Goal: Task Accomplishment & Management: Use online tool/utility

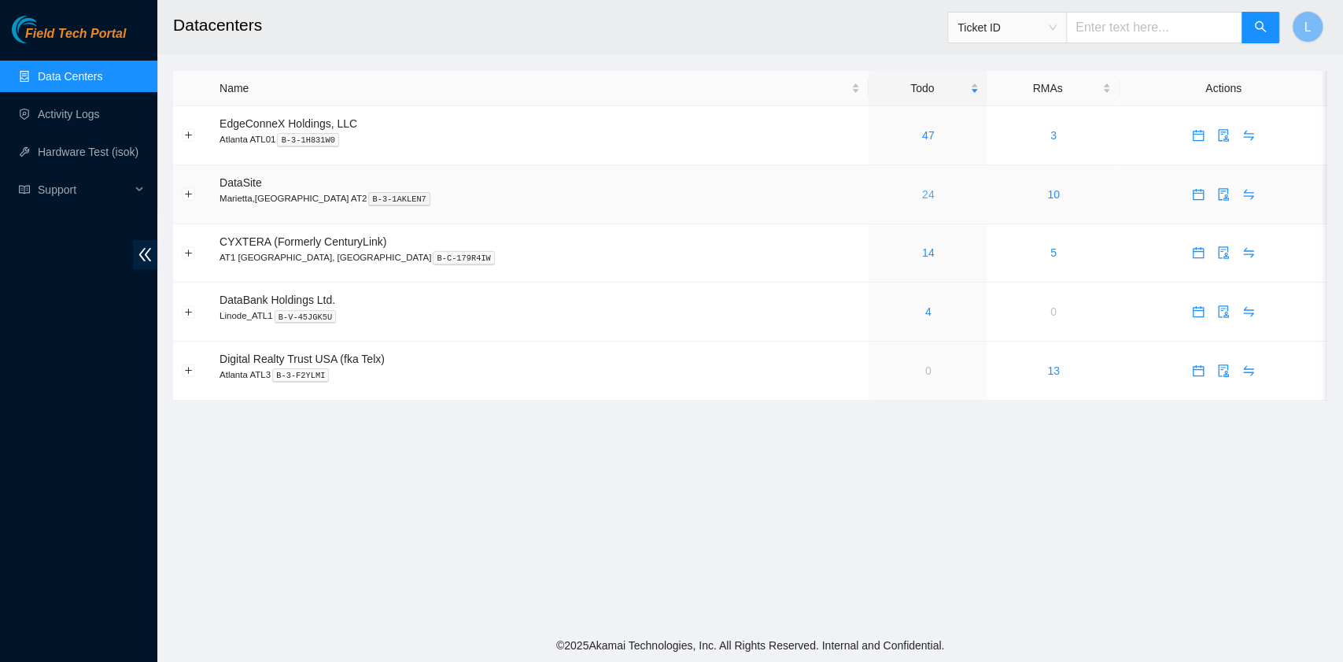
click at [922, 197] on link "24" at bounding box center [928, 194] width 13 height 13
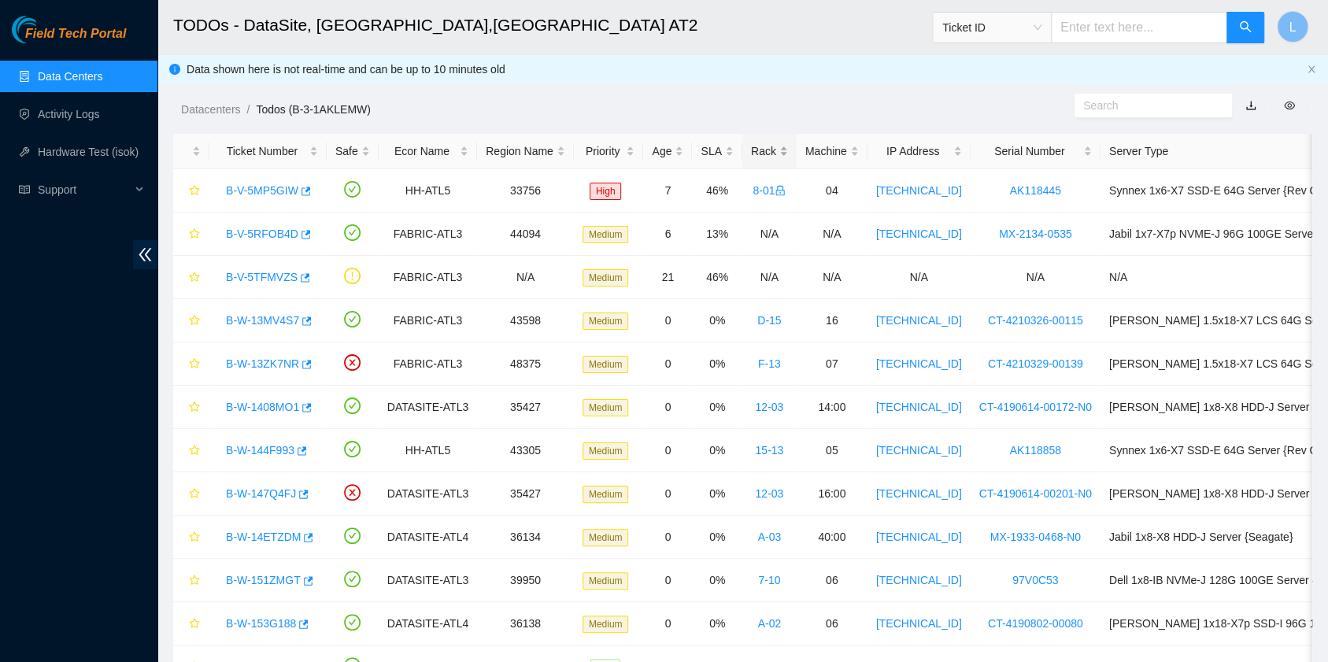
click at [755, 154] on div "Rack" at bounding box center [769, 150] width 37 height 17
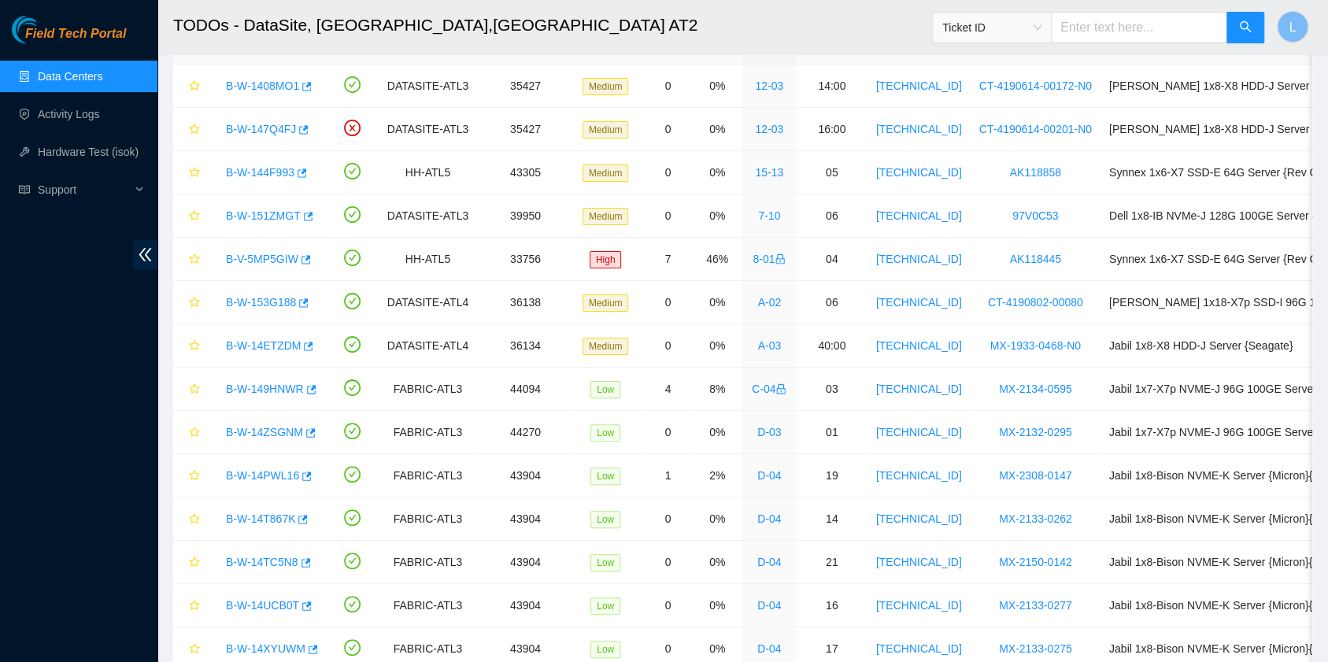
scroll to position [79, 0]
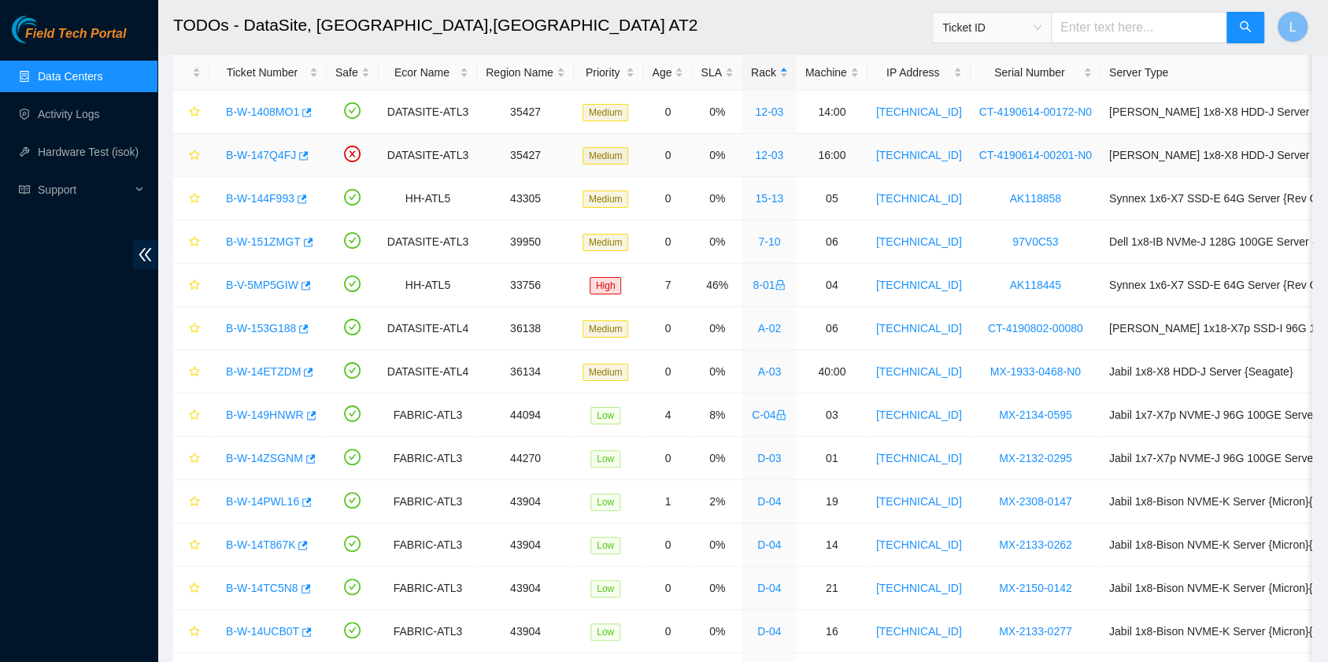
click at [273, 153] on link "B-W-147Q4FJ" at bounding box center [261, 155] width 70 height 13
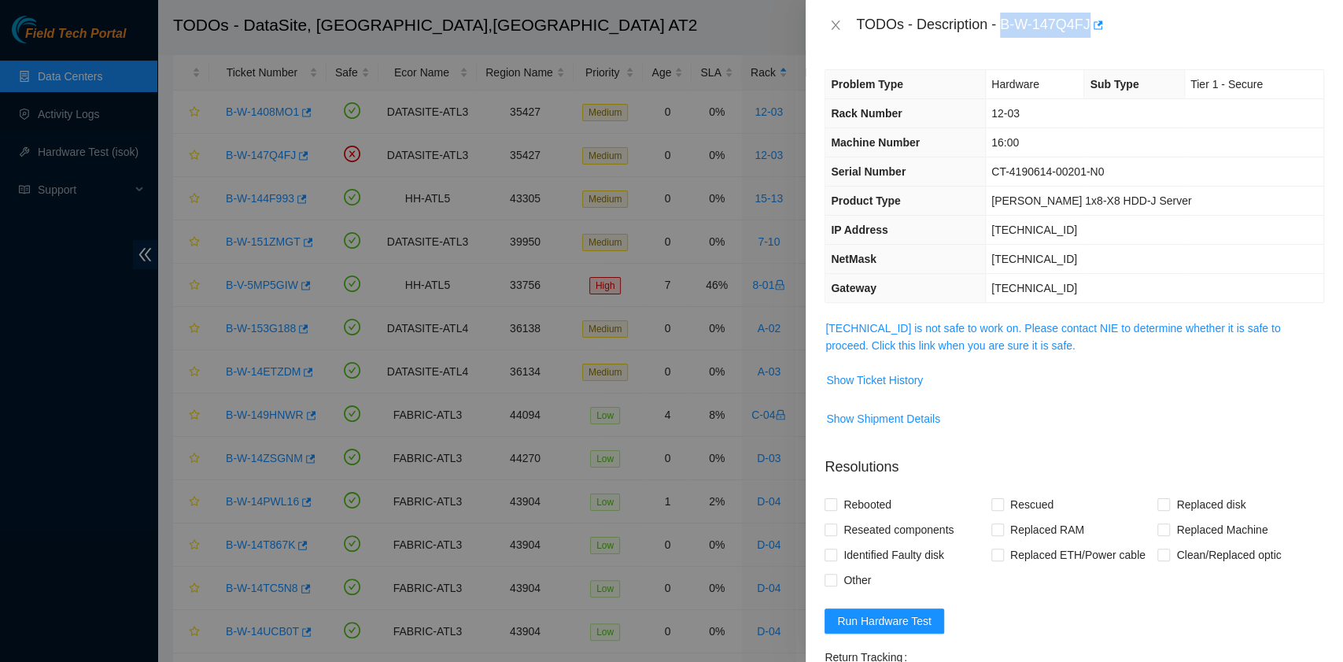
drag, startPoint x: 1003, startPoint y: 27, endPoint x: 1088, endPoint y: 26, distance: 85.0
click at [1088, 26] on div "TODOs - Description - B-W-147Q4FJ" at bounding box center [1090, 25] width 468 height 25
copy div "B-W-147Q4FJ"
click at [840, 30] on icon "close" at bounding box center [835, 25] width 13 height 13
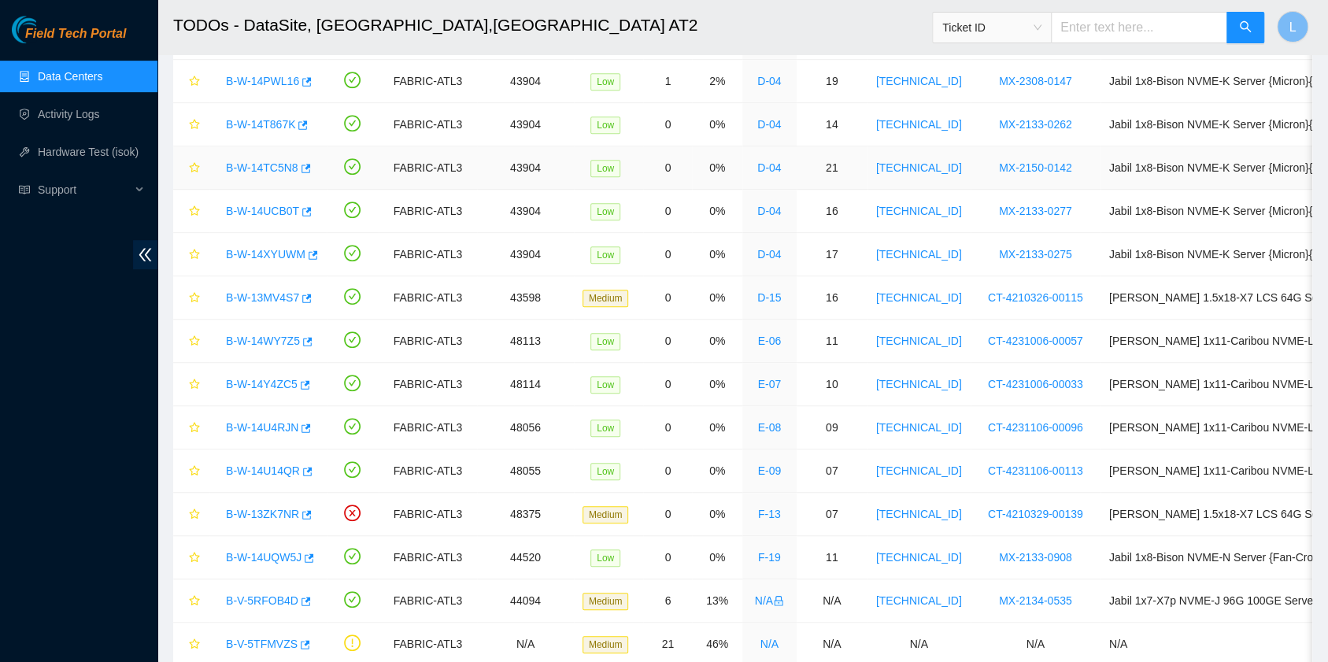
scroll to position [604, 0]
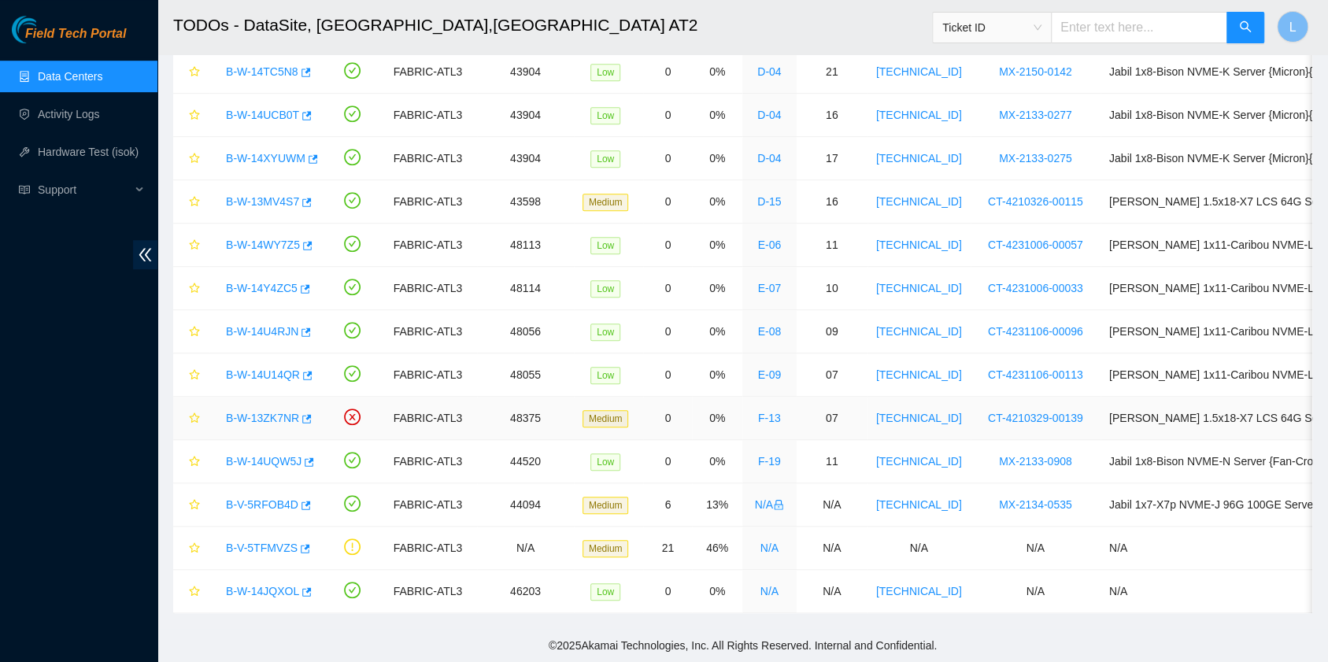
click at [263, 412] on link "B-W-13ZK7NR" at bounding box center [262, 418] width 73 height 13
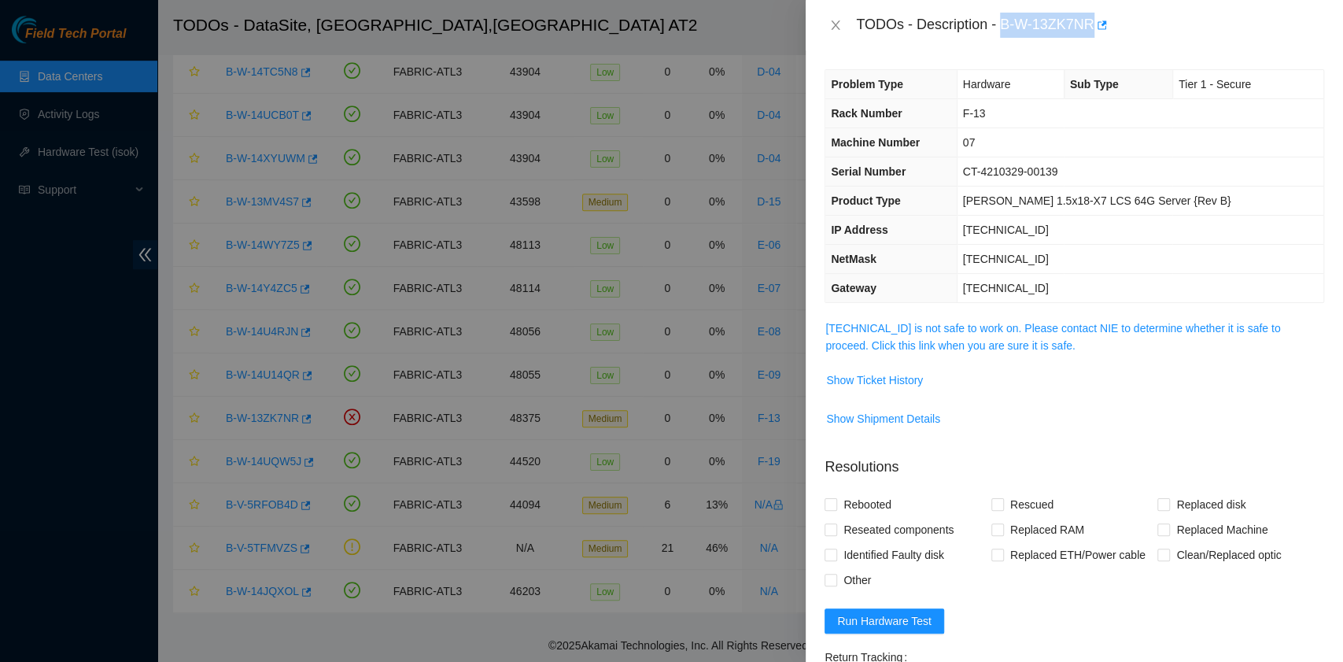
drag, startPoint x: 1003, startPoint y: 28, endPoint x: 1093, endPoint y: 26, distance: 89.7
click at [1093, 26] on div "TODOs - Description - B-W-13ZK7NR" at bounding box center [1090, 25] width 468 height 25
copy div "B-W-13ZK7NR"
click at [840, 27] on icon "close" at bounding box center [835, 25] width 13 height 13
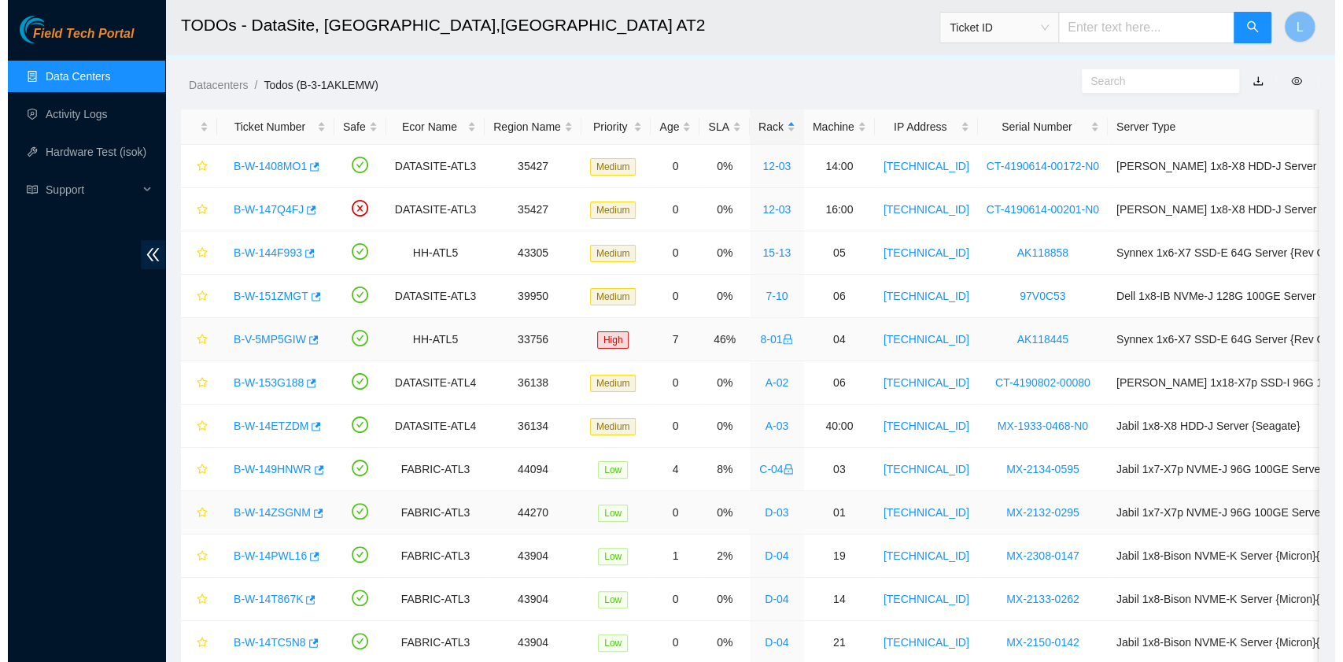
scroll to position [0, 0]
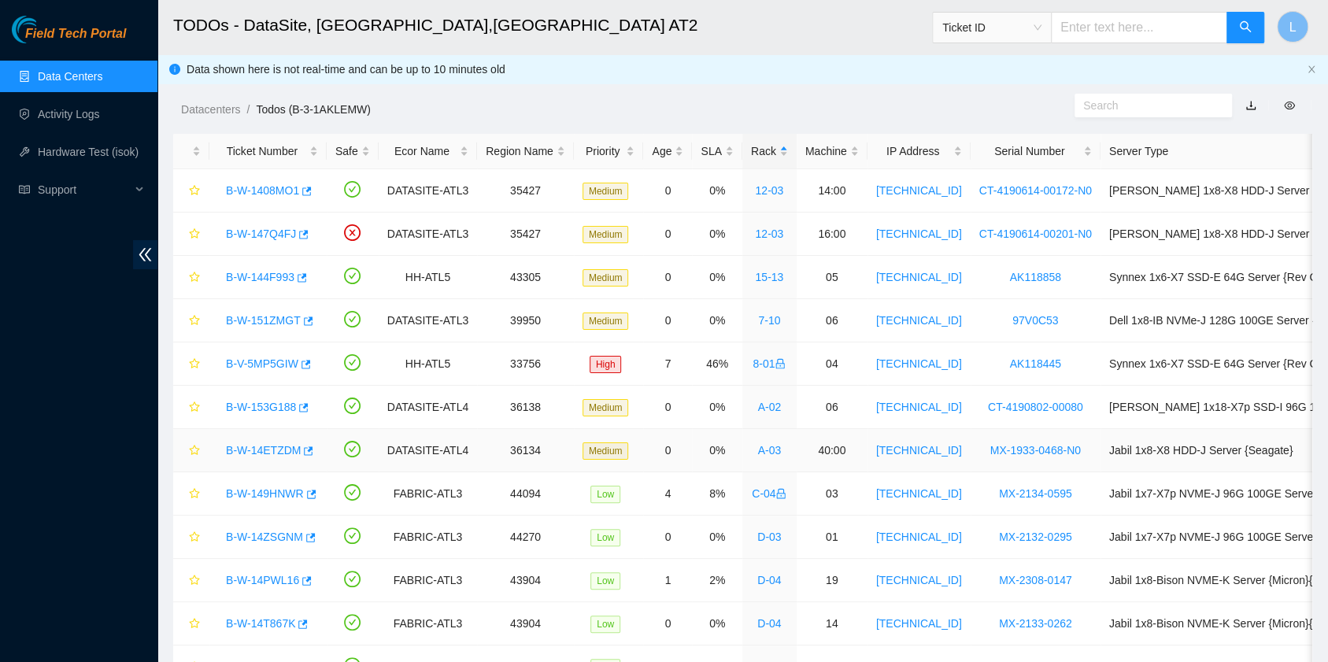
click at [288, 449] on link "B-W-14ETZDM" at bounding box center [263, 450] width 75 height 13
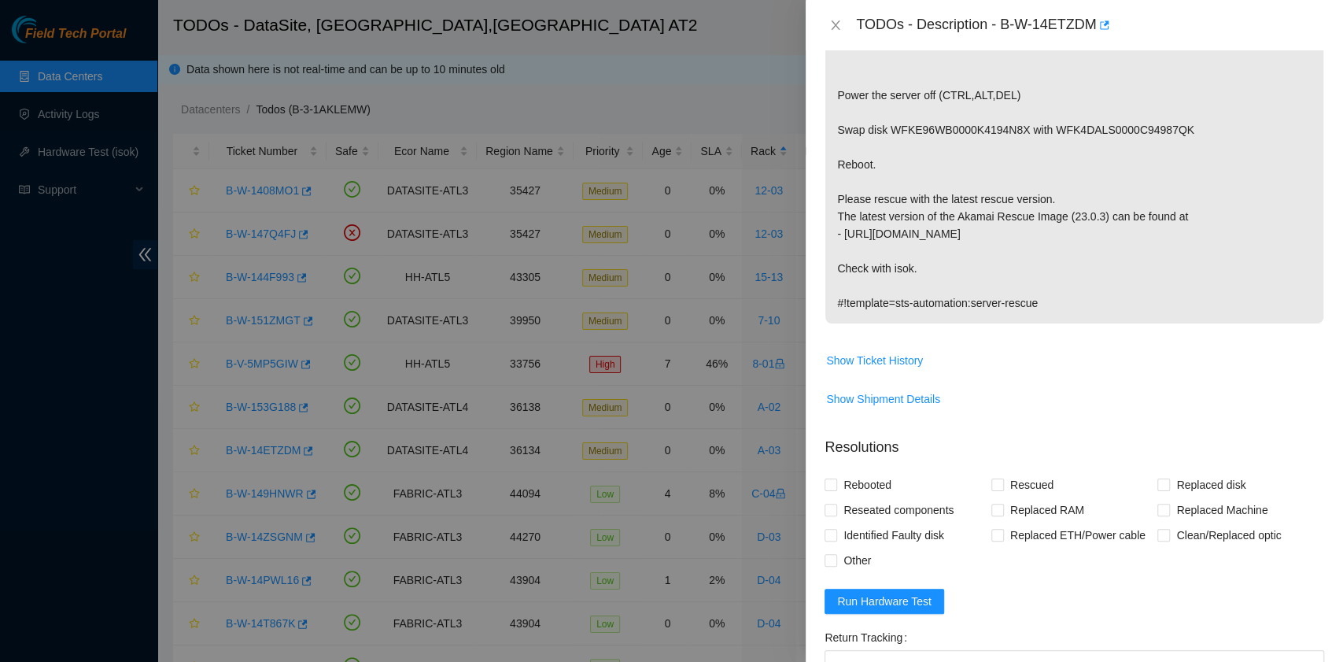
scroll to position [419, 0]
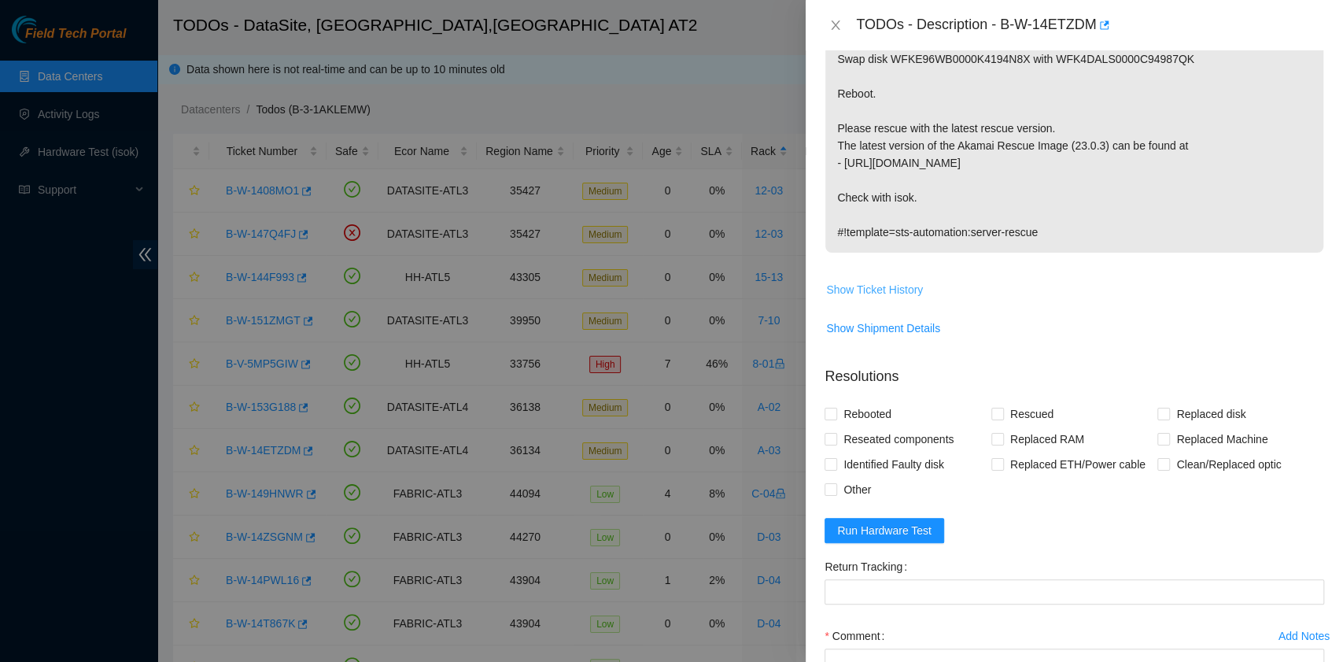
click at [908, 298] on span "Show Ticket History" at bounding box center [874, 289] width 97 height 17
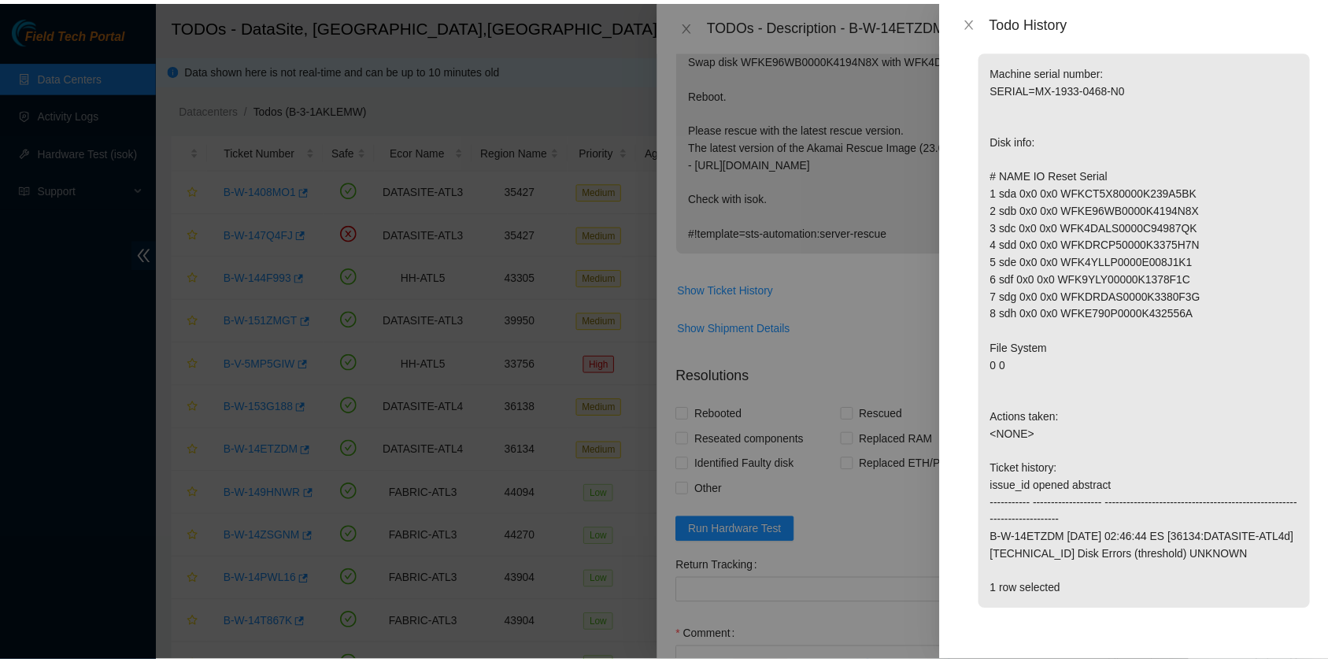
scroll to position [1091, 0]
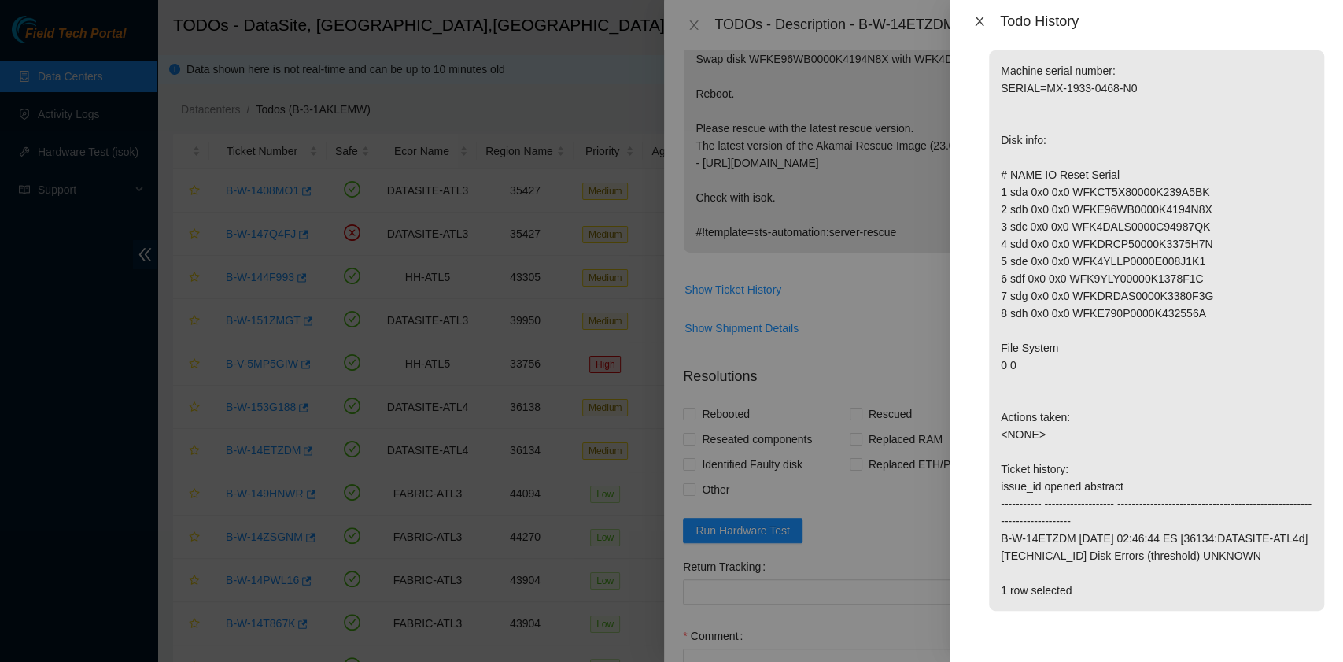
click at [979, 22] on icon "close" at bounding box center [979, 21] width 9 height 9
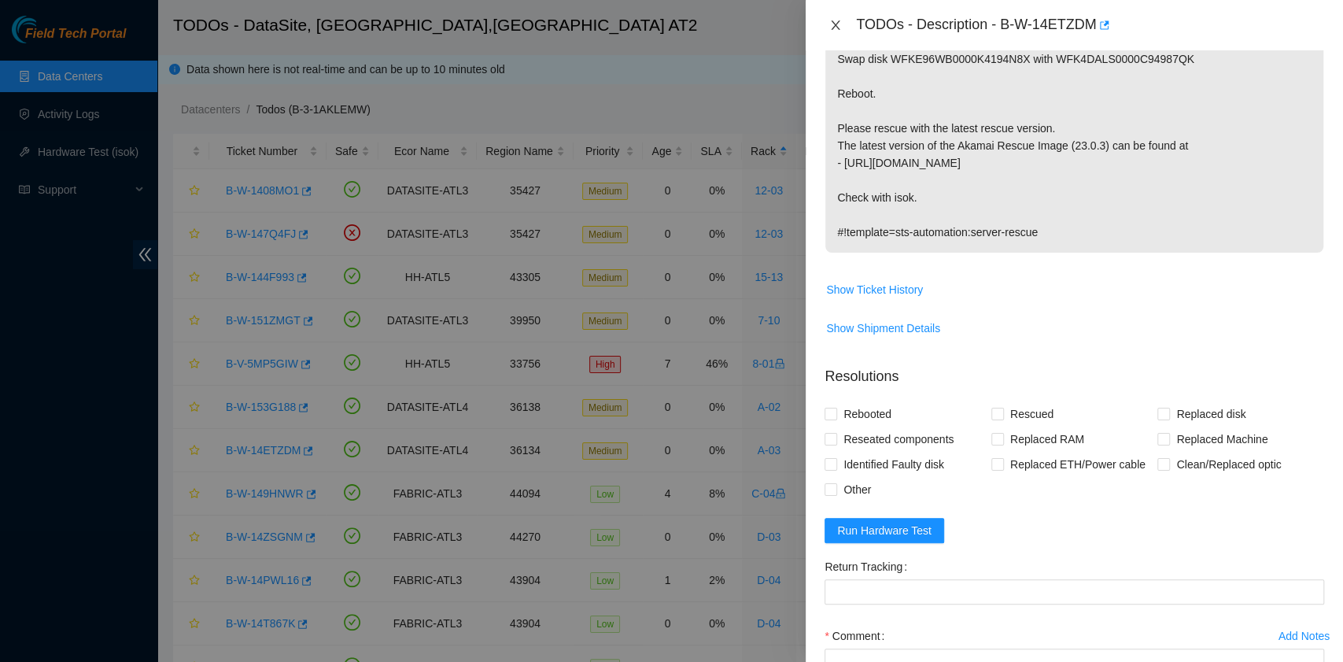
click at [835, 28] on icon "close" at bounding box center [835, 25] width 13 height 13
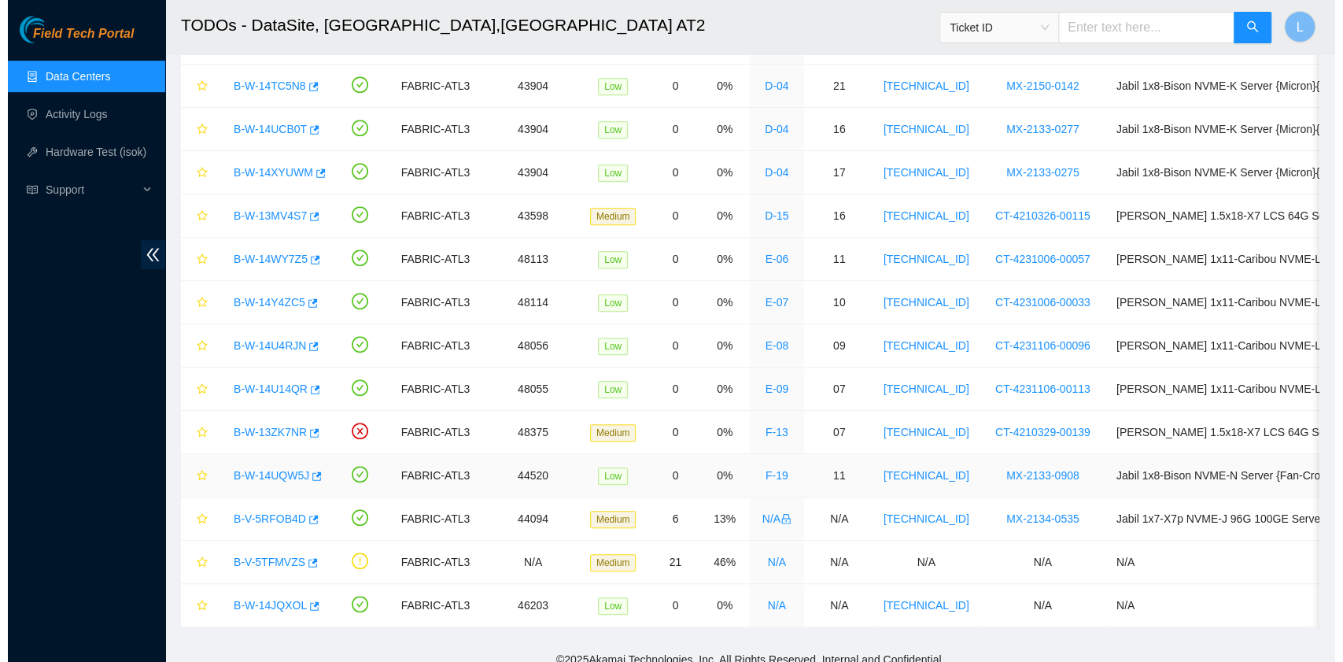
scroll to position [604, 0]
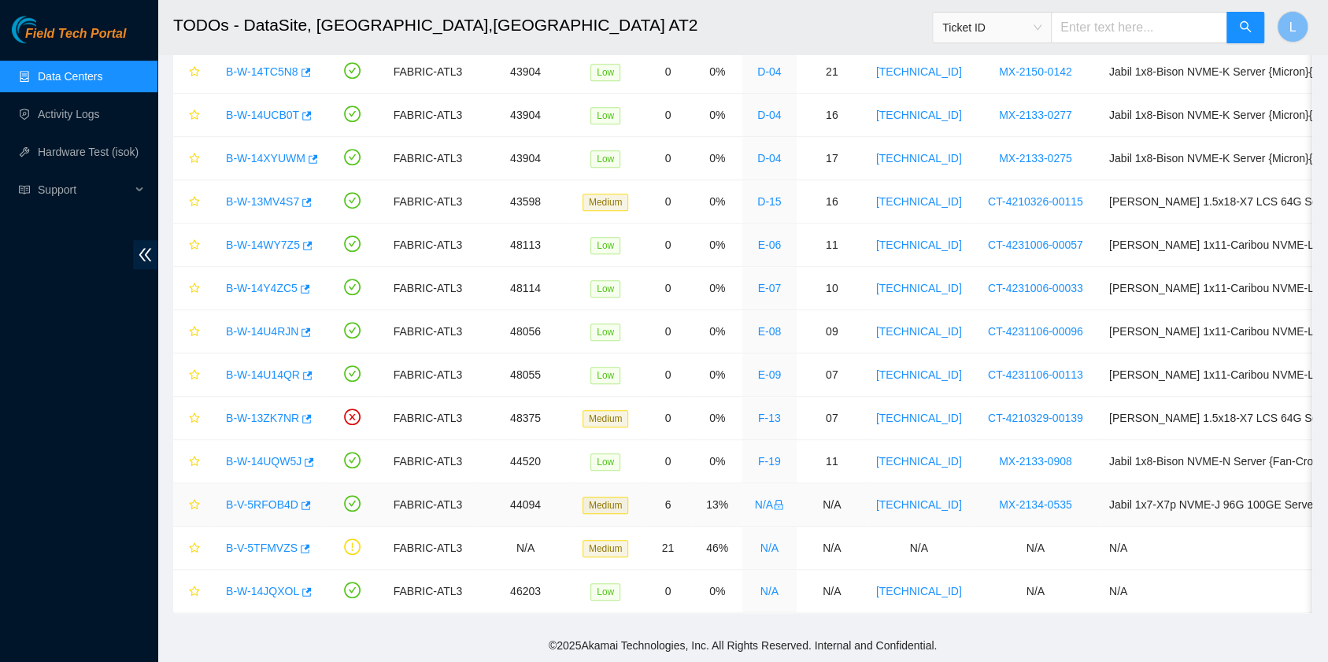
click at [270, 498] on link "B-V-5RFOB4D" at bounding box center [262, 504] width 72 height 13
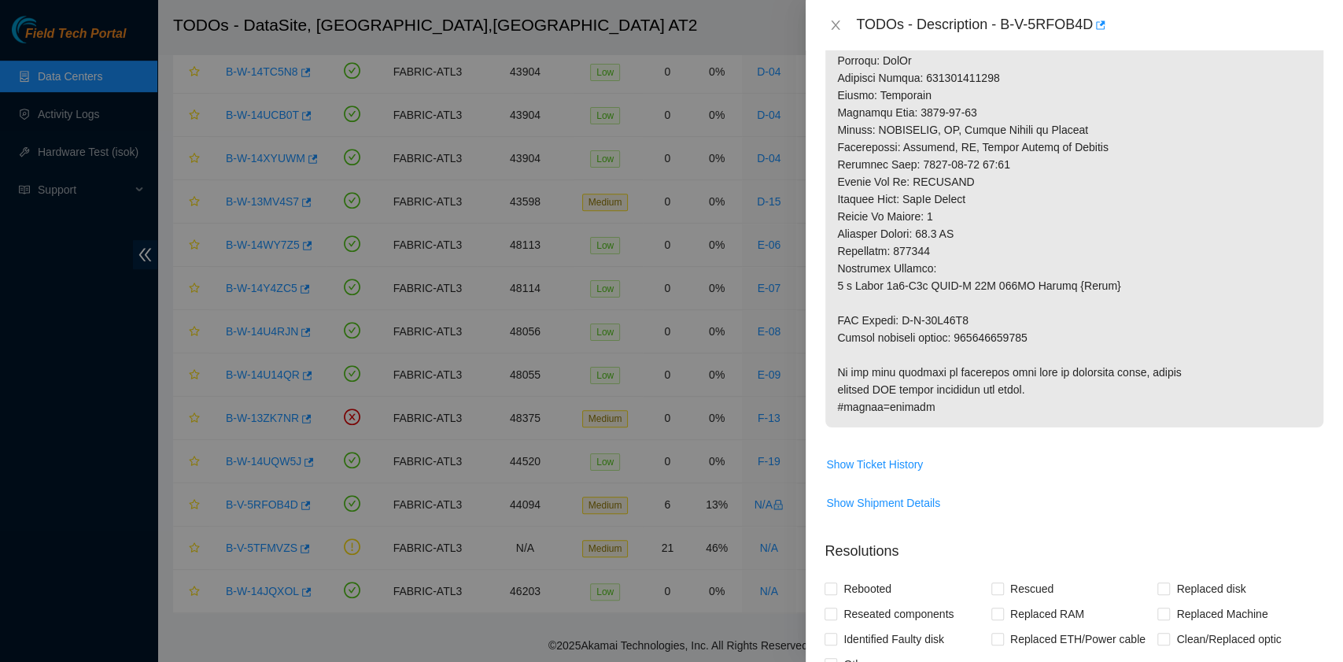
scroll to position [839, 0]
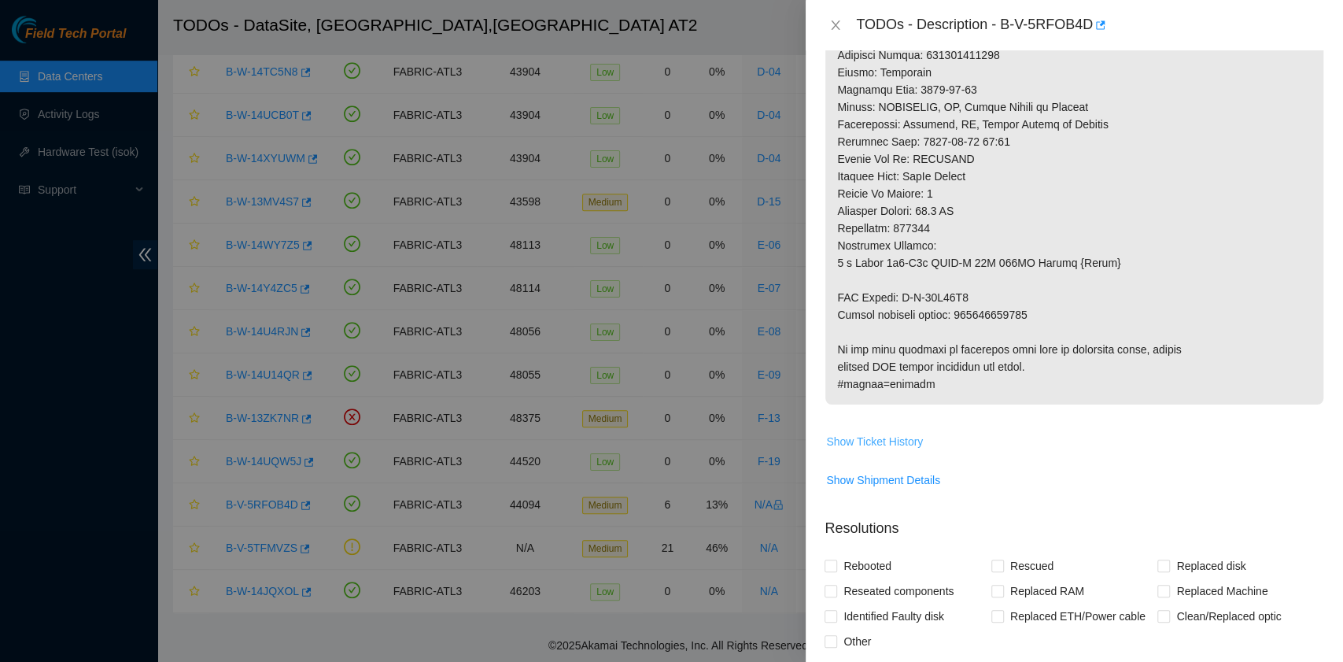
click at [911, 450] on span "Show Ticket History" at bounding box center [874, 441] width 97 height 17
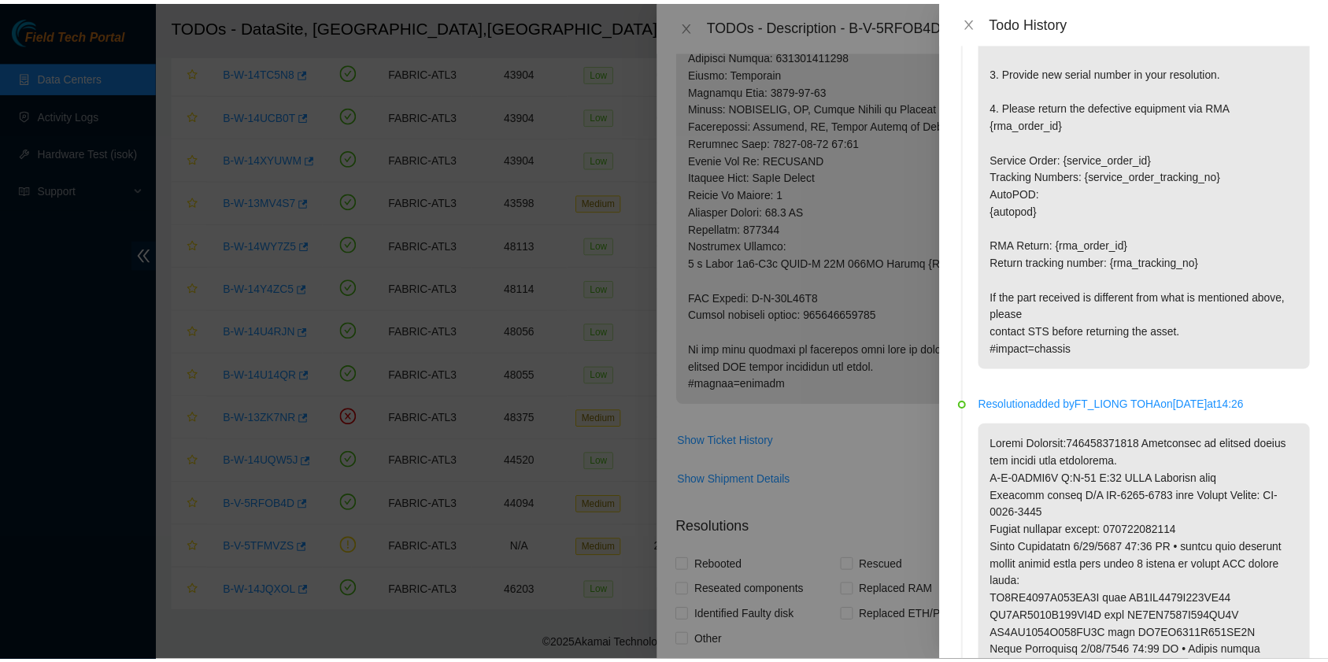
scroll to position [1364, 0]
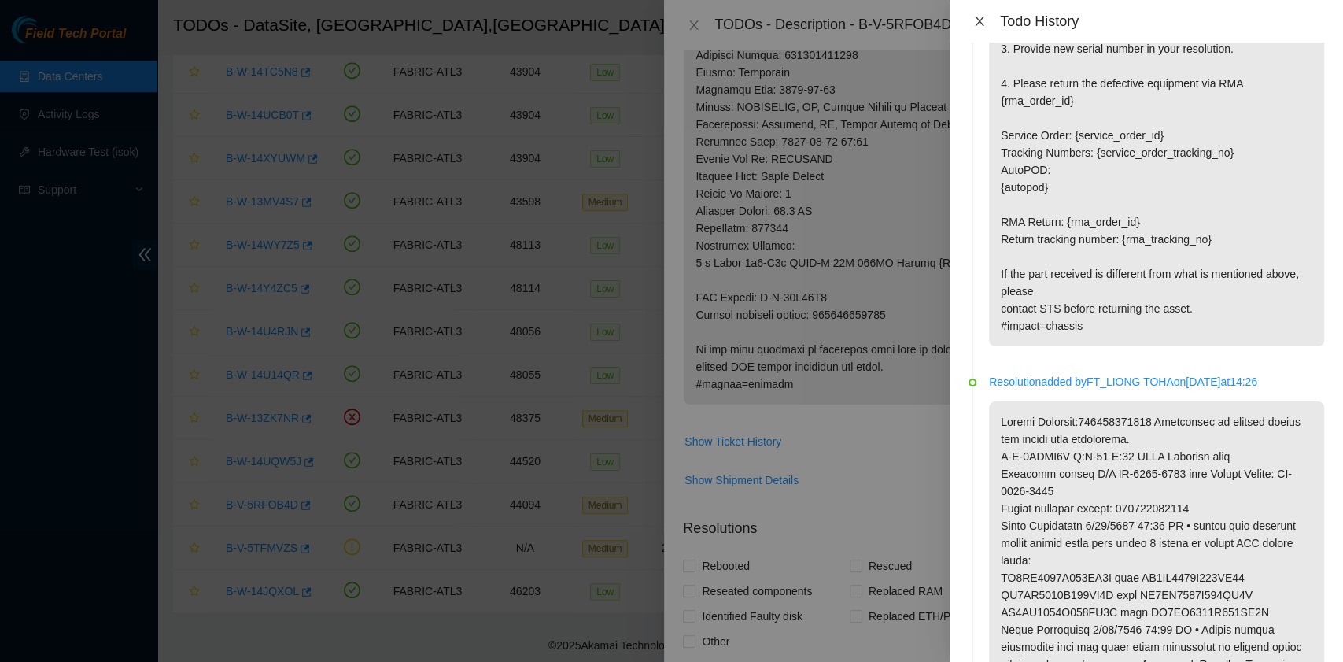
click at [977, 22] on icon "close" at bounding box center [979, 21] width 9 height 9
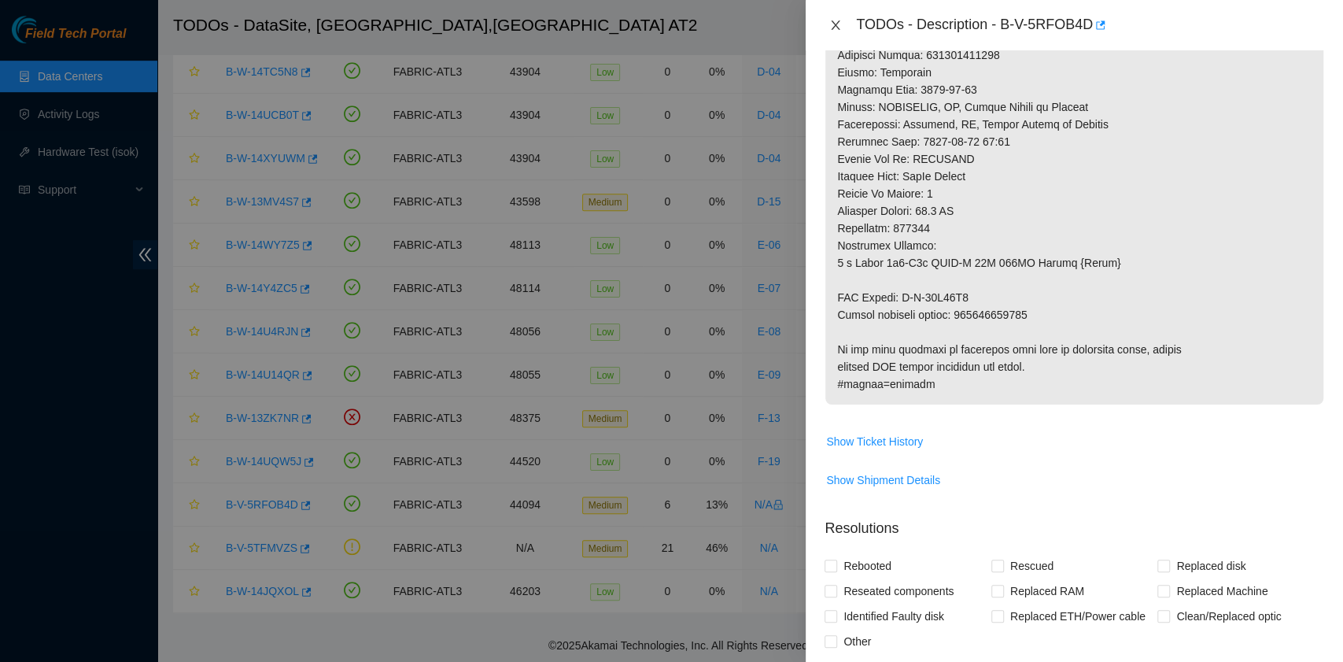
click at [834, 28] on icon "close" at bounding box center [835, 25] width 13 height 13
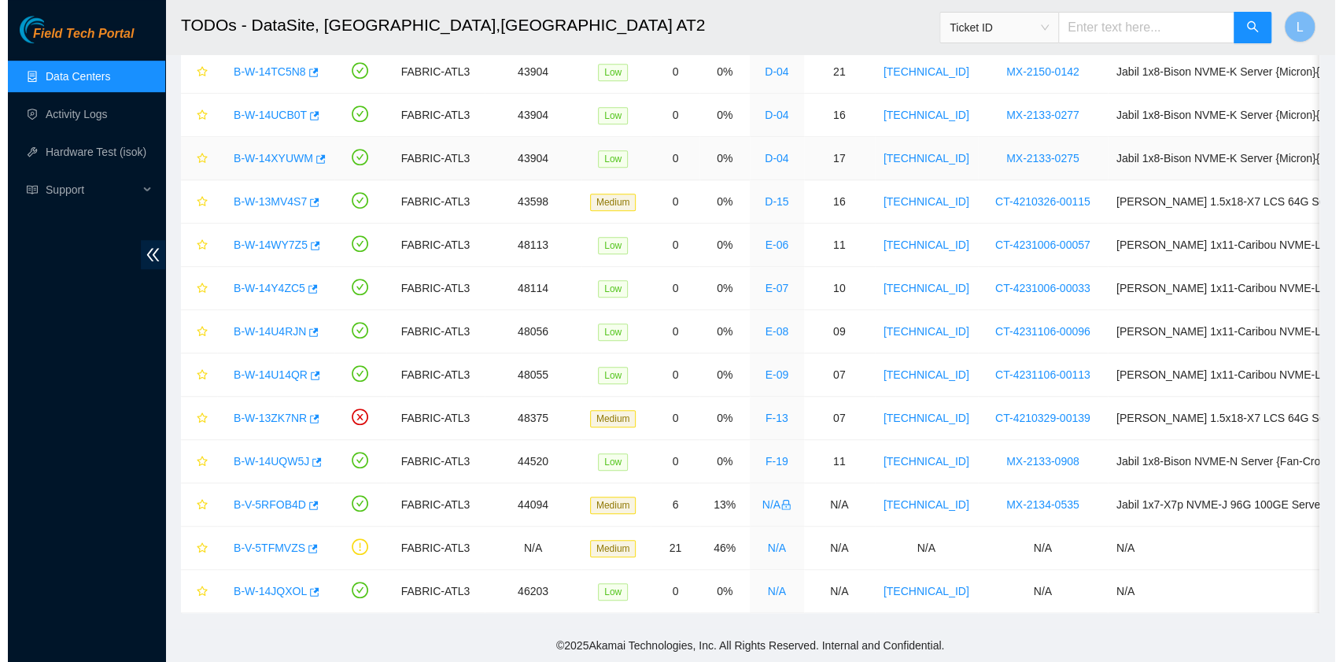
scroll to position [399, 0]
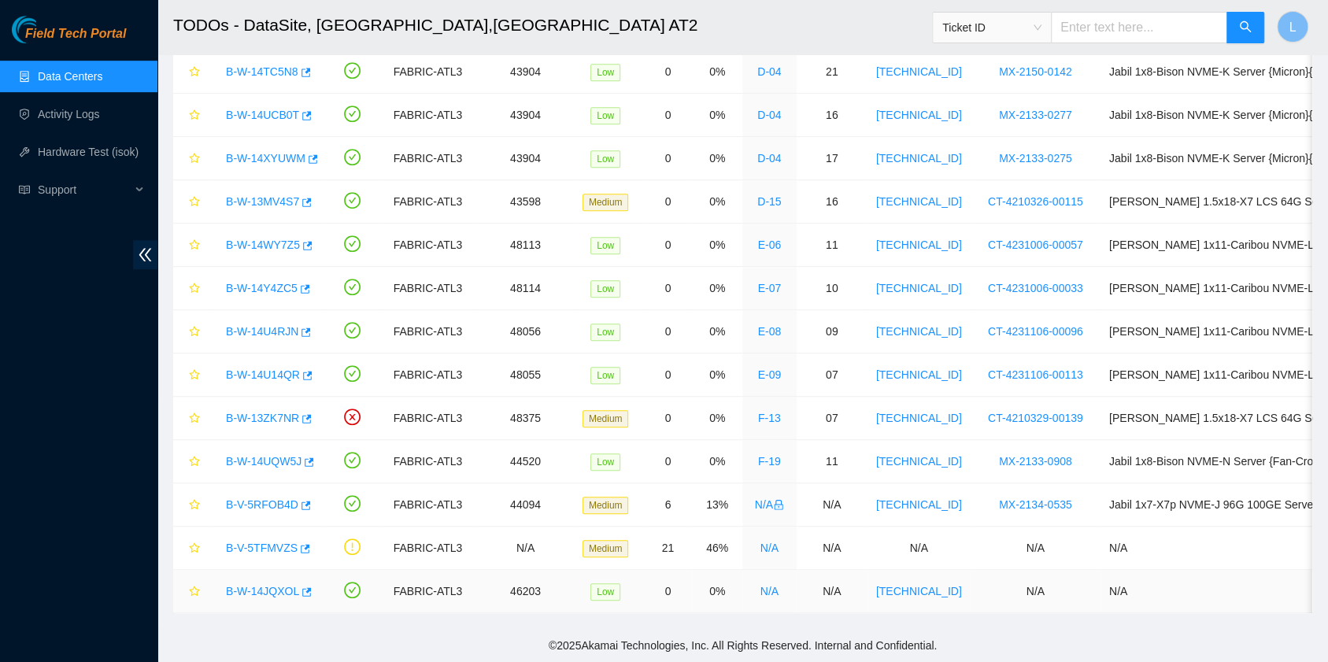
click at [259, 585] on link "B-W-14JQXOL" at bounding box center [262, 591] width 73 height 13
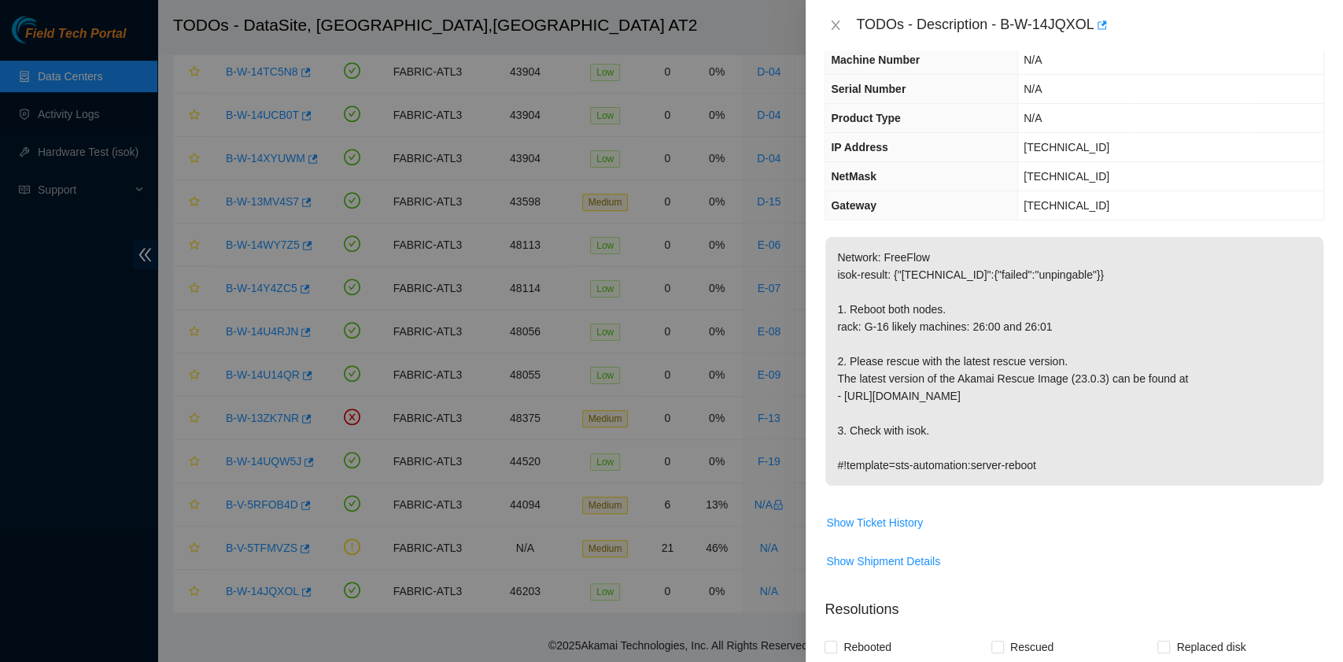
scroll to position [105, 0]
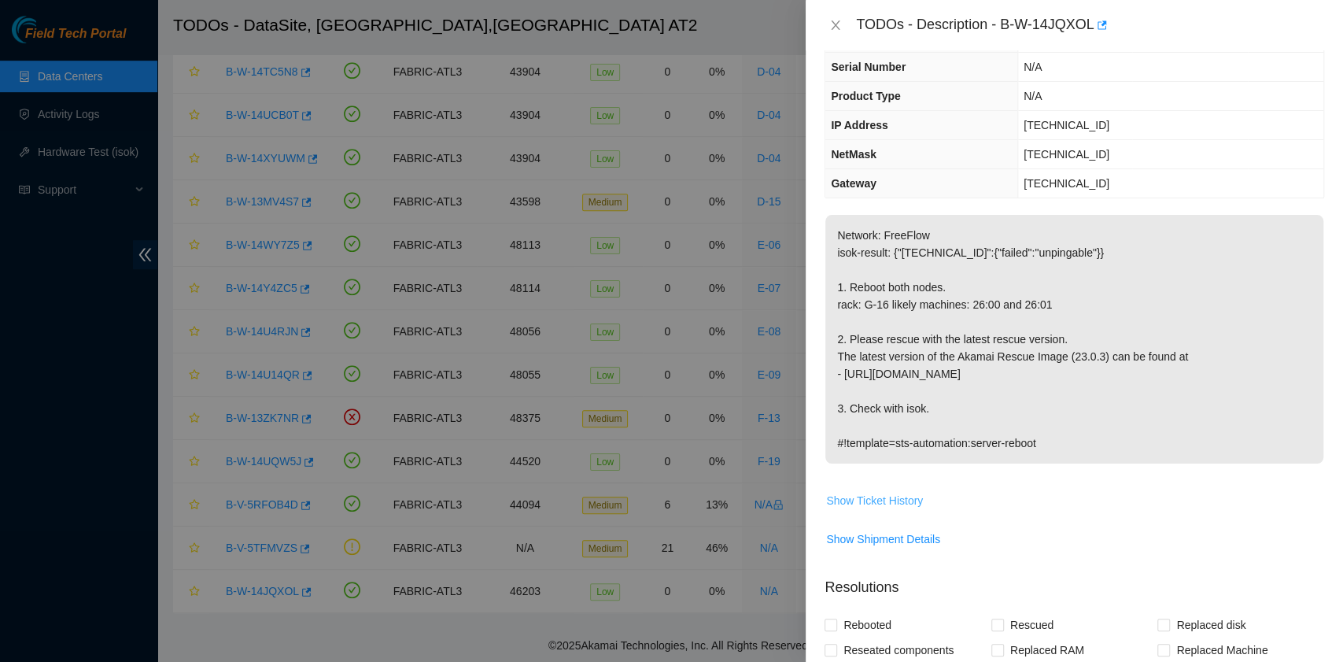
click at [882, 493] on span "Show Ticket History" at bounding box center [874, 500] width 97 height 17
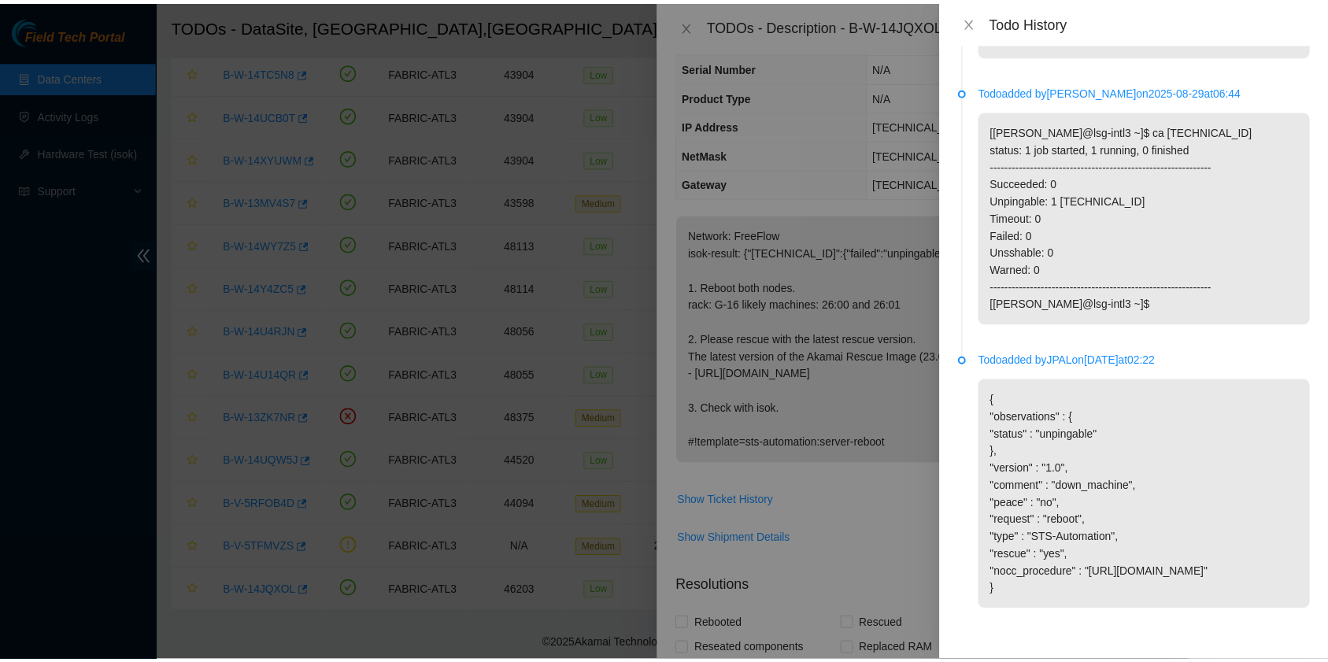
scroll to position [0, 0]
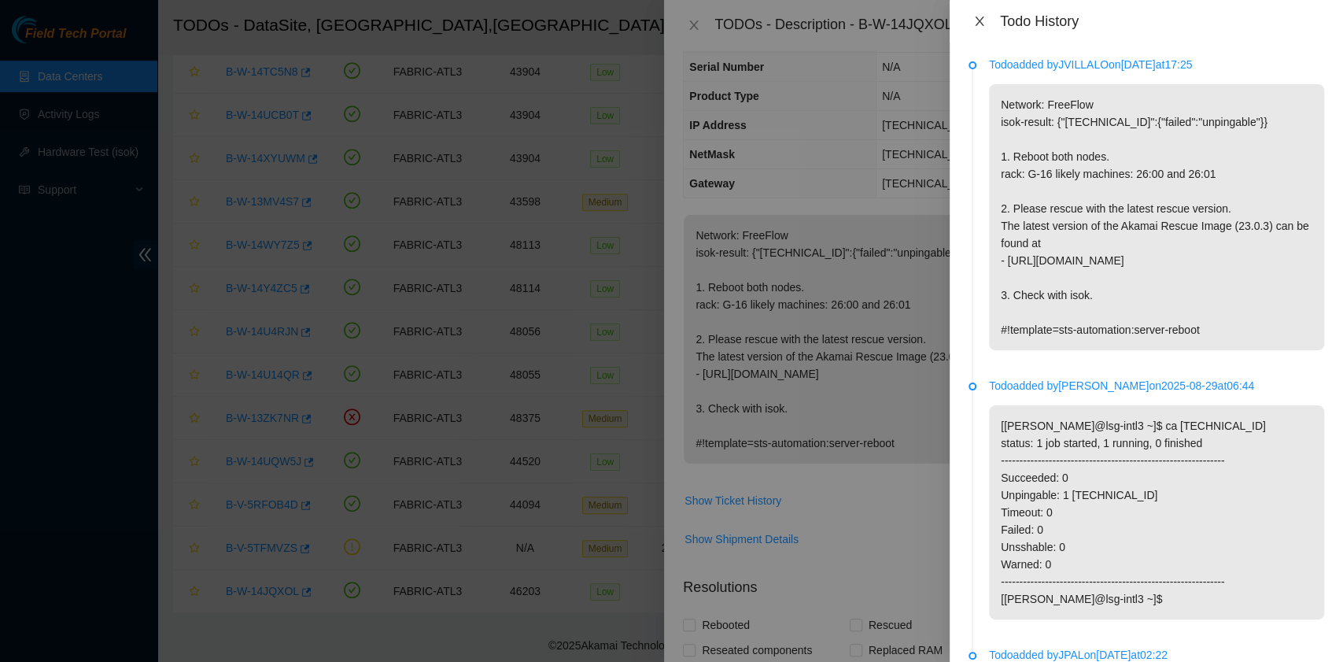
click at [978, 20] on icon "close" at bounding box center [979, 21] width 9 height 9
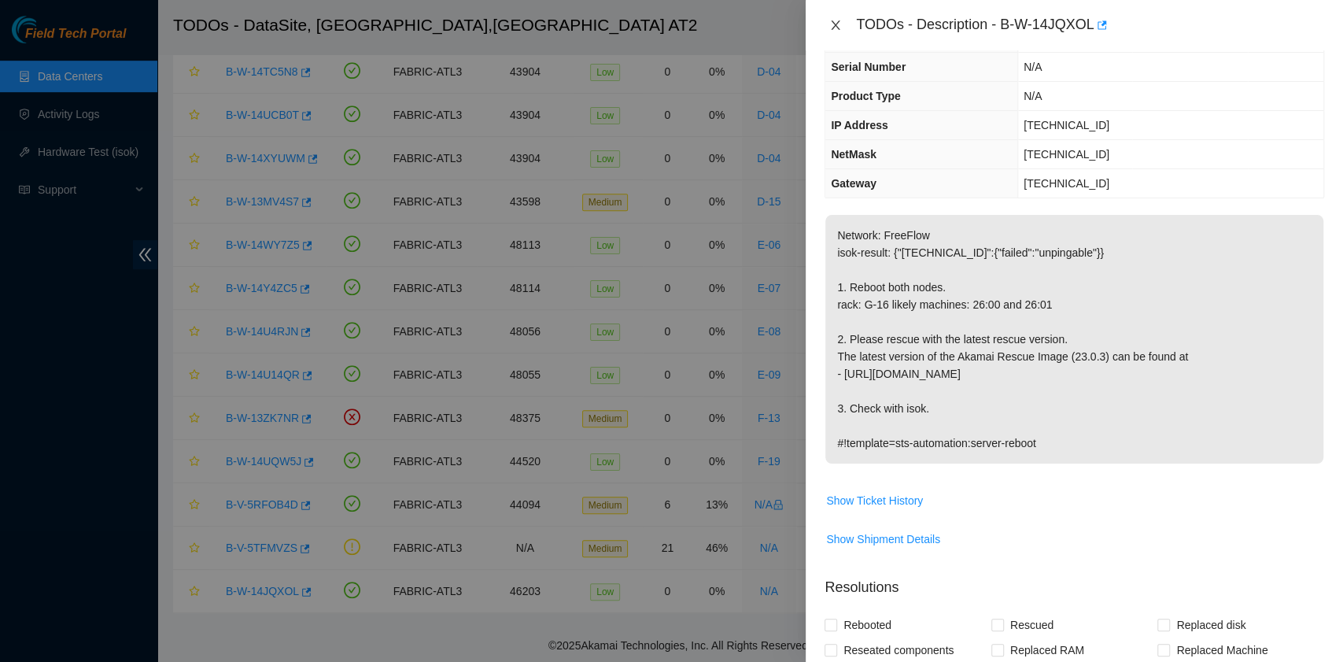
click at [836, 23] on icon "close" at bounding box center [835, 25] width 13 height 13
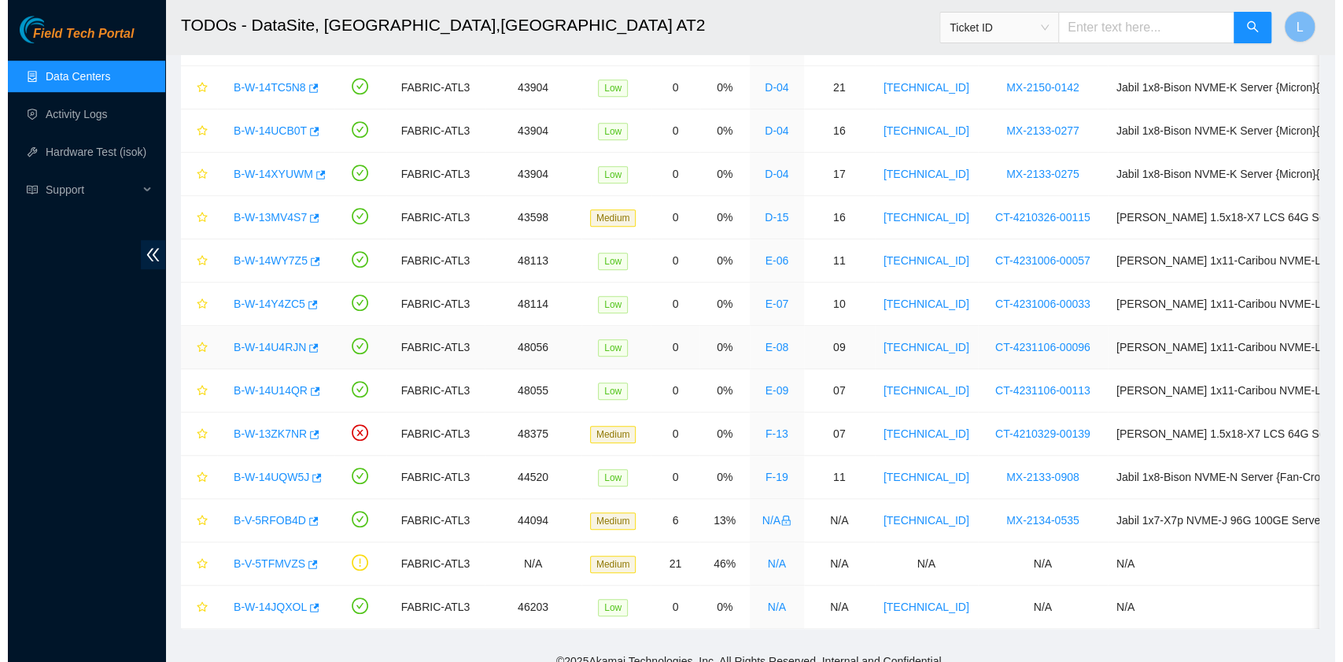
scroll to position [604, 0]
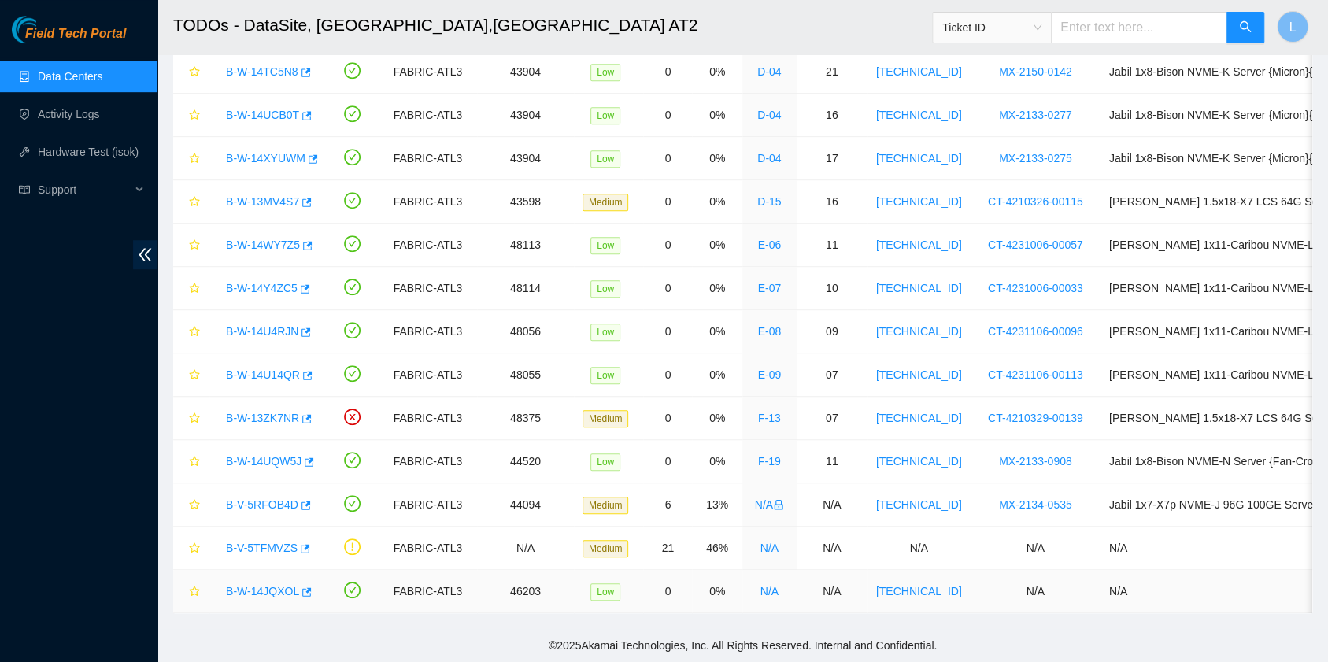
click at [274, 585] on link "B-W-14JQXOL" at bounding box center [262, 591] width 73 height 13
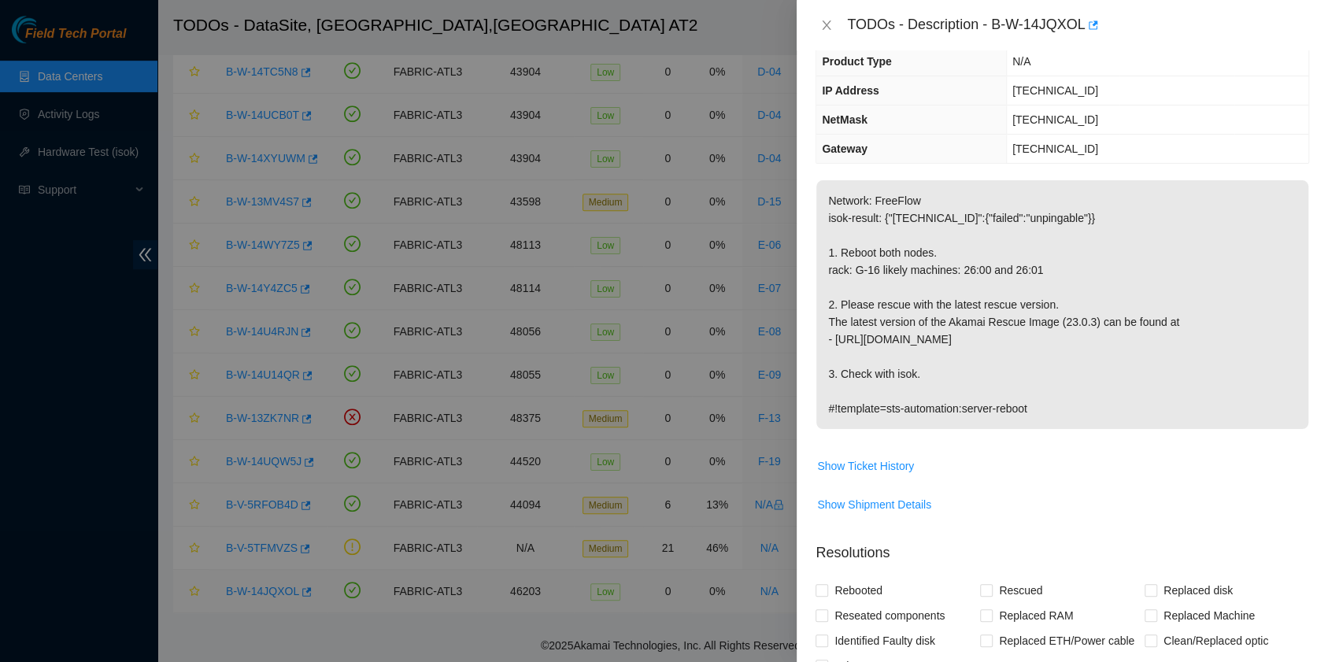
scroll to position [105, 0]
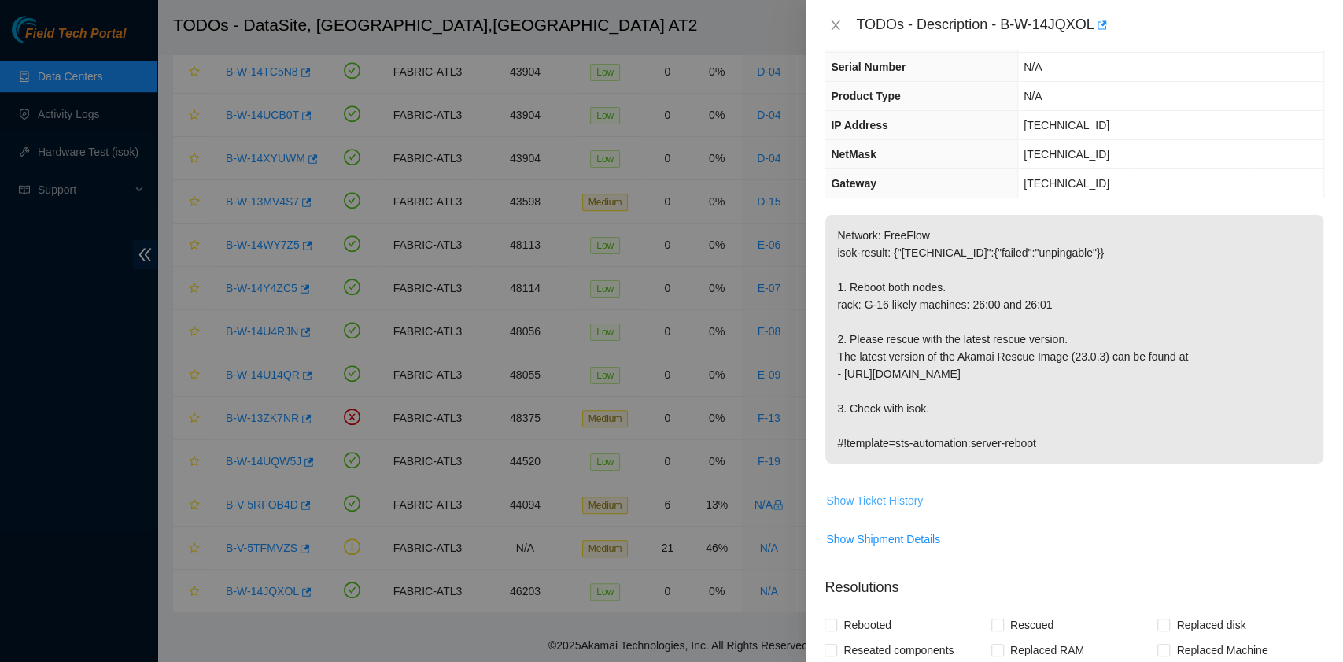
click at [883, 494] on span "Show Ticket History" at bounding box center [874, 500] width 97 height 17
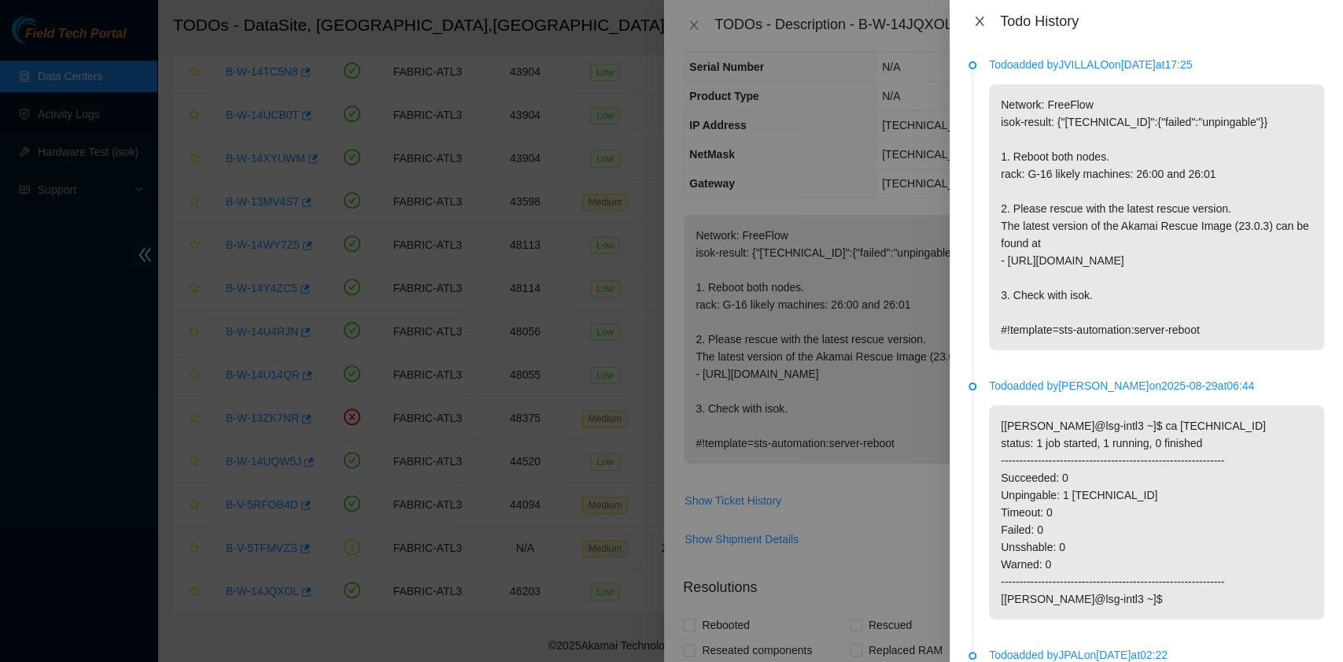
click at [980, 24] on icon "close" at bounding box center [979, 21] width 13 height 13
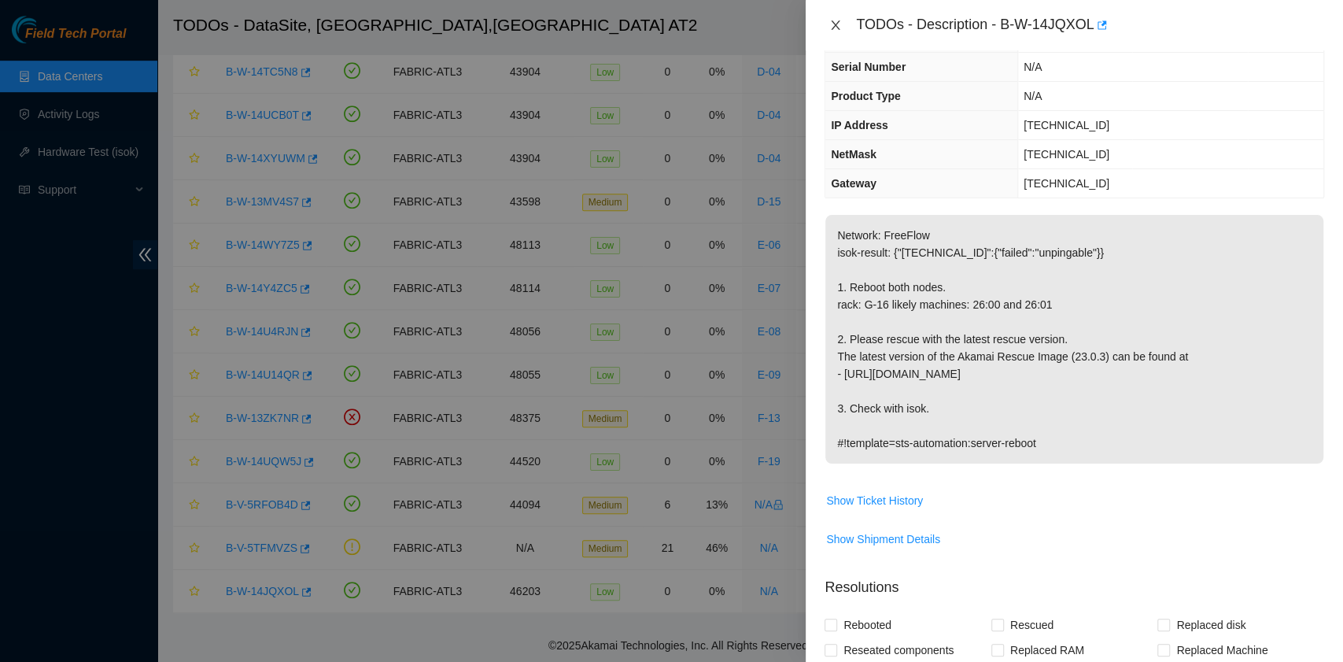
click at [840, 25] on icon "close" at bounding box center [835, 25] width 13 height 13
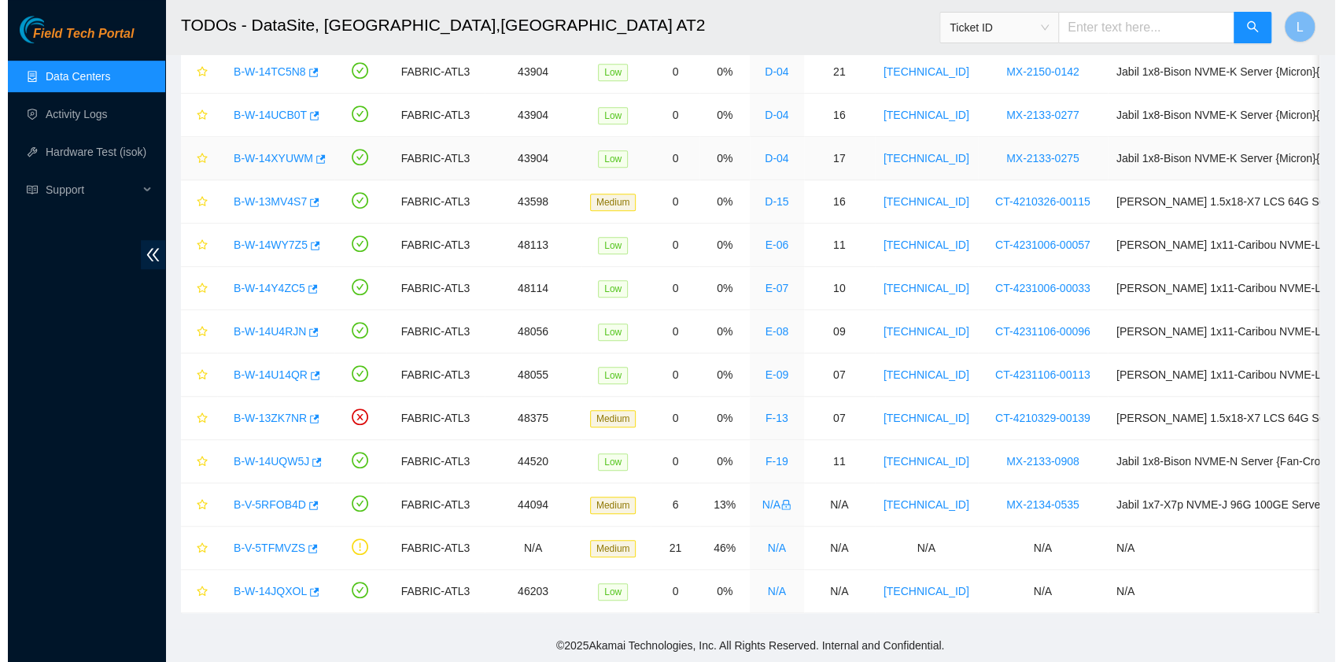
scroll to position [139, 0]
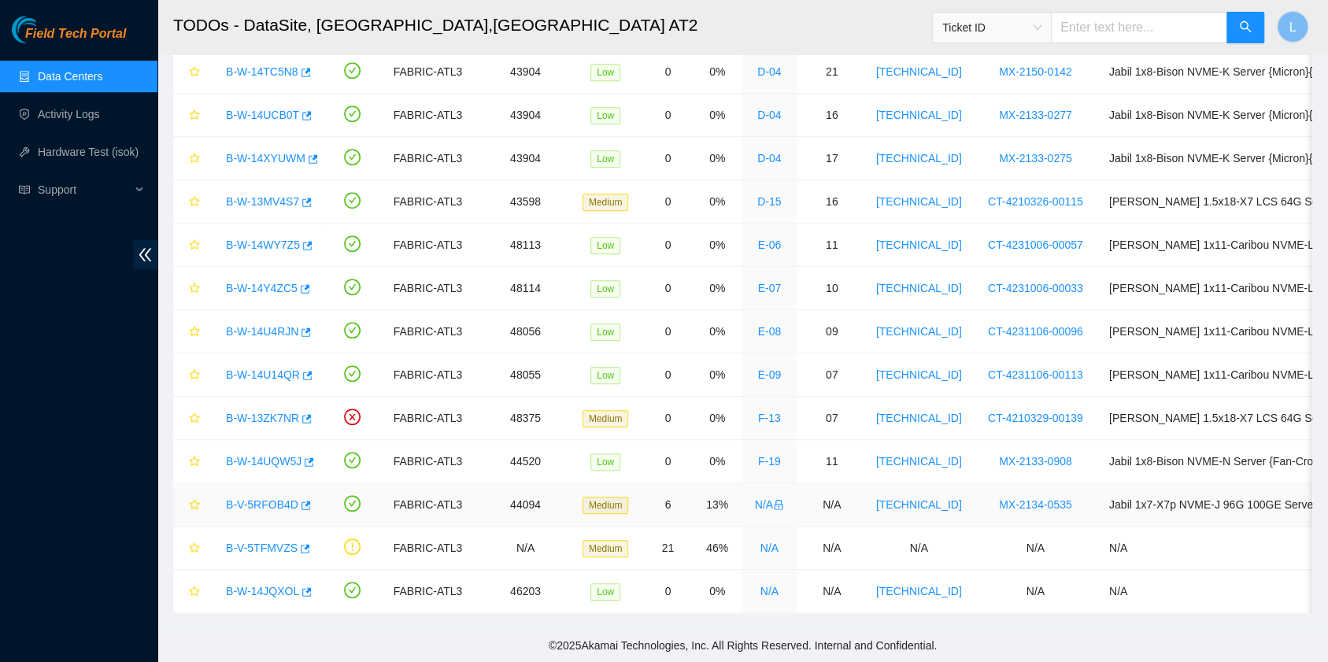
click at [271, 498] on link "B-V-5RFOB4D" at bounding box center [262, 504] width 72 height 13
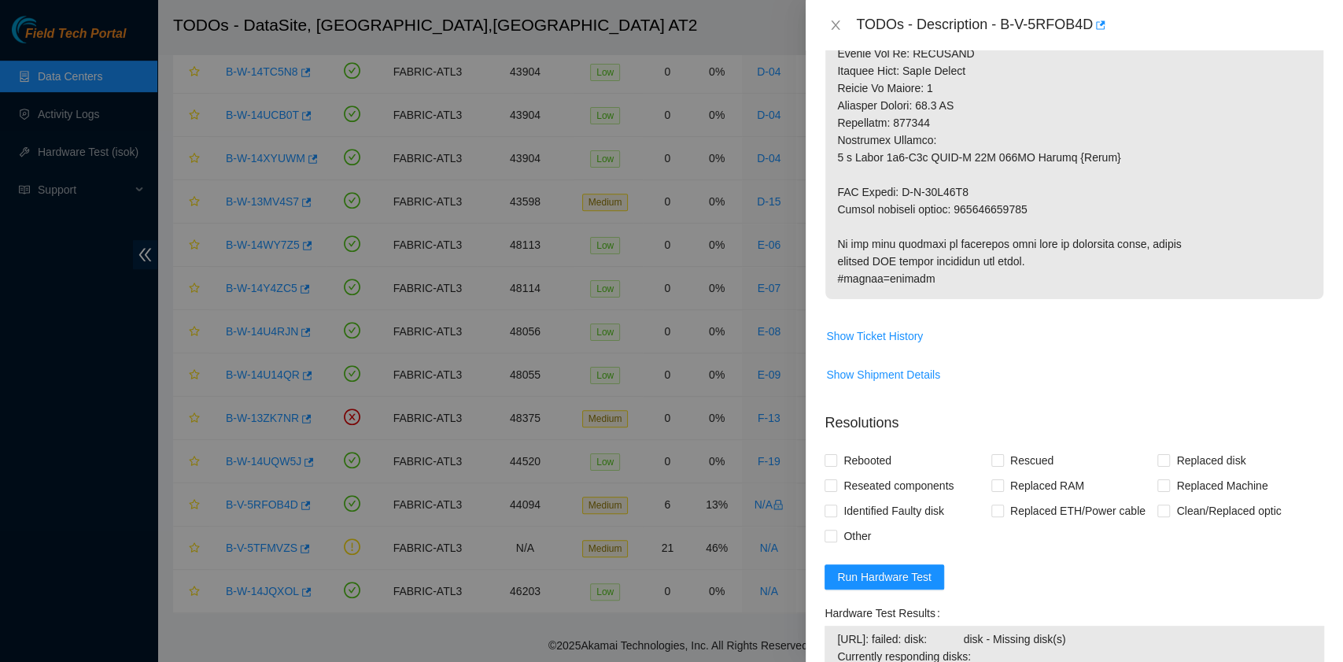
scroll to position [1049, 0]
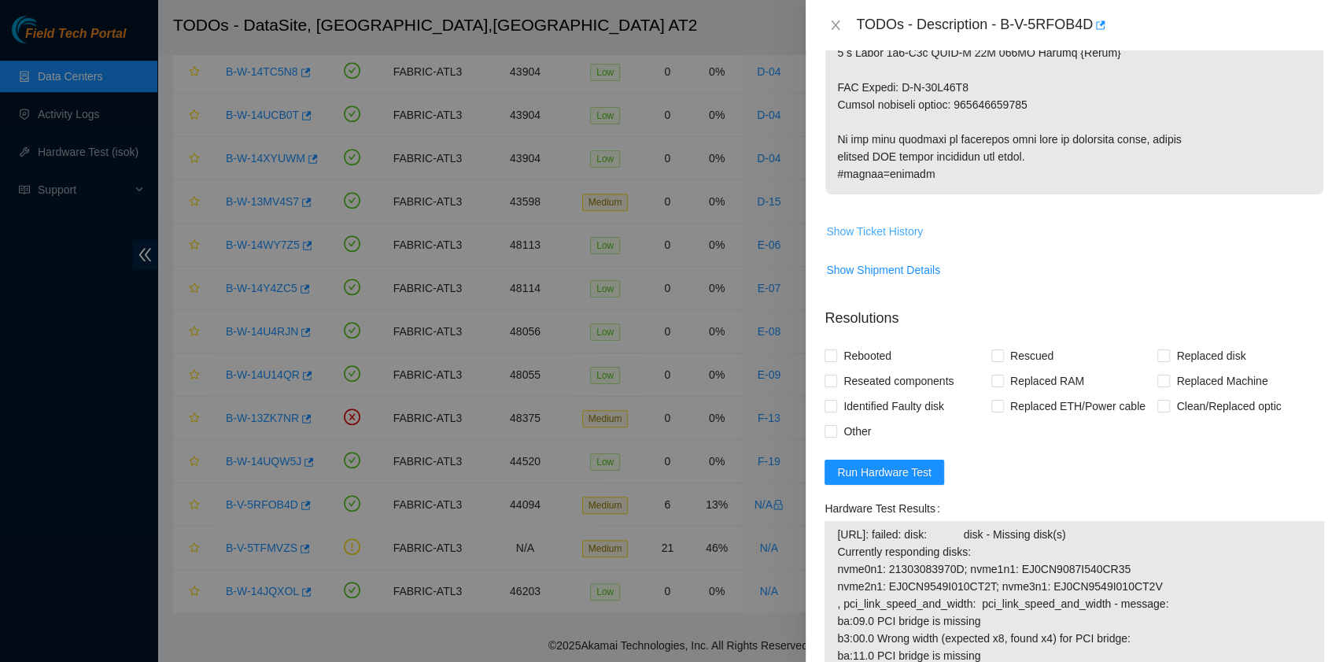
click at [906, 240] on span "Show Ticket History" at bounding box center [874, 231] width 97 height 17
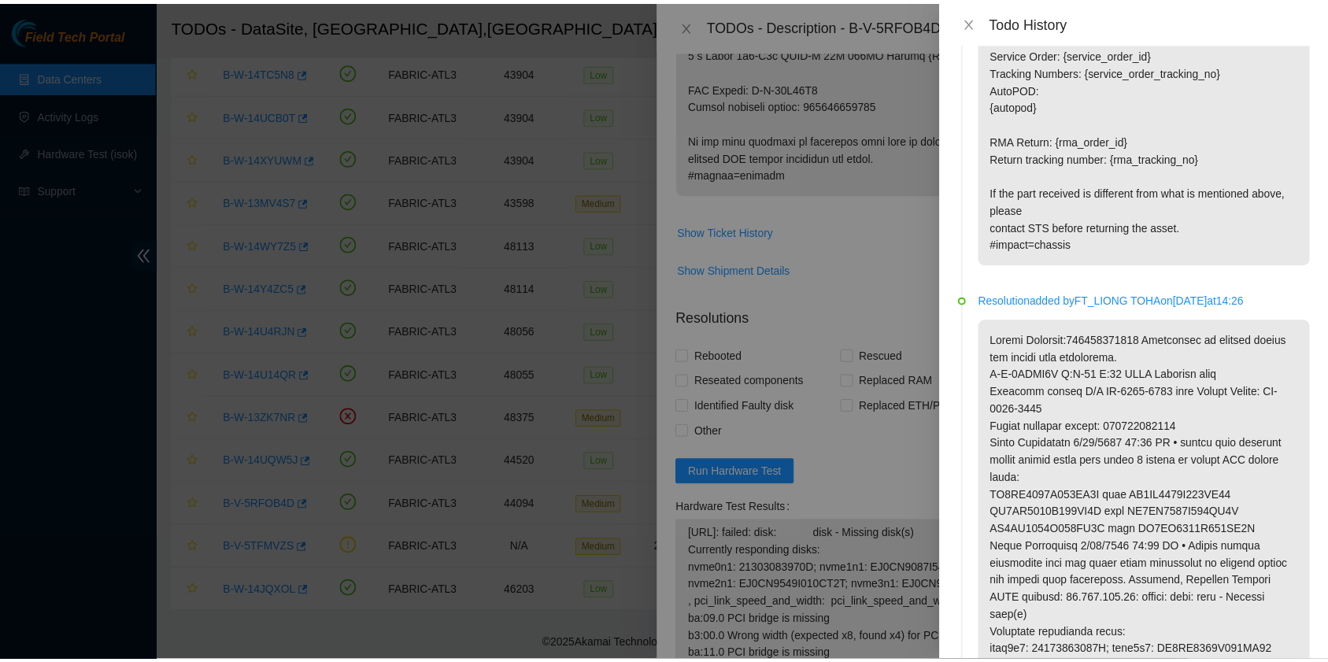
scroll to position [1468, 0]
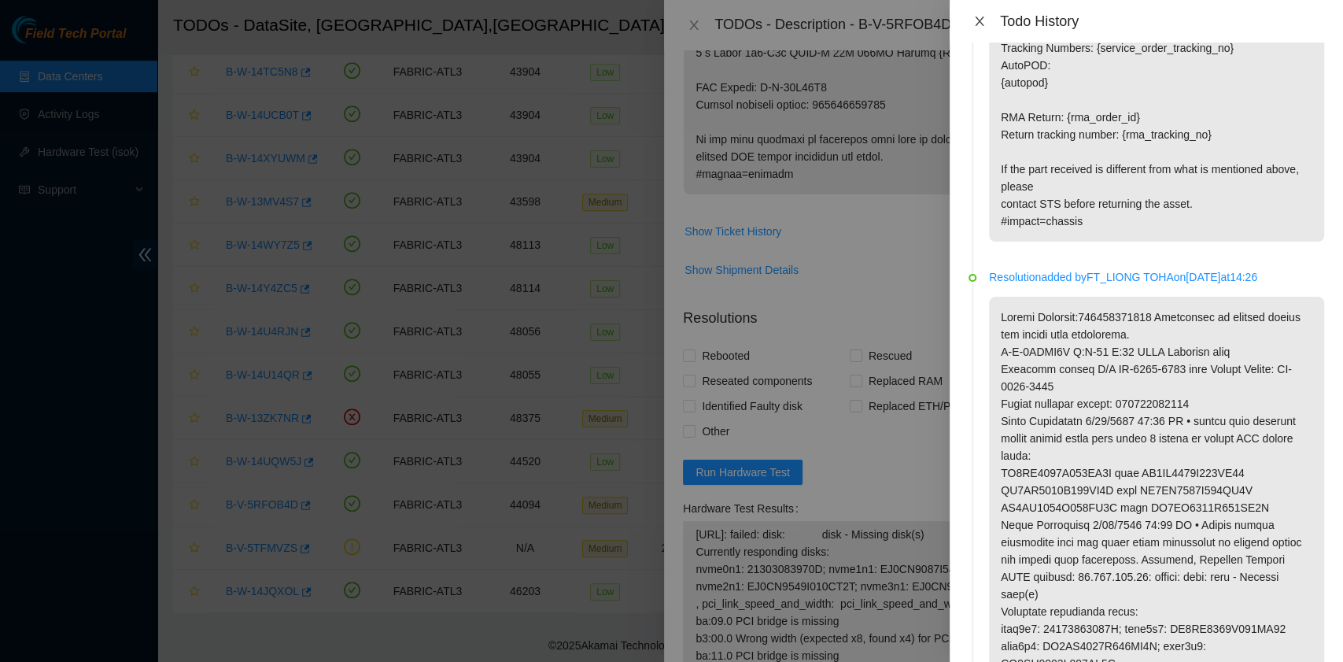
click at [981, 20] on icon "close" at bounding box center [979, 21] width 13 height 13
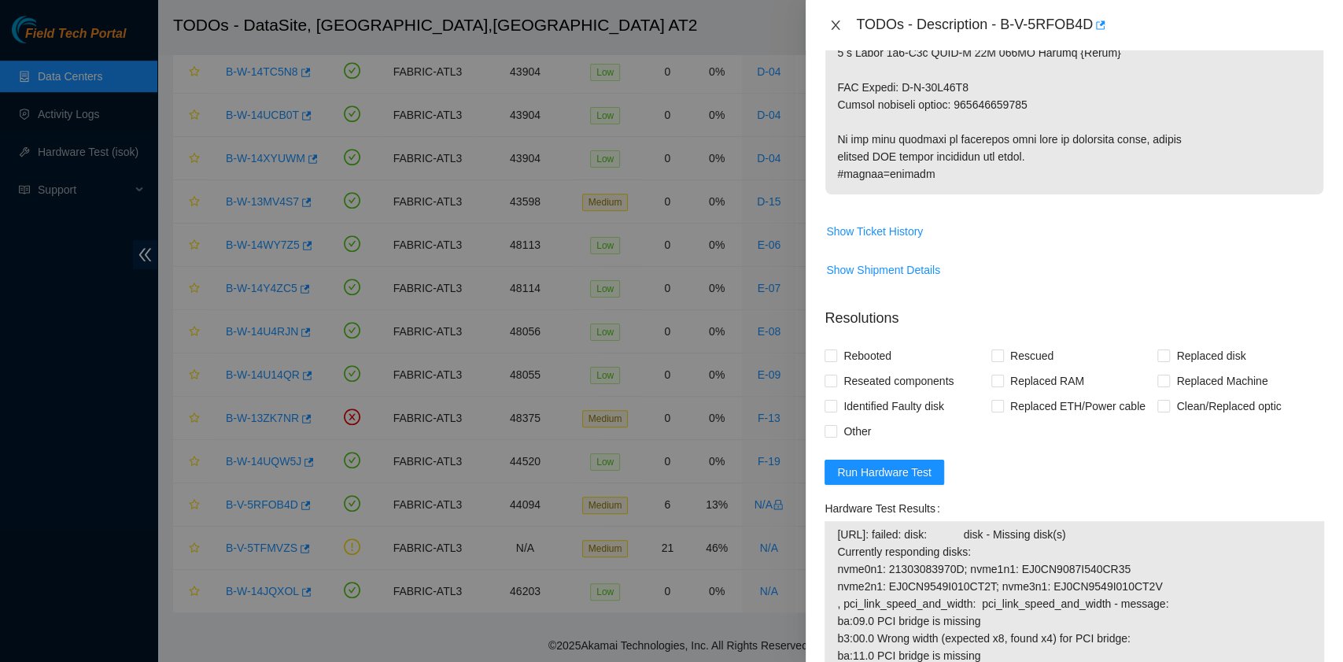
click at [833, 24] on icon "close" at bounding box center [835, 25] width 13 height 13
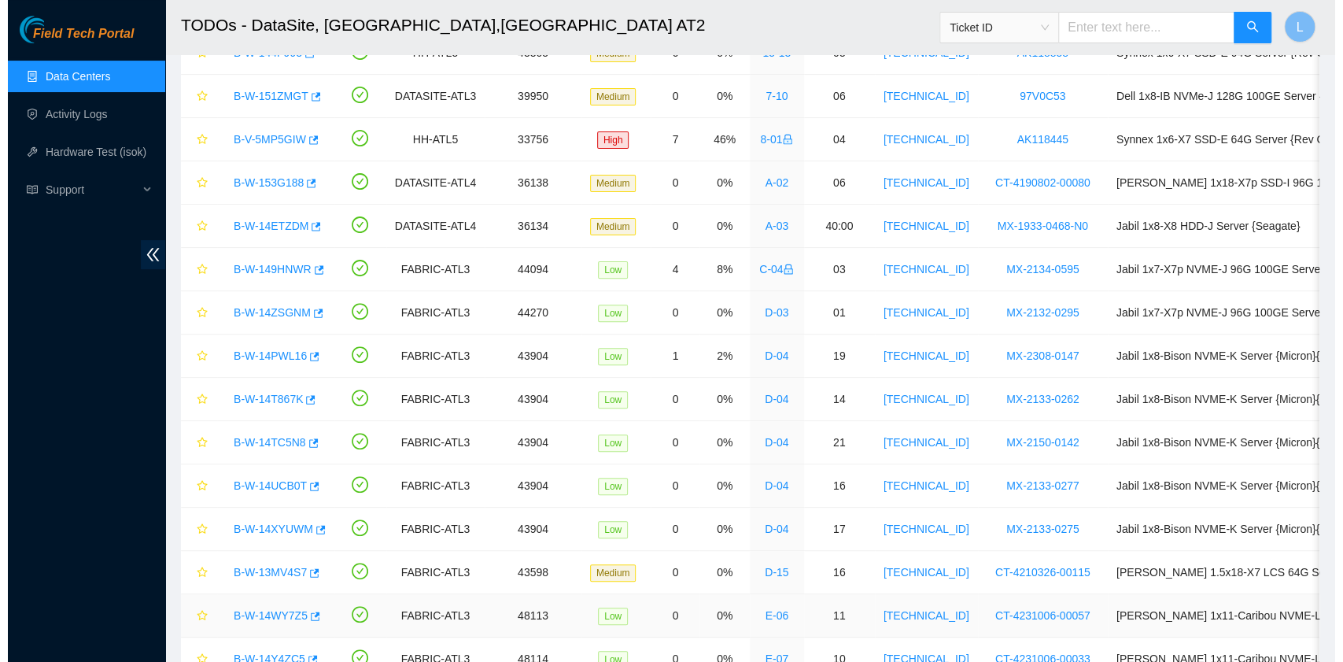
scroll to position [184, 0]
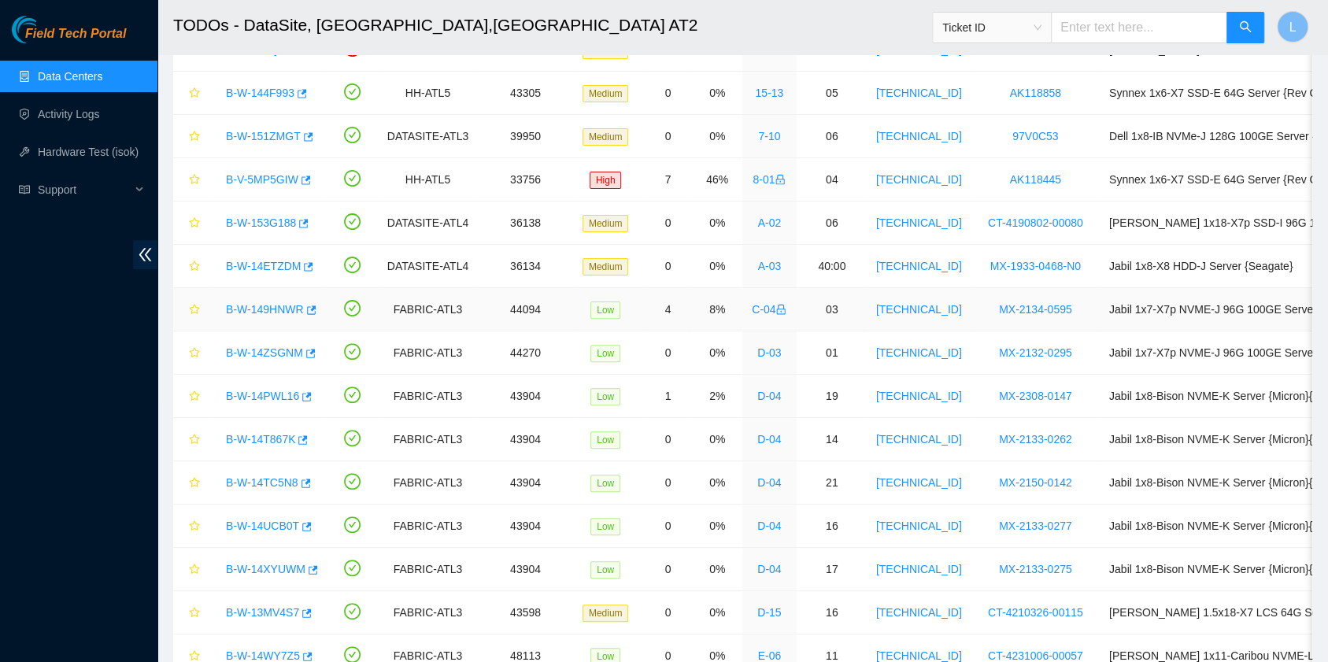
click at [286, 306] on link "B-W-149HNWR" at bounding box center [265, 309] width 78 height 13
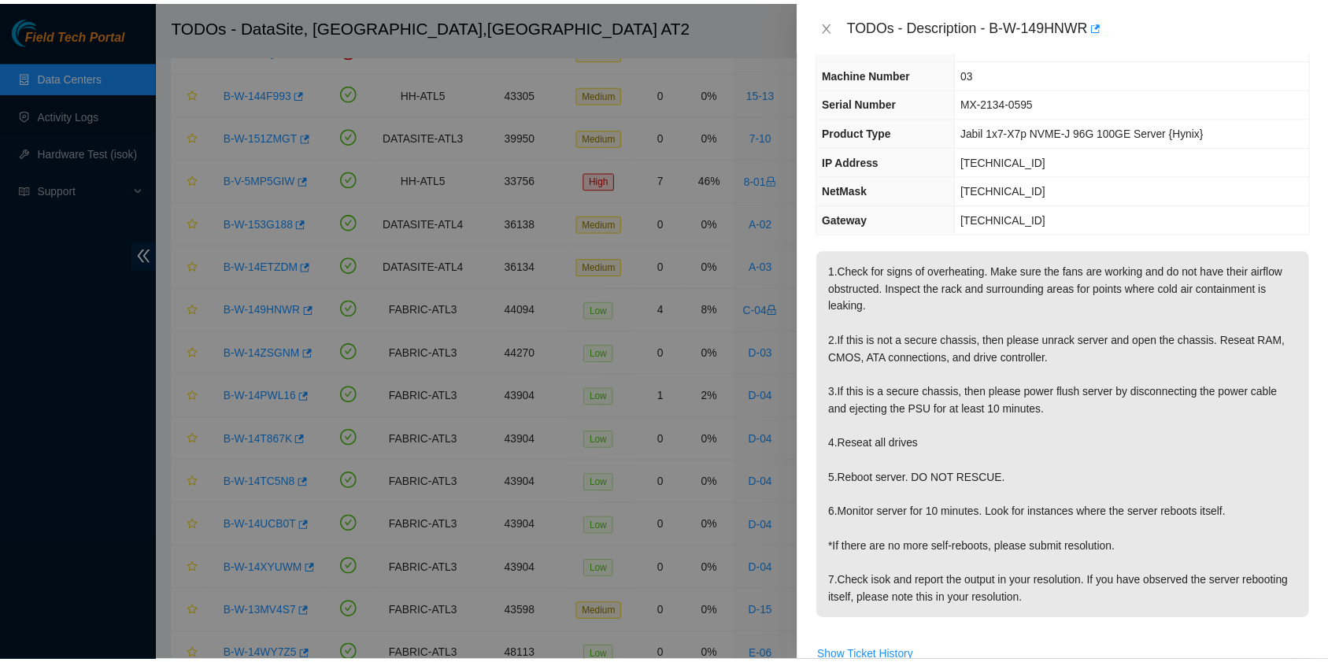
scroll to position [0, 0]
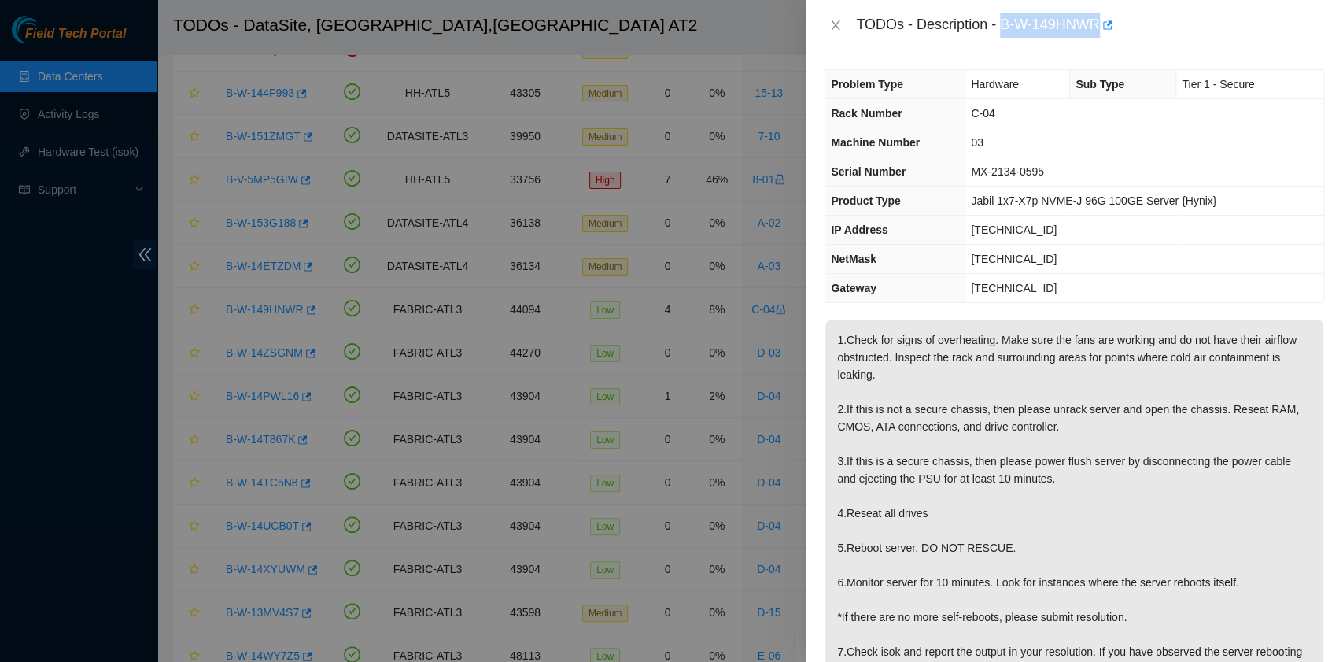
drag, startPoint x: 1001, startPoint y: 21, endPoint x: 1099, endPoint y: 24, distance: 97.6
click at [1099, 24] on div "TODOs - Description - B-W-149HNWR" at bounding box center [1090, 25] width 468 height 25
copy div "B-W-149HNWR"
click at [832, 27] on icon "close" at bounding box center [835, 25] width 13 height 13
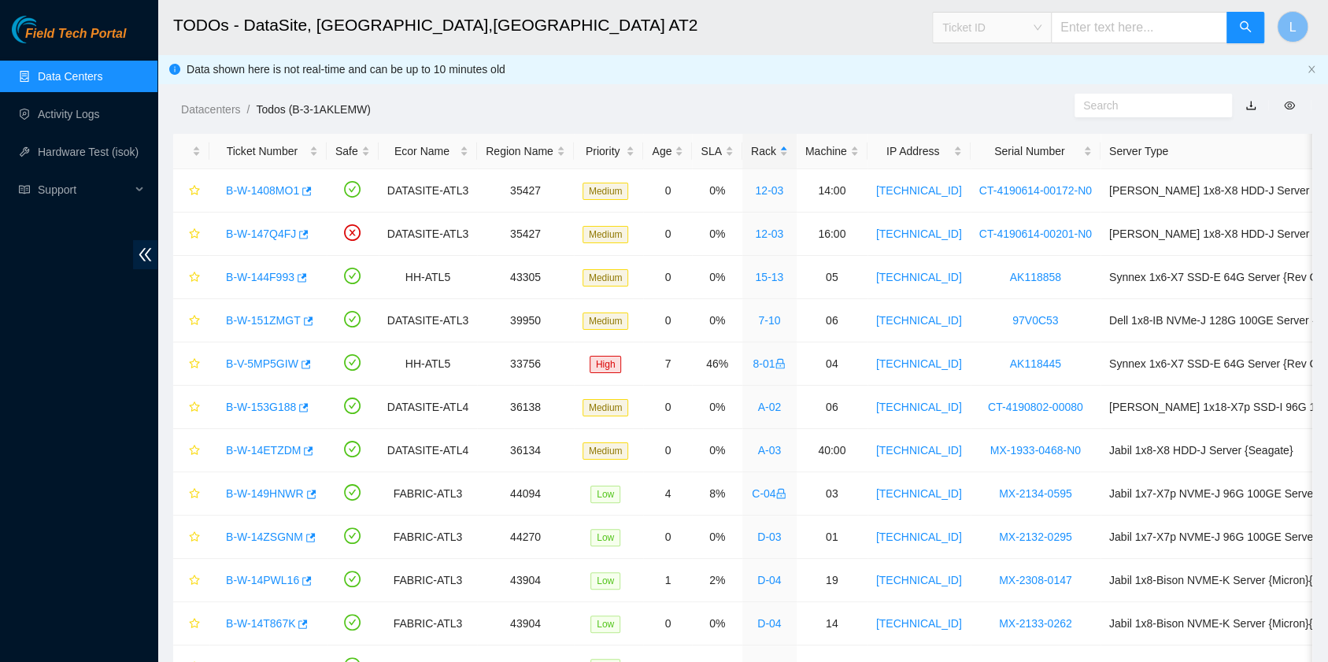
click at [1041, 31] on span "Ticket ID" at bounding box center [991, 28] width 99 height 24
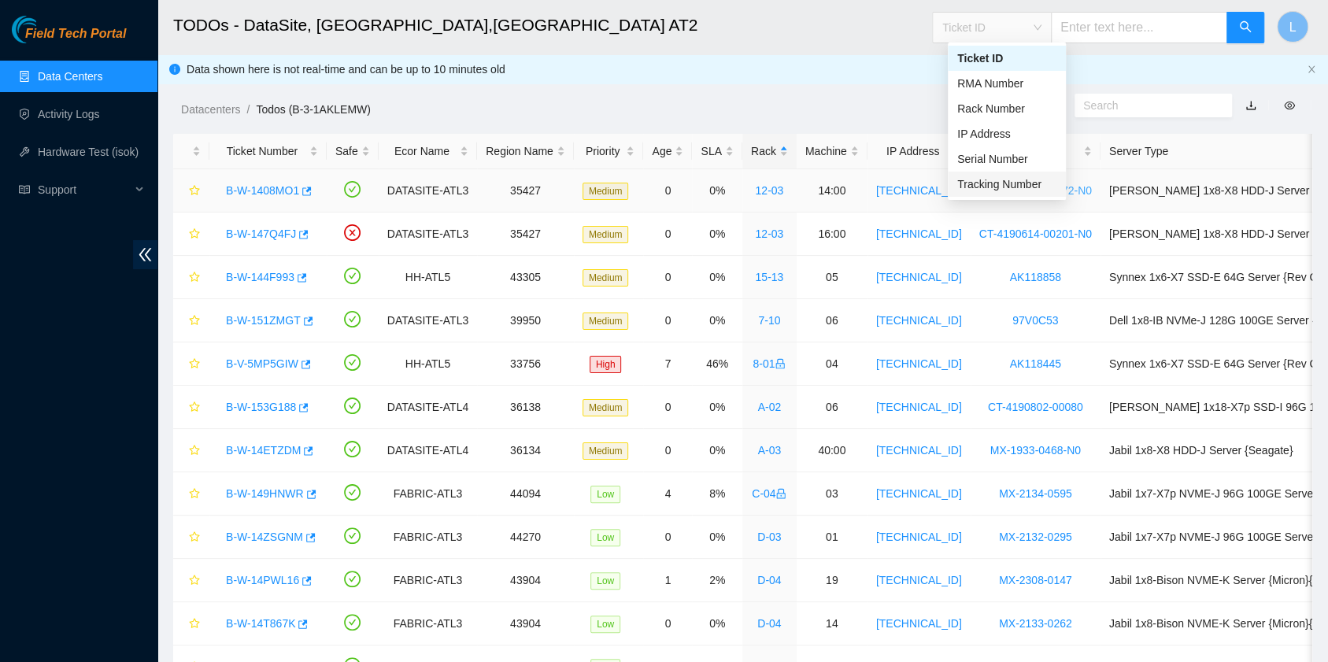
click at [990, 188] on div "Tracking Number" at bounding box center [1006, 183] width 99 height 17
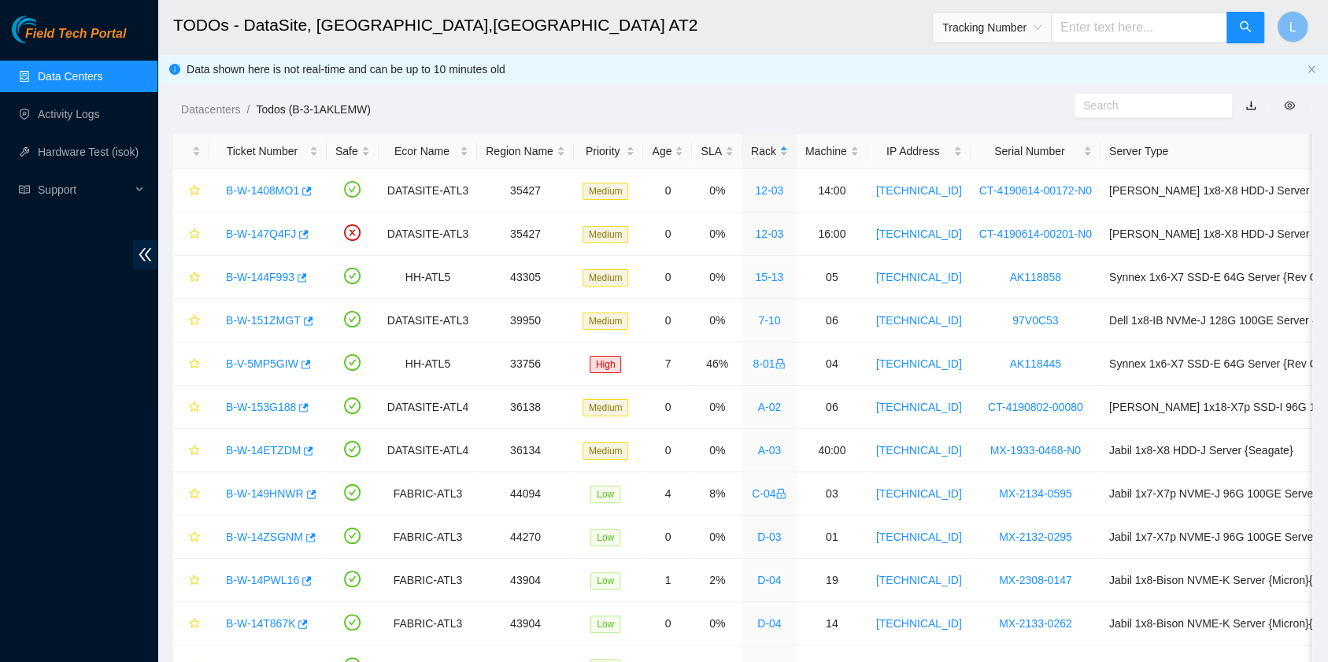
click at [1102, 33] on input "text" at bounding box center [1139, 27] width 176 height 31
type input "463470047972"
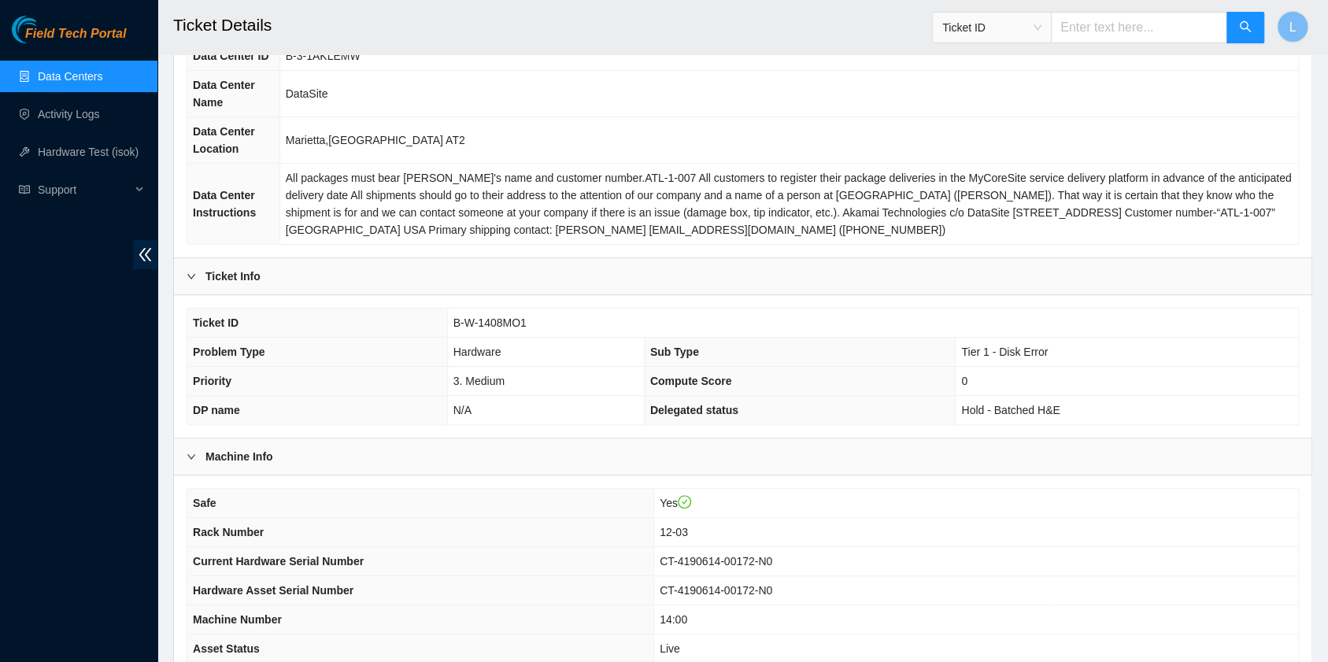
scroll to position [209, 0]
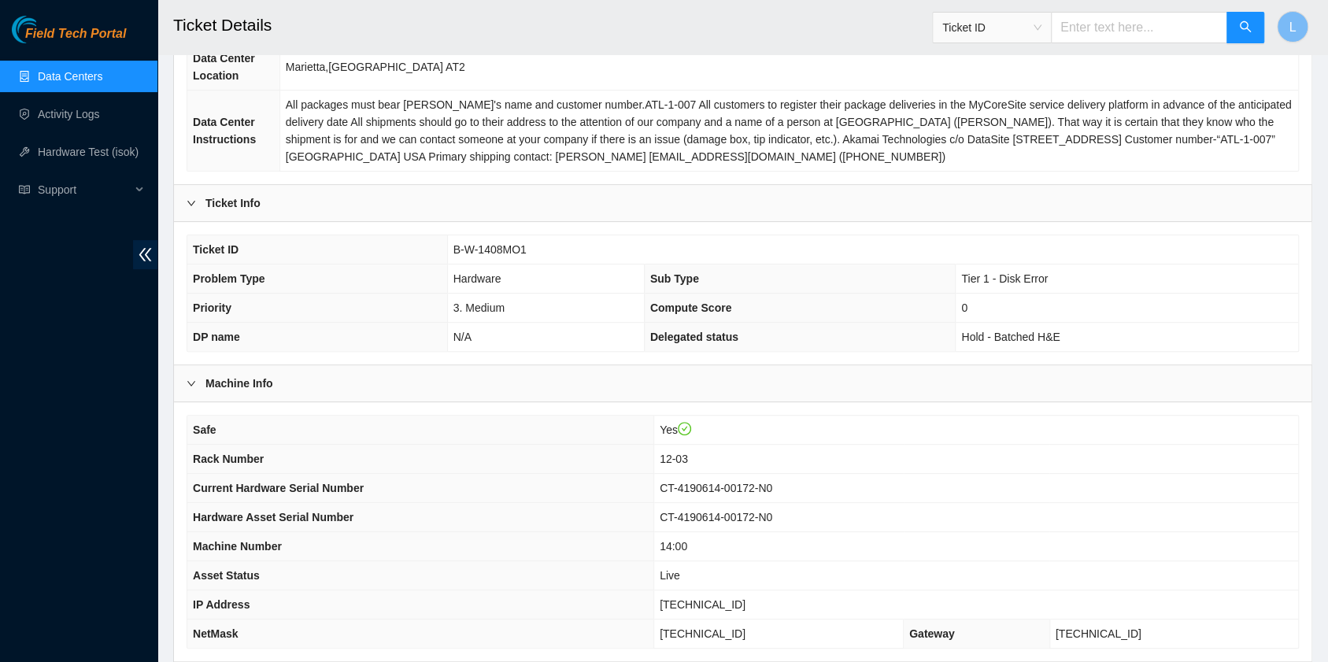
click at [1041, 30] on span "Ticket ID" at bounding box center [991, 28] width 99 height 24
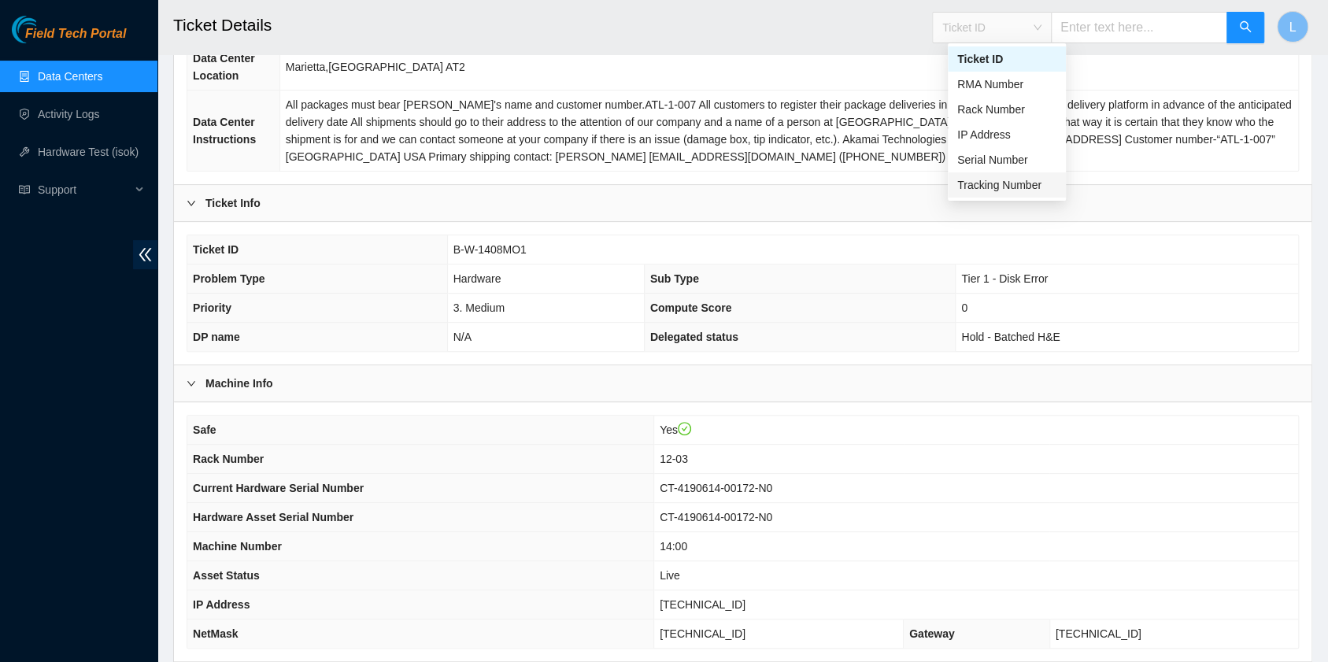
click at [977, 188] on div "Tracking Number" at bounding box center [1006, 184] width 99 height 17
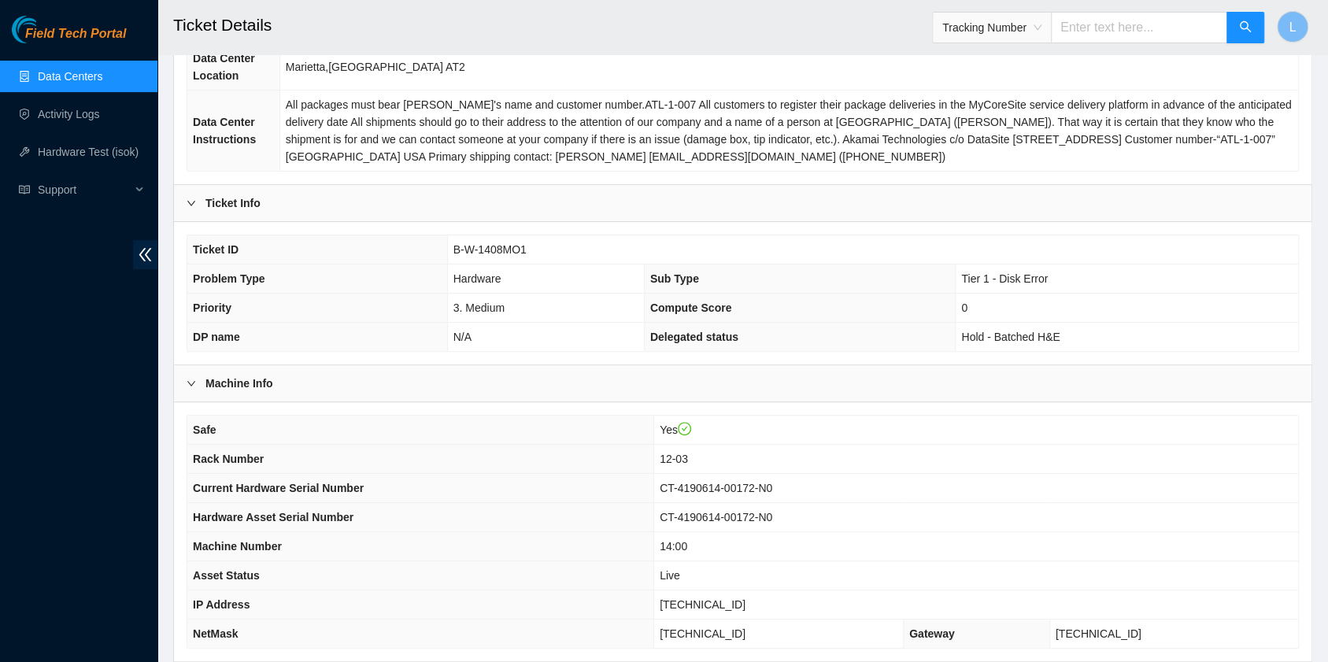
click at [1095, 28] on input "text" at bounding box center [1139, 27] width 176 height 31
type input "463470047538"
click at [1242, 25] on icon "search" at bounding box center [1245, 26] width 13 height 13
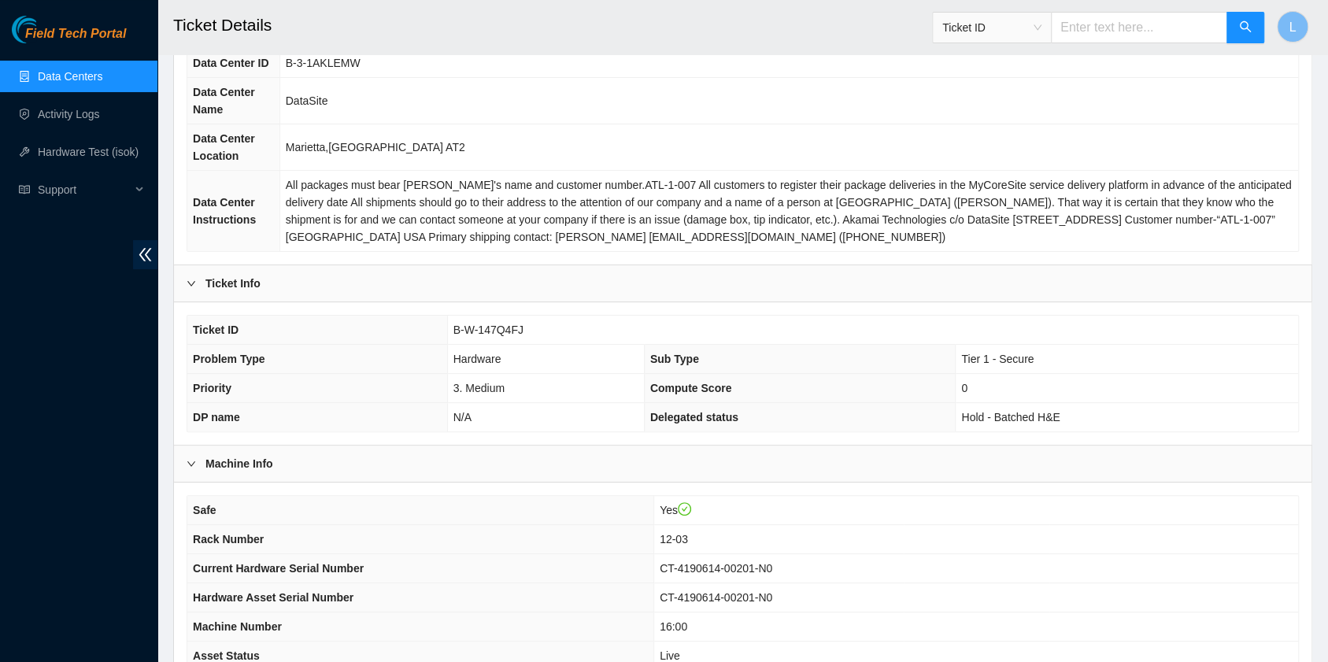
scroll to position [105, 0]
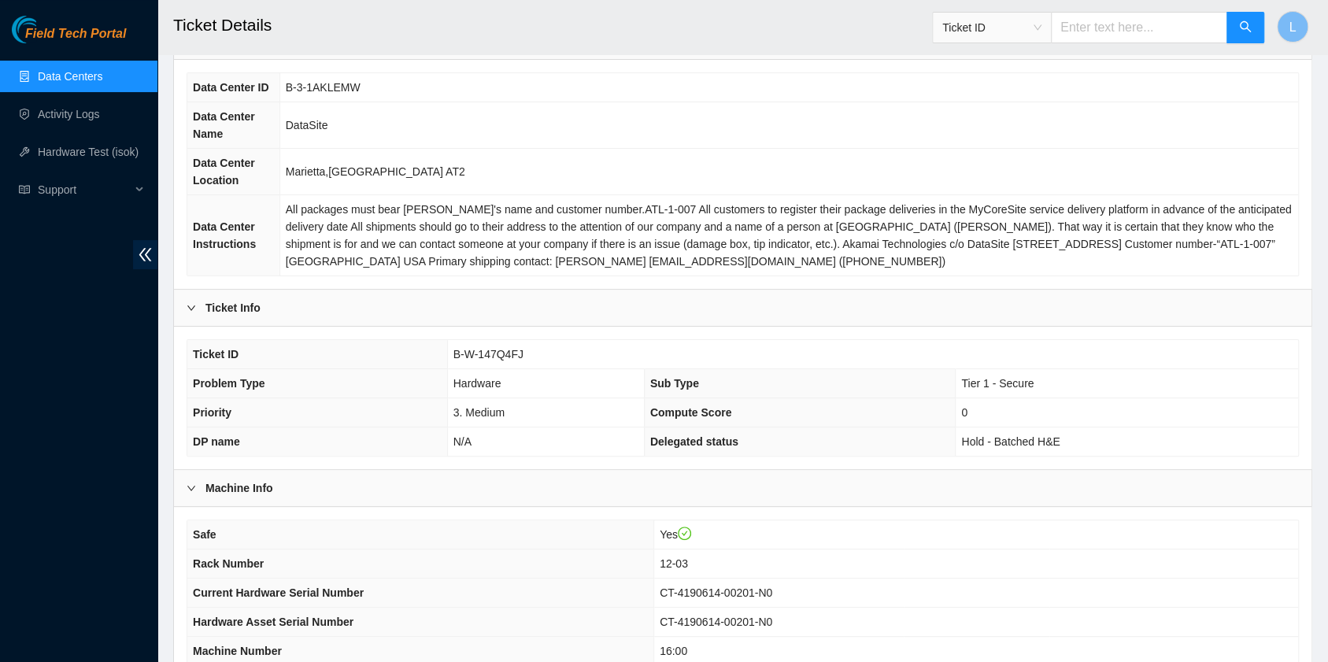
click at [85, 77] on link "Data Centers" at bounding box center [70, 76] width 65 height 13
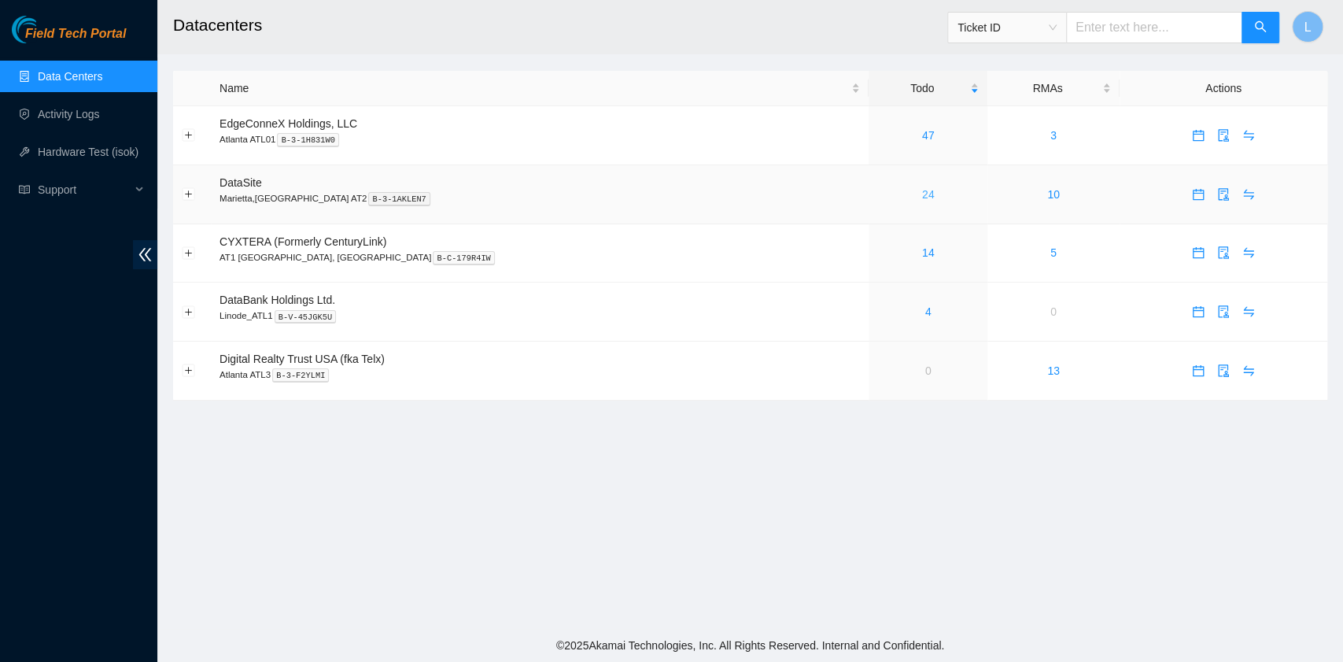
click at [922, 193] on link "24" at bounding box center [928, 194] width 13 height 13
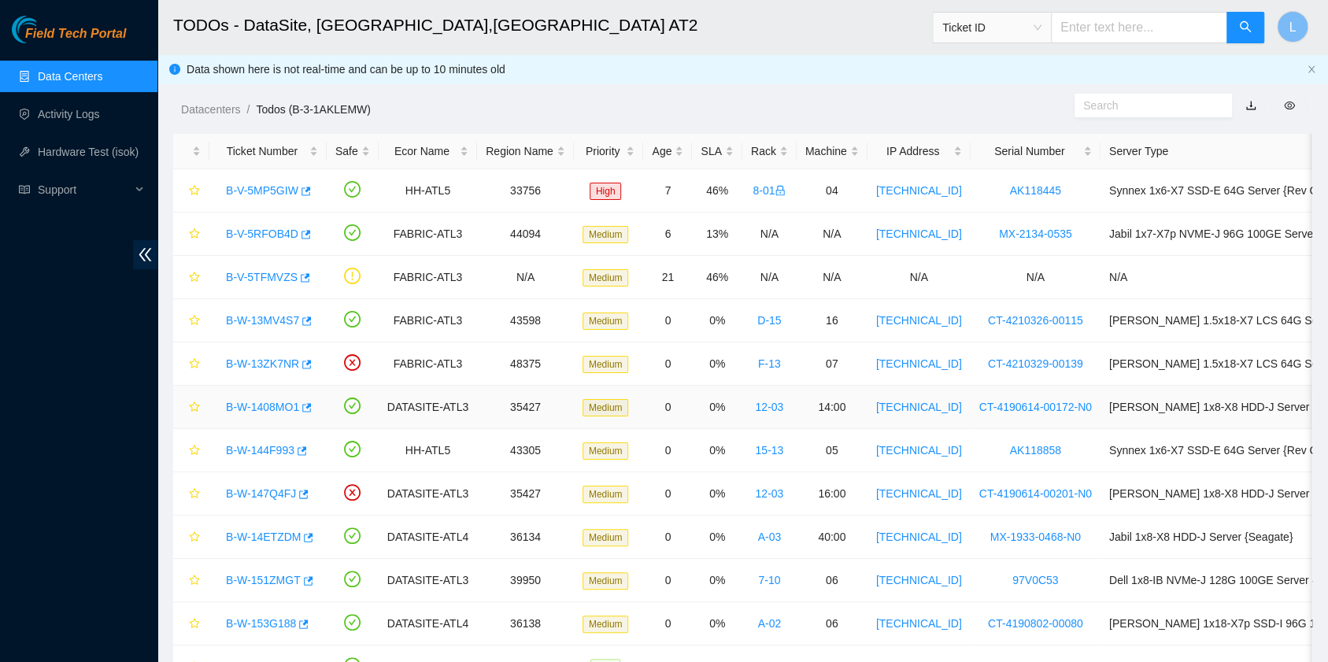
click at [261, 403] on link "B-W-1408MO1" at bounding box center [262, 407] width 73 height 13
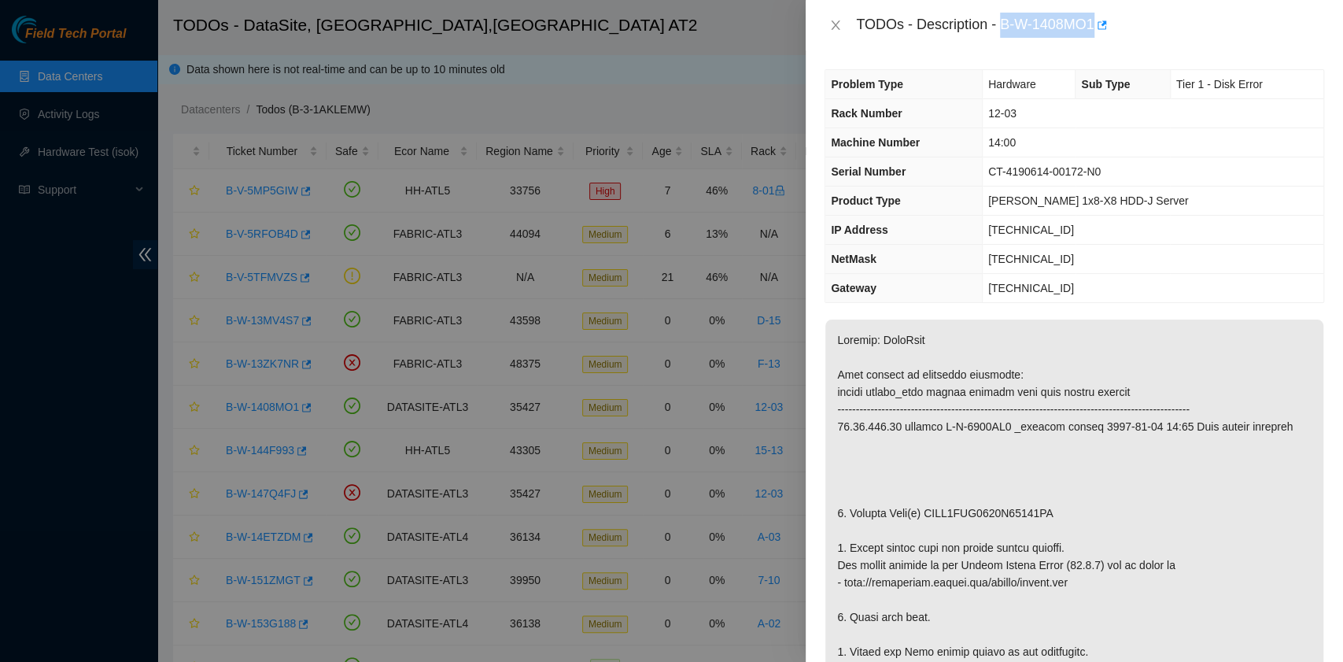
drag, startPoint x: 1002, startPoint y: 28, endPoint x: 1096, endPoint y: 30, distance: 94.4
click at [1096, 30] on div "TODOs - Description - B-W-1408MO1" at bounding box center [1090, 25] width 468 height 25
copy div "B-W-1408MO1"
click at [837, 30] on icon "close" at bounding box center [835, 25] width 13 height 13
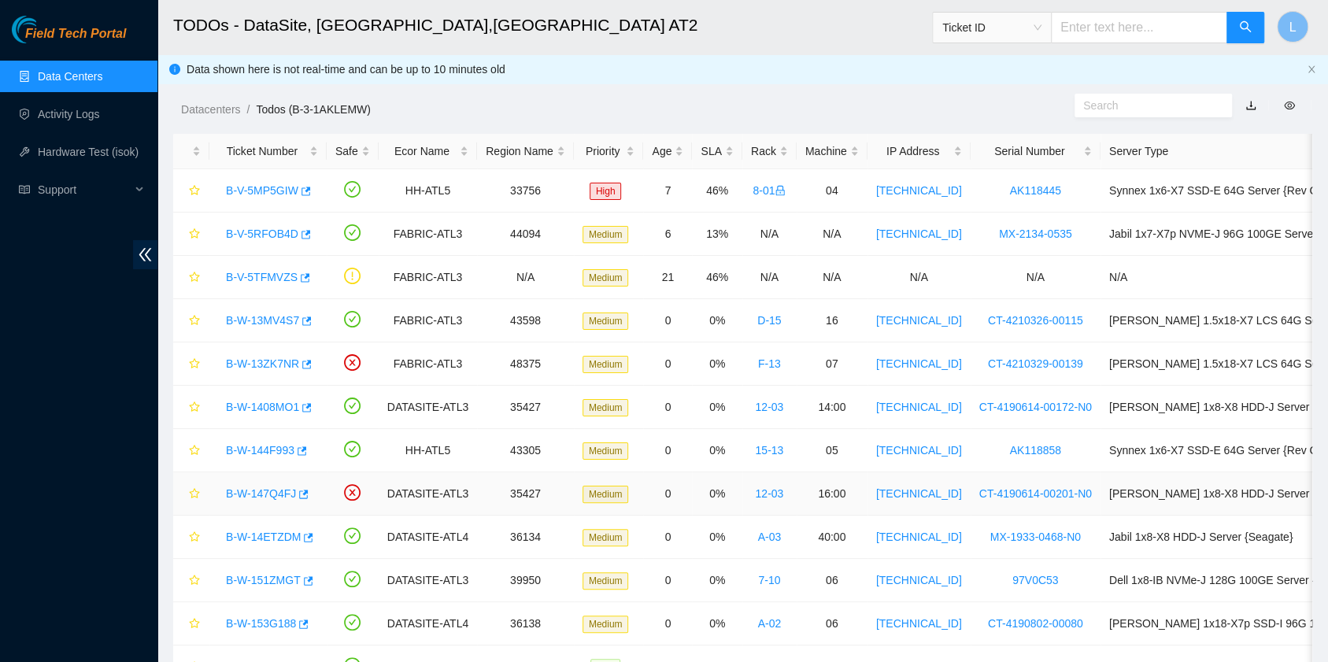
click at [253, 494] on link "B-W-147Q4FJ" at bounding box center [261, 493] width 70 height 13
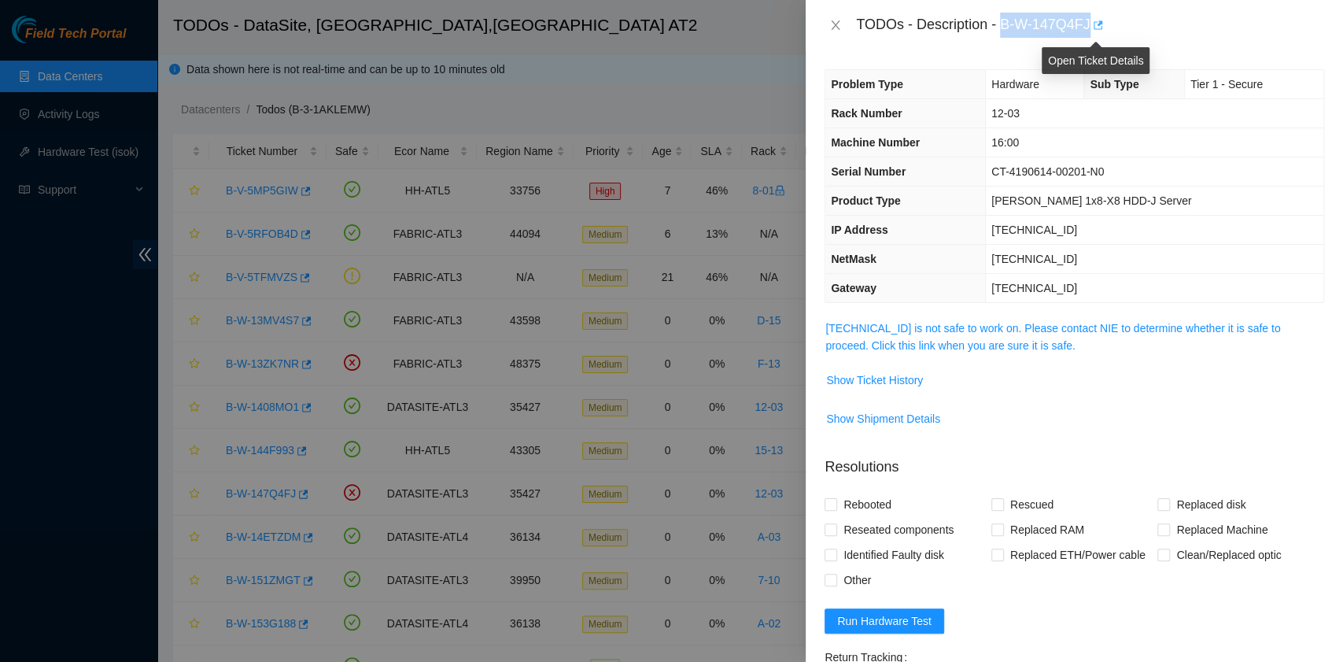
drag, startPoint x: 1004, startPoint y: 26, endPoint x: 1089, endPoint y: 31, distance: 85.1
click at [1089, 31] on div "TODOs - Description - B-W-147Q4FJ" at bounding box center [1090, 25] width 468 height 25
copy div "B-W-147Q4FJ"
click at [833, 24] on icon "close" at bounding box center [835, 25] width 13 height 13
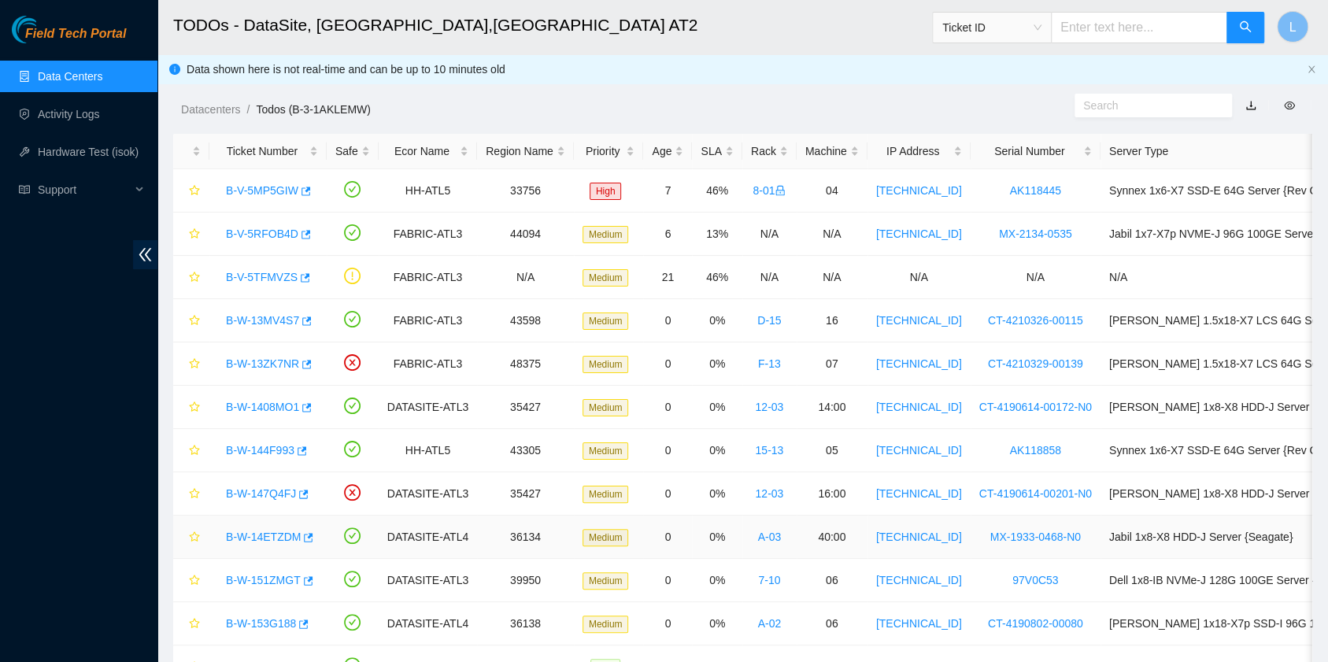
click at [265, 534] on link "B-W-14ETZDM" at bounding box center [263, 536] width 75 height 13
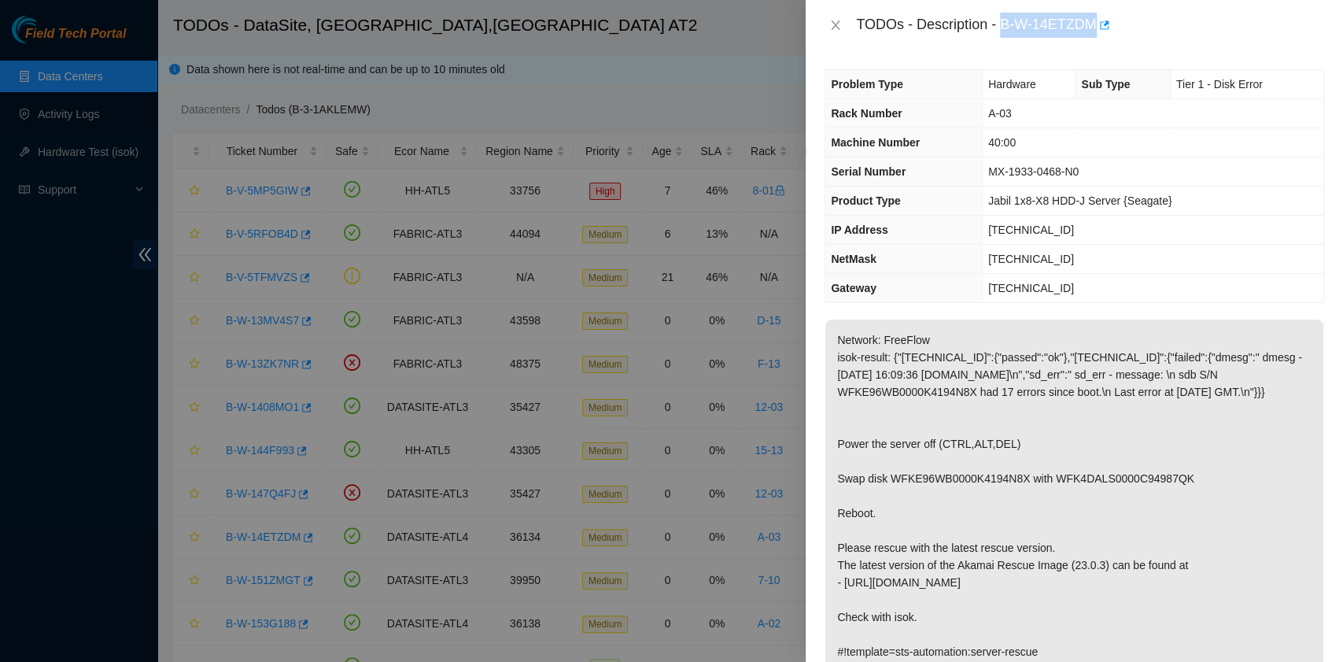
drag, startPoint x: 1004, startPoint y: 24, endPoint x: 1092, endPoint y: 16, distance: 88.5
click at [1091, 22] on div "TODOs - Description - B-W-14ETZDM" at bounding box center [1090, 25] width 468 height 25
copy div "B-W-14ETZDM"
click at [834, 27] on icon "close" at bounding box center [836, 24] width 9 height 9
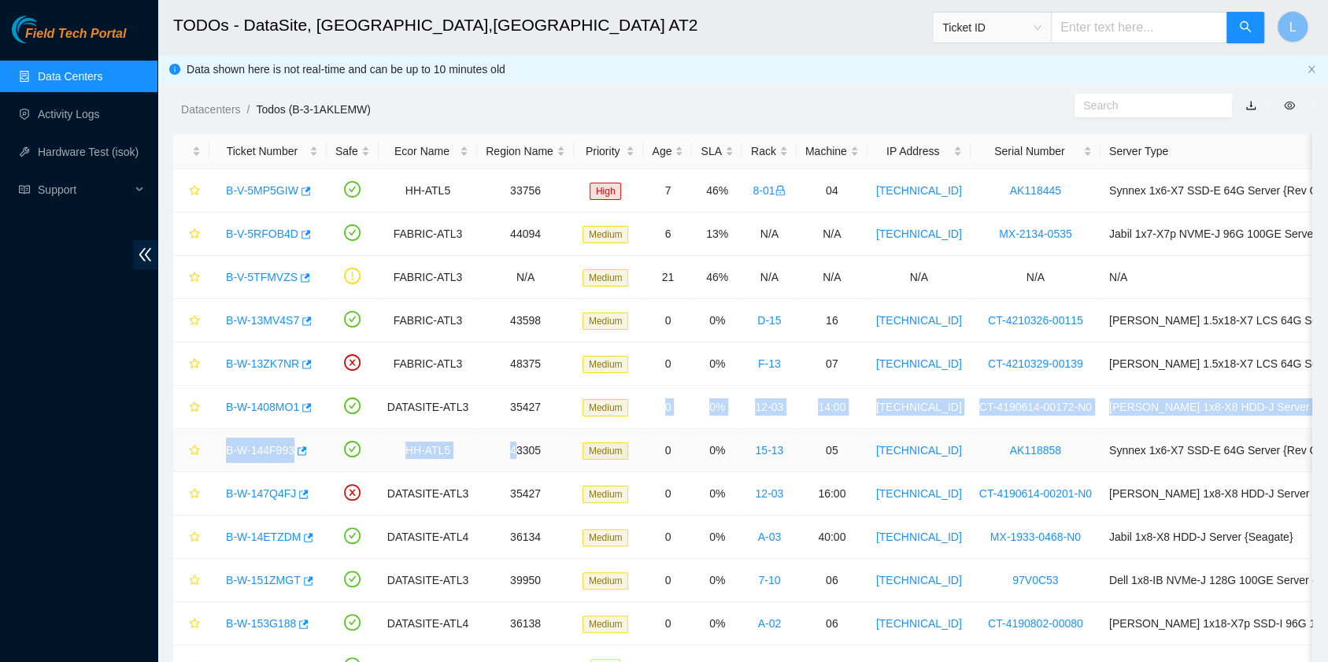
drag, startPoint x: 611, startPoint y: 408, endPoint x: 513, endPoint y: 457, distance: 109.5
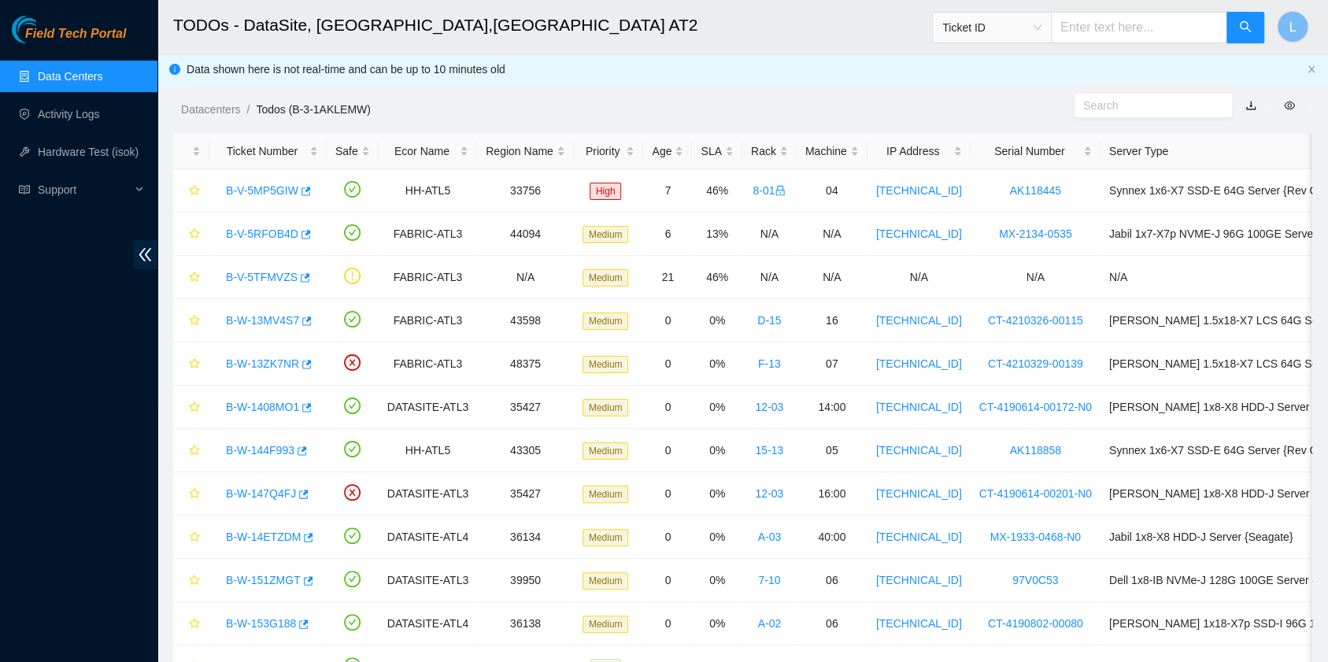
click at [98, 430] on div "Field Tech Portal Data Centers Activity Logs Hardware Test (isok) Support" at bounding box center [78, 339] width 157 height 646
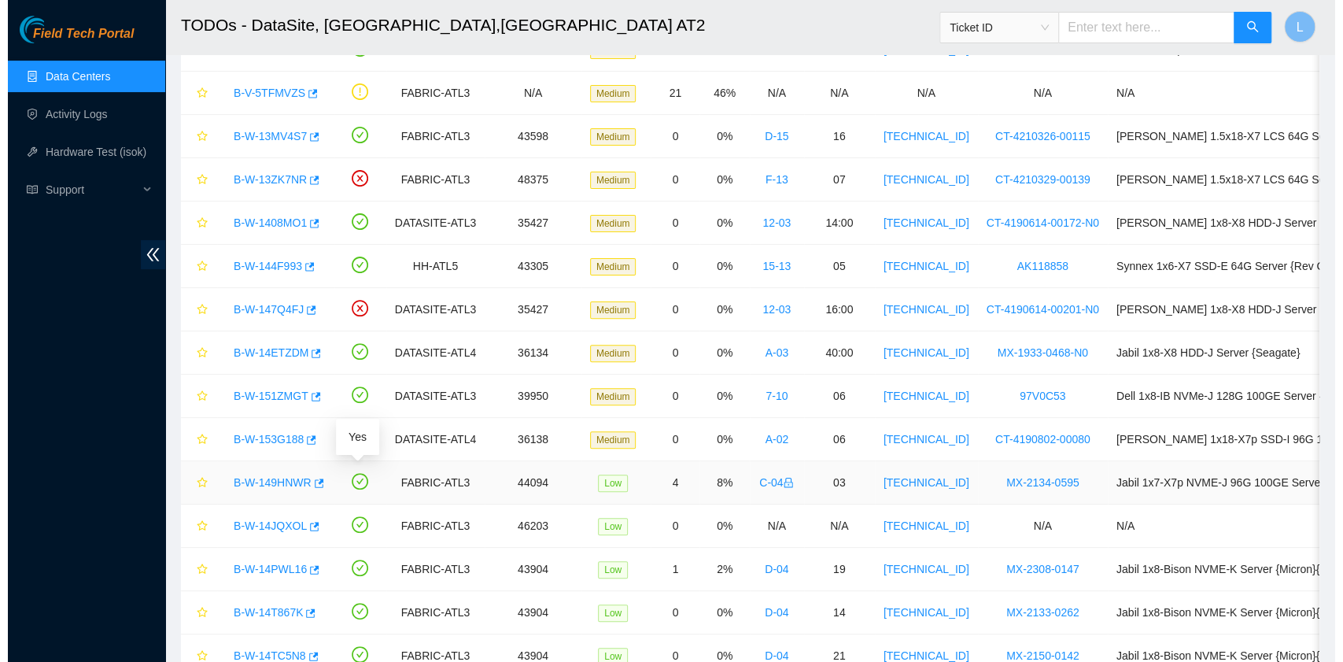
scroll to position [79, 0]
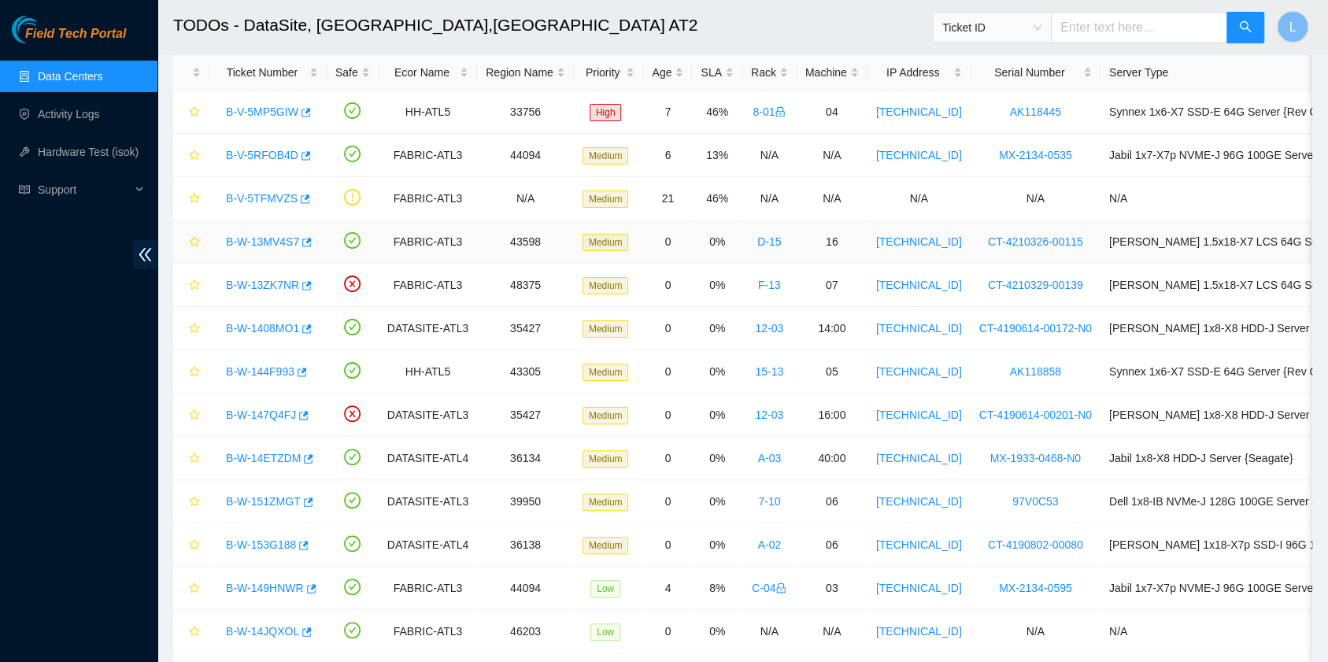
click at [273, 238] on link "B-W-13MV4S7" at bounding box center [262, 241] width 73 height 13
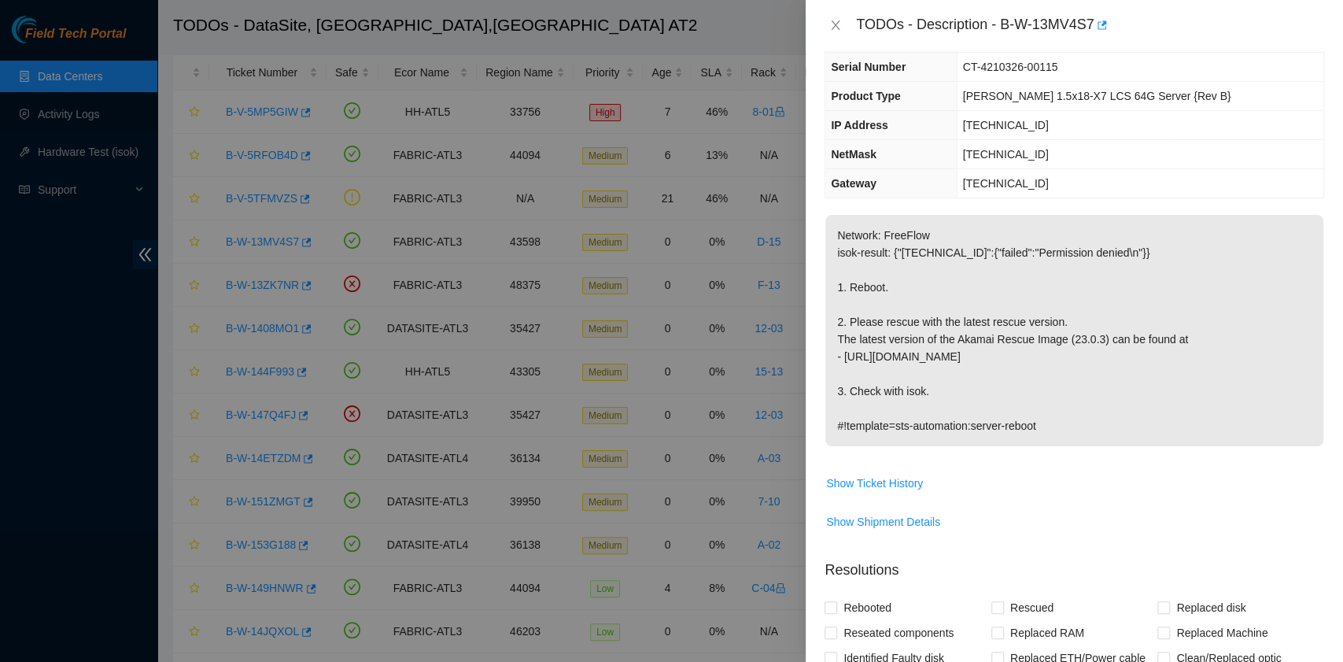
scroll to position [209, 0]
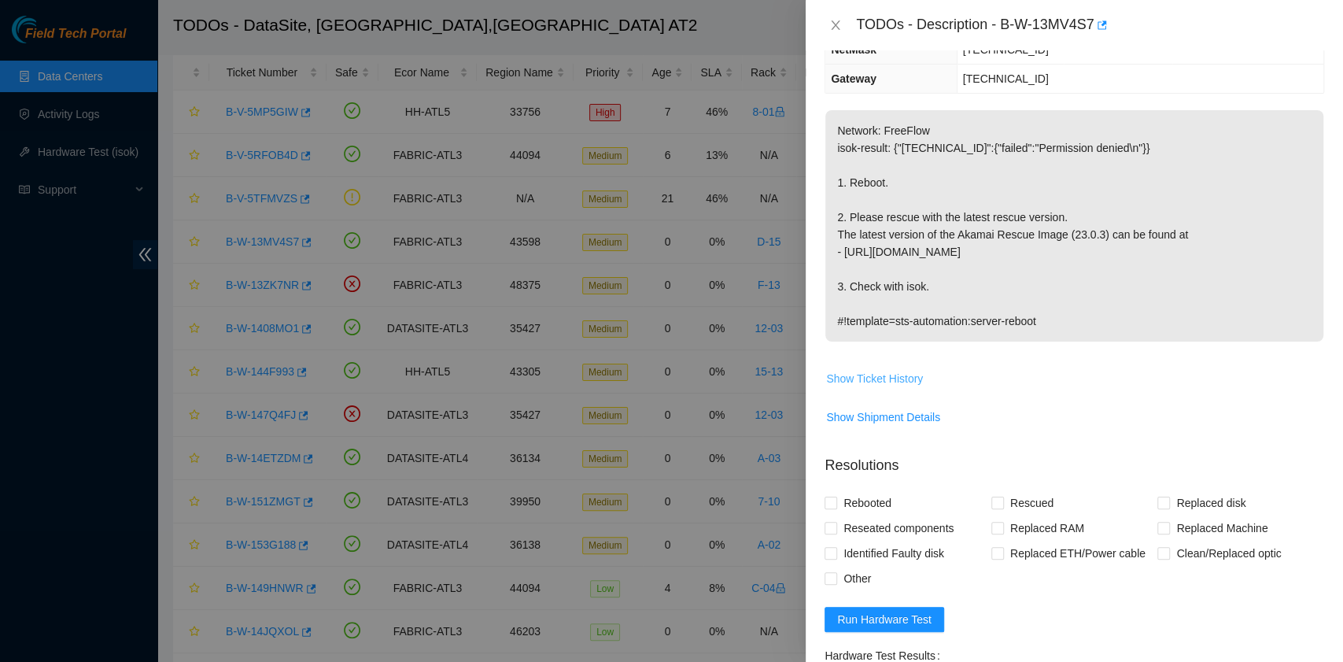
click at [907, 376] on span "Show Ticket History" at bounding box center [874, 378] width 97 height 17
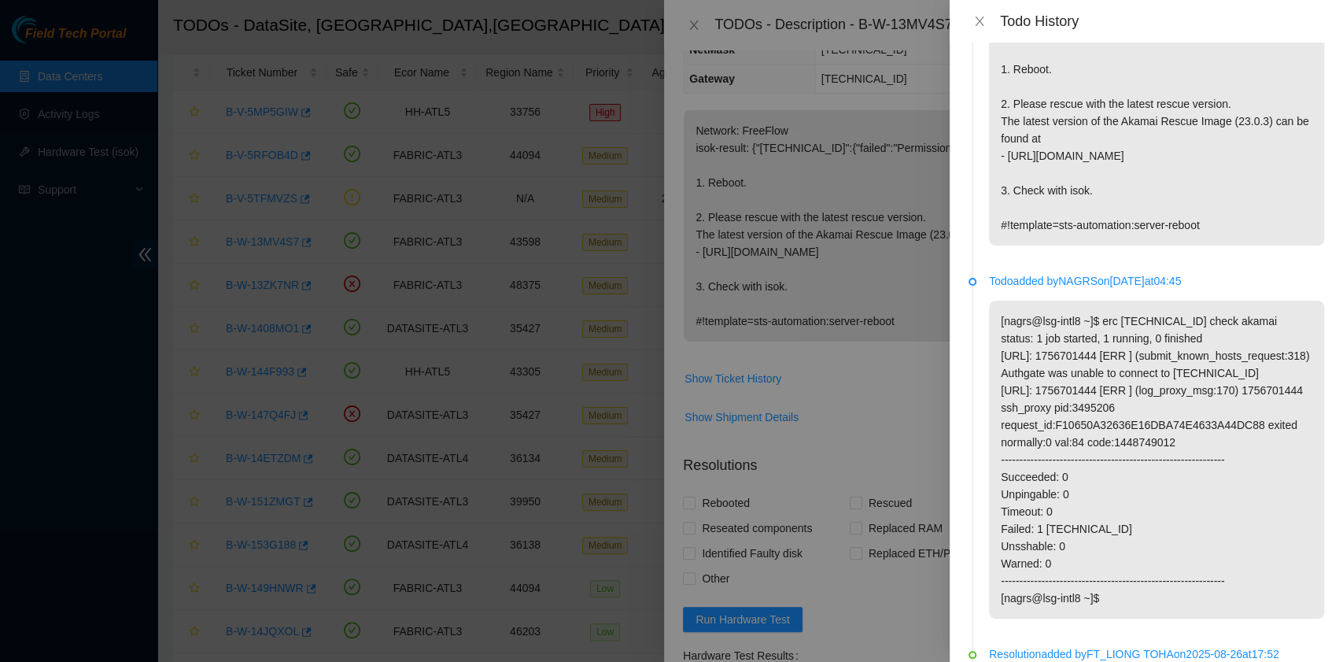
scroll to position [0, 0]
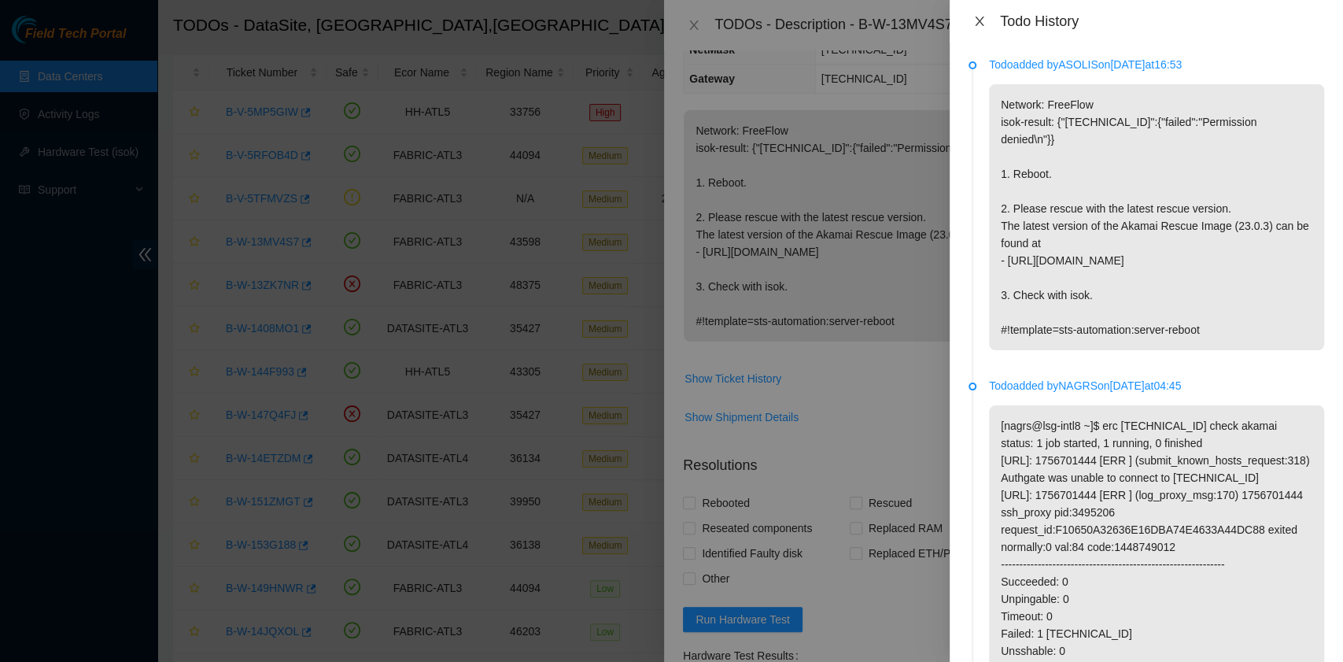
click at [977, 20] on icon "close" at bounding box center [979, 21] width 9 height 9
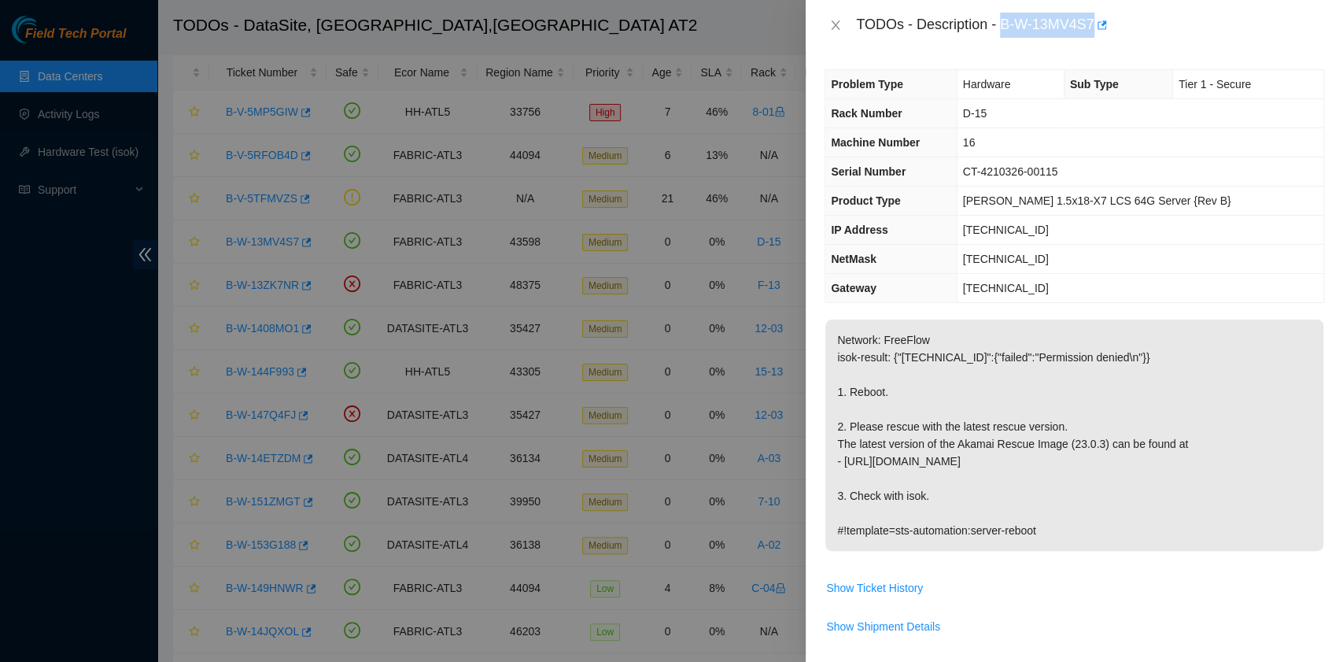
drag, startPoint x: 1003, startPoint y: 24, endPoint x: 1094, endPoint y: 35, distance: 92.0
click at [1094, 35] on div "TODOs - Description - B-W-13MV4S7" at bounding box center [1090, 25] width 468 height 25
copy div "B-W-13MV4S7"
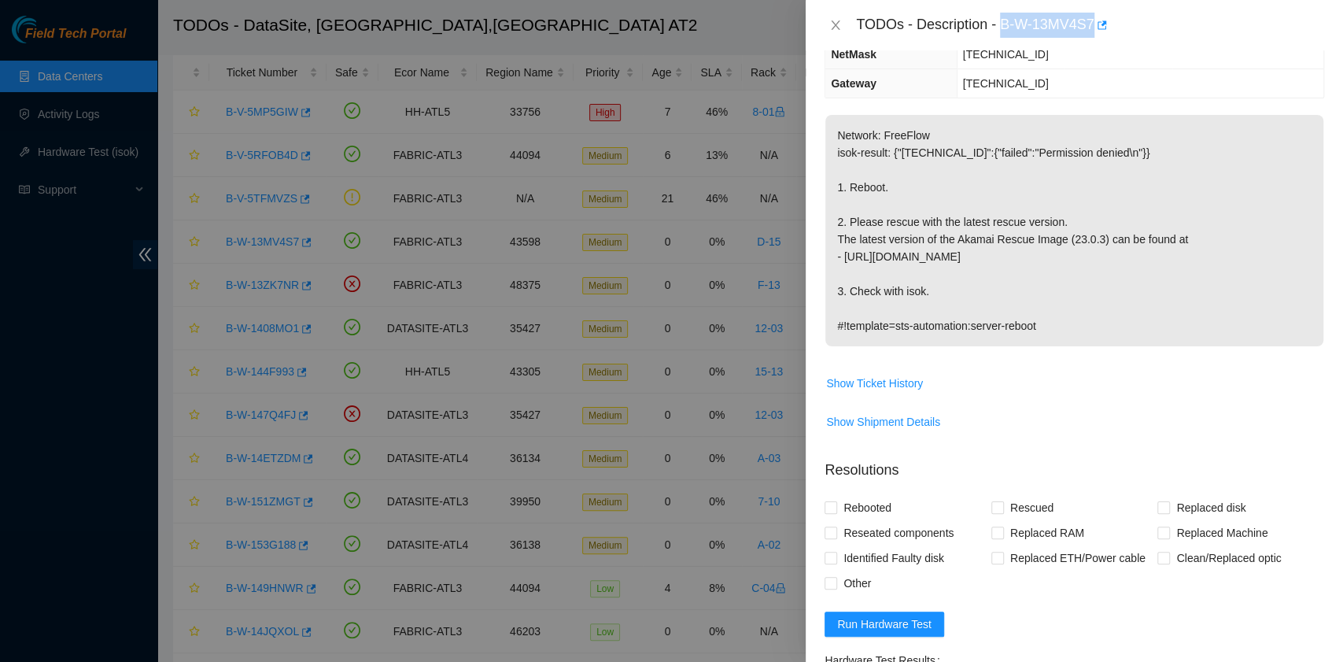
scroll to position [209, 0]
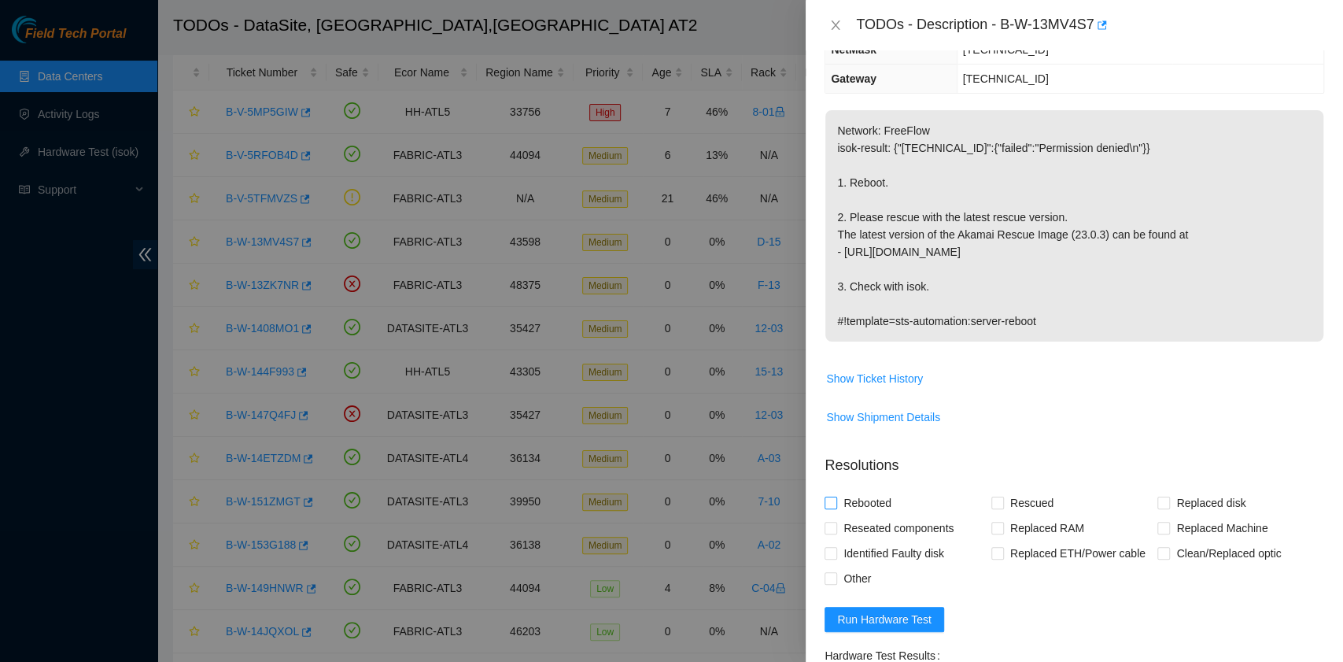
click at [877, 504] on span "Rebooted" at bounding box center [867, 502] width 61 height 25
click at [836, 504] on input "Rebooted" at bounding box center [830, 502] width 11 height 11
checkbox input "true"
click at [993, 502] on input "Rescued" at bounding box center [997, 502] width 11 height 11
checkbox input "true"
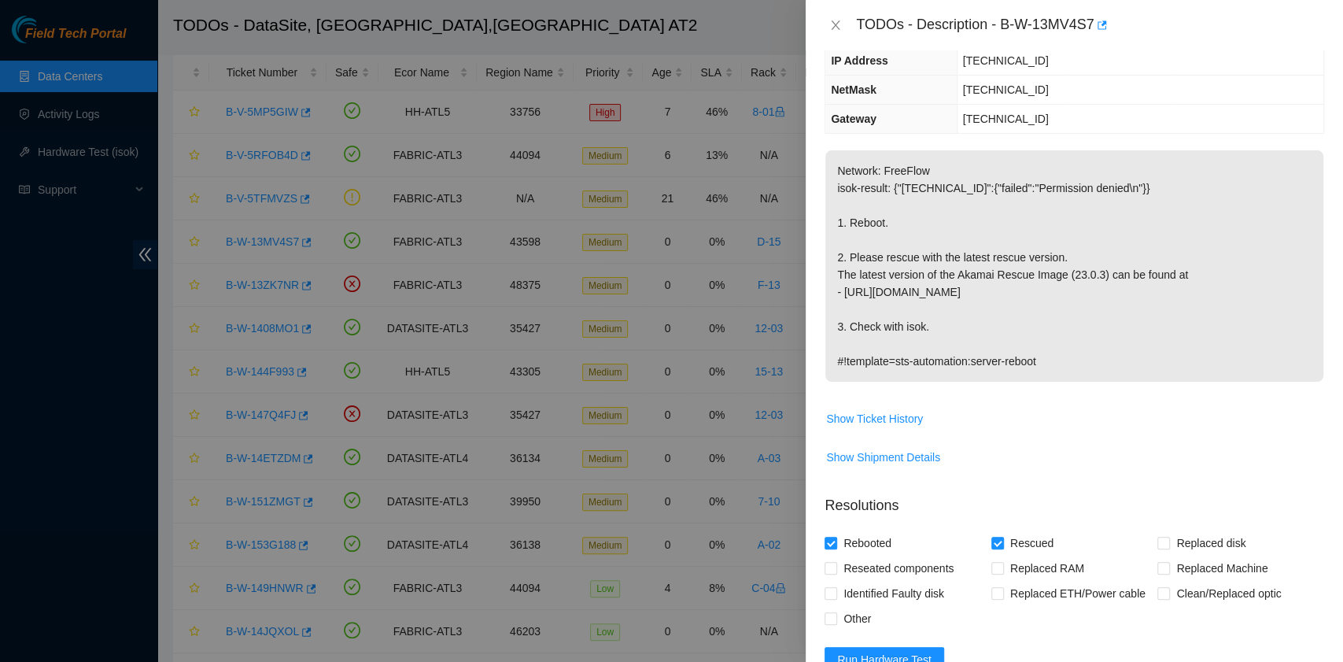
scroll to position [315, 0]
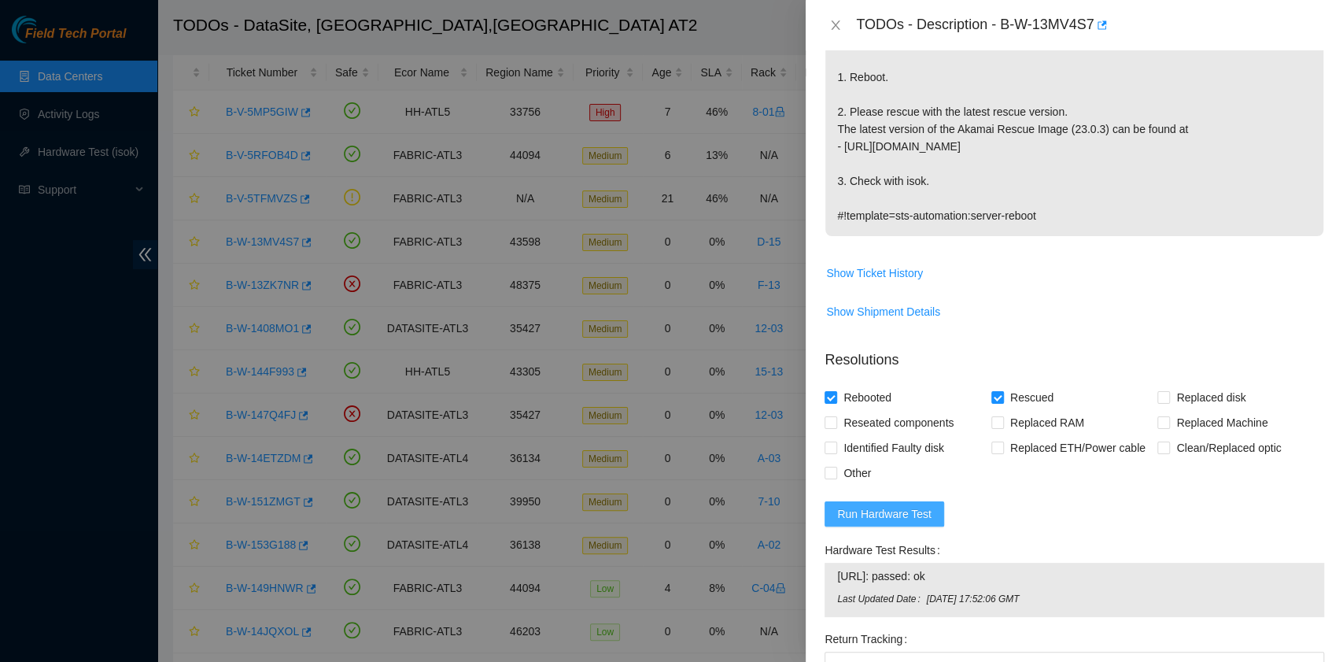
click at [889, 513] on span "Run Hardware Test" at bounding box center [884, 513] width 94 height 17
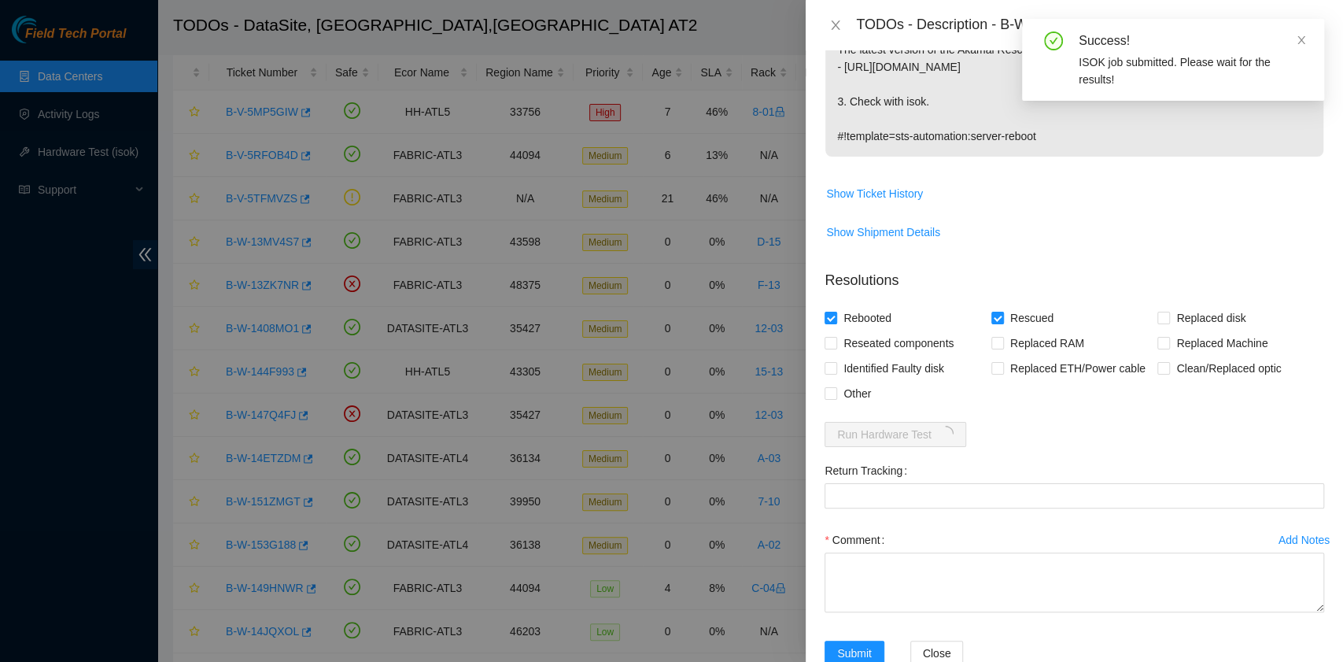
scroll to position [433, 0]
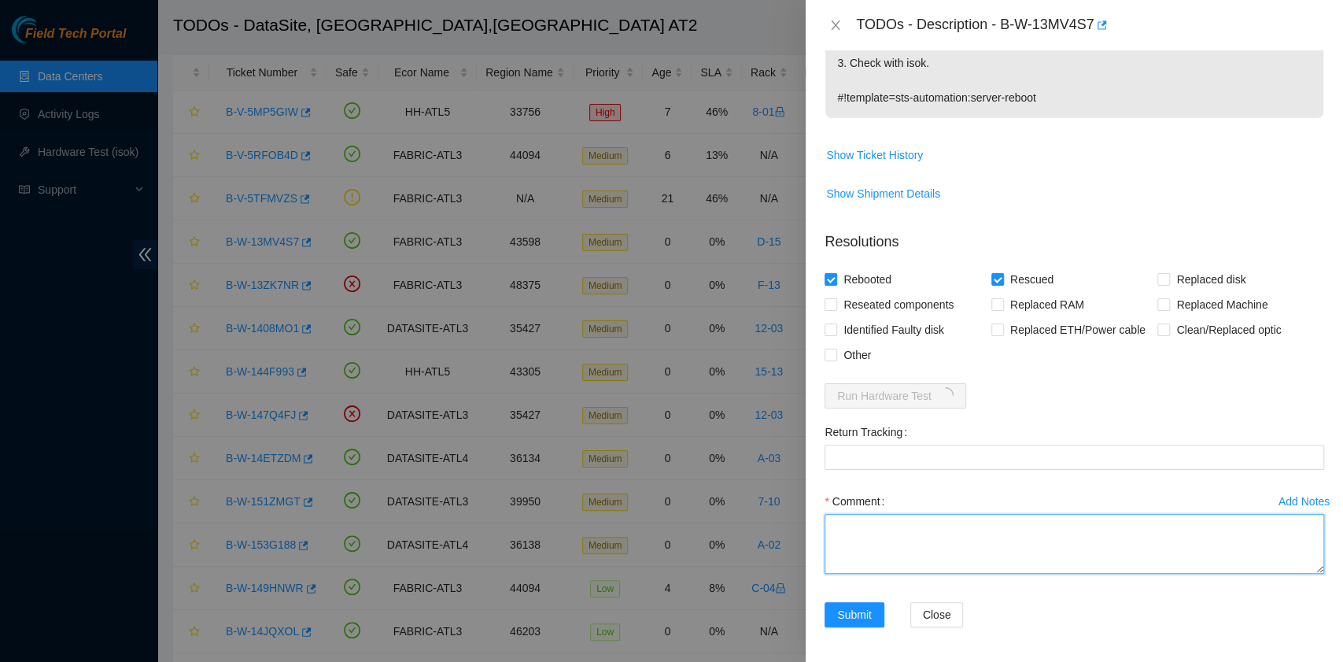
click at [891, 527] on textarea "Comment" at bounding box center [1075, 544] width 500 height 60
paste textarea "B-W-13MV4S7 rack# D-15 machine# 16 Rebooted. Rescued."
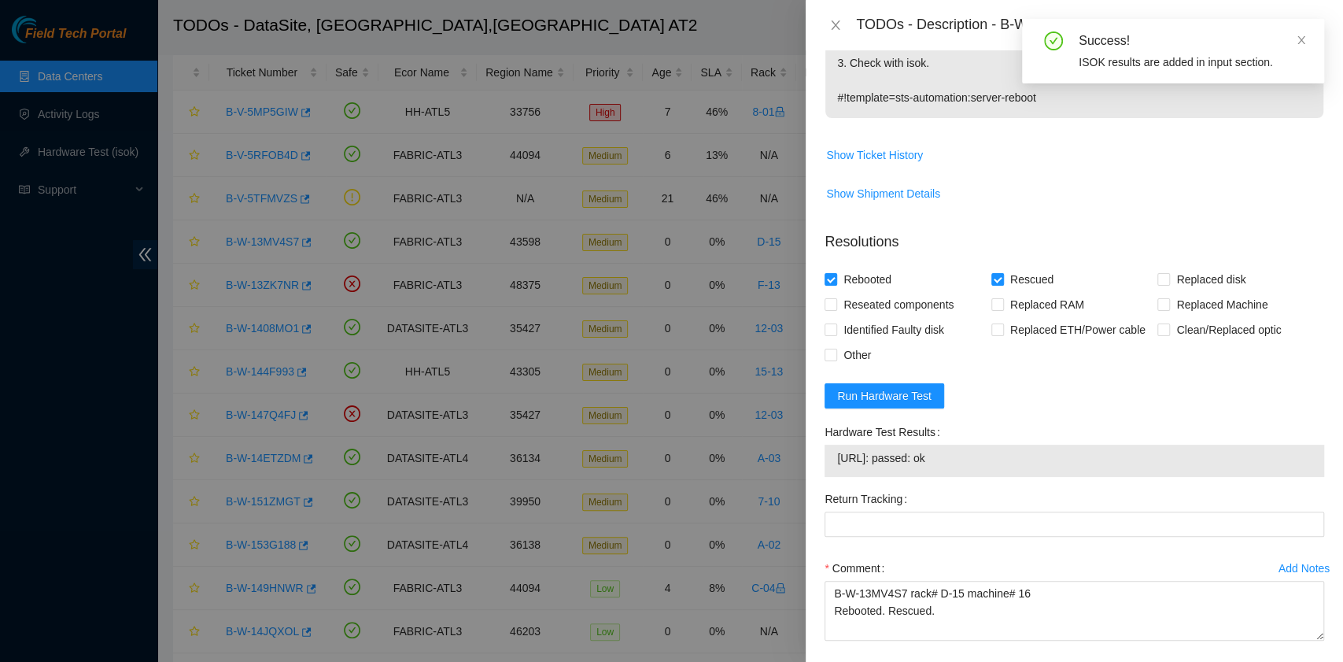
drag, startPoint x: 962, startPoint y: 463, endPoint x: 853, endPoint y: 471, distance: 109.7
click at [853, 471] on div "23.63.85.147: passed: ok" at bounding box center [1075, 461] width 500 height 32
copy tbody "23.63.85.147: passed: ok"
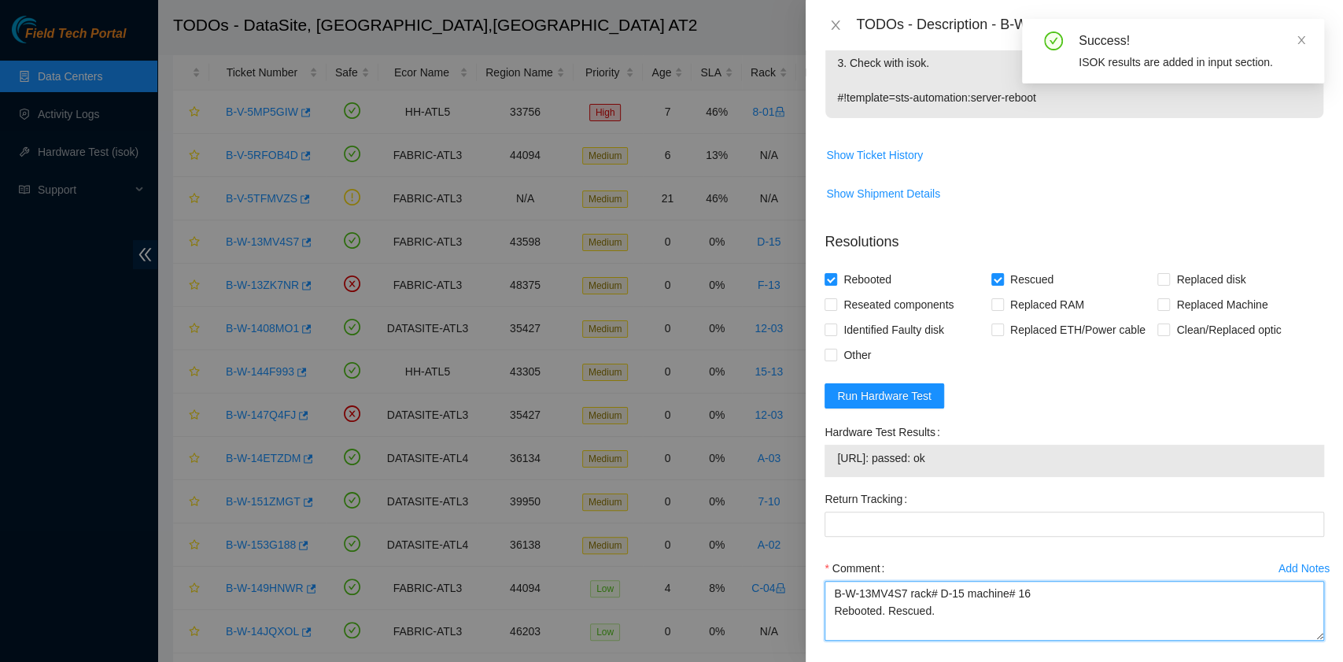
click at [877, 627] on textarea "B-W-13MV4S7 rack# D-15 machine# 16 Rebooted. Rescued." at bounding box center [1075, 611] width 500 height 60
paste textarea "23.63.85.147: passed: ok"
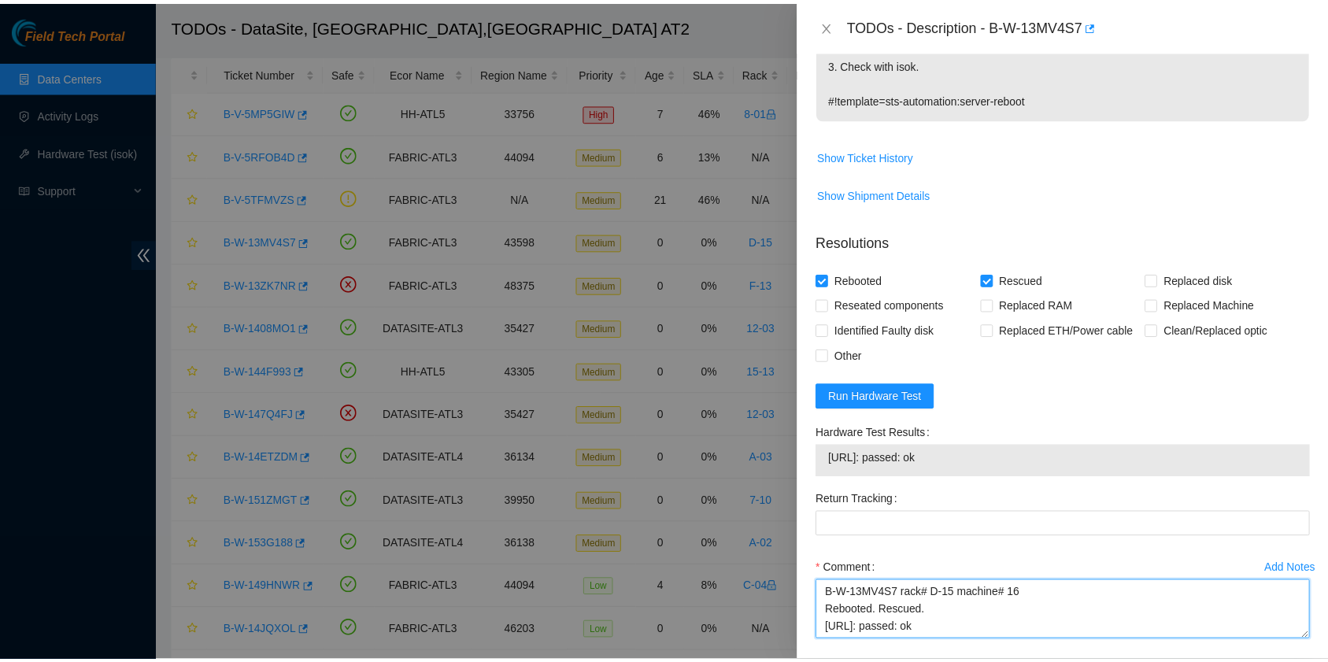
scroll to position [500, 0]
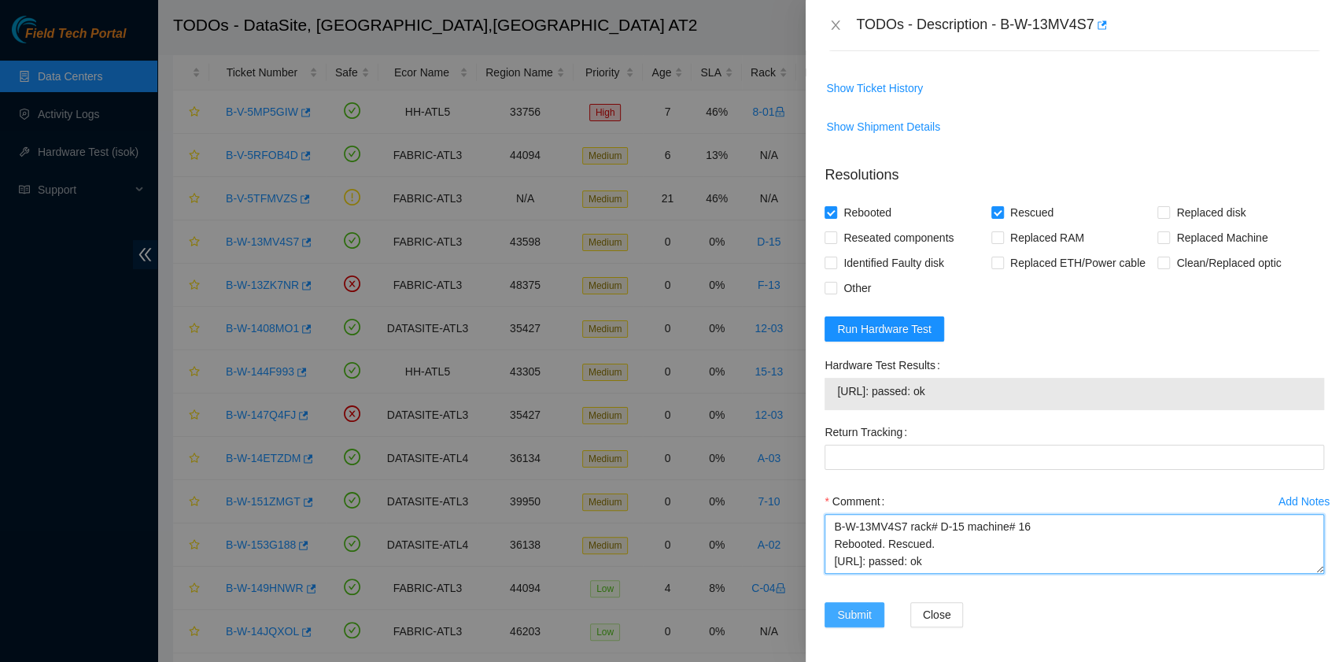
type textarea "B-W-13MV4S7 rack# D-15 machine# 16 Rebooted. Rescued. 23.63.85.147: passed: ok"
click at [852, 608] on span "Submit" at bounding box center [854, 614] width 35 height 17
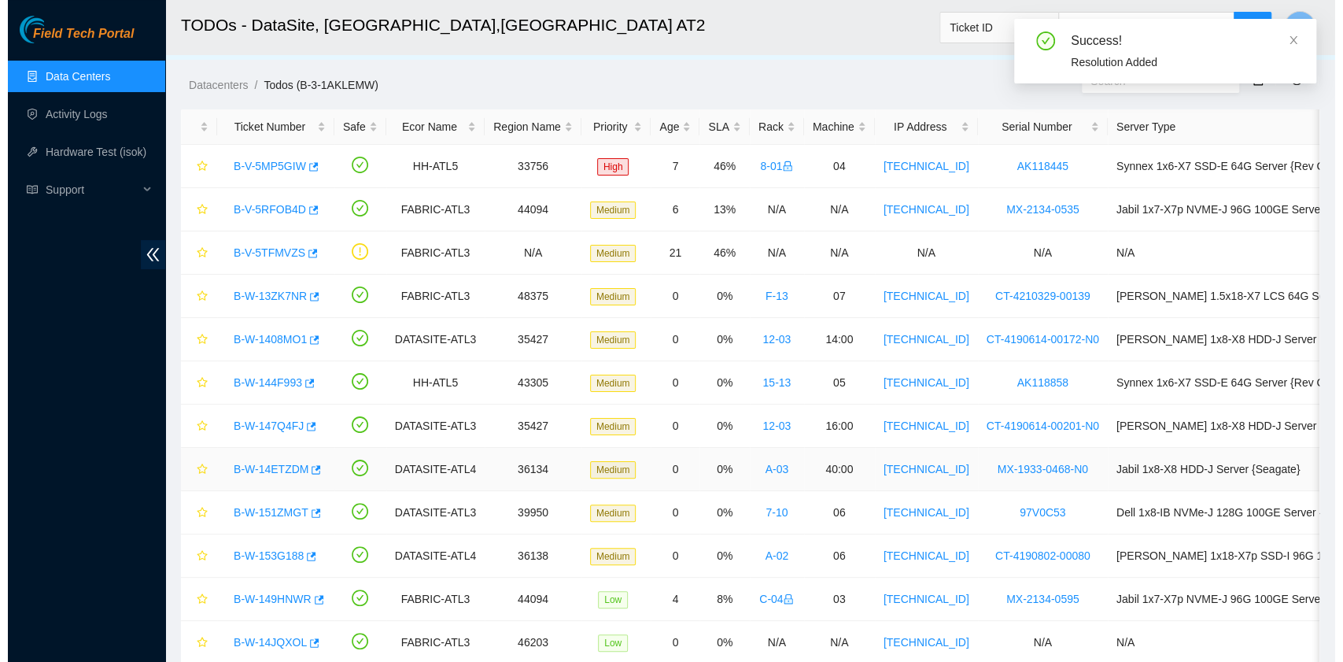
scroll to position [0, 0]
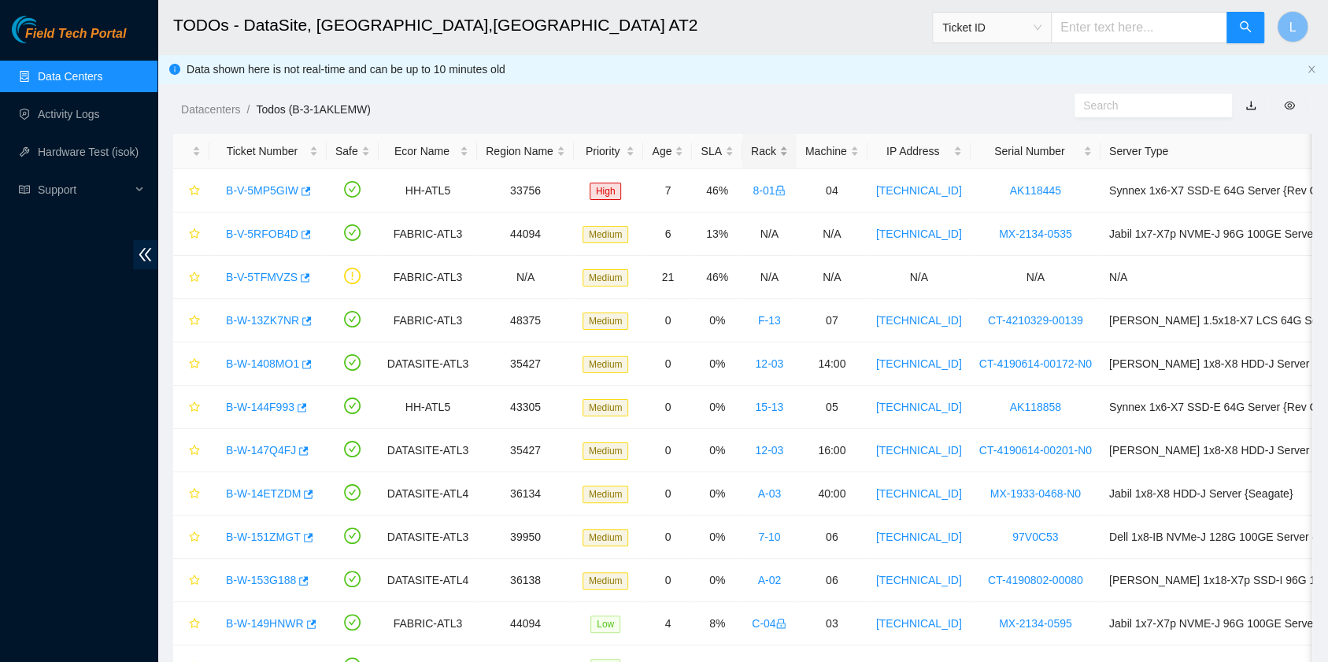
click at [751, 151] on div "Rack" at bounding box center [769, 150] width 37 height 17
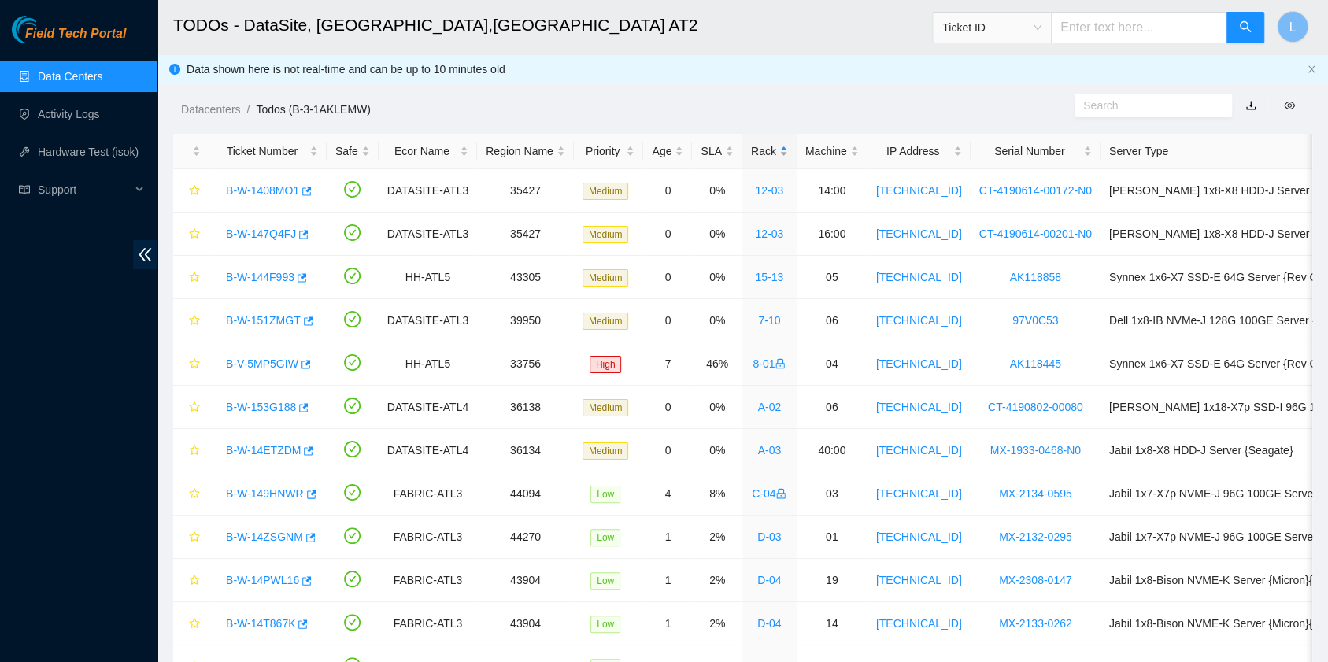
click at [751, 151] on div "Rack" at bounding box center [769, 150] width 37 height 17
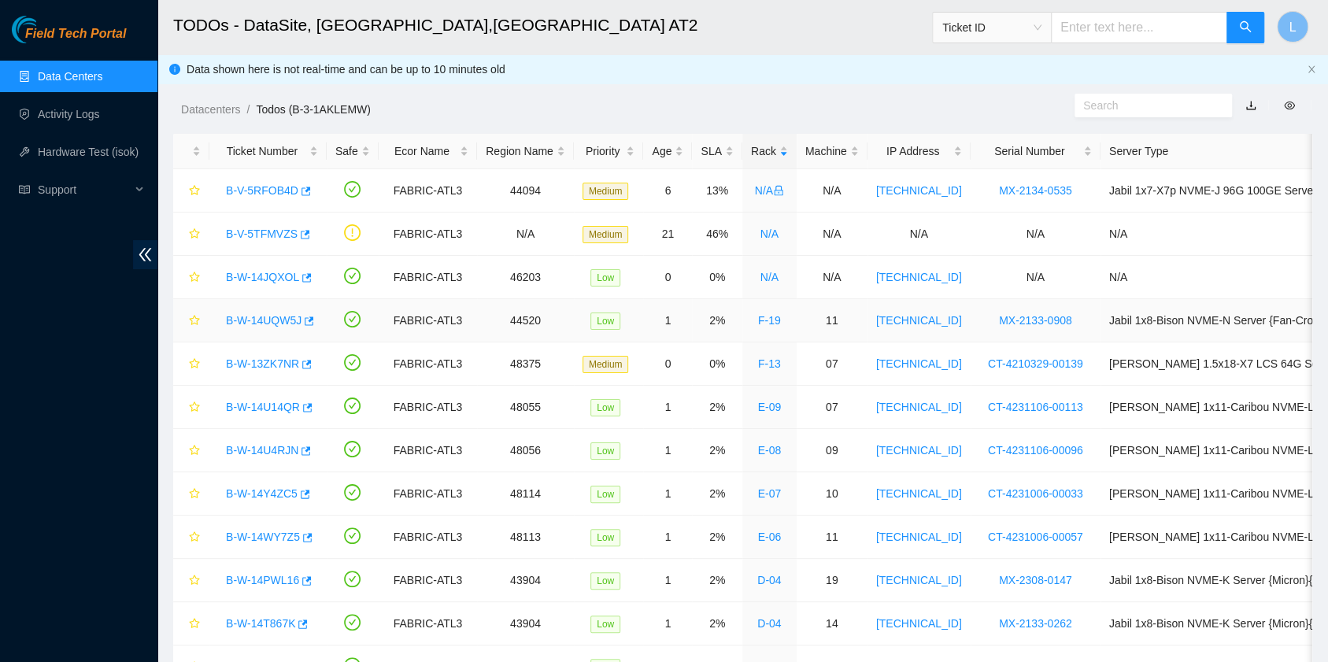
click at [273, 321] on link "B-W-14UQW5J" at bounding box center [264, 320] width 76 height 13
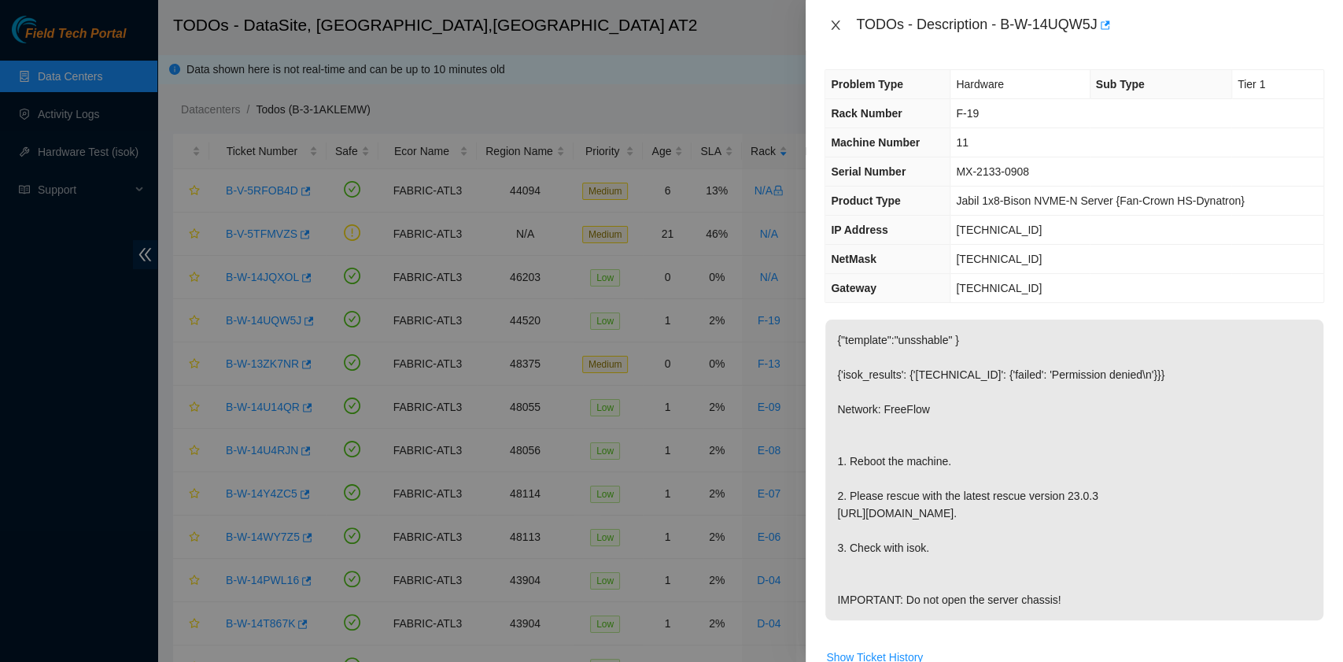
click at [840, 28] on icon "close" at bounding box center [835, 25] width 13 height 13
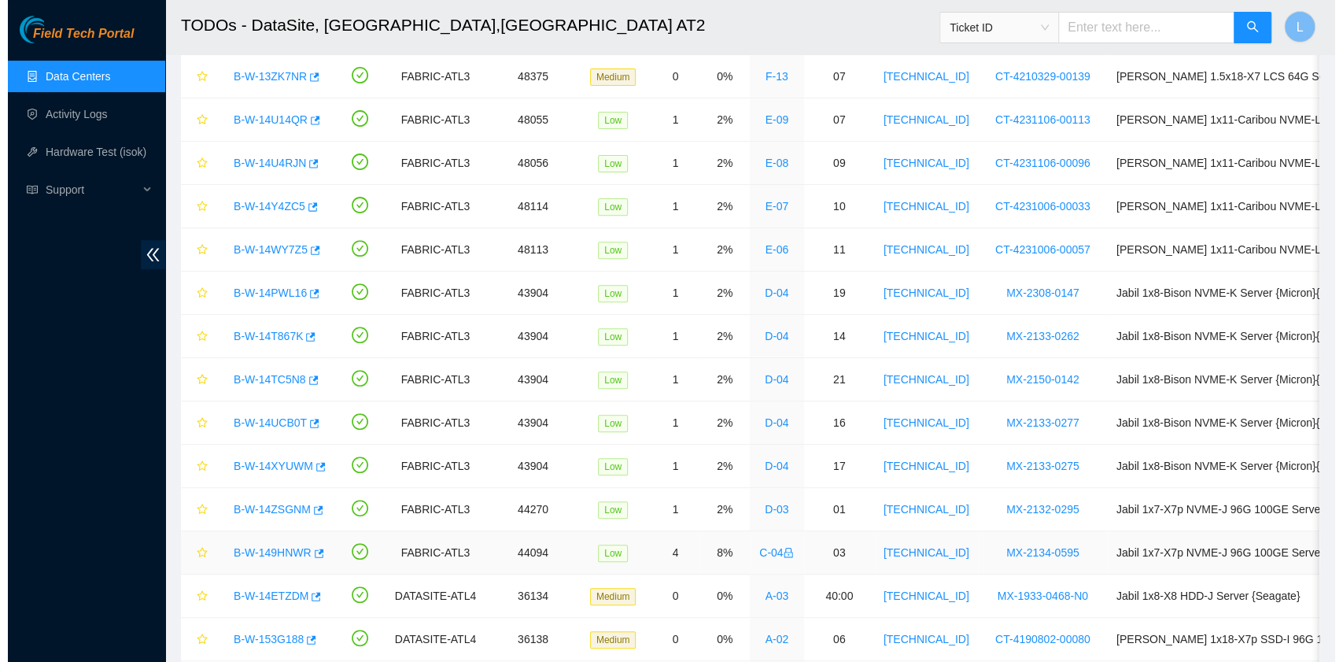
scroll to position [36, 0]
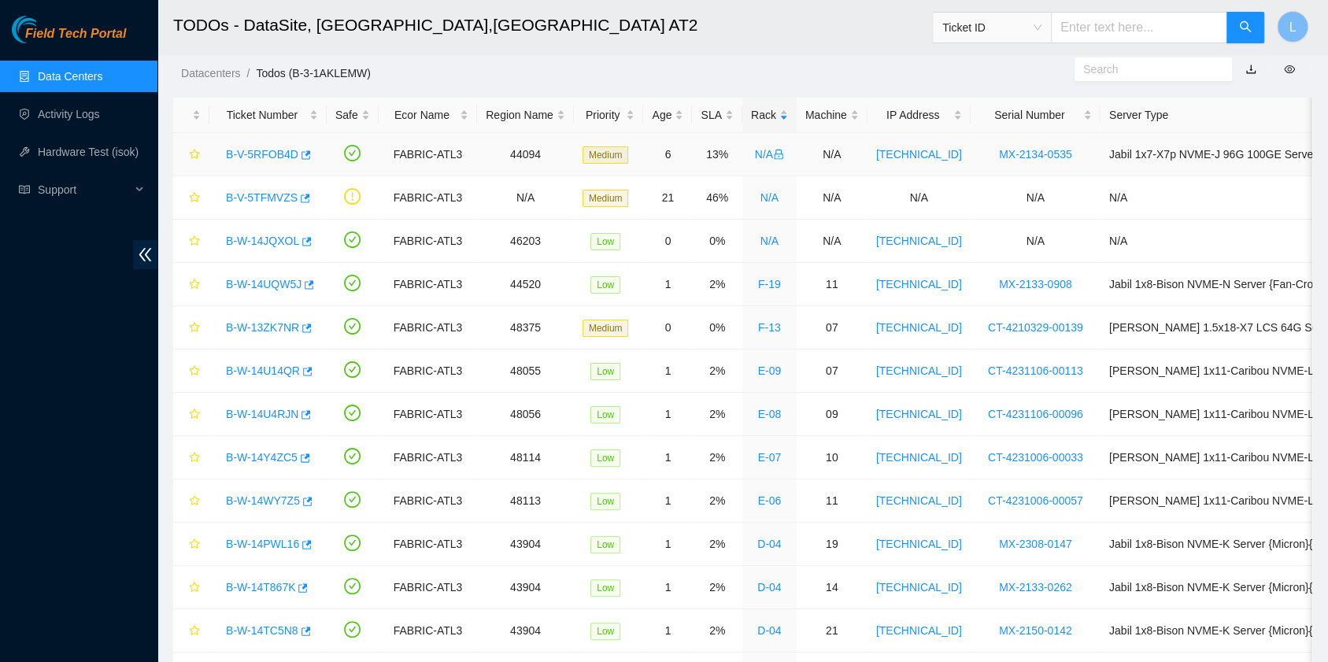
click at [279, 154] on link "B-V-5RFOB4D" at bounding box center [262, 154] width 72 height 13
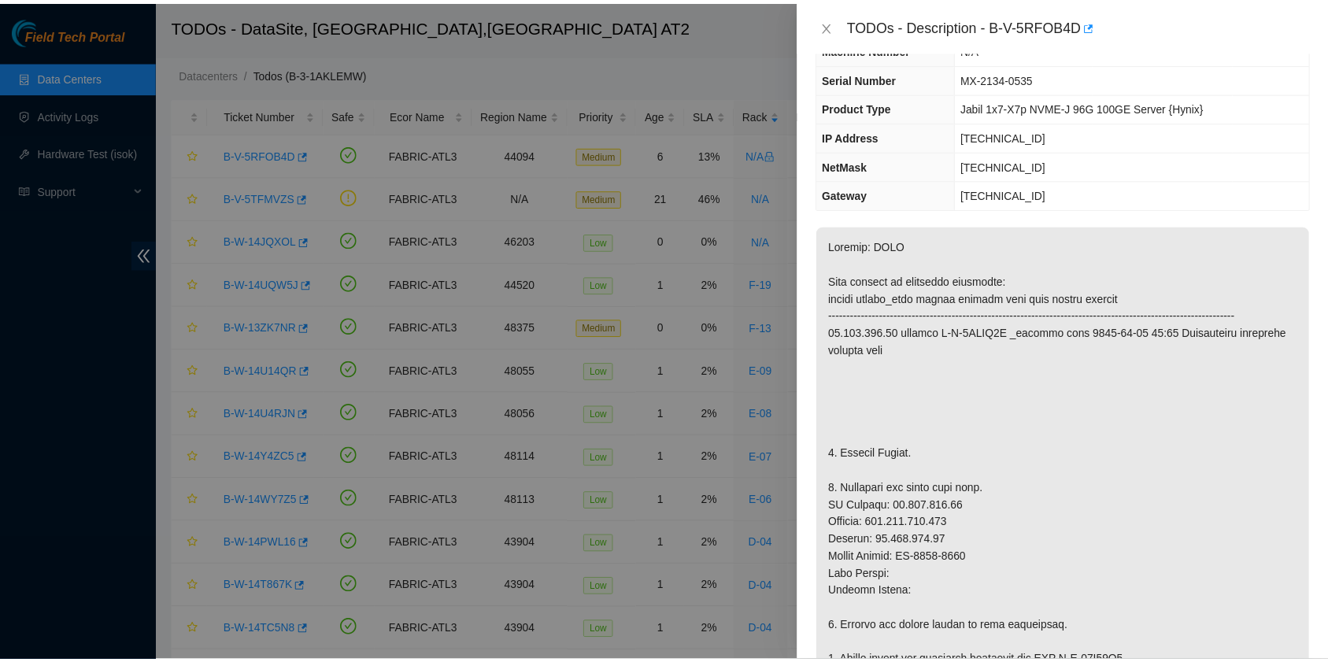
scroll to position [209, 0]
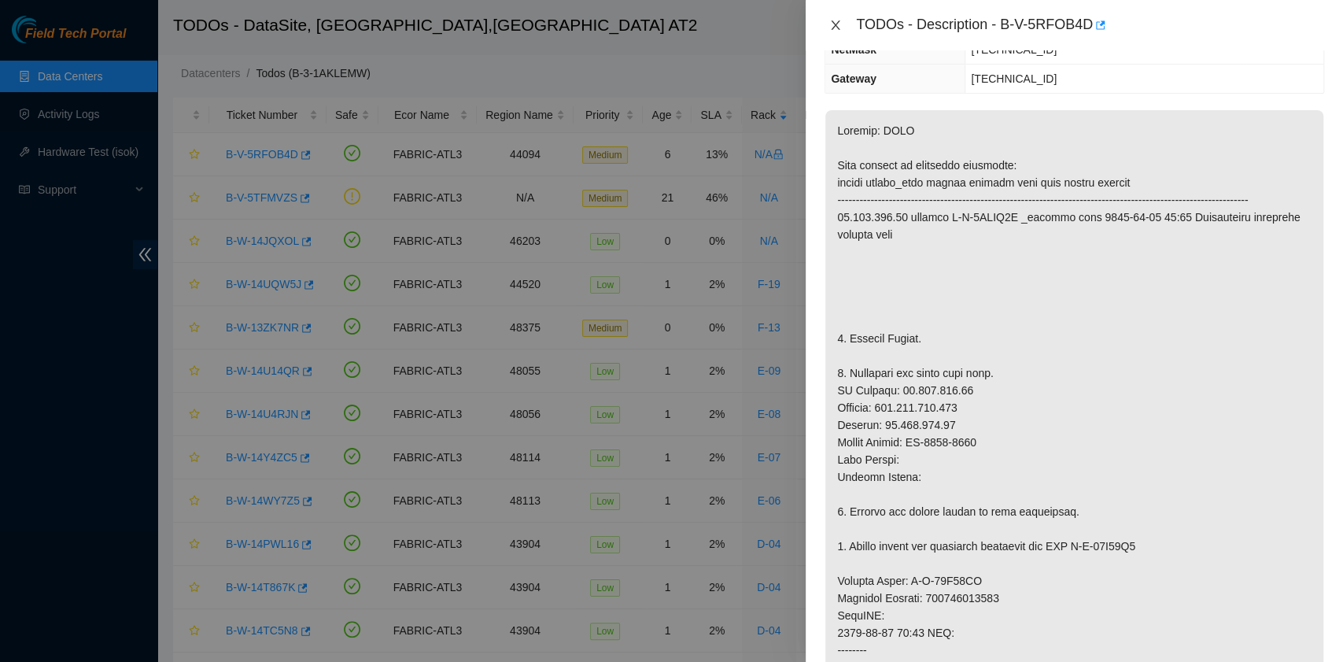
click at [836, 27] on icon "close" at bounding box center [835, 25] width 13 height 13
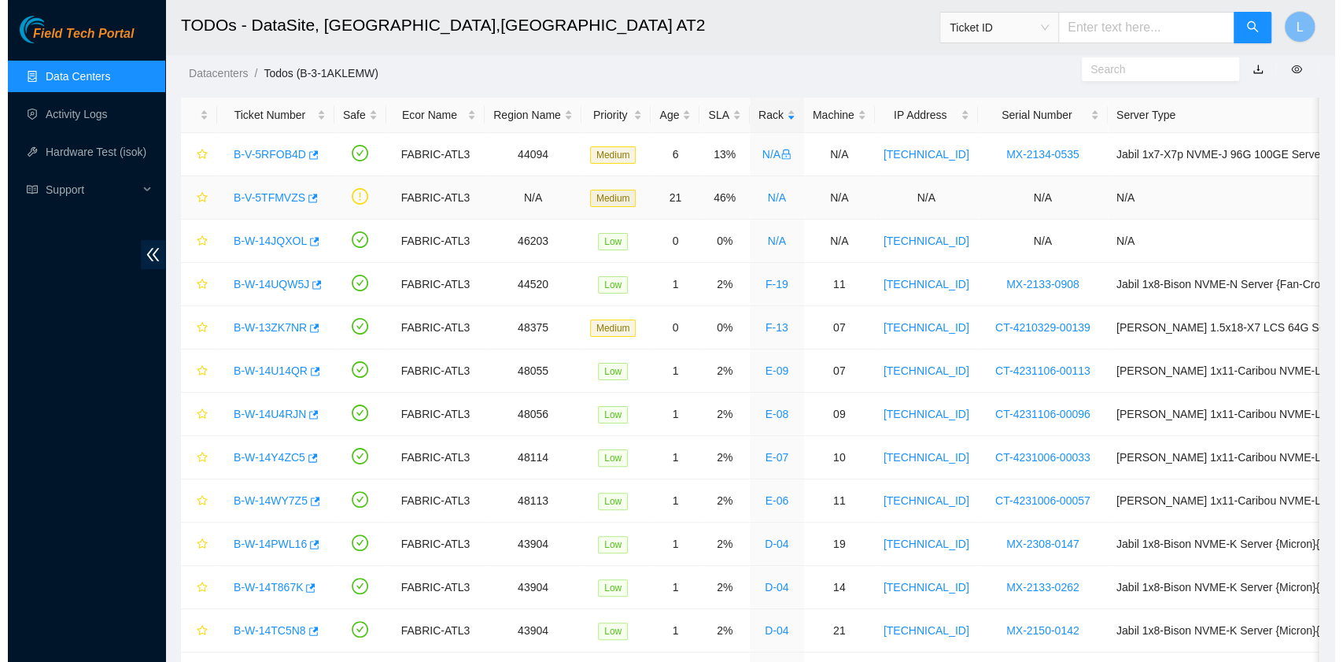
scroll to position [279, 0]
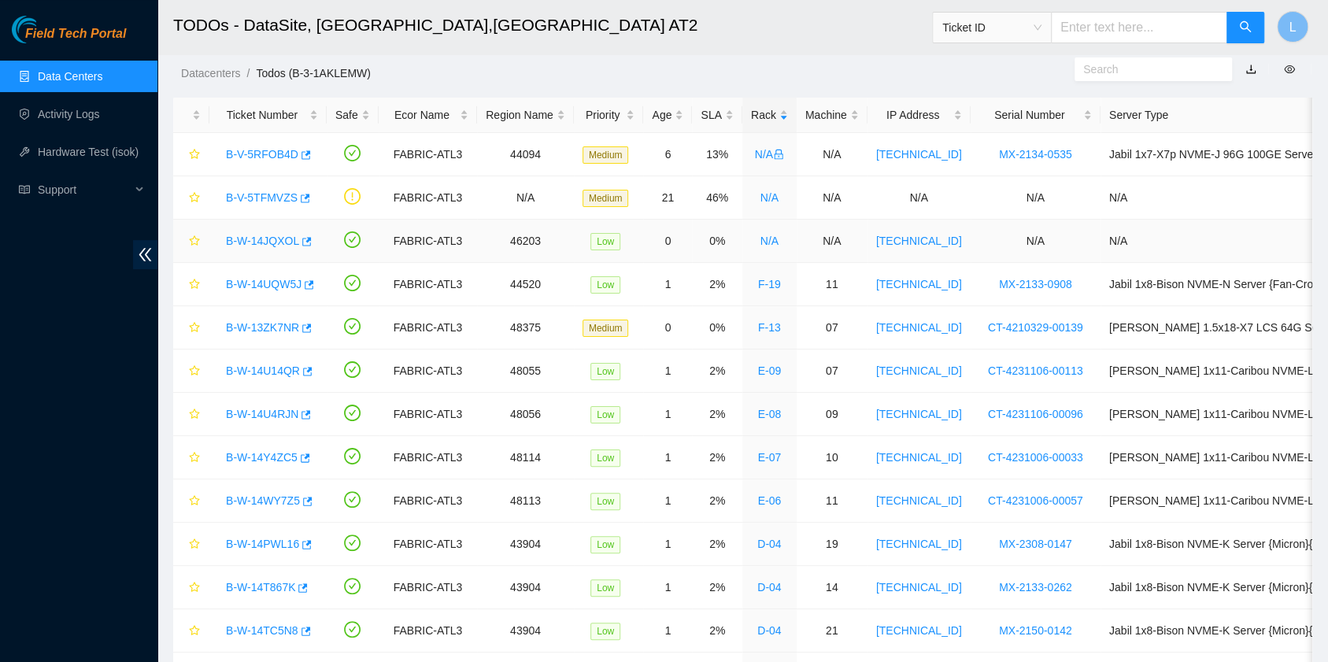
click at [259, 241] on link "B-W-14JQXOL" at bounding box center [262, 241] width 73 height 13
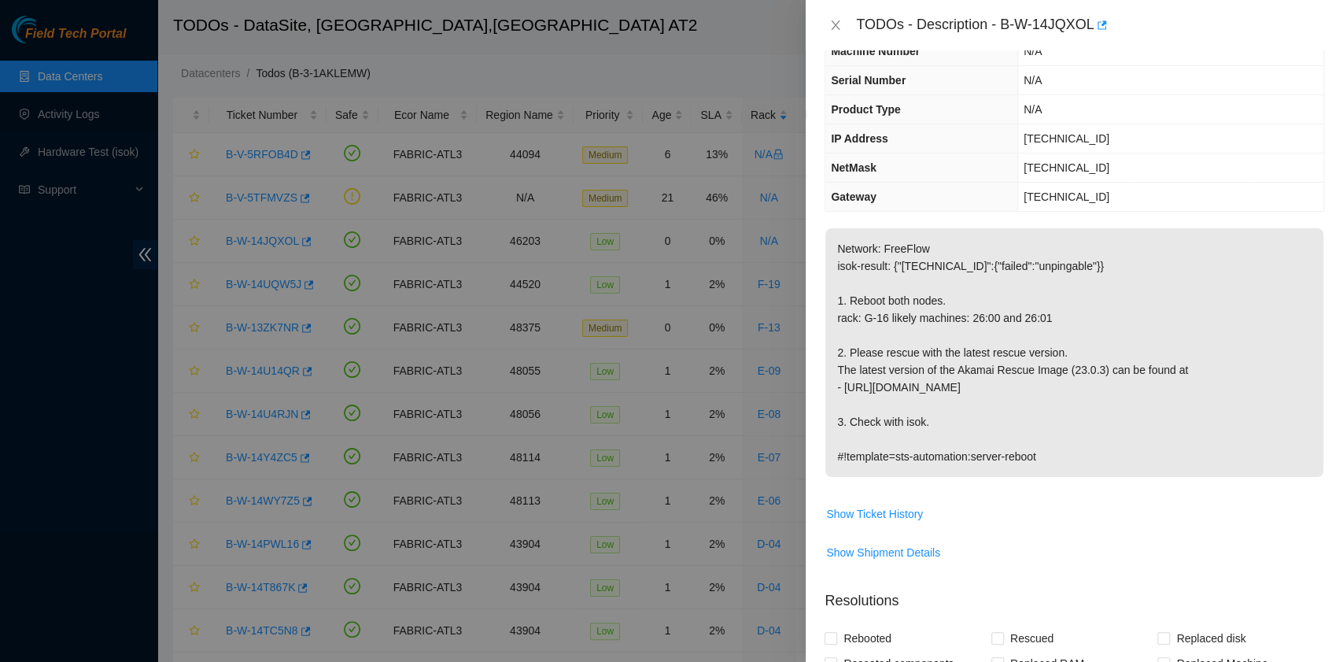
scroll to position [0, 0]
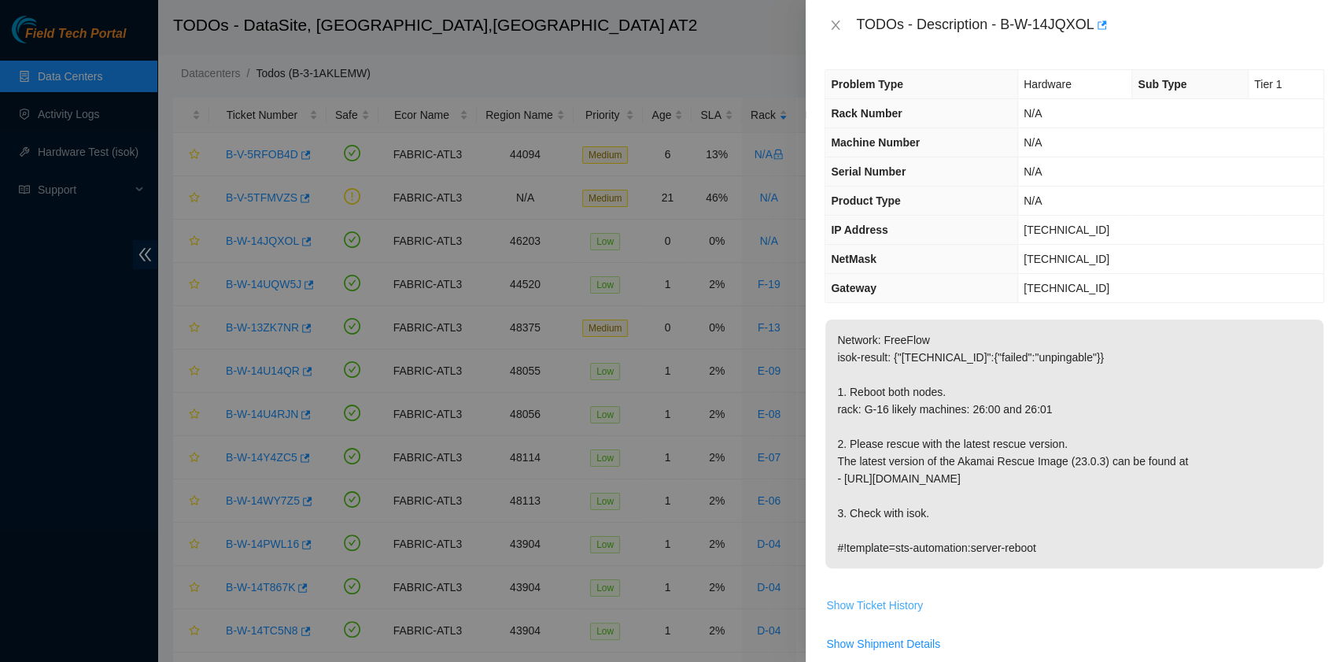
click at [907, 606] on span "Show Ticket History" at bounding box center [874, 605] width 97 height 17
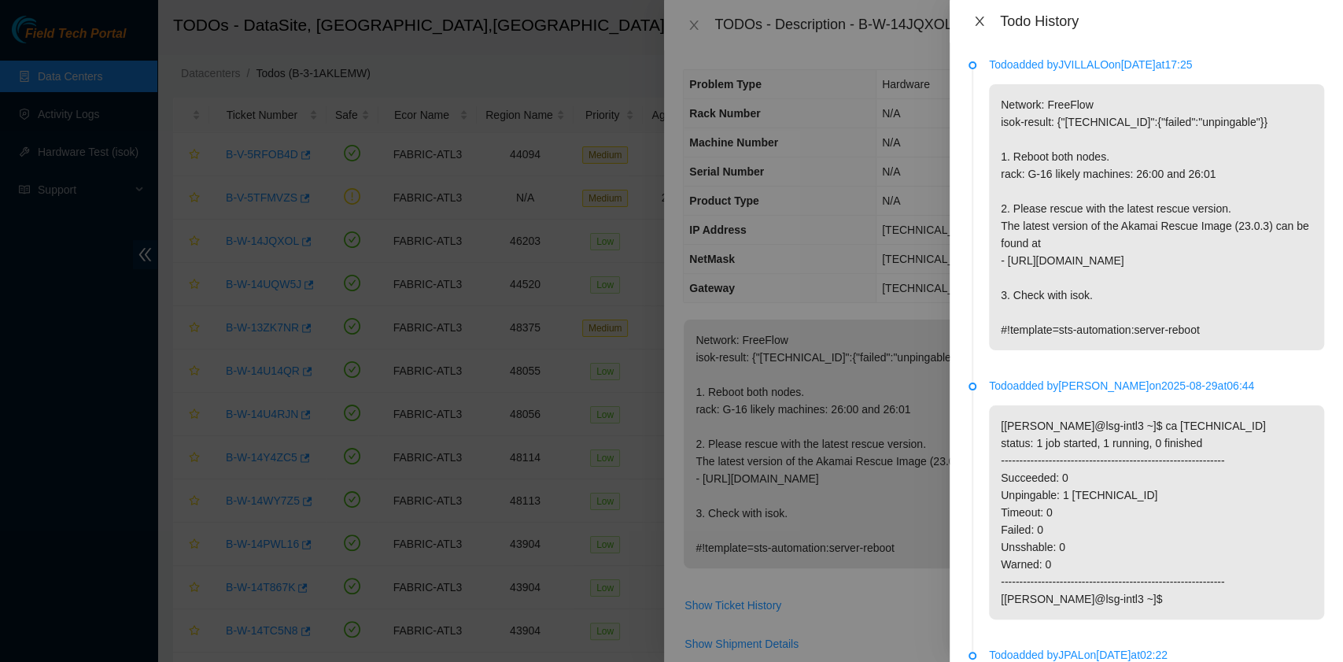
click at [979, 19] on icon "close" at bounding box center [979, 21] width 13 height 13
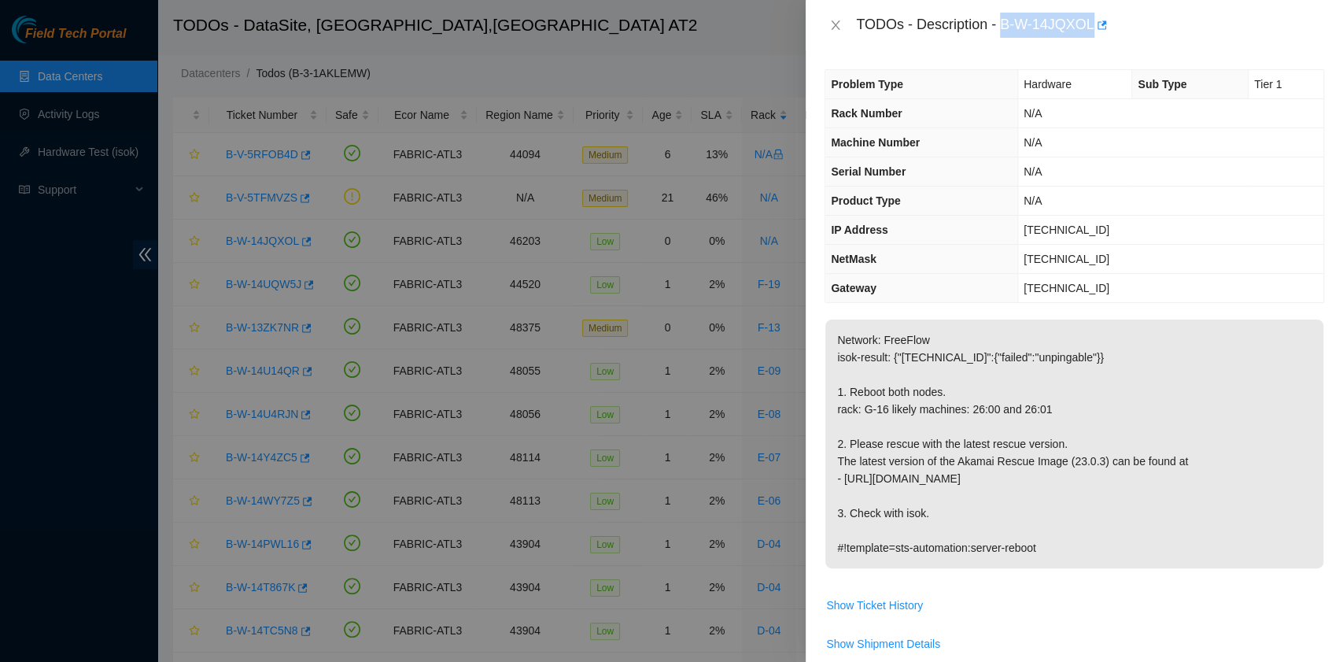
drag, startPoint x: 1002, startPoint y: 25, endPoint x: 1091, endPoint y: 33, distance: 89.3
click at [1091, 33] on div "TODOs - Description - B-W-14JQXOL" at bounding box center [1090, 25] width 468 height 25
copy div "B-W-14JQXOL"
click at [839, 26] on icon "close" at bounding box center [835, 25] width 13 height 13
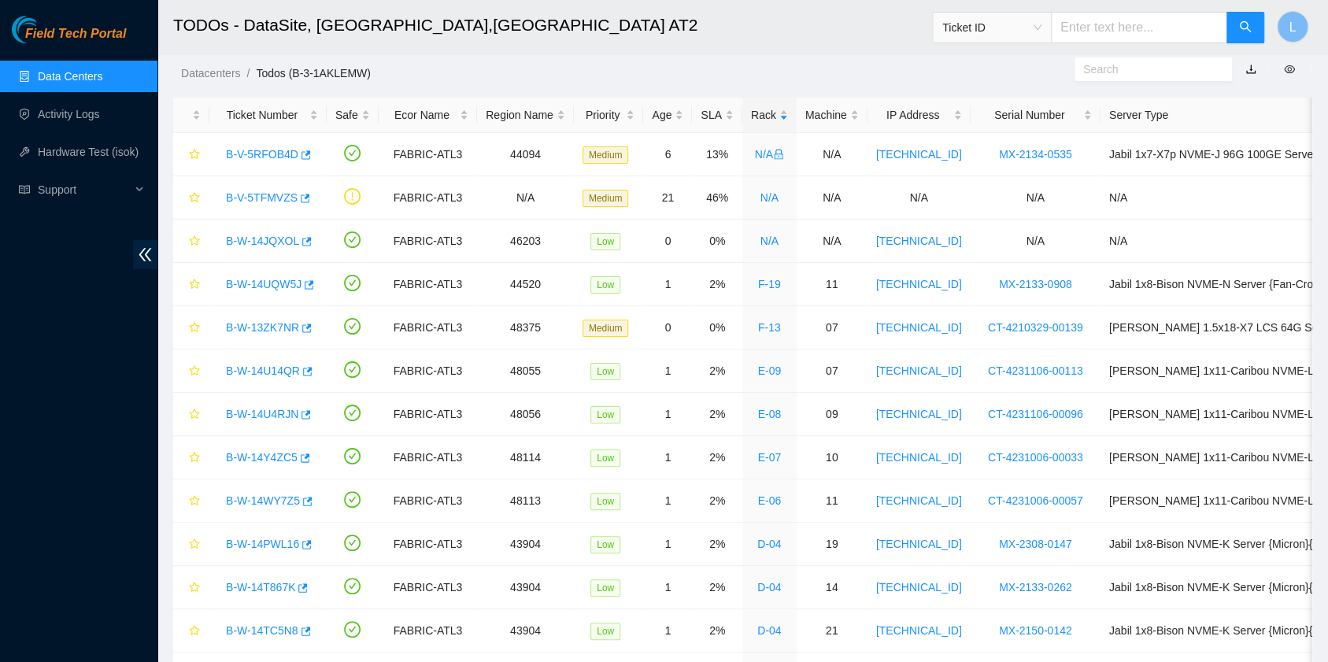
click at [1095, 26] on input "text" at bounding box center [1139, 27] width 176 height 31
paste input "B-W-14JQXOL"
type input "B-W-14JQXOL"
click at [1248, 28] on icon "search" at bounding box center [1245, 26] width 13 height 13
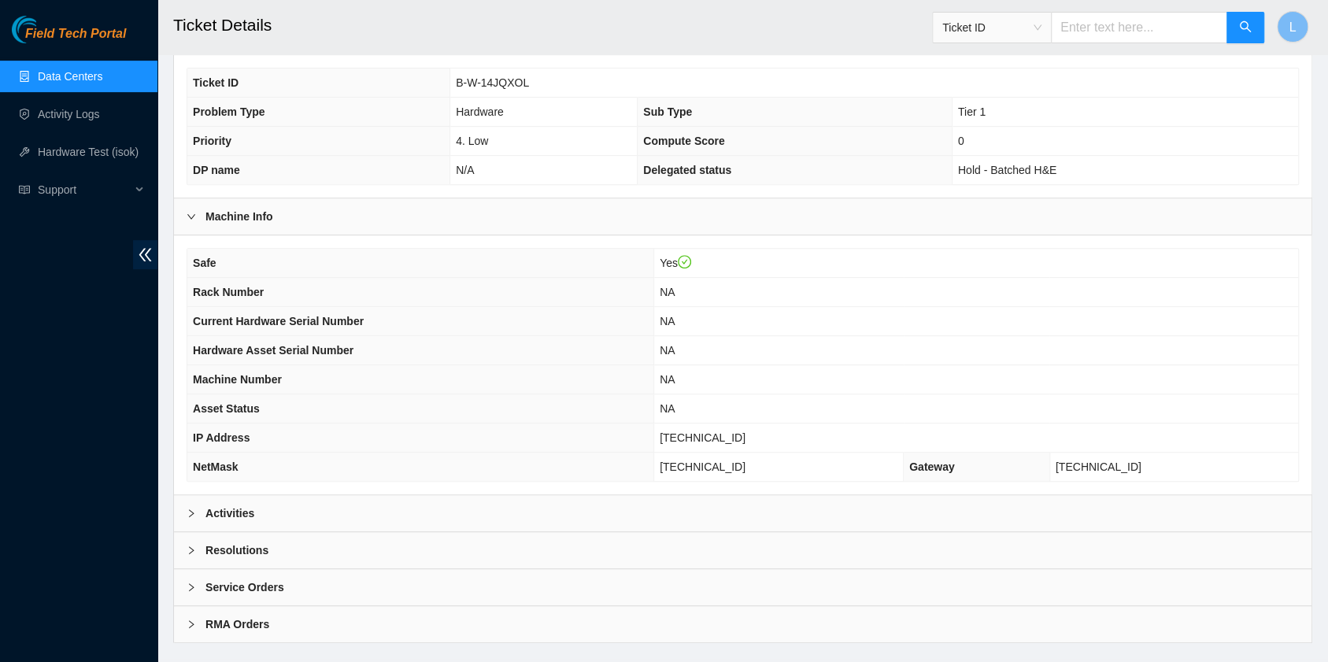
scroll to position [397, 0]
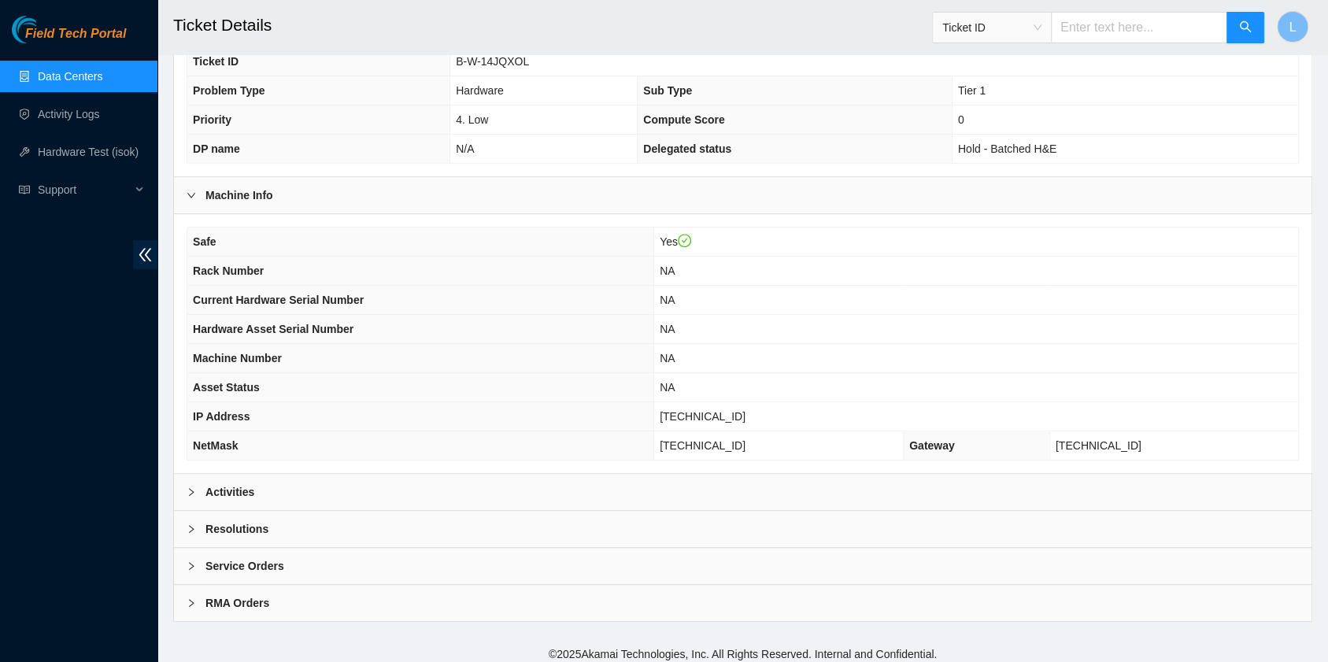
click at [195, 483] on div at bounding box center [196, 491] width 19 height 17
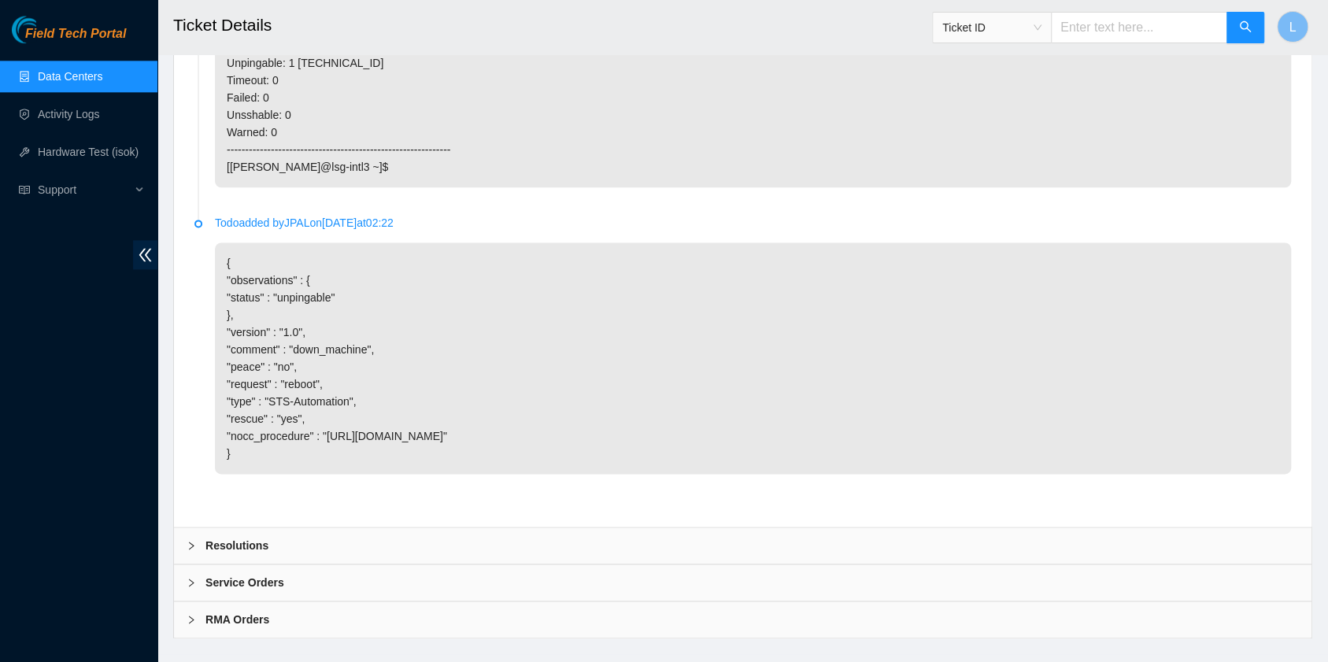
scroll to position [1298, 0]
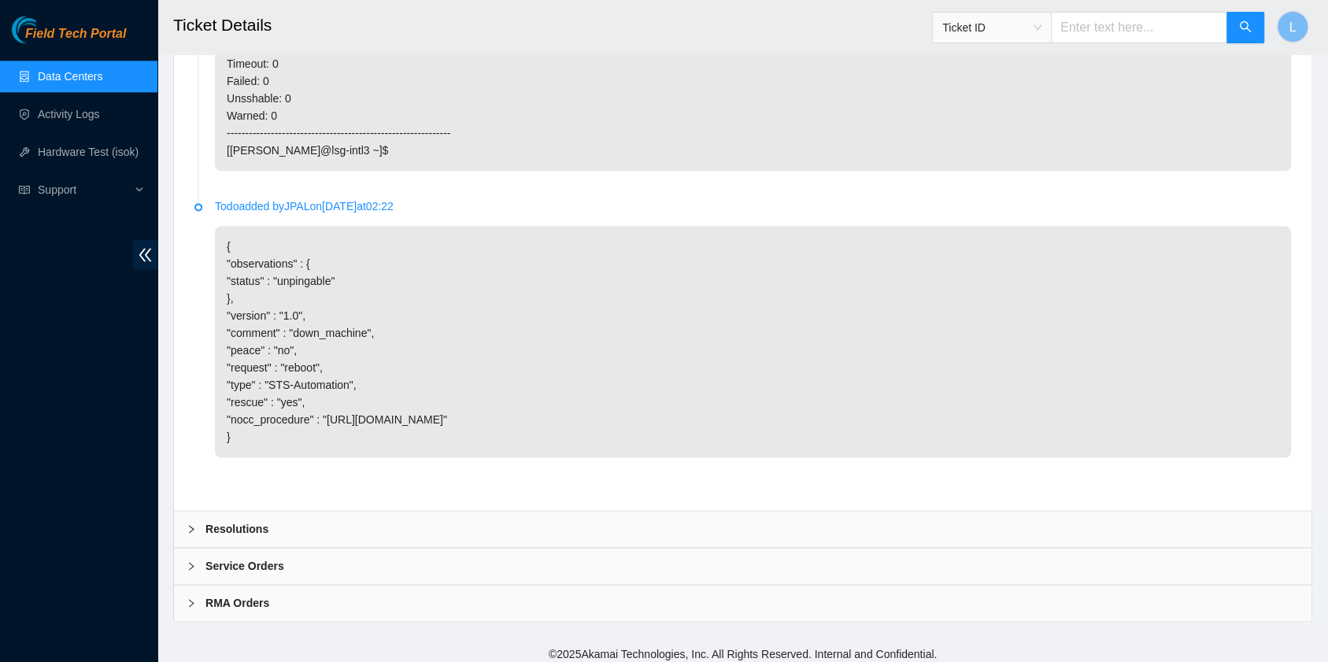
click at [194, 525] on icon "right" at bounding box center [191, 528] width 9 height 9
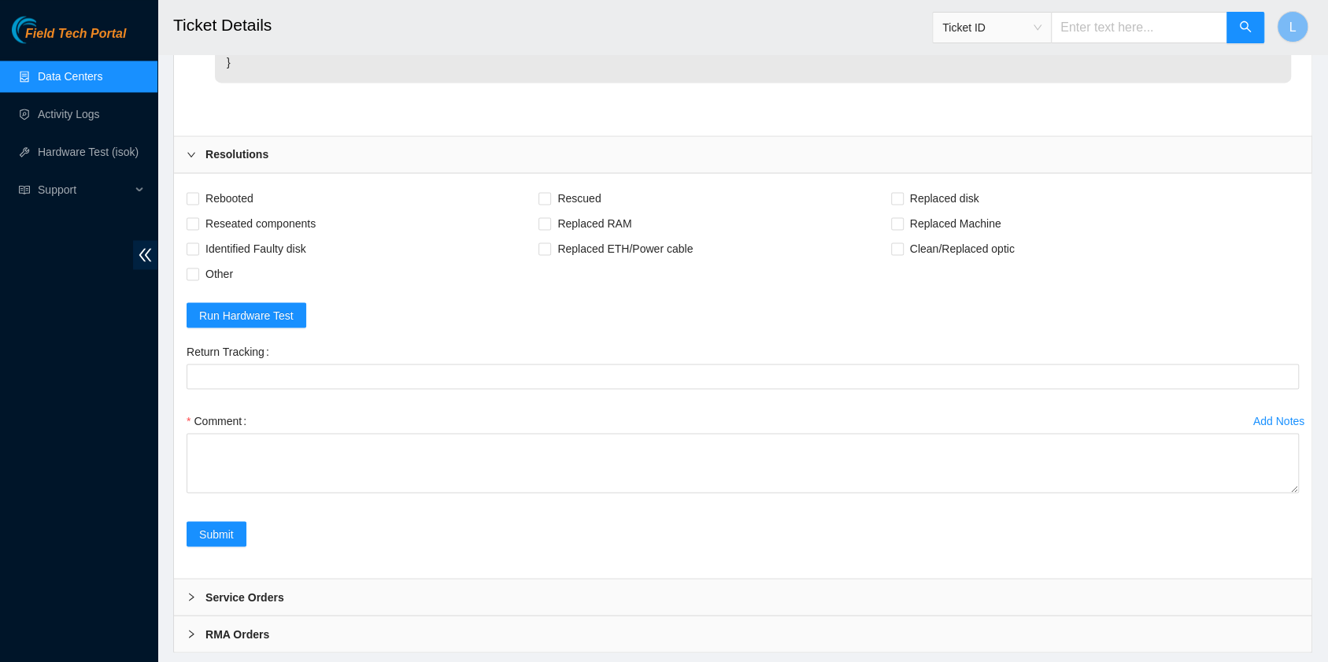
scroll to position [1703, 0]
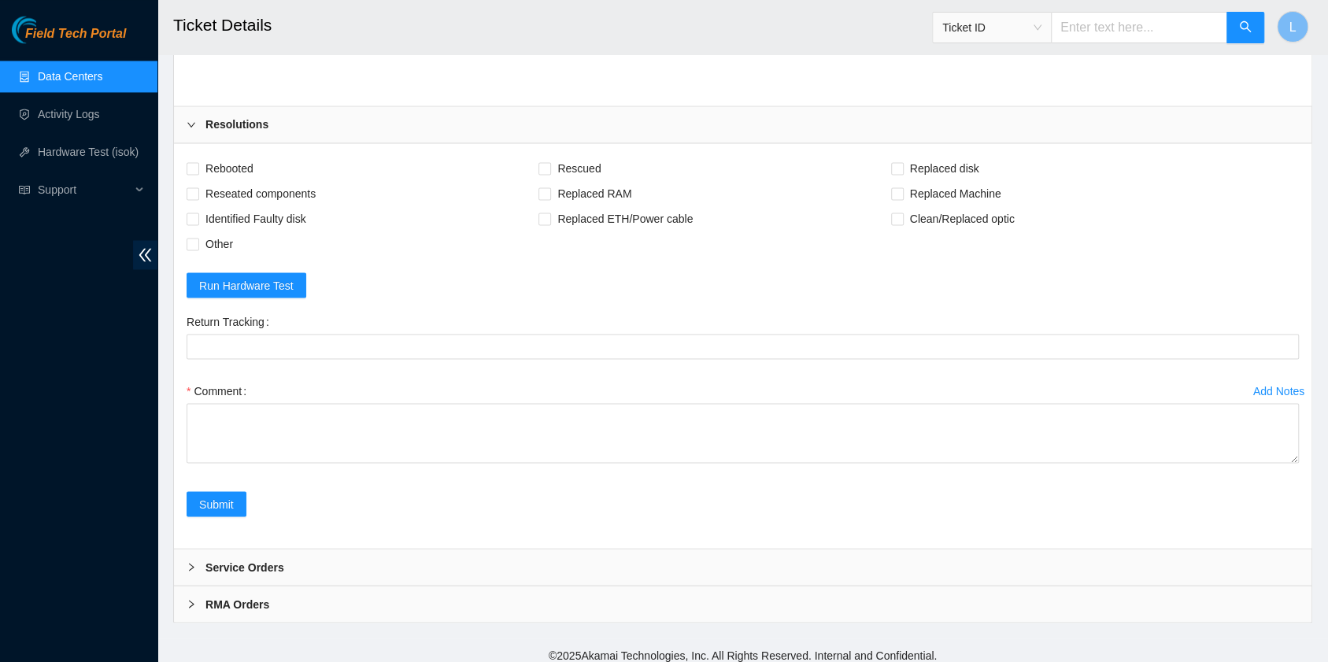
click at [195, 563] on div at bounding box center [196, 566] width 19 height 17
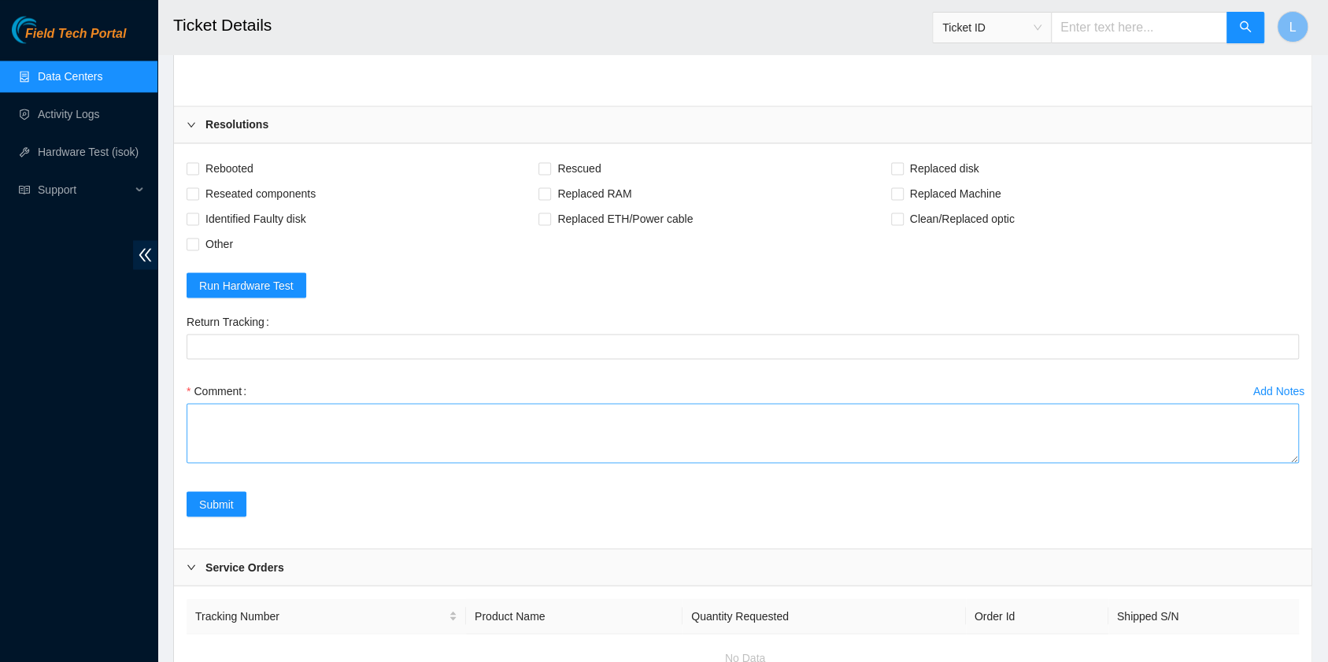
scroll to position [1827, 0]
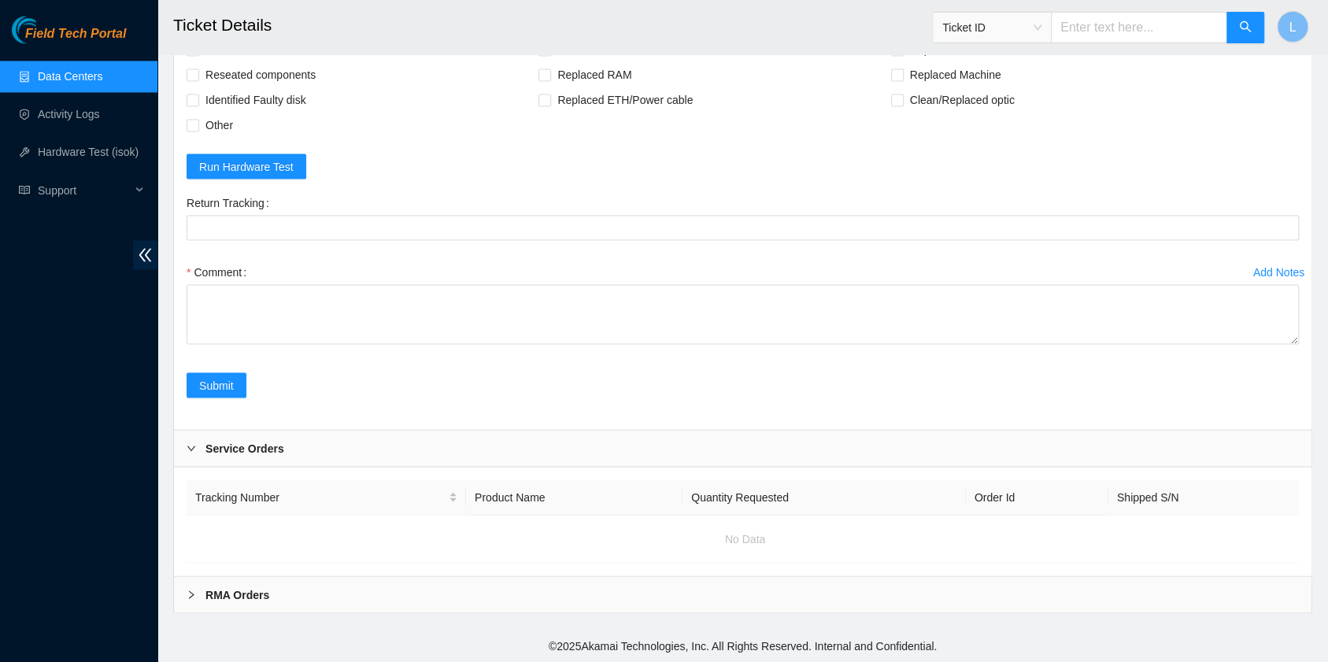
click at [189, 597] on icon "right" at bounding box center [191, 593] width 9 height 9
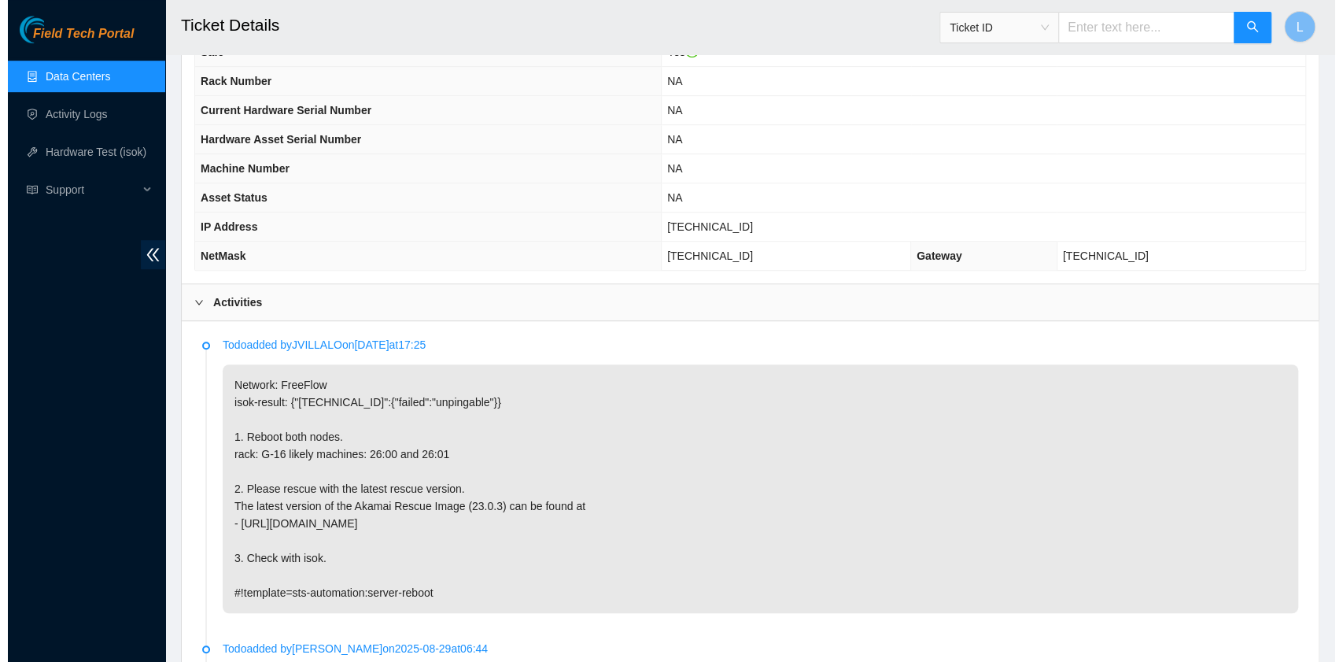
scroll to position [0, 0]
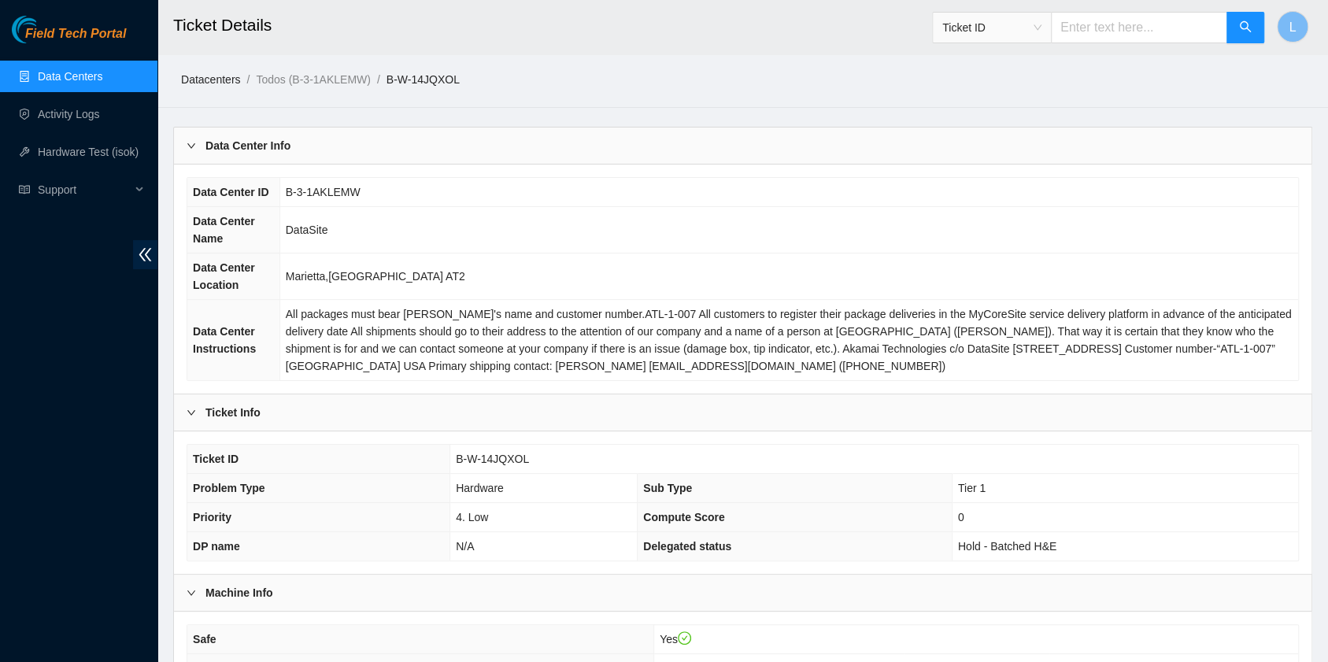
click at [212, 82] on link "Datacenters" at bounding box center [210, 79] width 59 height 13
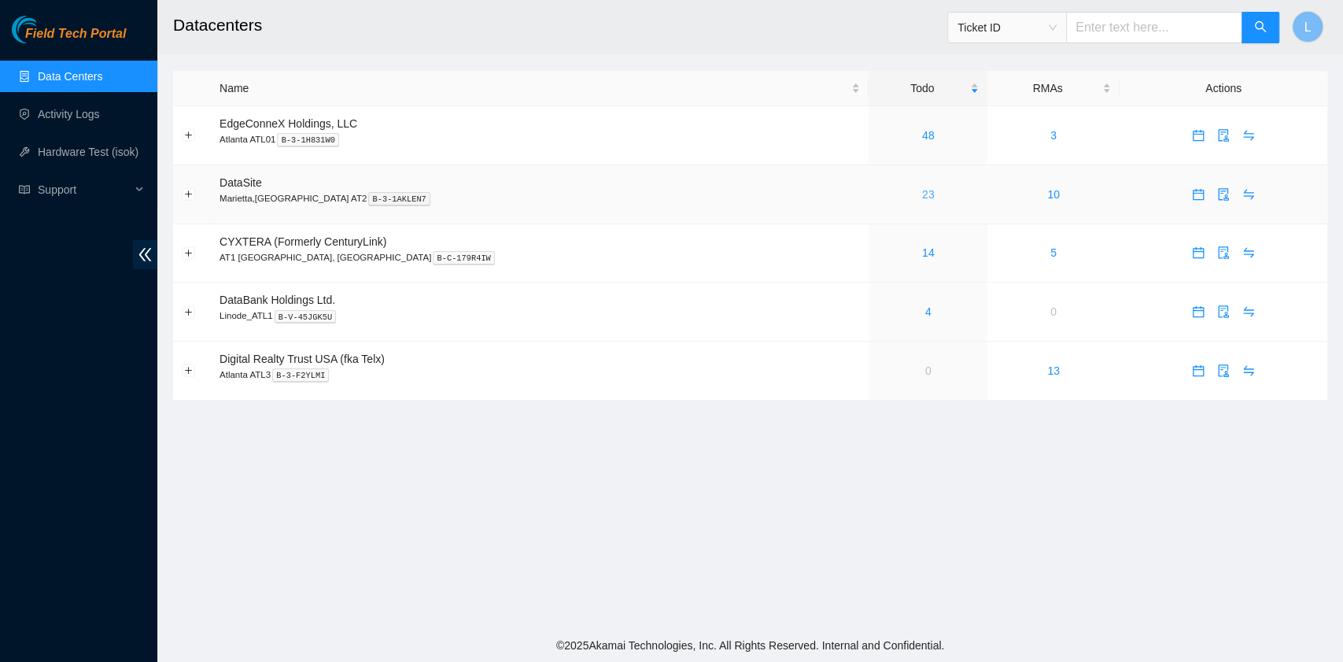
click at [922, 197] on link "23" at bounding box center [928, 194] width 13 height 13
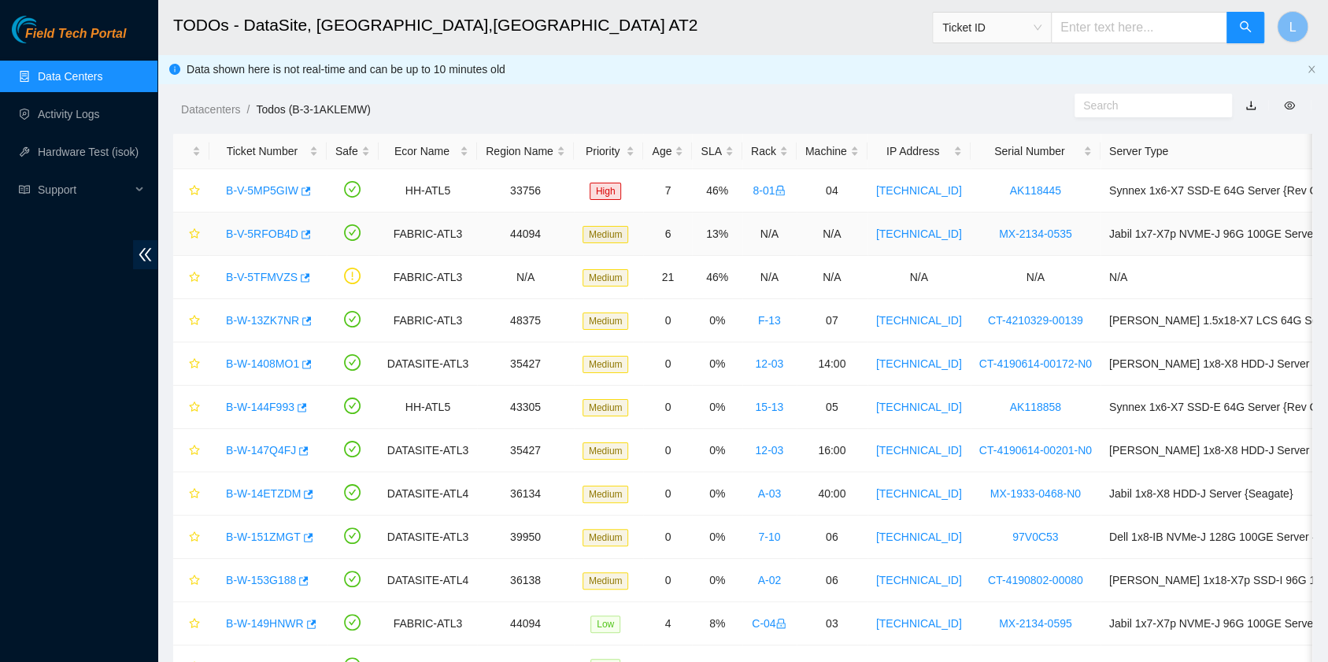
click at [247, 235] on link "B-V-5RFOB4D" at bounding box center [262, 233] width 72 height 13
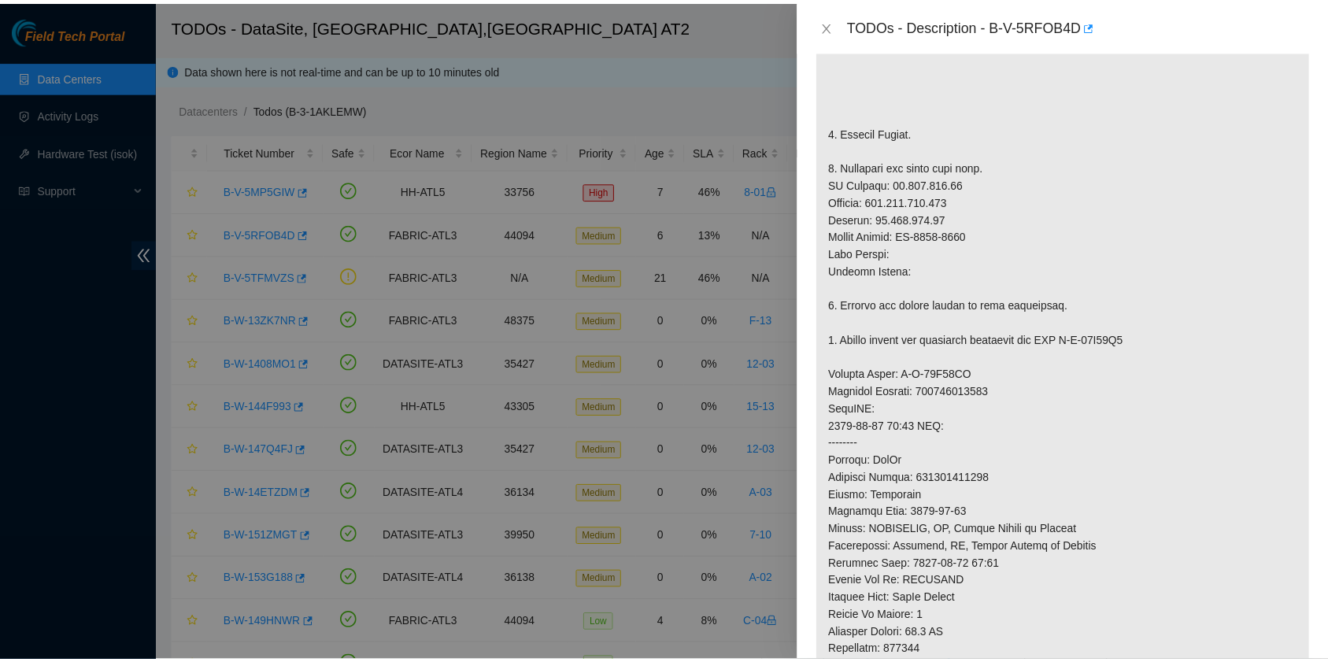
scroll to position [524, 0]
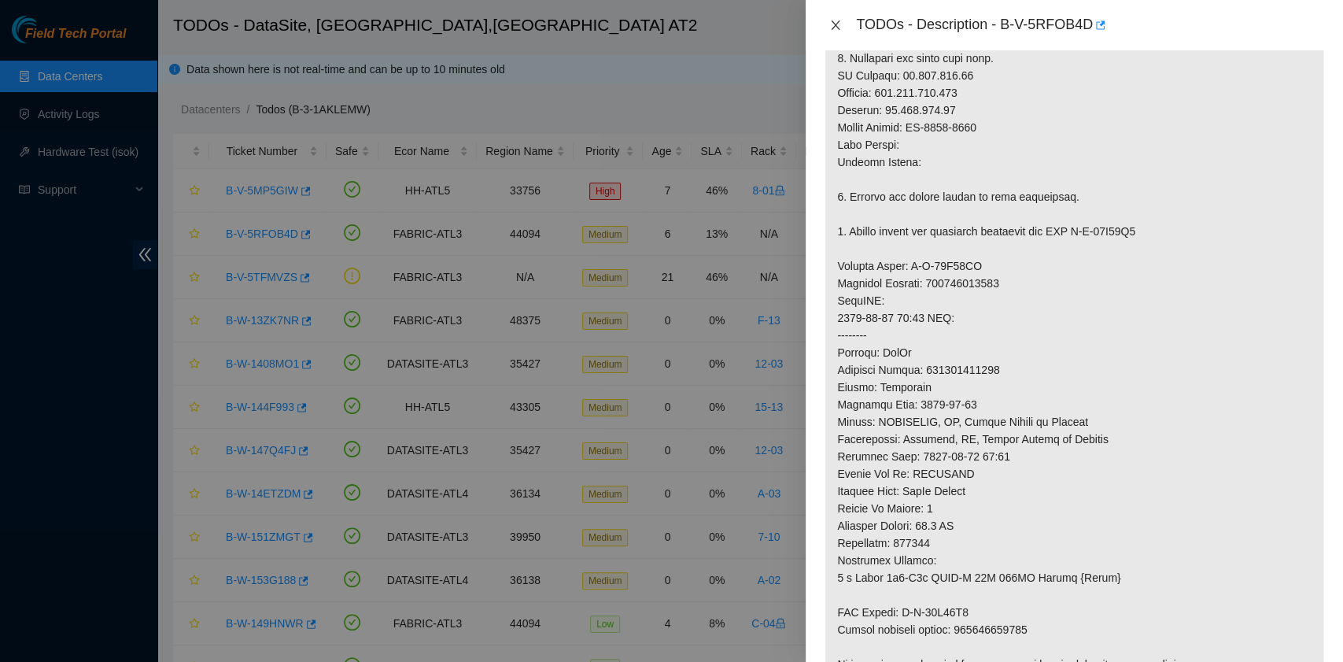
click at [838, 25] on icon "close" at bounding box center [835, 25] width 13 height 13
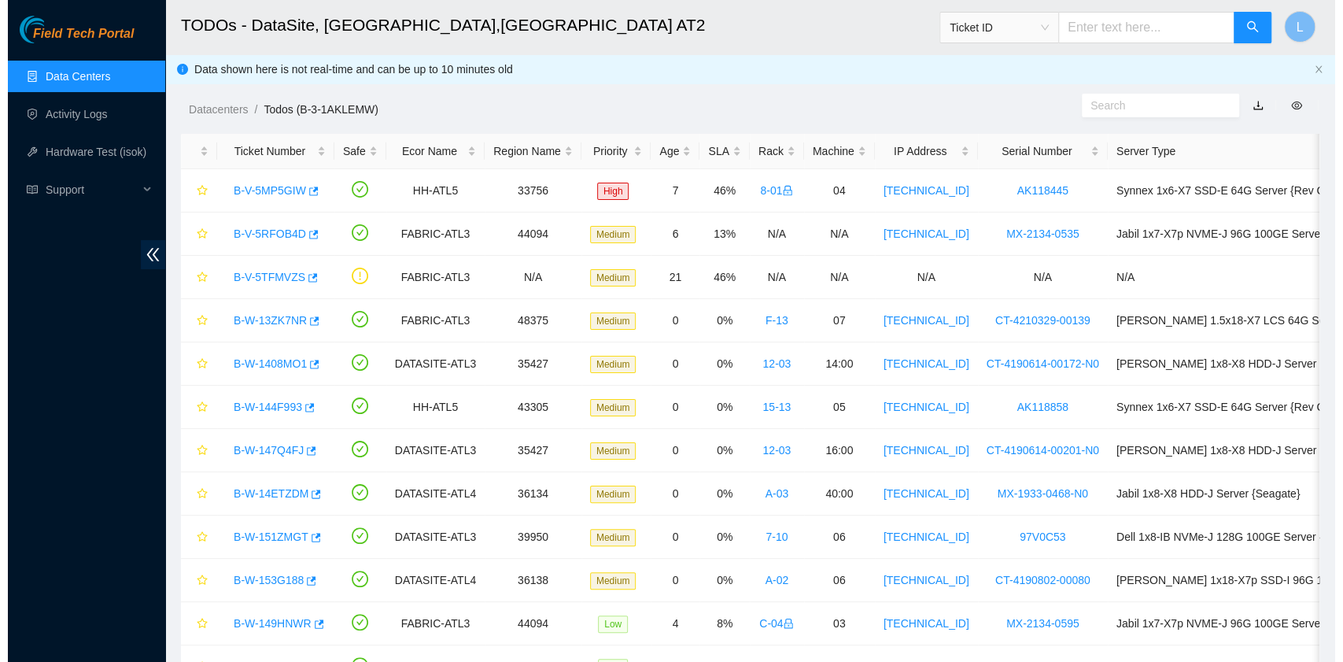
scroll to position [399, 0]
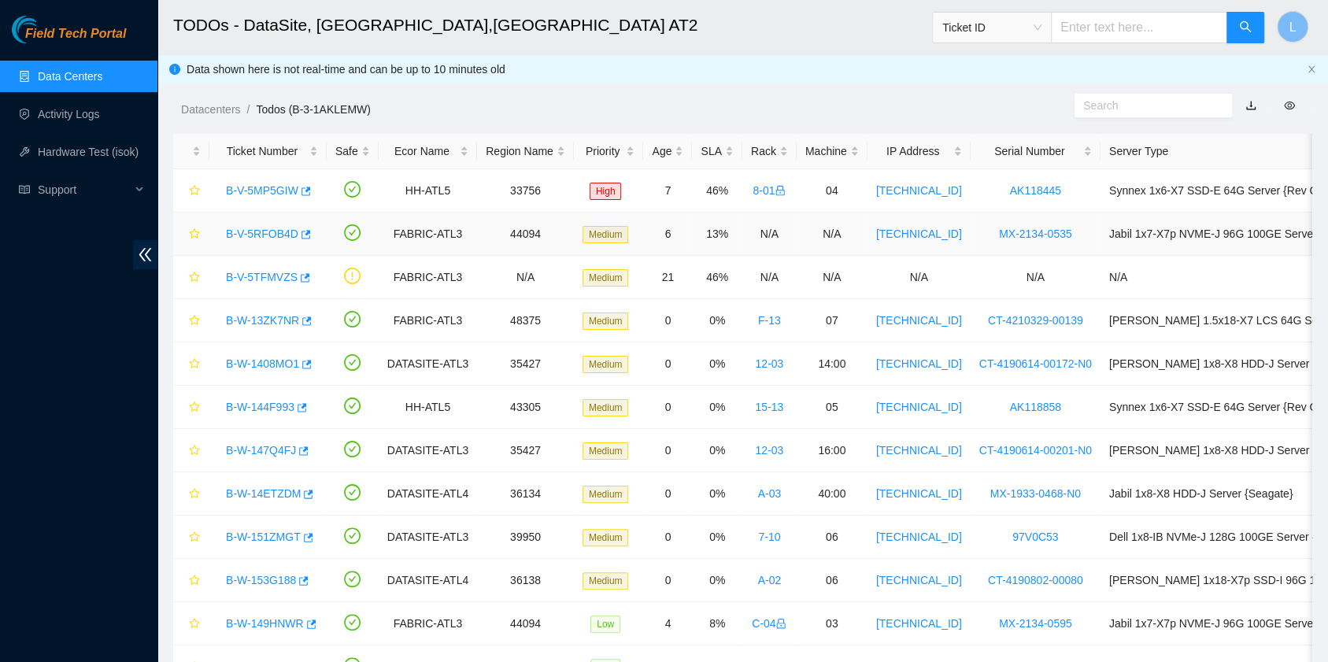
click at [260, 233] on link "B-V-5RFOB4D" at bounding box center [262, 233] width 72 height 13
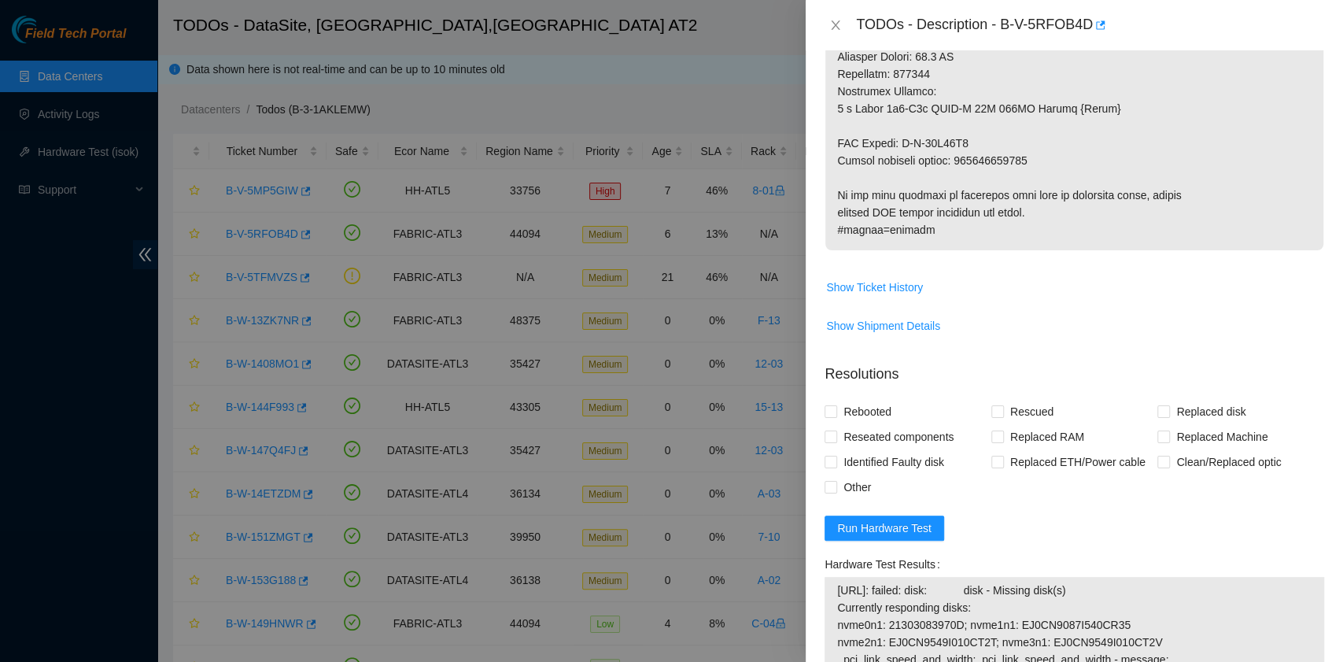
scroll to position [944, 0]
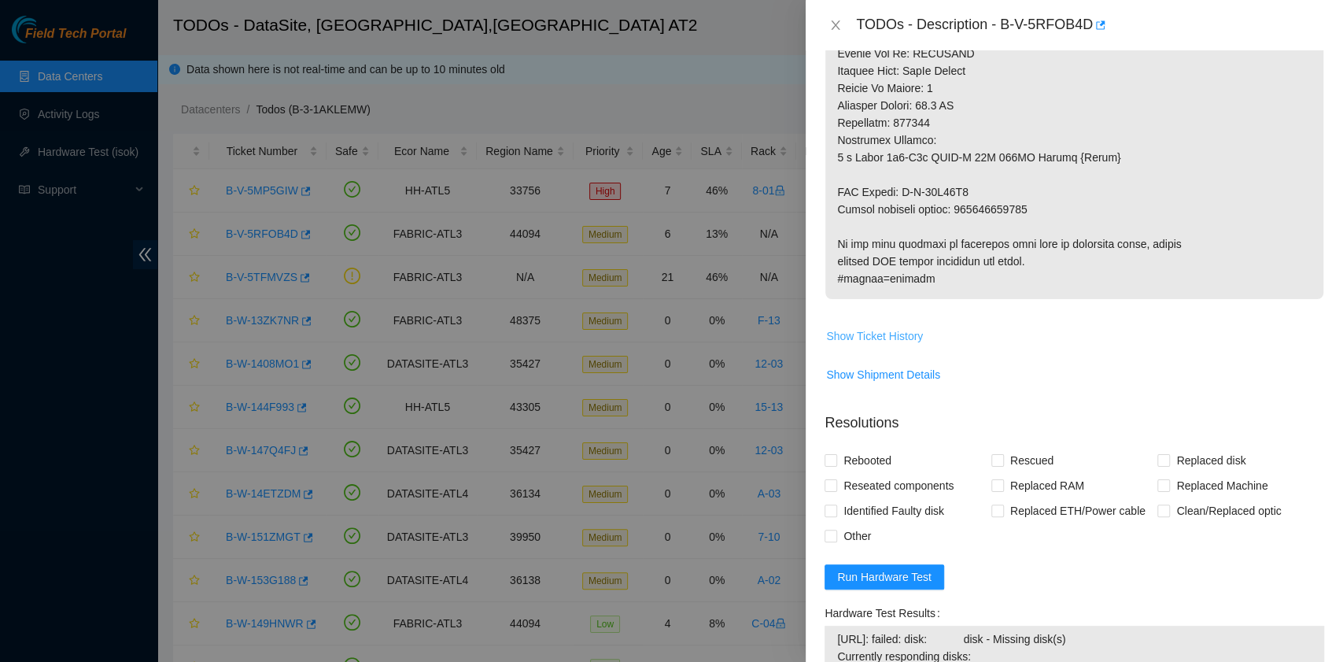
click at [907, 345] on span "Show Ticket History" at bounding box center [874, 335] width 97 height 17
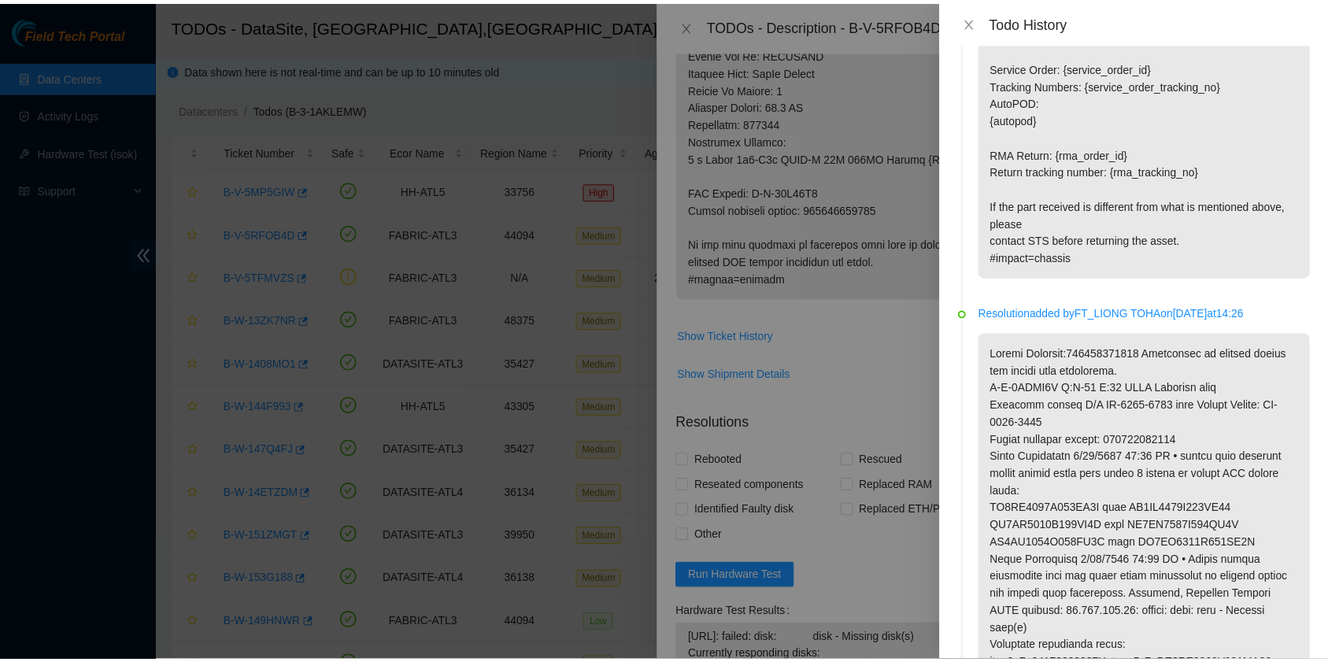
scroll to position [1468, 0]
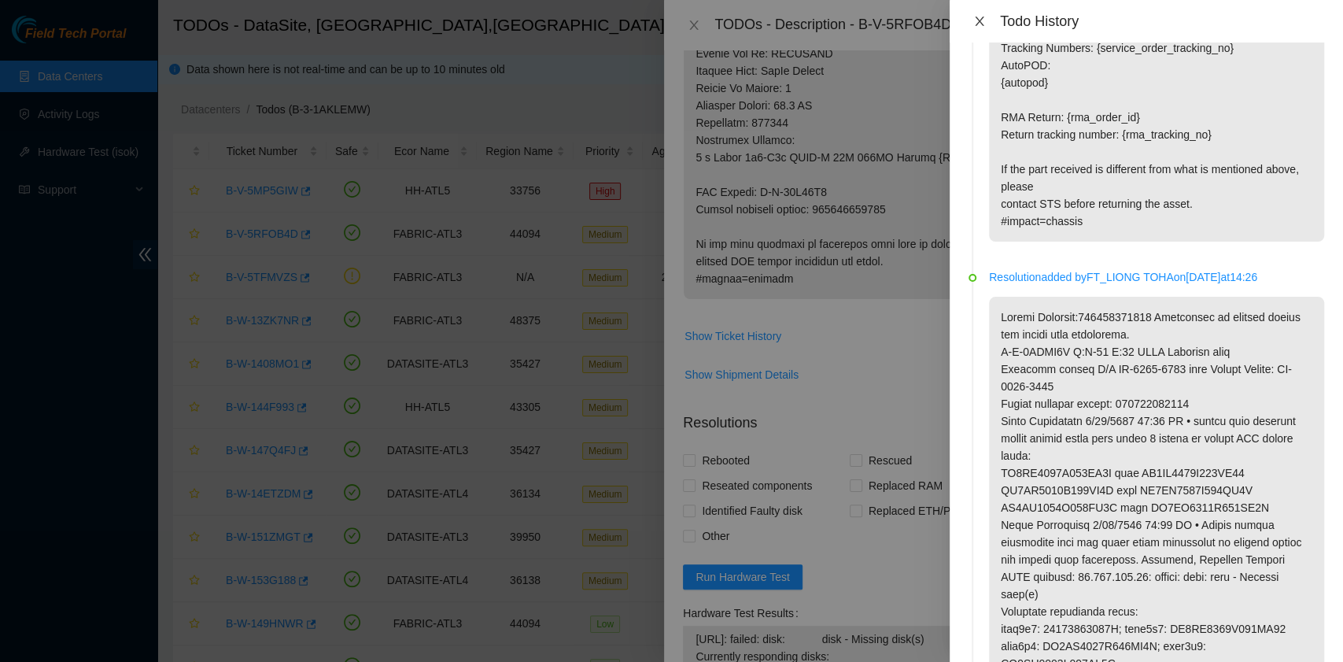
click at [981, 17] on icon "close" at bounding box center [979, 21] width 13 height 13
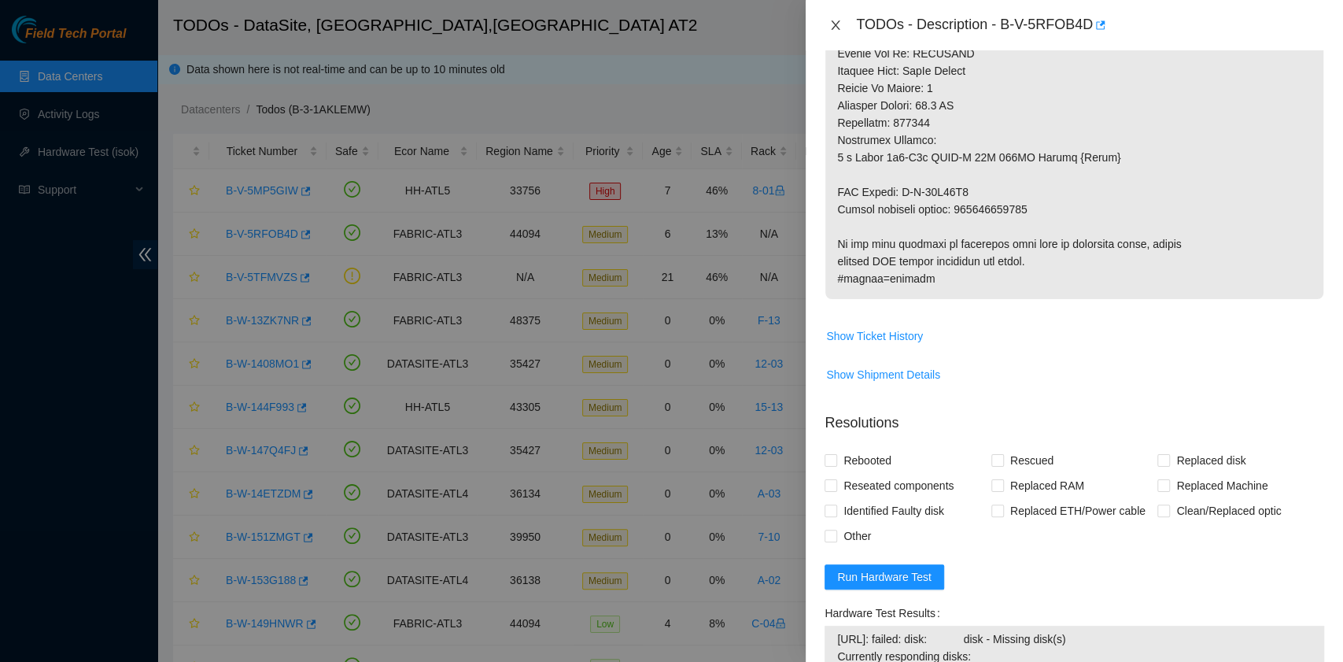
click at [840, 28] on icon "close" at bounding box center [835, 25] width 13 height 13
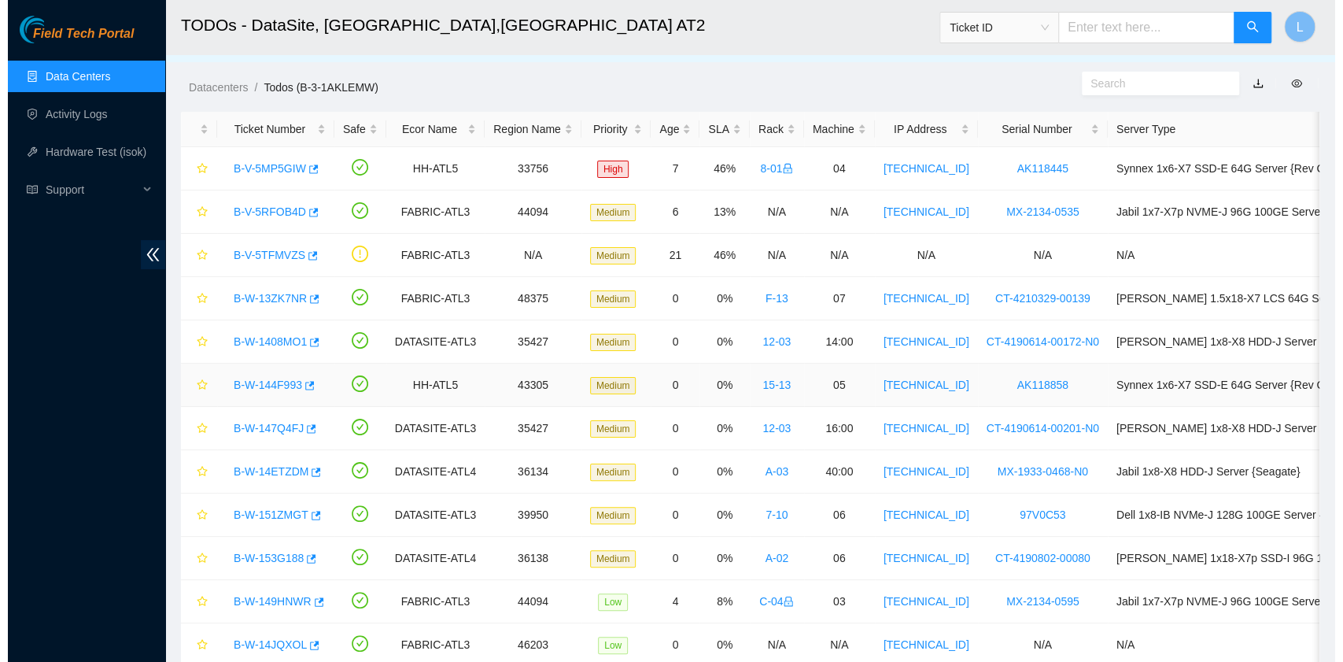
scroll to position [0, 0]
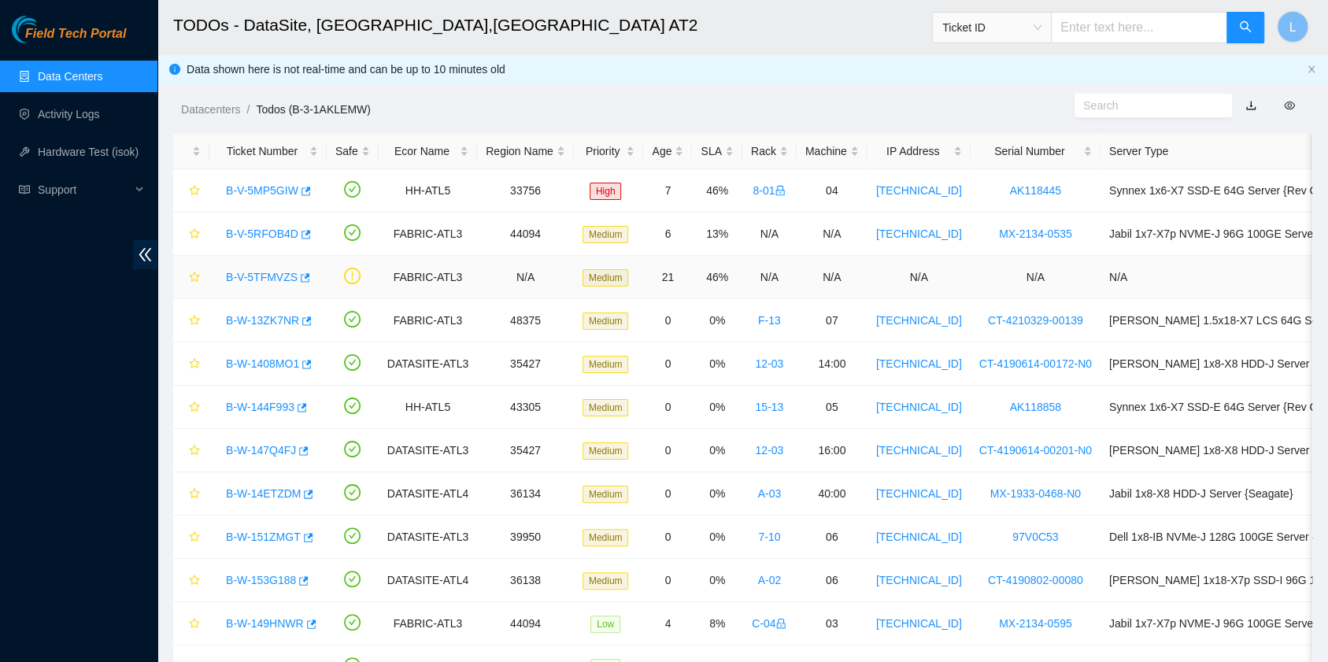
click at [250, 277] on link "B-V-5TFMVZS" at bounding box center [262, 277] width 72 height 13
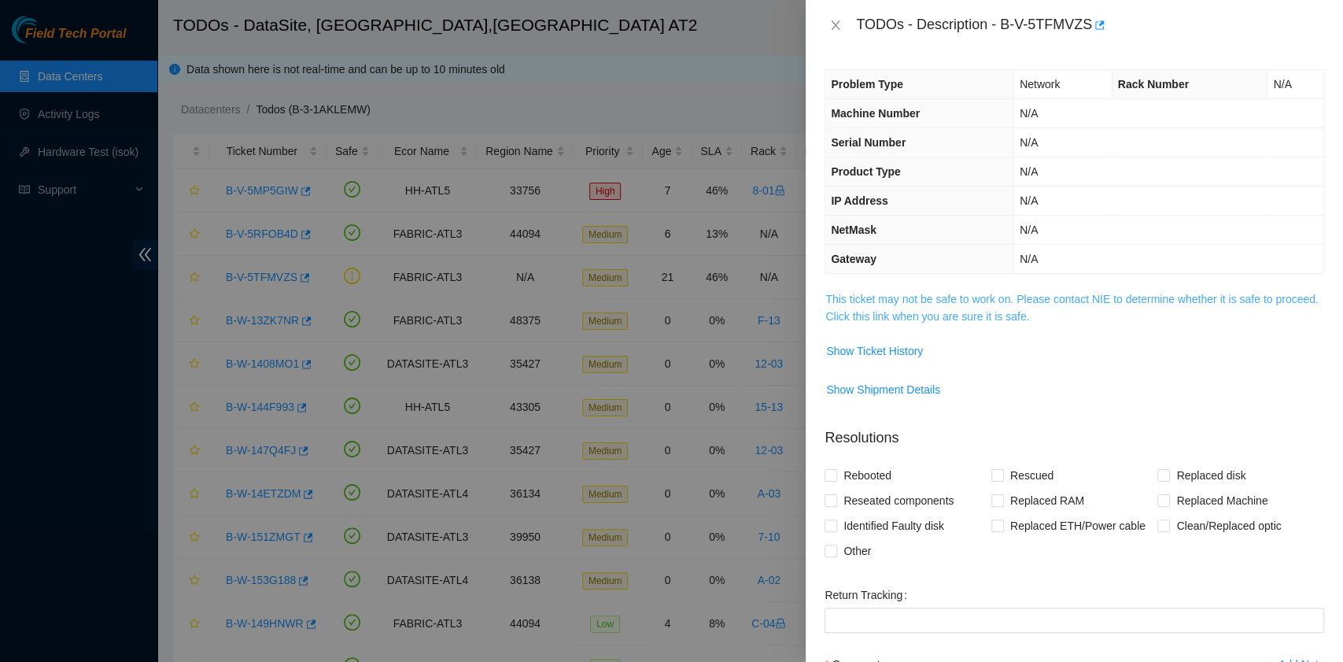
click at [940, 312] on link "This ticket may not be safe to work on. Please contact NIE to determine whether…" at bounding box center [1072, 308] width 493 height 30
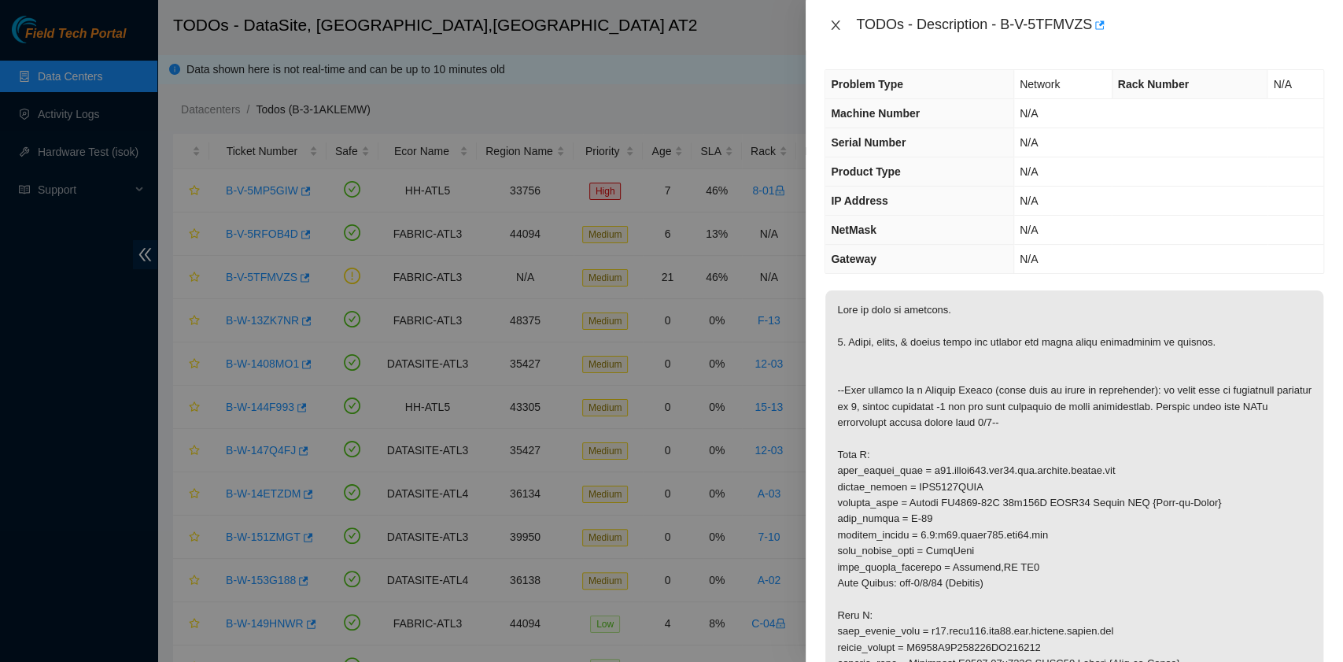
click at [836, 24] on icon "close" at bounding box center [835, 25] width 13 height 13
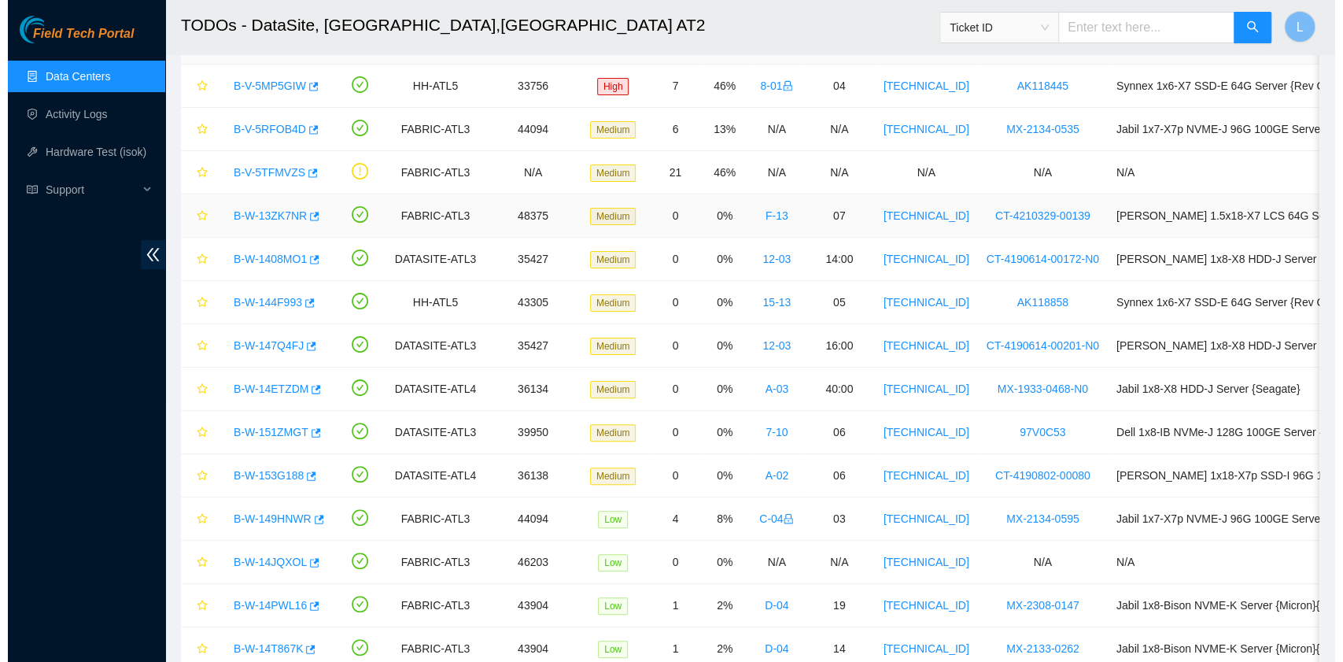
scroll to position [209, 0]
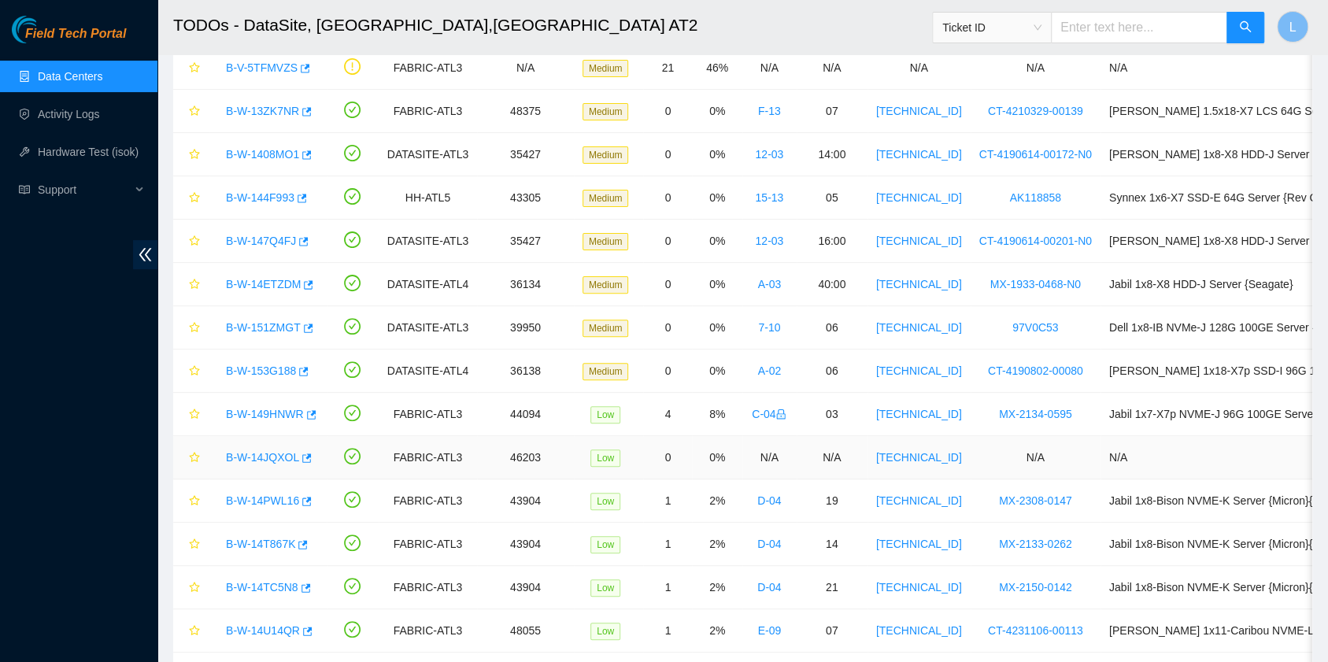
click at [281, 460] on div "B-W-14JQXOL" at bounding box center [268, 457] width 100 height 25
click at [279, 458] on link "B-W-14JQXOL" at bounding box center [262, 457] width 73 height 13
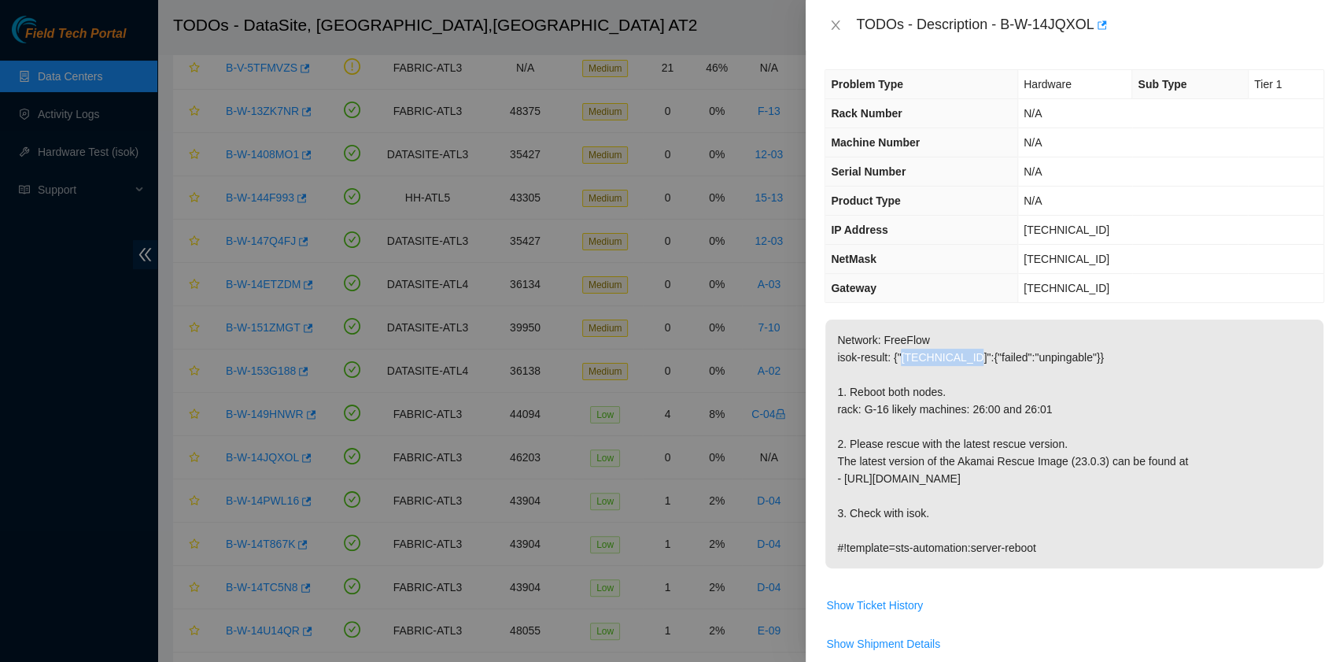
drag, startPoint x: 902, startPoint y: 357, endPoint x: 966, endPoint y: 358, distance: 63.7
click at [966, 358] on p "Network: FreeFlow isok-result: {"23.220.74.121":{"failed":"unpingable"}} 1. Reb…" at bounding box center [1075, 444] width 498 height 249
copy p "23.220.74.121"
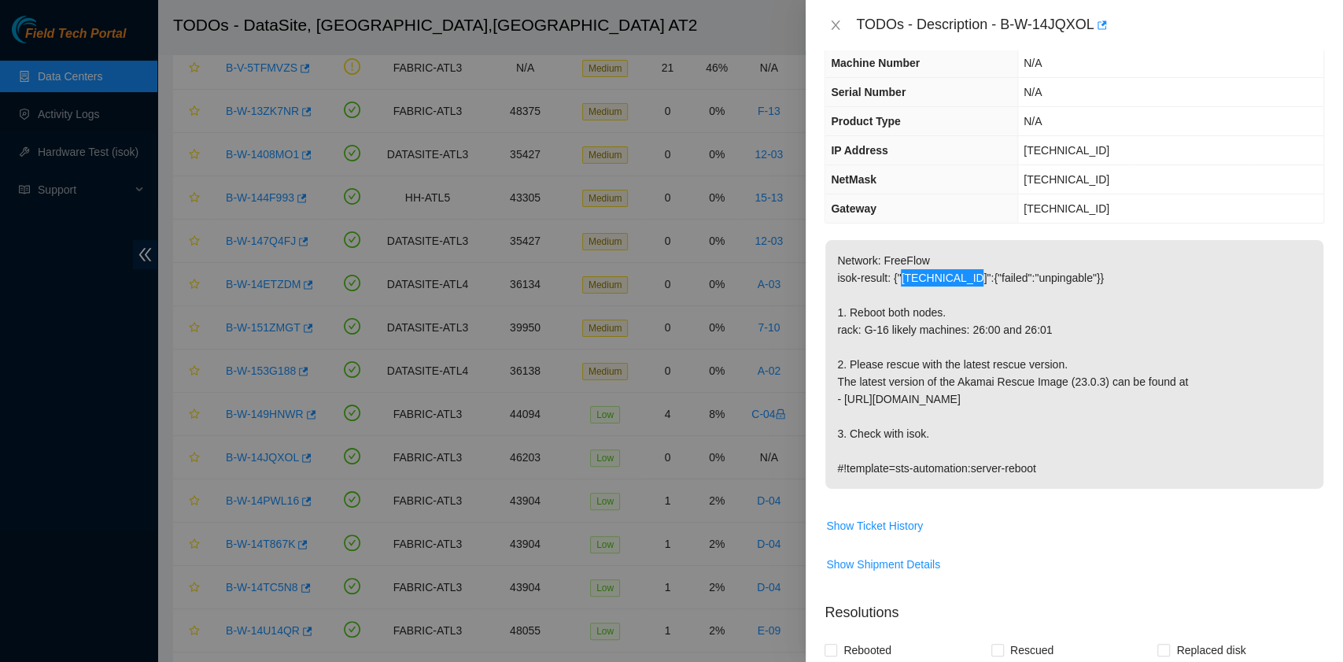
scroll to position [105, 0]
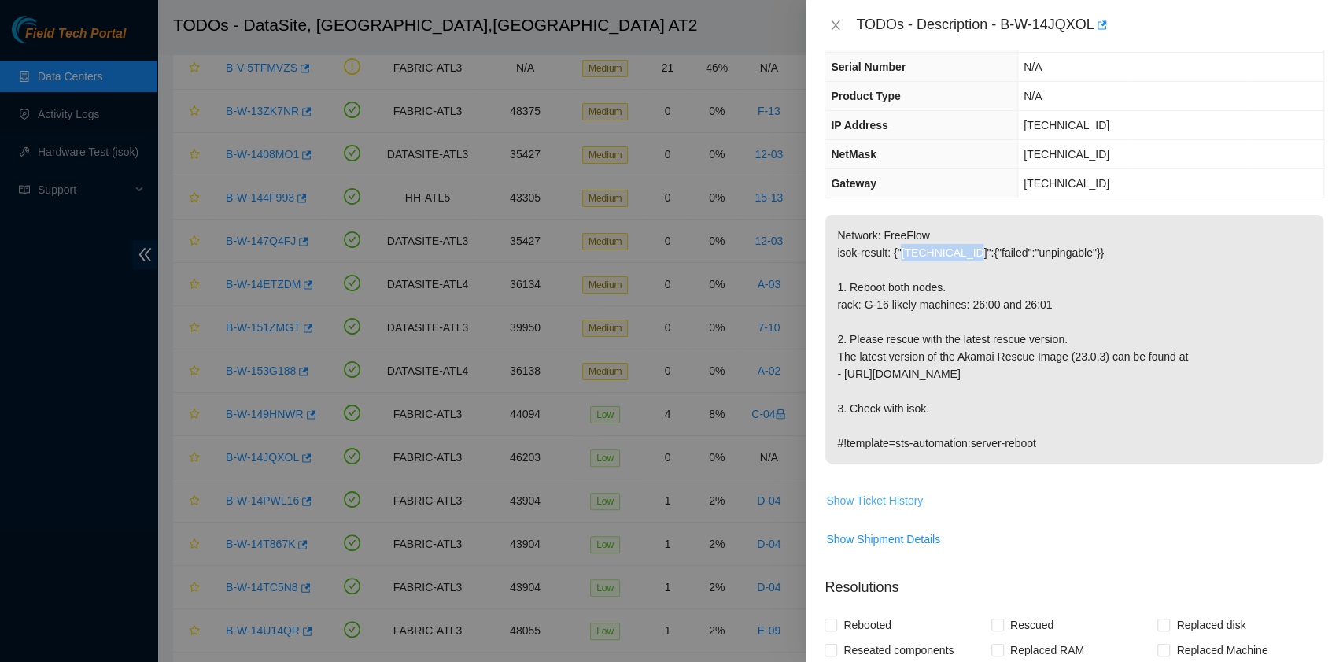
click at [873, 497] on span "Show Ticket History" at bounding box center [874, 500] width 97 height 17
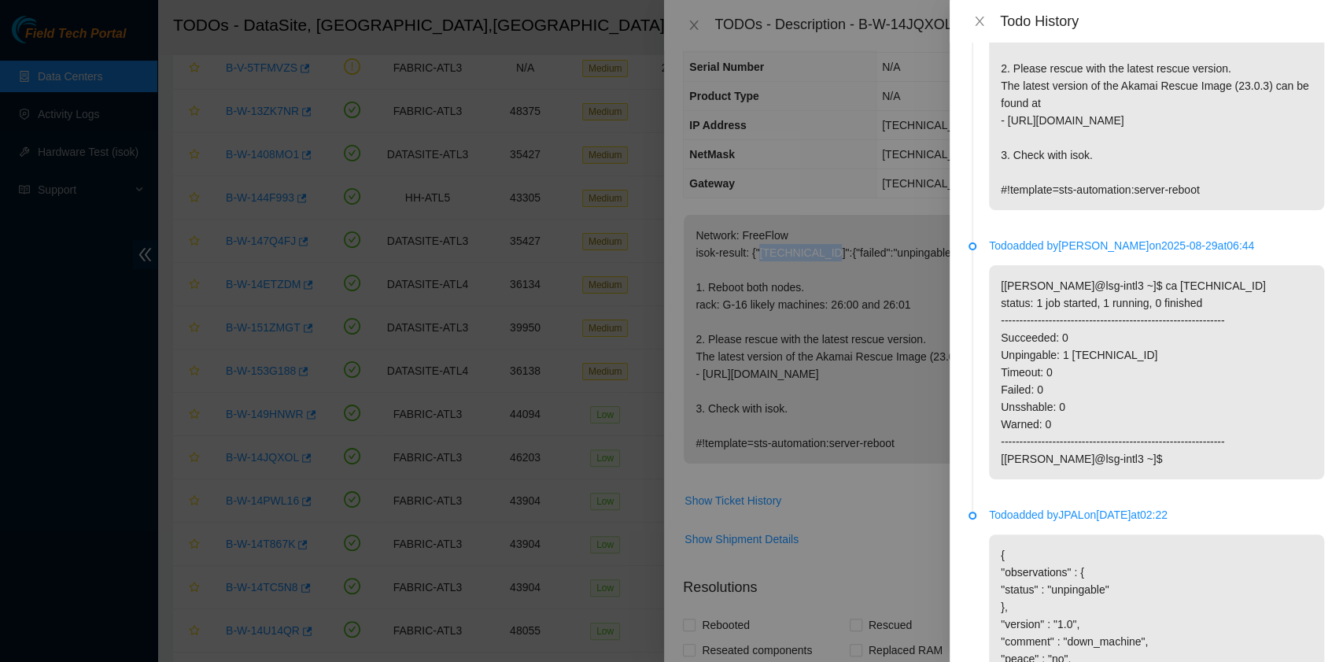
scroll to position [0, 0]
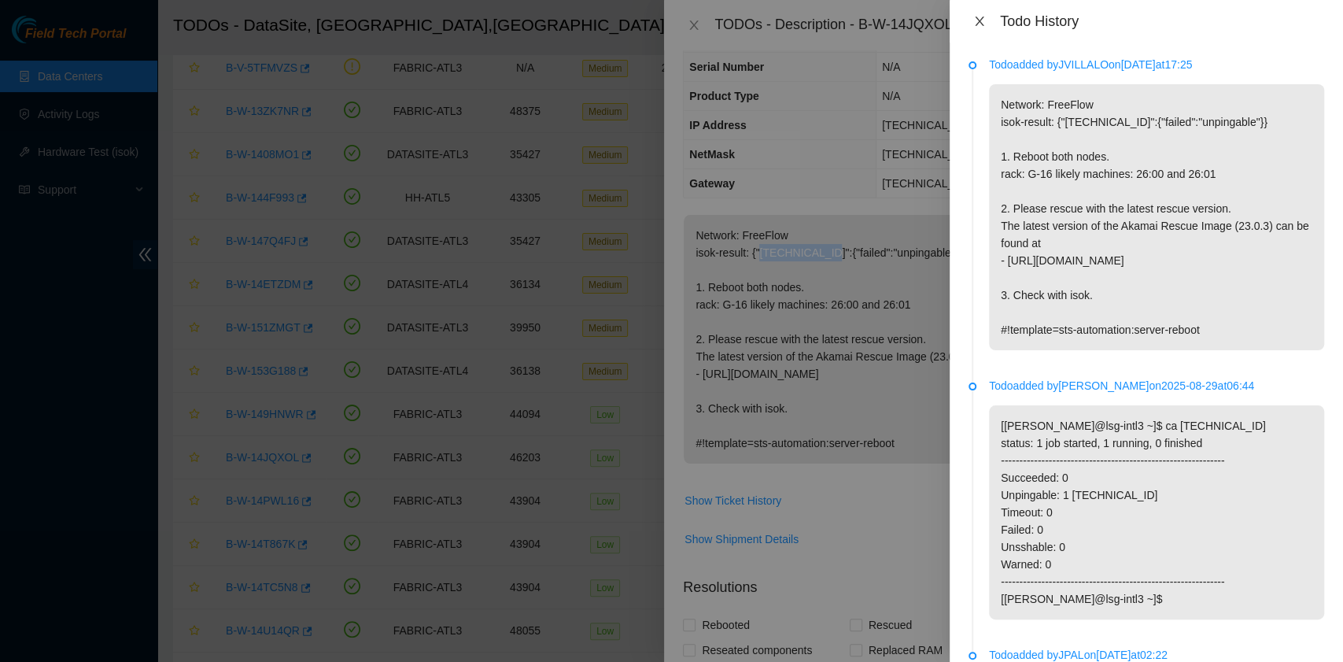
click at [984, 17] on icon "close" at bounding box center [979, 21] width 9 height 9
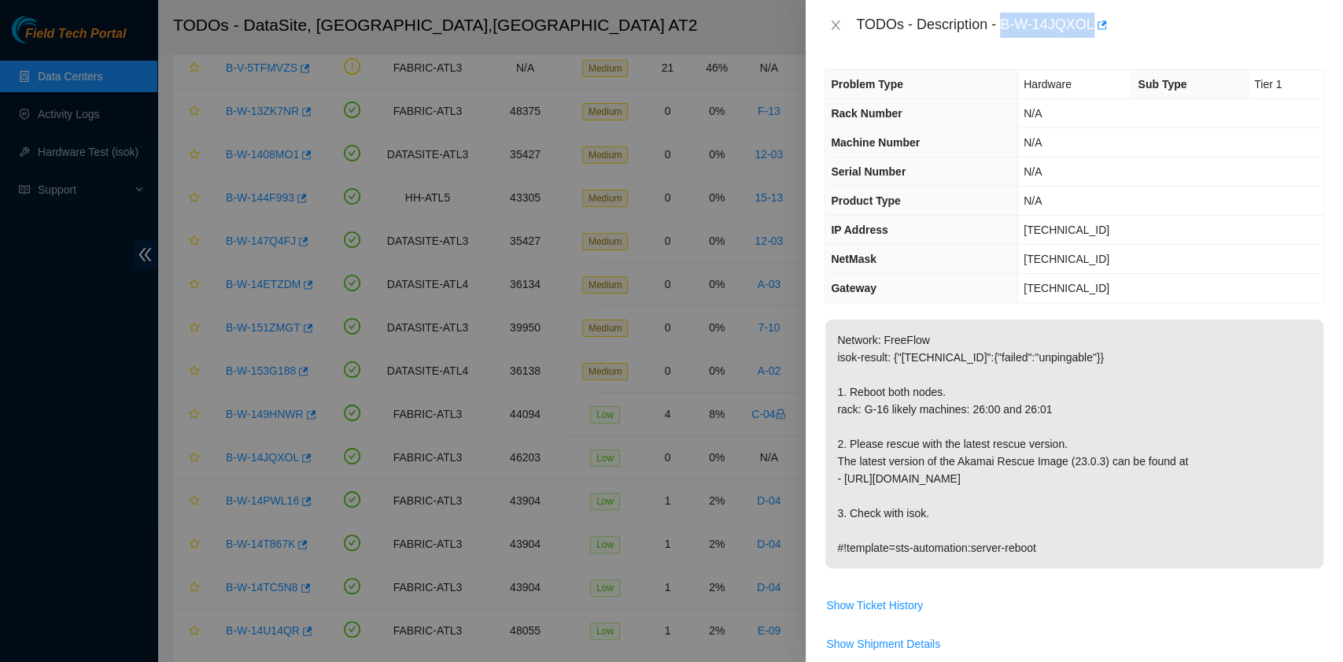
drag, startPoint x: 1006, startPoint y: 25, endPoint x: 1091, endPoint y: 22, distance: 85.8
click at [1091, 22] on div "TODOs - Description - B-W-14JQXOL" at bounding box center [1090, 25] width 468 height 25
drag, startPoint x: 1021, startPoint y: 227, endPoint x: 1086, endPoint y: 223, distance: 64.6
click at [1086, 223] on span "23.220.74.121" at bounding box center [1067, 229] width 86 height 13
drag, startPoint x: 1004, startPoint y: 28, endPoint x: 1091, endPoint y: 31, distance: 87.4
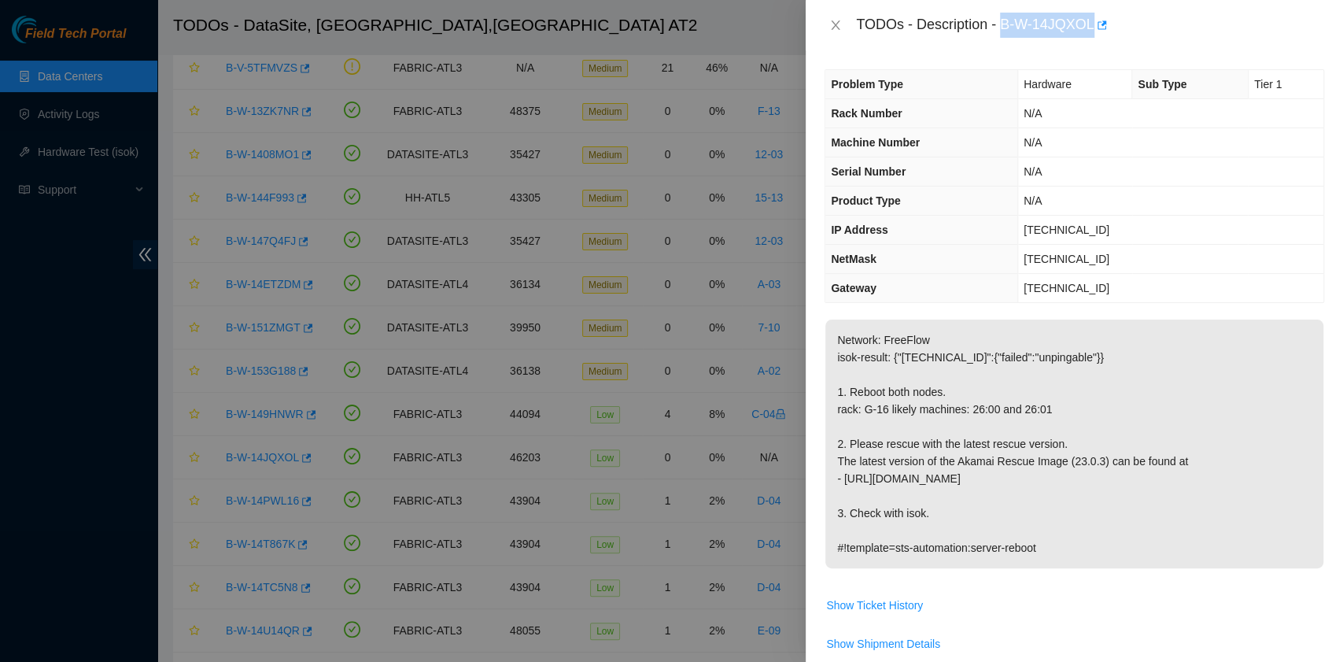
click at [1091, 31] on div "TODOs - Description - B-W-14JQXOL" at bounding box center [1090, 25] width 468 height 25
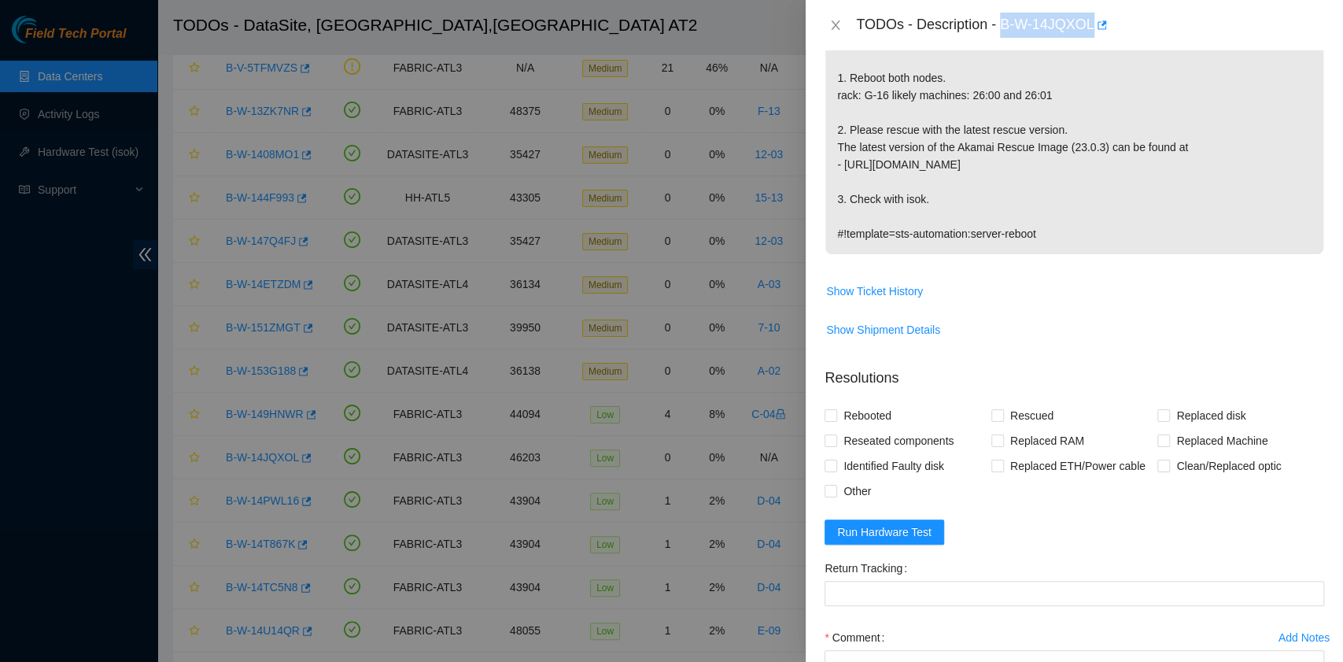
scroll to position [315, 0]
click at [859, 487] on span "Other" at bounding box center [857, 490] width 40 height 25
click at [836, 487] on input "Other" at bounding box center [830, 489] width 11 height 11
checkbox input "true"
click at [911, 325] on span "Show Shipment Details" at bounding box center [883, 328] width 114 height 17
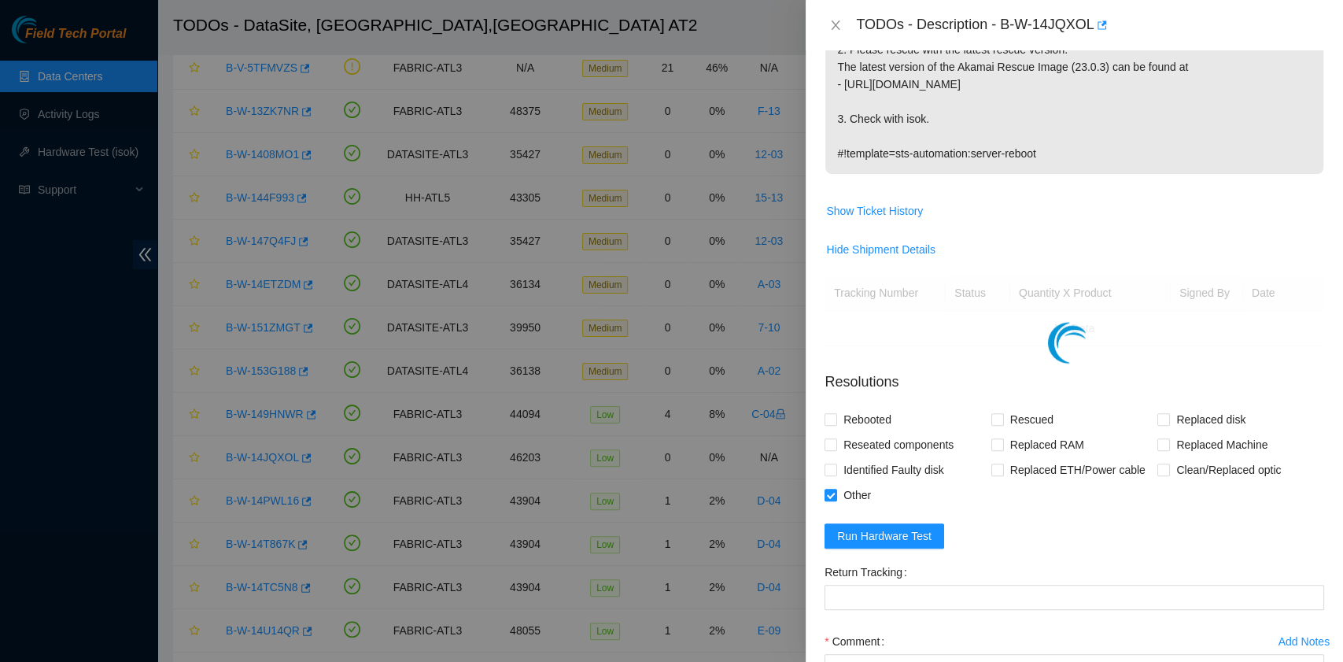
scroll to position [419, 0]
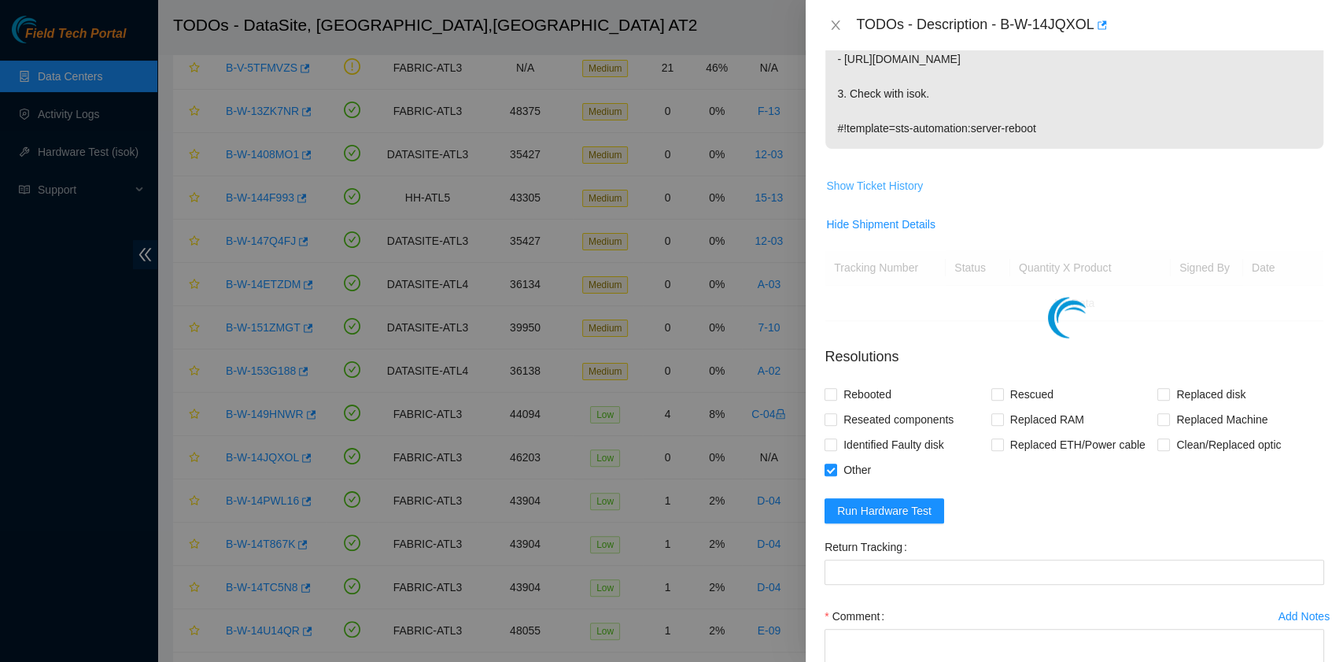
click at [901, 187] on span "Show Ticket History" at bounding box center [874, 185] width 97 height 17
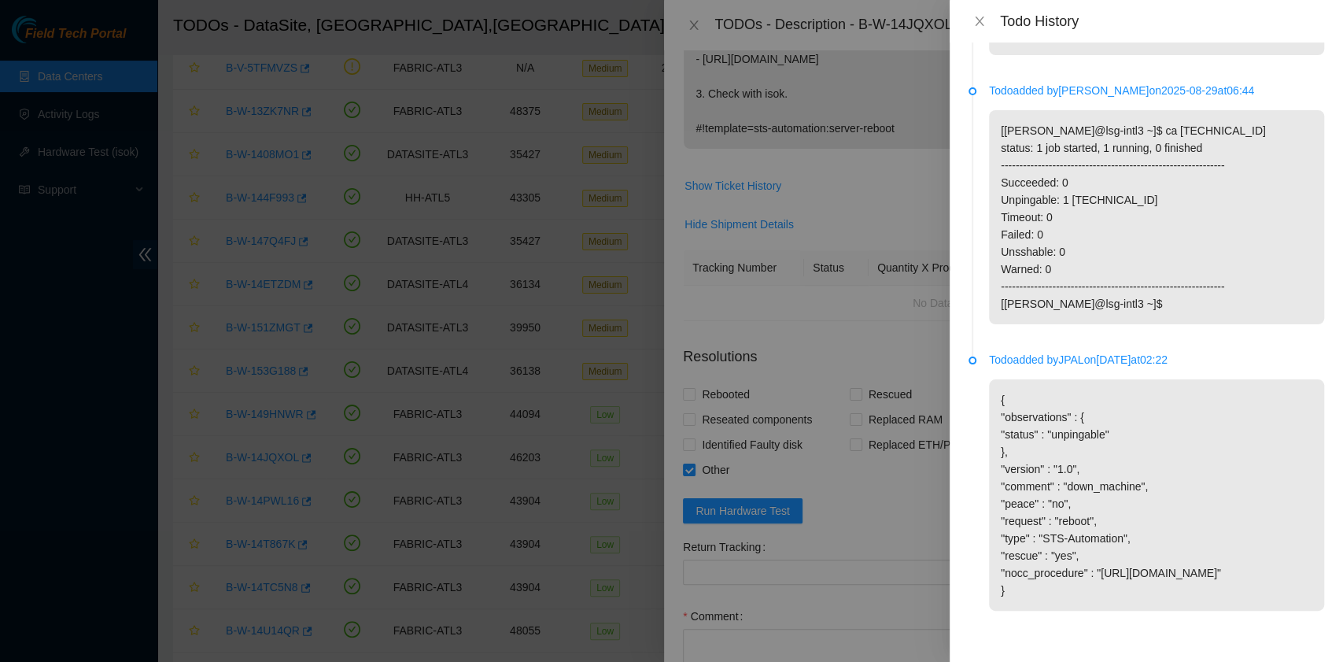
scroll to position [0, 0]
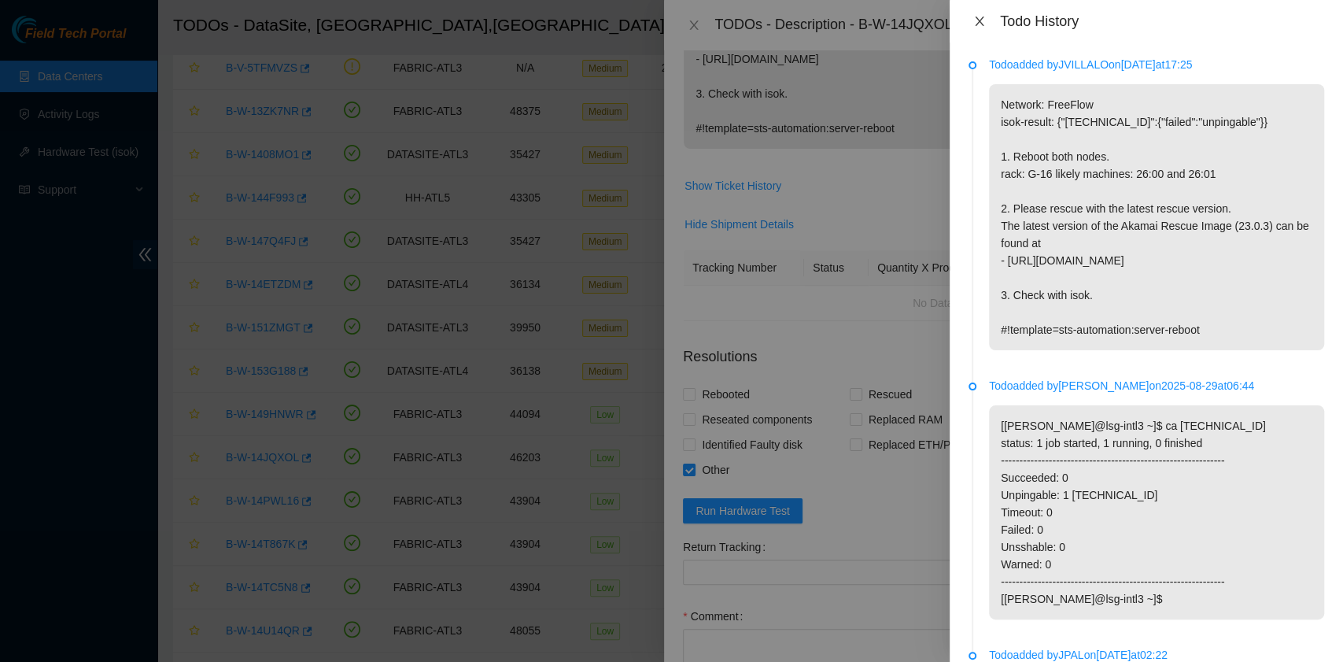
click at [979, 19] on icon "close" at bounding box center [979, 21] width 13 height 13
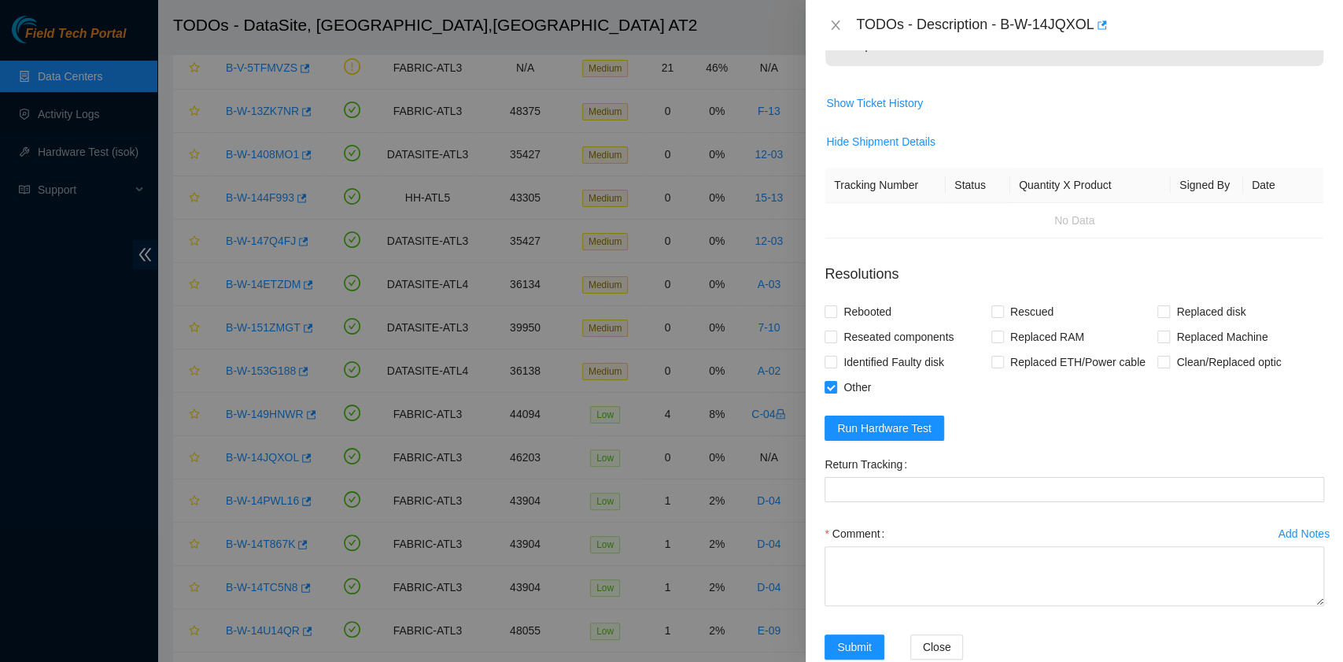
scroll to position [534, 0]
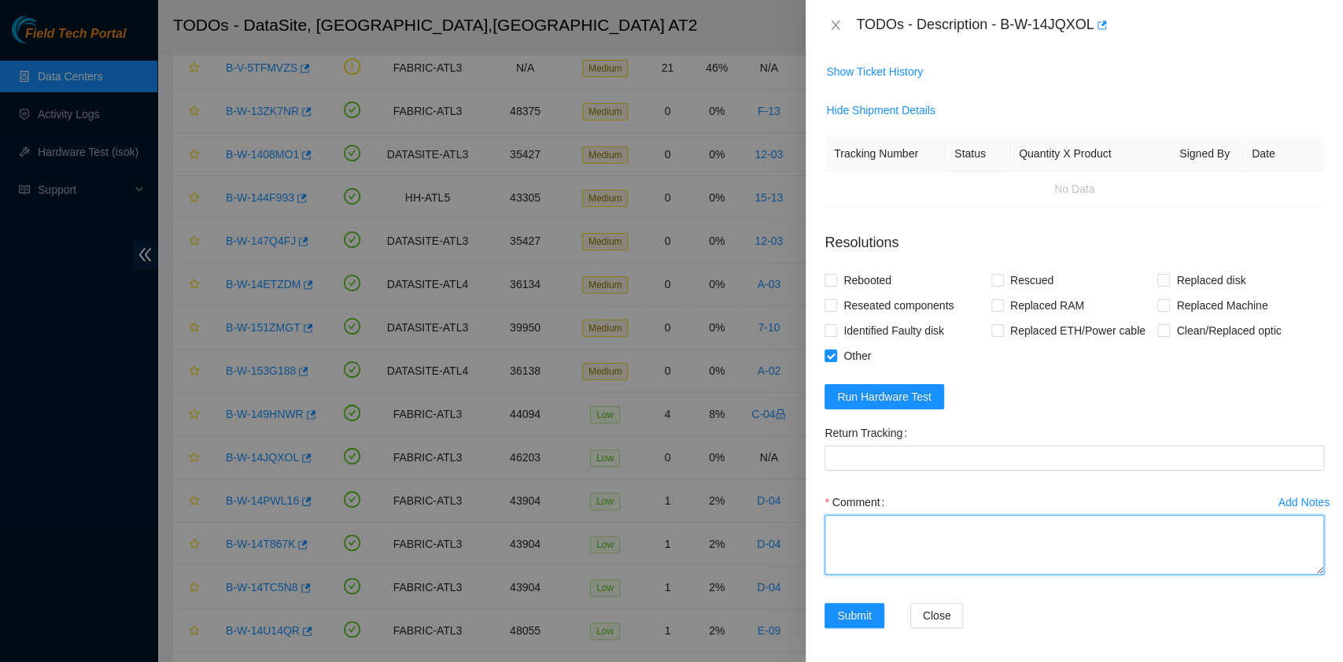
click at [951, 530] on textarea "Comment" at bounding box center [1075, 545] width 500 height 60
paste textarea "B-W-14JQXOL The ticket mentioned that the IP# 23.220.74.121, but also mentioned…"
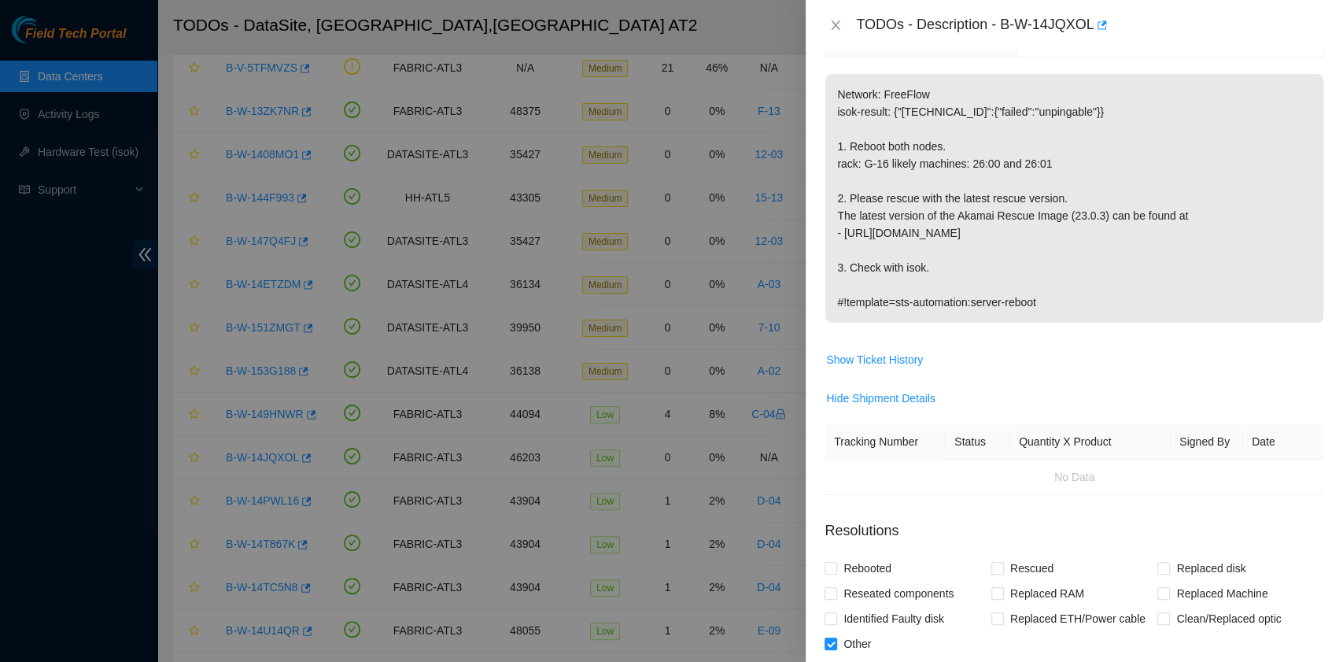
scroll to position [9, 0]
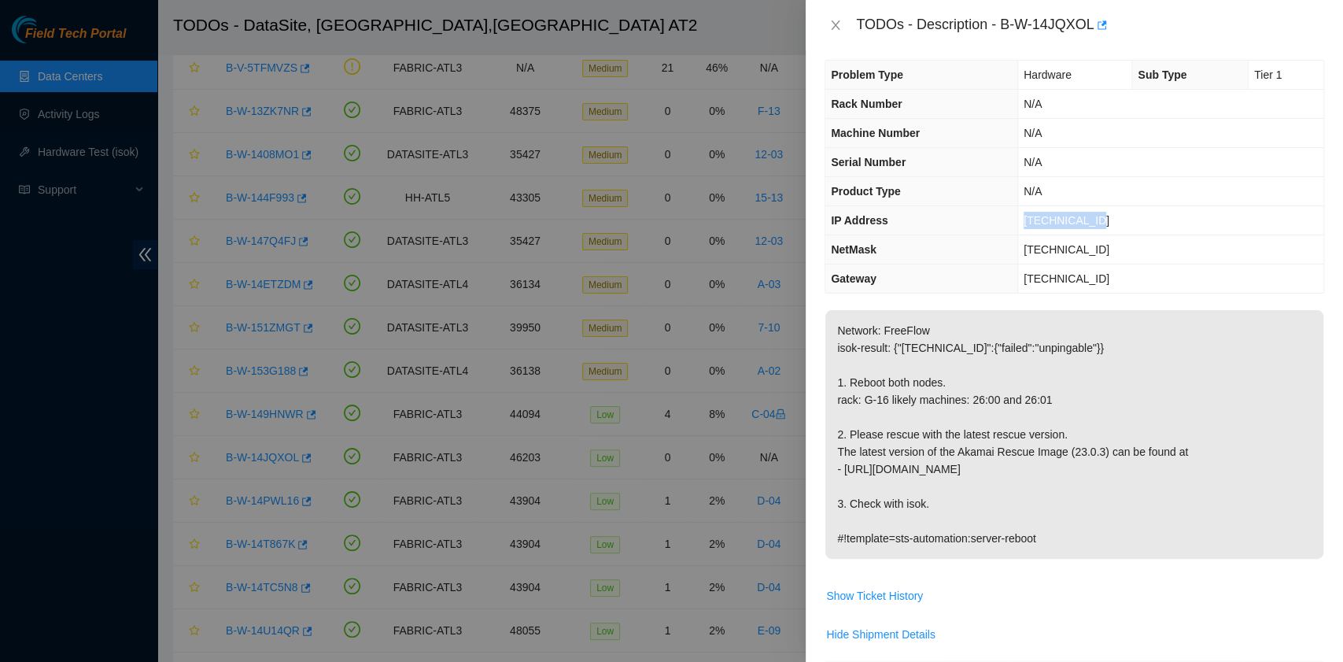
drag, startPoint x: 1094, startPoint y: 223, endPoint x: 1021, endPoint y: 217, distance: 72.7
click at [1021, 217] on td "23.220.74.121" at bounding box center [1171, 220] width 306 height 29
drag, startPoint x: 1002, startPoint y: 23, endPoint x: 1092, endPoint y: 30, distance: 90.8
click at [1092, 30] on div "TODOs - Description - B-W-14JQXOL" at bounding box center [1090, 25] width 468 height 25
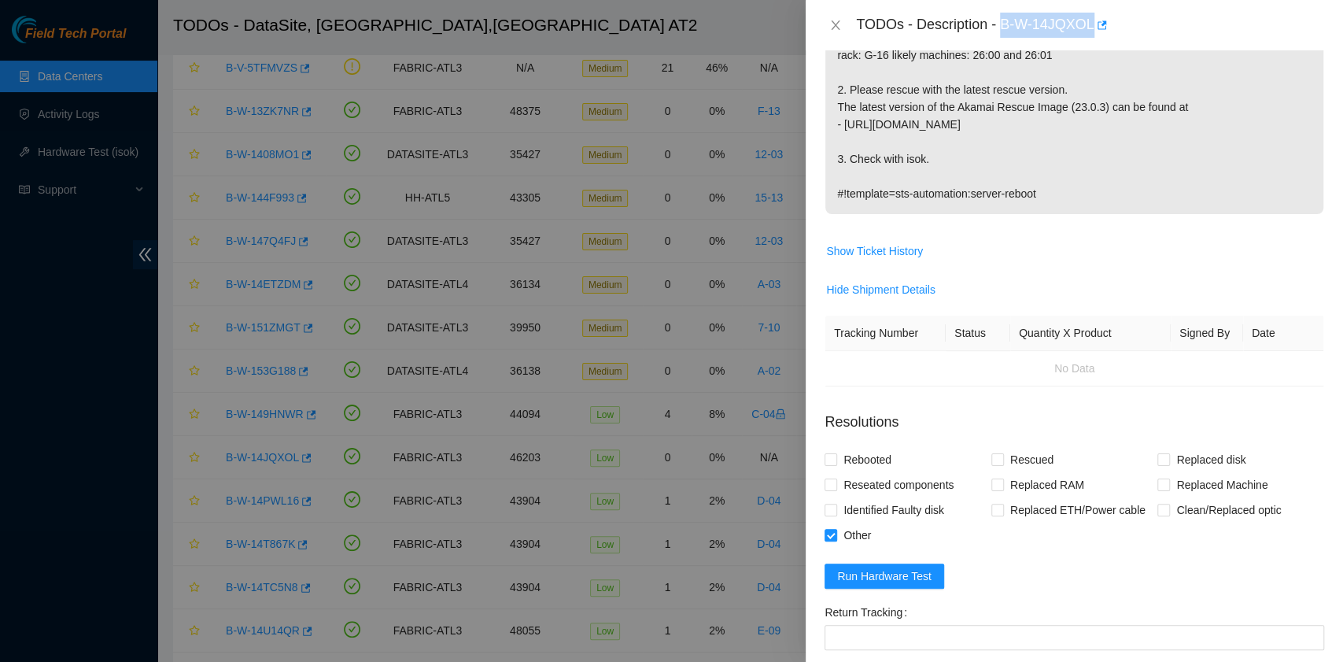
scroll to position [534, 0]
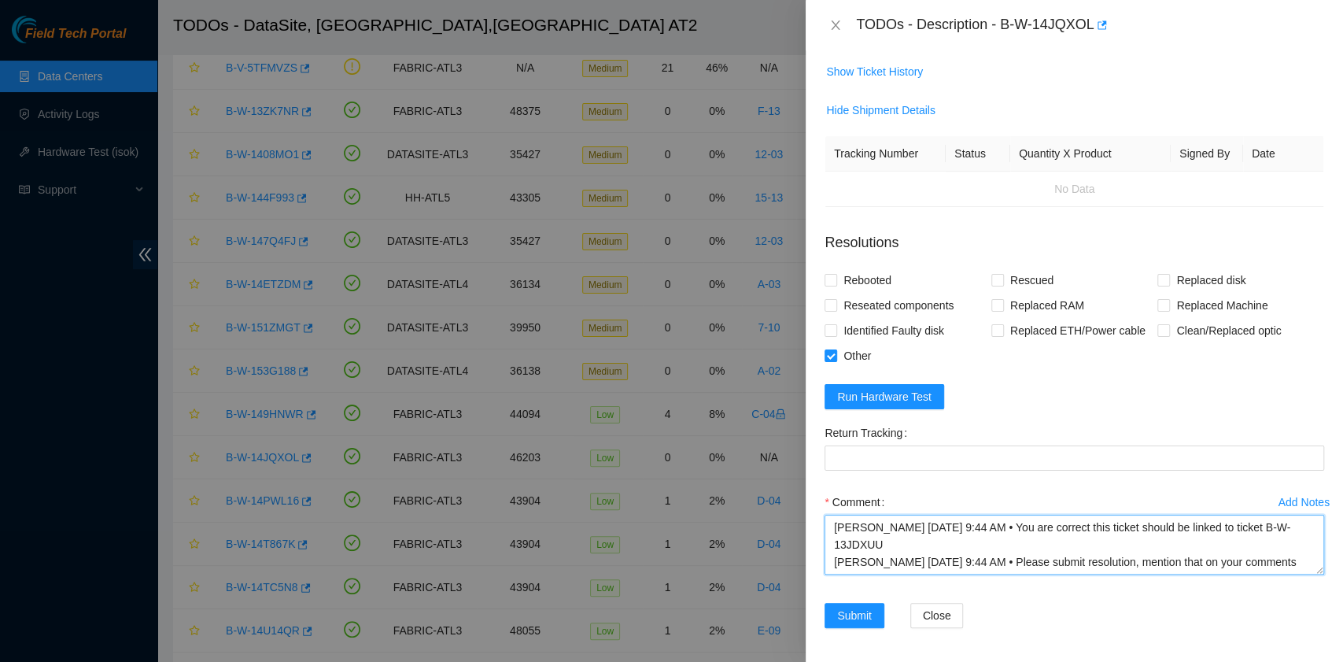
click at [1001, 555] on textarea "B-W-14JQXOL The ticket mentioned that the IP# 23.220.74.121, but also mentioned…" at bounding box center [1075, 545] width 500 height 60
paste textarea "23.220.74.119 : passed: ok N/A 23.220.74.118 : passed: ok"
type textarea "B-W-14JQXOL The ticket mentioned that the IP# 23.220.74.121, but also mentioned…"
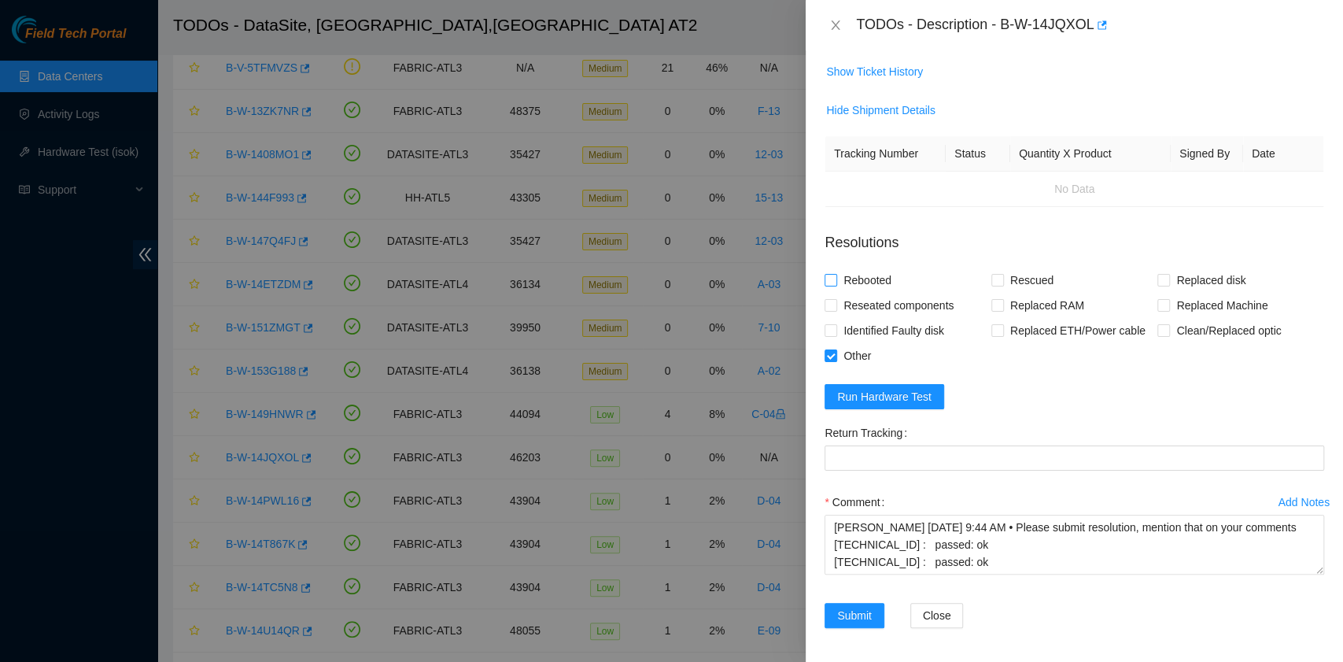
click at [857, 277] on span "Rebooted" at bounding box center [867, 280] width 61 height 25
click at [836, 277] on input "Rebooted" at bounding box center [830, 279] width 11 height 11
checkbox input "true"
click at [992, 278] on input "Rescued" at bounding box center [997, 279] width 11 height 11
checkbox input "true"
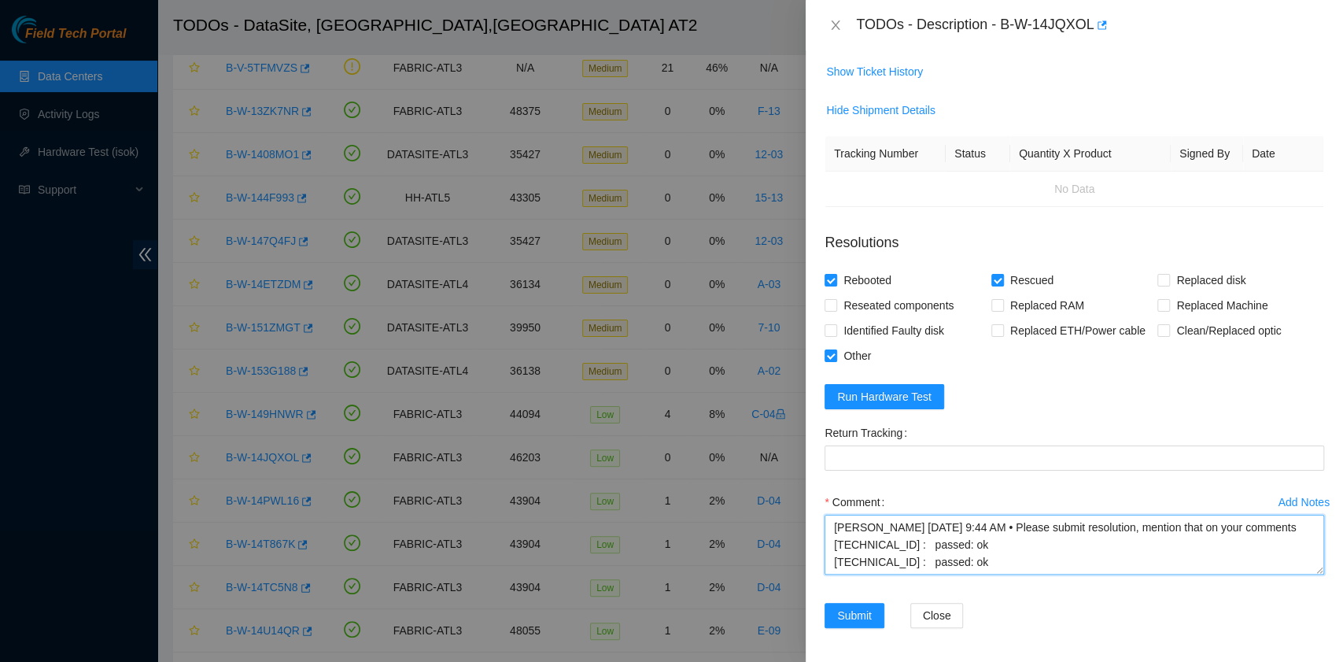
click at [834, 541] on textarea "B-W-14JQXOL The ticket mentioned that the IP# 23.220.74.121, but also mentioned…" at bounding box center [1075, 545] width 500 height 60
click at [968, 560] on textarea "B-W-14JQXOL The ticket mentioned that the IP# 23.220.74.121, but also mentioned…" at bounding box center [1075, 545] width 500 height 60
type textarea "B-W-14JQXOL The ticket mentioned that the IP# 23.220.74.121, but also mentioned…"
click at [963, 559] on textarea "B-W-14JQXOL The ticket mentioned that the IP# 23.220.74.121, but also mentioned…" at bounding box center [1075, 545] width 500 height 60
click at [856, 615] on span "Submit" at bounding box center [854, 615] width 35 height 17
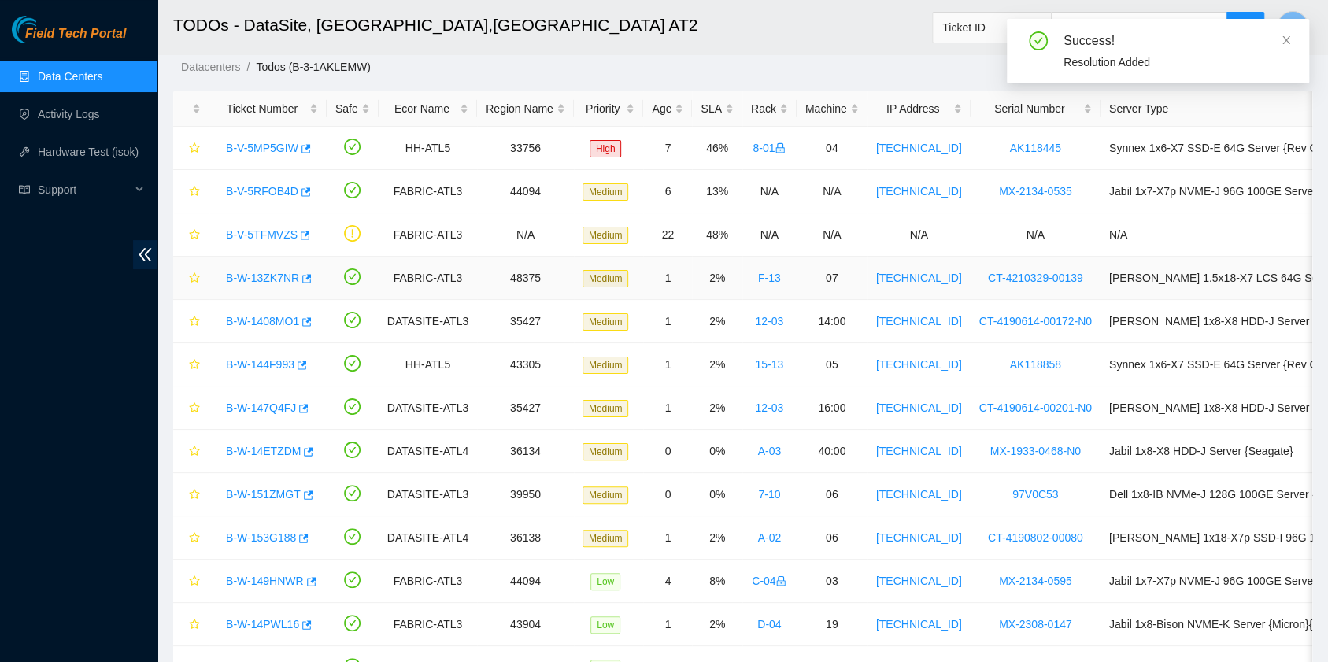
scroll to position [0, 0]
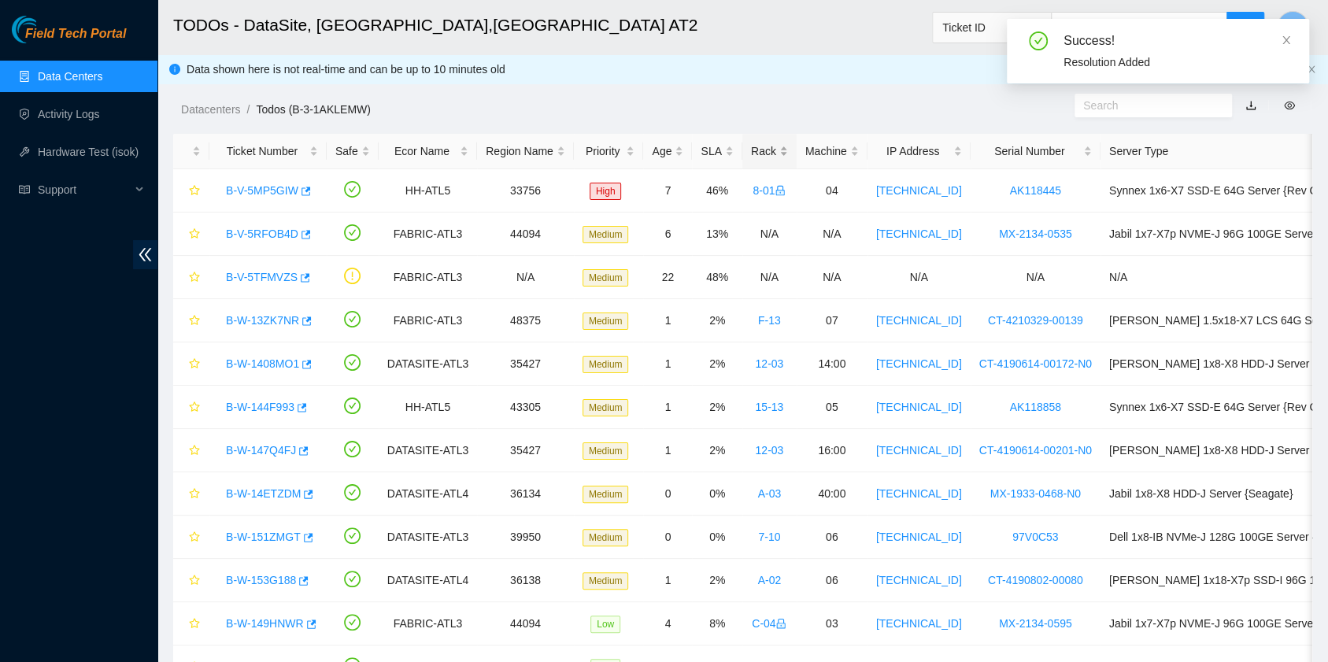
click at [753, 146] on div "Rack" at bounding box center [769, 150] width 37 height 17
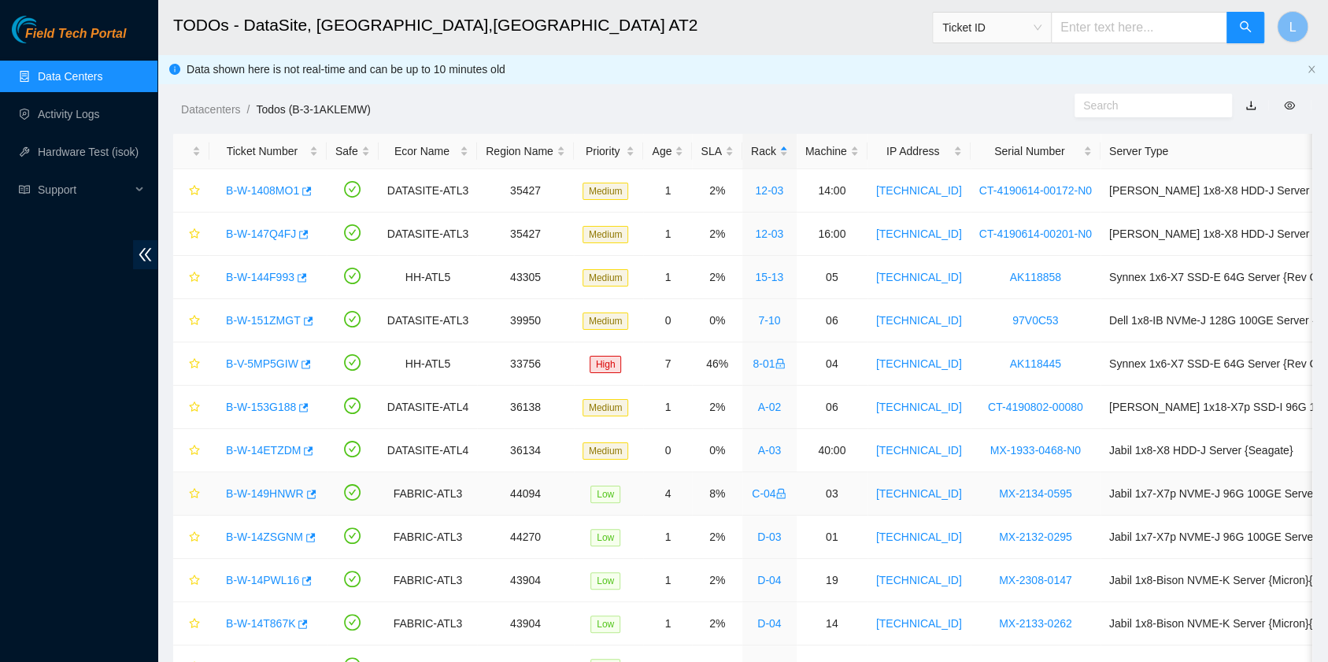
click at [275, 487] on link "B-W-149HNWR" at bounding box center [265, 493] width 78 height 13
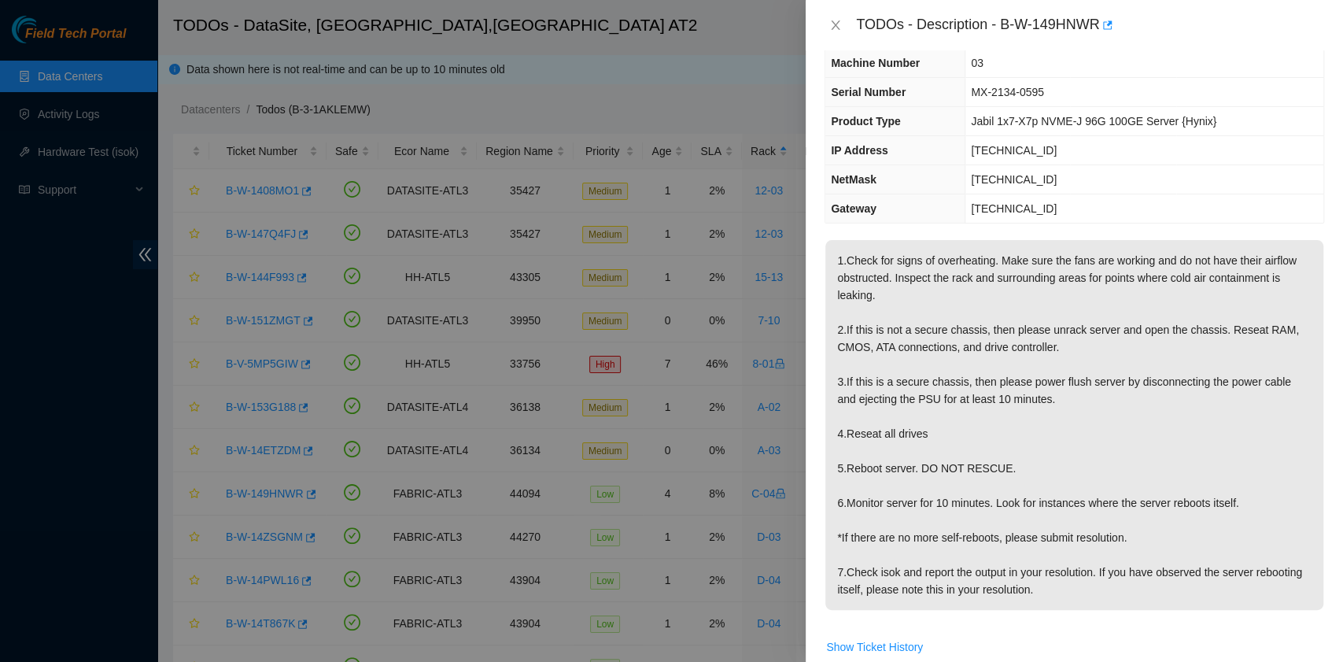
scroll to position [105, 0]
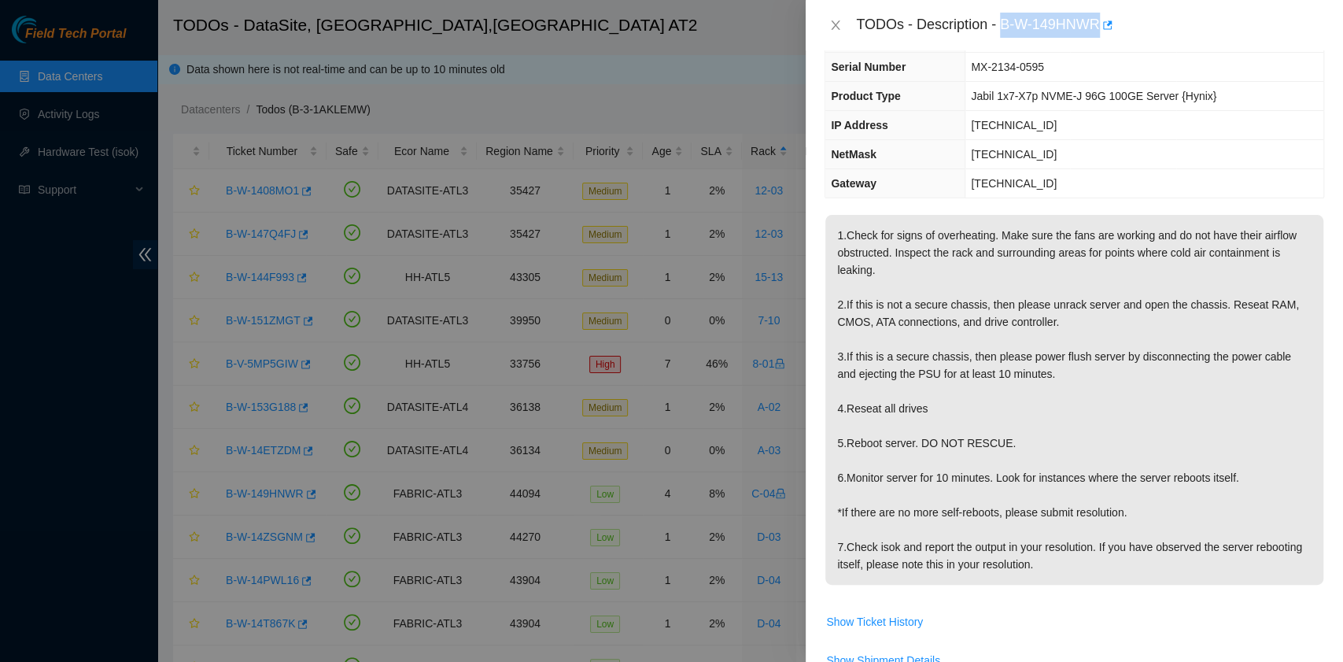
drag, startPoint x: 1004, startPoint y: 18, endPoint x: 1100, endPoint y: 30, distance: 96.7
click at [1100, 30] on div "TODOs - Description - B-W-149HNWR" at bounding box center [1090, 25] width 468 height 25
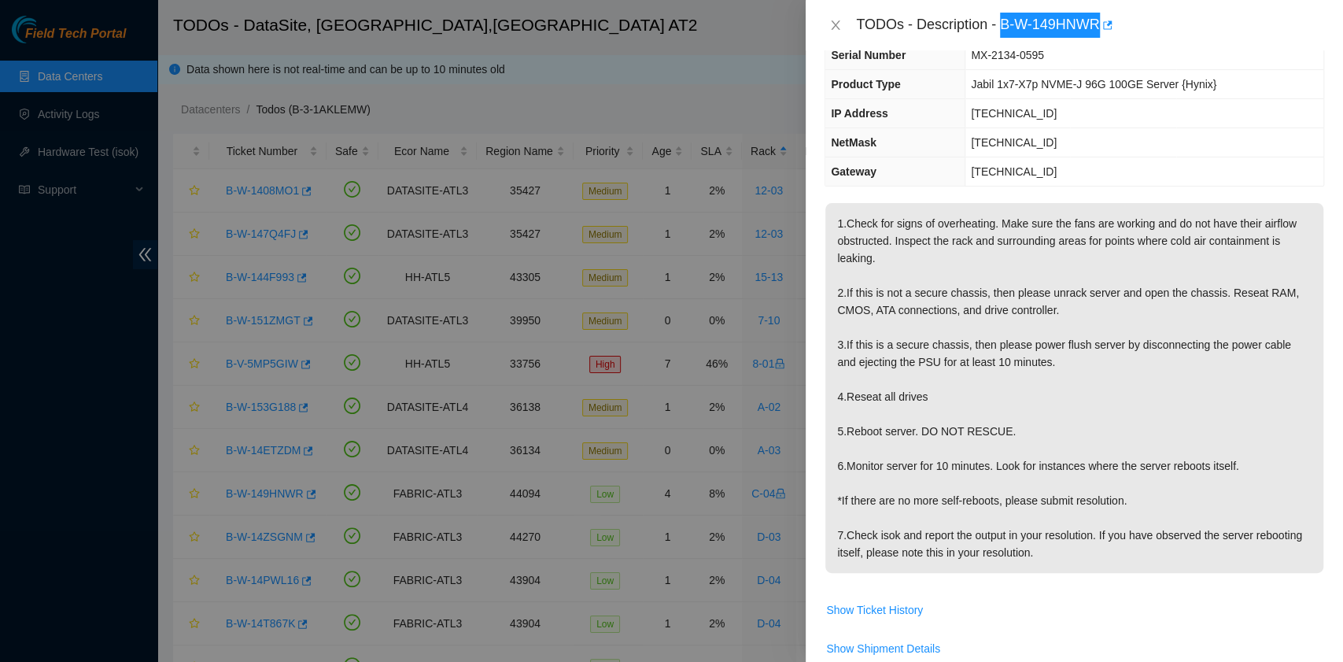
scroll to position [524, 0]
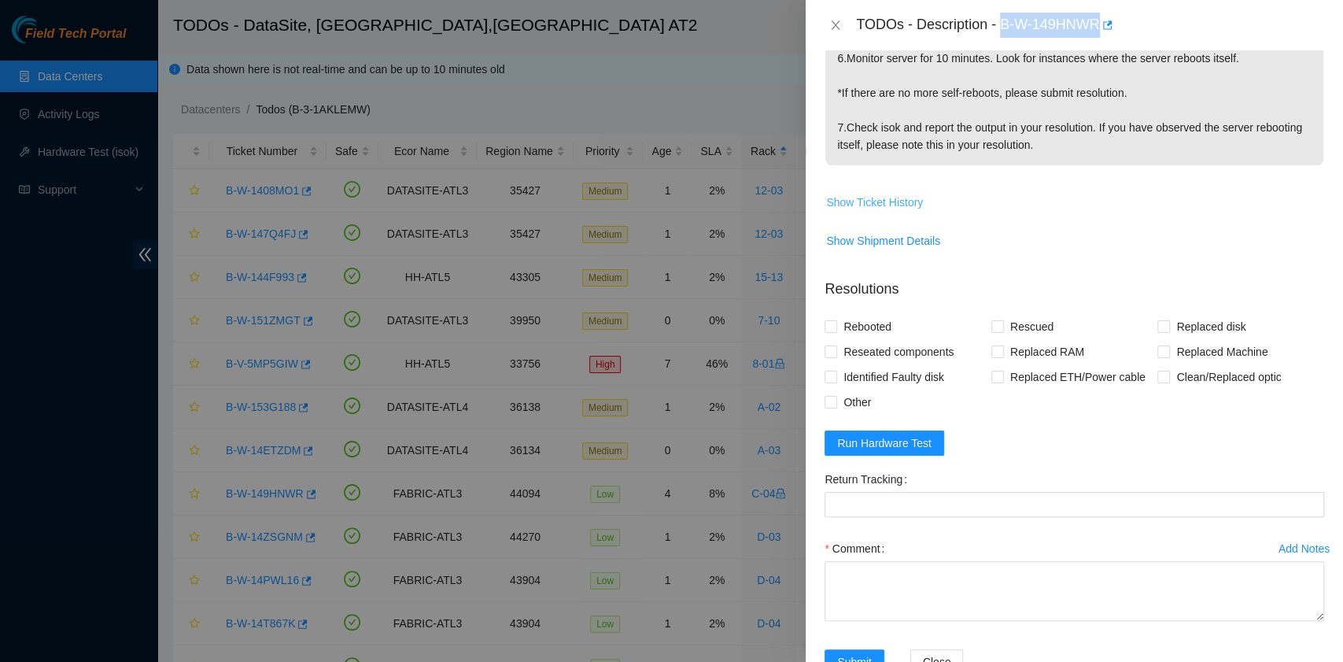
click at [910, 200] on span "Show Ticket History" at bounding box center [874, 202] width 97 height 17
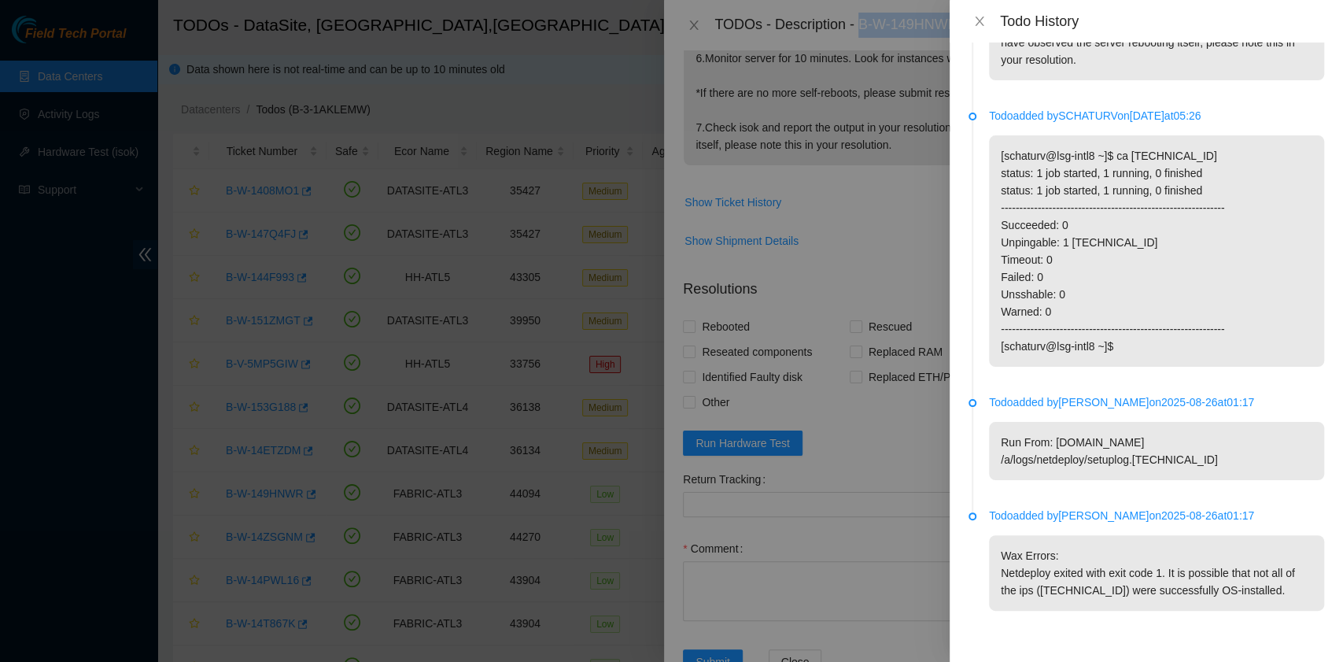
scroll to position [477, 0]
click at [974, 17] on icon "close" at bounding box center [979, 21] width 13 height 13
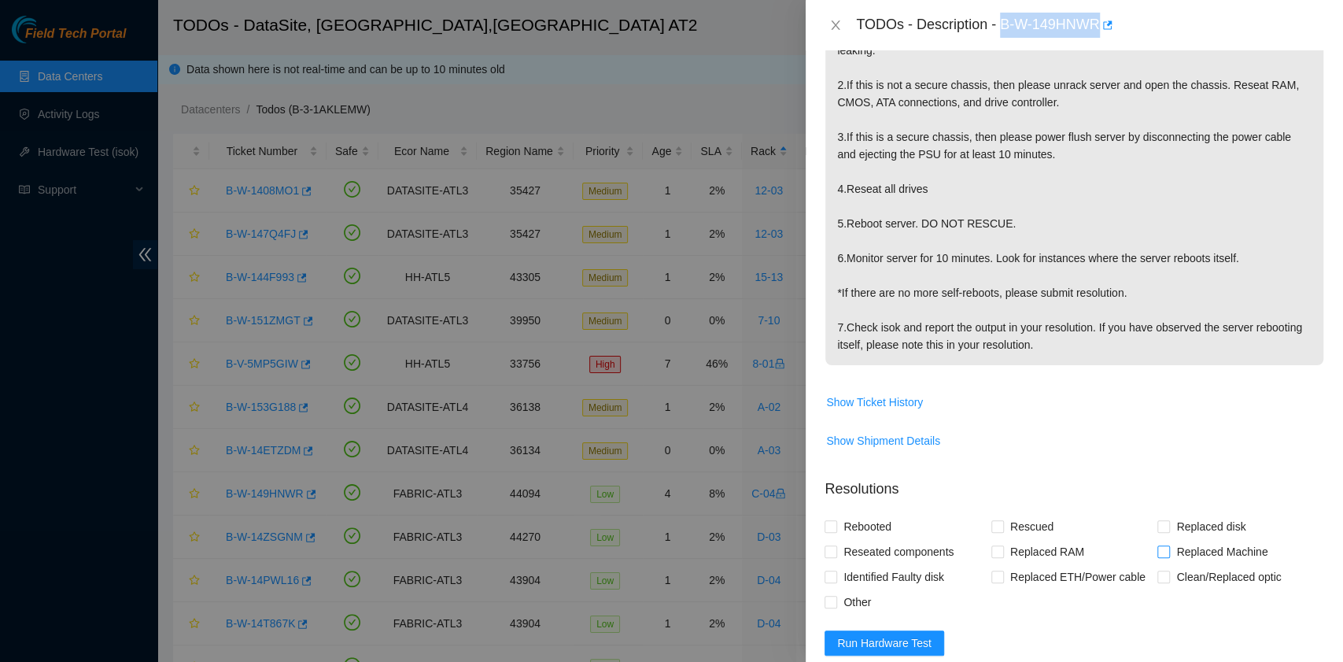
scroll to position [315, 0]
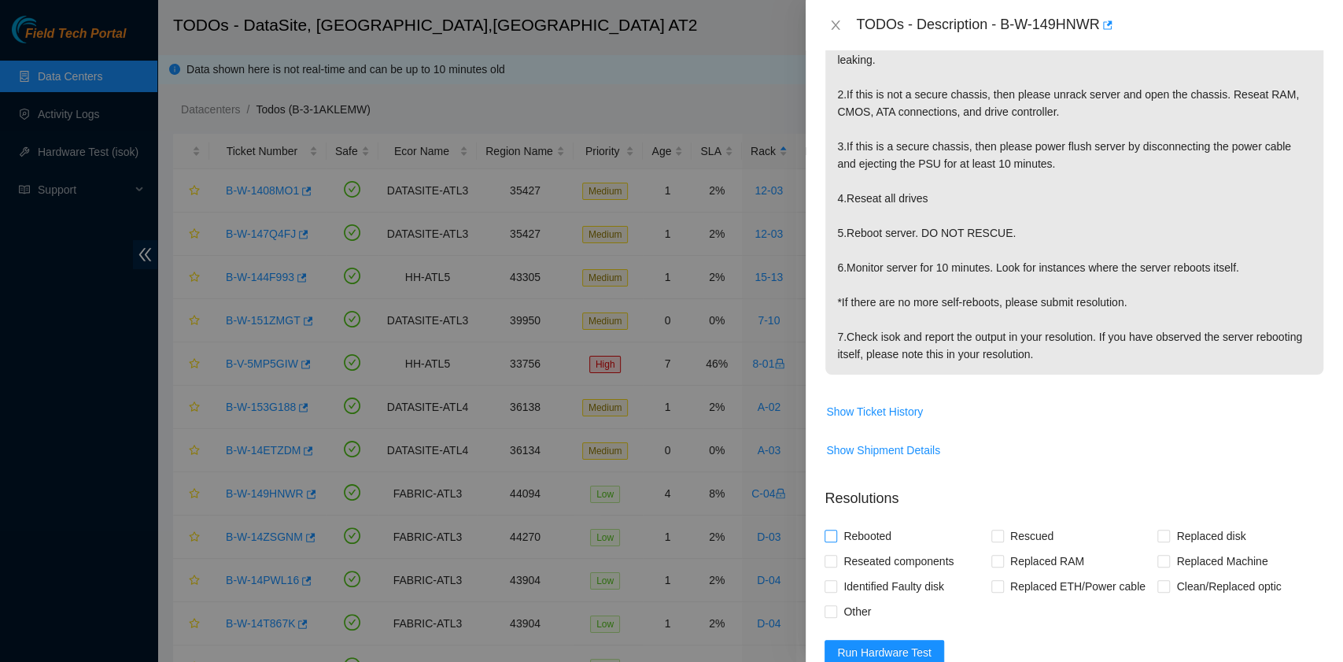
click at [864, 525] on span "Rebooted" at bounding box center [867, 535] width 61 height 25
click at [836, 530] on input "Rebooted" at bounding box center [830, 535] width 11 height 11
checkbox input "true"
click at [905, 412] on span "Show Ticket History" at bounding box center [874, 411] width 97 height 17
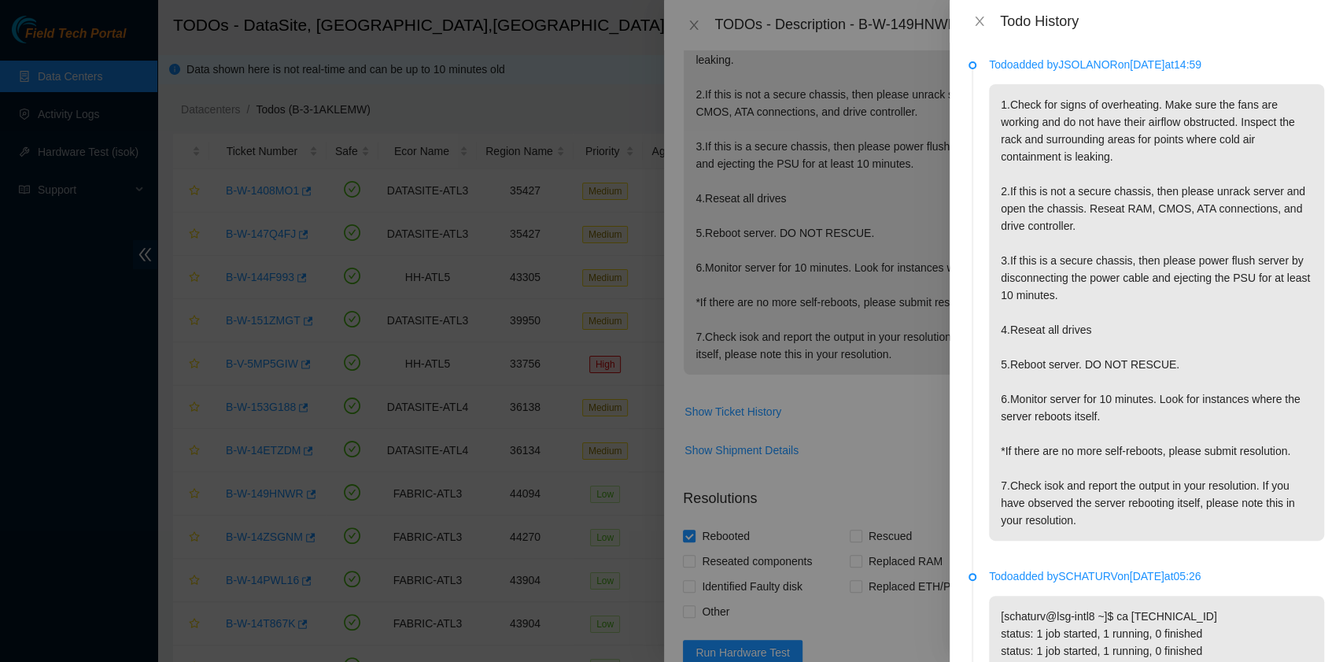
scroll to position [447, 0]
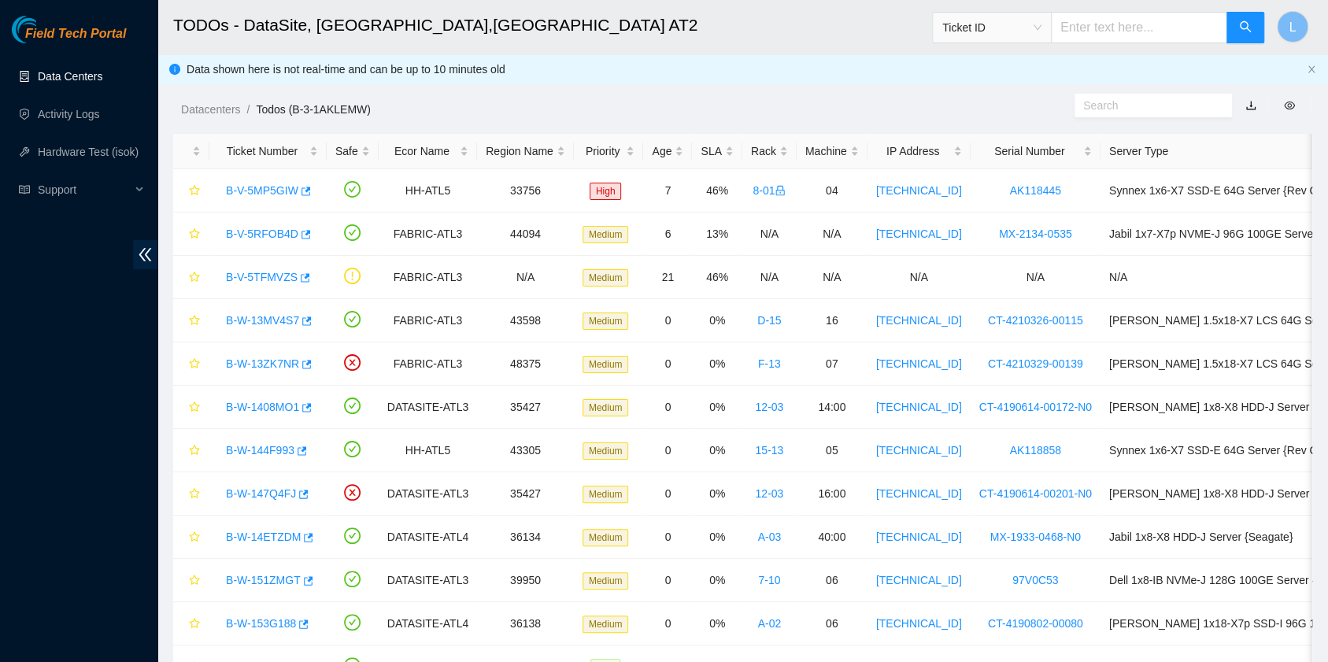
click at [79, 80] on link "Data Centers" at bounding box center [70, 76] width 65 height 13
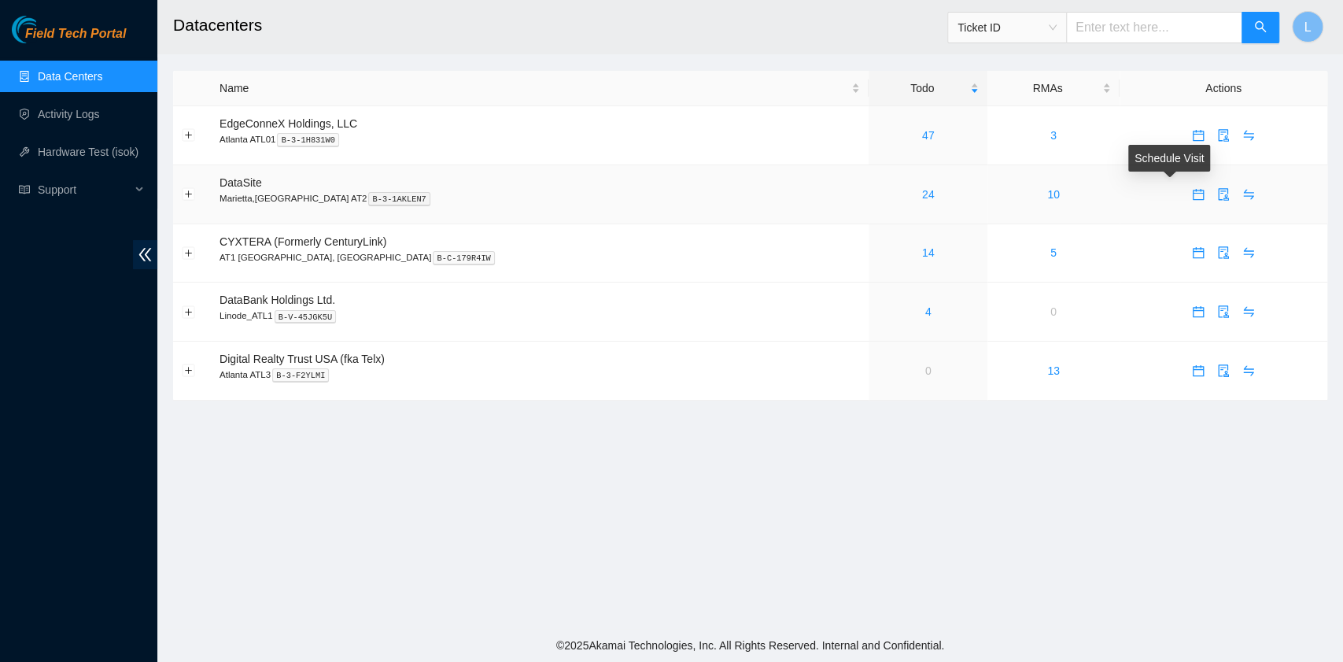
click at [1192, 197] on icon "calendar" at bounding box center [1198, 194] width 13 height 13
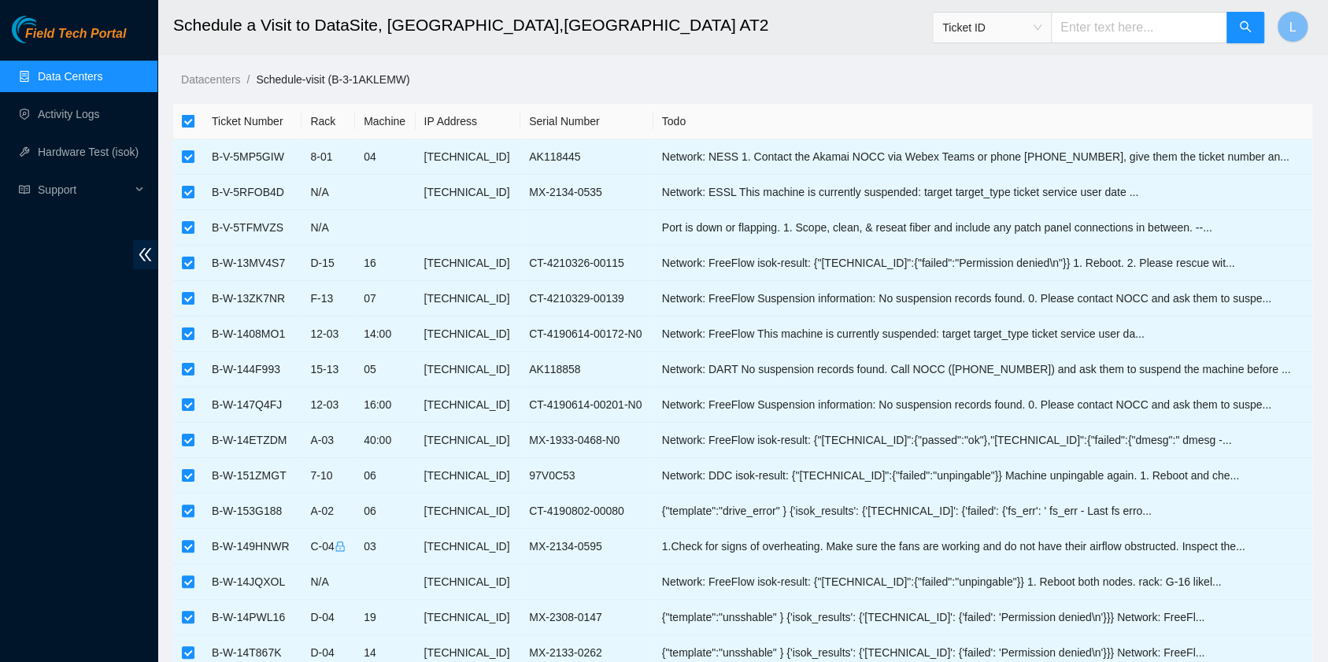
click at [184, 122] on input "checkbox" at bounding box center [188, 121] width 13 height 13
checkbox input "false"
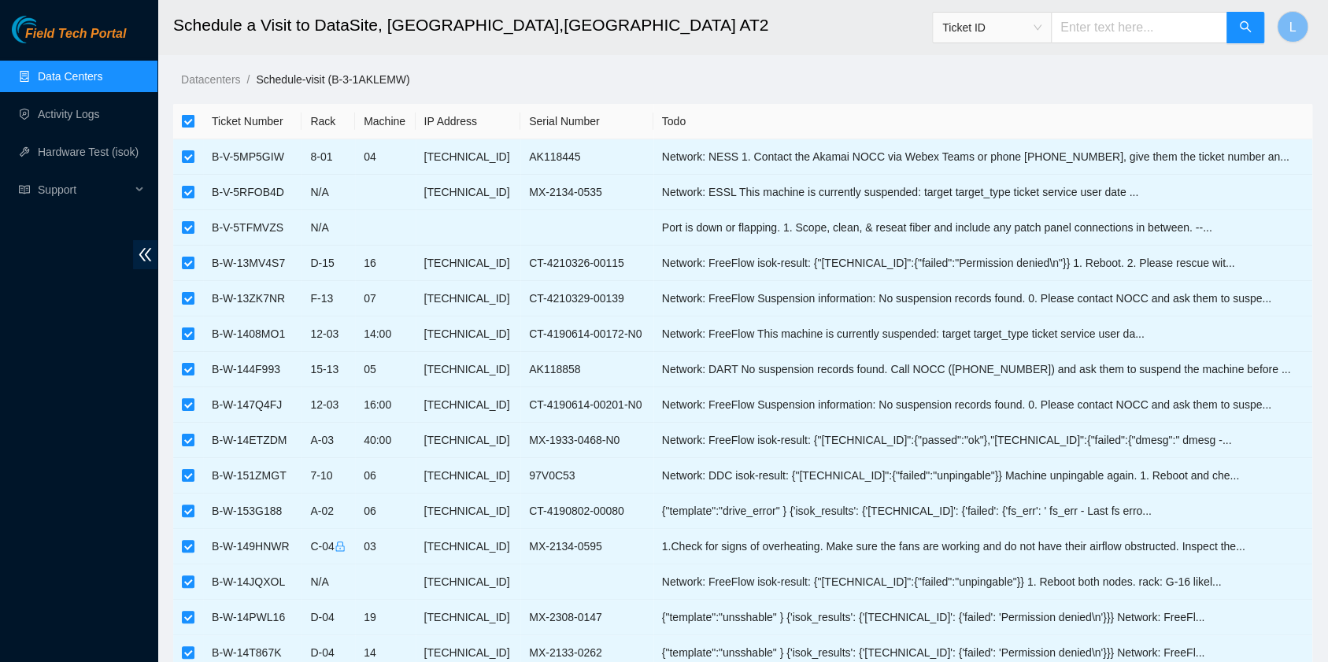
checkbox input "false"
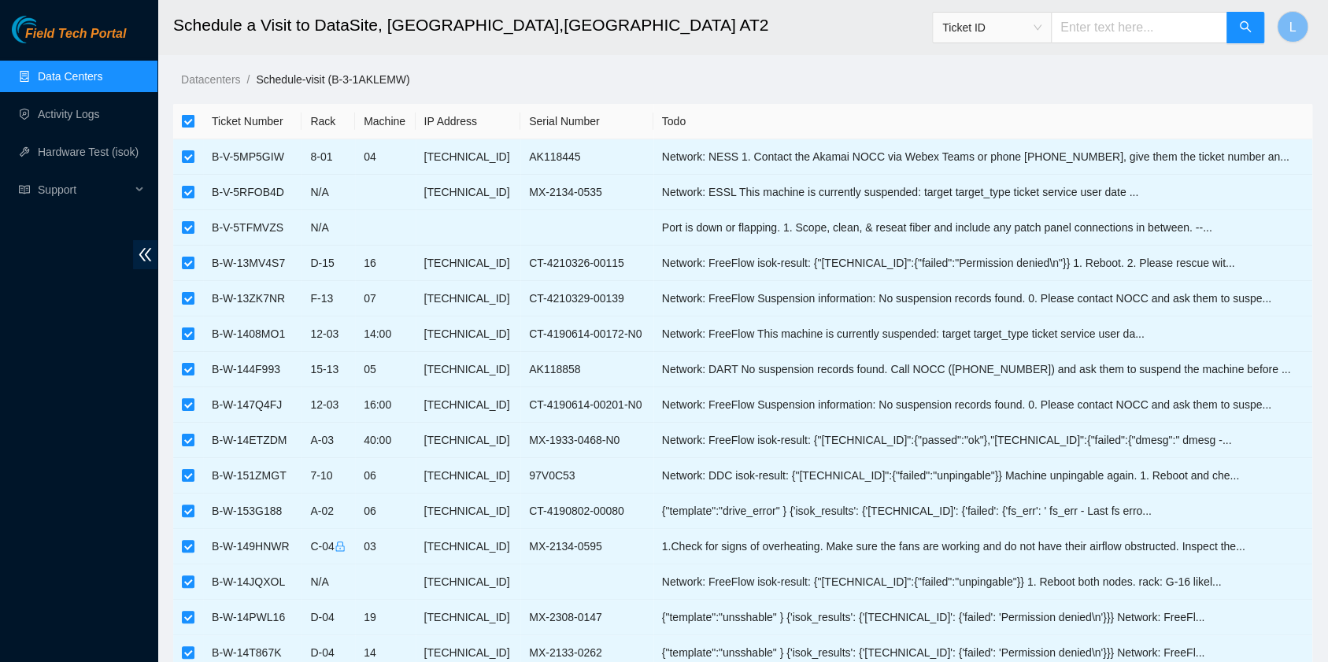
checkbox input "false"
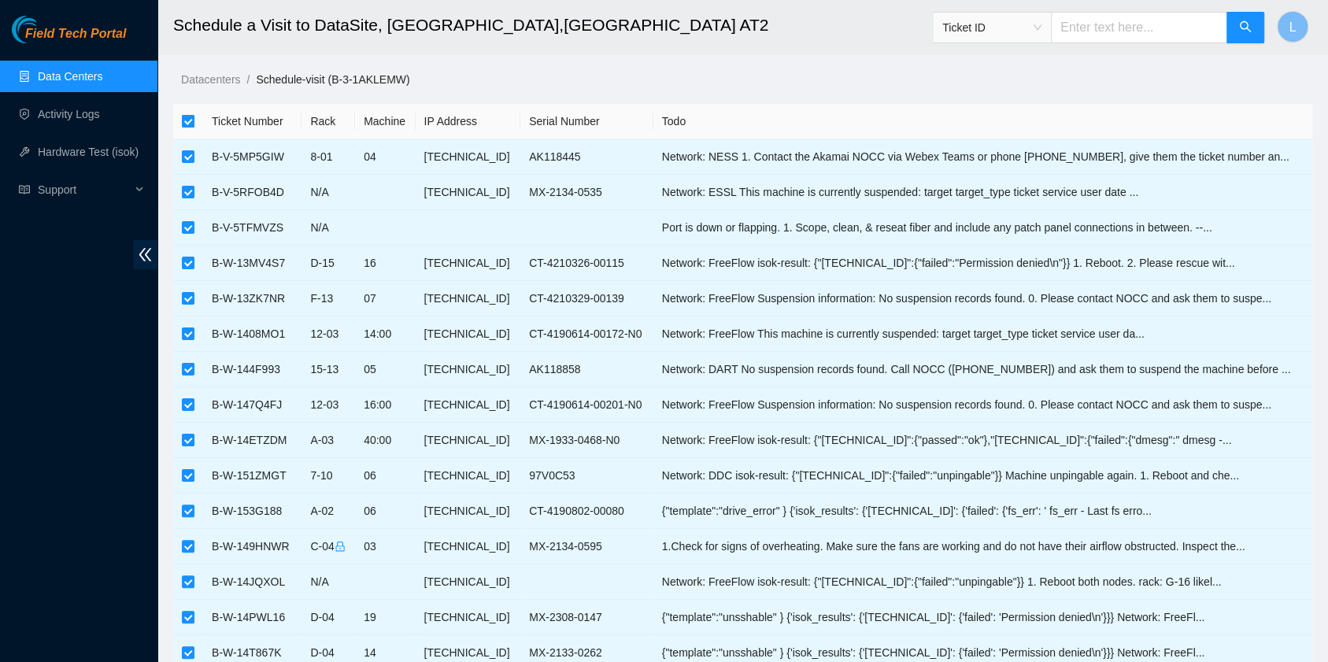
checkbox input "false"
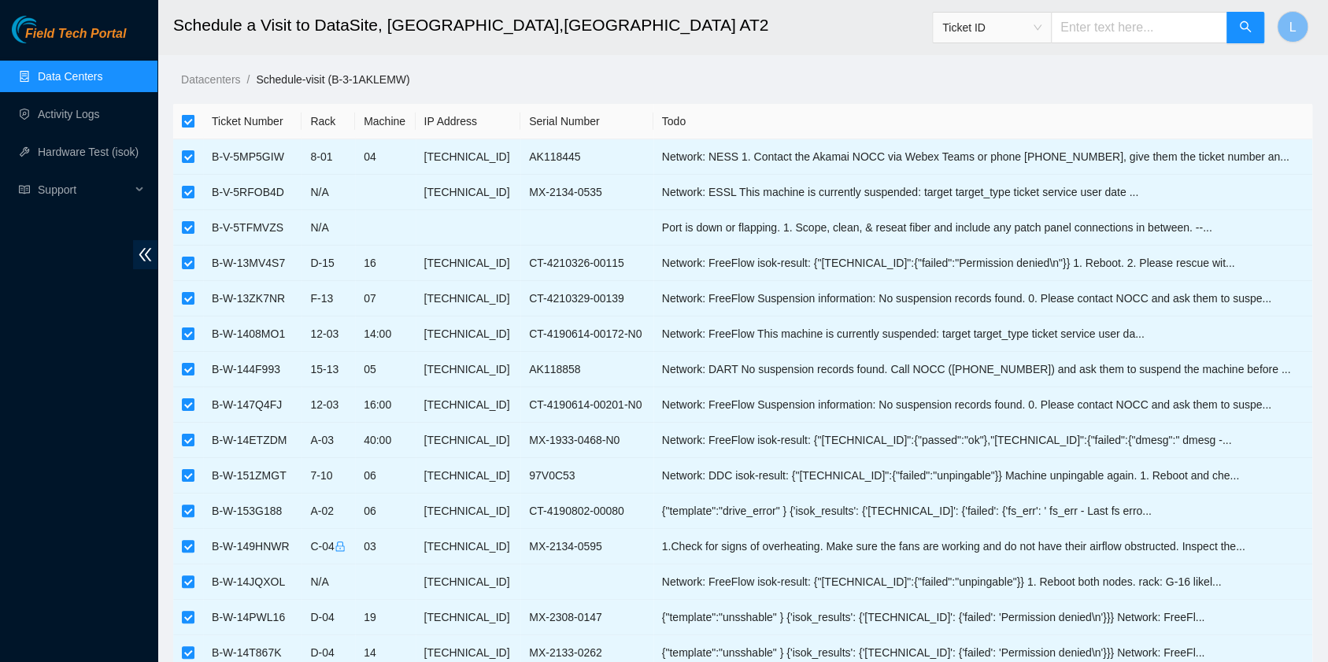
checkbox input "false"
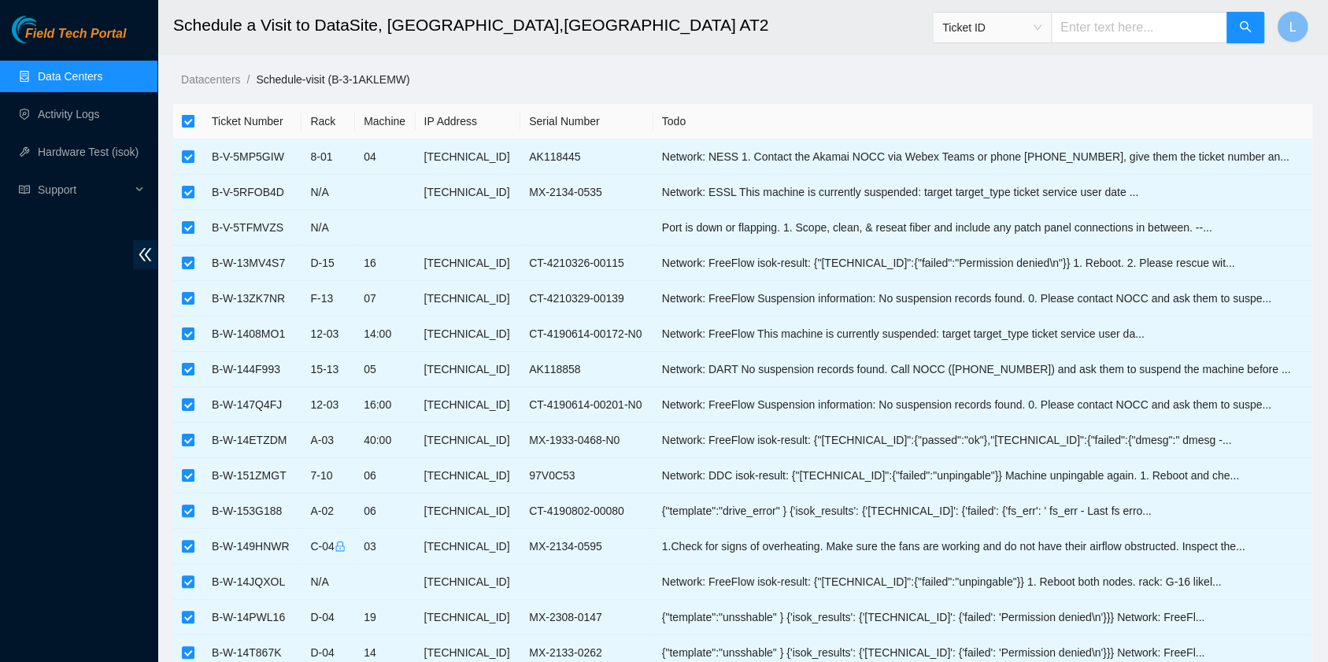
checkbox input "false"
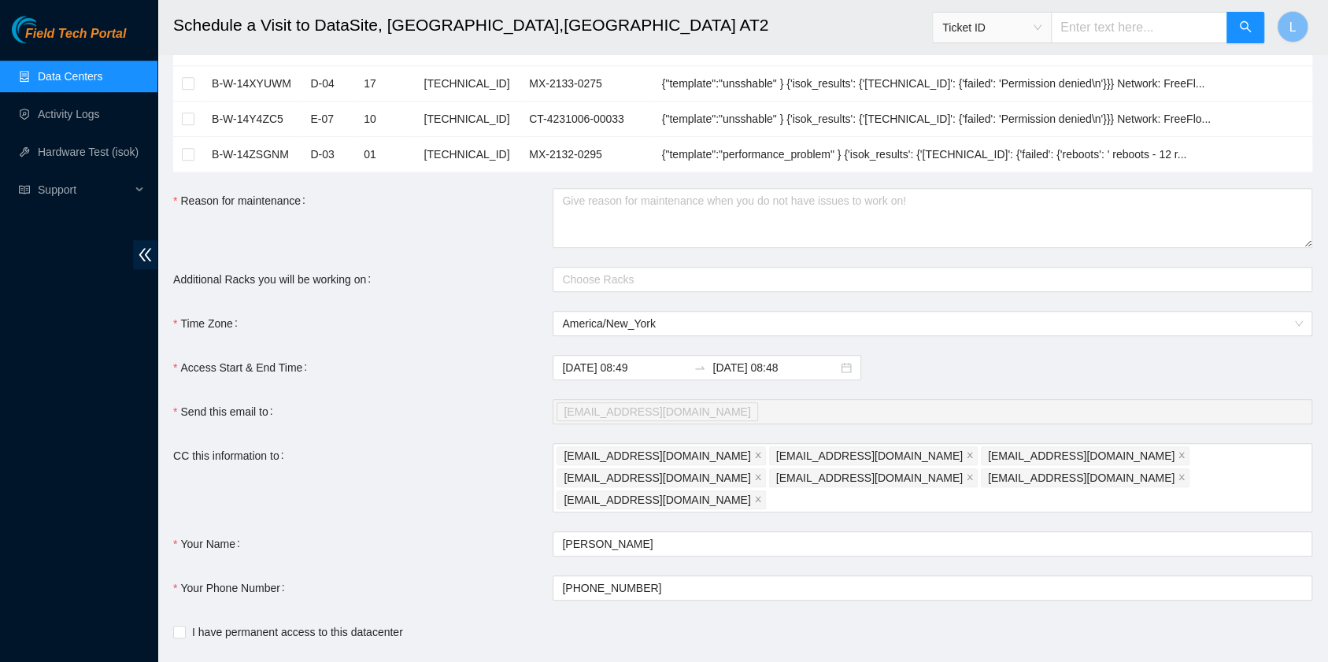
scroll to position [839, 0]
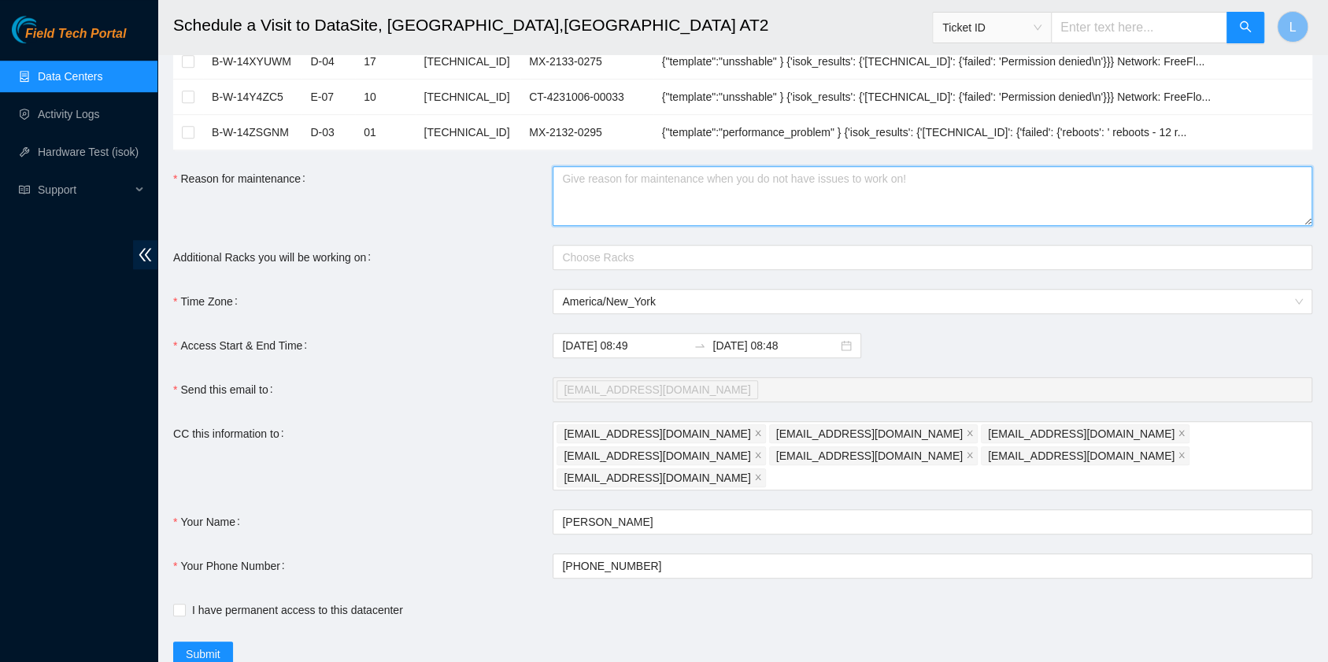
click at [630, 179] on textarea "Reason for maintenance" at bounding box center [931, 196] width 759 height 60
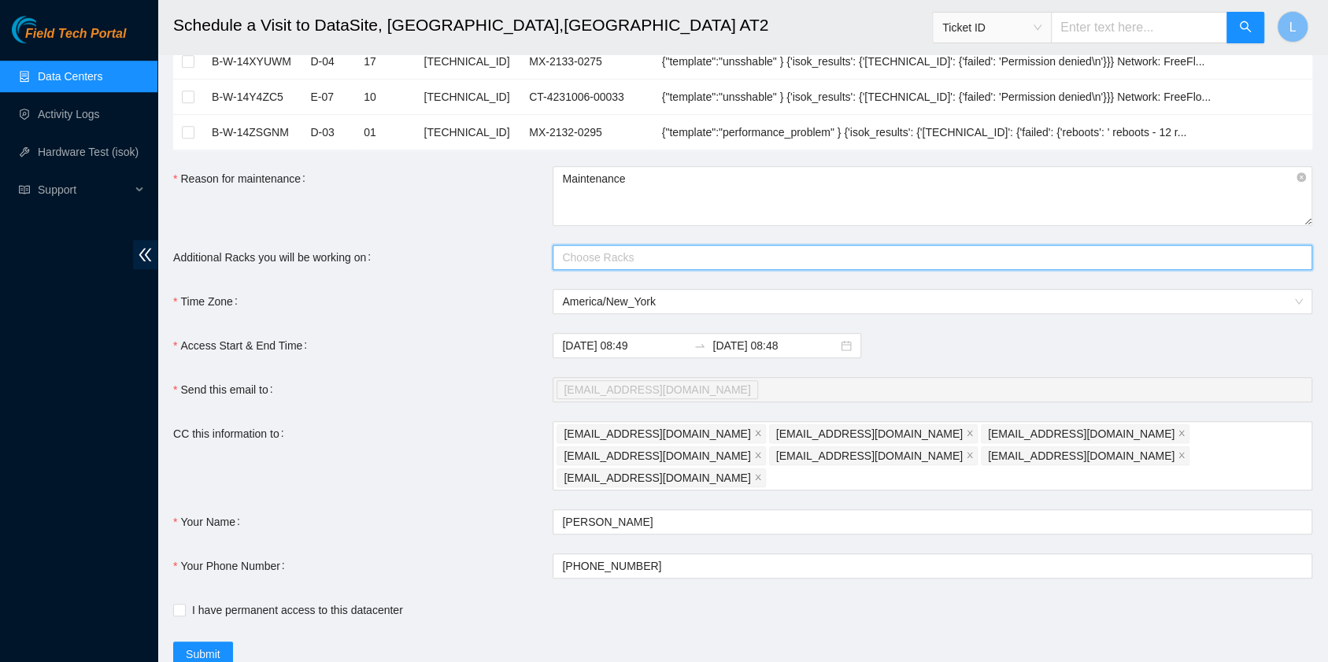
click at [659, 248] on div at bounding box center [924, 257] width 736 height 19
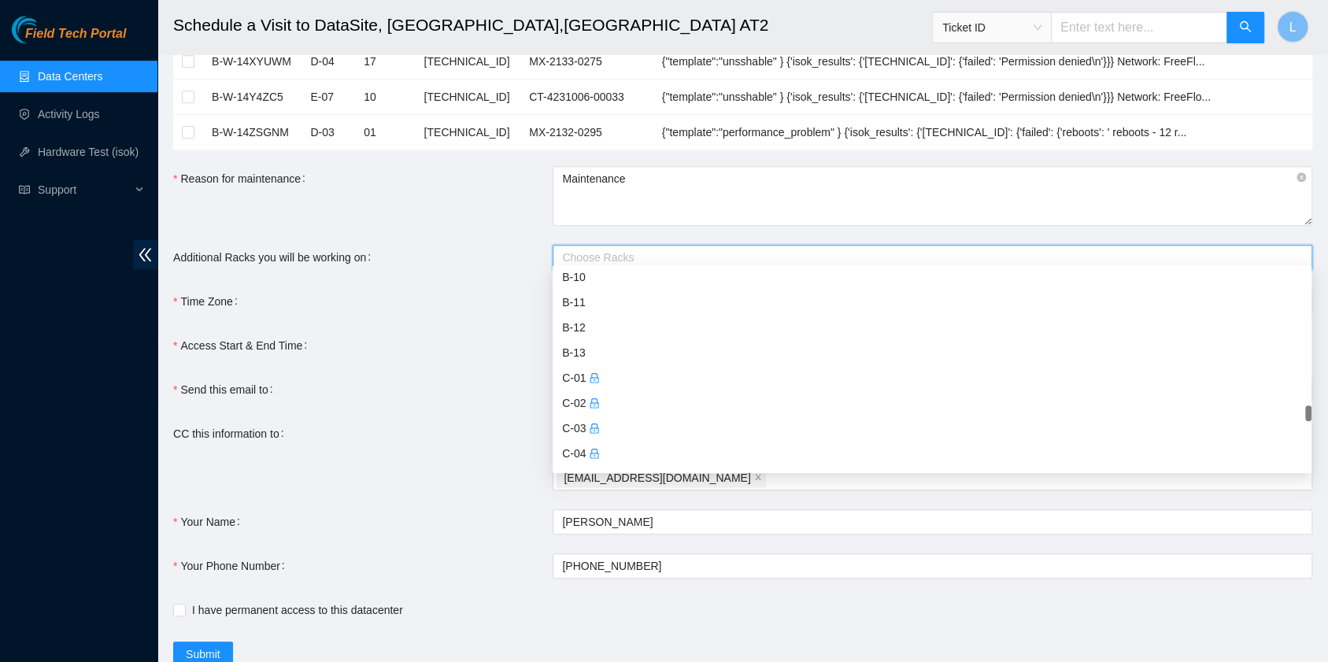
scroll to position [5246, 0]
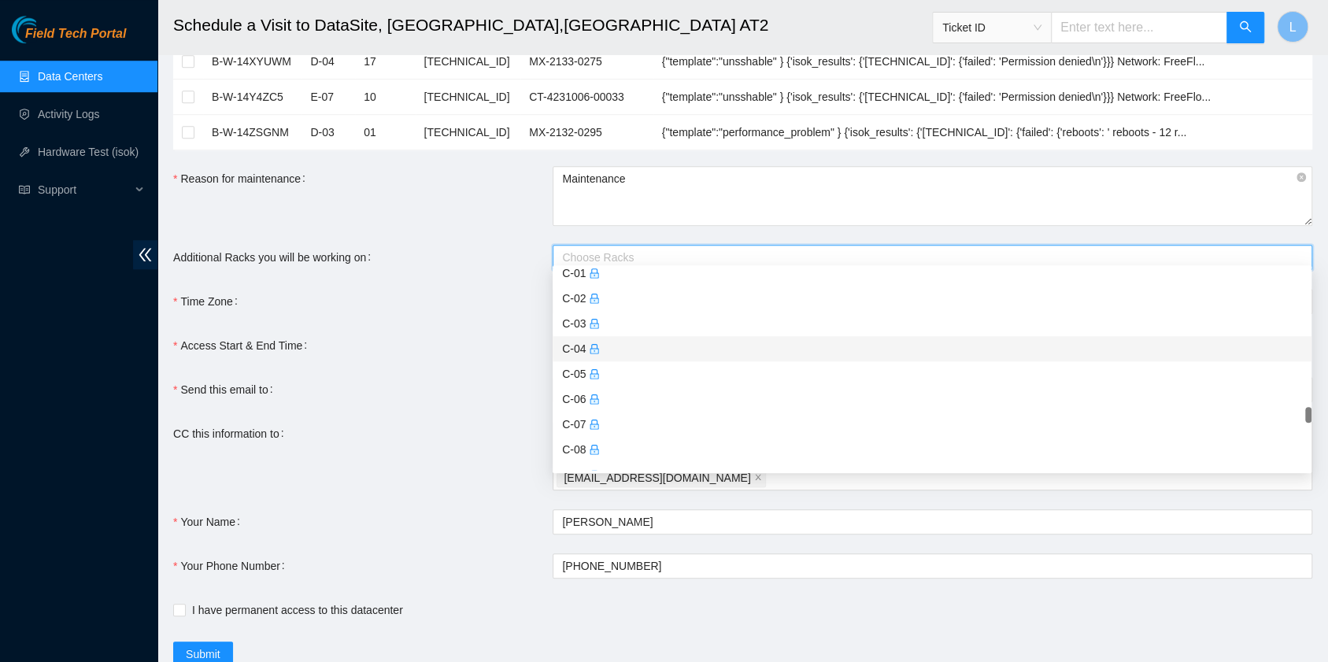
click at [590, 343] on icon "lock" at bounding box center [594, 348] width 11 height 11
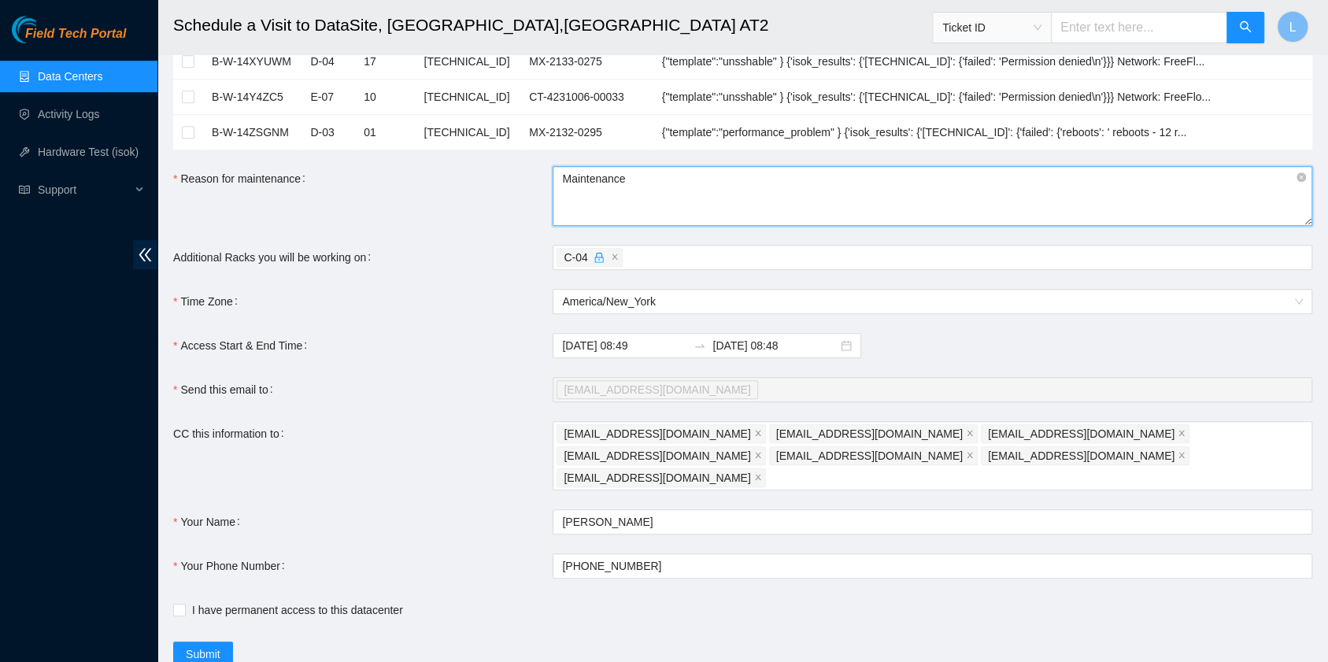
click at [709, 177] on textarea "Maintenance" at bounding box center [931, 196] width 759 height 60
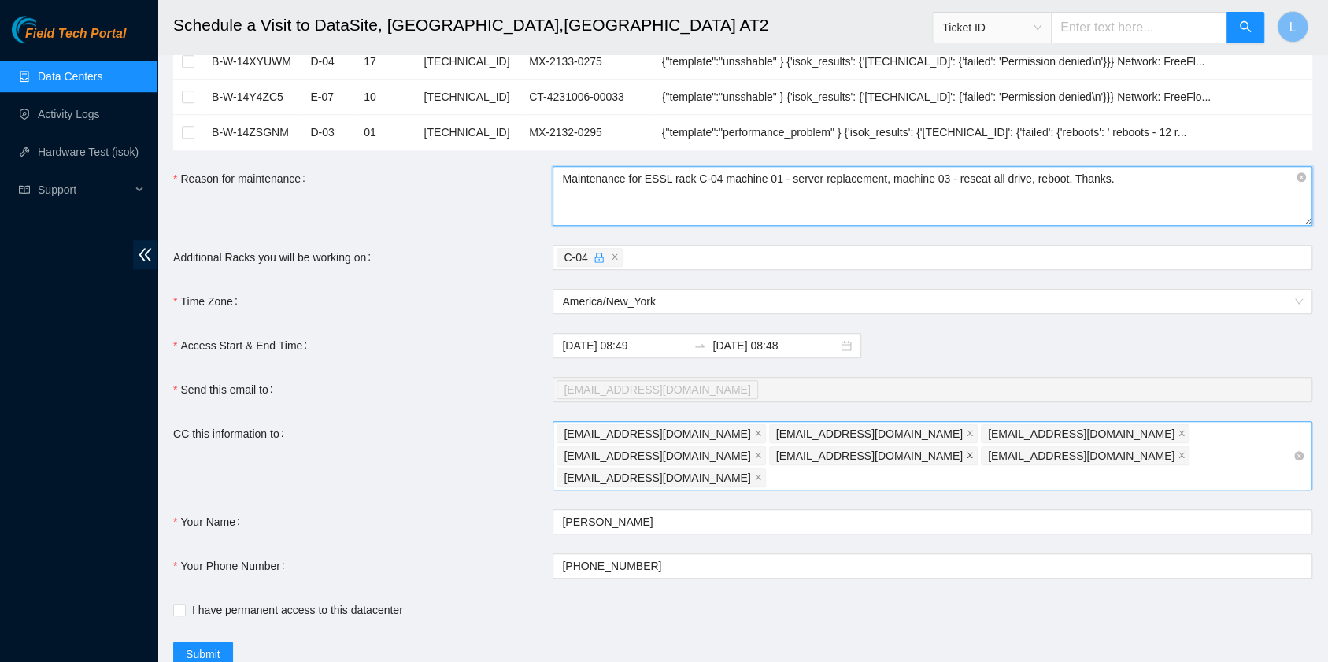
click at [973, 451] on icon "close" at bounding box center [970, 455] width 8 height 8
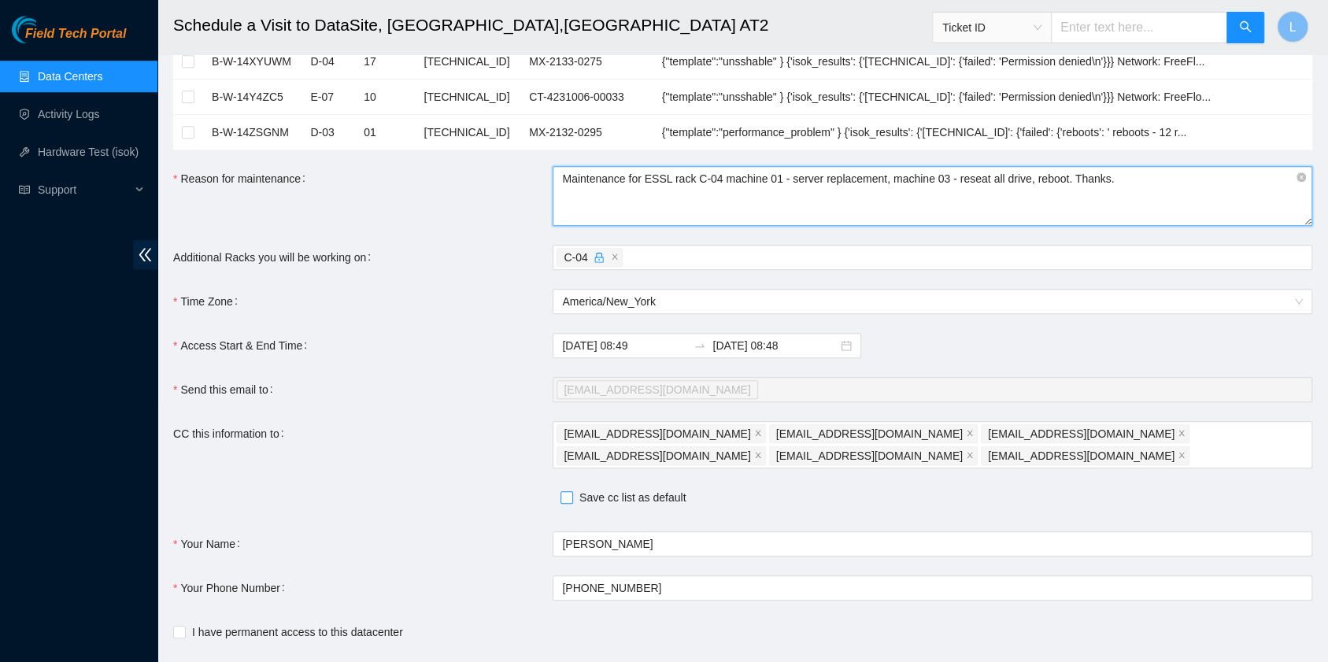
type textarea "Maintenance for ESSL rack C-04 machine 01 - server replacement, machine 03 - re…"
click at [569, 491] on input "Save cc list as default" at bounding box center [565, 496] width 11 height 11
checkbox input "true"
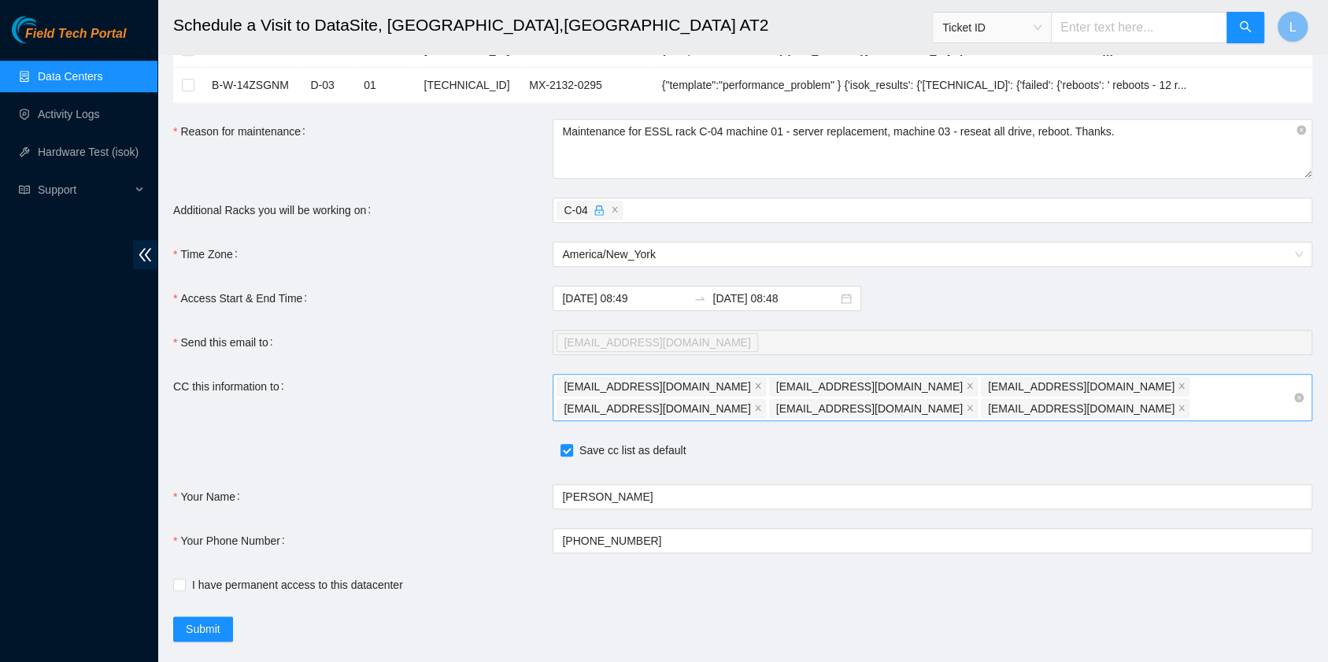
scroll to position [910, 0]
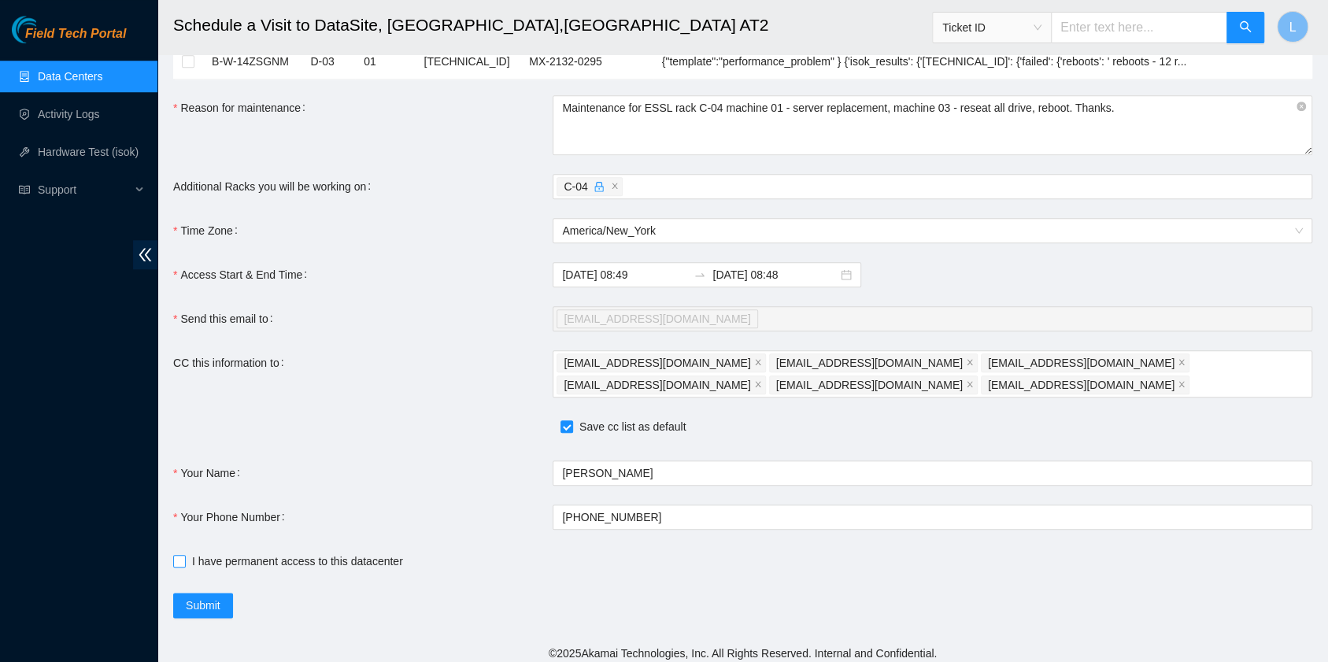
click at [183, 557] on input "I have permanent access to this datacenter" at bounding box center [178, 560] width 11 height 11
checkbox input "true"
click at [202, 593] on button "Submit" at bounding box center [203, 605] width 60 height 25
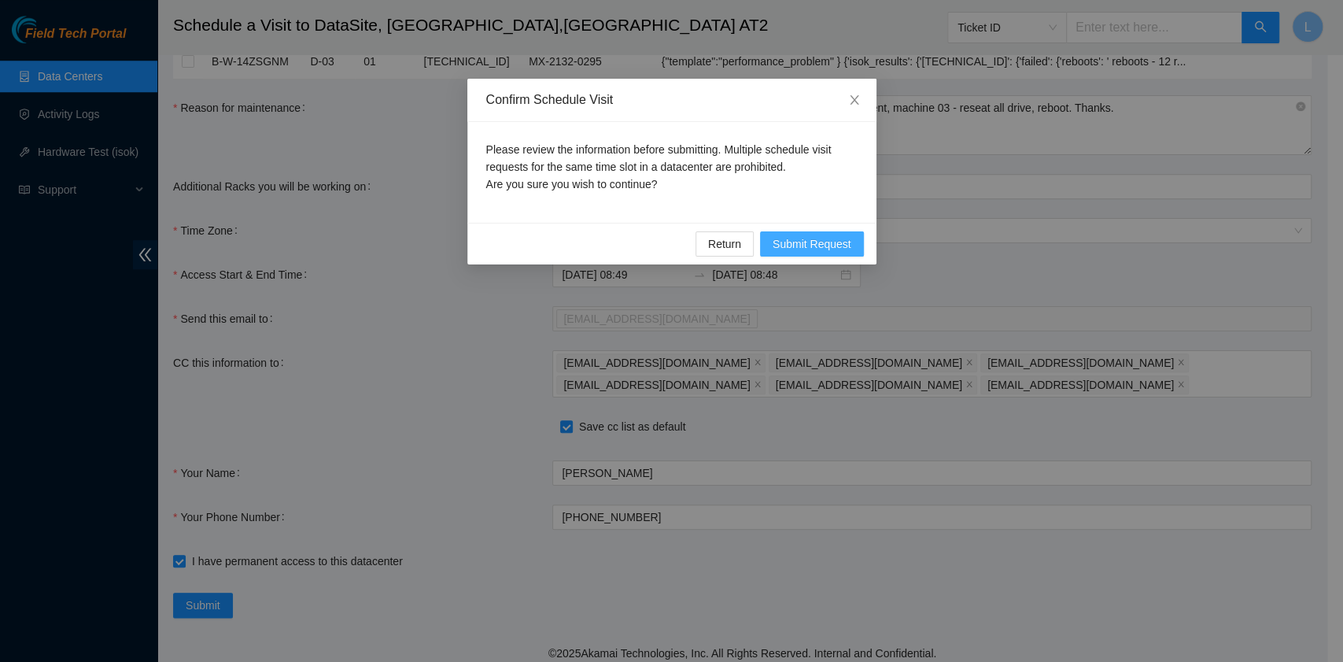
click at [804, 243] on span "Submit Request" at bounding box center [812, 243] width 79 height 17
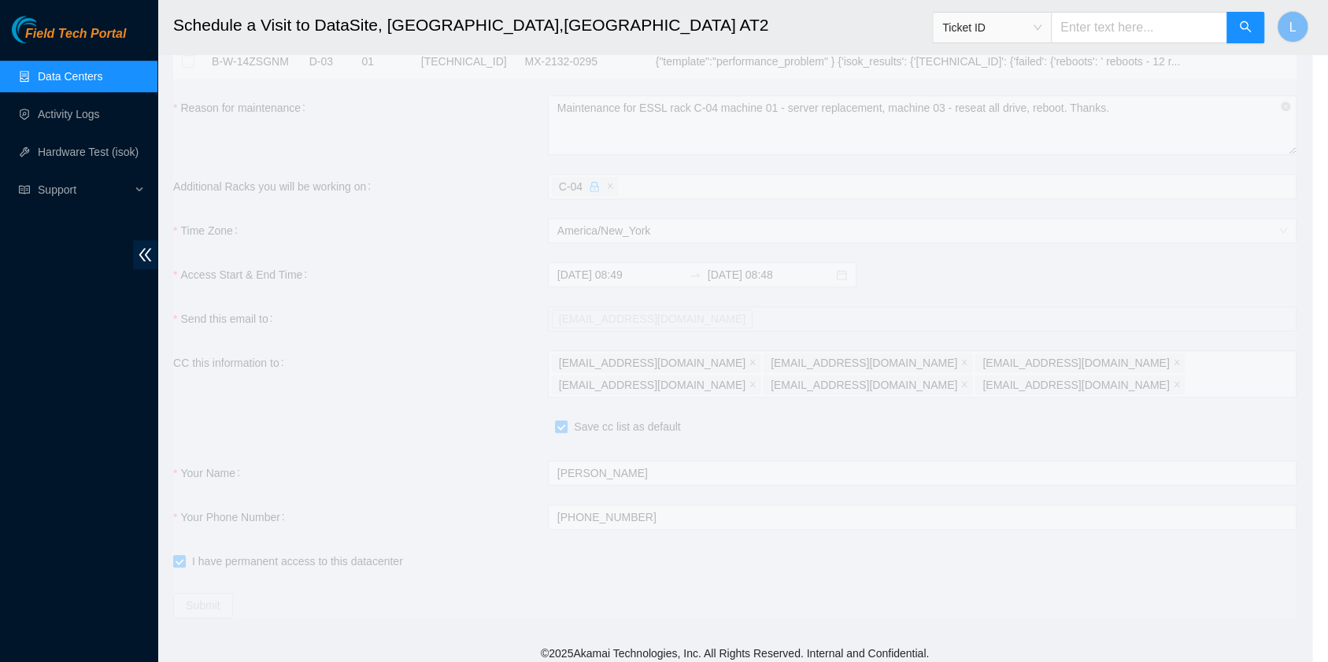
type input "2025-09-02 08:51"
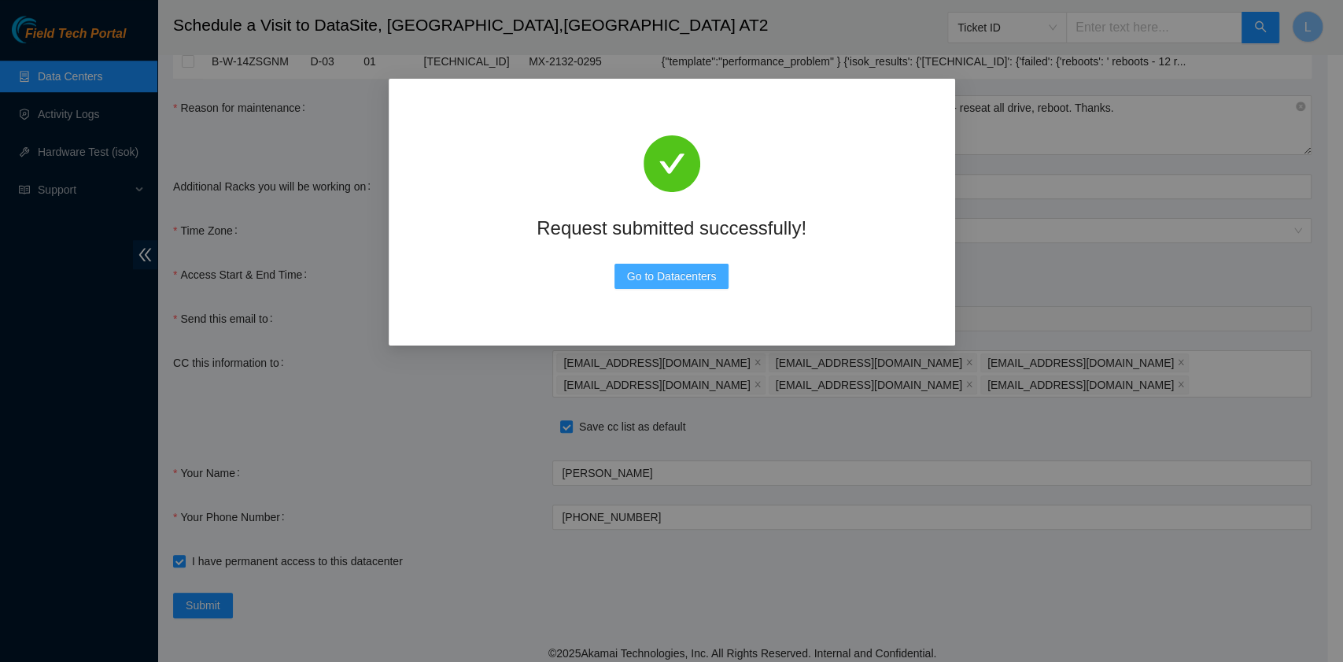
click at [663, 285] on button "Go to Datacenters" at bounding box center [672, 276] width 115 height 25
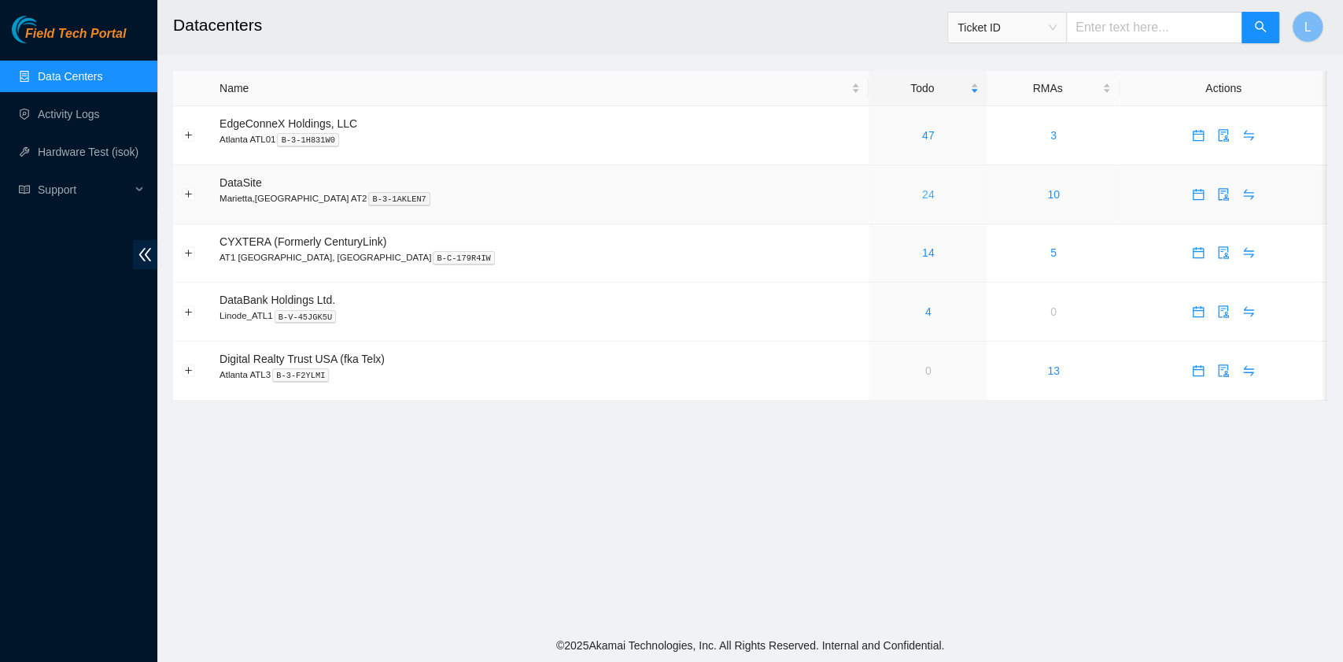
click at [922, 194] on link "24" at bounding box center [928, 194] width 13 height 13
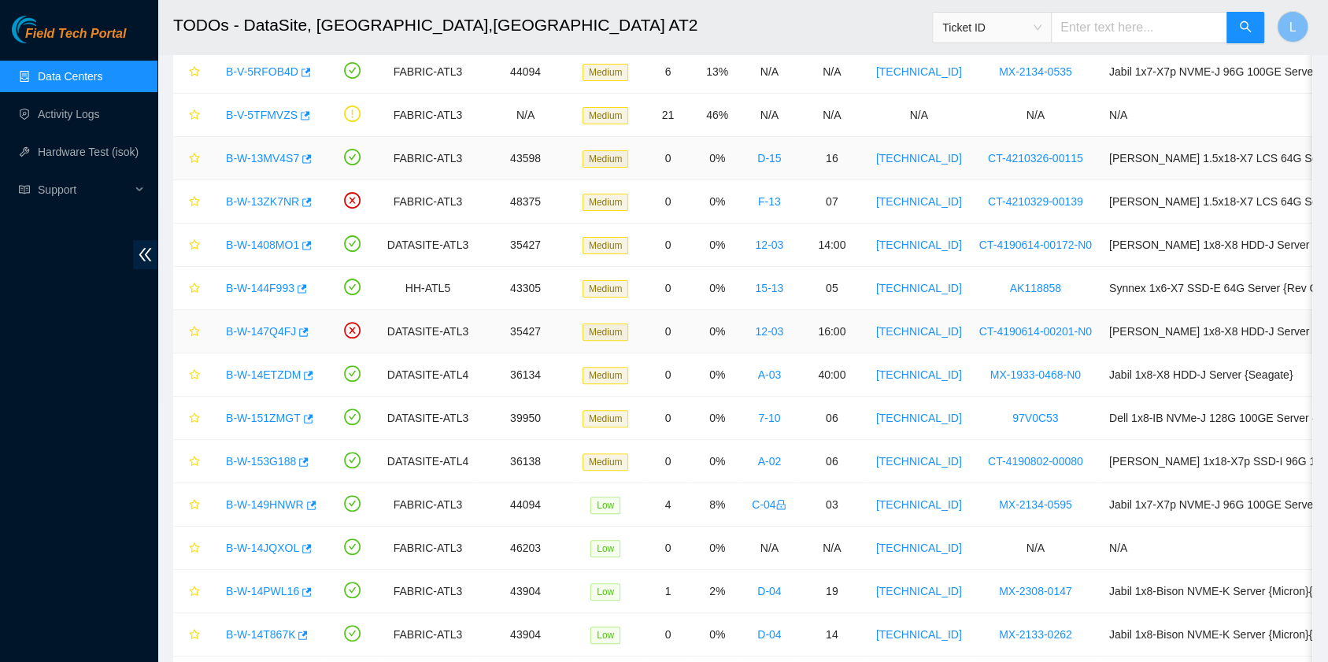
scroll to position [209, 0]
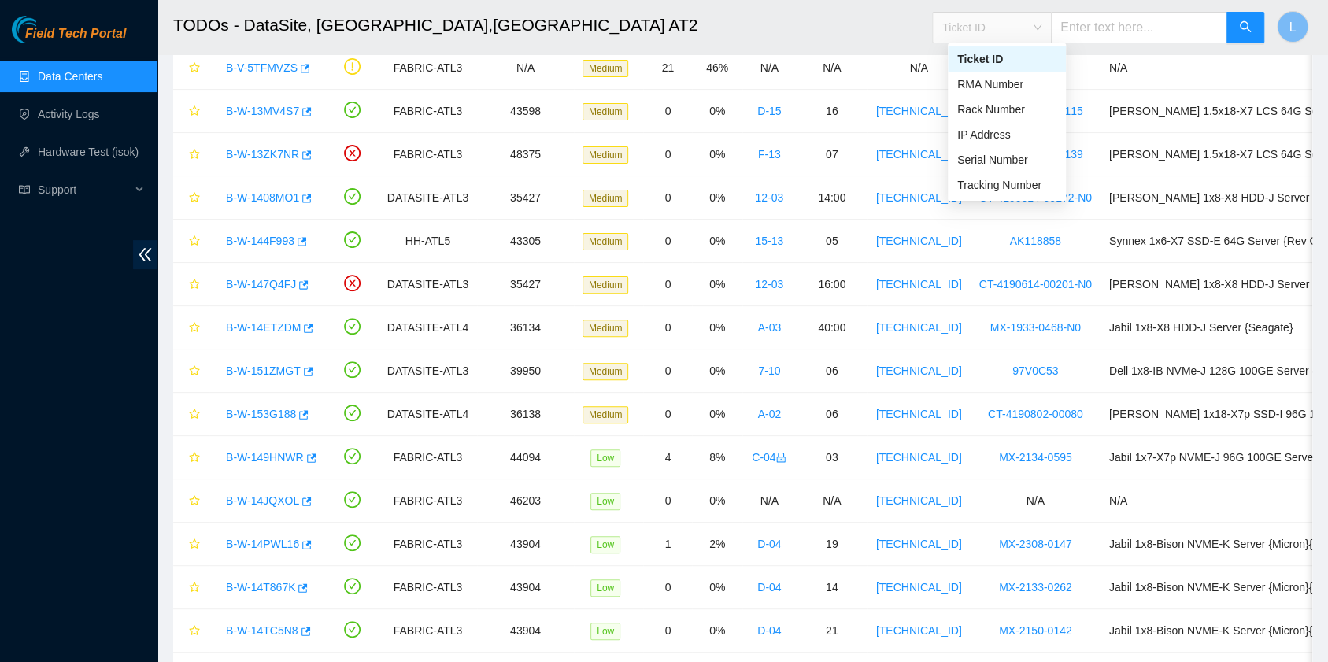
click at [1041, 31] on span "Ticket ID" at bounding box center [991, 28] width 99 height 24
click at [1013, 186] on div "Tracking Number" at bounding box center [1006, 184] width 99 height 17
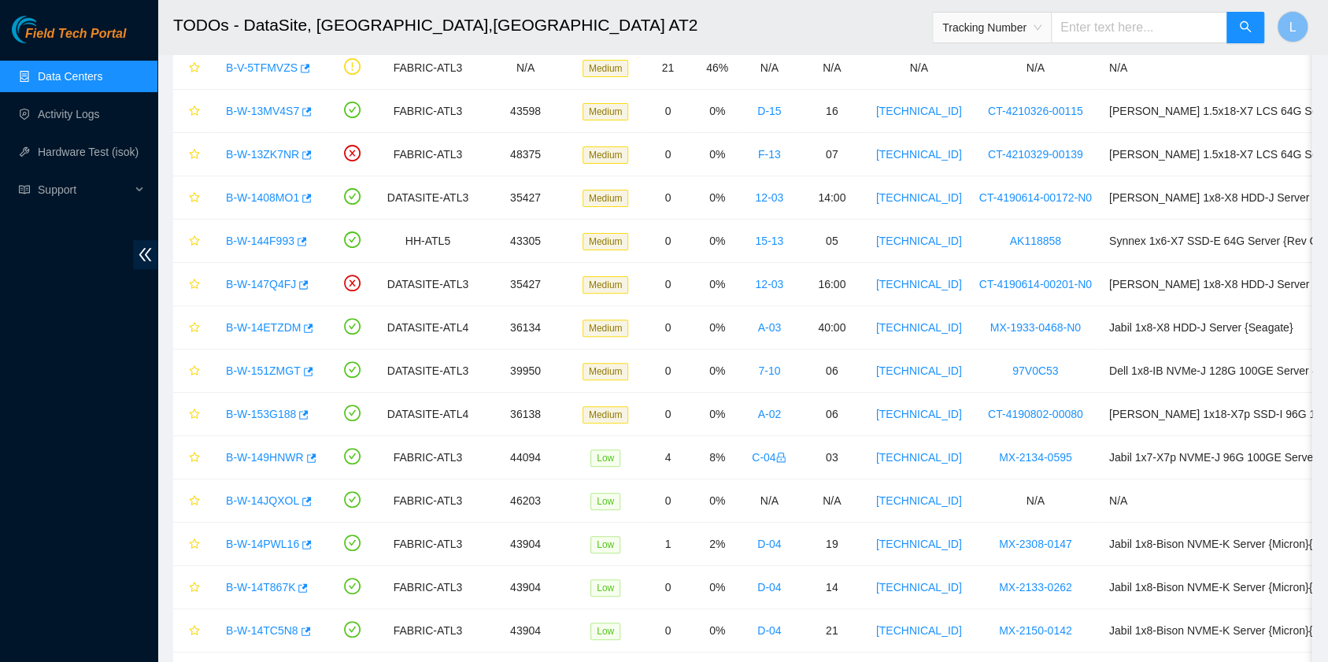
click at [1099, 29] on input "text" at bounding box center [1139, 27] width 176 height 31
type input "414739615017"
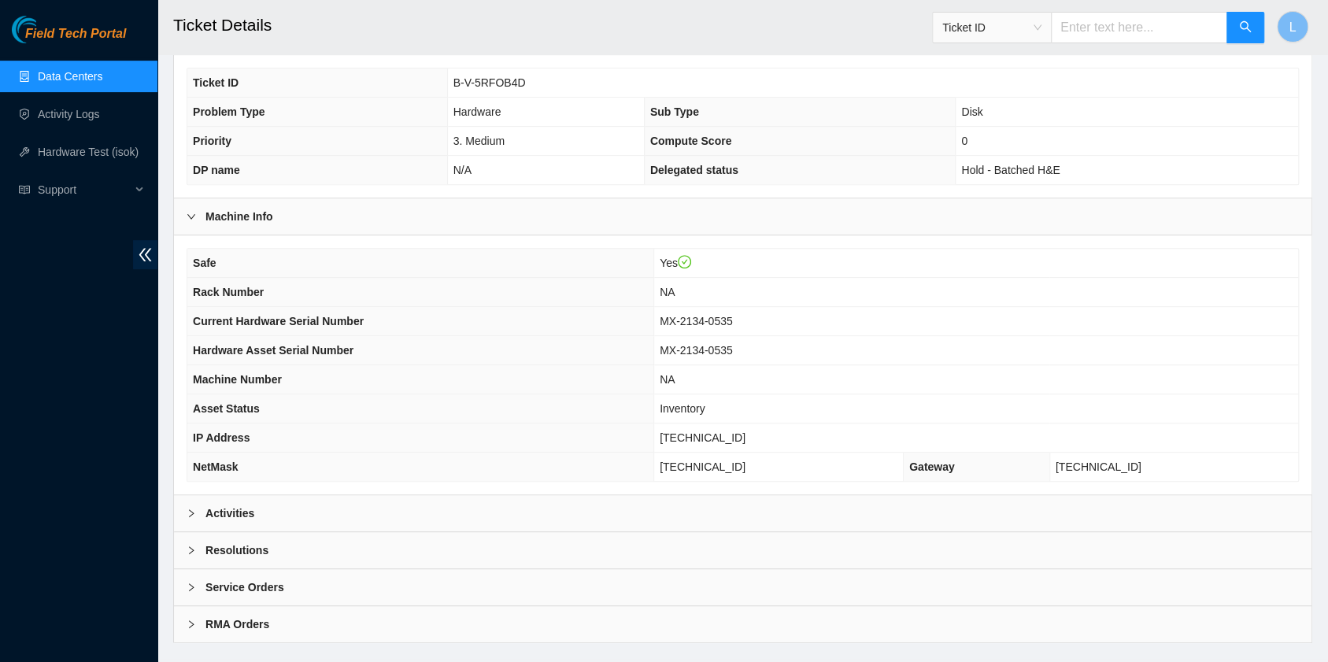
scroll to position [397, 0]
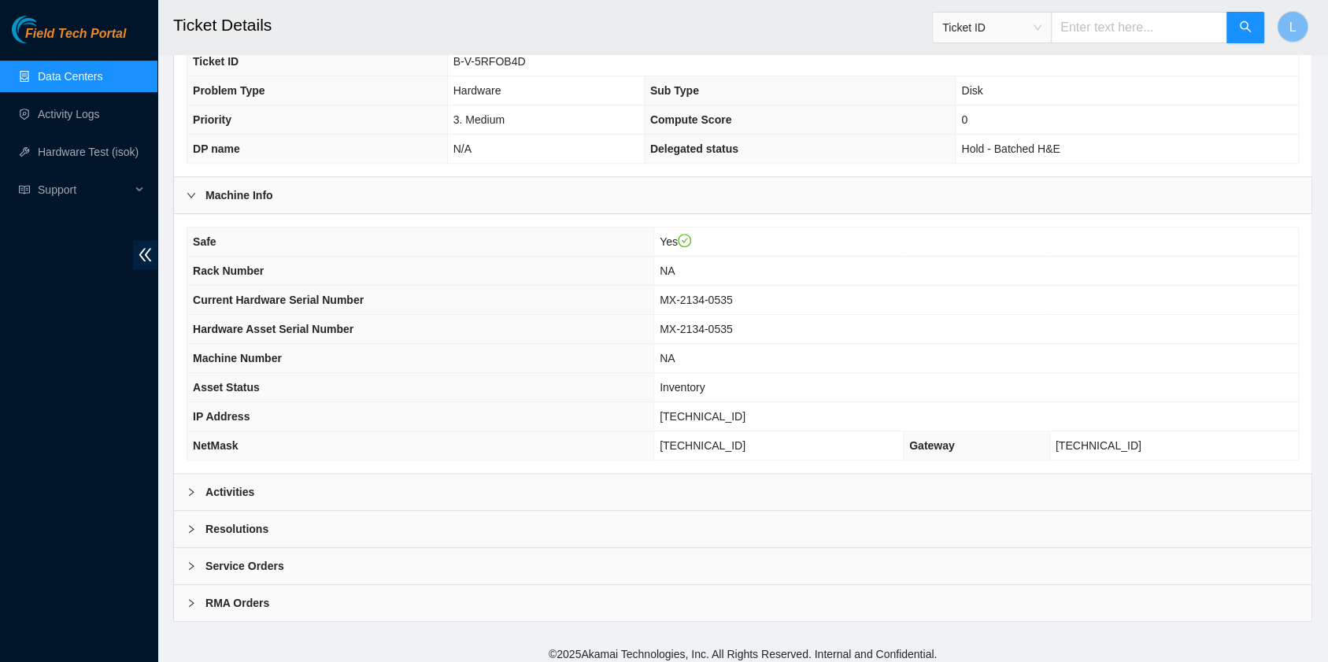
click at [194, 487] on icon "right" at bounding box center [191, 491] width 9 height 9
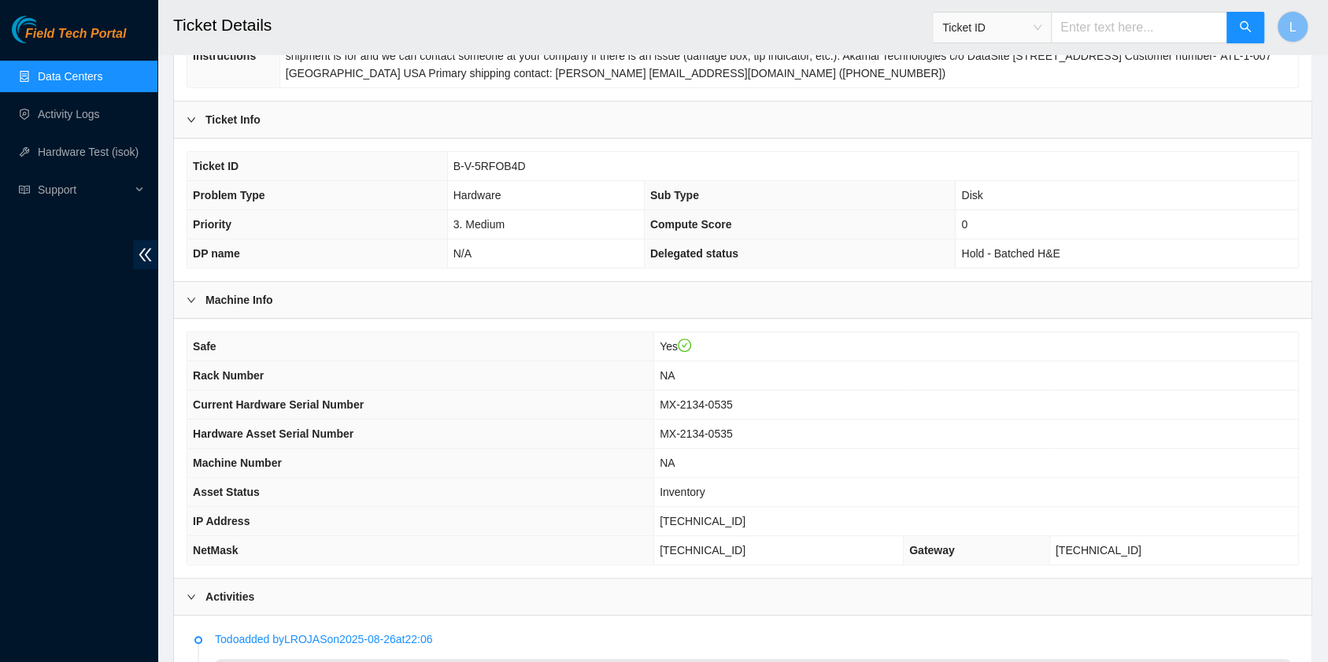
scroll to position [0, 0]
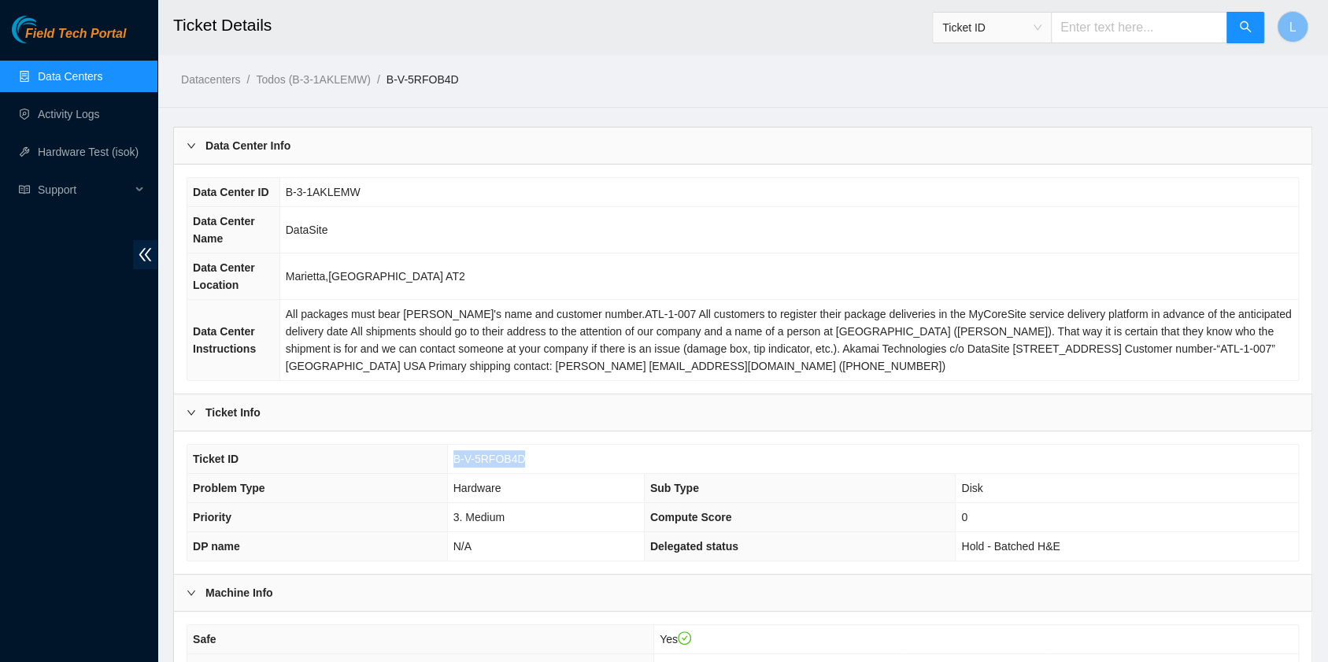
drag, startPoint x: 528, startPoint y: 464, endPoint x: 454, endPoint y: 464, distance: 74.0
click at [454, 464] on td "B-V-5RFOB4D" at bounding box center [872, 459] width 851 height 29
copy span "B-V-5RFOB4D"
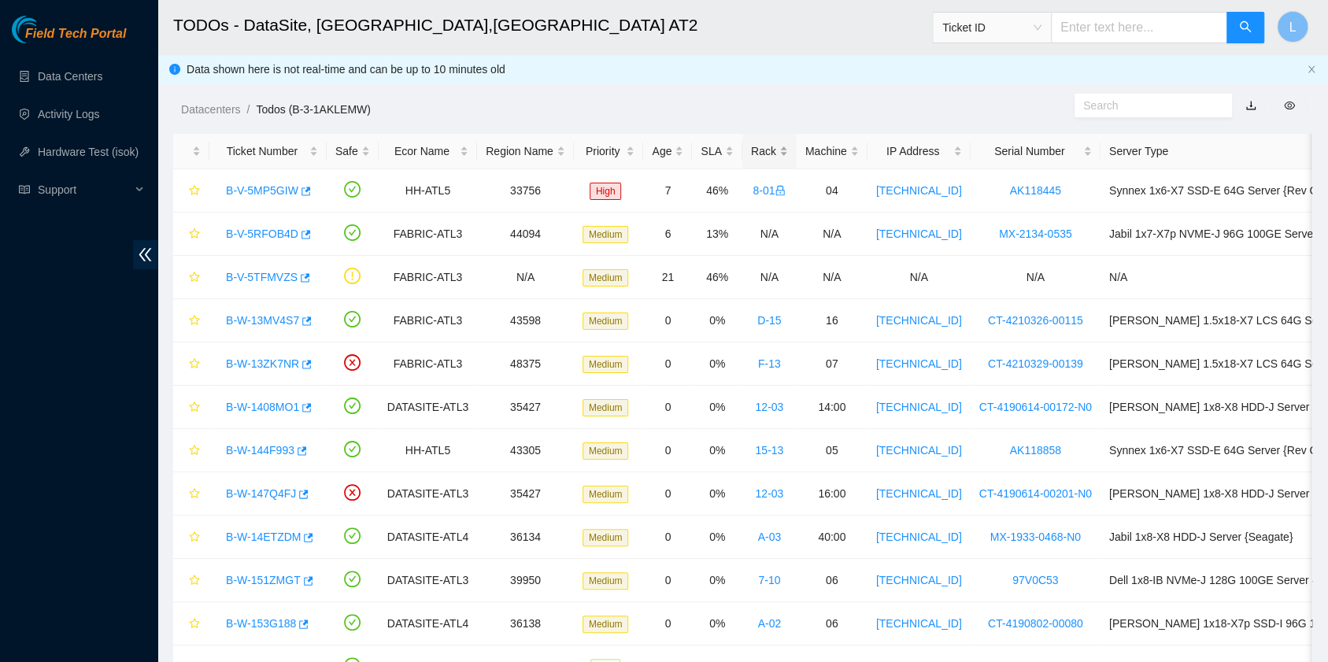
click at [751, 149] on div "Rack" at bounding box center [769, 150] width 37 height 17
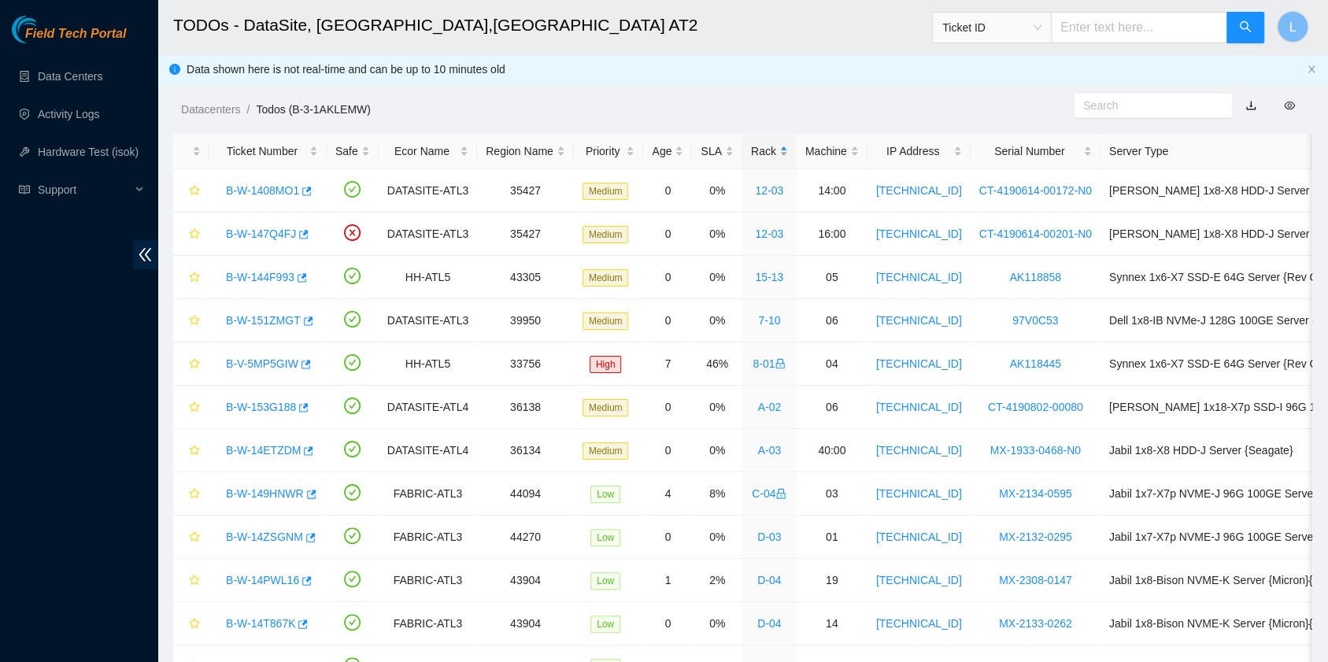
click at [751, 146] on div "Rack" at bounding box center [769, 150] width 37 height 17
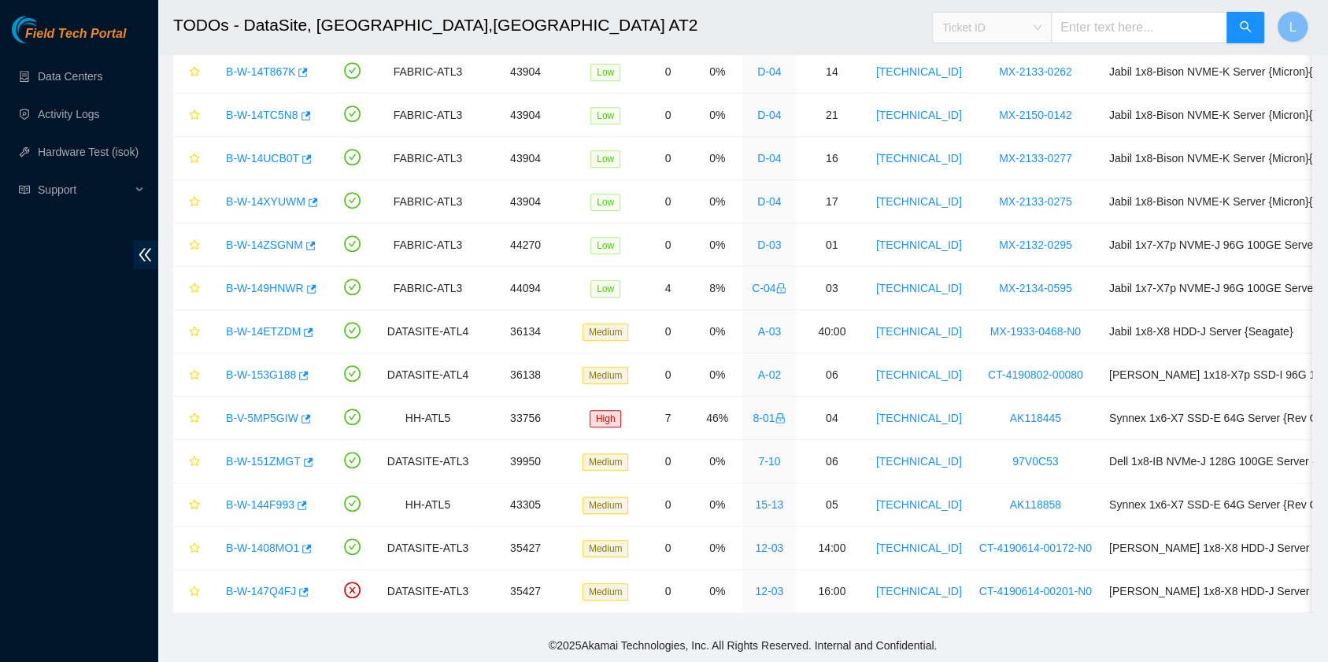
click at [1041, 37] on span "Ticket ID" at bounding box center [991, 28] width 99 height 24
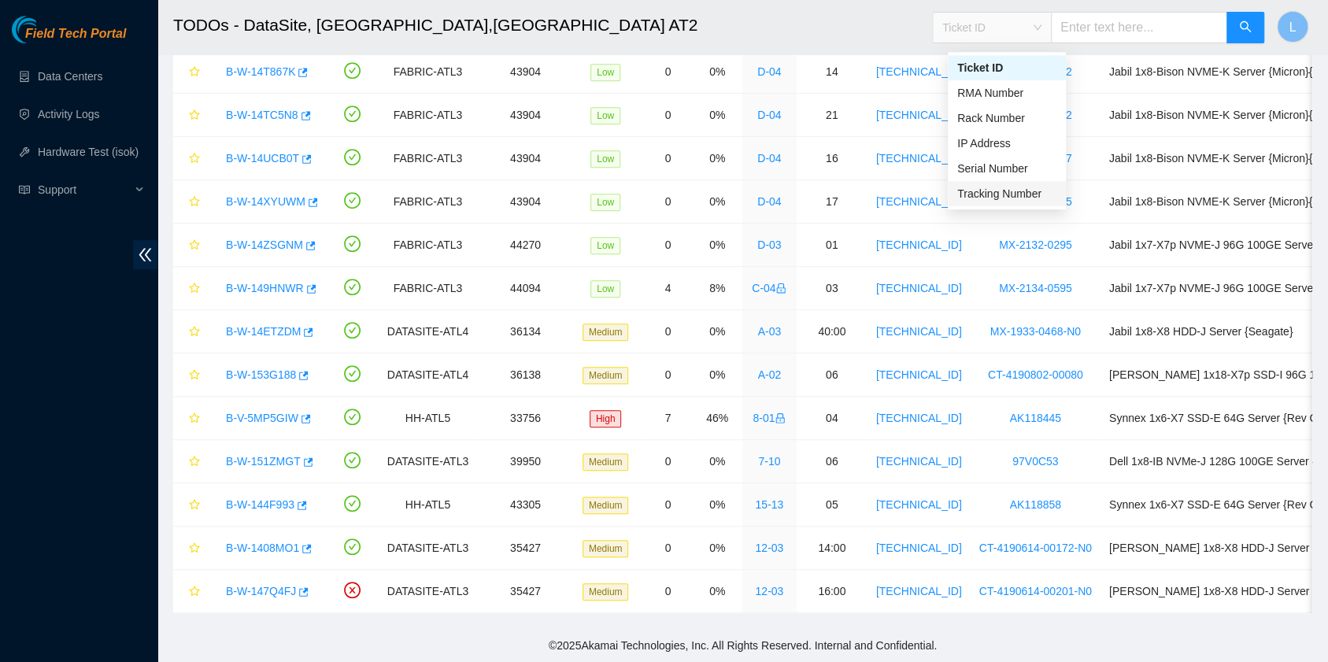
click at [1026, 185] on div "Tracking Number" at bounding box center [1006, 193] width 99 height 17
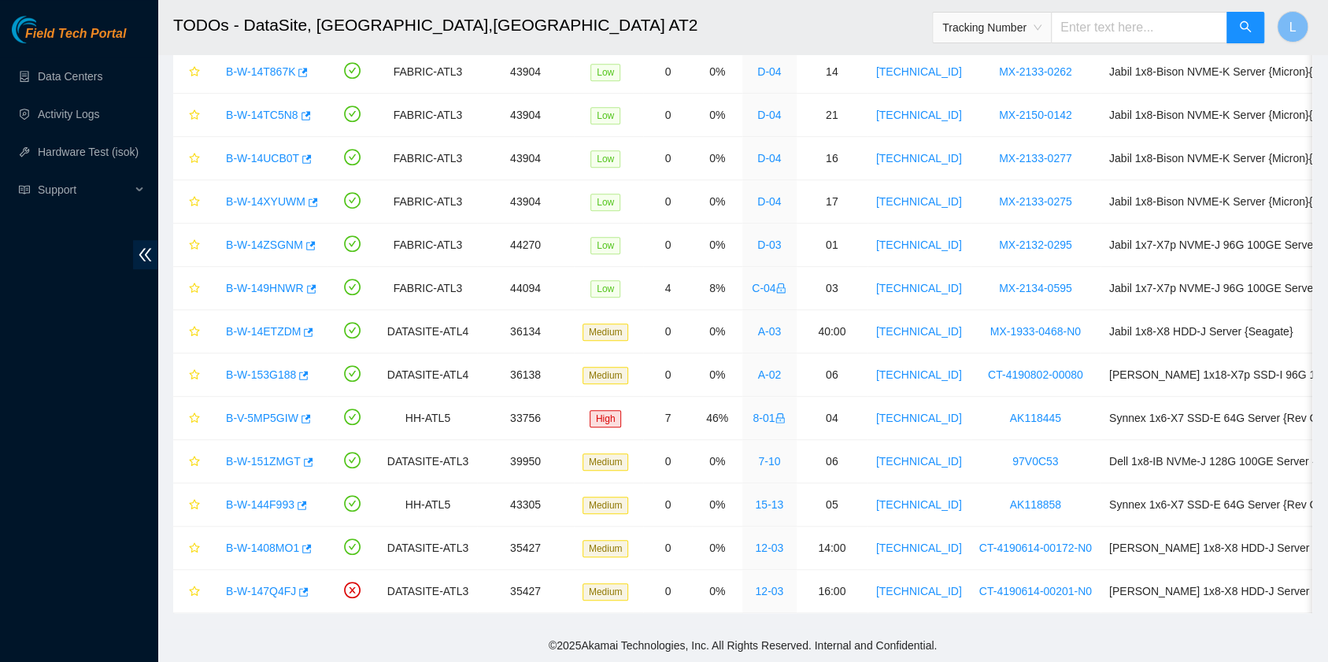
click at [1105, 33] on input "text" at bounding box center [1139, 27] width 176 height 31
type input "463470047891"
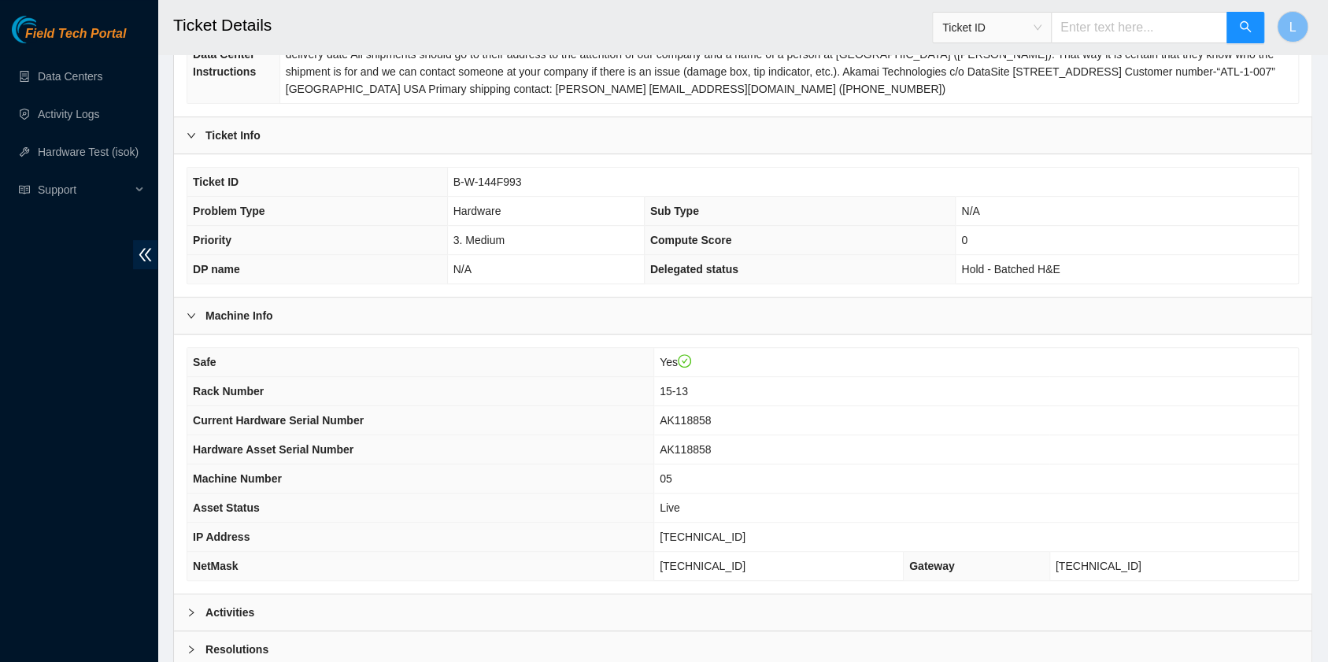
scroll to position [315, 0]
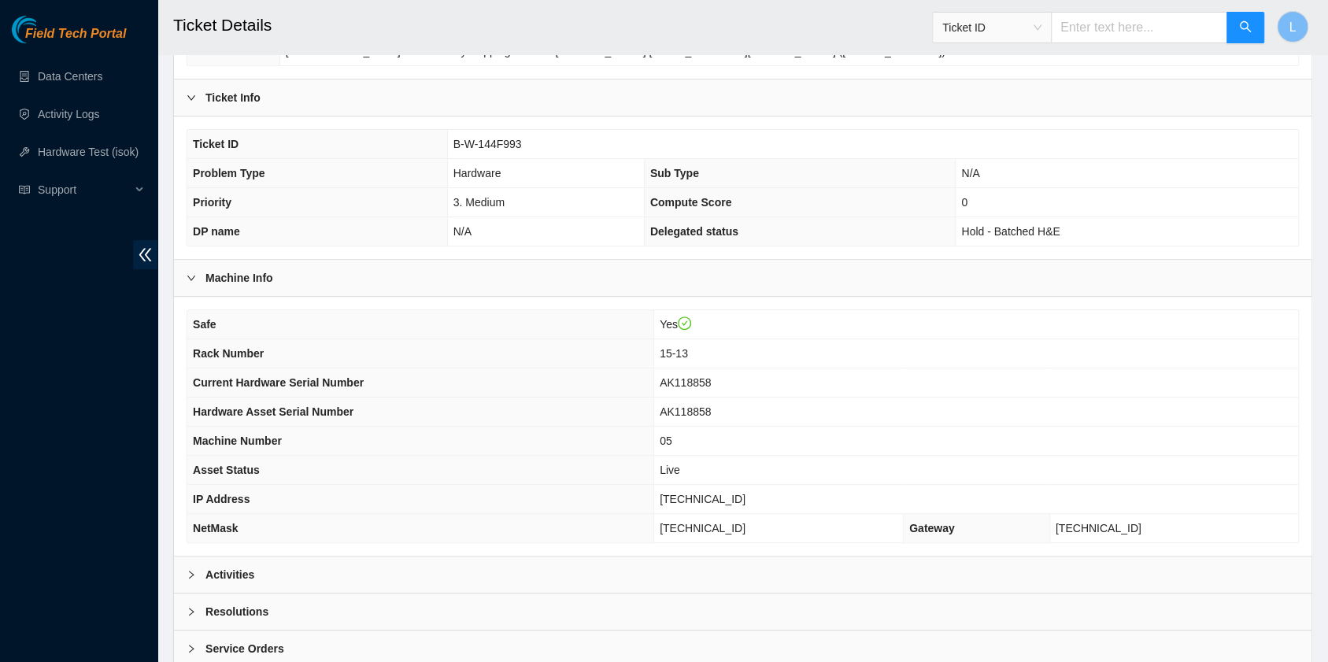
click at [1041, 36] on span "Ticket ID" at bounding box center [991, 28] width 99 height 24
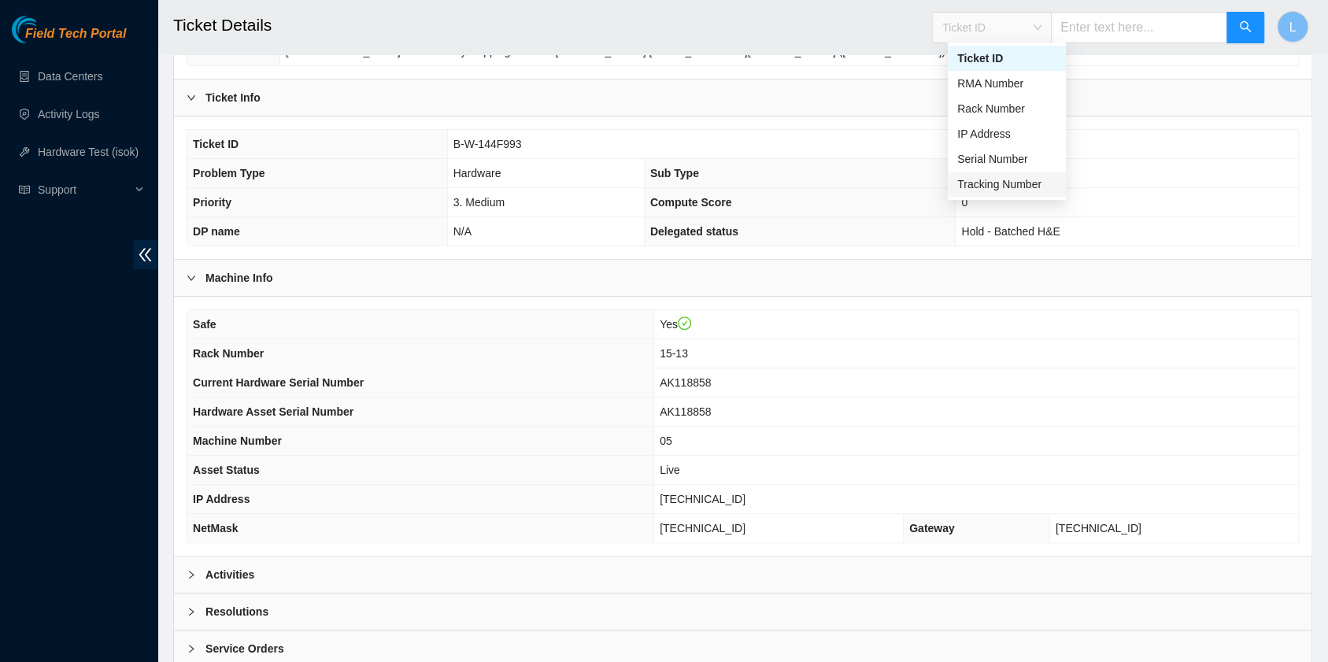
click at [1010, 190] on div "Tracking Number" at bounding box center [1006, 183] width 99 height 17
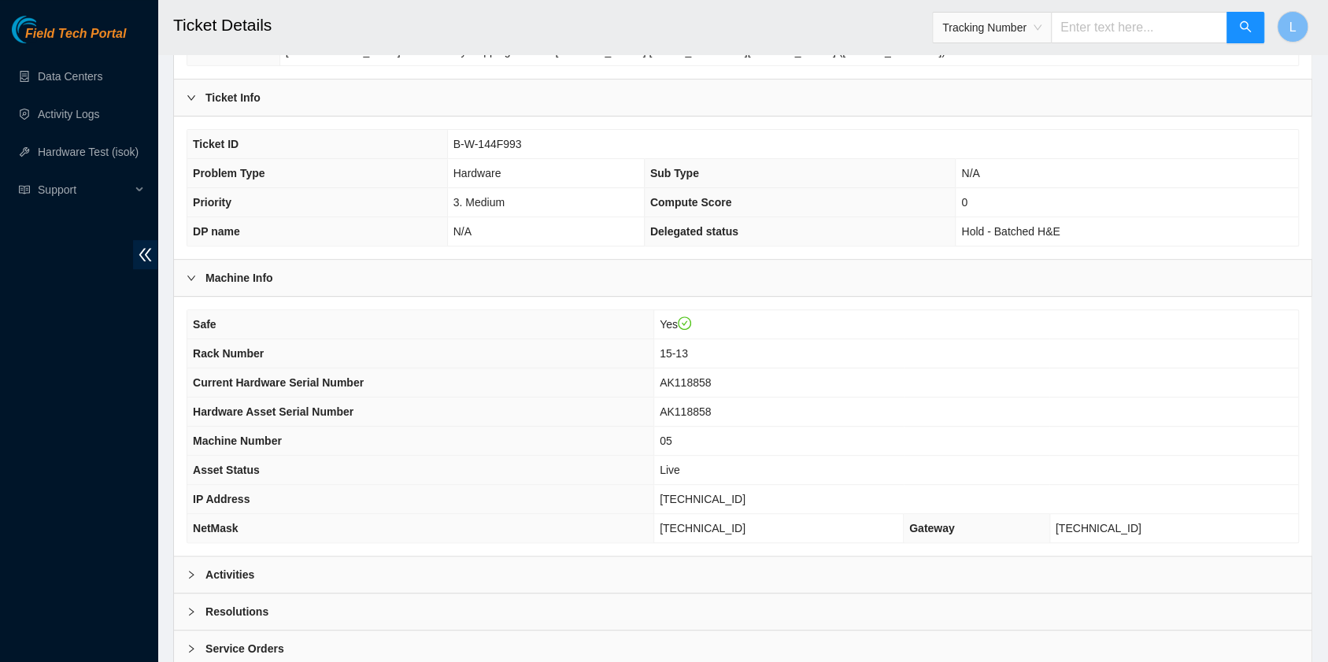
click at [1096, 33] on input "text" at bounding box center [1139, 27] width 176 height 31
type input "463470047192"
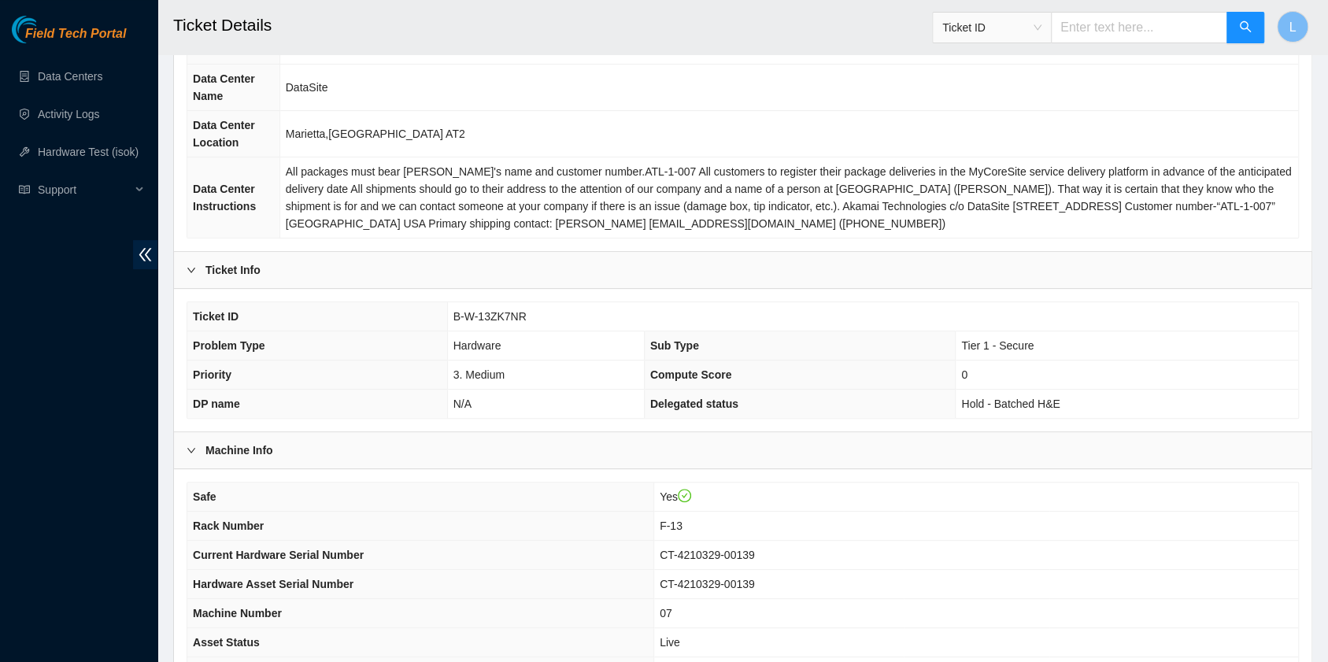
scroll to position [105, 0]
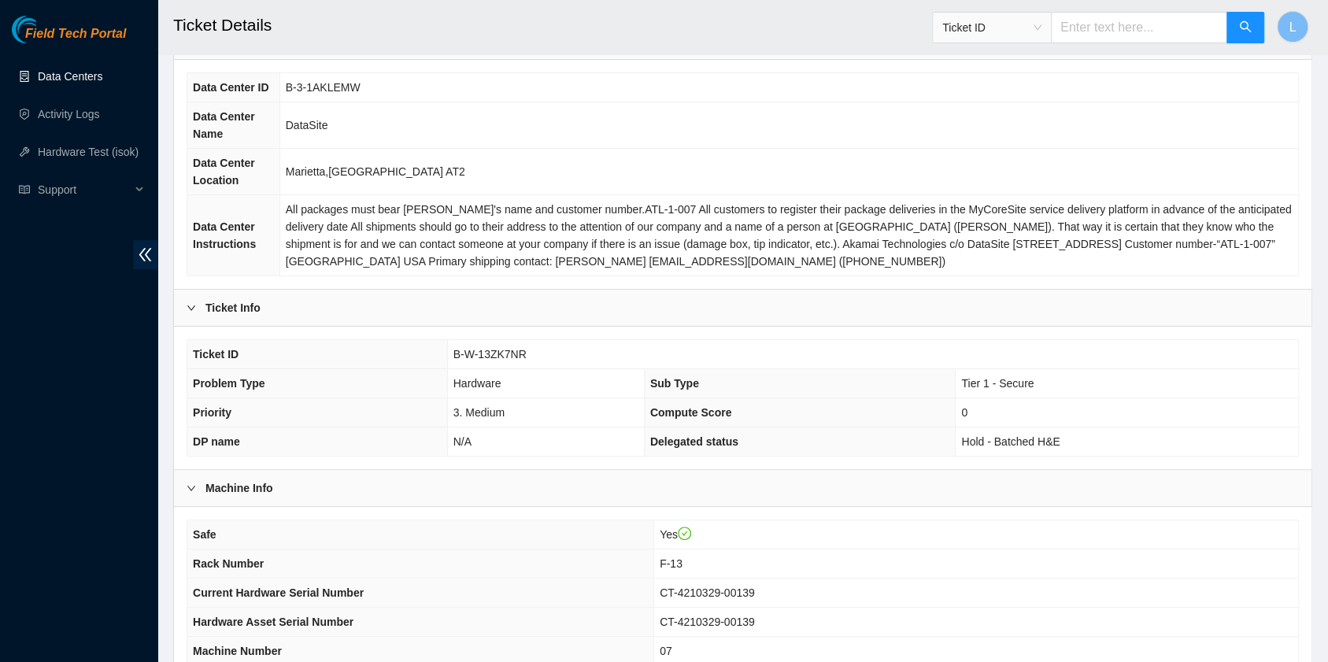
click at [81, 70] on link "Data Centers" at bounding box center [70, 76] width 65 height 13
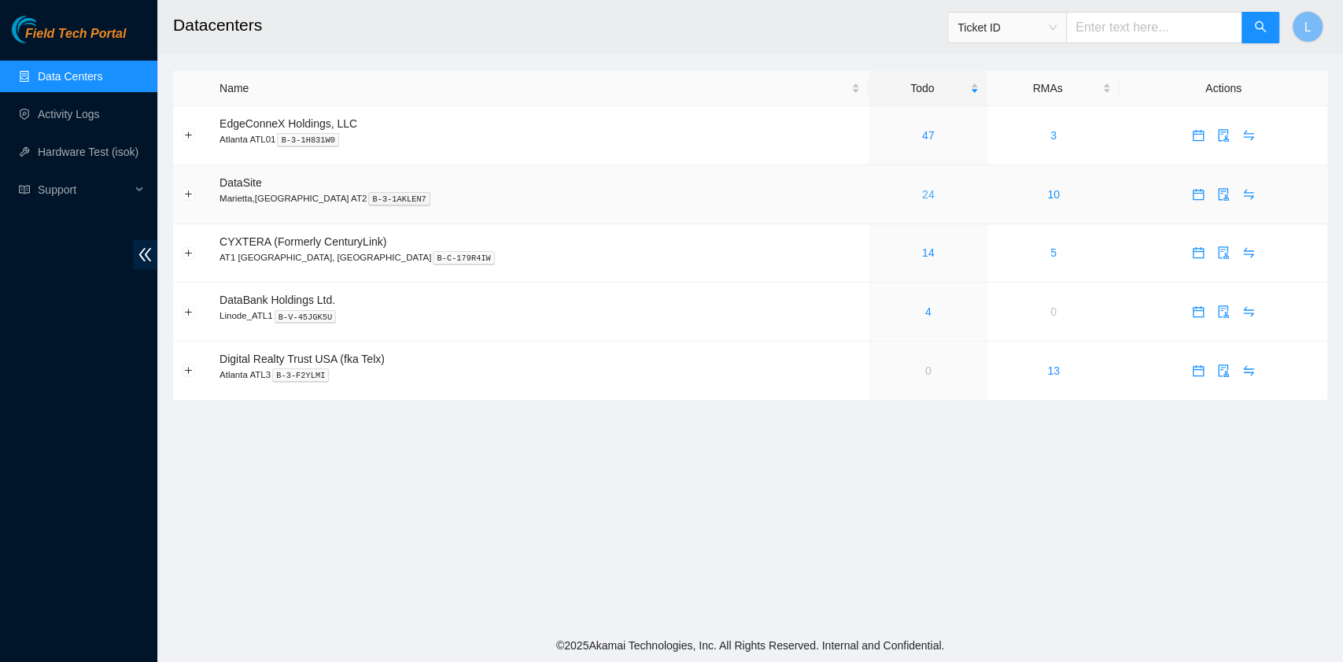
click at [922, 195] on link "24" at bounding box center [928, 194] width 13 height 13
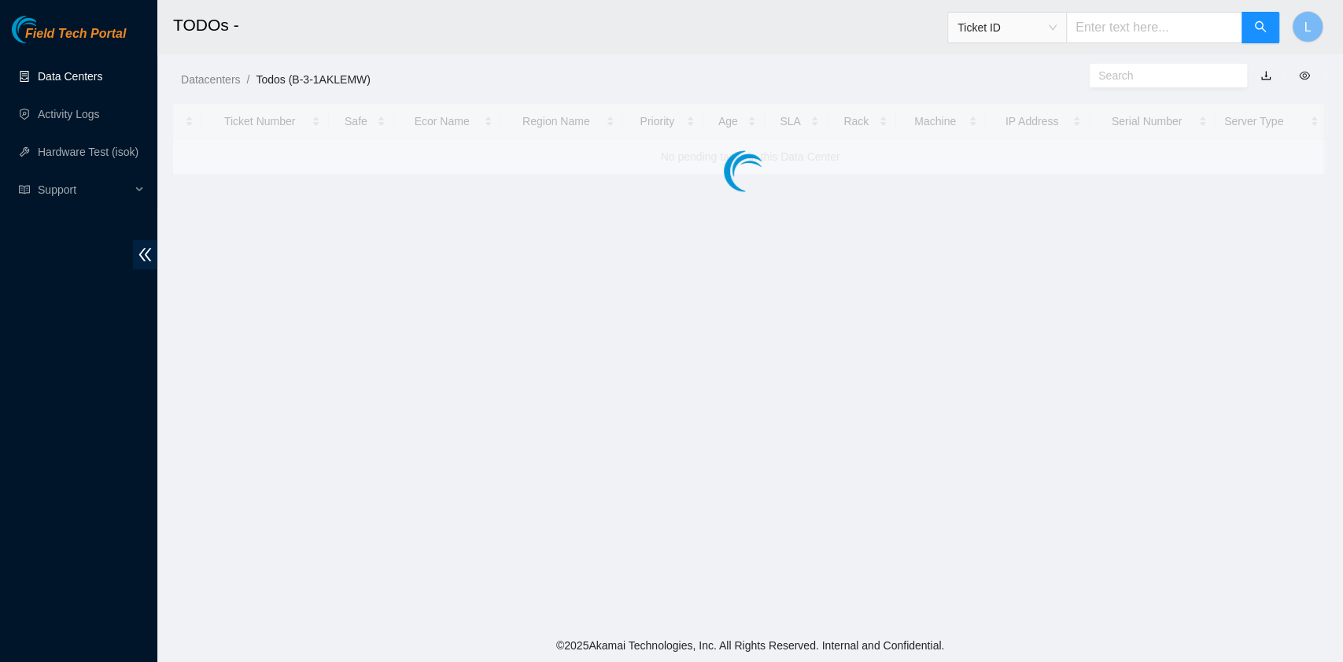
click at [89, 82] on link "Data Centers" at bounding box center [70, 76] width 65 height 13
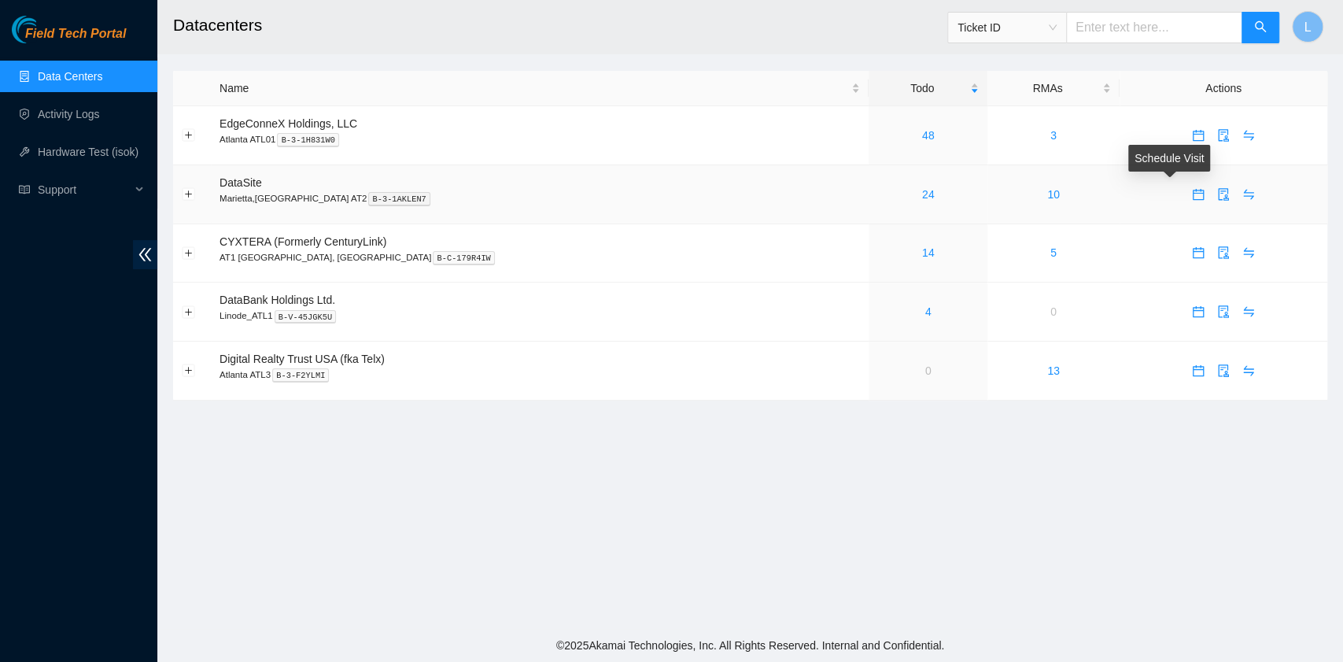
click at [1192, 194] on icon "calendar" at bounding box center [1198, 194] width 13 height 13
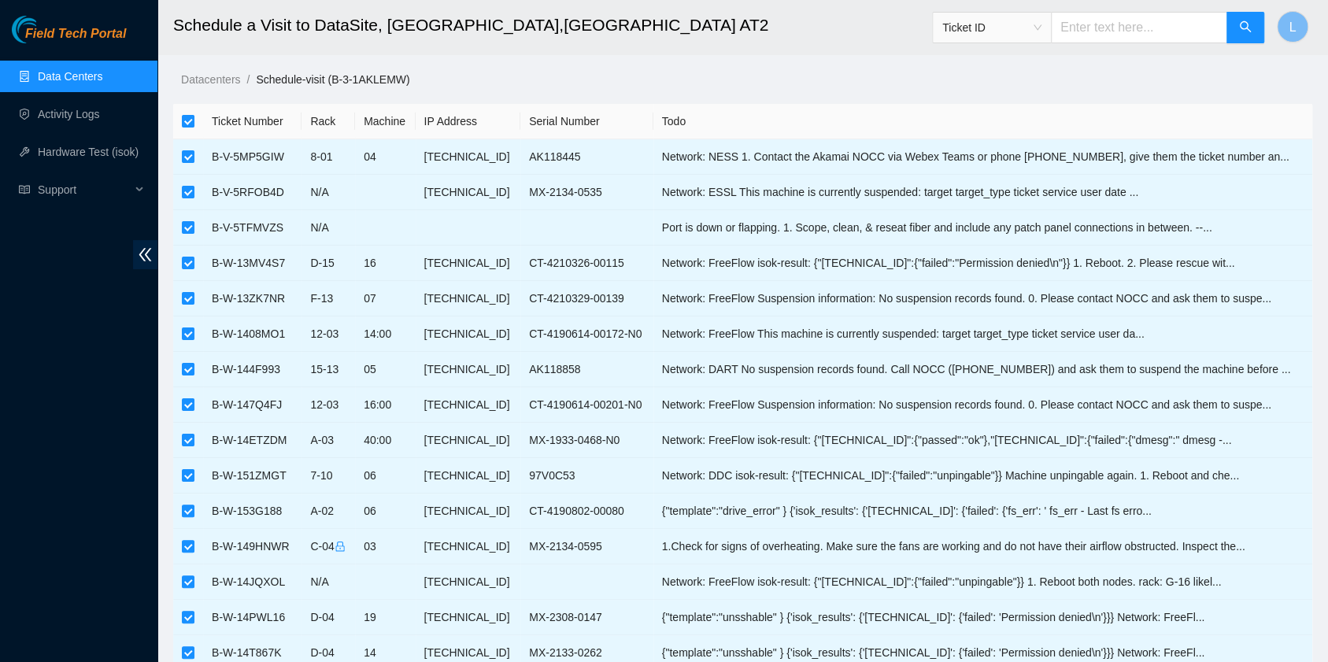
click at [189, 124] on input "checkbox" at bounding box center [188, 121] width 13 height 13
checkbox input "false"
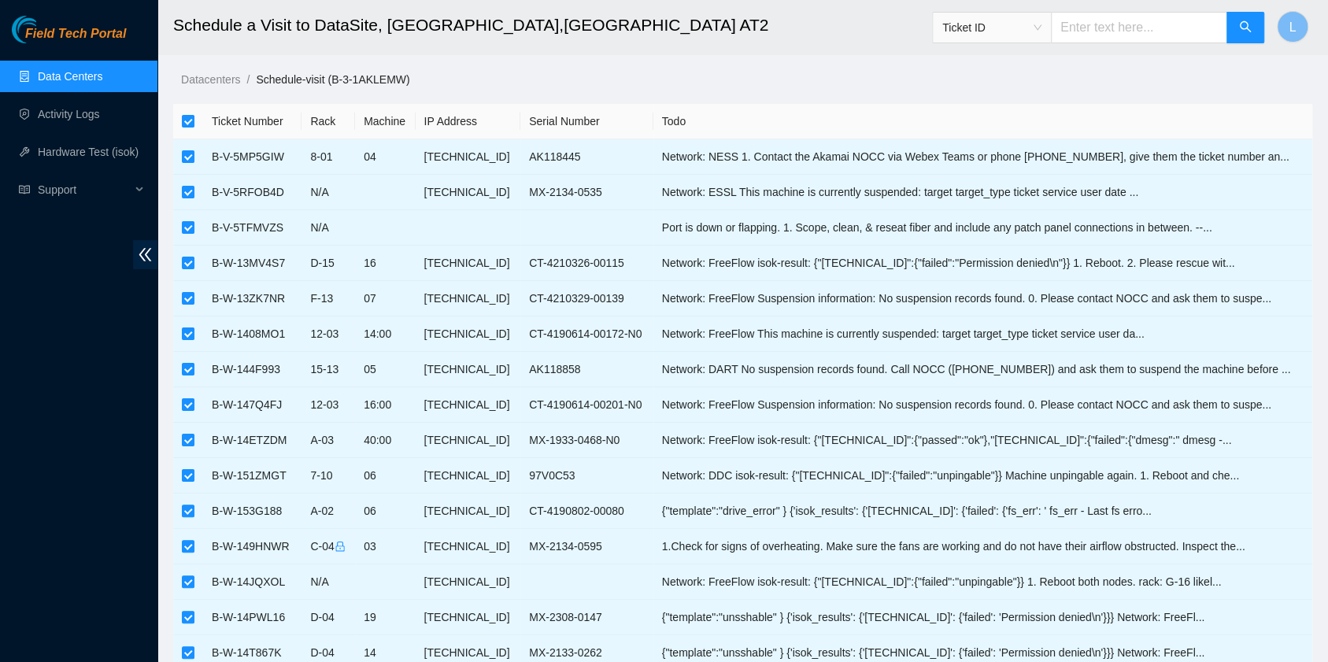
checkbox input "false"
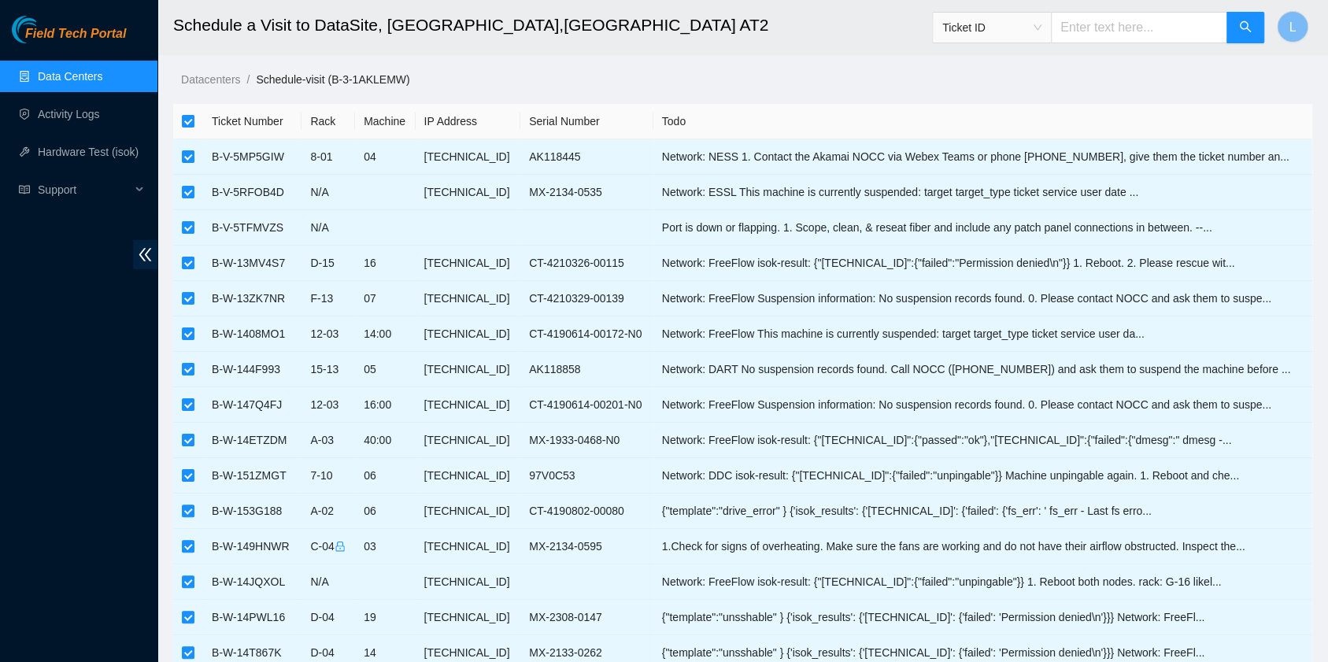
checkbox input "false"
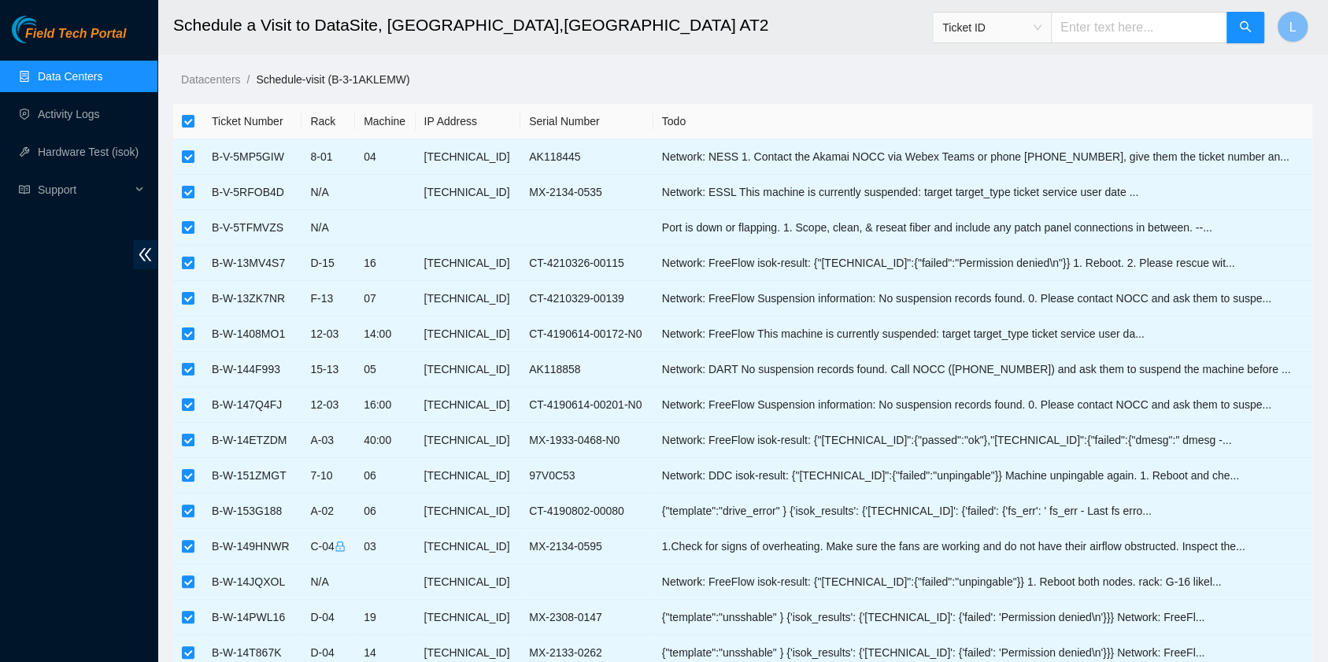
checkbox input "false"
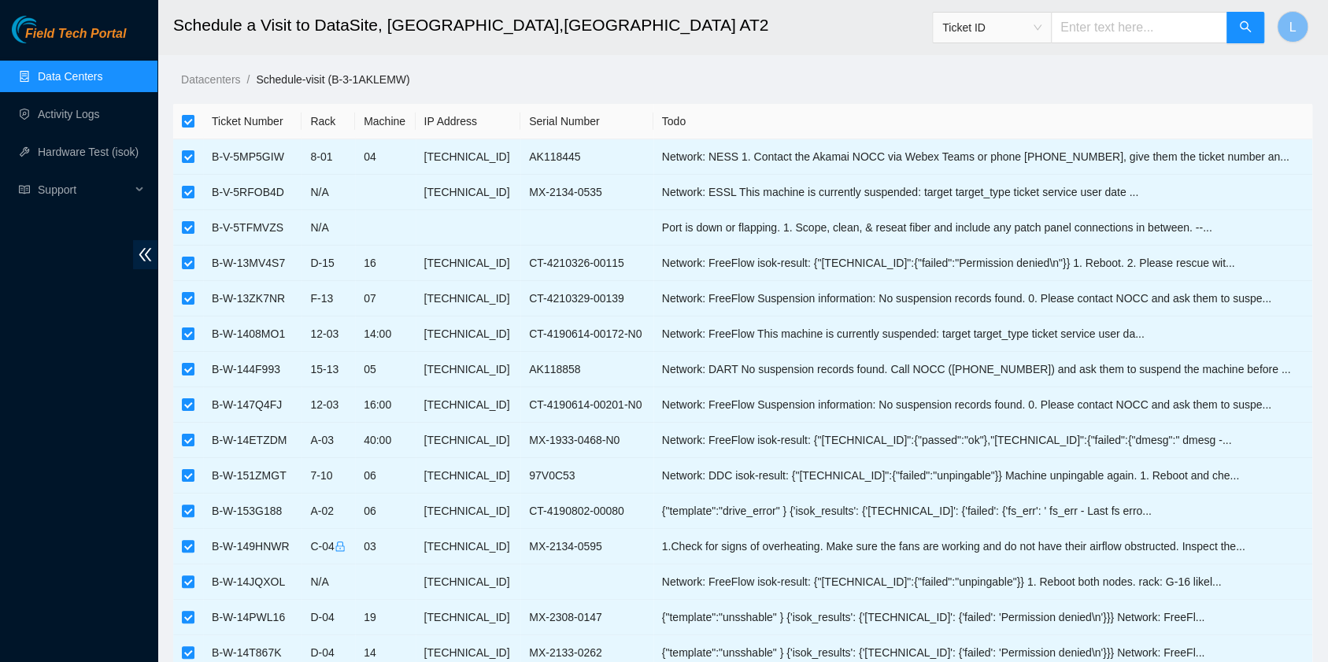
checkbox input "false"
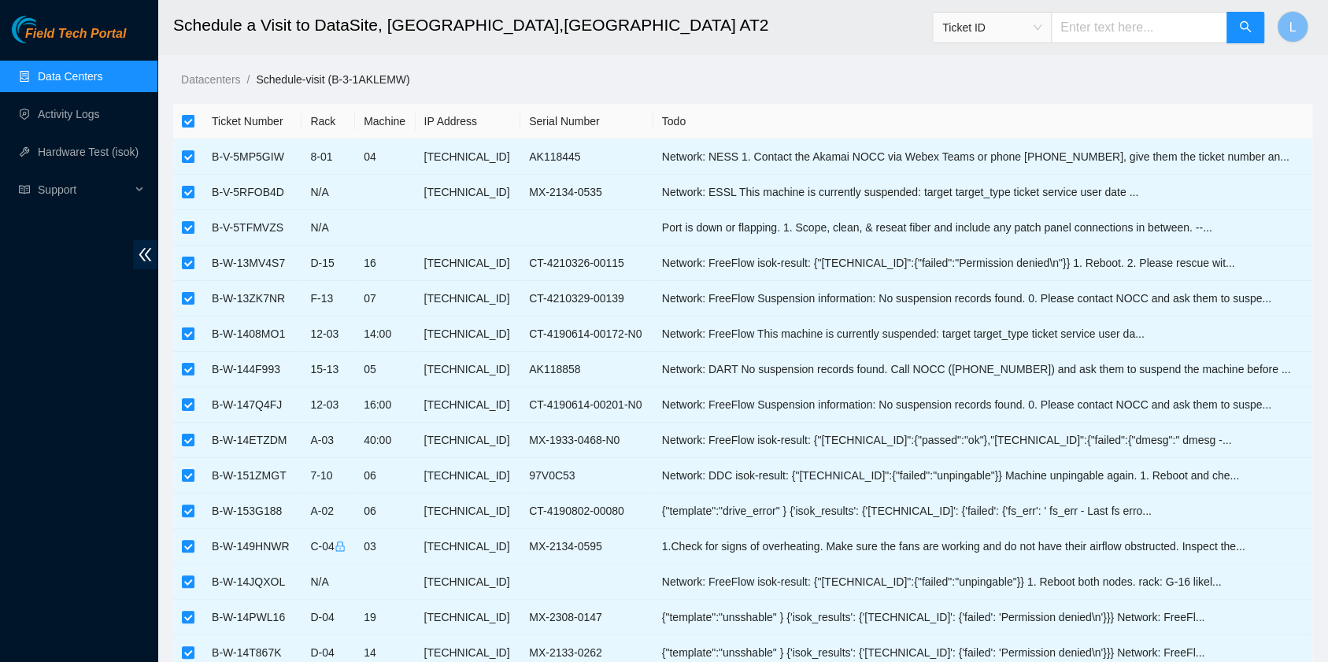
checkbox input "false"
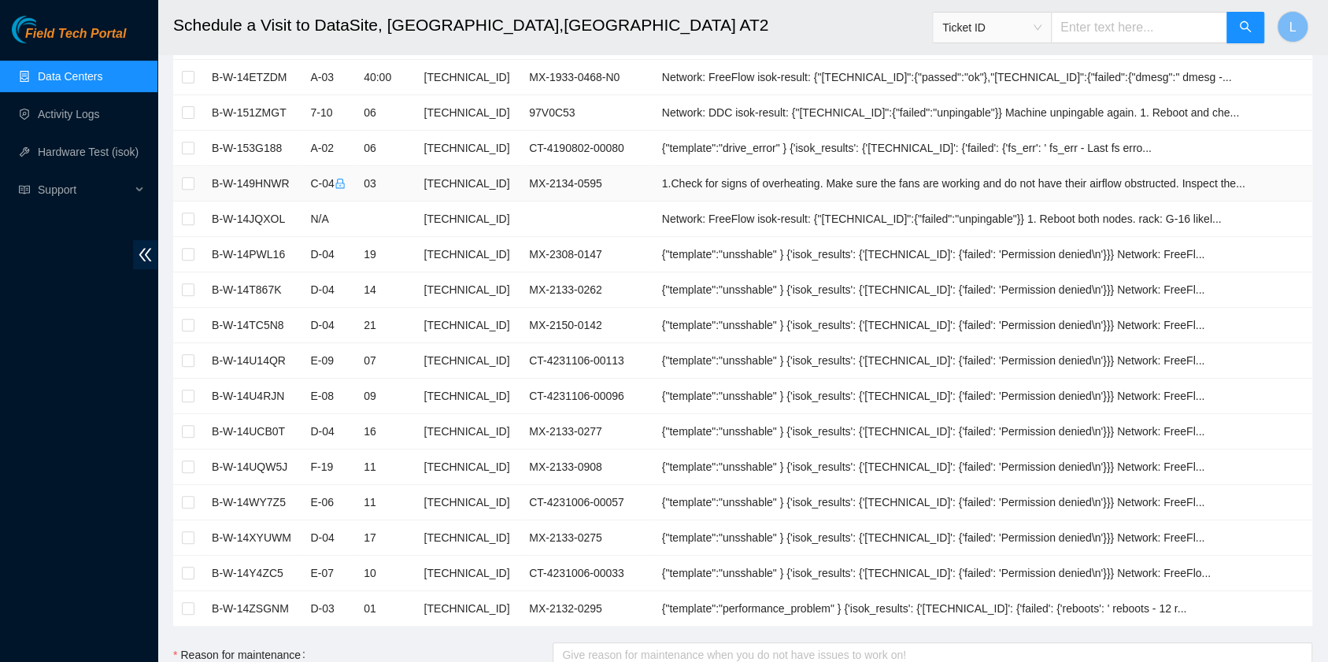
scroll to position [315, 0]
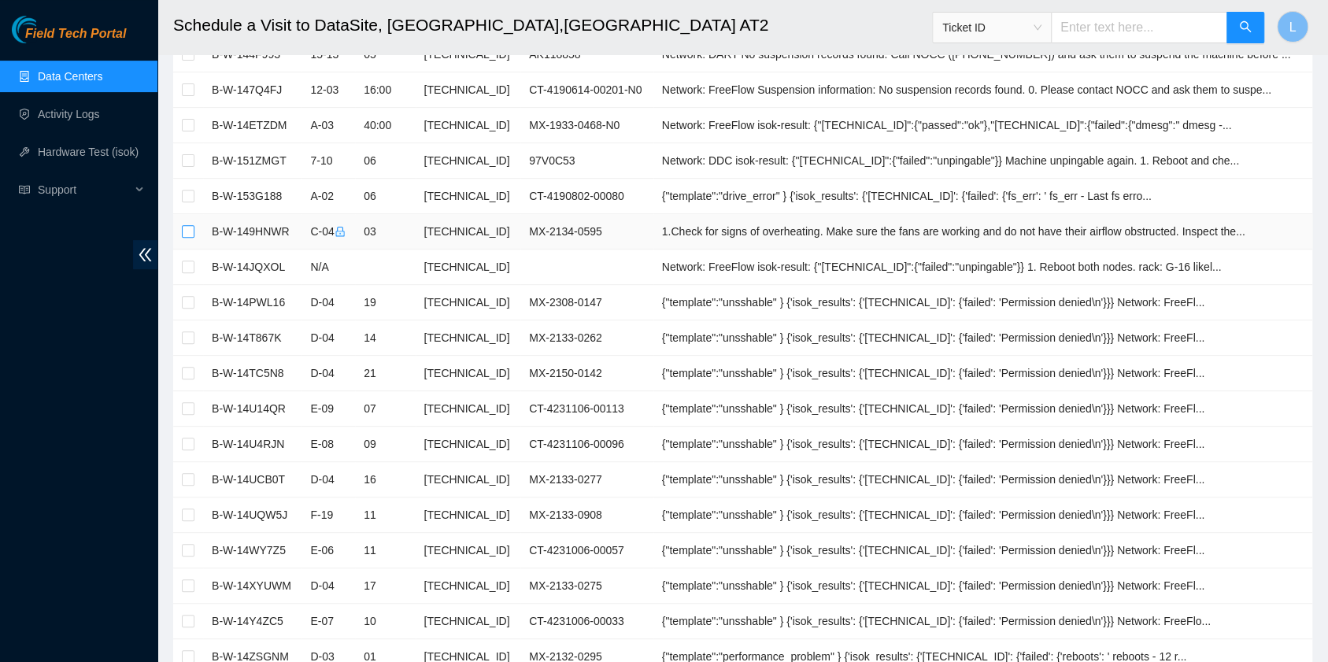
click at [194, 233] on input "checkbox" at bounding box center [188, 231] width 13 height 13
checkbox input "true"
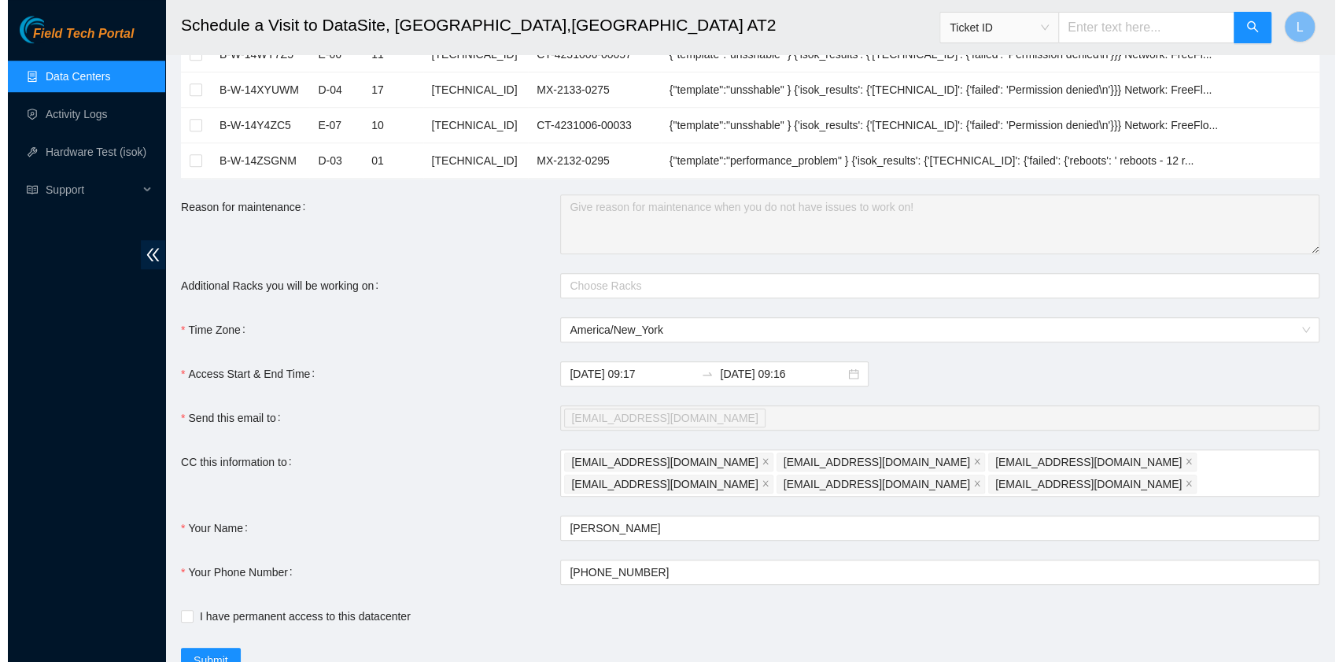
scroll to position [839, 0]
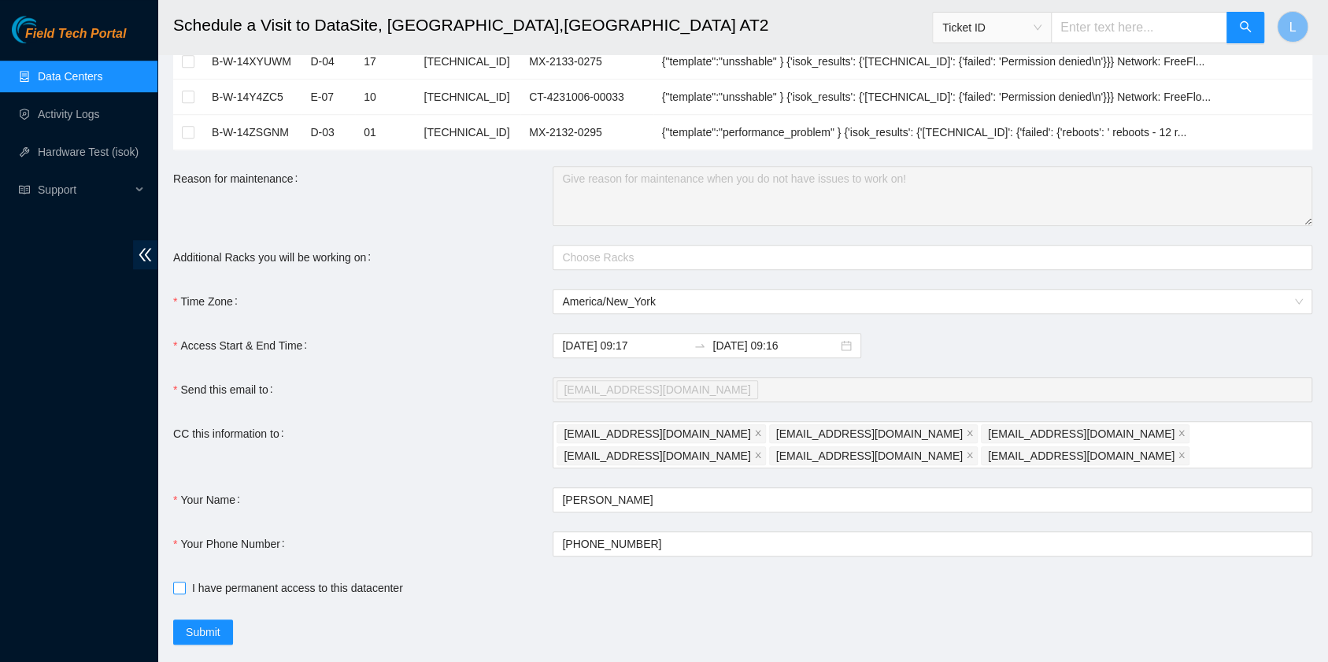
click at [180, 585] on span at bounding box center [179, 588] width 13 height 13
click at [180, 585] on input "I have permanent access to this datacenter" at bounding box center [178, 587] width 11 height 11
checkbox input "true"
click at [192, 623] on span "Submit" at bounding box center [203, 631] width 35 height 17
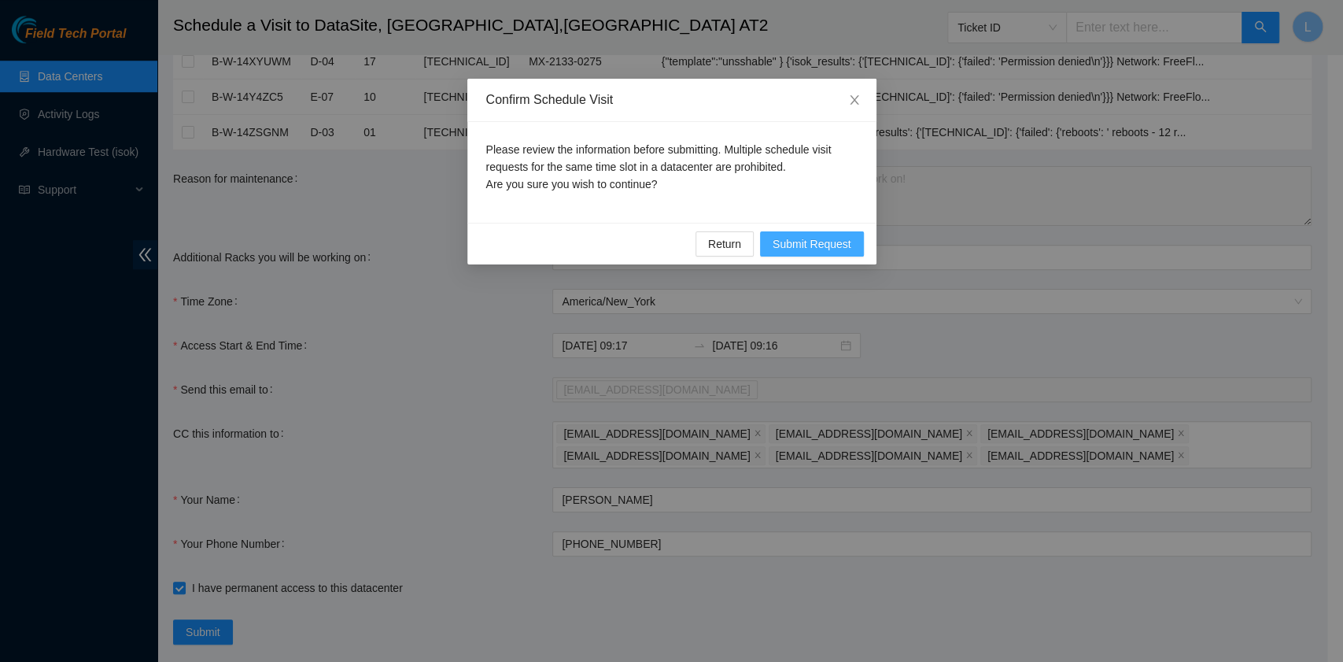
click at [812, 238] on span "Submit Request" at bounding box center [812, 243] width 79 height 17
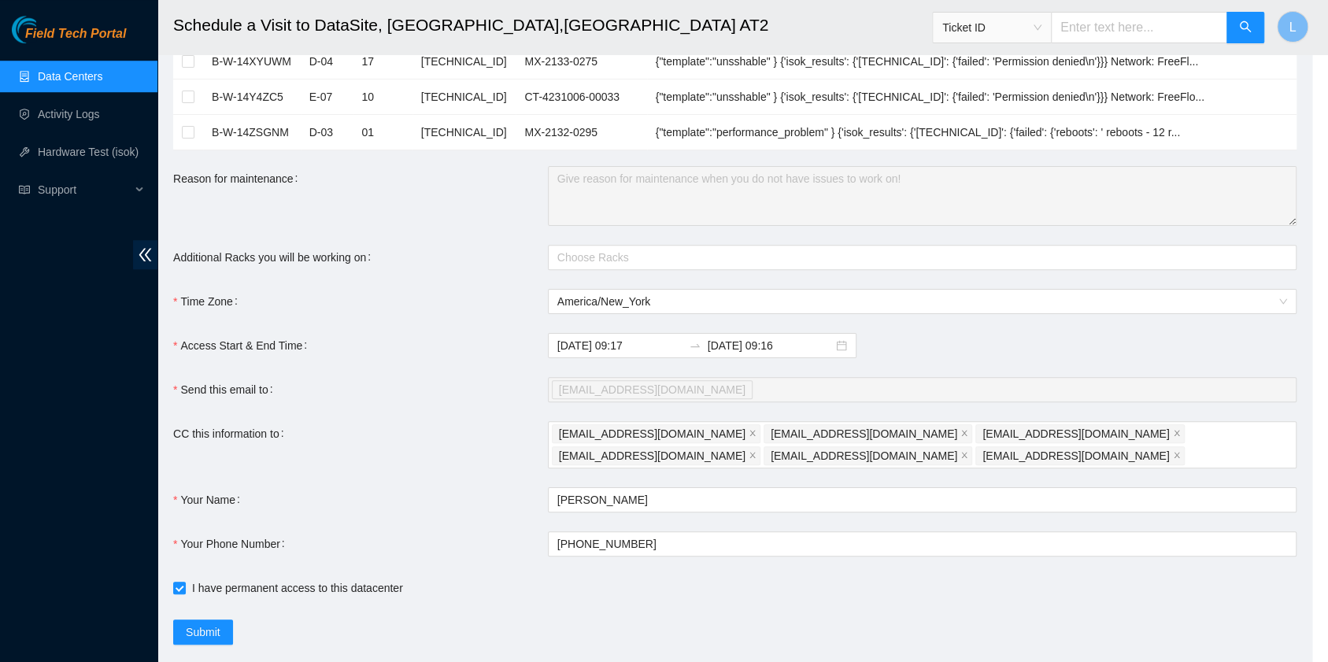
type input "2025-09-02 09:18"
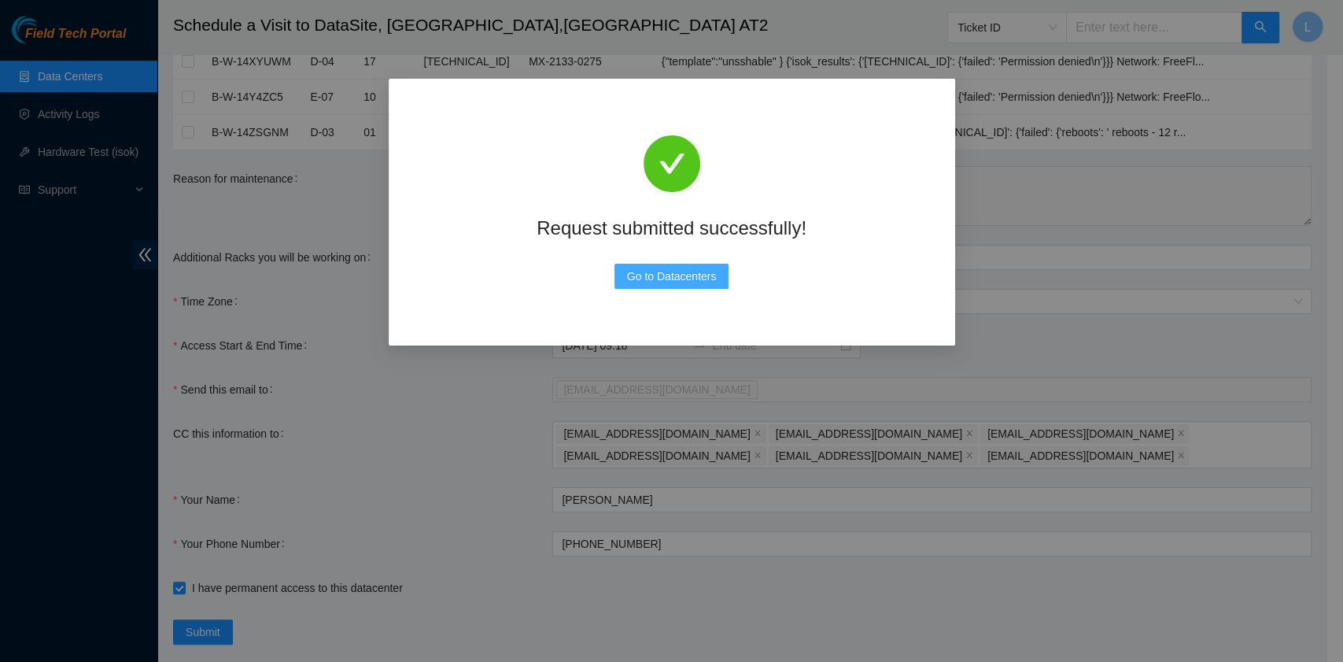
click at [704, 276] on span "Go to Datacenters" at bounding box center [672, 276] width 90 height 17
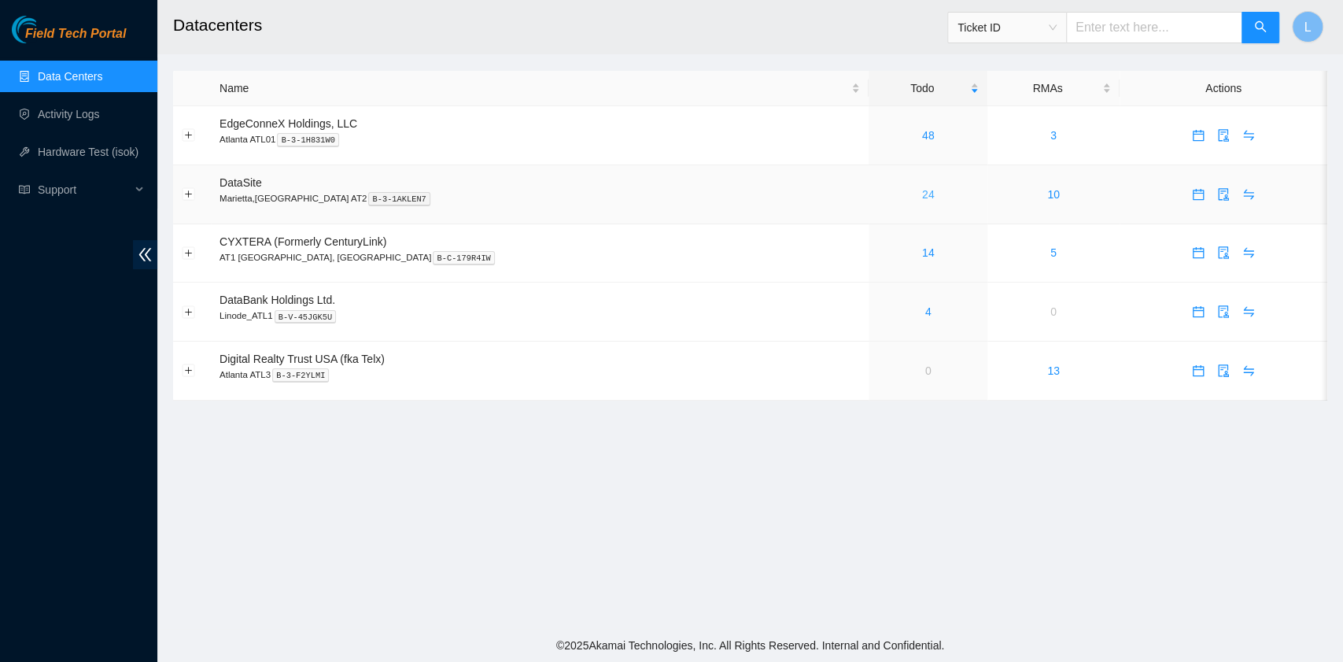
click at [922, 194] on link "24" at bounding box center [928, 194] width 13 height 13
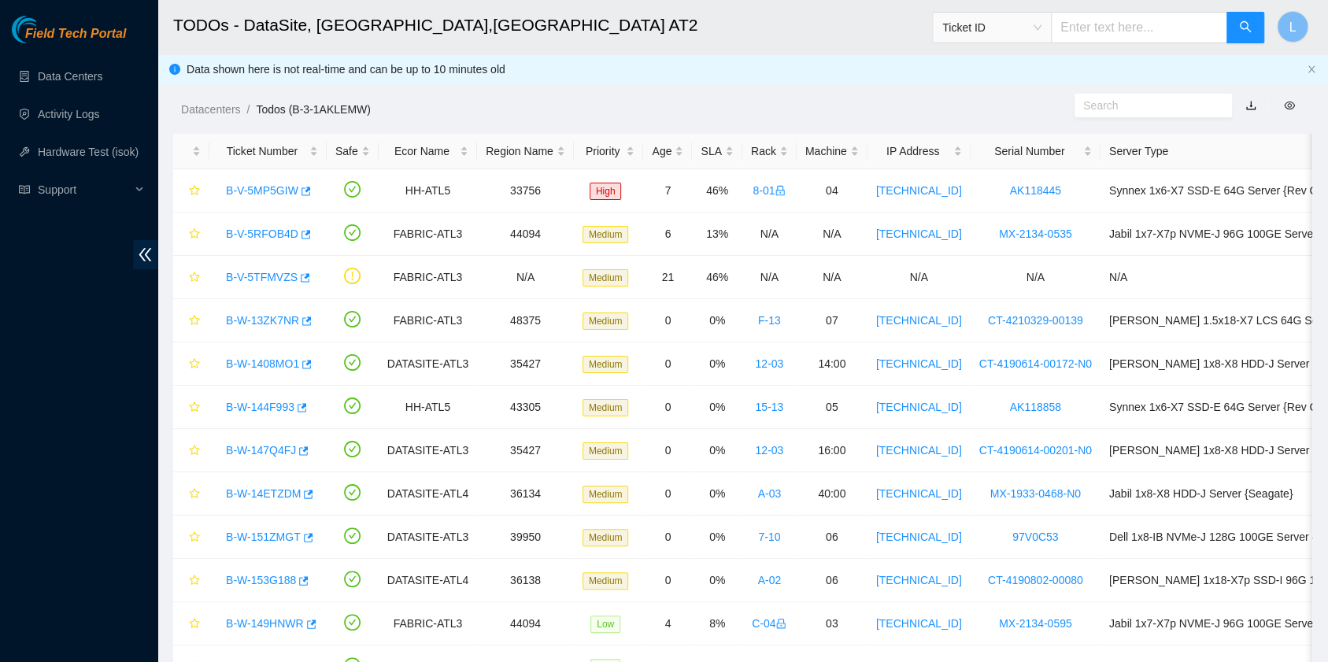
click at [1113, 23] on input "text" at bounding box center [1139, 27] width 176 height 31
paste input "B-W-13JDXUU"
type input "B-W-13JDXUU"
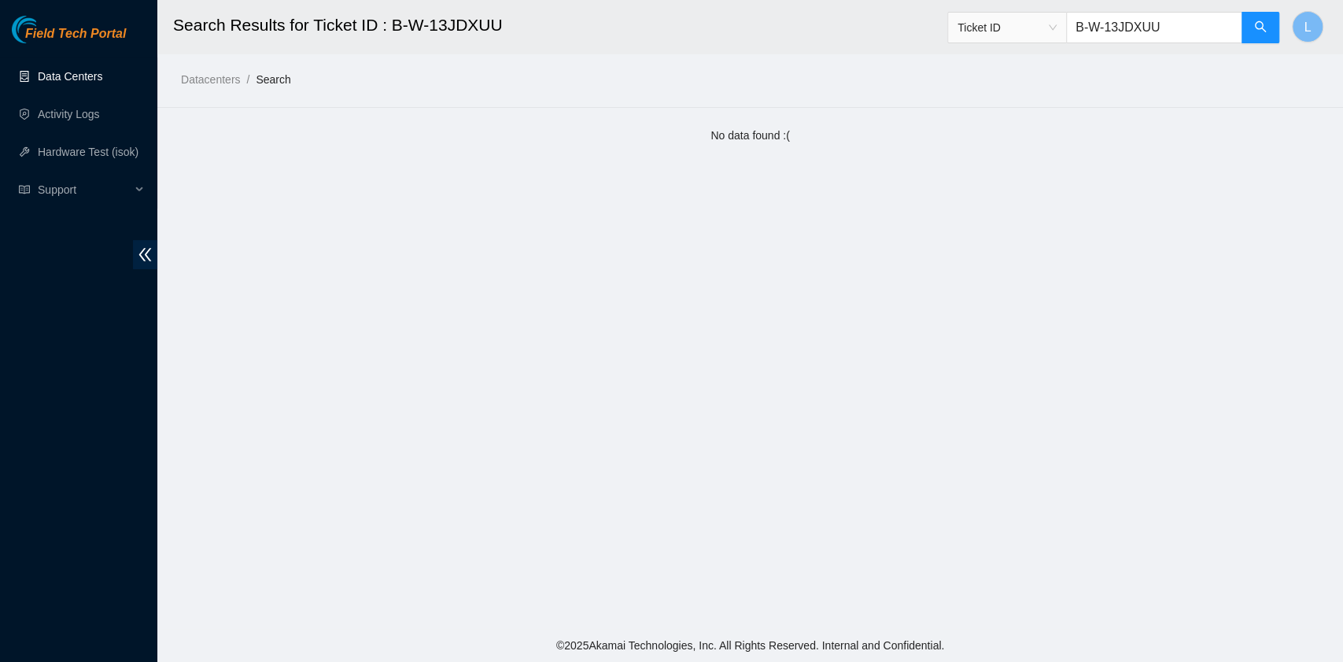
click at [93, 82] on link "Data Centers" at bounding box center [70, 76] width 65 height 13
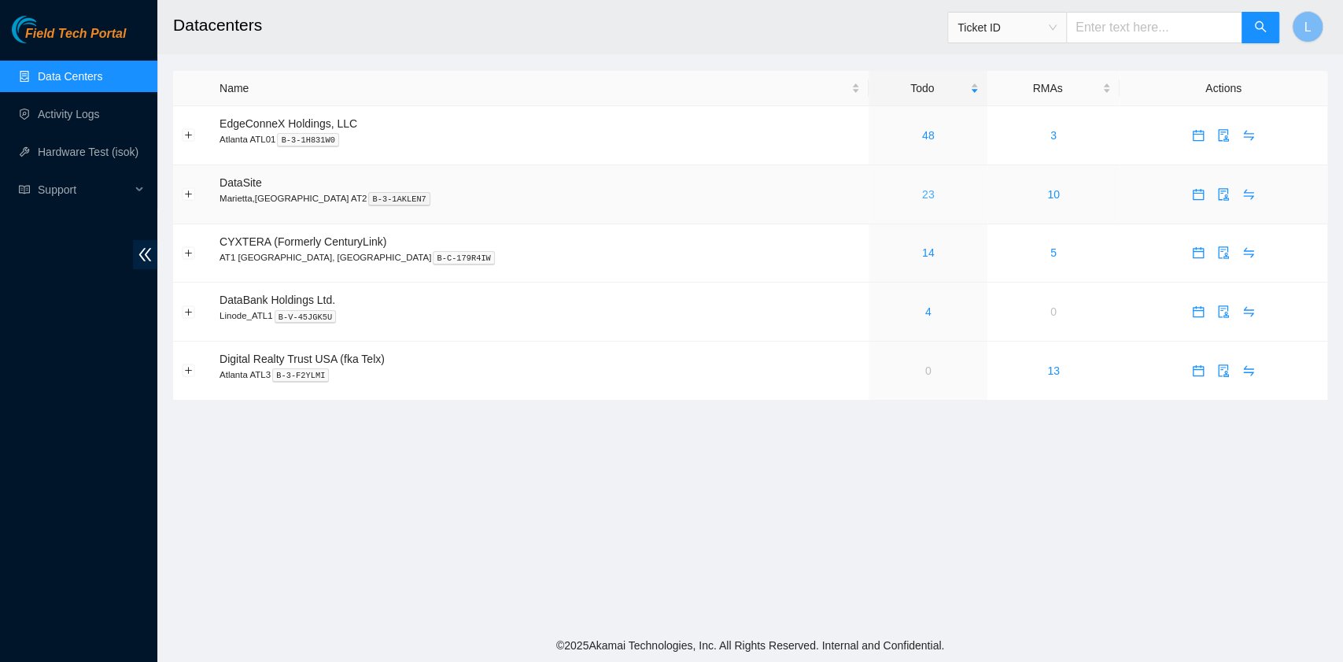
click at [922, 195] on link "23" at bounding box center [928, 194] width 13 height 13
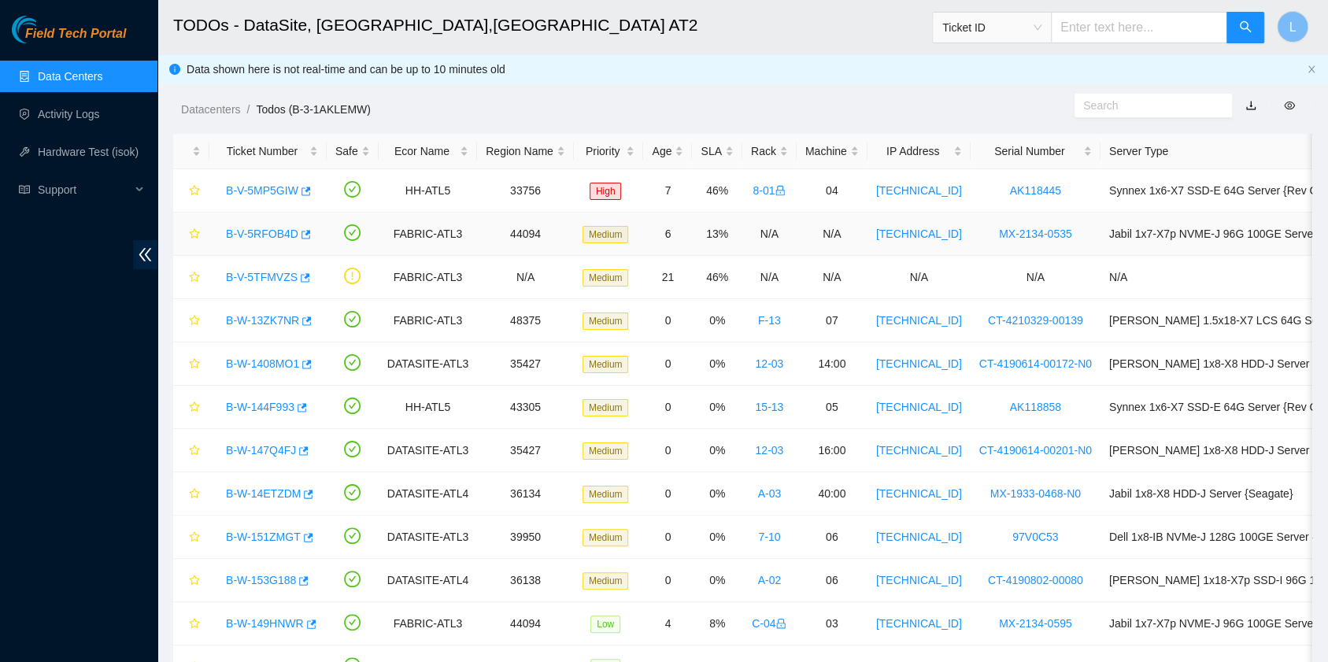
click at [284, 231] on link "B-V-5RFOB4D" at bounding box center [262, 233] width 72 height 13
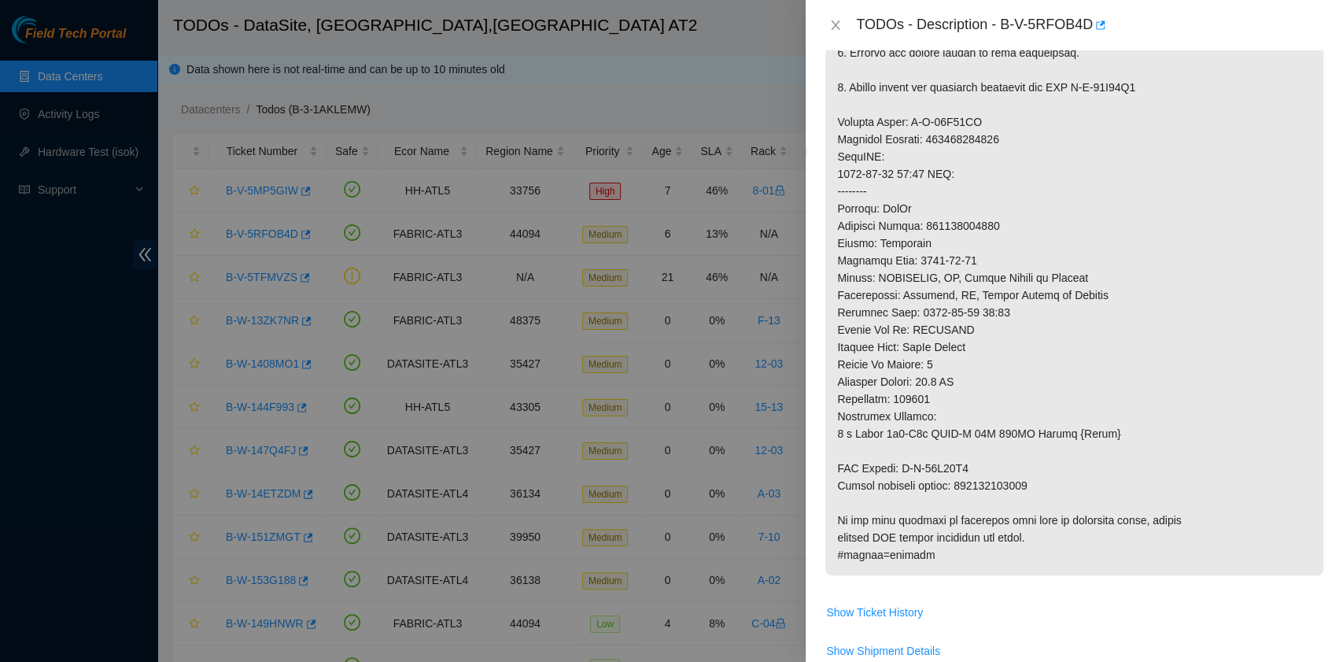
scroll to position [734, 0]
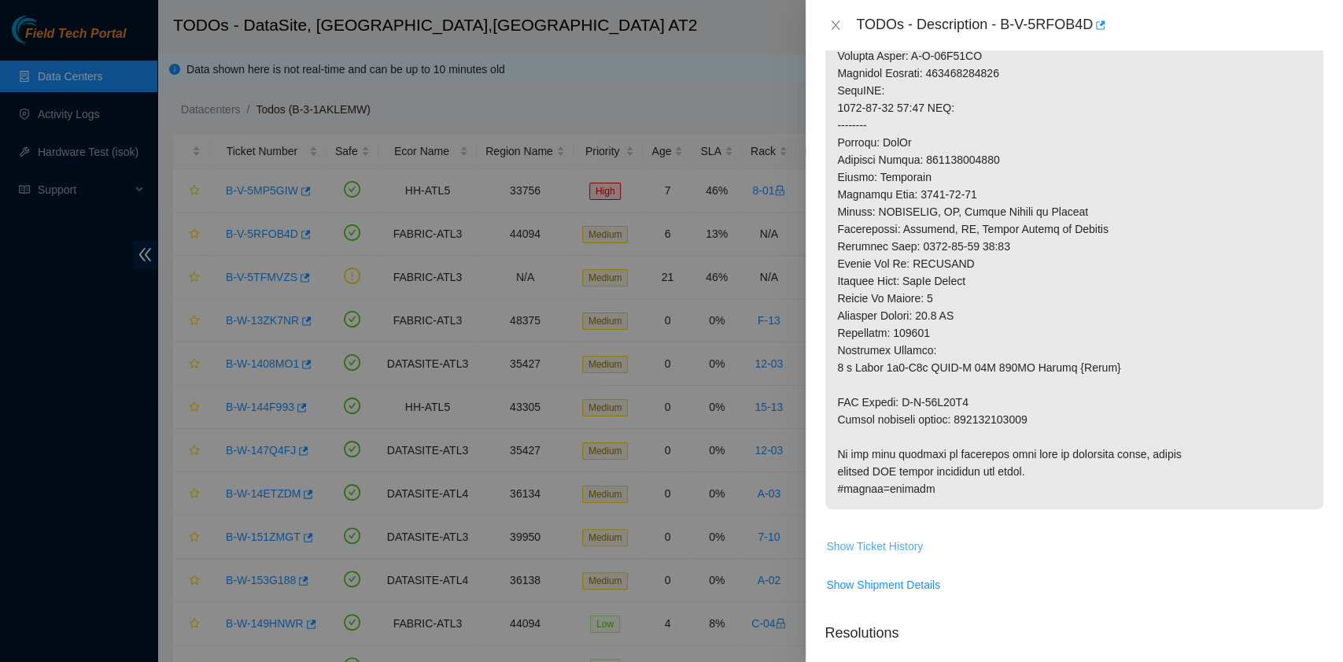
click at [914, 555] on span "Show Ticket History" at bounding box center [874, 545] width 97 height 17
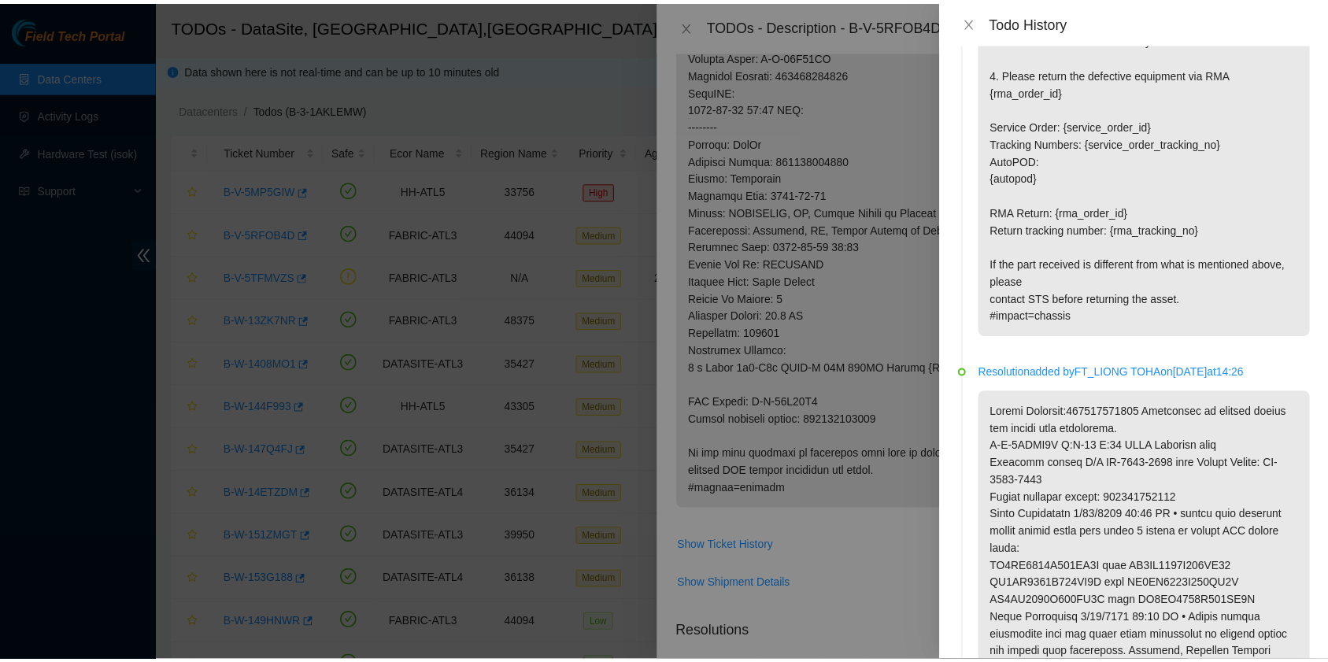
scroll to position [1574, 0]
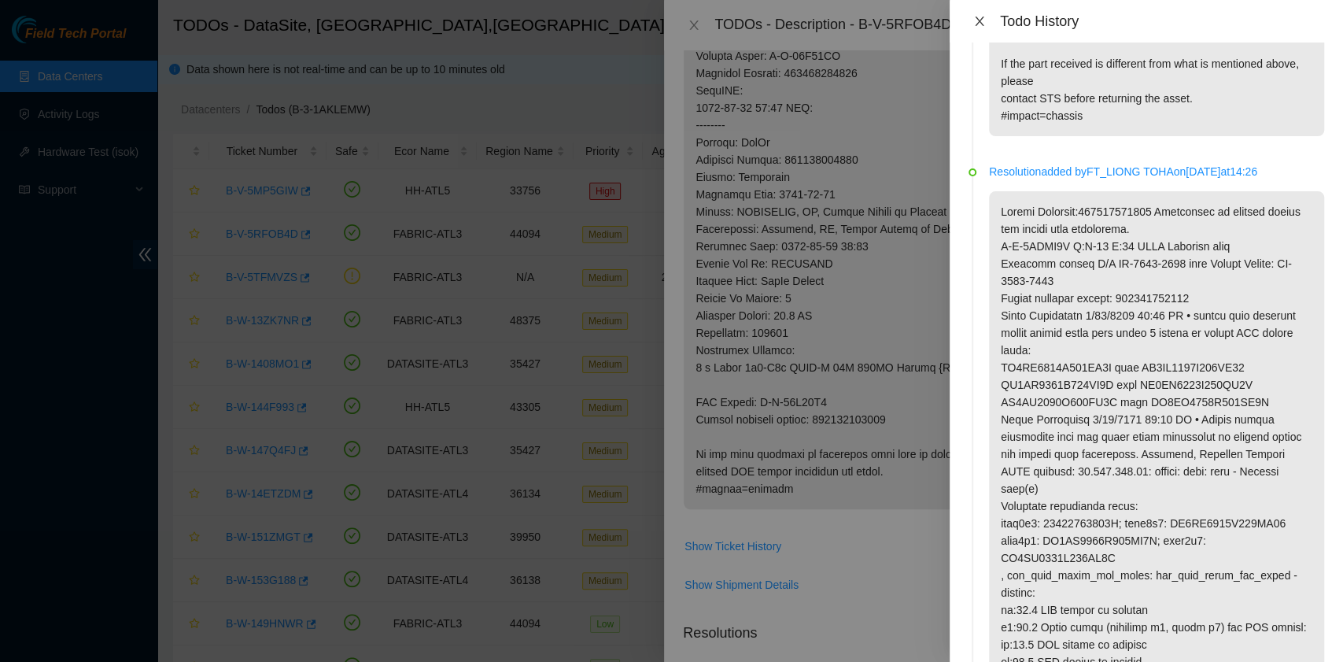
click at [984, 24] on icon "close" at bounding box center [979, 21] width 13 height 13
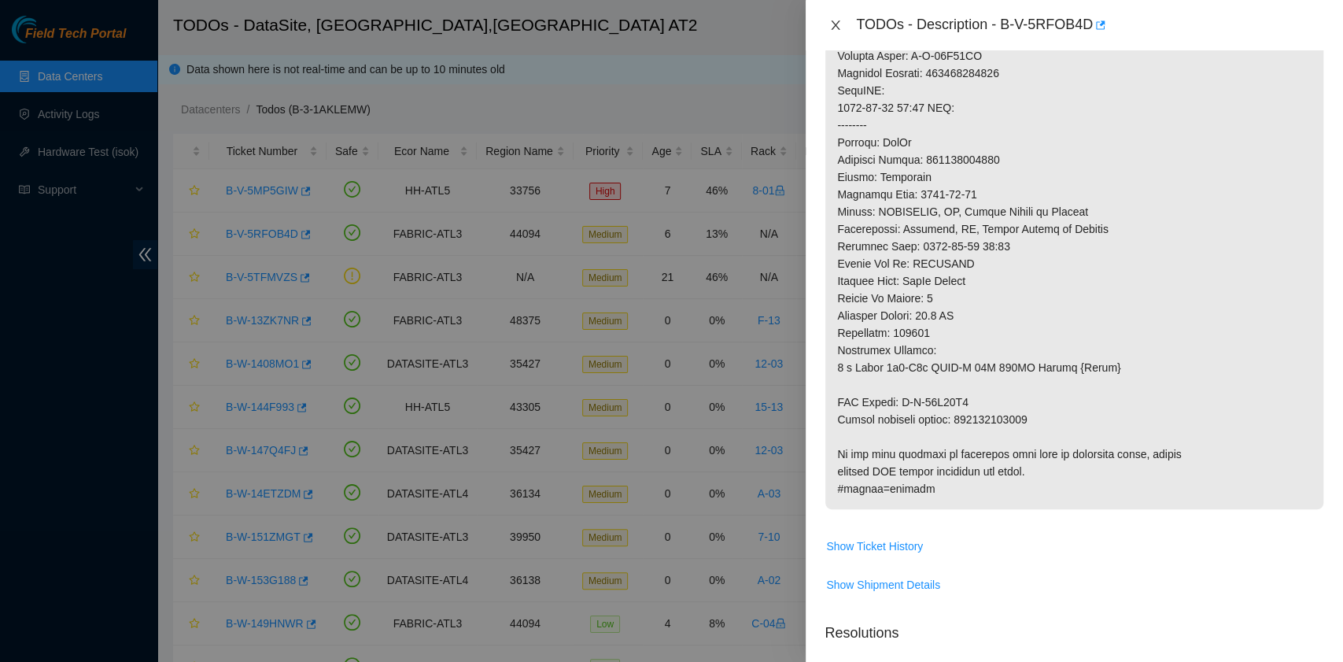
click at [843, 28] on button "Close" at bounding box center [836, 25] width 22 height 15
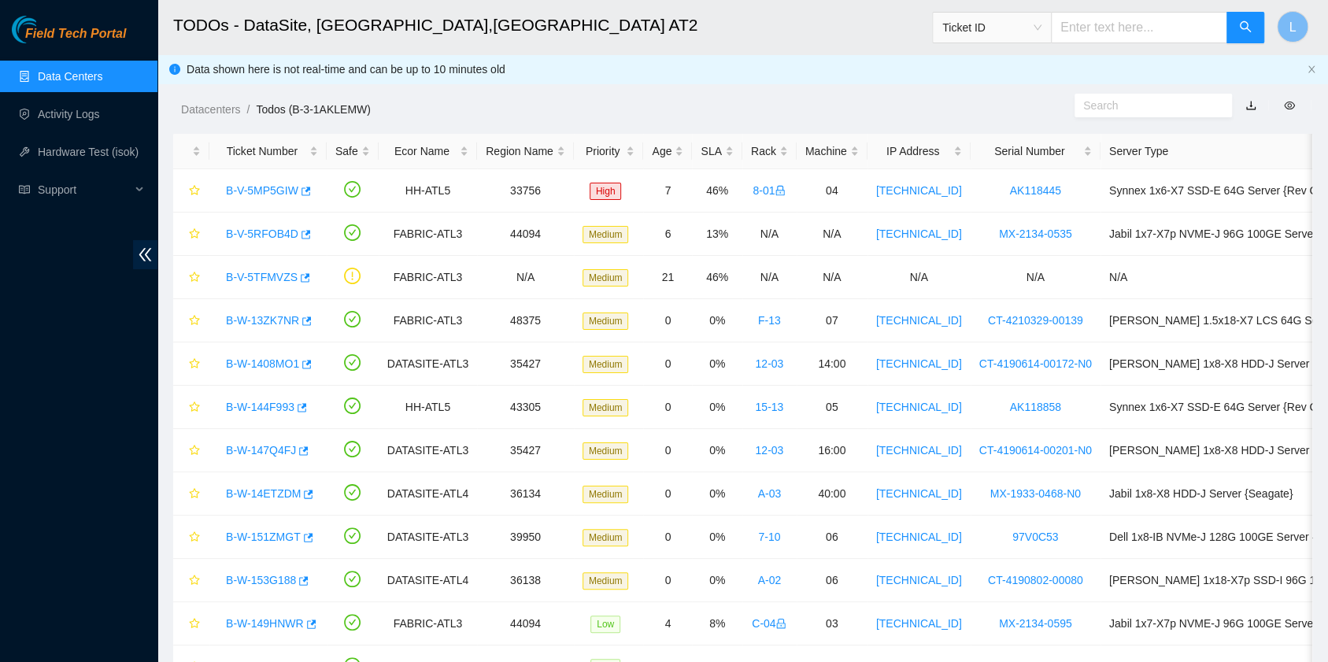
scroll to position [399, 0]
click at [79, 154] on link "Hardware Test (isok)" at bounding box center [88, 152] width 101 height 13
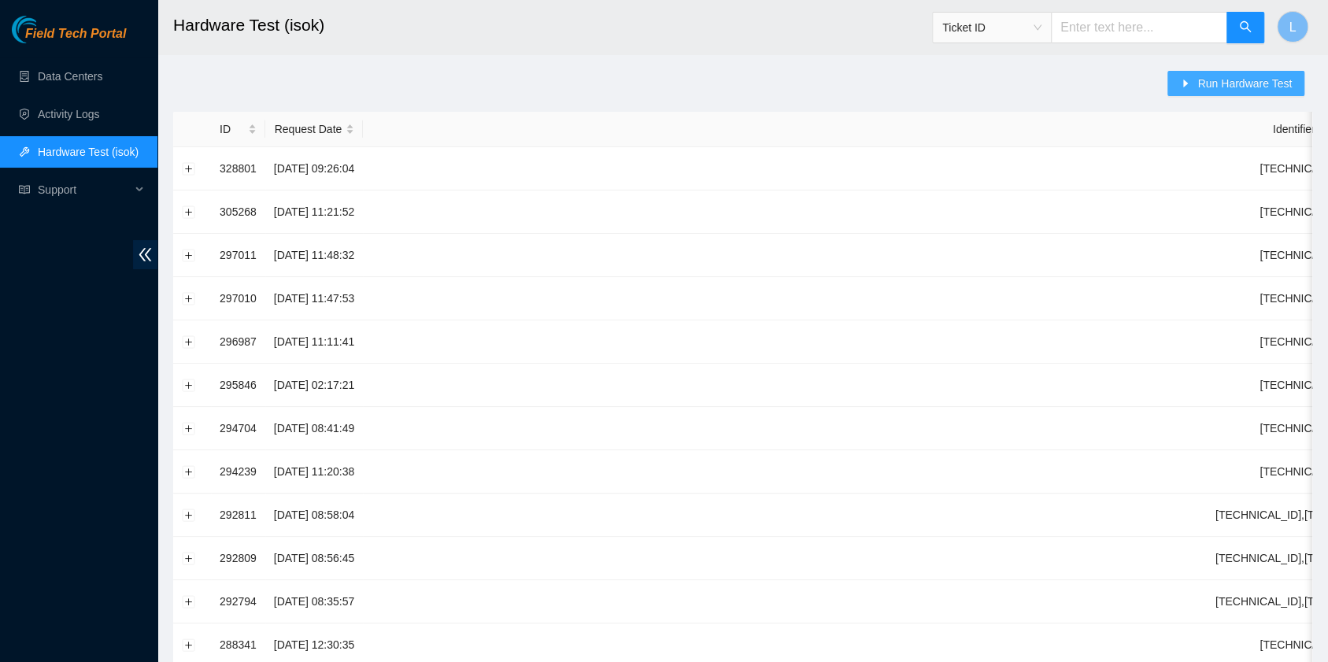
click at [1213, 77] on span "Run Hardware Test" at bounding box center [1244, 83] width 94 height 17
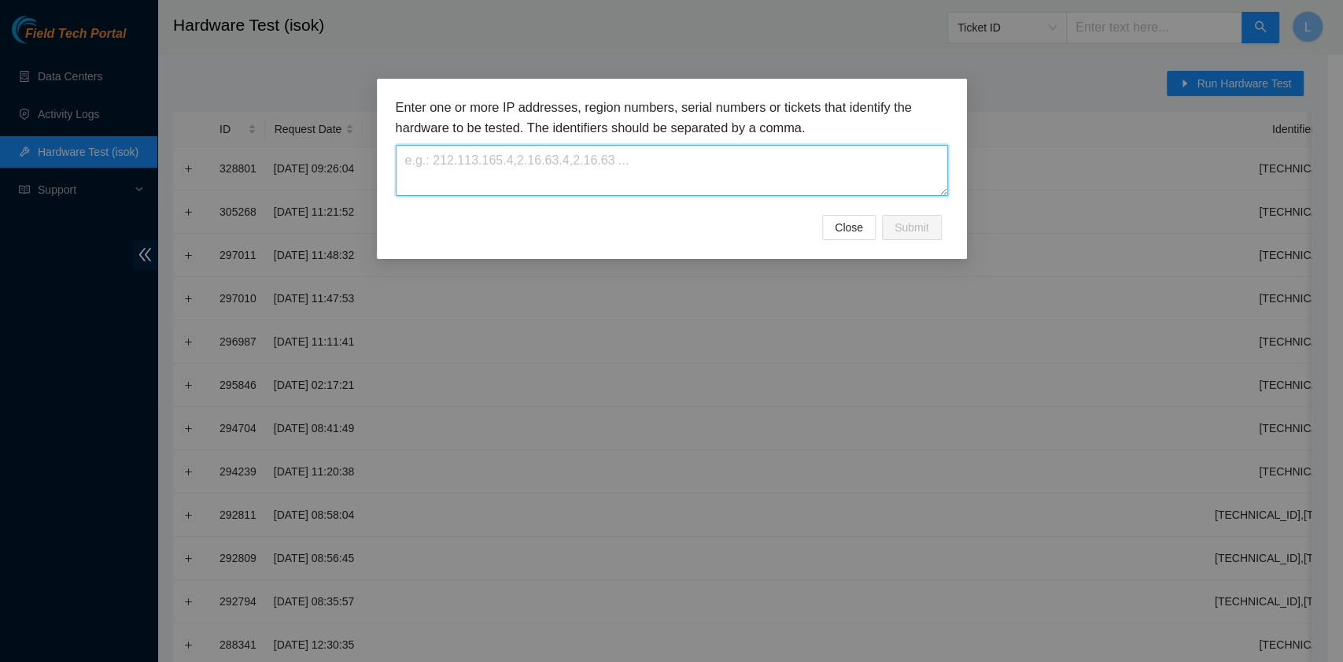
click at [487, 157] on textarea at bounding box center [672, 170] width 552 height 51
paste textarea "23.220.74.121"
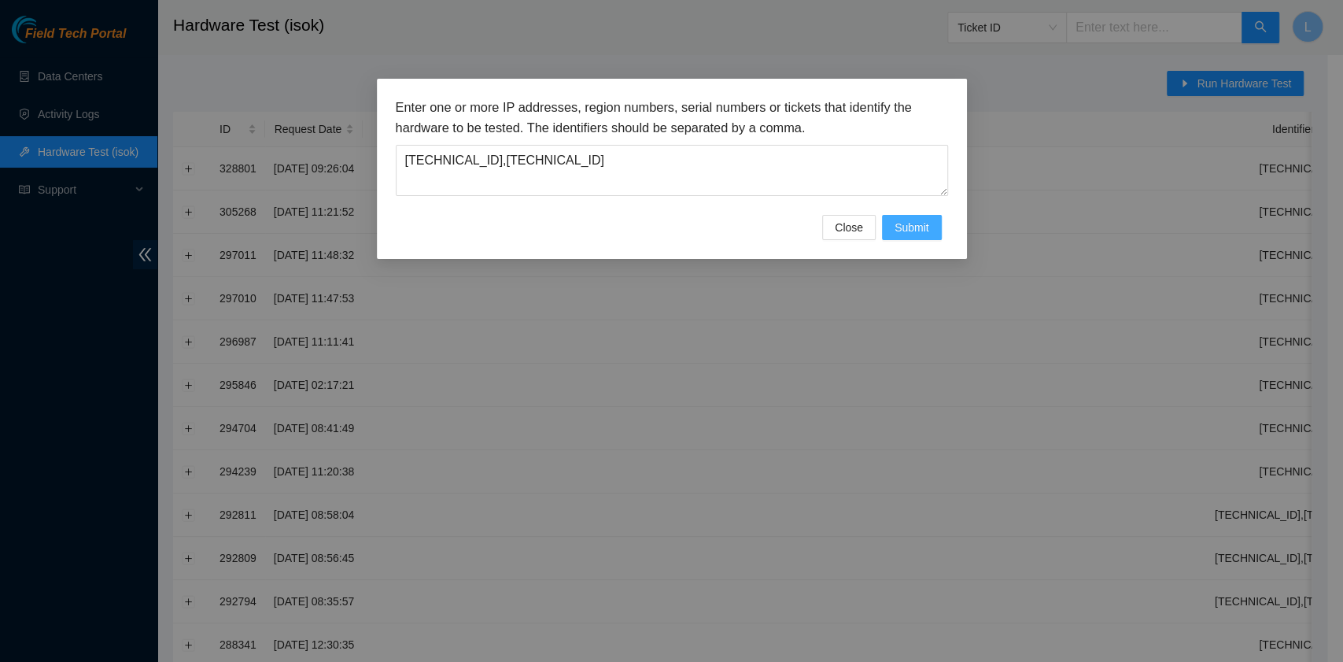
click at [903, 222] on span "Submit" at bounding box center [912, 227] width 35 height 17
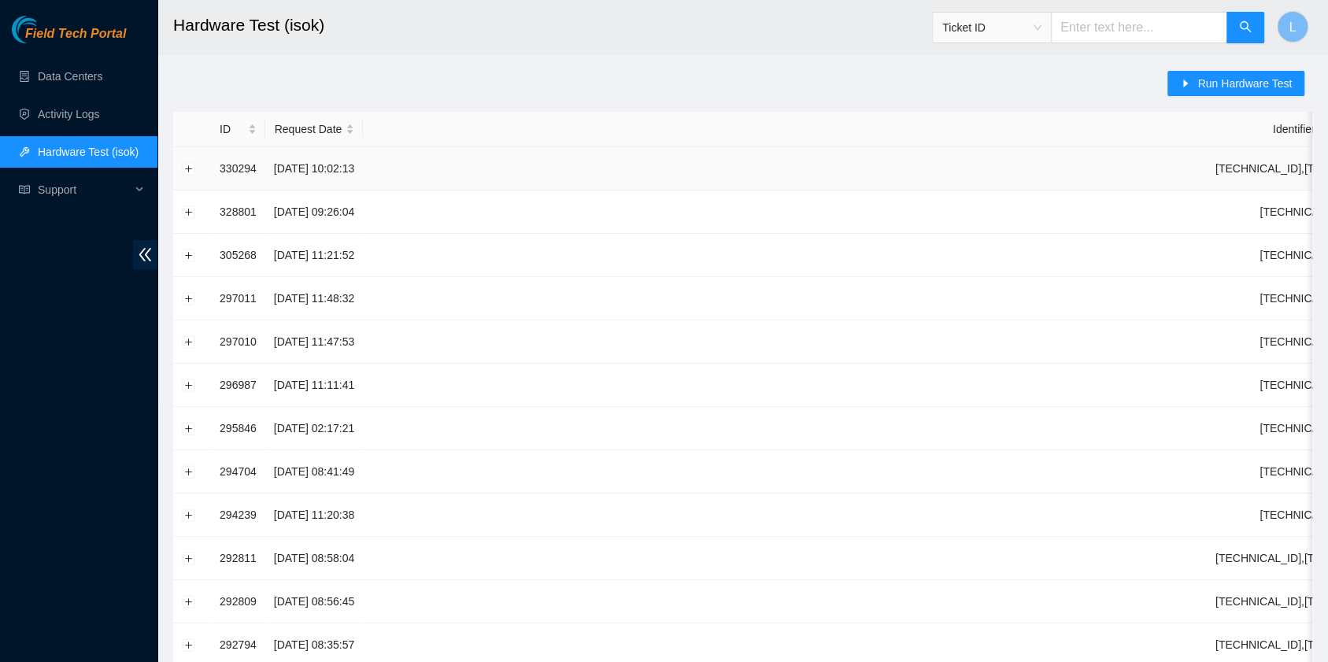
click at [187, 175] on td at bounding box center [192, 168] width 38 height 43
click at [189, 168] on button "Expand row" at bounding box center [189, 168] width 13 height 13
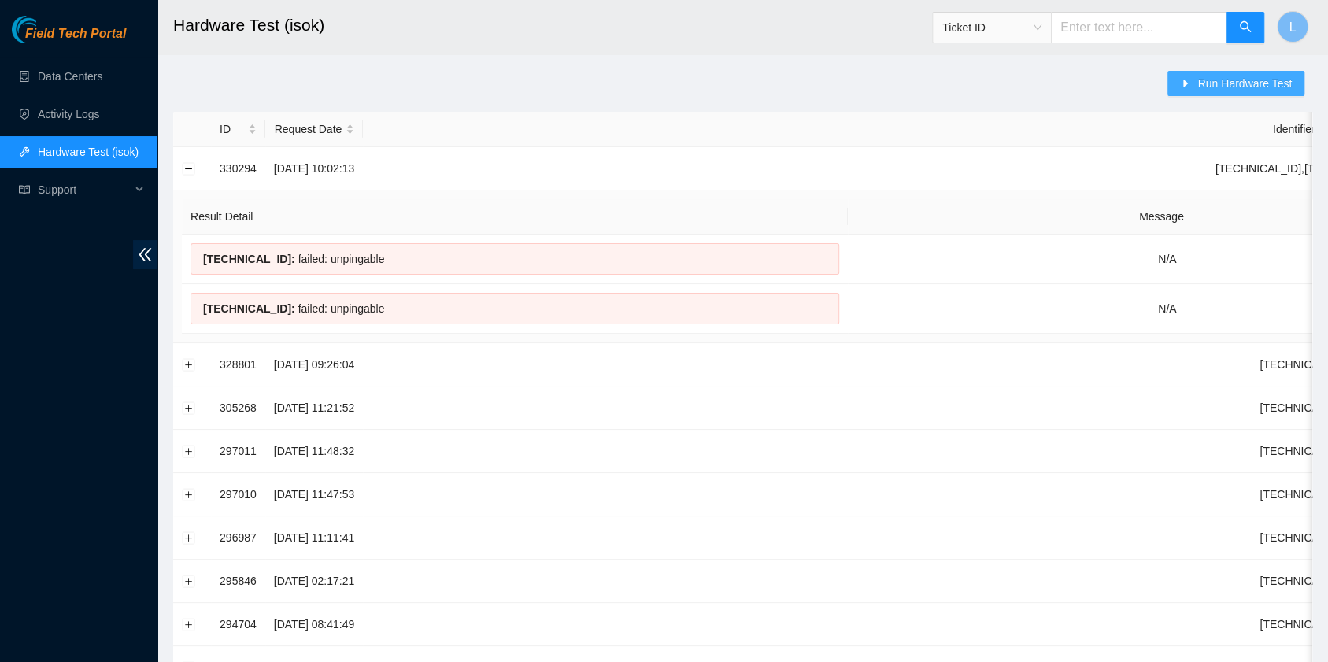
click at [1213, 90] on span "Run Hardware Test" at bounding box center [1244, 83] width 94 height 17
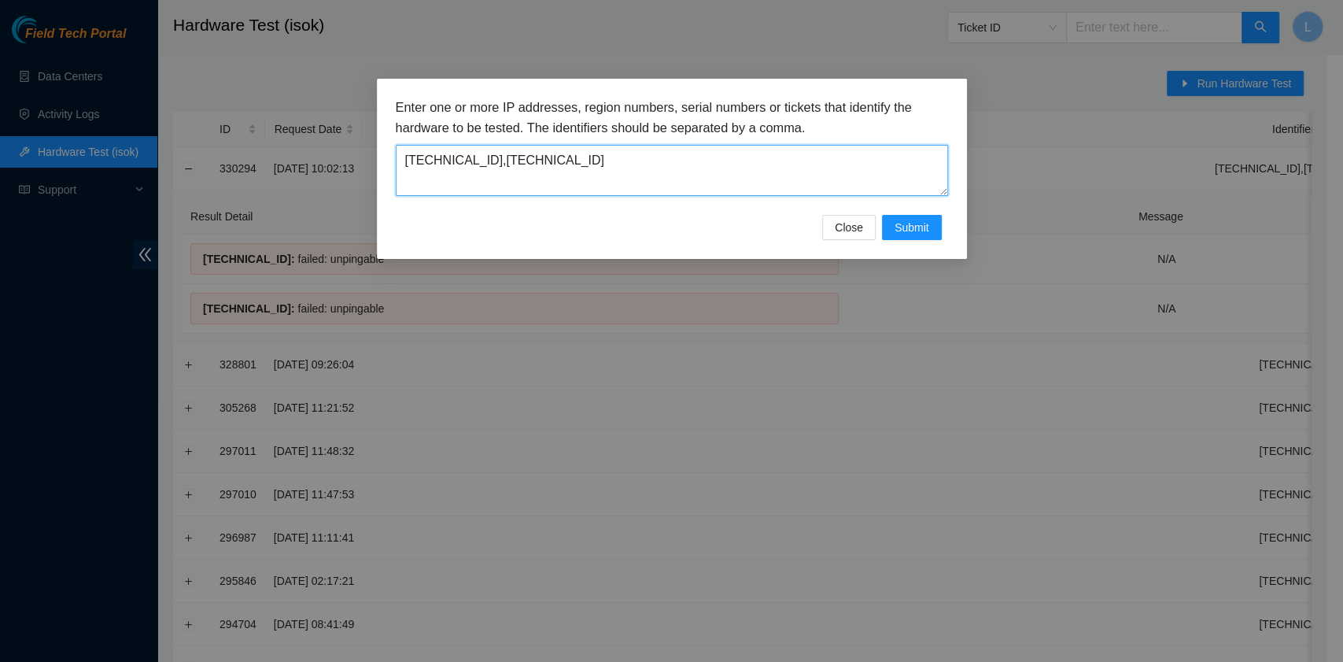
click at [475, 166] on textarea "23.220.74.120,23.220.74.121" at bounding box center [672, 170] width 552 height 51
type textarea "23.220.74.118,23.220.74.119"
click at [893, 230] on button "Submit" at bounding box center [912, 227] width 60 height 25
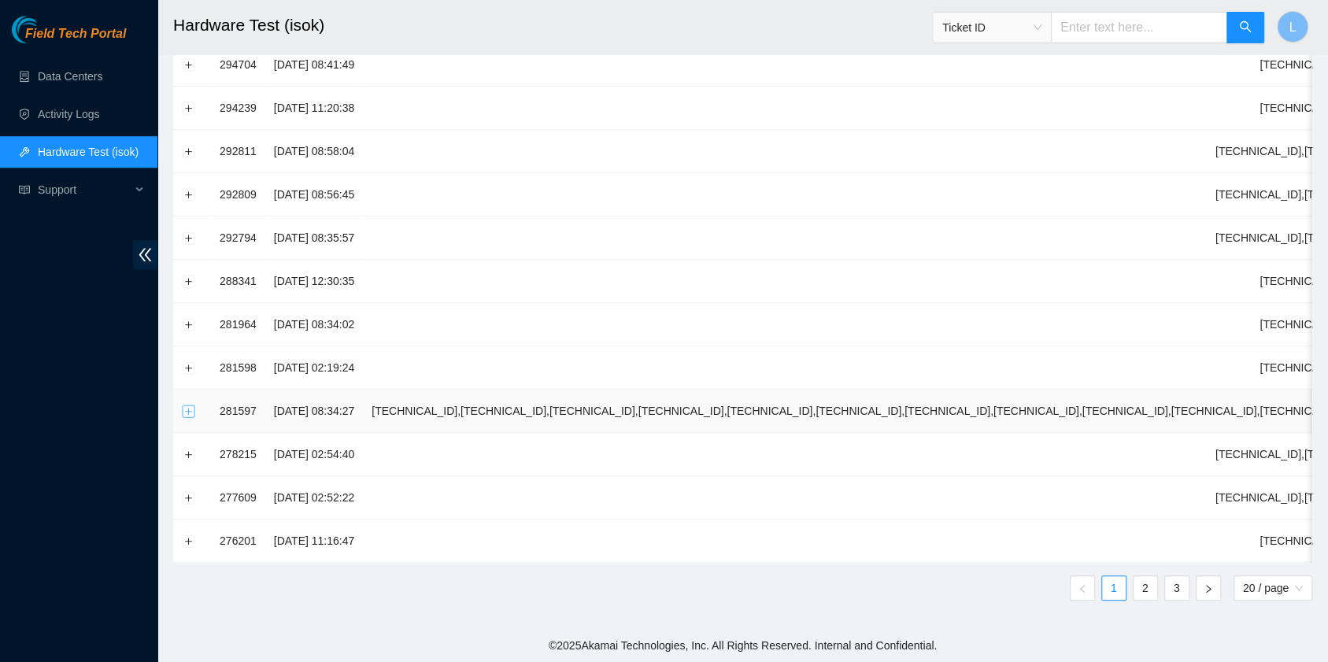
click at [183, 404] on button "Expand row" at bounding box center [189, 410] width 13 height 13
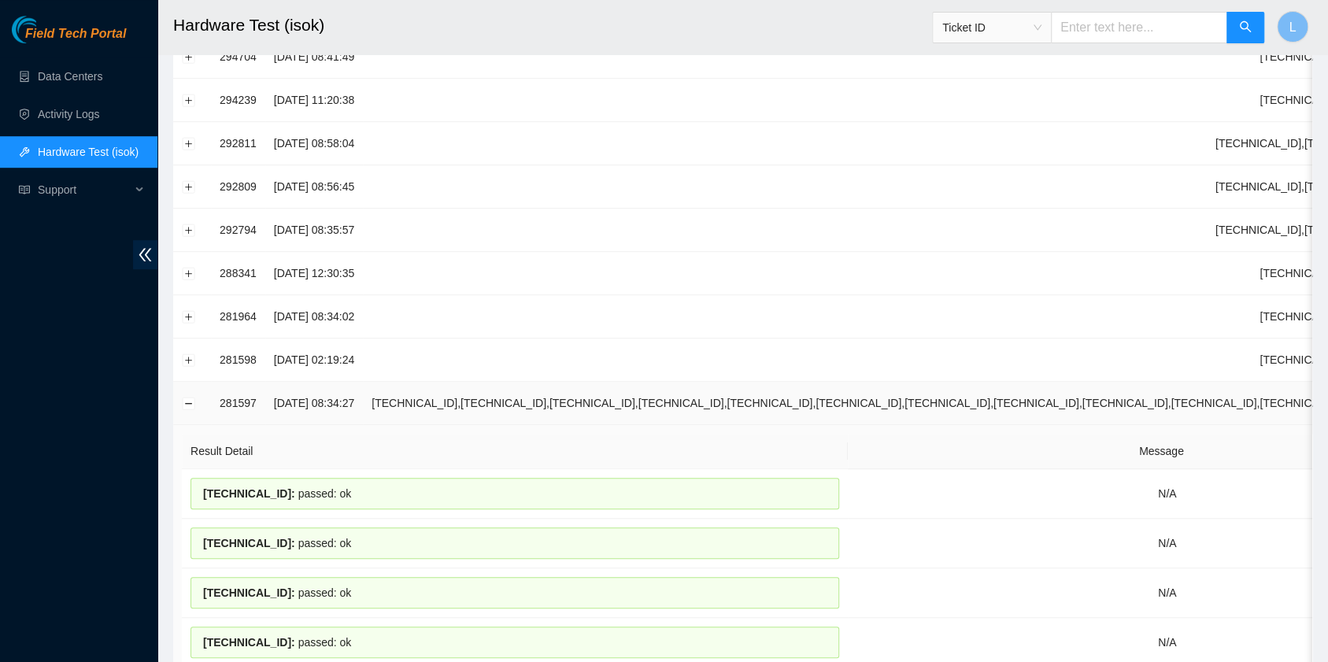
drag, startPoint x: 183, startPoint y: 393, endPoint x: 577, endPoint y: 401, distance: 393.6
click at [577, 401] on td "23.62.183.196,23.62.183.197,23.62.183.198,23.62.183.199,23.62.183.200,23.62.183…" at bounding box center [1302, 403] width 1878 height 43
click at [190, 400] on button "Collapse row" at bounding box center [189, 403] width 13 height 13
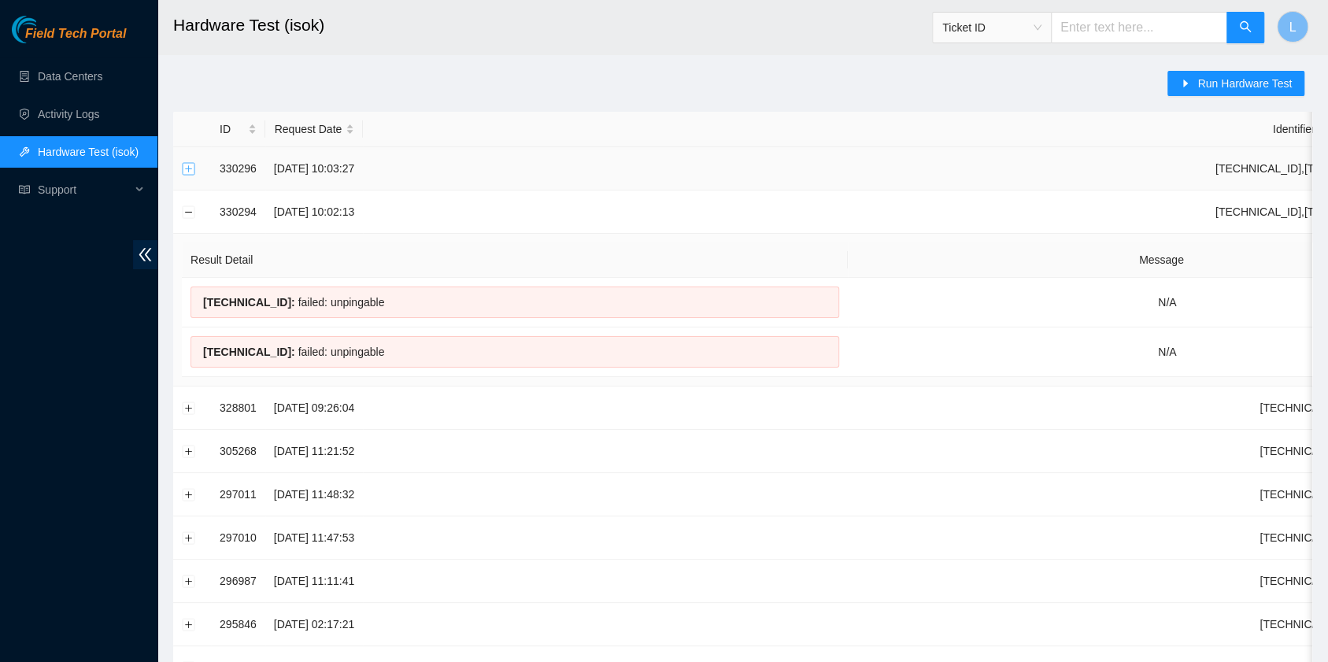
click at [189, 172] on button "Expand row" at bounding box center [189, 168] width 13 height 13
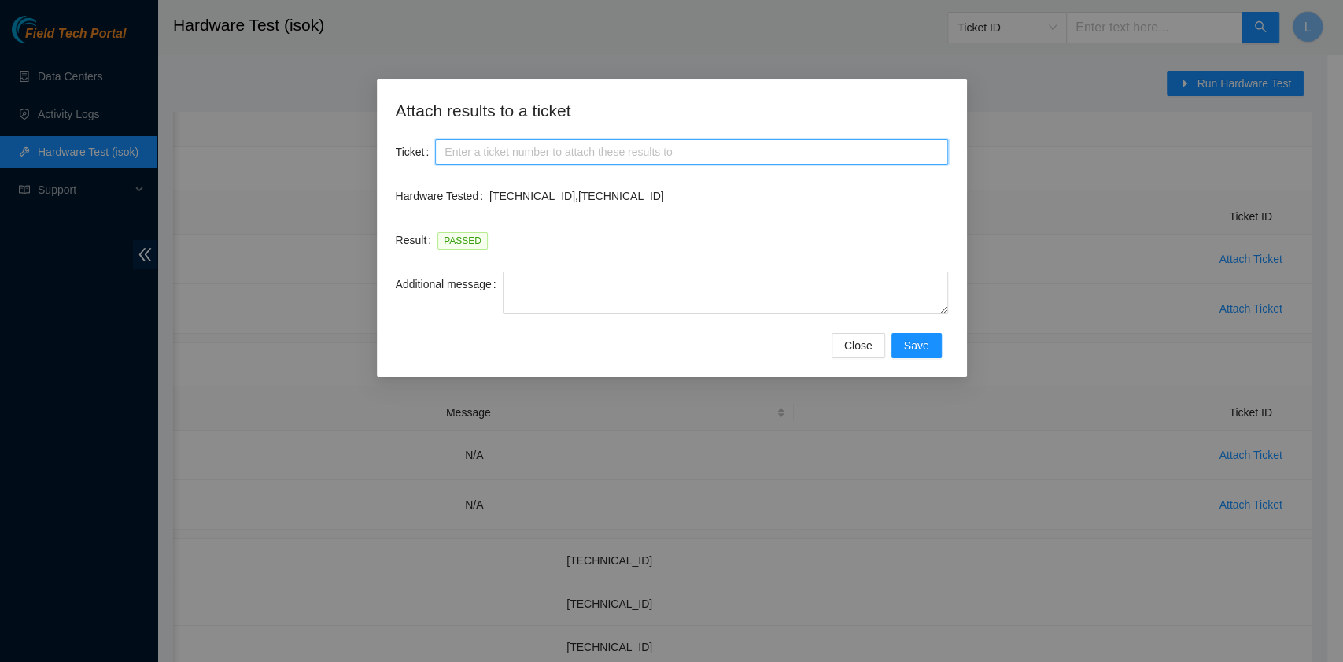
click at [585, 154] on input "Ticket" at bounding box center [691, 151] width 512 height 25
paste input "B-W-14JQXOL"
type input "B-W-14JQXOL"
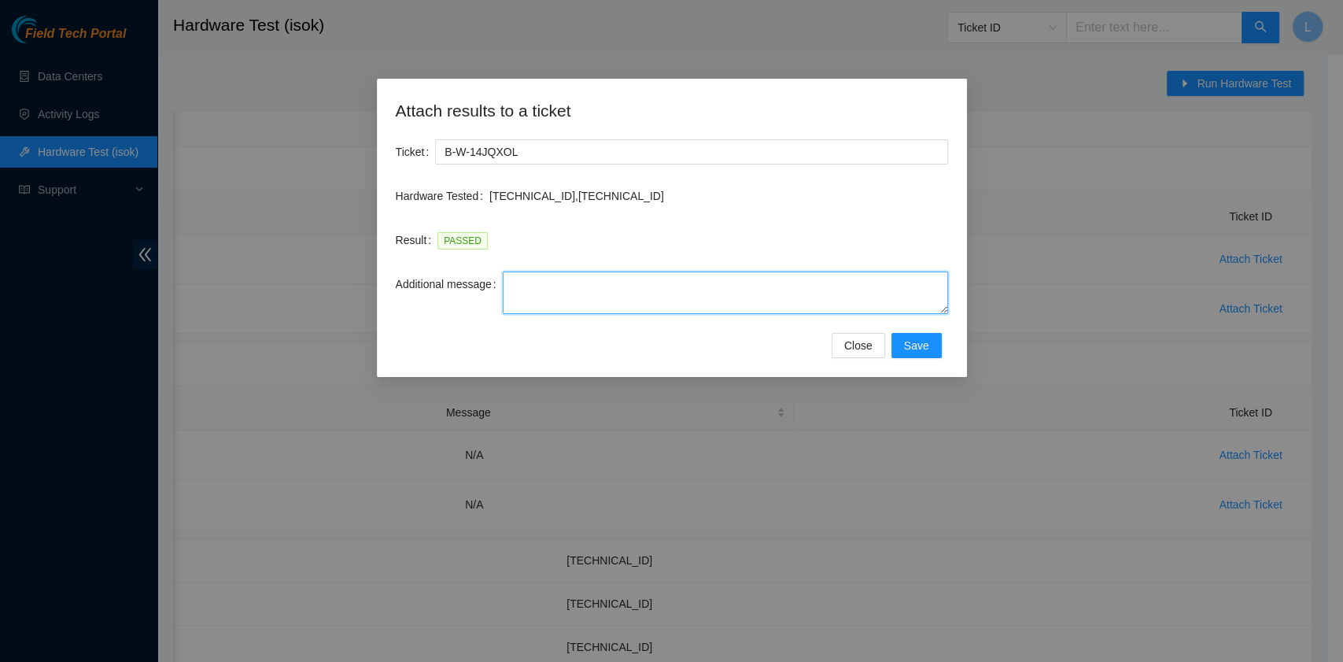
click at [567, 290] on textarea "Additional message" at bounding box center [725, 292] width 445 height 42
type textarea "Rack# G-16 Machine# 26:00 and 26:01"
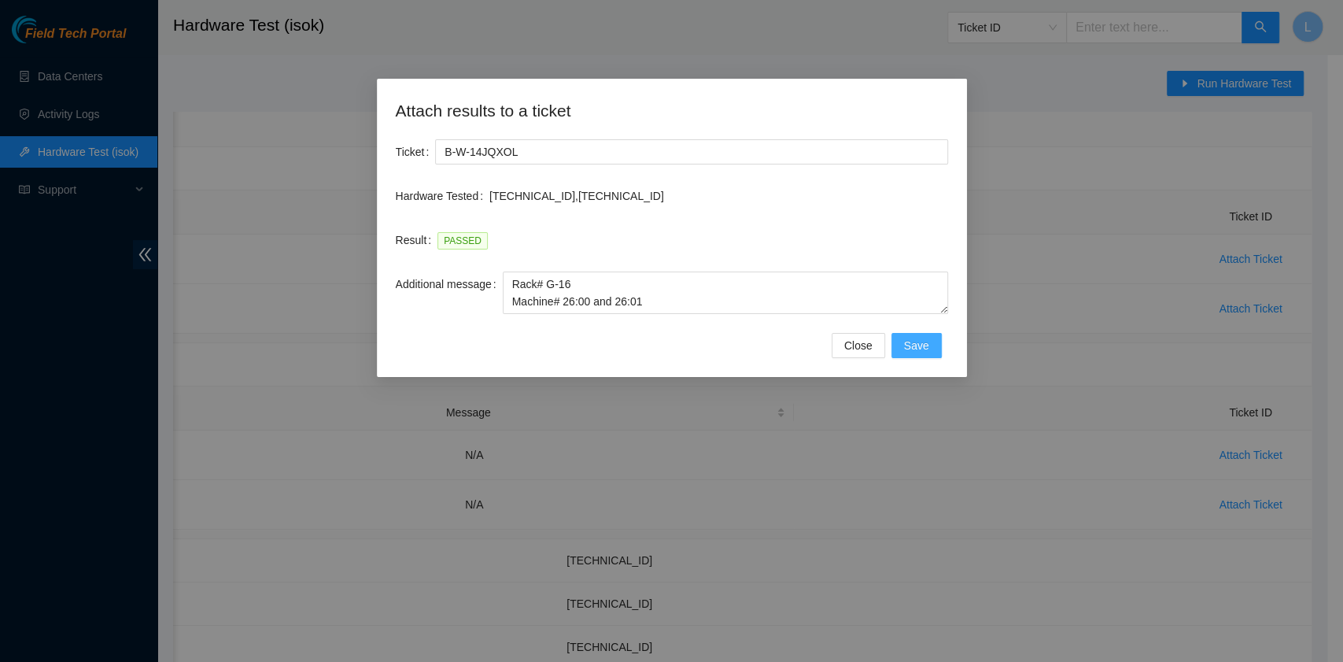
click at [932, 346] on button "Save" at bounding box center [917, 345] width 50 height 25
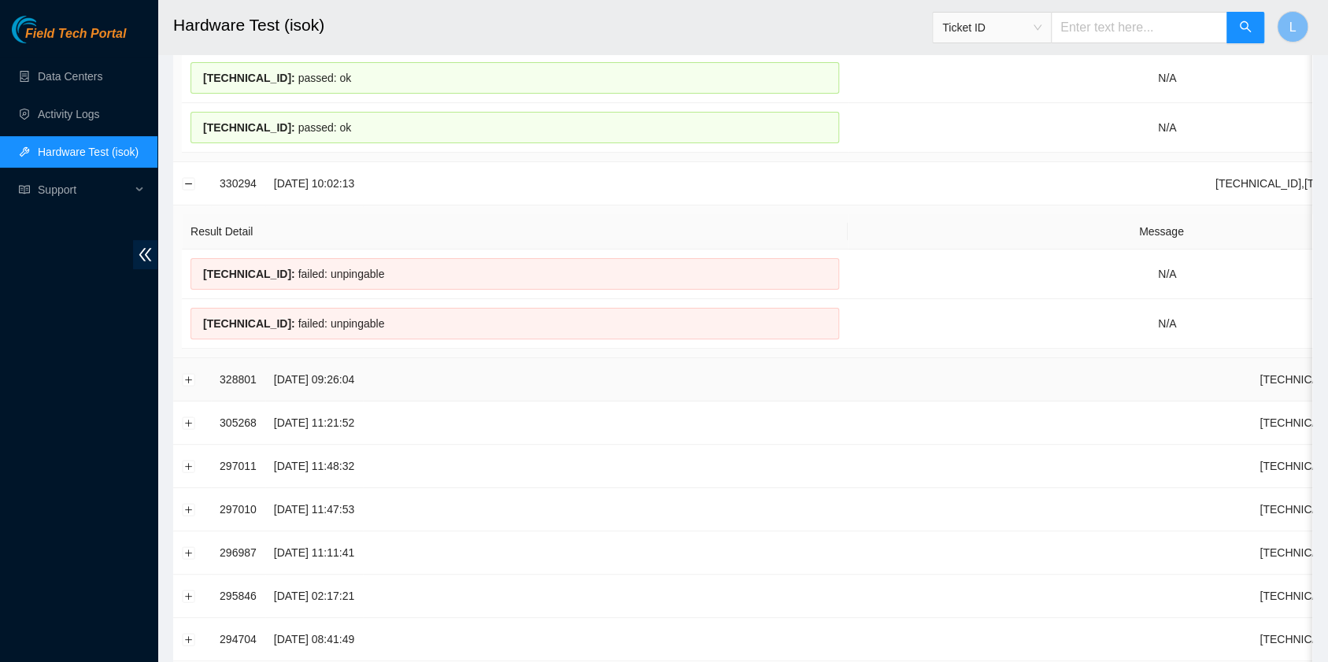
scroll to position [131, 0]
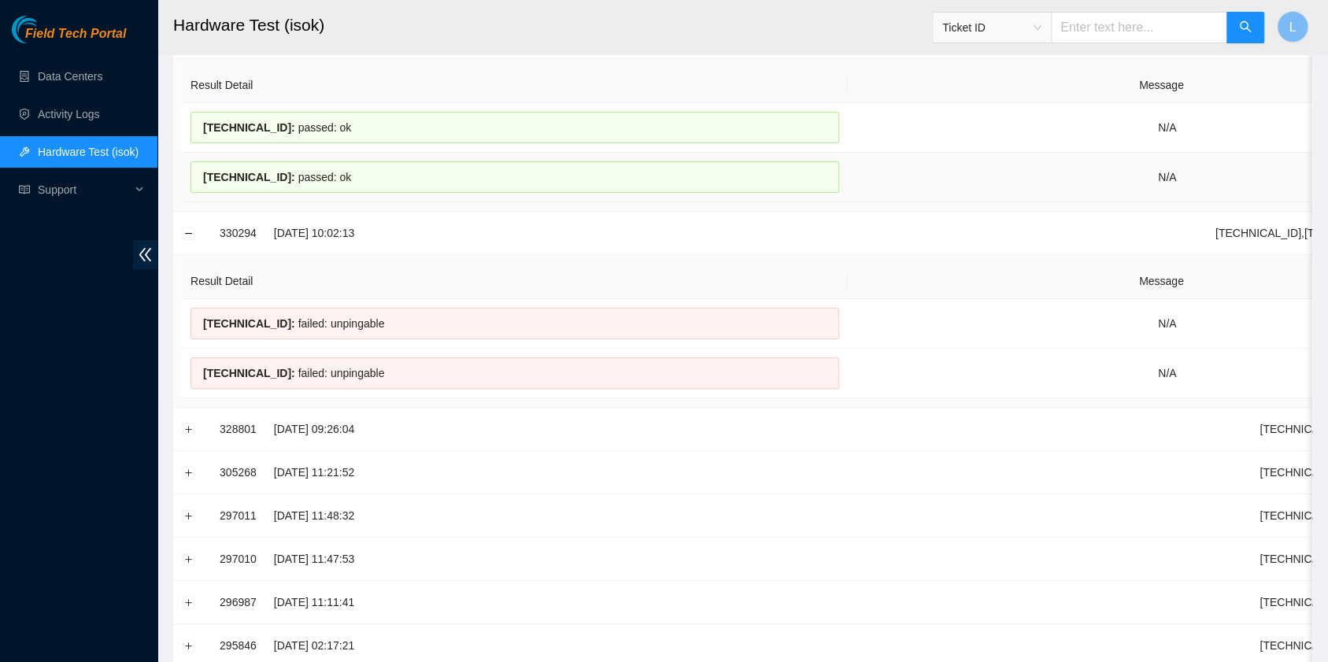
drag, startPoint x: 198, startPoint y: 126, endPoint x: 382, endPoint y: 181, distance: 191.5
click at [382, 181] on tbody "23.220.74.119 : passed: ok N/A Attach Ticket 23.220.74.118 : passed: ok N/A Att…" at bounding box center [1291, 152] width 2218 height 99
copy tbody "23.220.74.119 : passed: ok N/A Attach Ticket 23.220.74.118 : passed: ok"
click at [85, 74] on link "Data Centers" at bounding box center [70, 76] width 65 height 13
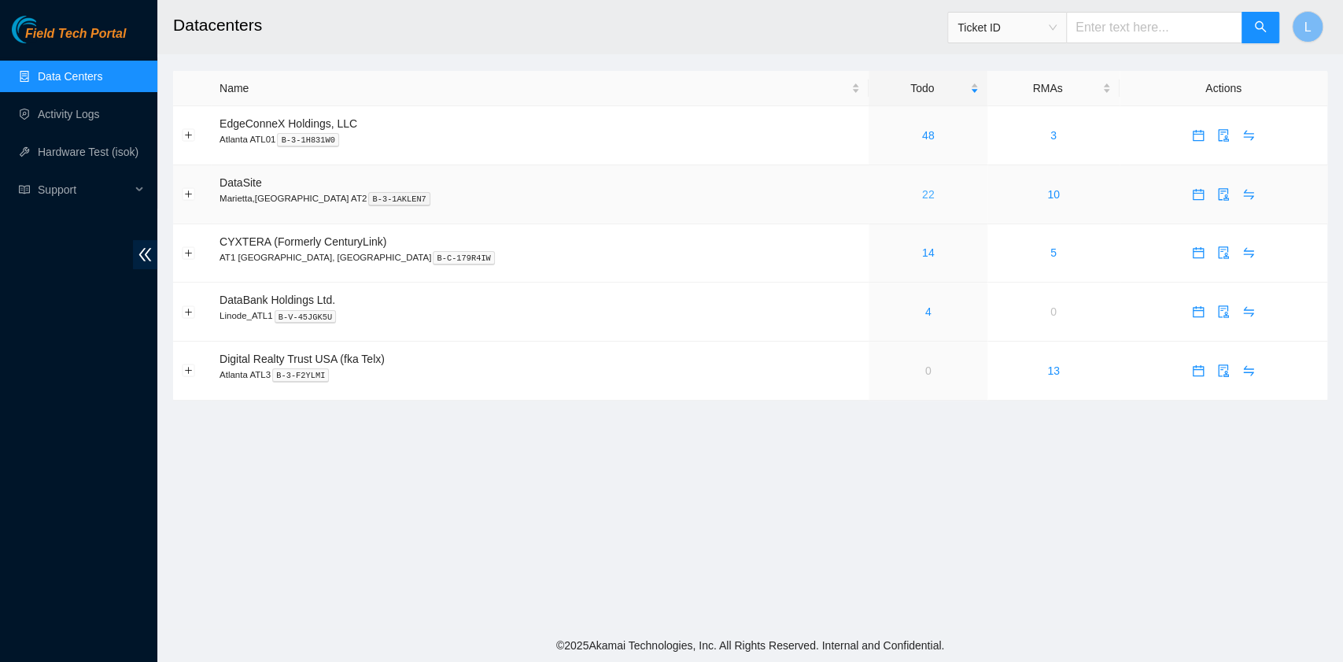
click at [922, 194] on link "22" at bounding box center [928, 194] width 13 height 13
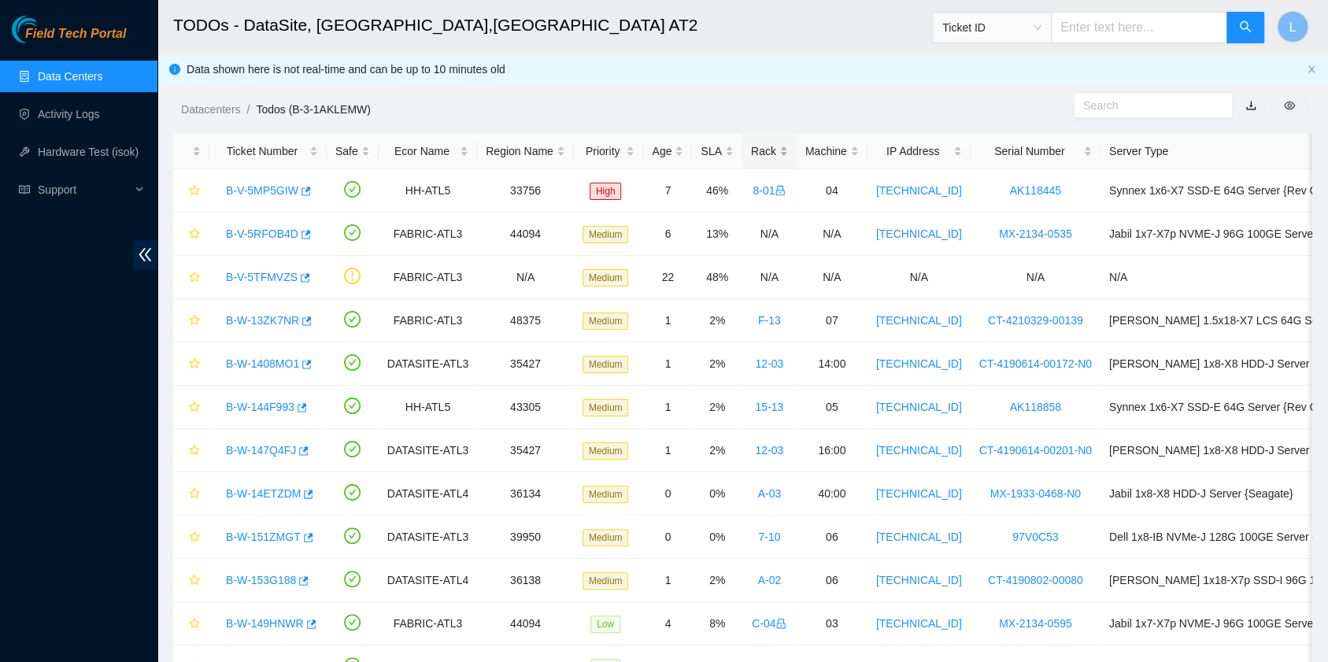
click at [752, 154] on div "Rack" at bounding box center [769, 150] width 37 height 17
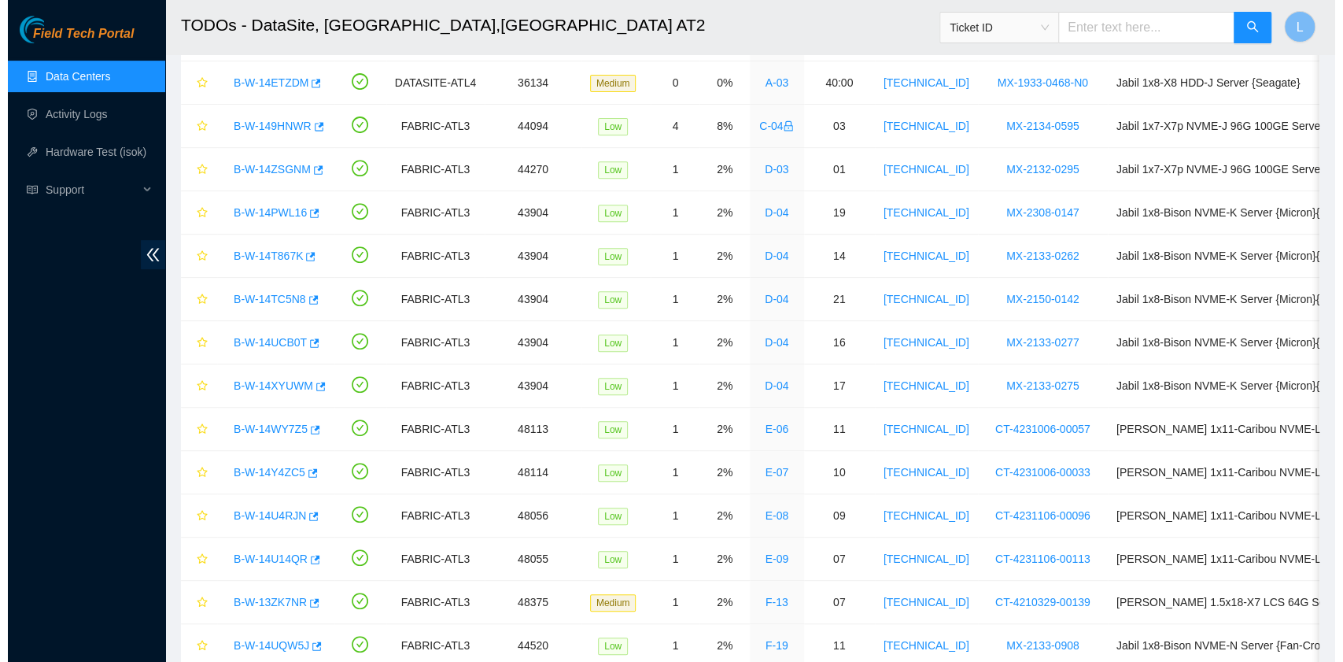
scroll to position [518, 0]
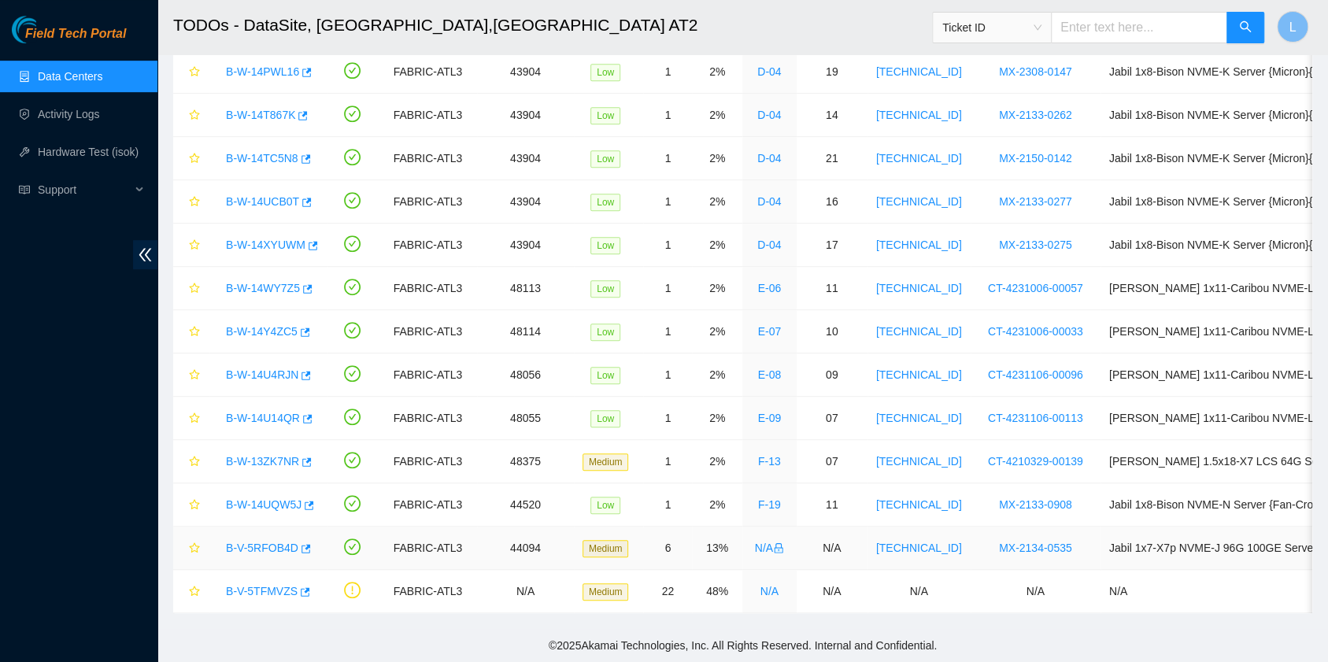
click at [265, 541] on link "B-V-5RFOB4D" at bounding box center [262, 547] width 72 height 13
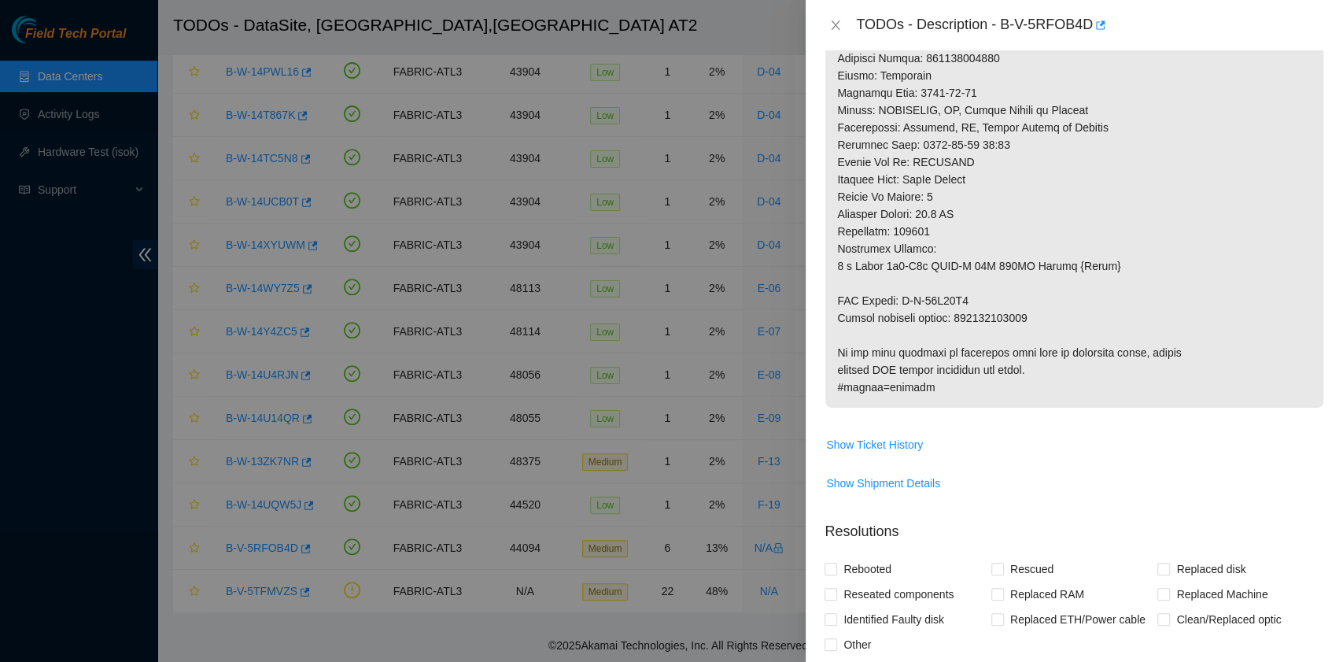
scroll to position [944, 0]
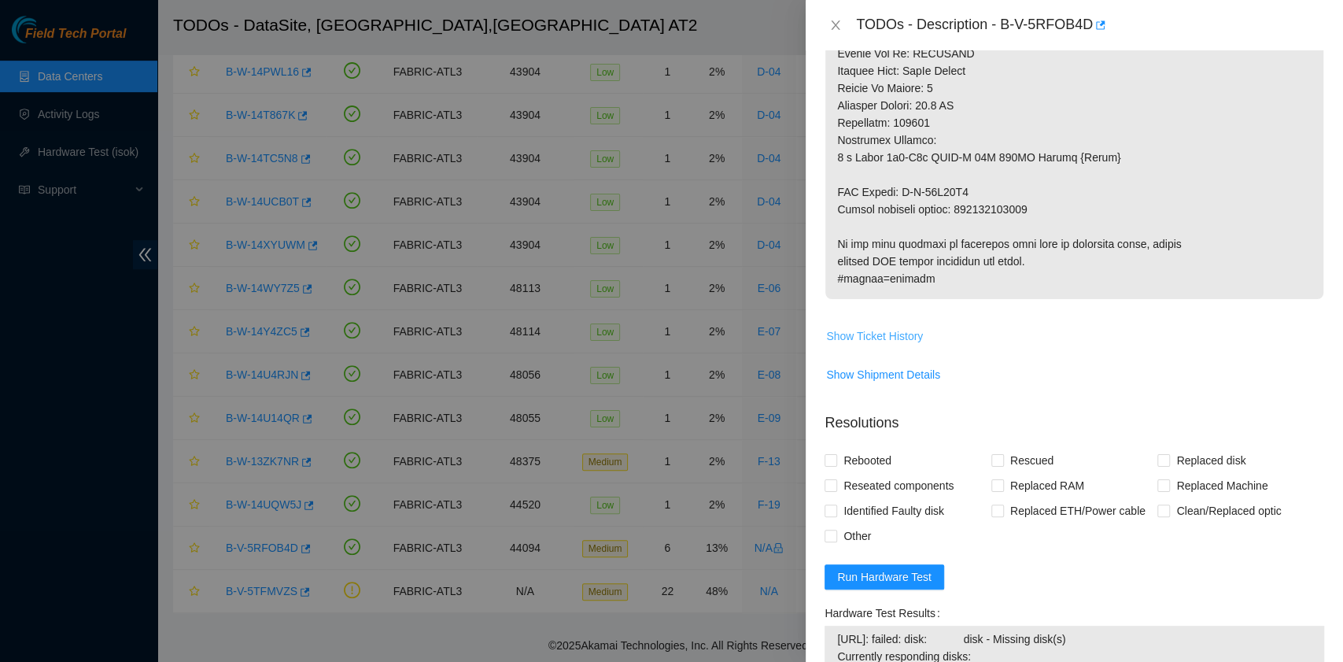
click at [902, 345] on span "Show Ticket History" at bounding box center [874, 335] width 97 height 17
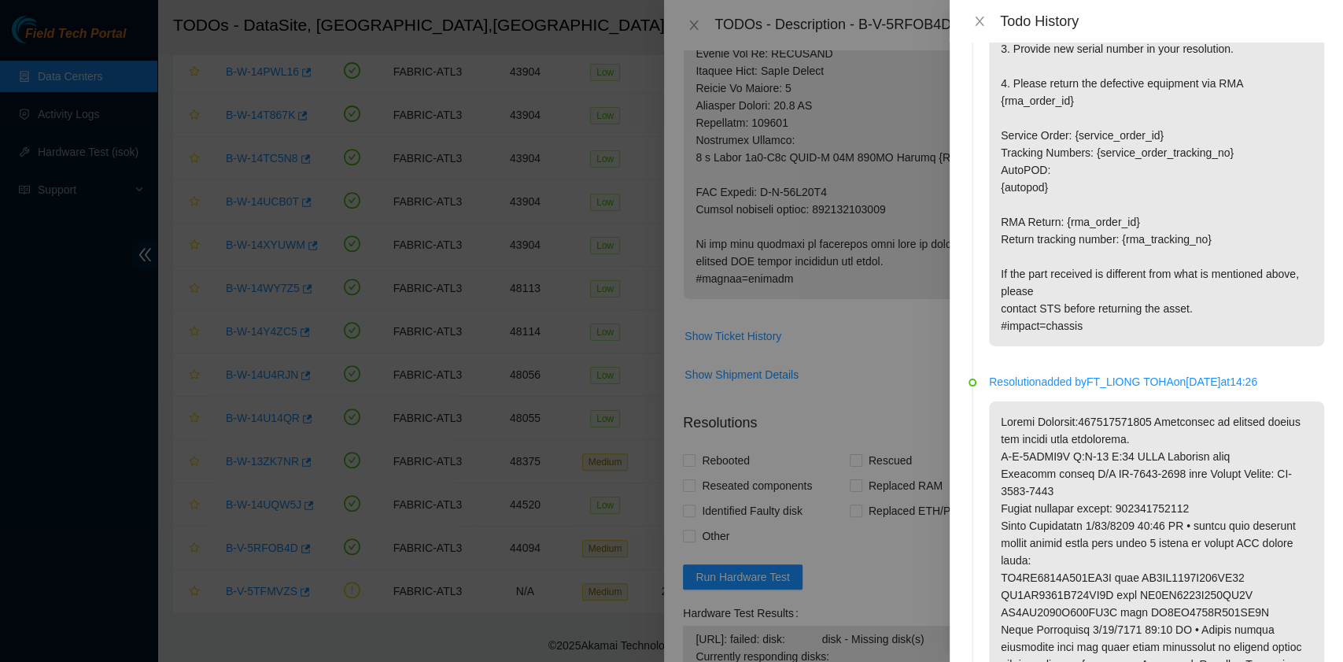
scroll to position [1468, 0]
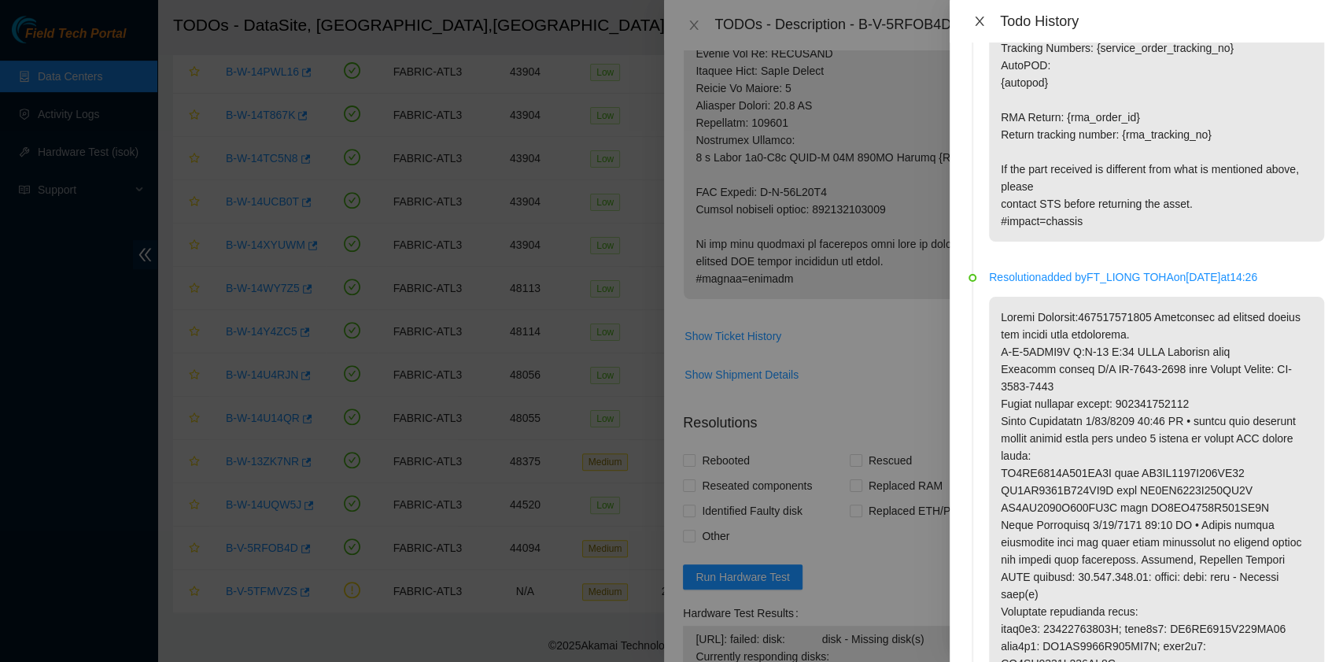
click at [976, 19] on icon "close" at bounding box center [979, 21] width 13 height 13
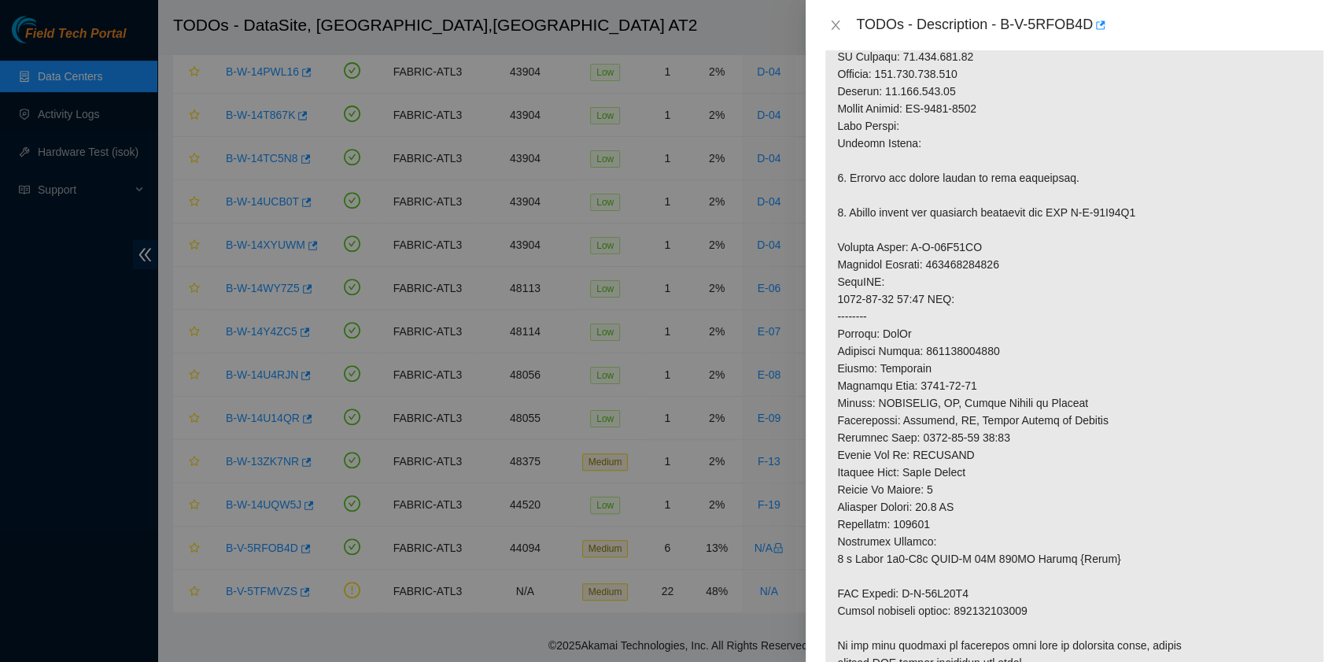
scroll to position [524, 0]
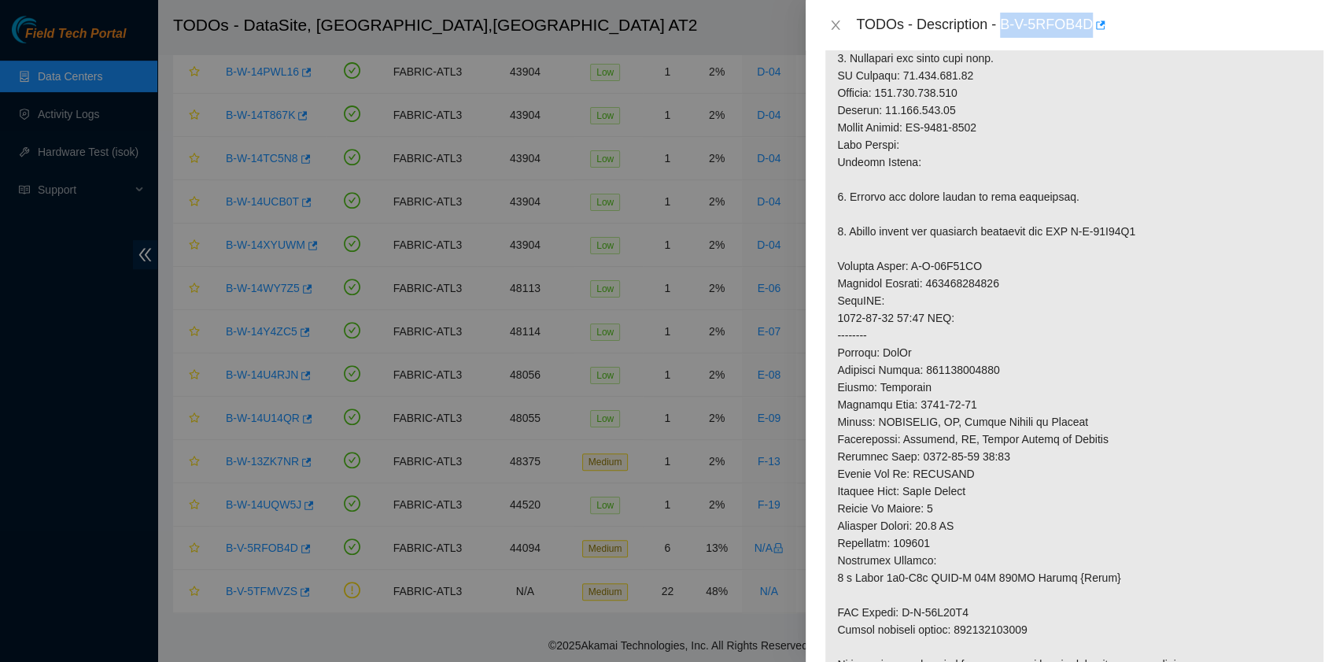
drag, startPoint x: 1003, startPoint y: 28, endPoint x: 1089, endPoint y: 28, distance: 86.6
click at [1089, 28] on div "TODOs - Description - B-V-5RFOB4D" at bounding box center [1090, 25] width 468 height 25
copy div "B-V-5RFOB4D"
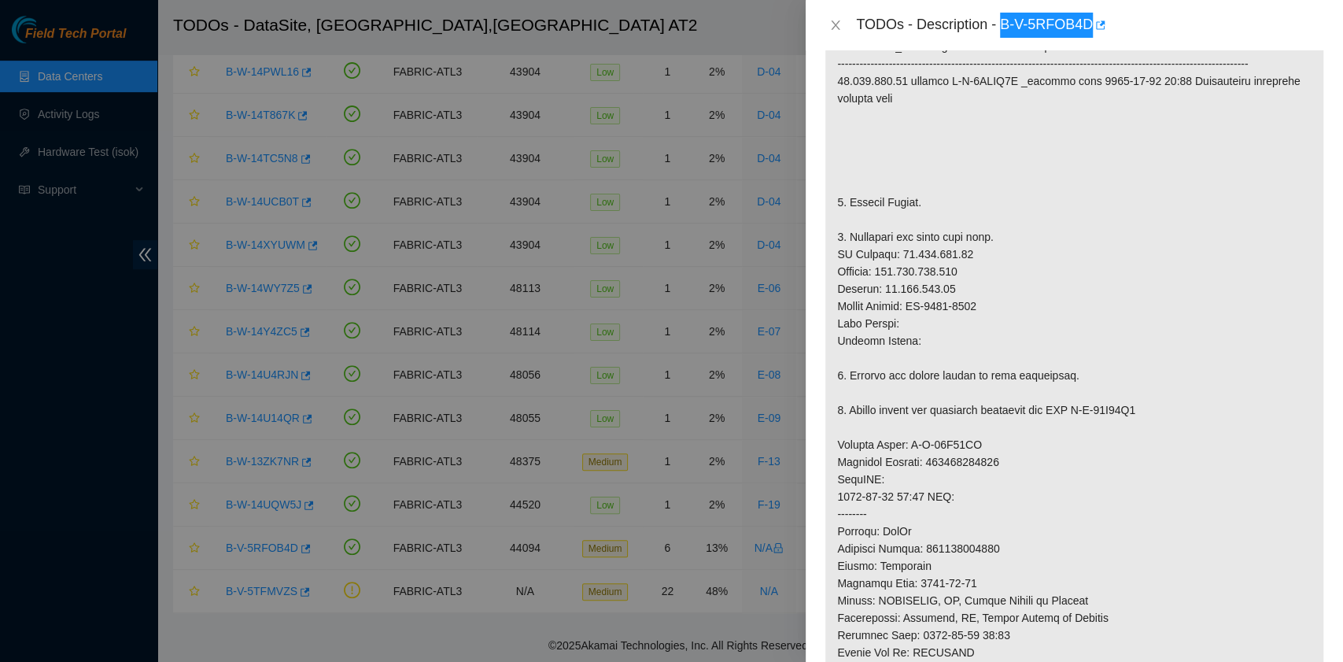
scroll to position [315, 0]
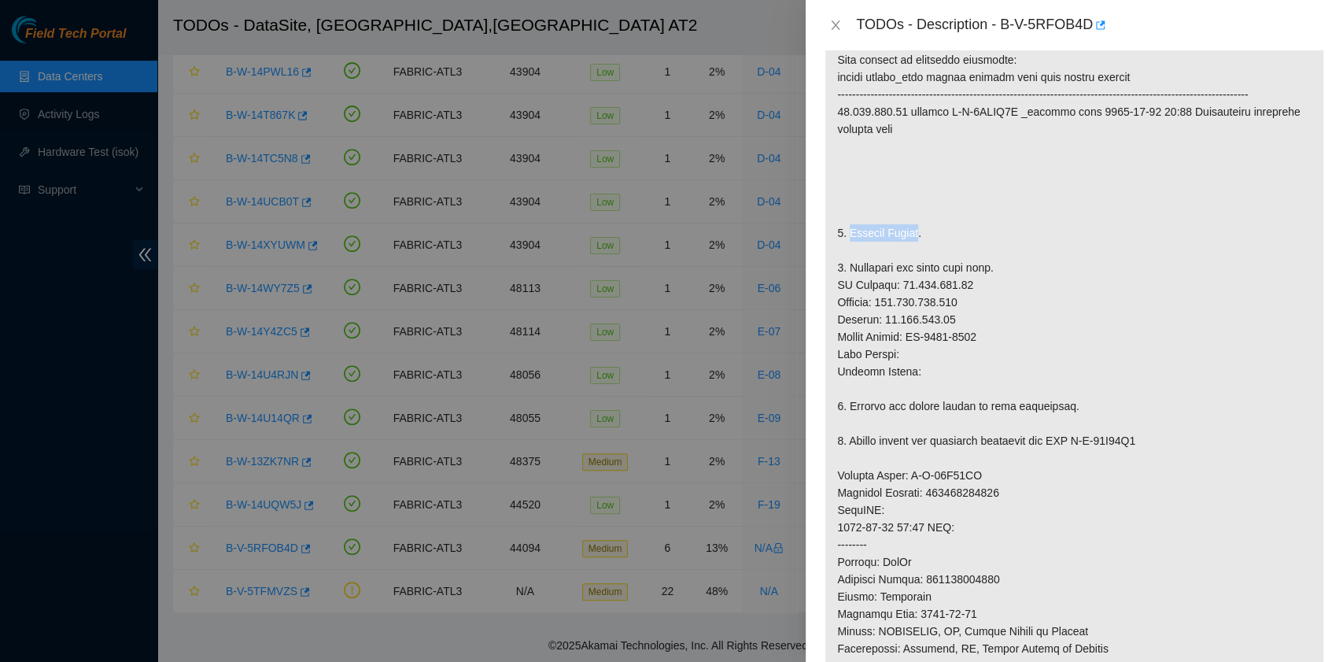
drag, startPoint x: 848, startPoint y: 246, endPoint x: 920, endPoint y: 250, distance: 71.7
click at [920, 250] on p at bounding box center [1075, 467] width 498 height 924
copy p "Replace Server"
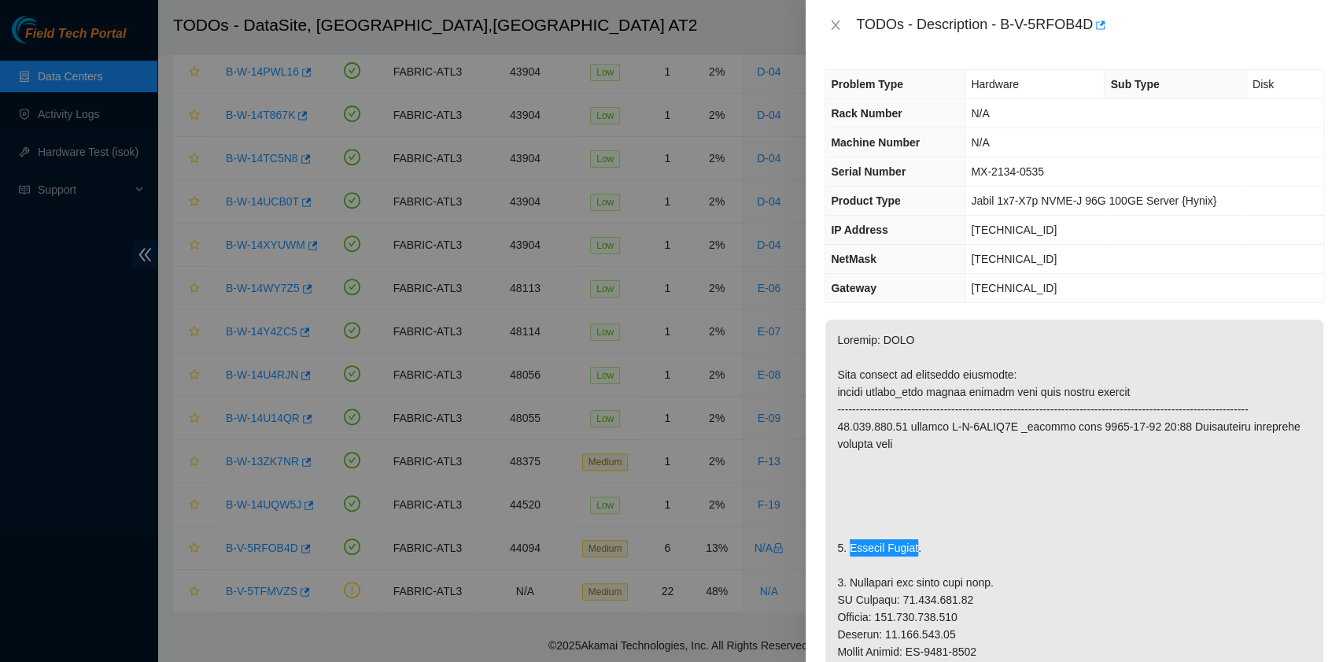
scroll to position [0, 0]
drag, startPoint x: 1047, startPoint y: 172, endPoint x: 975, endPoint y: 175, distance: 71.7
click at [975, 175] on td "MX-2134-0535" at bounding box center [1145, 171] width 358 height 29
copy span "MX-2134-0535"
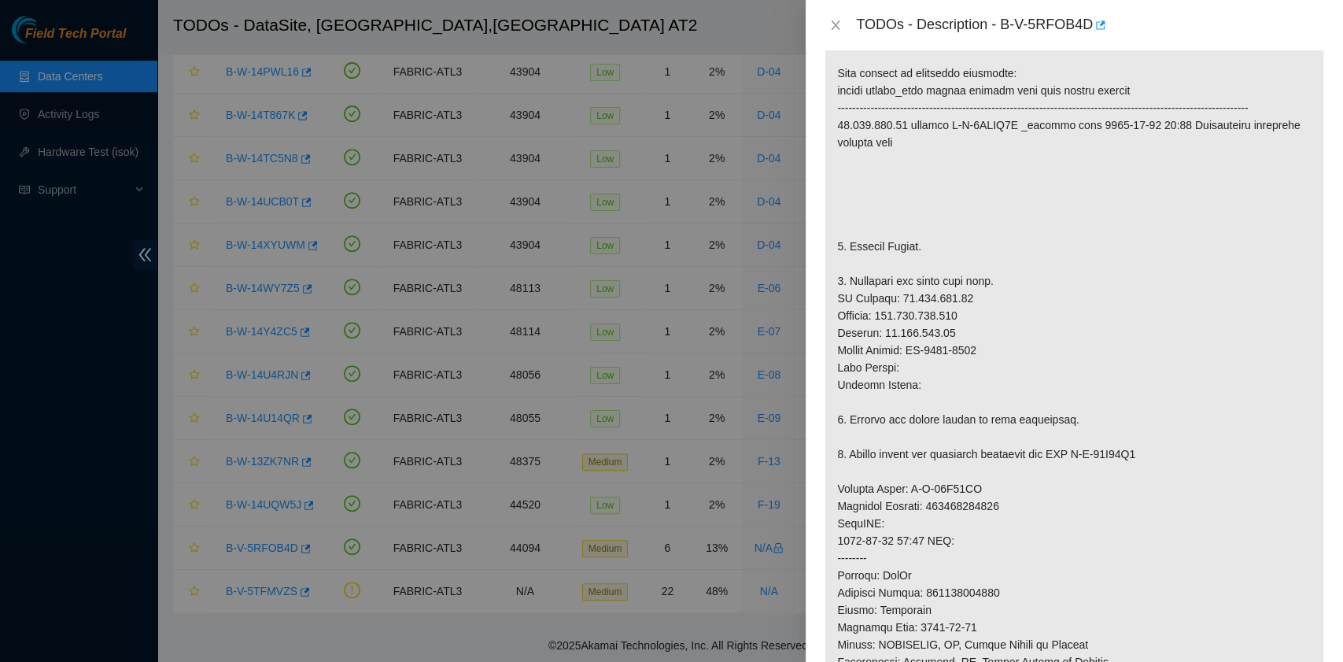
scroll to position [315, 0]
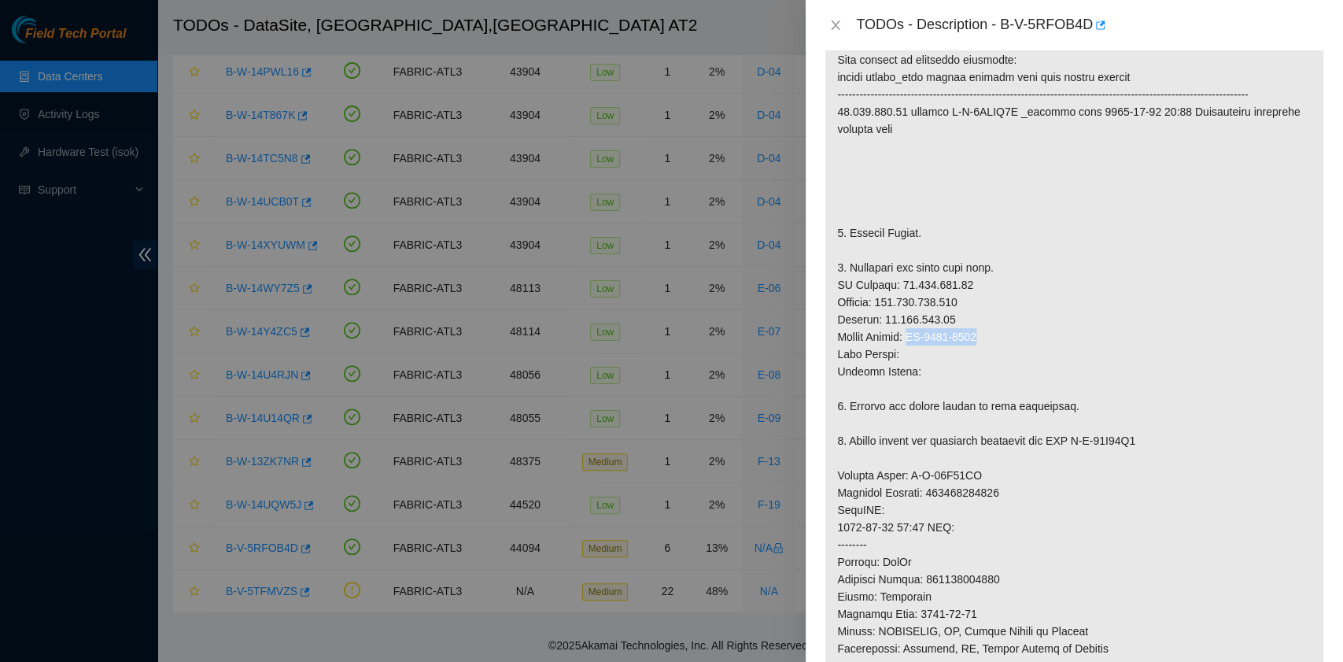
drag, startPoint x: 988, startPoint y: 351, endPoint x: 914, endPoint y: 354, distance: 74.0
click at [914, 354] on p at bounding box center [1075, 467] width 498 height 924
copy p "MX-2138-0052"
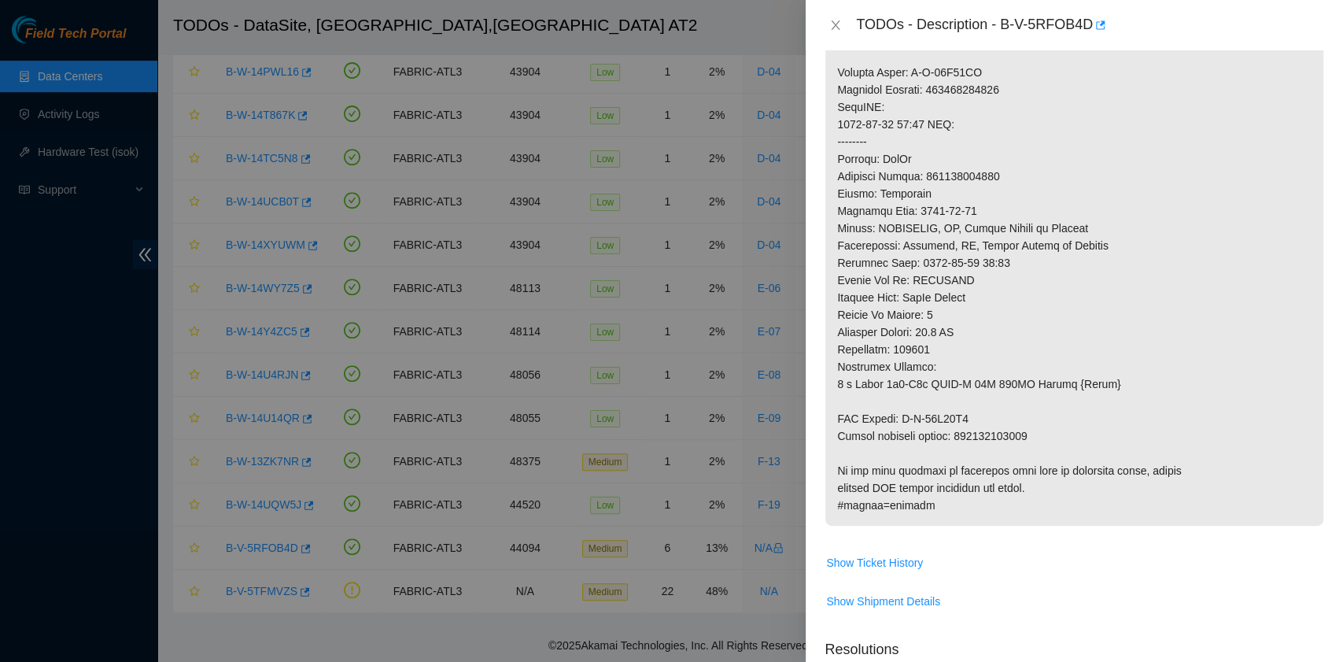
scroll to position [734, 0]
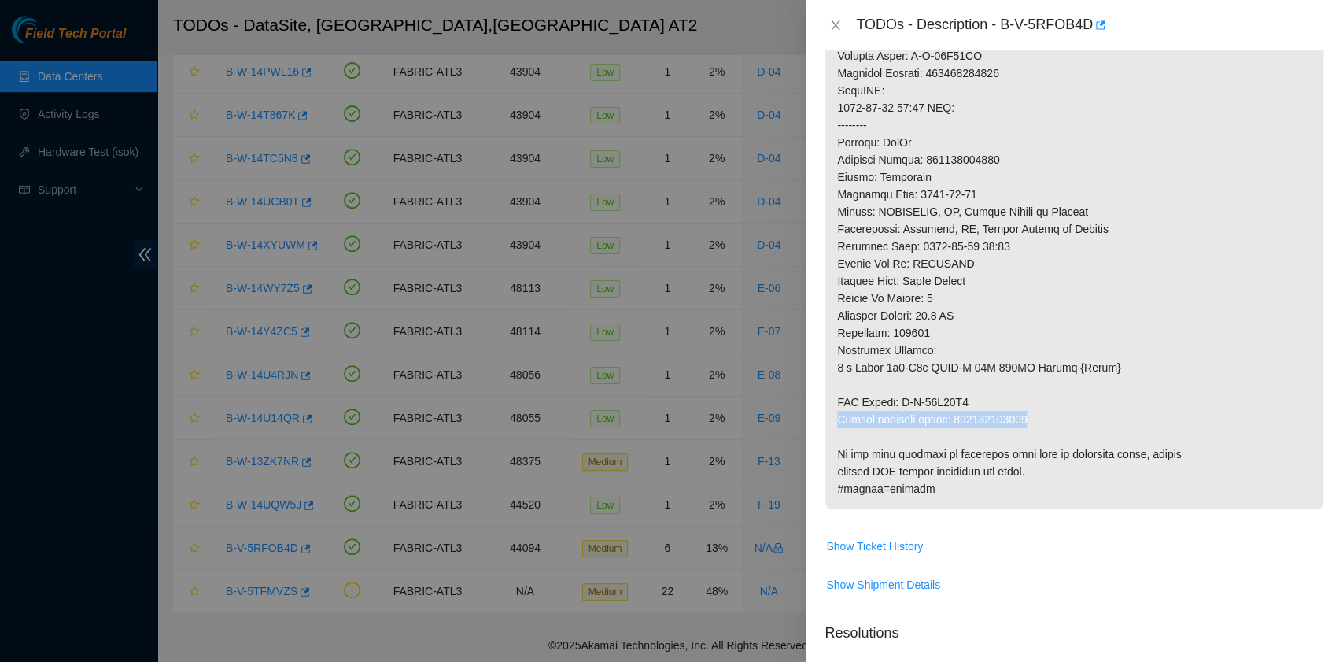
drag, startPoint x: 837, startPoint y: 436, endPoint x: 1031, endPoint y: 434, distance: 194.4
click at [1031, 434] on p at bounding box center [1075, 47] width 498 height 924
copy p "Return tracking number: 414739615028"
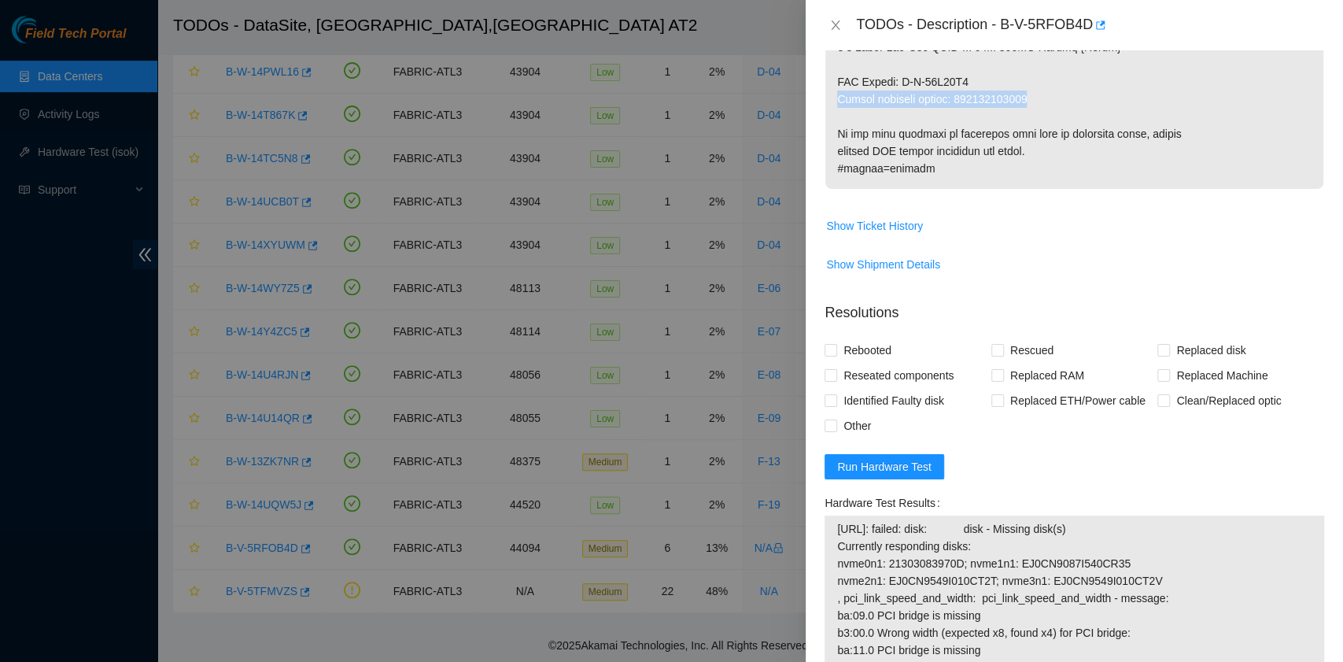
scroll to position [1154, 0]
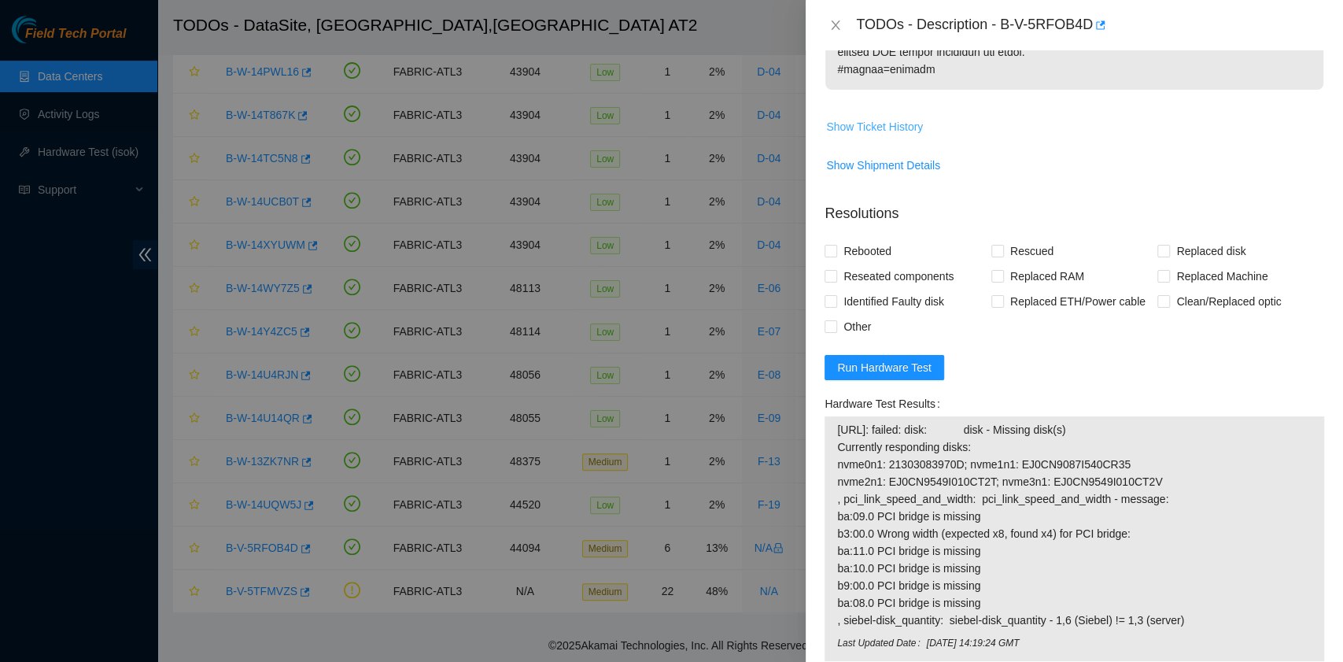
click at [910, 135] on span "Show Ticket History" at bounding box center [874, 126] width 97 height 17
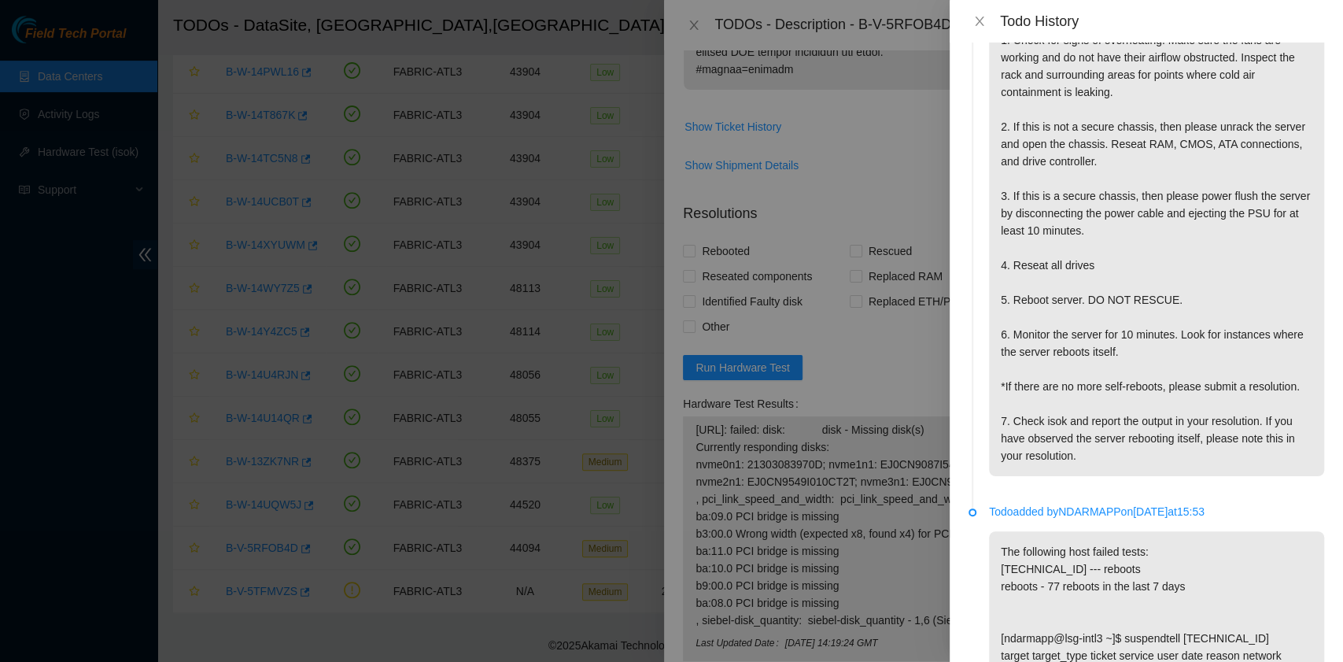
scroll to position [4462, 0]
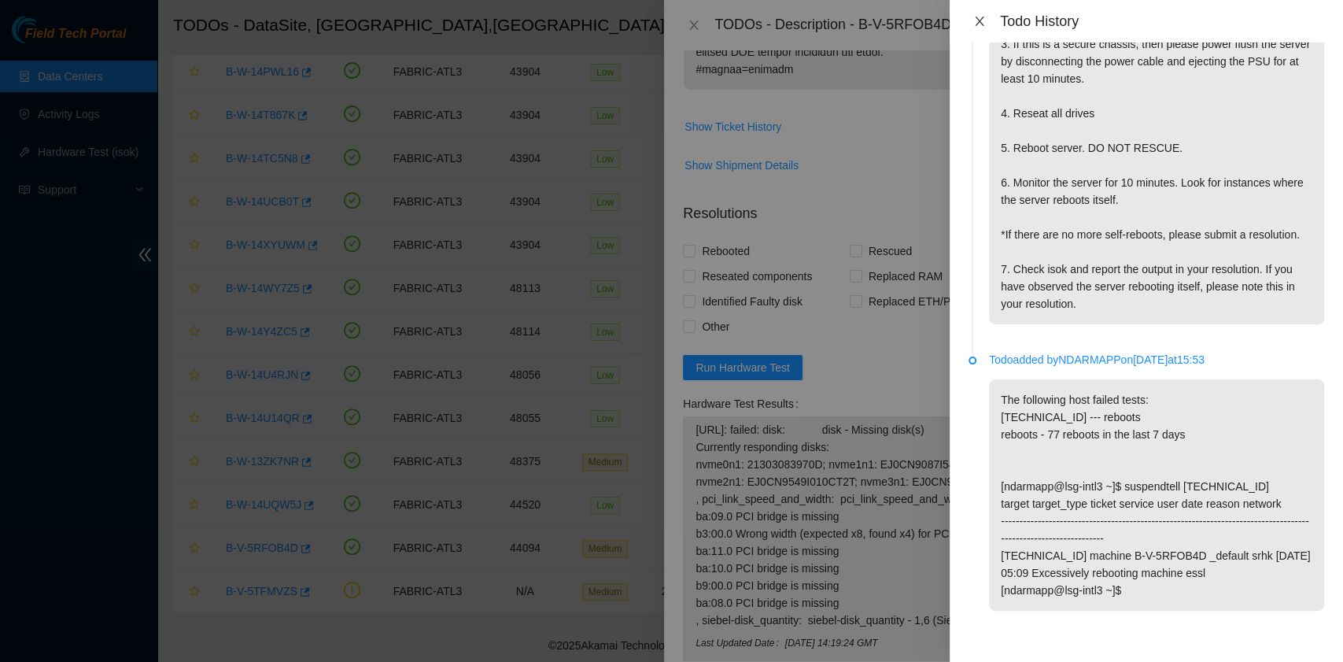
click at [981, 23] on icon "close" at bounding box center [979, 21] width 9 height 9
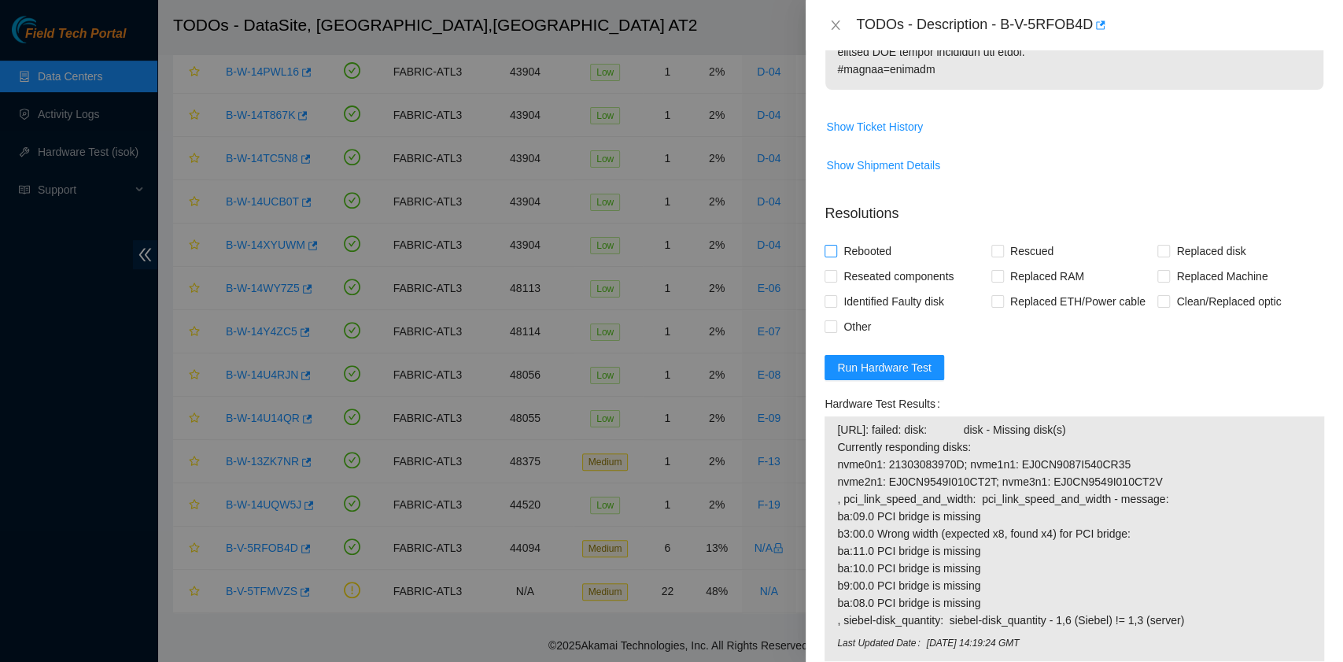
click at [870, 264] on span "Rebooted" at bounding box center [867, 250] width 61 height 25
click at [836, 256] on input "Rebooted" at bounding box center [830, 250] width 11 height 11
checkbox input "true"
click at [1158, 283] on span at bounding box center [1164, 276] width 13 height 13
click at [1158, 281] on input "Replaced Machine" at bounding box center [1163, 275] width 11 height 11
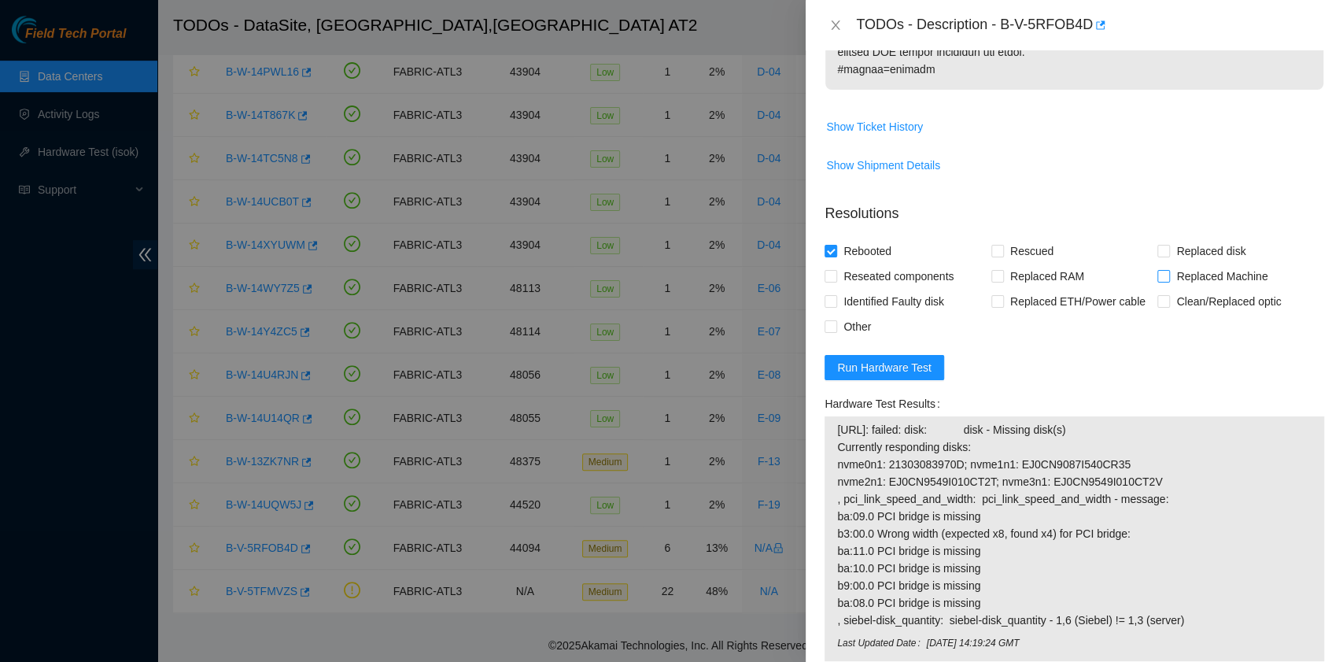
checkbox input "true"
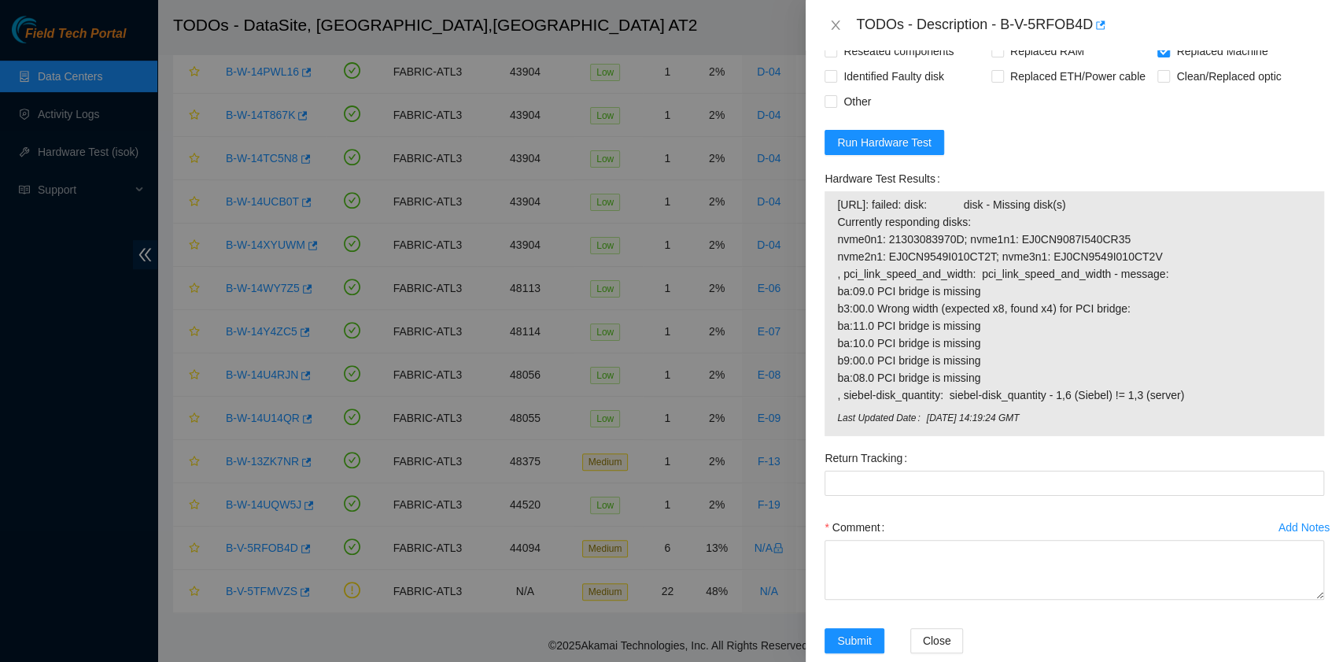
scroll to position [1422, 0]
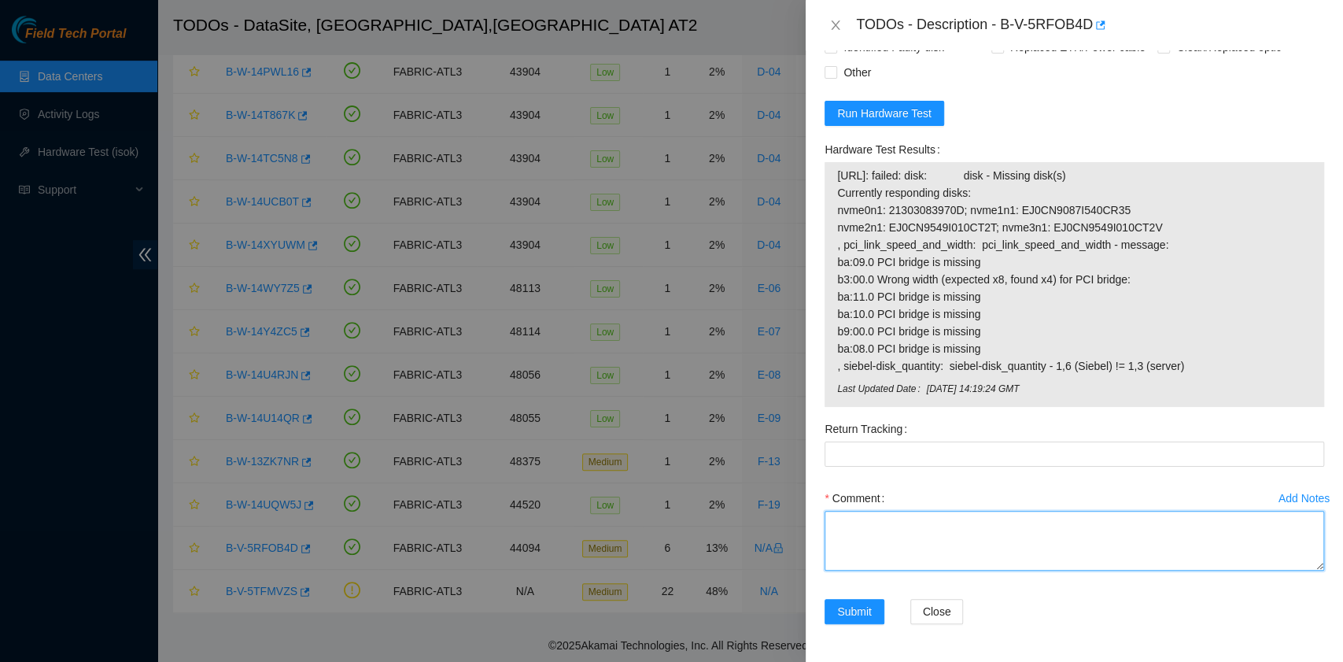
click at [951, 530] on textarea "Comment" at bounding box center [1075, 541] width 500 height 60
paste textarea "B-V-5RFOB4D rack# C-04 machine# 01 ESSL Security rack Replaced Server S/N MX-21…"
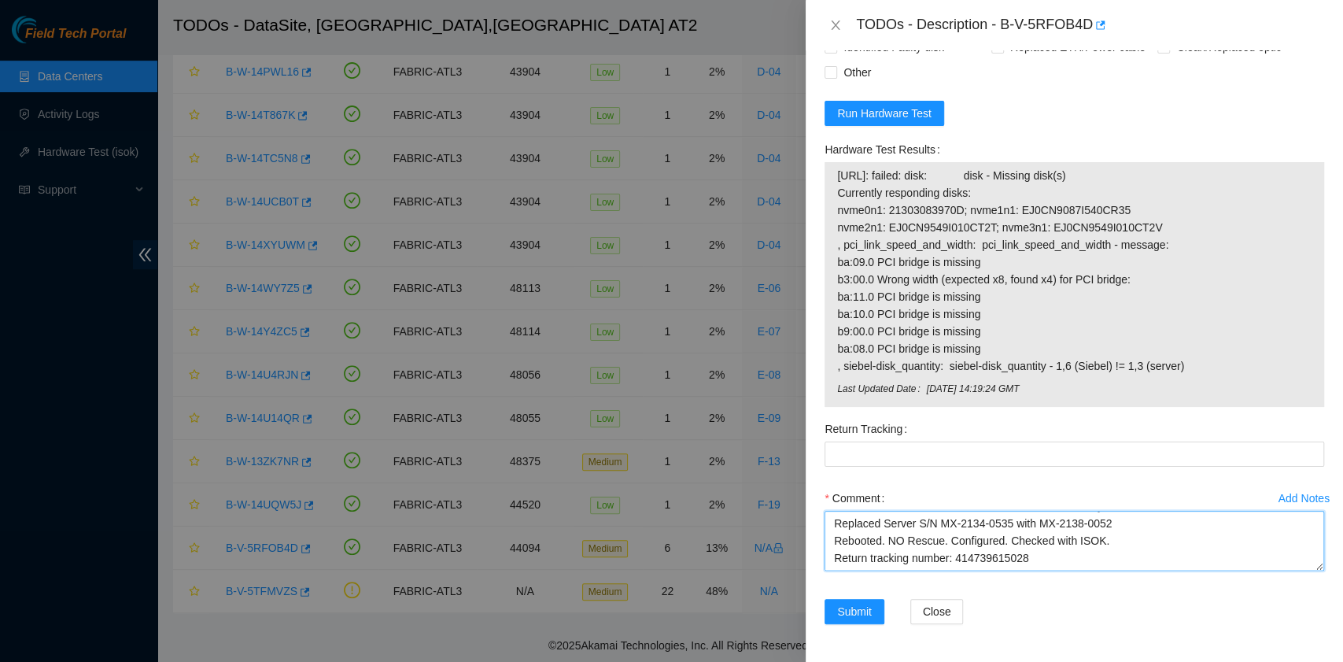
scroll to position [35, 0]
drag, startPoint x: 1032, startPoint y: 544, endPoint x: 957, endPoint y: 540, distance: 74.9
click at [957, 540] on textarea "B-V-5RFOB4D rack# C-04 machine# 01 ESSL Security rack Replaced Server S/N MX-21…" at bounding box center [1075, 541] width 500 height 60
type textarea "B-V-5RFOB4D rack# C-04 machine# 01 ESSL Security rack Replaced Server S/N MX-21…"
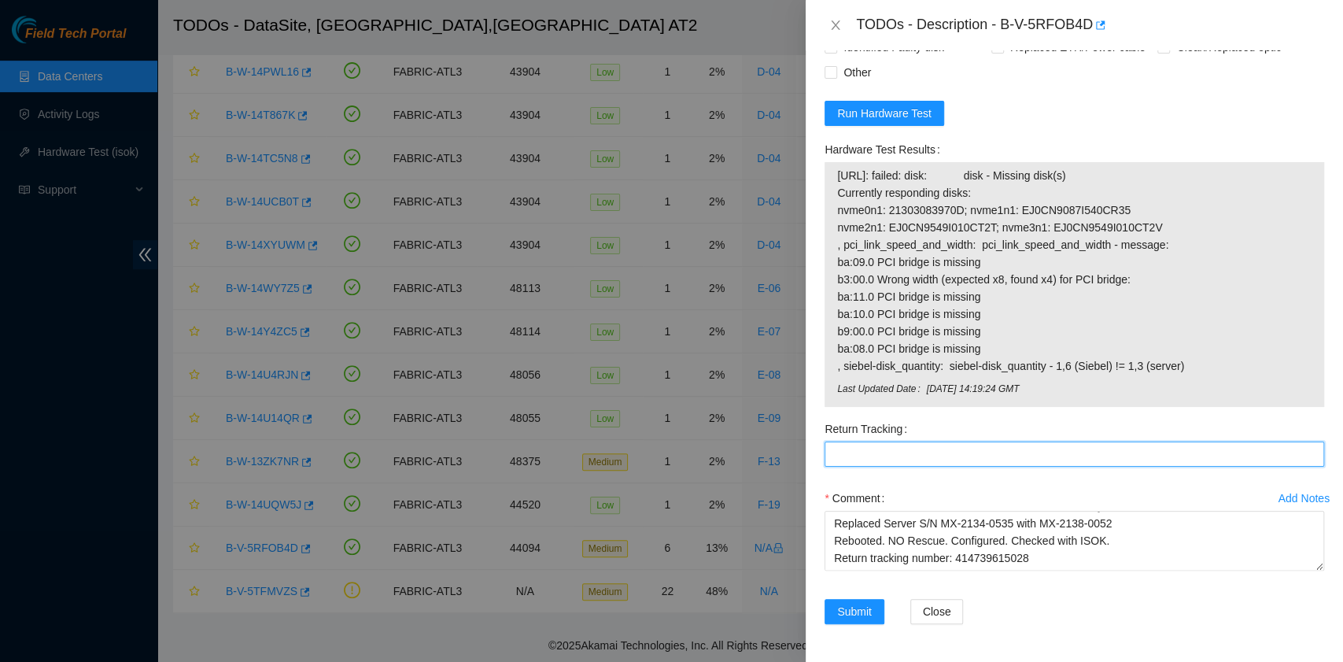
click at [911, 453] on Tracking "Return Tracking" at bounding box center [1075, 453] width 500 height 25
paste Tracking "414739615028"
type Tracking "414739615028"
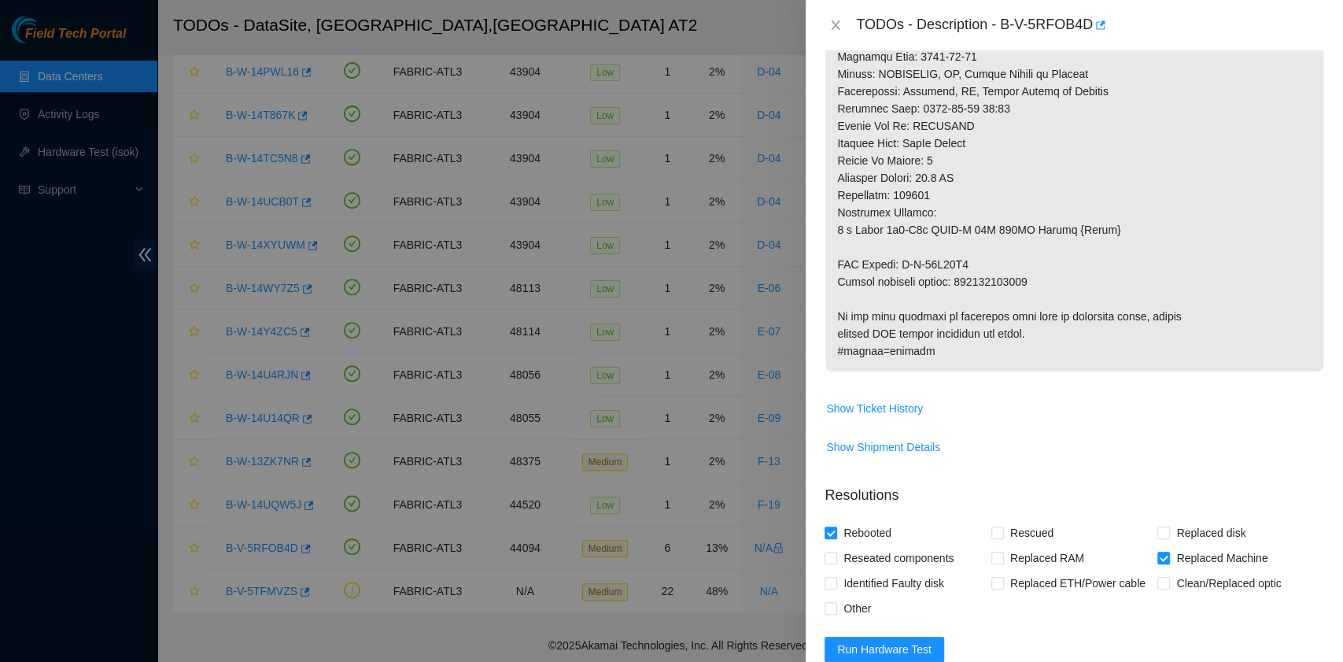
scroll to position [944, 0]
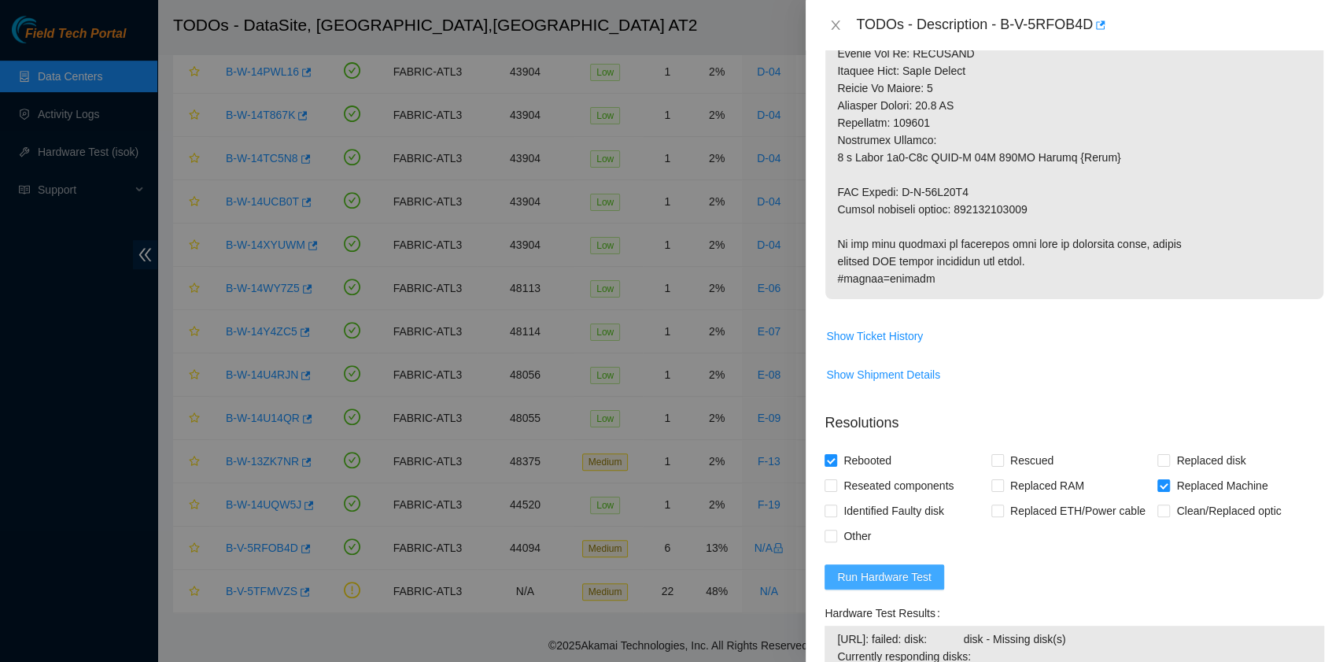
click at [903, 585] on span "Run Hardware Test" at bounding box center [884, 576] width 94 height 17
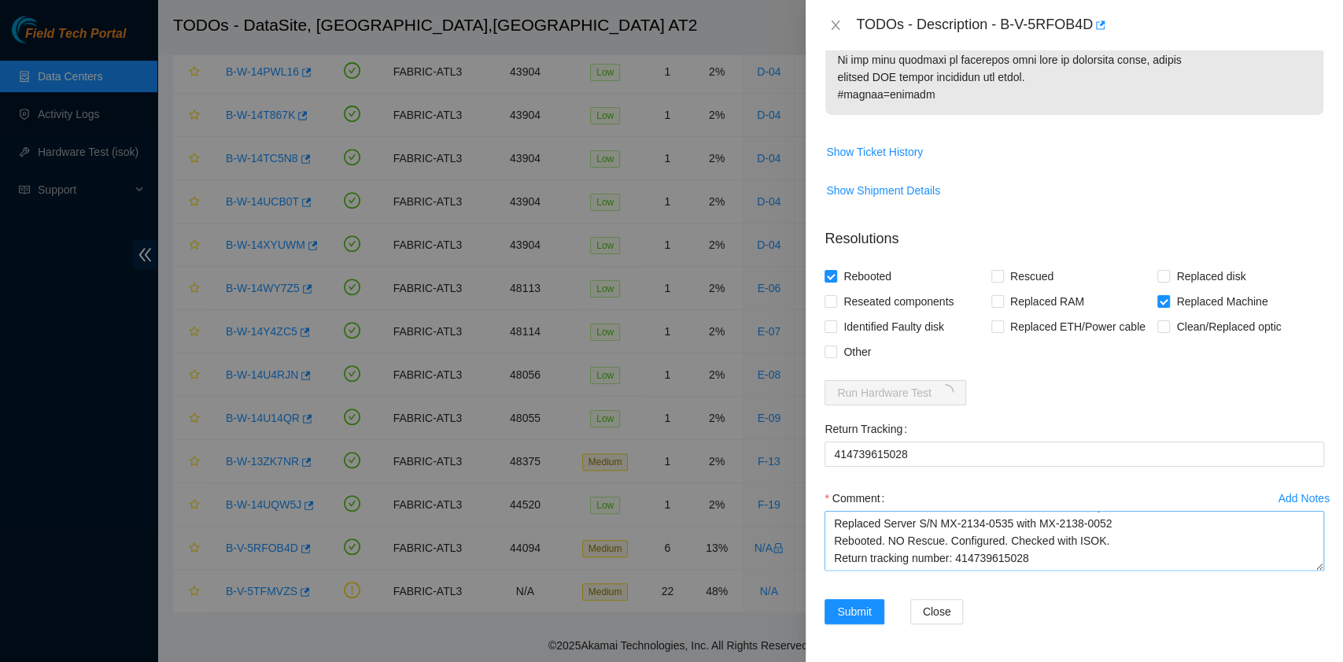
scroll to position [35, 0]
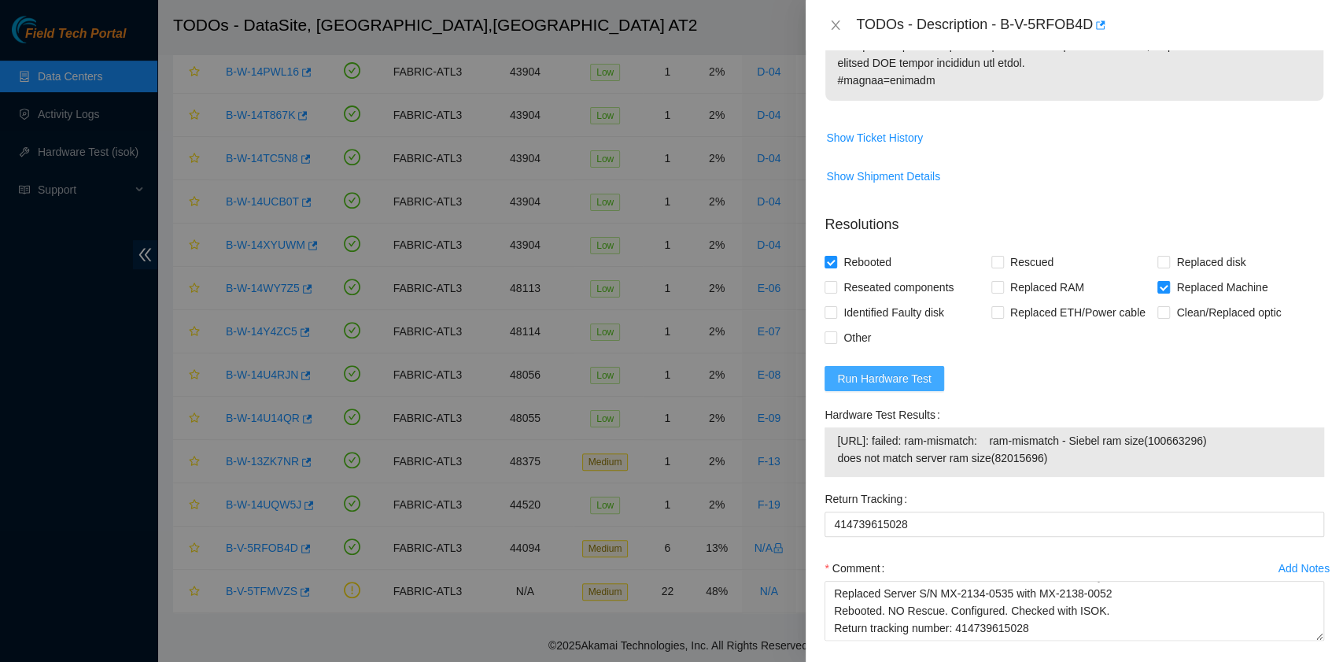
click at [921, 387] on span "Run Hardware Test" at bounding box center [884, 378] width 94 height 17
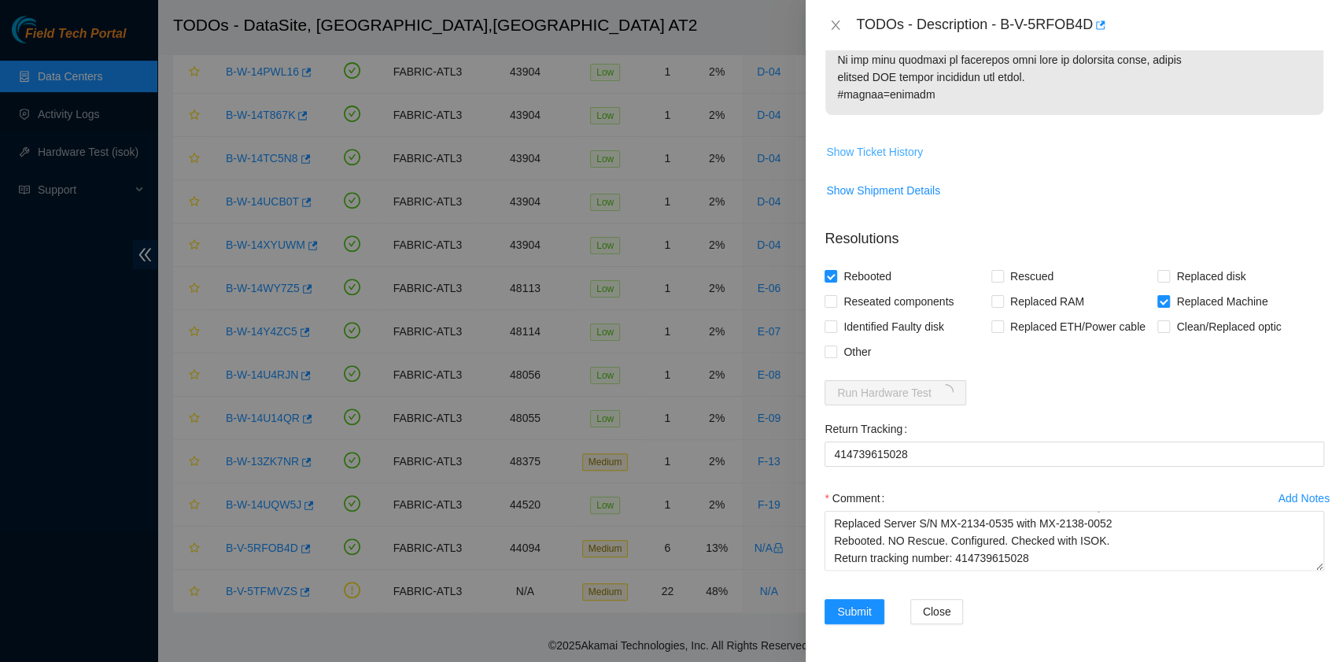
click at [905, 148] on span "Show Ticket History" at bounding box center [874, 151] width 97 height 17
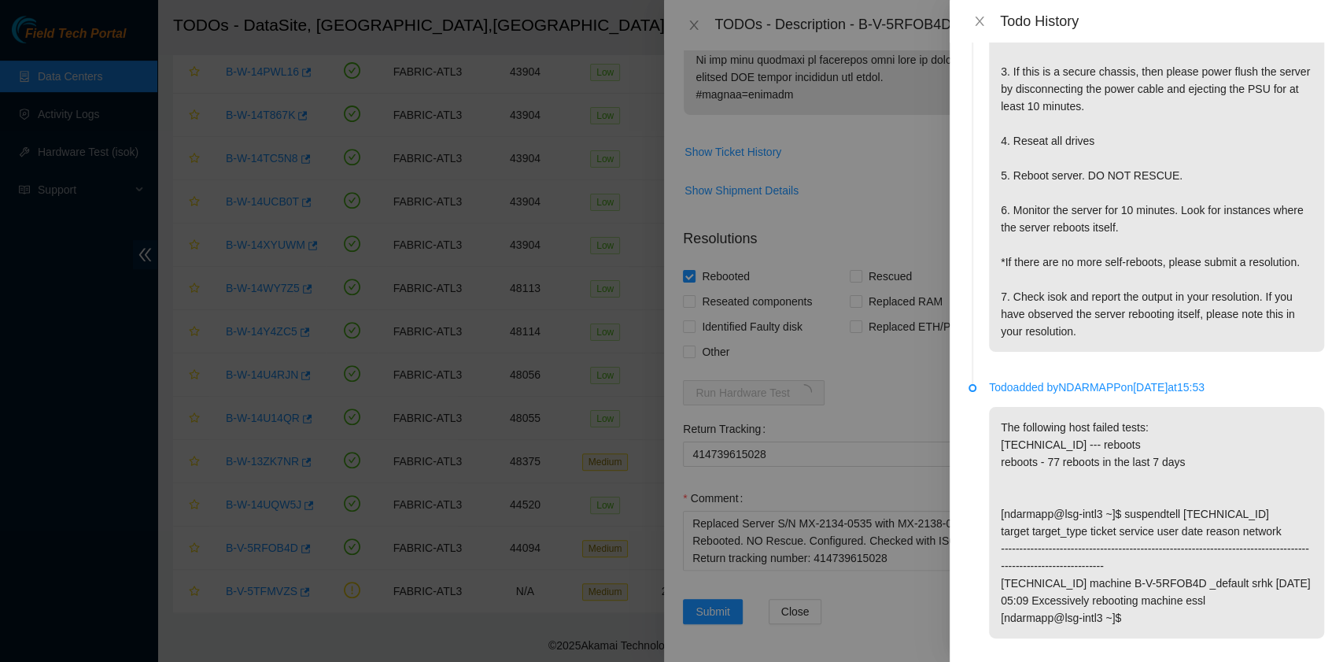
scroll to position [4462, 0]
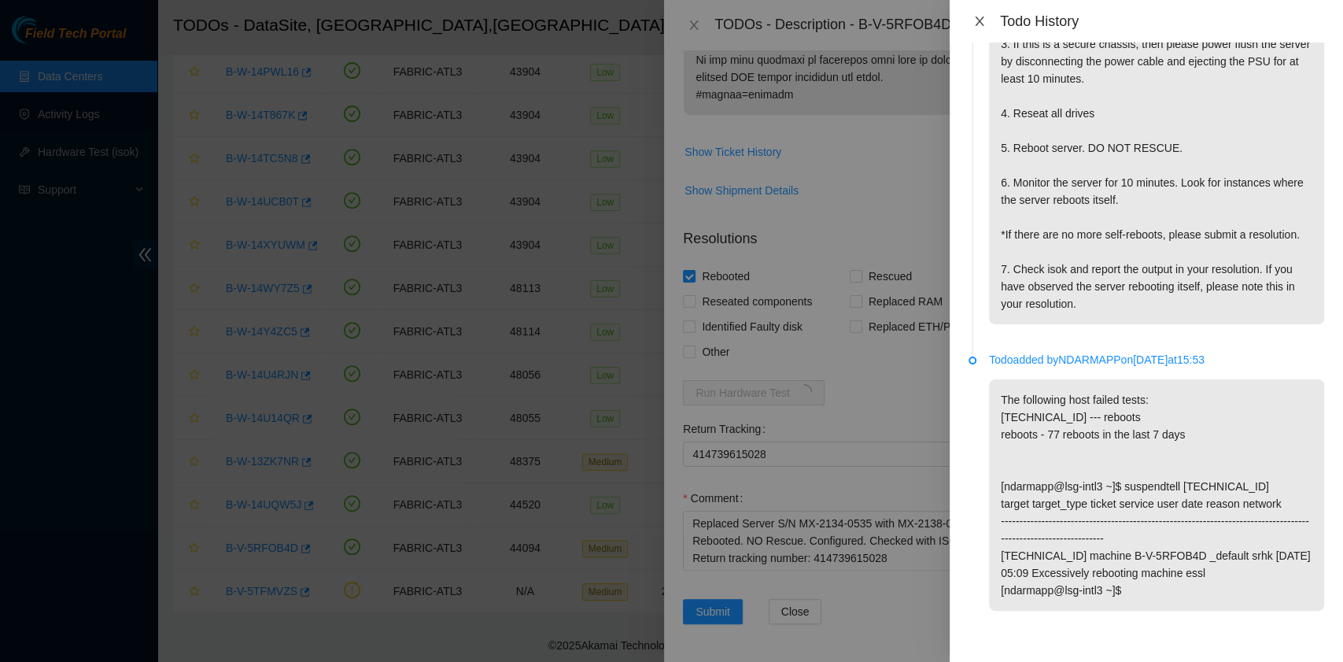
click at [976, 19] on icon "close" at bounding box center [979, 21] width 13 height 13
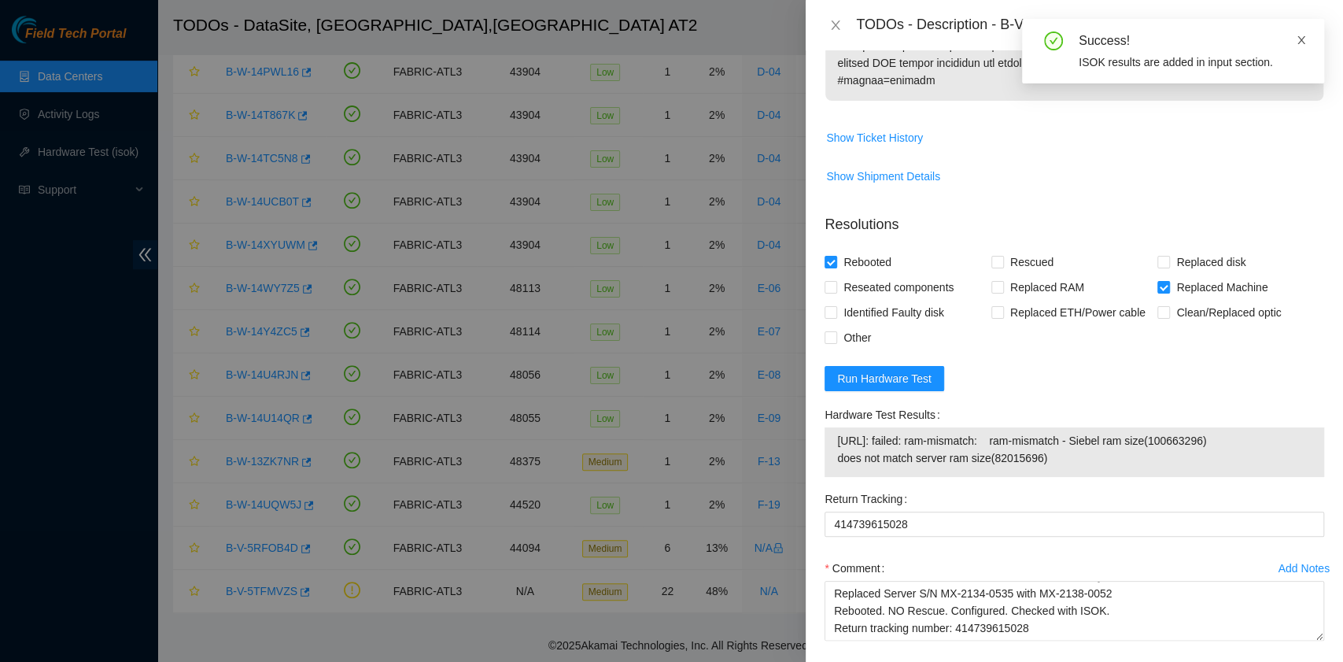
click at [1302, 40] on icon "close" at bounding box center [1302, 40] width 8 height 8
drag, startPoint x: 1004, startPoint y: 27, endPoint x: 1089, endPoint y: 23, distance: 85.1
click at [1089, 23] on div "TODOs - Description - B-V-5RFOB4D" at bounding box center [1090, 25] width 468 height 25
copy div "B-V-5RFOB4D"
drag, startPoint x: 1049, startPoint y: 478, endPoint x: 837, endPoint y: 458, distance: 212.7
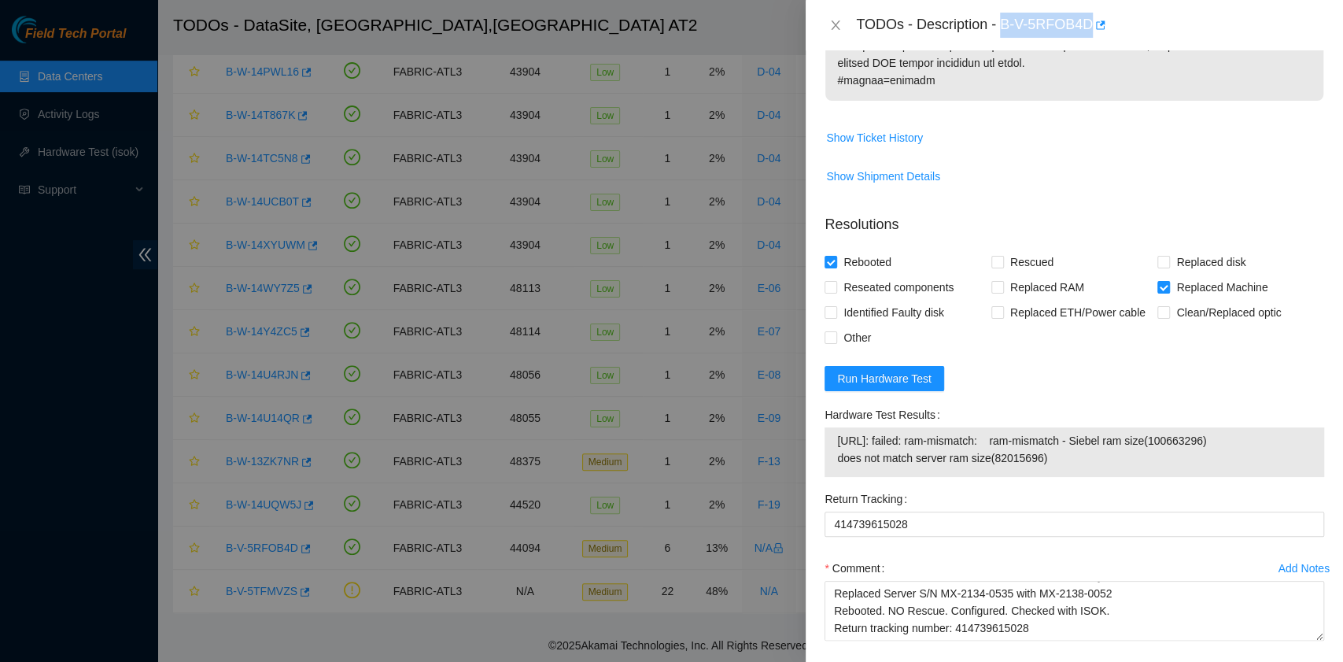
click at [837, 458] on span "23.219.171.68: failed: ram-mismatch: ram-mismatch - Siebel ram size(100663296) …" at bounding box center [1074, 449] width 475 height 35
copy span "23.219.171.68: failed: ram-mismatch: ram-mismatch - Siebel ram size(100663296) …"
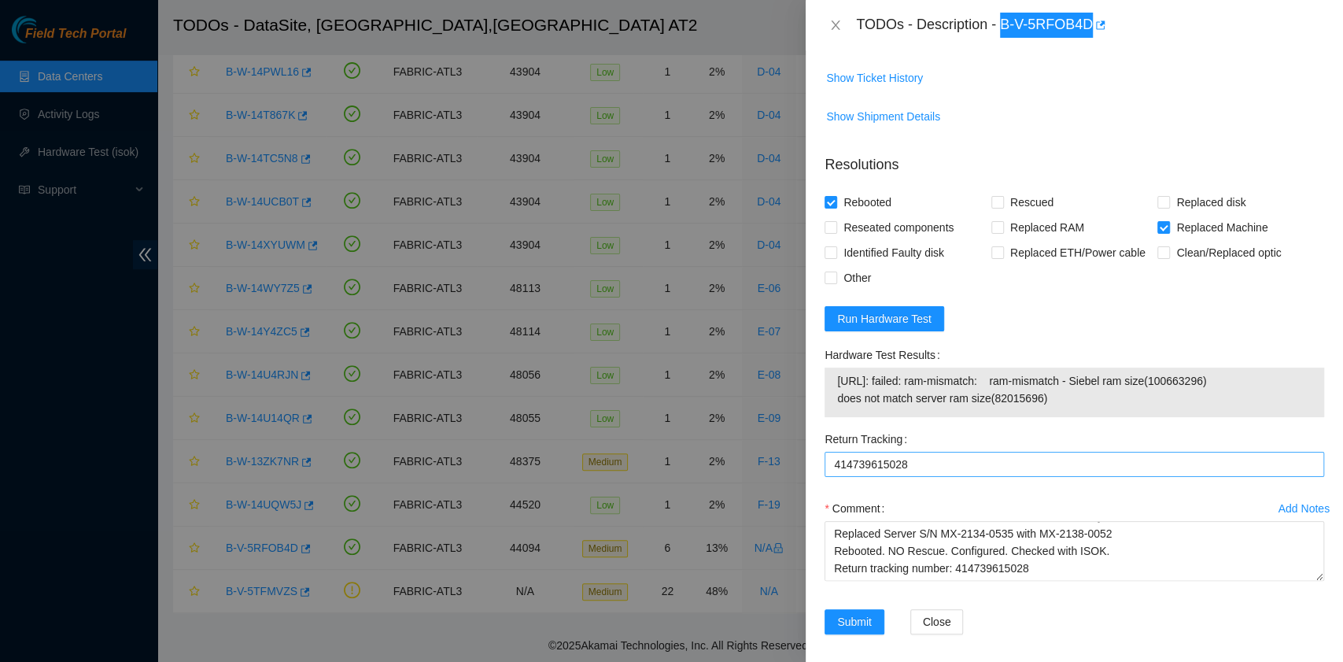
scroll to position [1227, 0]
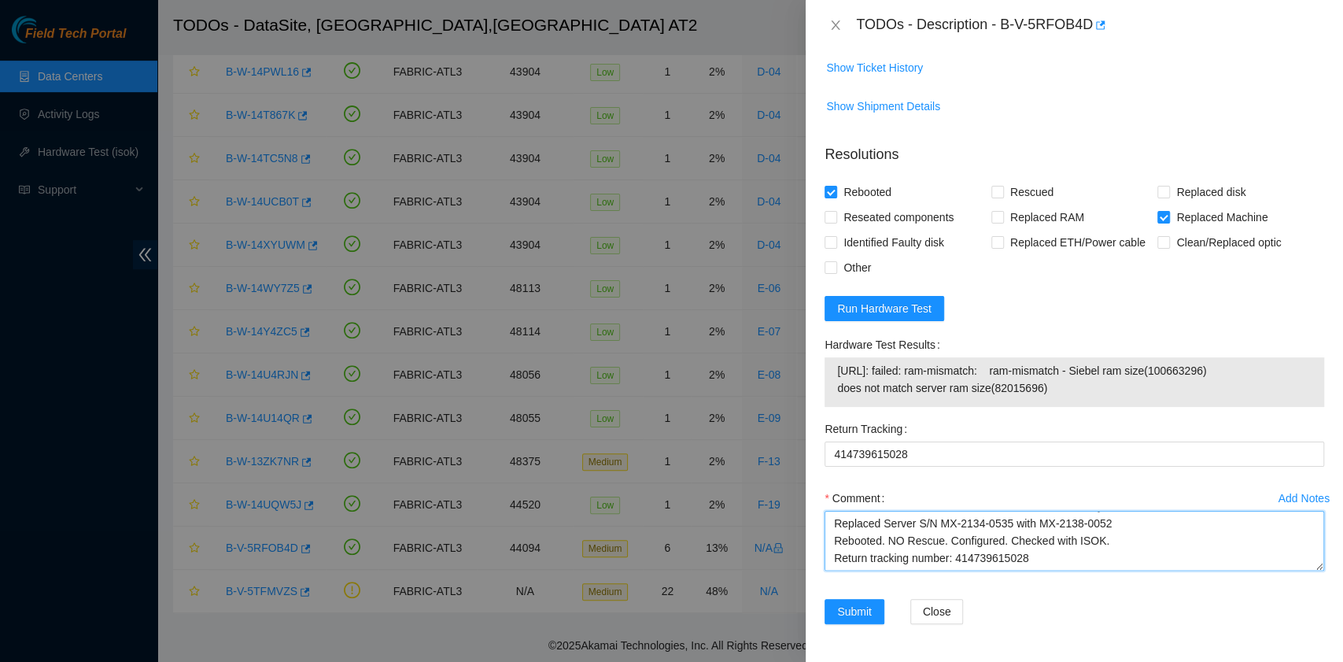
click at [994, 559] on textarea "B-V-5RFOB4D rack# C-04 machine# 01 ESSL Security rack Replaced Server S/N MX-21…" at bounding box center [1075, 541] width 500 height 60
paste textarea "Everytime I tried rebooting the machine, got a message The following DIMM modul…"
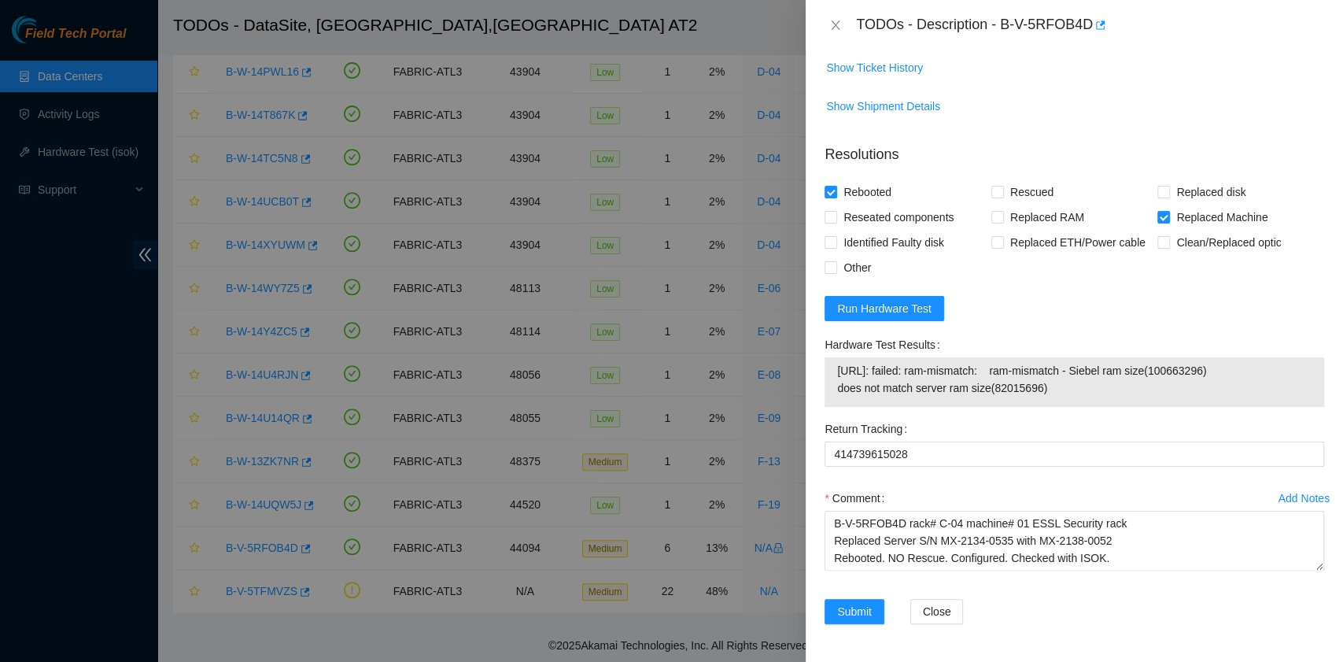
click at [1025, 507] on div "Comment" at bounding box center [1075, 498] width 500 height 25
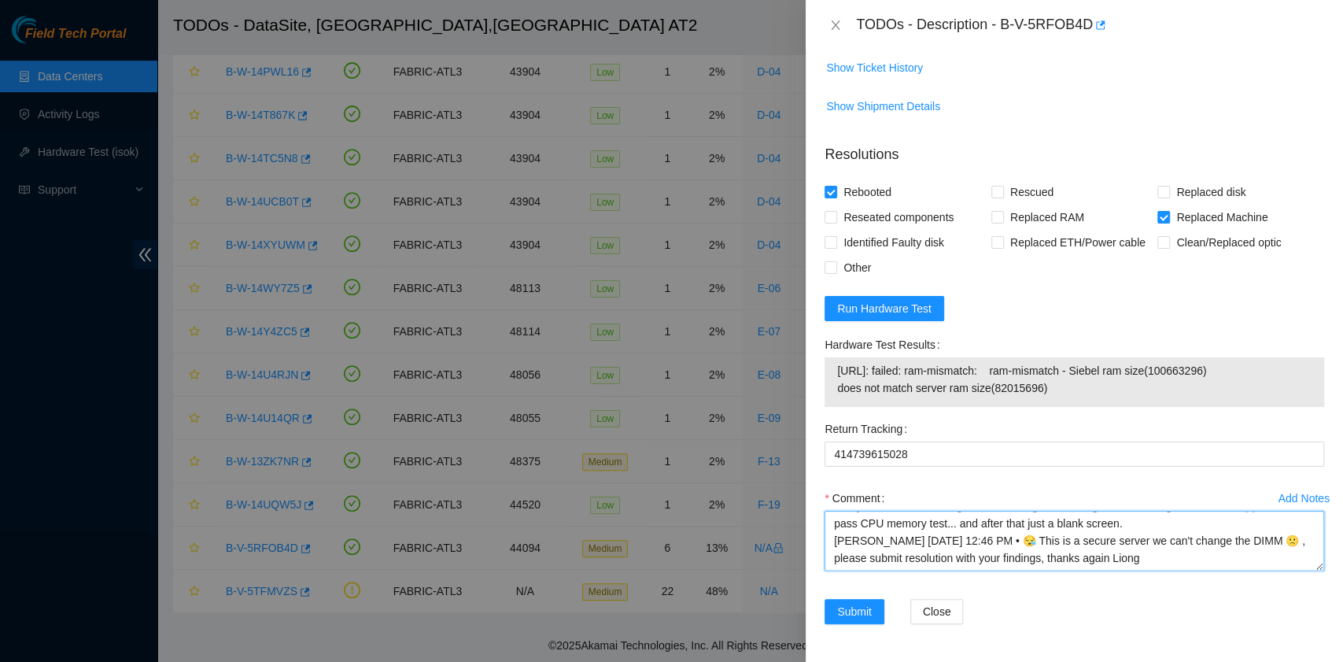
click at [1085, 551] on textarea "B-V-5RFOB4D rack# C-04 machine# 01 ESSL Security rack Replaced Server S/N MX-21…" at bounding box center [1075, 541] width 500 height 60
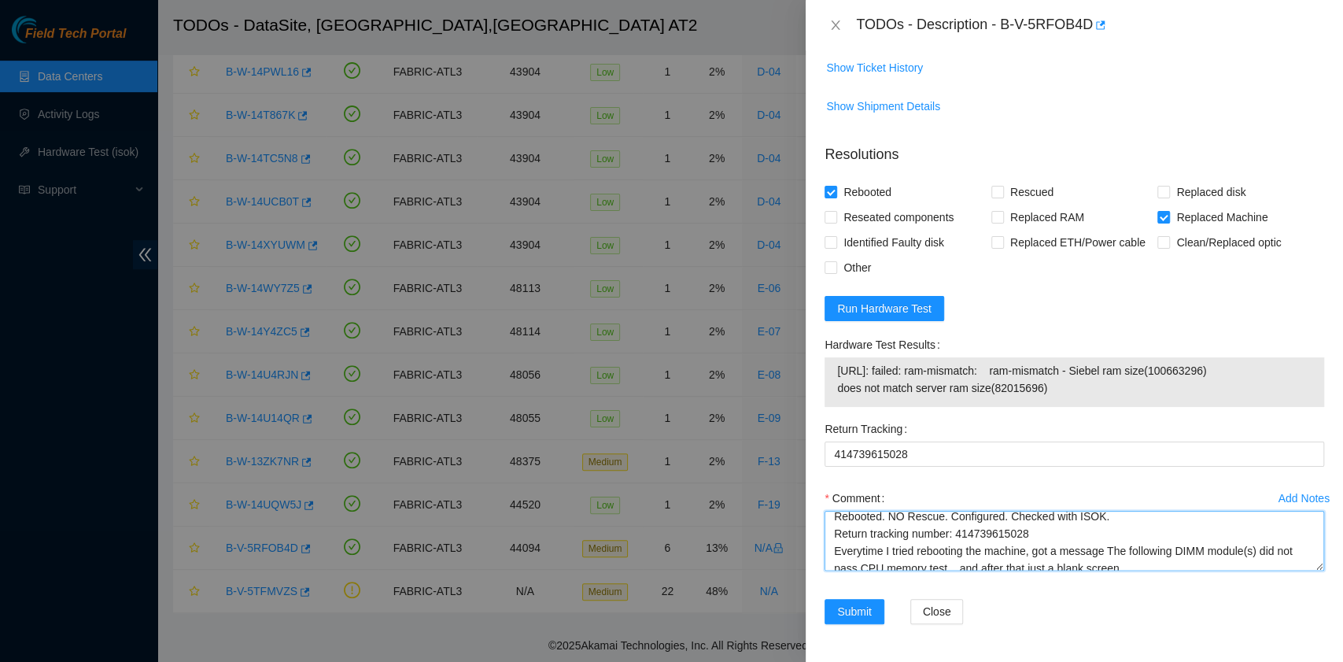
click at [1169, 559] on textarea "B-V-5RFOB4D rack# C-04 machine# 01 ESSL Security rack Replaced Server S/N MX-21…" at bounding box center [1075, 541] width 500 height 60
paste textarea "Josue Solano ↜(╰ •ω•)╯|▬▬ι═══════> へ(⚈益⚈)へ 9/2/2025 11:38 AM • Please power dow…"
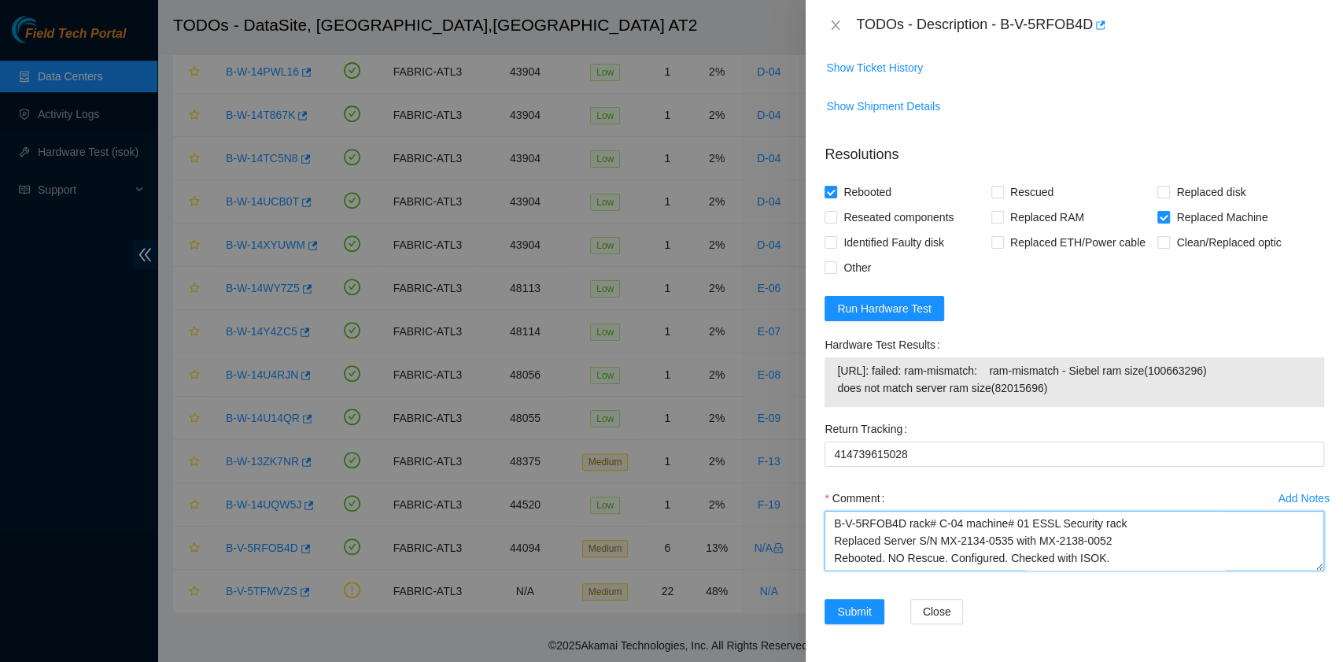
click at [1168, 559] on textarea "B-V-5RFOB4D rack# C-04 machine# 01 ESSL Security rack Replaced Server S/N MX-21…" at bounding box center [1075, 541] width 500 height 60
click at [1136, 566] on textarea "B-V-5RFOB4D rack# C-04 machine# 01 ESSL Security rack Replaced Server S/N MX-21…" at bounding box center [1075, 541] width 500 height 60
click at [833, 524] on textarea "B-V-5RFOB4D rack# C-04 machine# 01 ESSL Security rack Replaced Server S/N MX-21…" at bounding box center [1075, 541] width 500 height 60
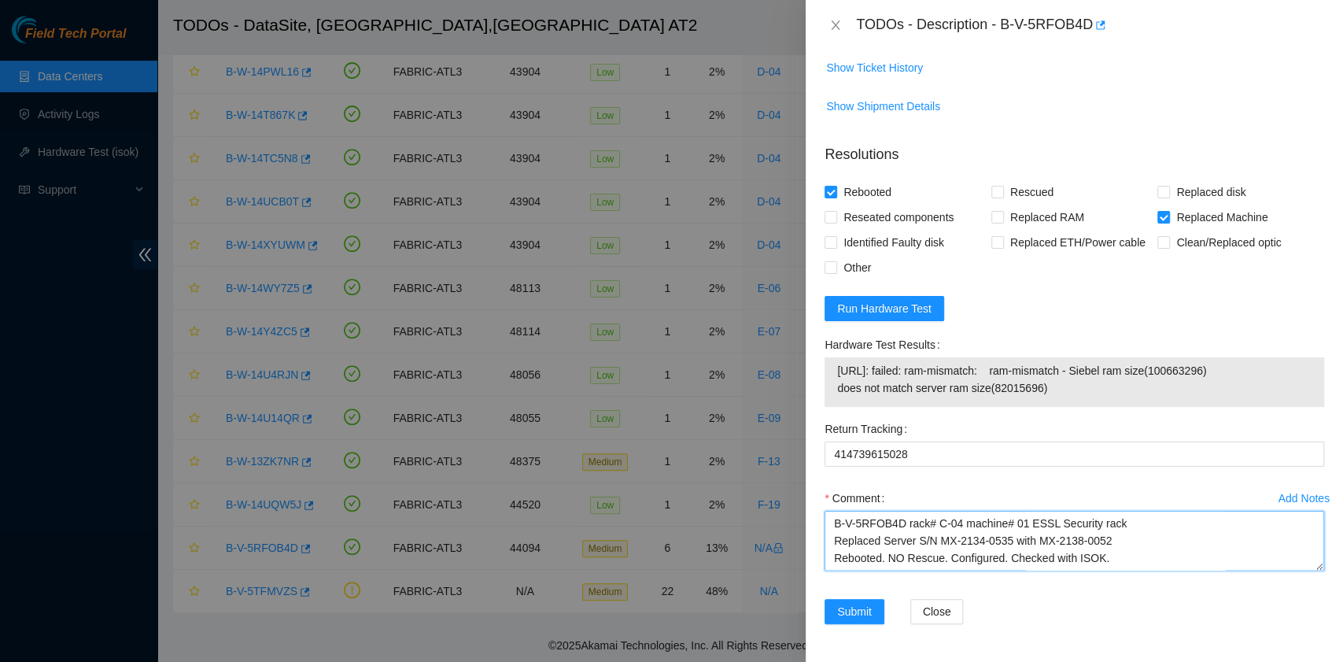
click at [900, 520] on textarea "B-V-5RFOB4D rack# C-04 machine# 01 ESSL Security rack Replaced Server S/N MX-21…" at bounding box center [1075, 541] width 500 height 60
paste textarea "You 9/2/2025 12:45 PM • The following DIMM module(s) did not pass CPU memory te…"
click at [830, 541] on textarea "You 9/2/2025 12:45 PM • The following DIMM module(s) did not pass CPU memory te…" at bounding box center [1075, 541] width 500 height 60
click at [1224, 526] on textarea "The following DIMM module(s) did not pass CPU memory test.... Josue B-V-5RFOB4D…" at bounding box center [1075, 541] width 500 height 60
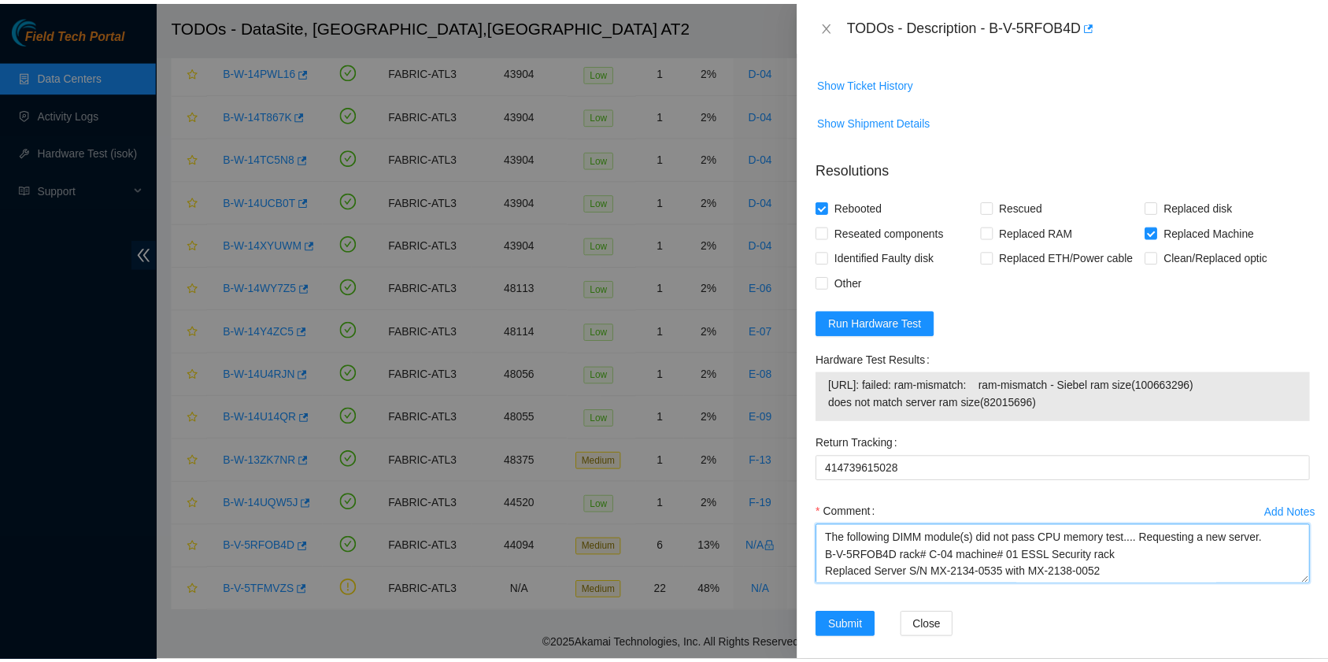
scroll to position [1227, 0]
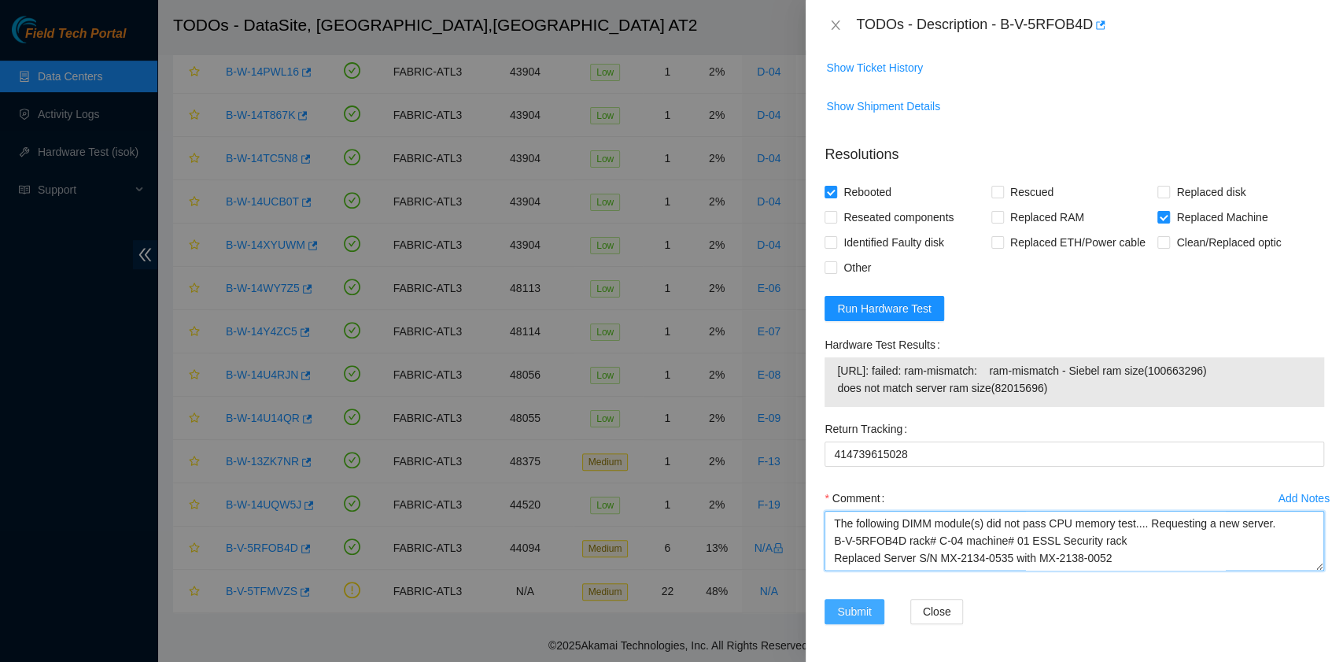
type textarea "The following DIMM module(s) did not pass CPU memory test.... Requesting a new …"
click at [850, 612] on span "Submit" at bounding box center [854, 611] width 35 height 17
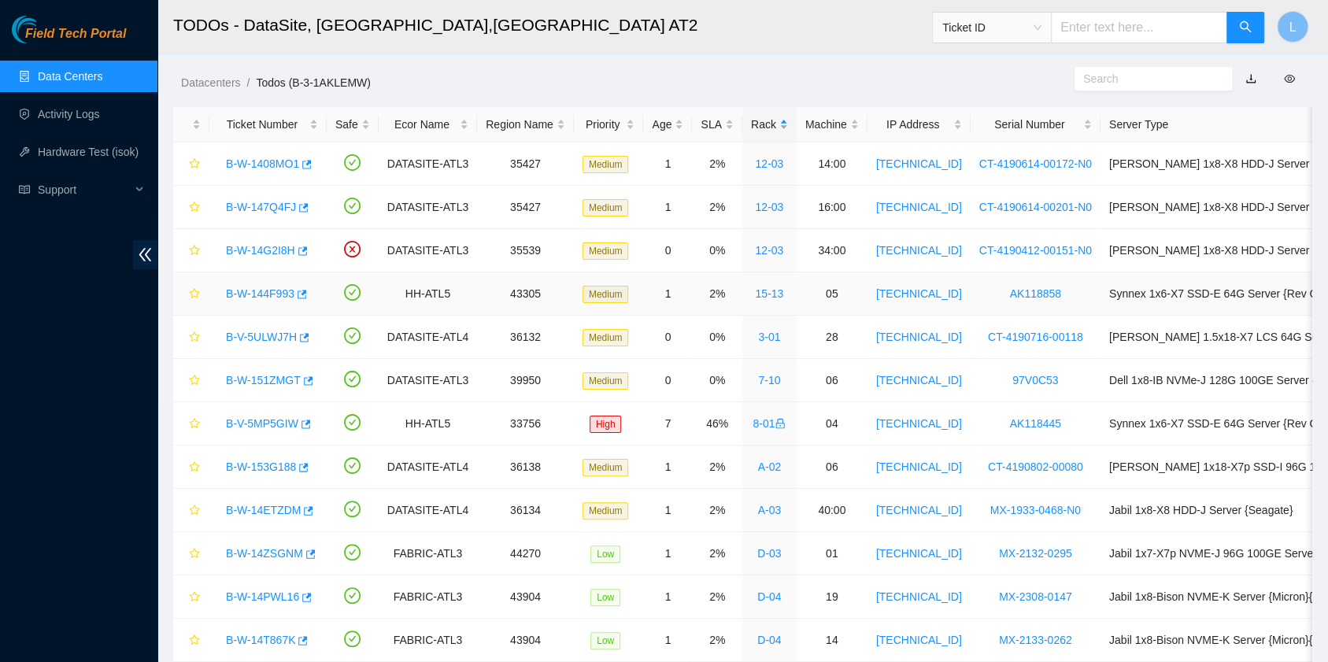
scroll to position [0, 0]
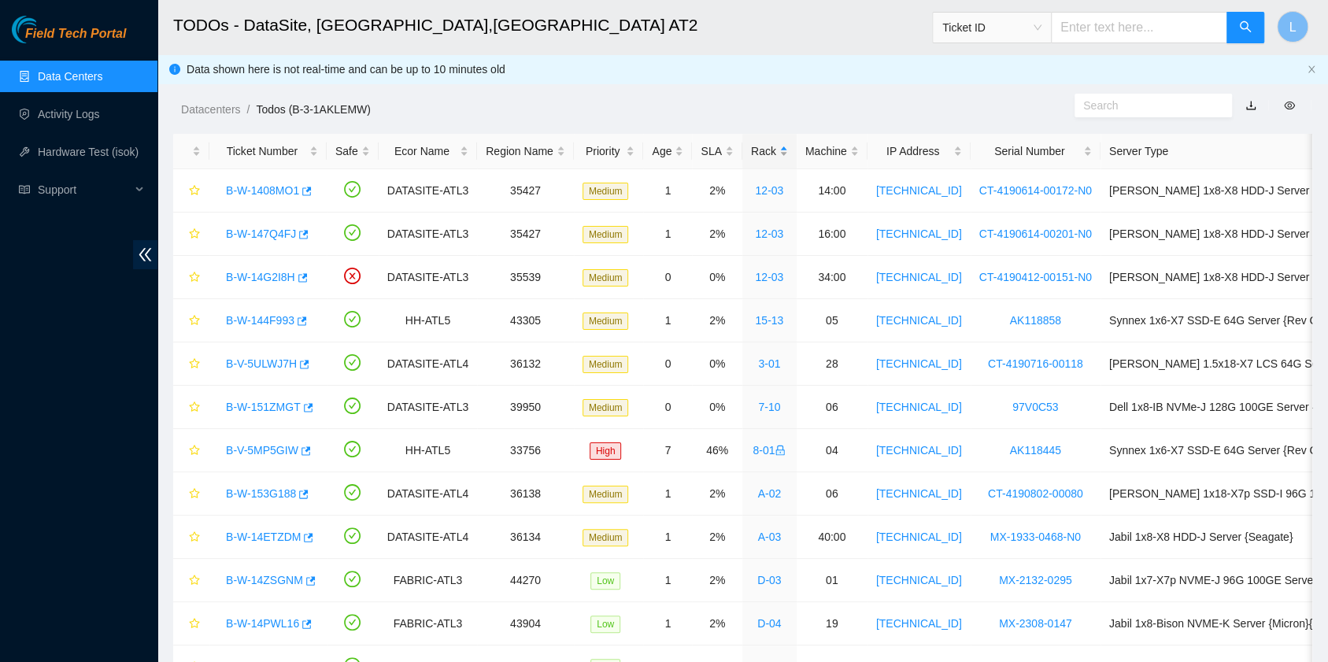
click at [751, 144] on div "Rack" at bounding box center [769, 150] width 37 height 17
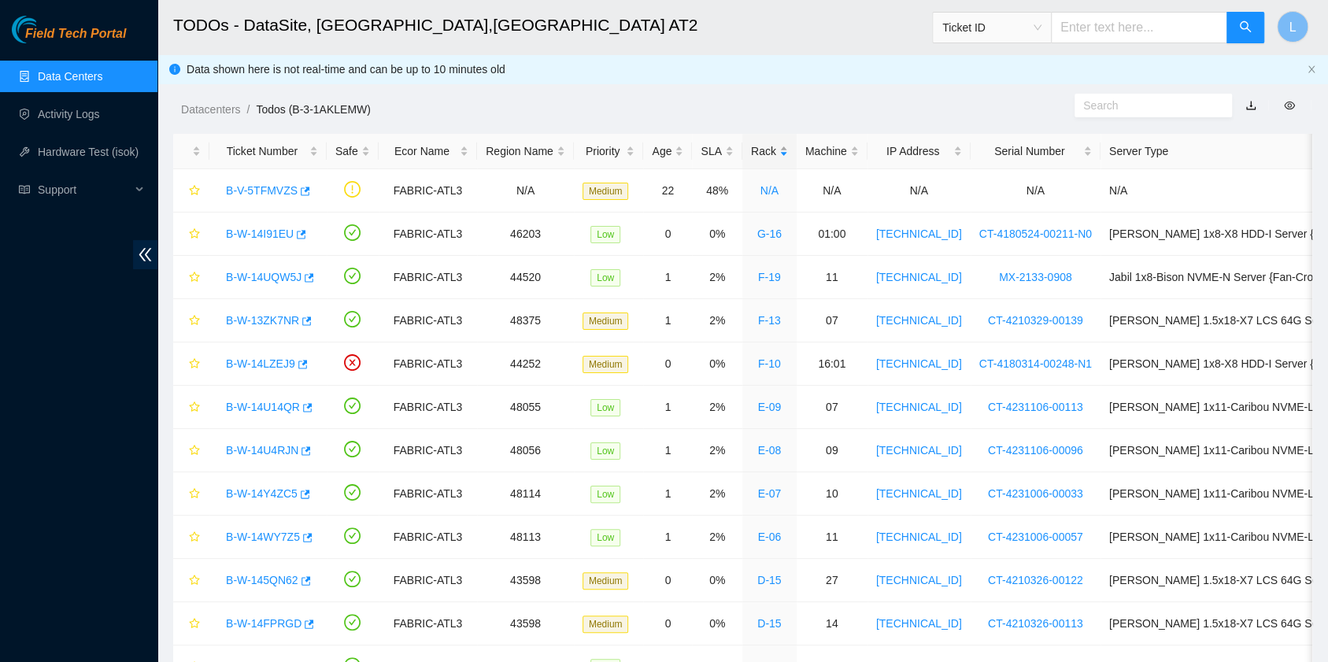
click at [751, 148] on div "Rack" at bounding box center [769, 150] width 37 height 17
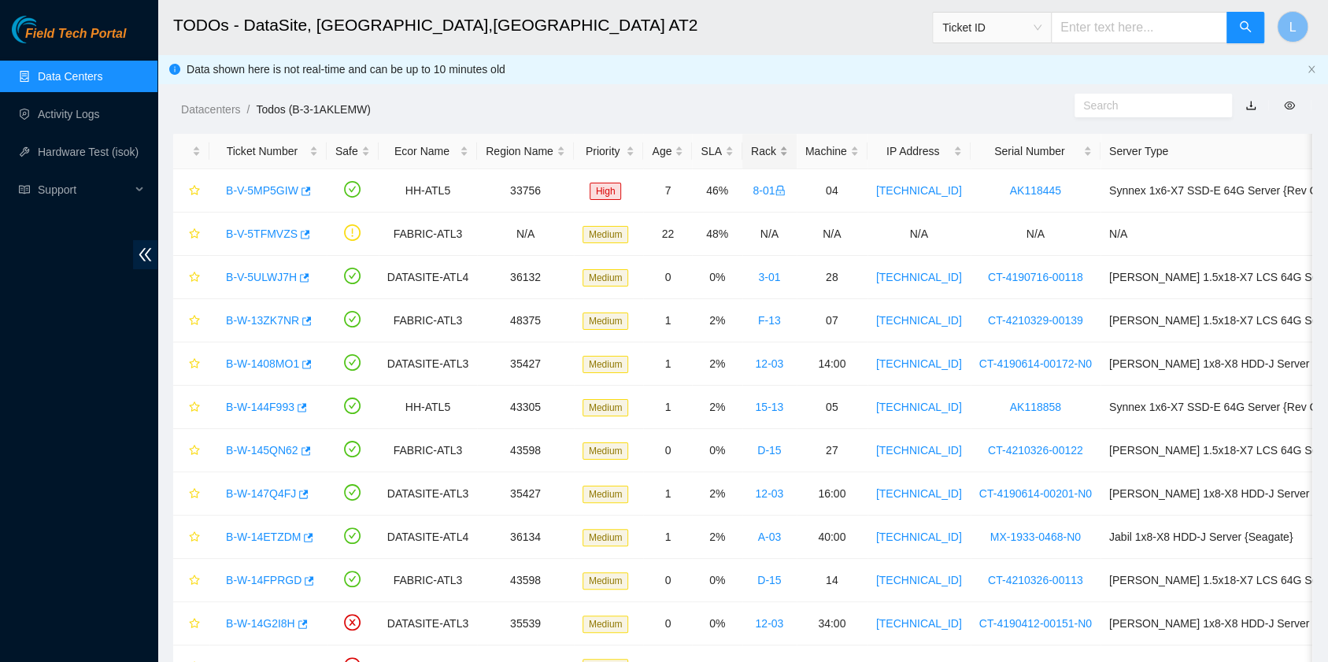
click at [751, 146] on div "Rack" at bounding box center [769, 150] width 37 height 17
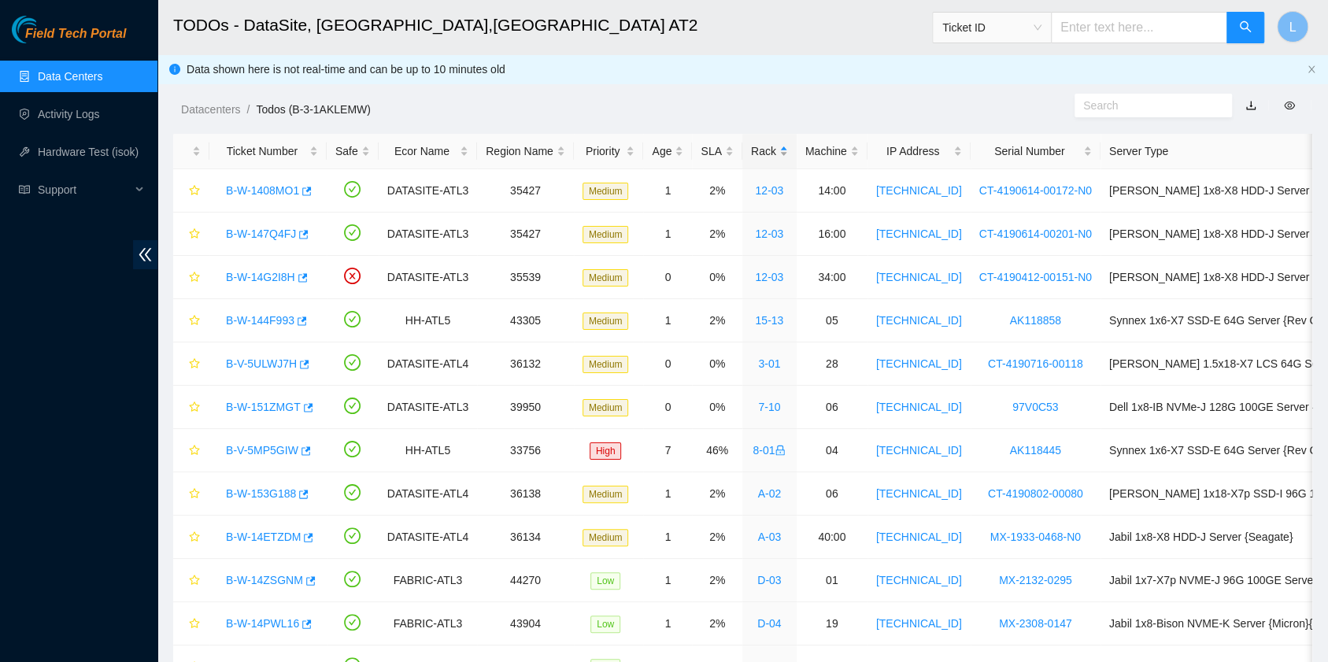
click at [751, 146] on div "Rack" at bounding box center [769, 150] width 37 height 17
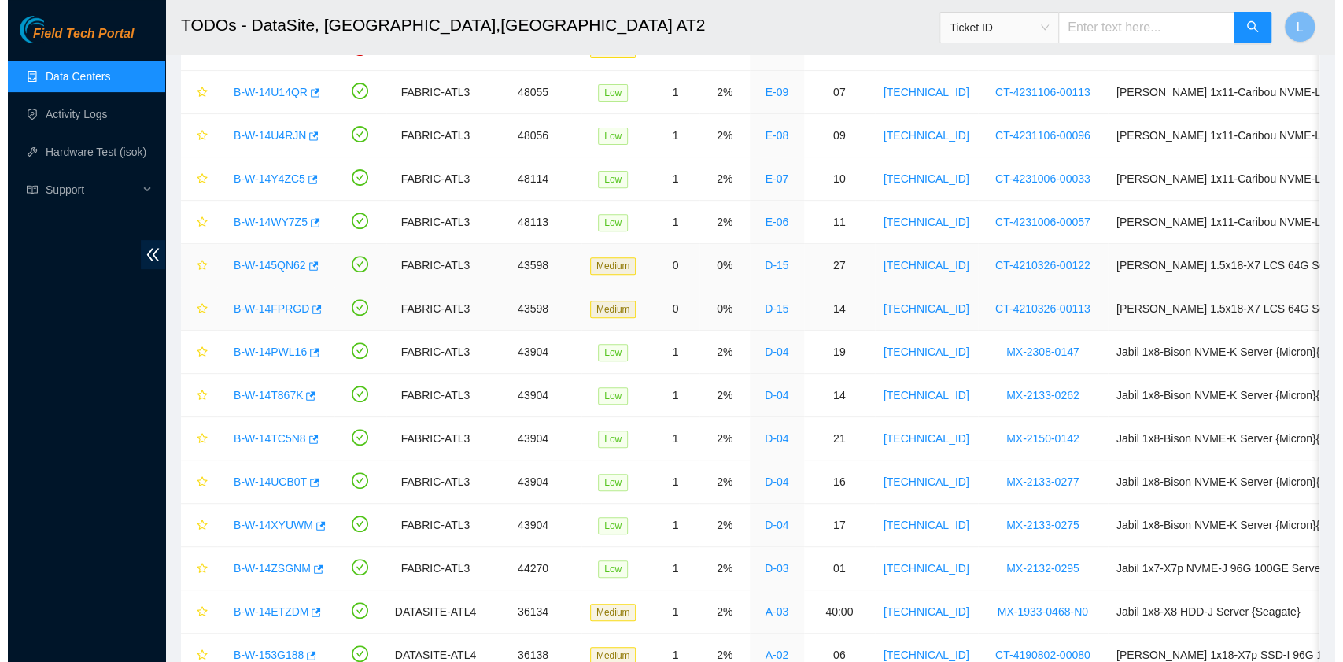
scroll to position [419, 0]
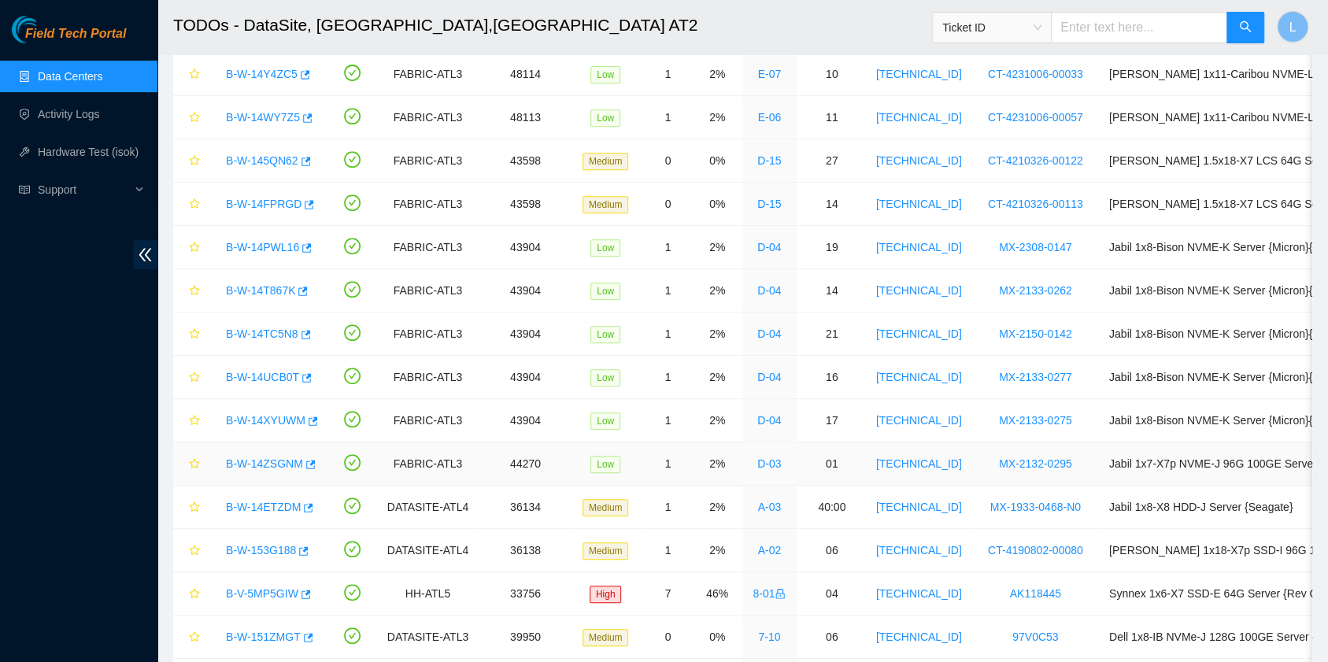
click at [285, 461] on link "B-W-14ZSGNM" at bounding box center [264, 463] width 77 height 13
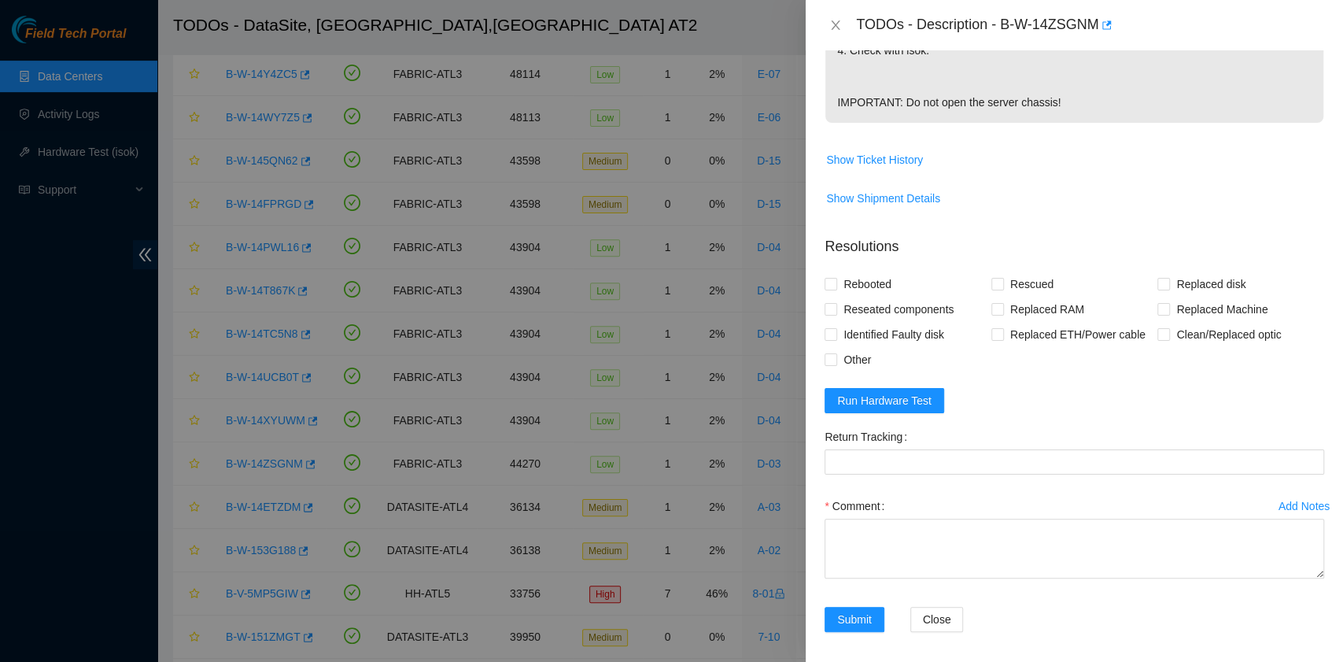
scroll to position [571, 0]
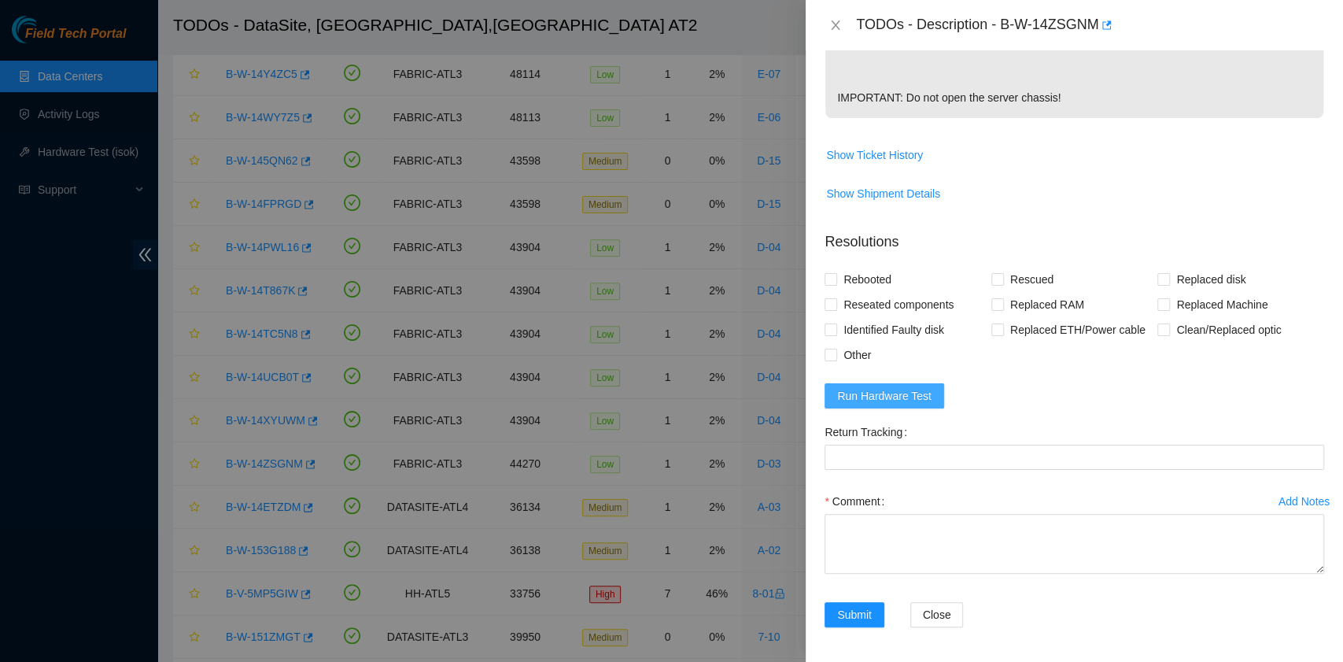
click at [909, 393] on span "Run Hardware Test" at bounding box center [884, 395] width 94 height 17
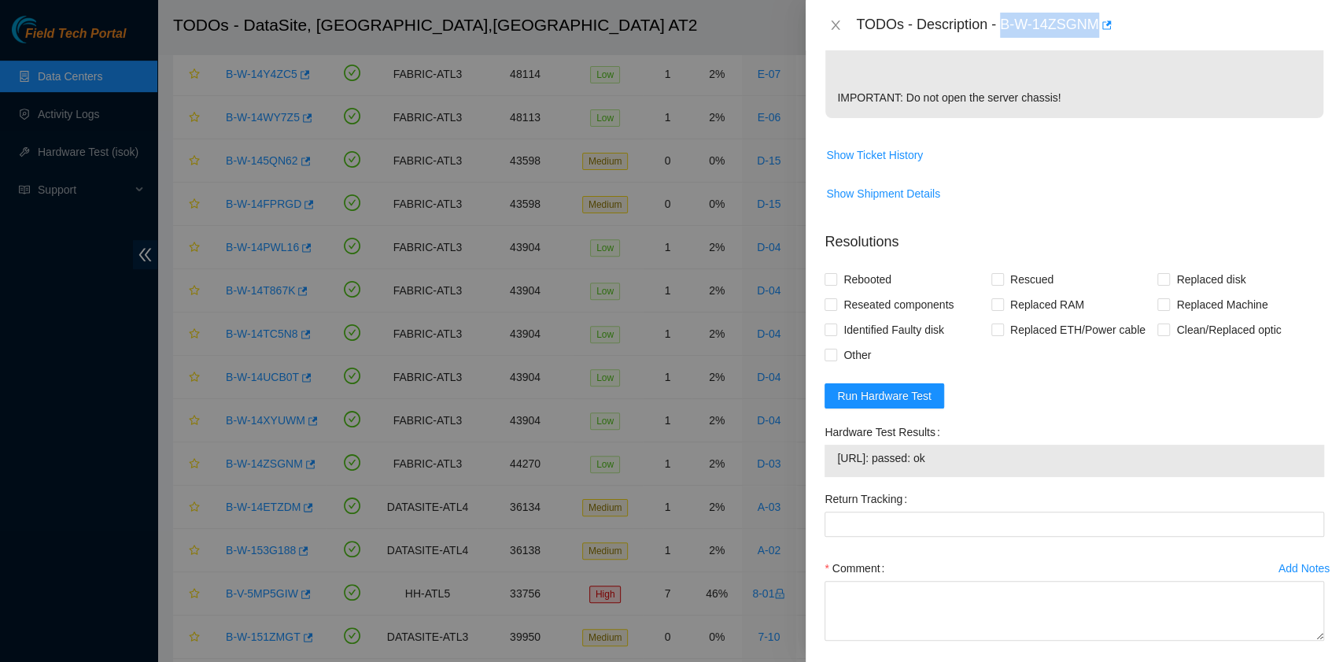
drag, startPoint x: 1005, startPoint y: 22, endPoint x: 1095, endPoint y: 28, distance: 90.7
click at [1095, 28] on div "TODOs - Description - B-W-14ZSGNM" at bounding box center [1090, 25] width 468 height 25
copy div "B-W-14ZSGNM"
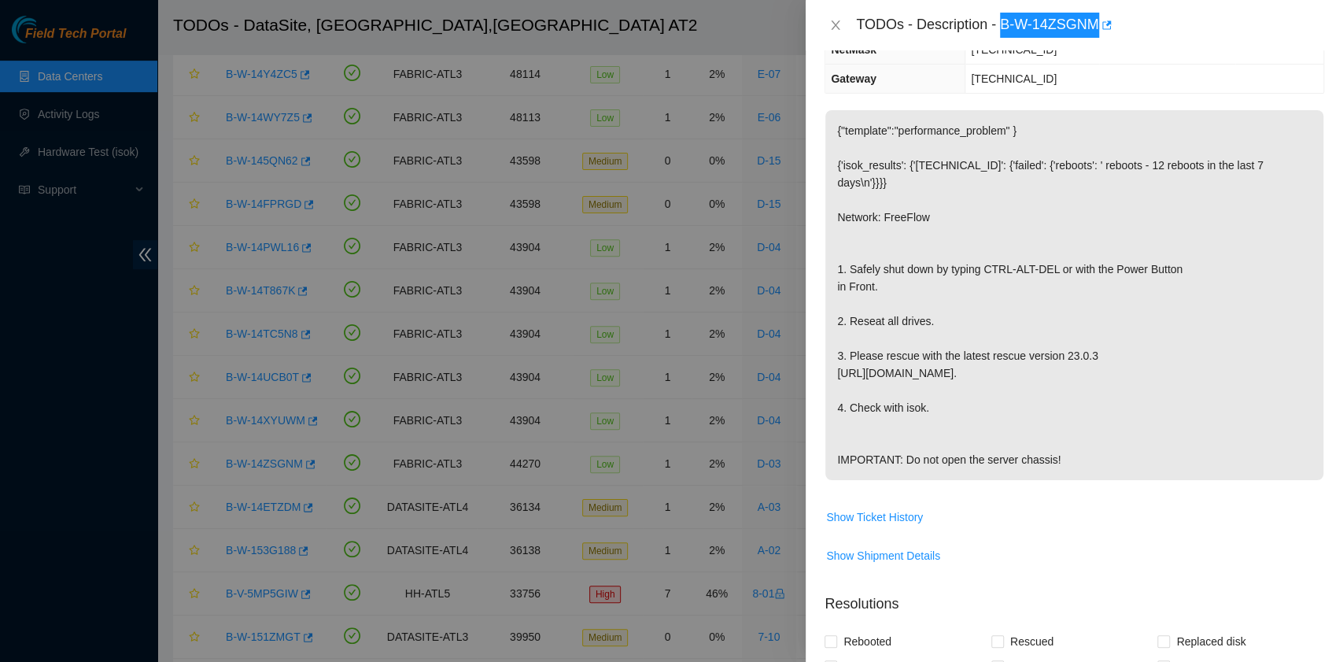
scroll to position [419, 0]
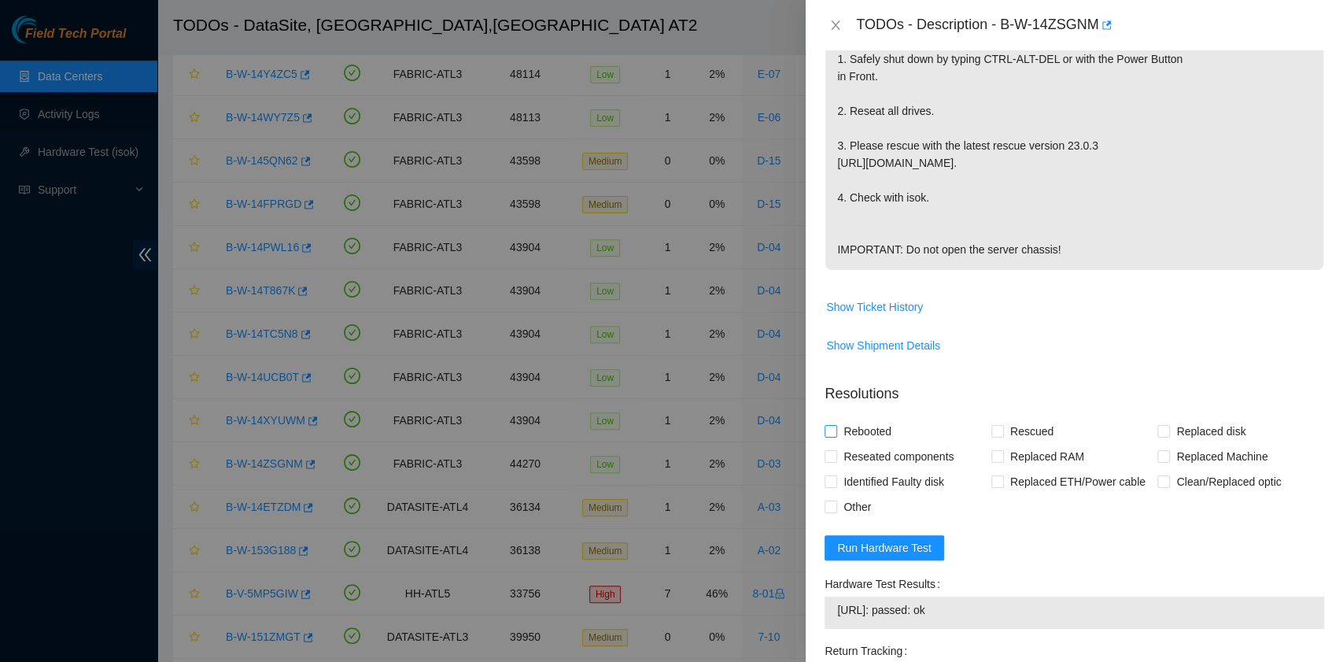
click at [873, 430] on span "Rebooted" at bounding box center [867, 431] width 61 height 25
click at [836, 430] on input "Rebooted" at bounding box center [830, 430] width 11 height 11
checkbox input "true"
click at [998, 430] on span at bounding box center [998, 431] width 13 height 13
click at [998, 430] on input "Rescued" at bounding box center [997, 430] width 11 height 11
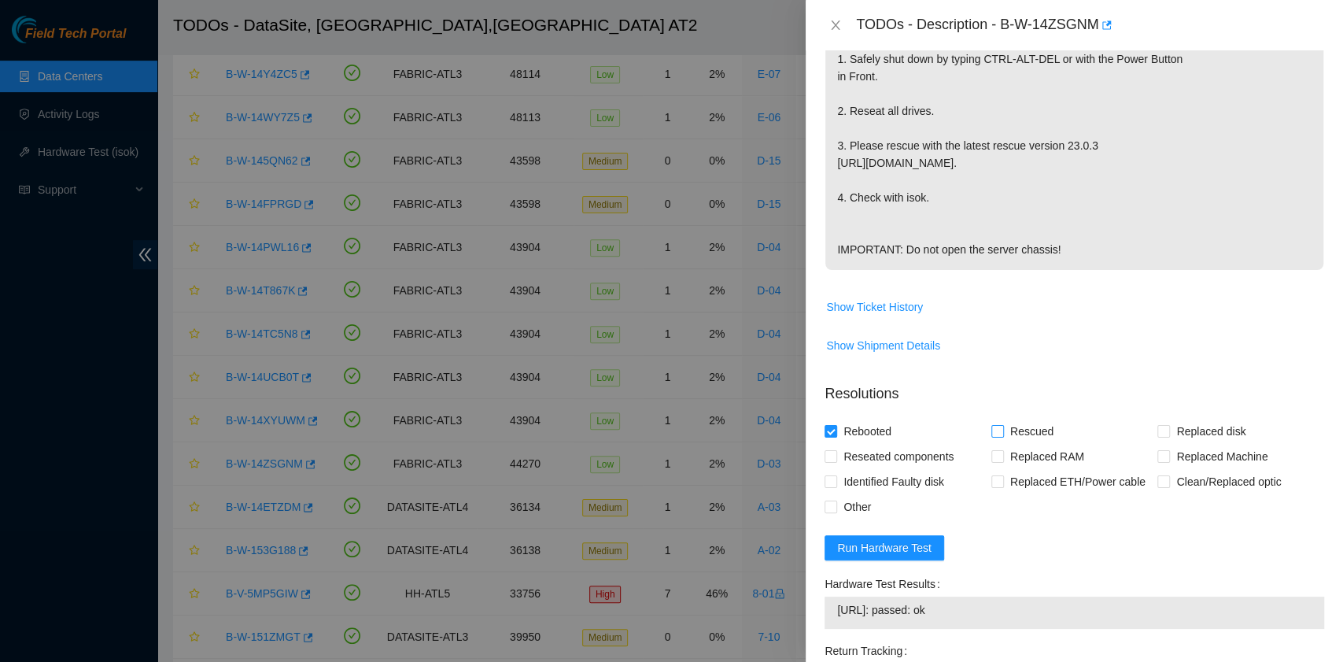
checkbox input "true"
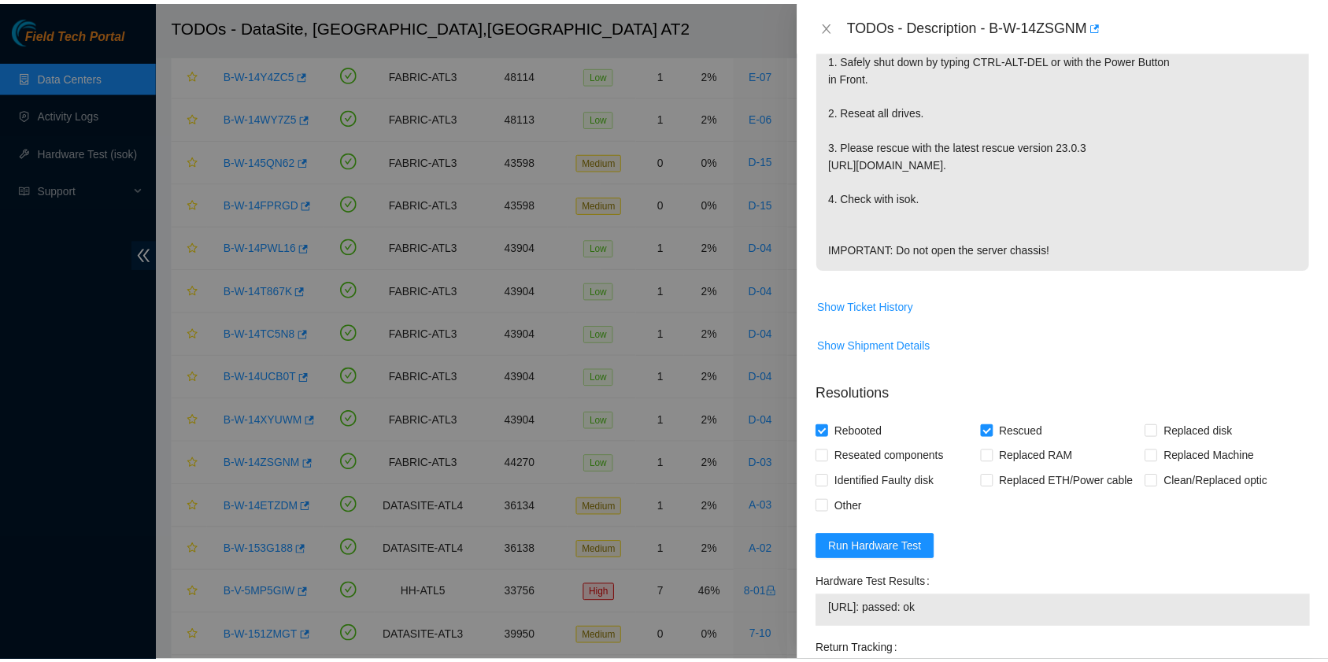
scroll to position [638, 0]
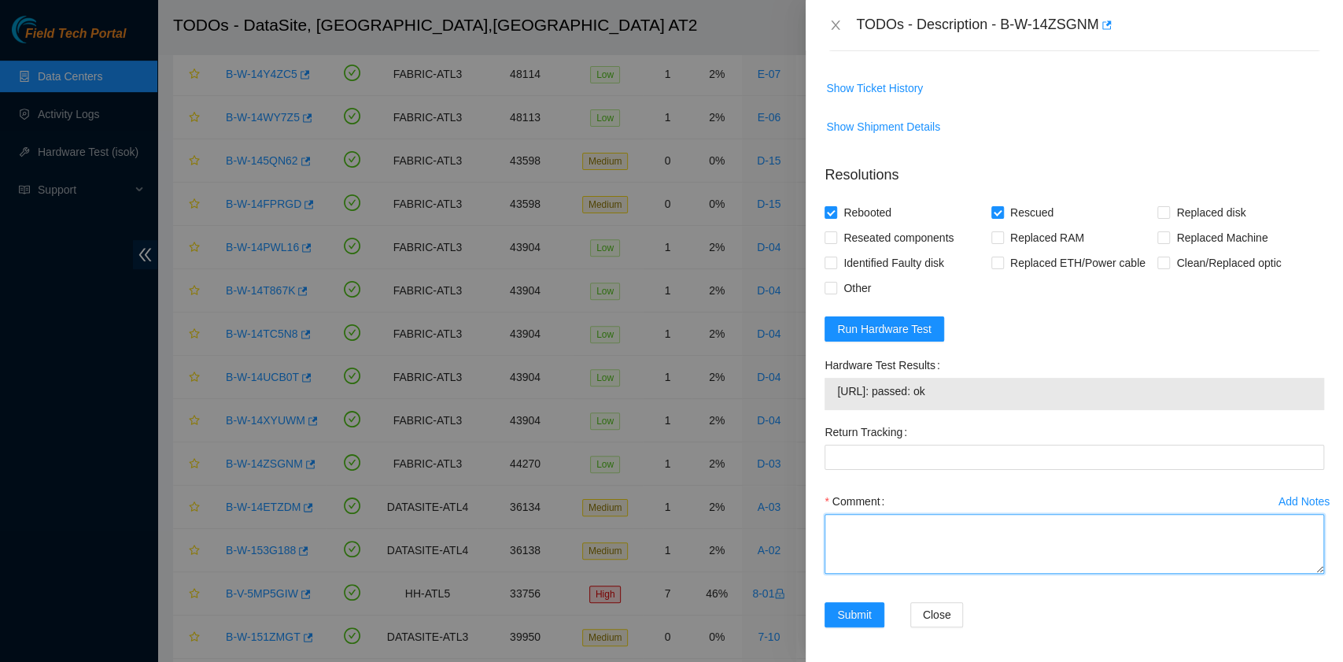
click at [895, 521] on textarea "Comment" at bounding box center [1075, 544] width 500 height 60
paste textarea "B-W-14ZSGNM rack# D-03 machine# 01 Rebooted. Rescued."
drag, startPoint x: 973, startPoint y: 389, endPoint x: 834, endPoint y: 386, distance: 139.3
click at [834, 386] on div "23.204.133.4: passed: ok" at bounding box center [1075, 394] width 500 height 32
copy tbody "23.204.133.4: passed: ok"
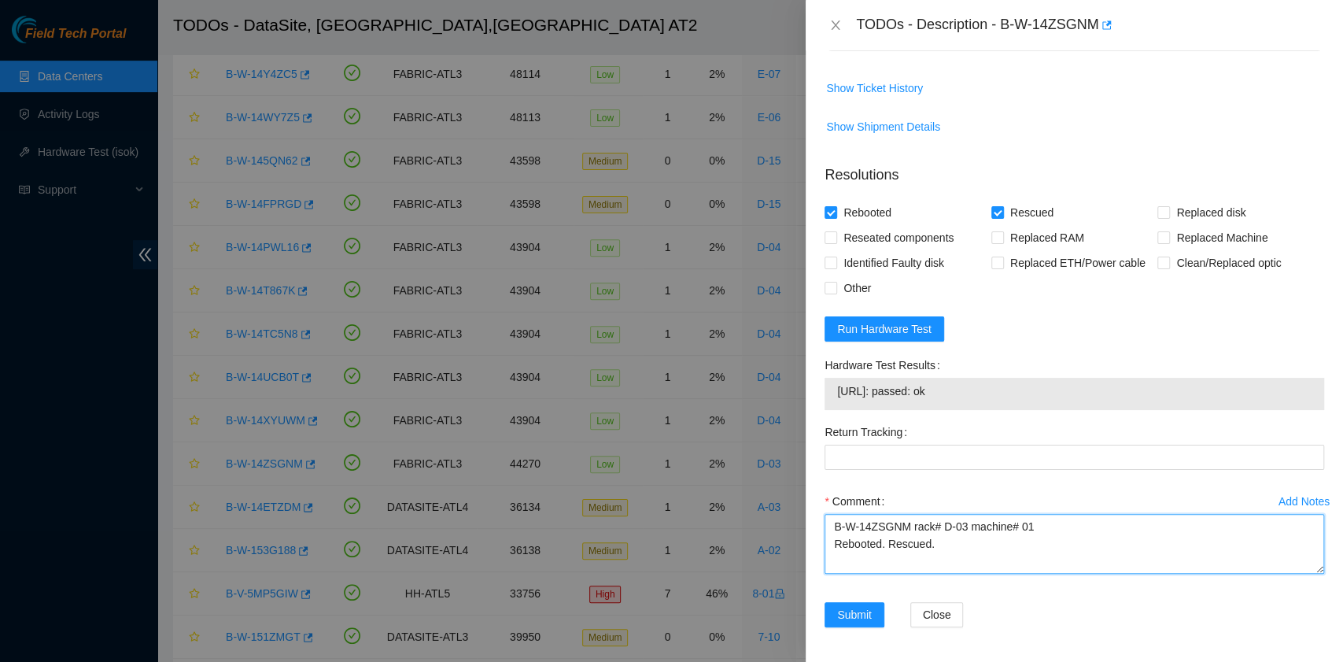
click at [879, 565] on textarea "B-W-14ZSGNM rack# D-03 machine# 01 Rebooted. Rescued." at bounding box center [1075, 544] width 500 height 60
paste textarea "23.204.133.4: passed: ok"
type textarea "B-W-14ZSGNM rack# D-03 machine# 01 Rebooted. Rescued. 23.204.133.4: passed: ok"
click at [841, 611] on span "Submit" at bounding box center [854, 614] width 35 height 17
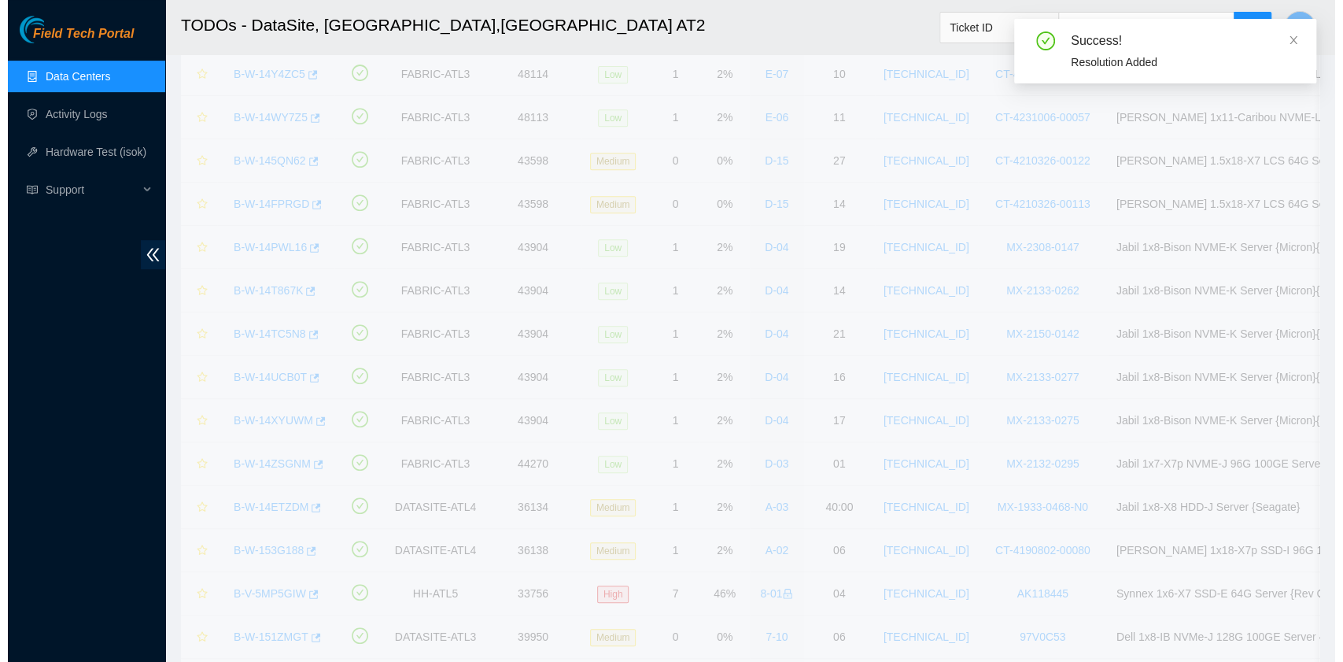
scroll to position [399, 0]
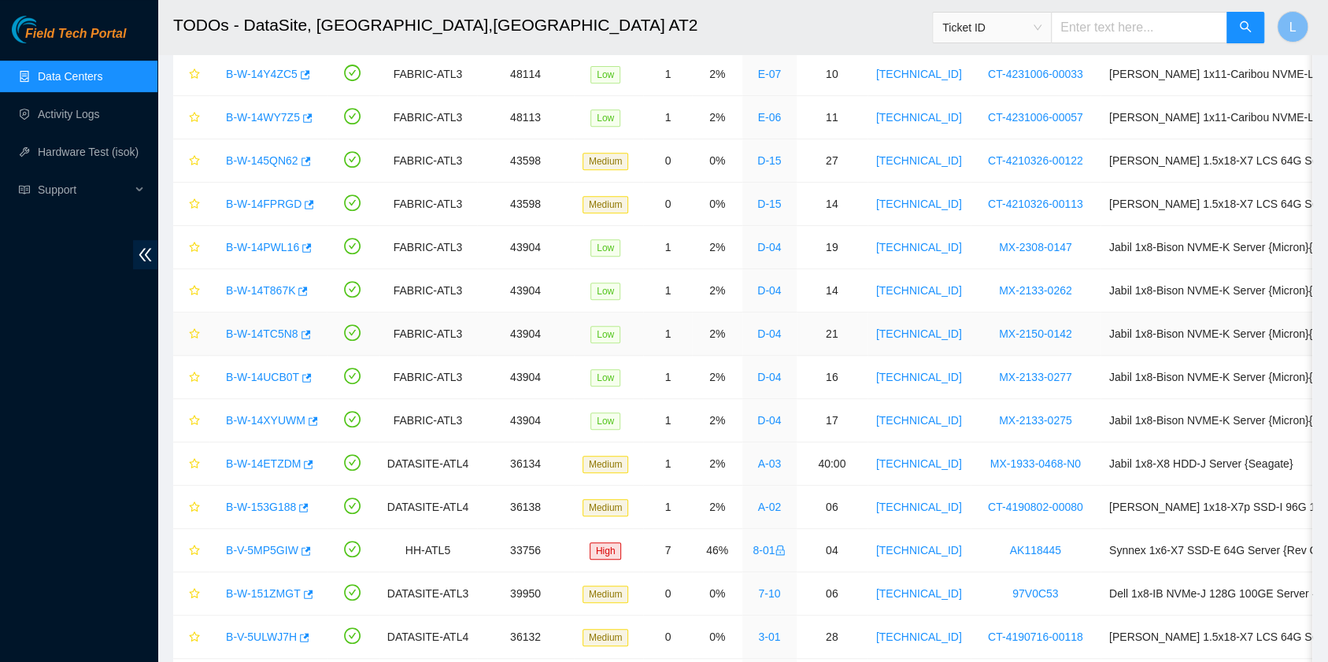
click at [271, 327] on link "B-W-14TC5N8" at bounding box center [262, 333] width 72 height 13
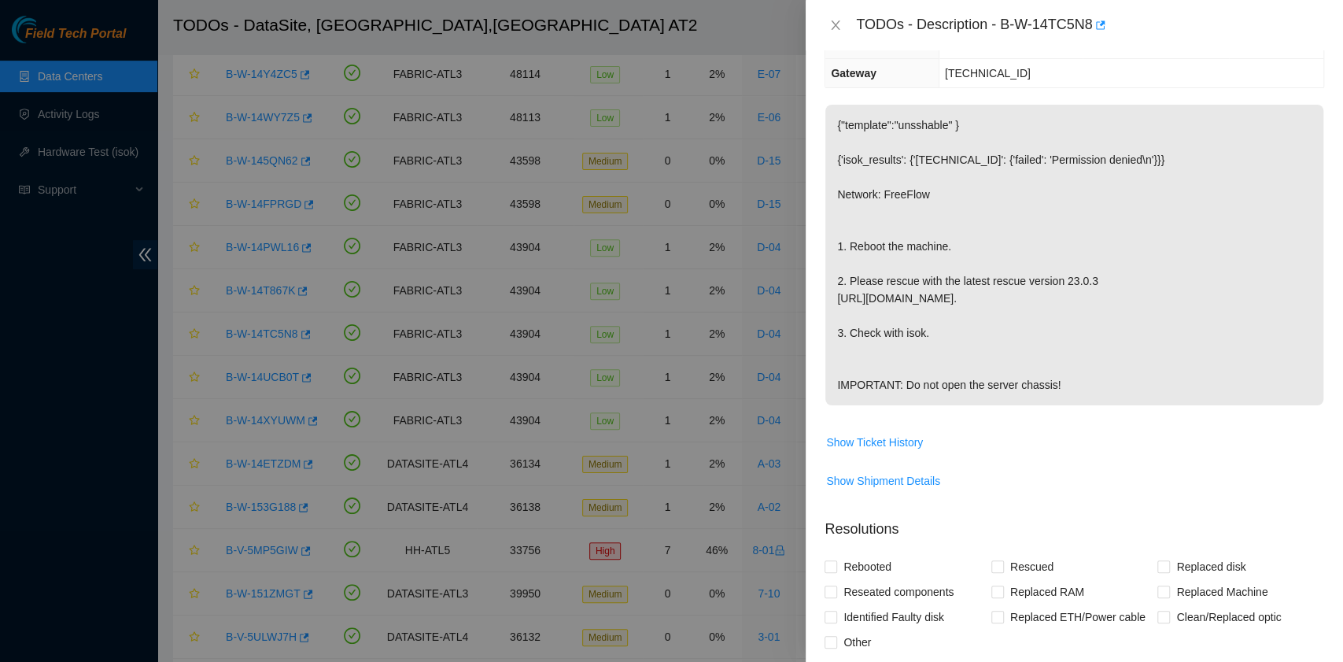
scroll to position [0, 0]
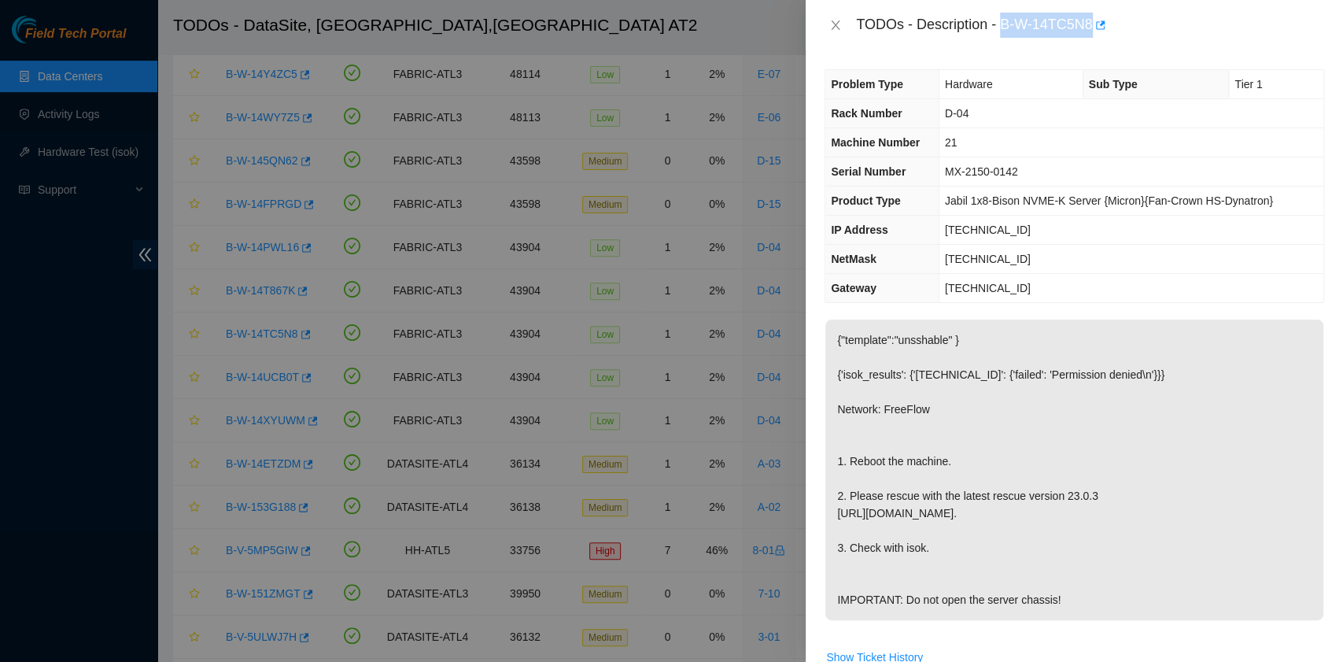
drag, startPoint x: 1004, startPoint y: 27, endPoint x: 1091, endPoint y: 30, distance: 86.6
click at [1091, 30] on div "TODOs - Description - B-W-14TC5N8" at bounding box center [1090, 25] width 468 height 25
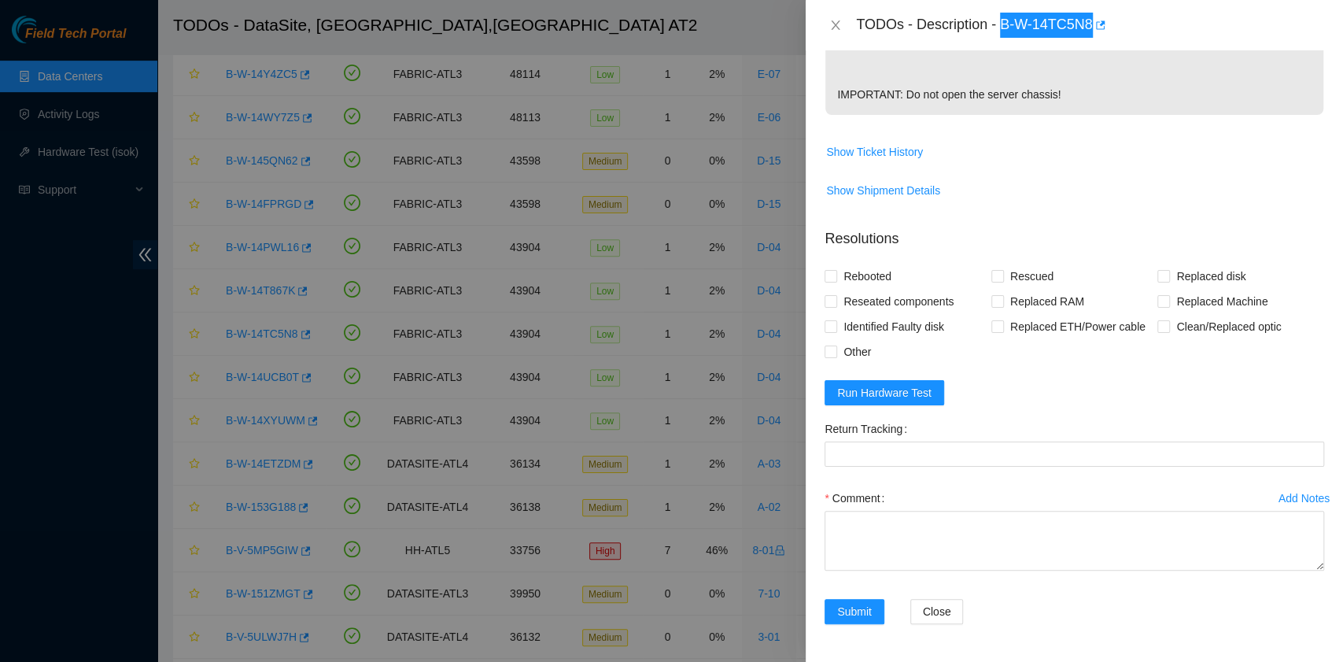
scroll to position [524, 0]
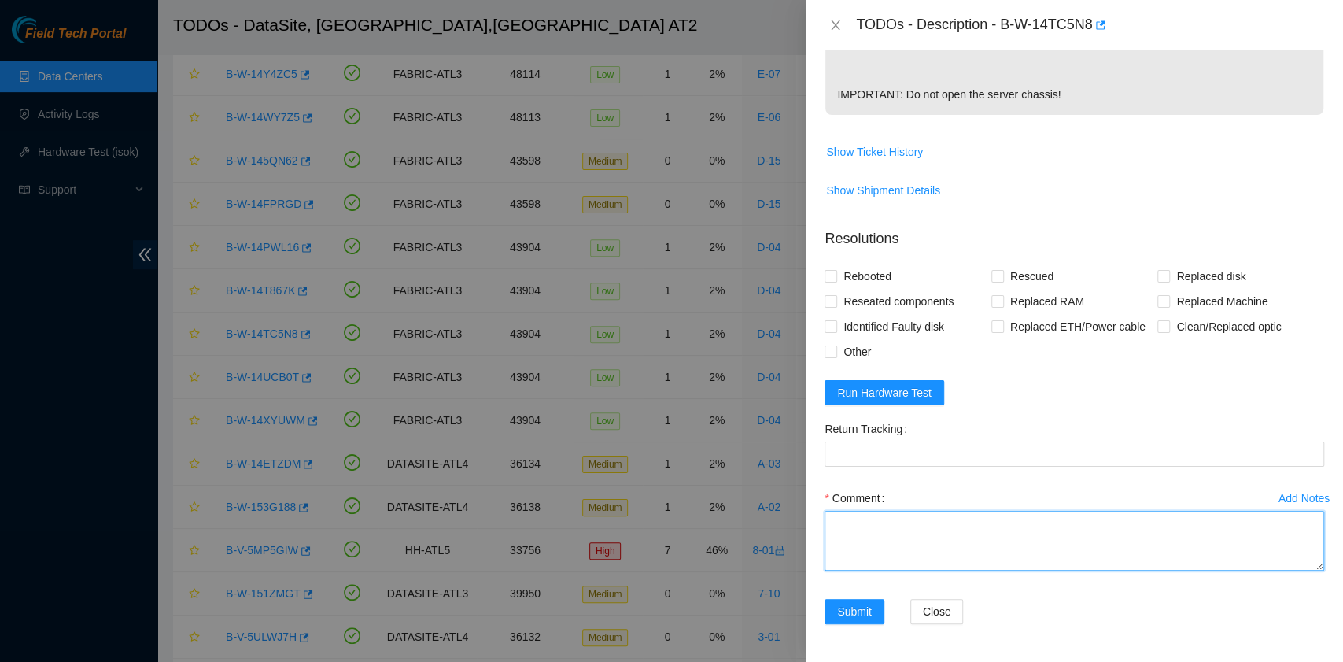
click at [930, 559] on textarea "Comment" at bounding box center [1075, 541] width 500 height 60
paste textarea "B-W-14TC5N8 rack# D-04 machine# 21 Rebooted. Rescued."
type textarea "B-W-14TC5N8 rack# D-04 machine# 21 Rebooted. Rescued."
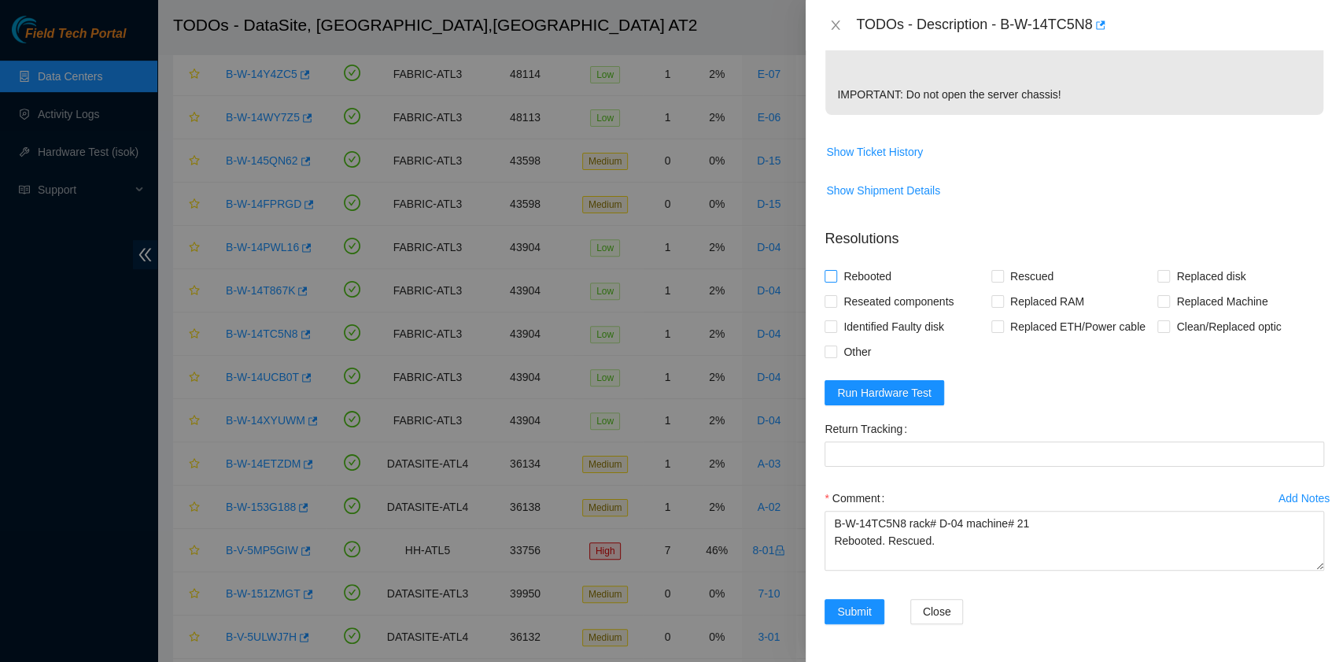
click at [875, 283] on span "Rebooted" at bounding box center [867, 276] width 61 height 25
click at [836, 281] on input "Rebooted" at bounding box center [830, 275] width 11 height 11
checkbox input "true"
click at [992, 281] on input "Rescued" at bounding box center [997, 275] width 11 height 11
checkbox input "true"
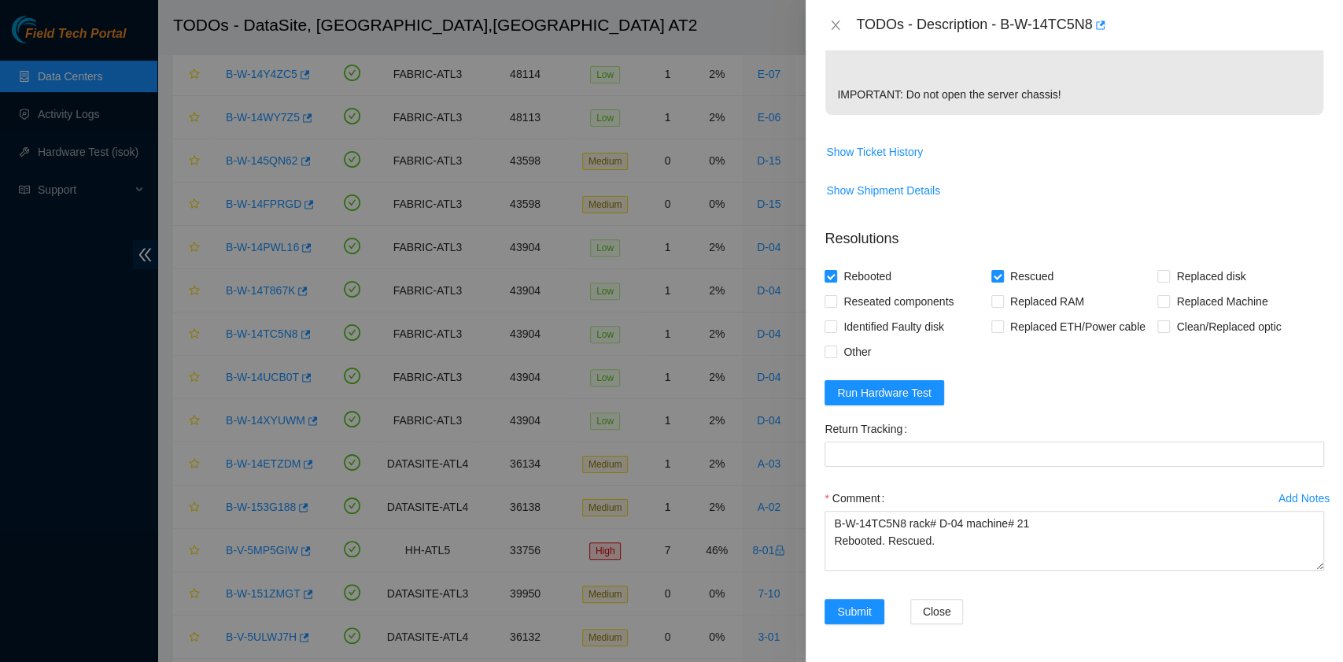
scroll to position [537, 0]
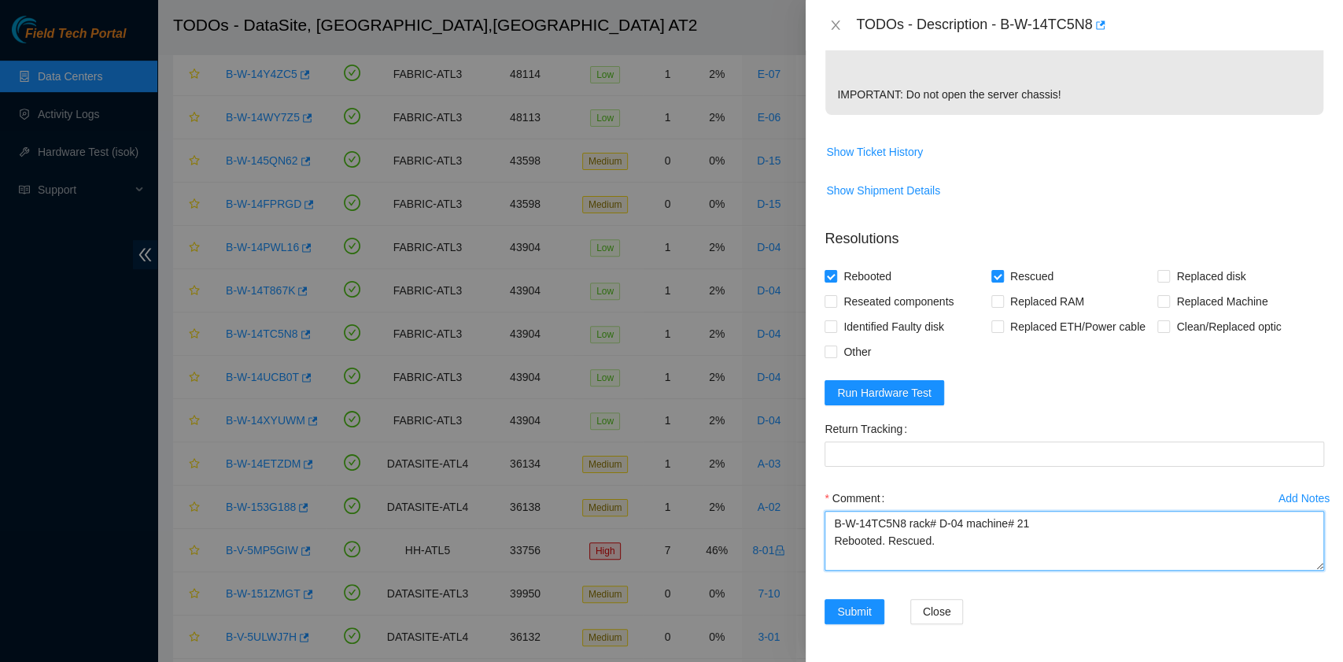
click at [908, 560] on textarea "B-W-14TC5N8 rack# D-04 machine# 21 Rebooted. Rescued." at bounding box center [1075, 541] width 500 height 60
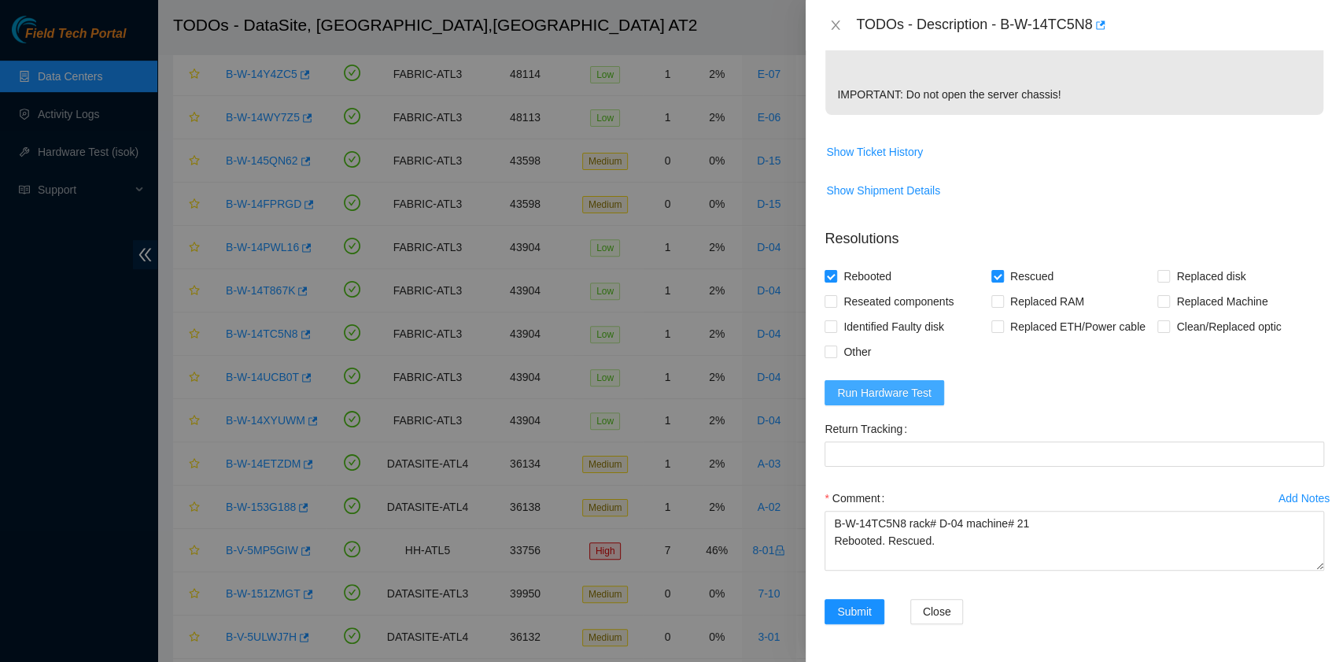
click at [854, 397] on span "Run Hardware Test" at bounding box center [884, 392] width 94 height 17
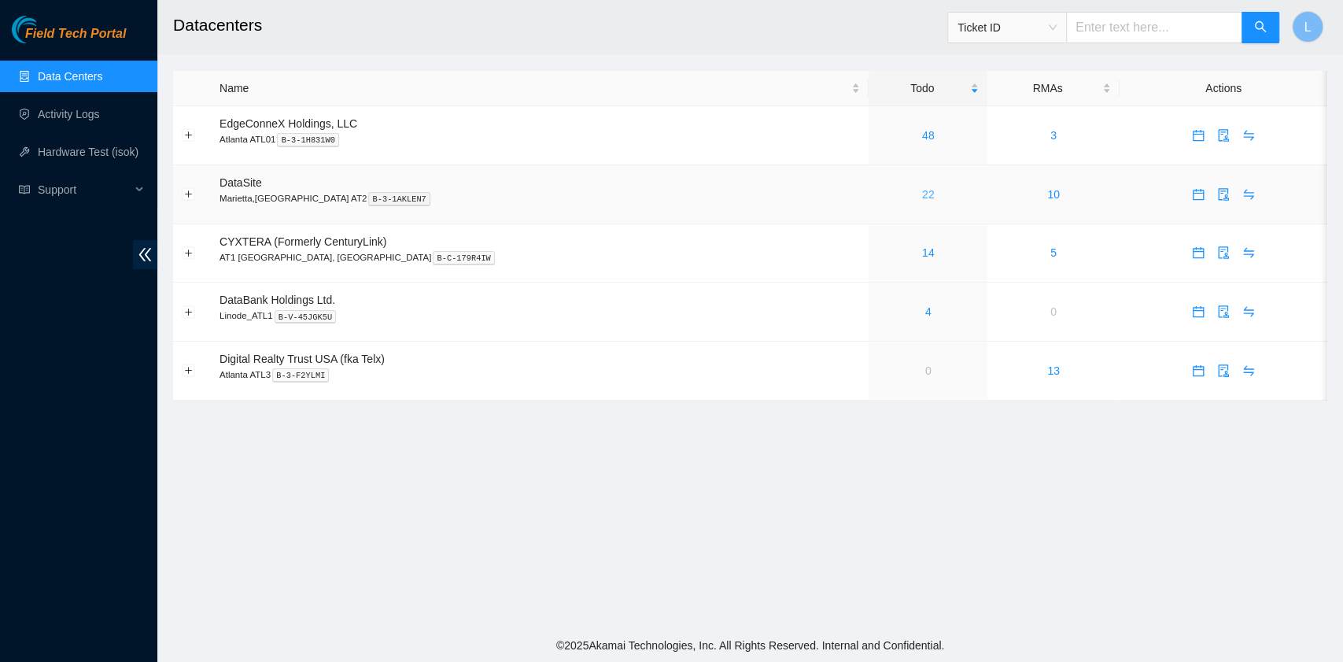
click at [922, 200] on link "22" at bounding box center [928, 194] width 13 height 13
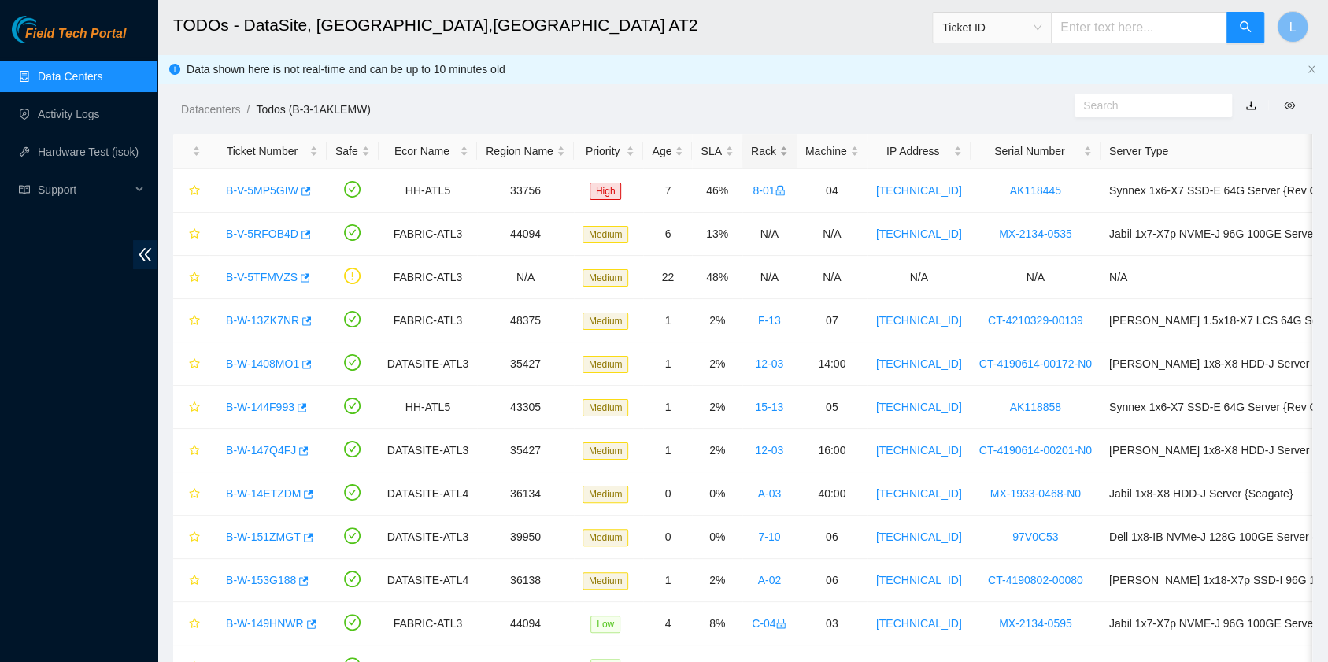
click at [752, 152] on div "Rack" at bounding box center [769, 150] width 37 height 17
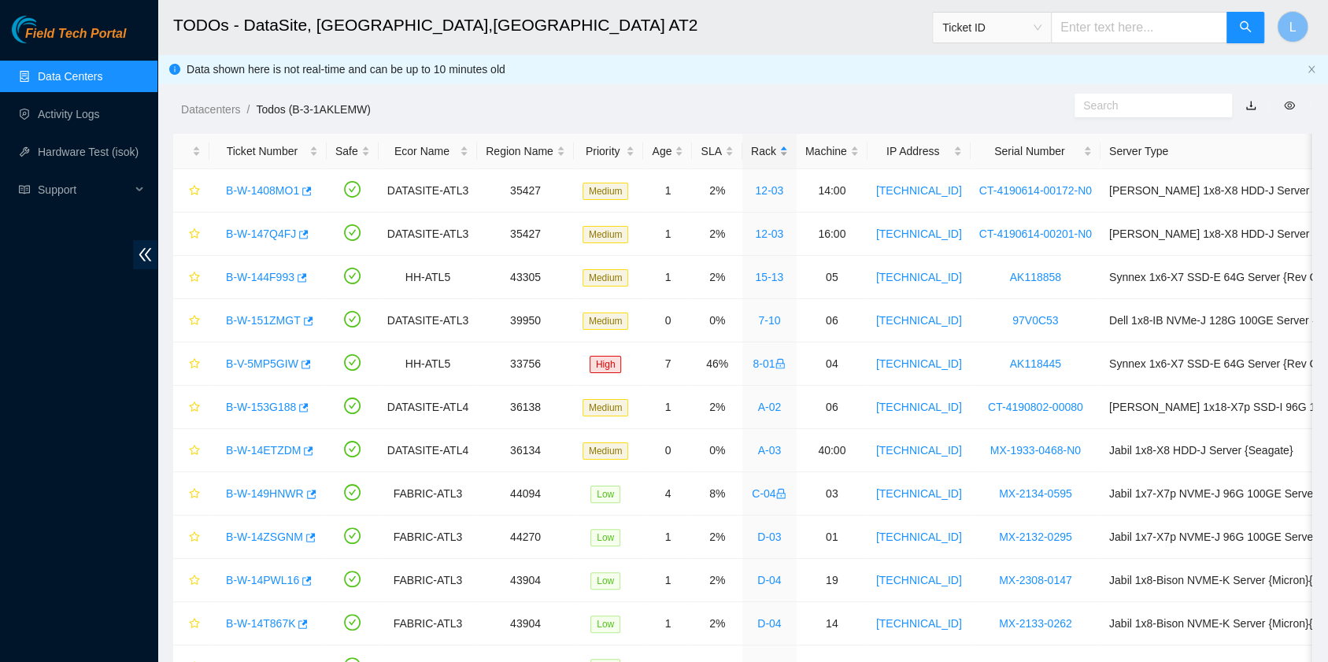
click at [752, 152] on div "Rack" at bounding box center [769, 150] width 37 height 17
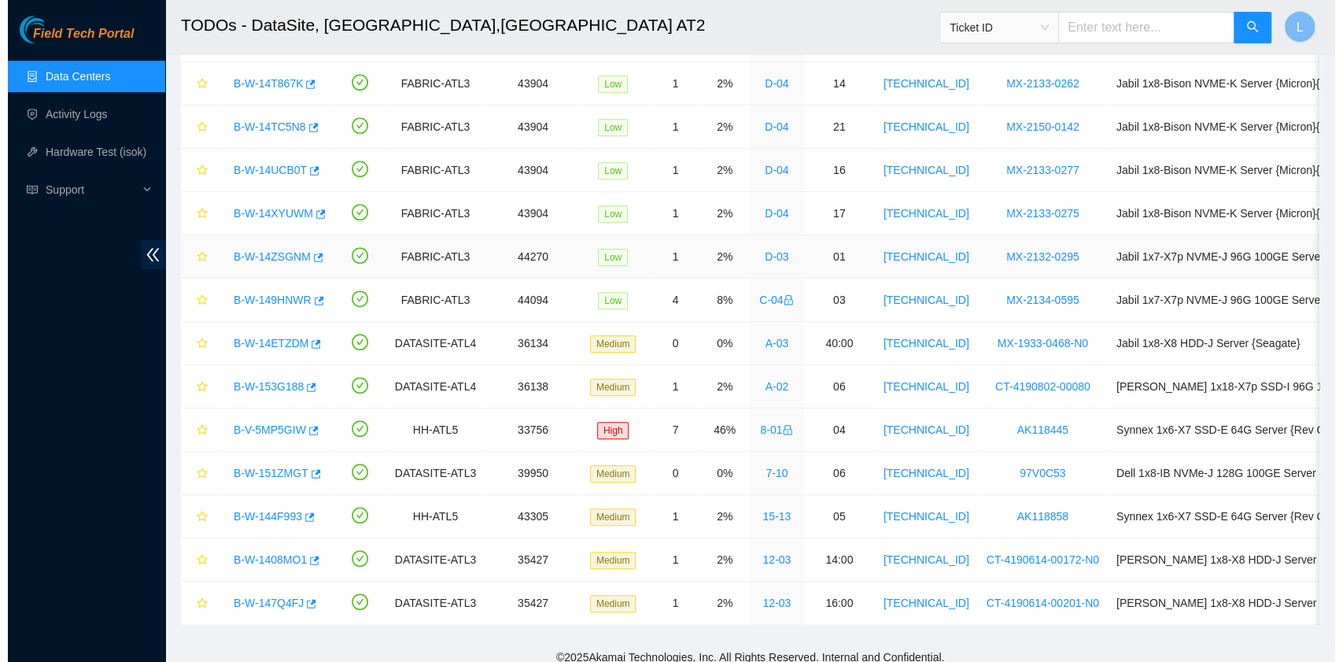
scroll to position [518, 0]
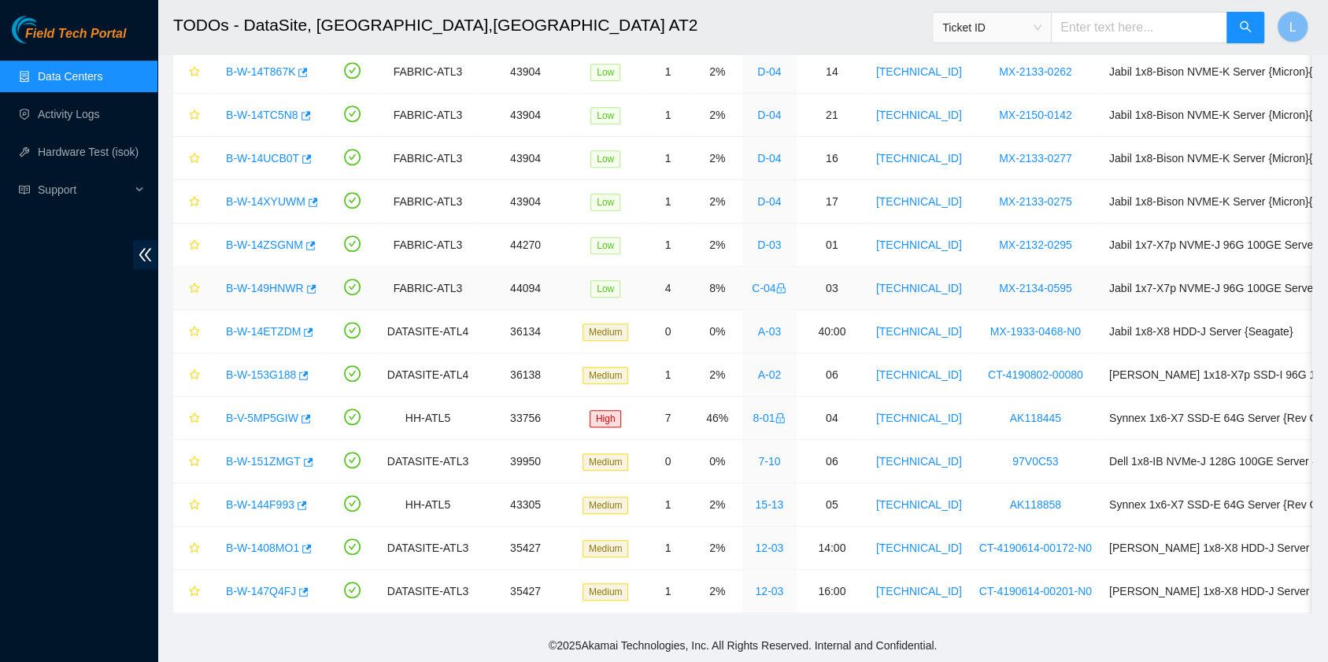
click at [254, 282] on link "B-W-149HNWR" at bounding box center [265, 288] width 78 height 13
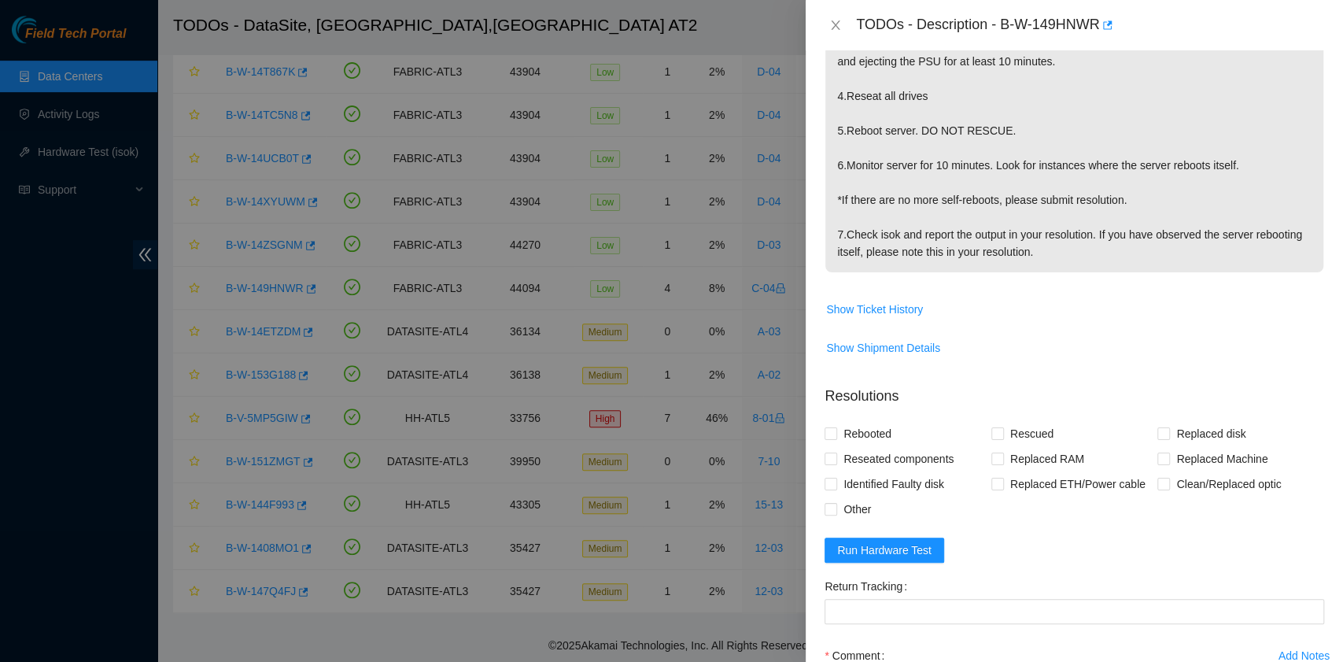
scroll to position [419, 0]
click at [853, 434] on span "Rebooted" at bounding box center [867, 431] width 61 height 25
click at [836, 434] on input "Rebooted" at bounding box center [830, 430] width 11 height 11
checkbox input "true"
click at [833, 505] on input "Other" at bounding box center [830, 506] width 11 height 11
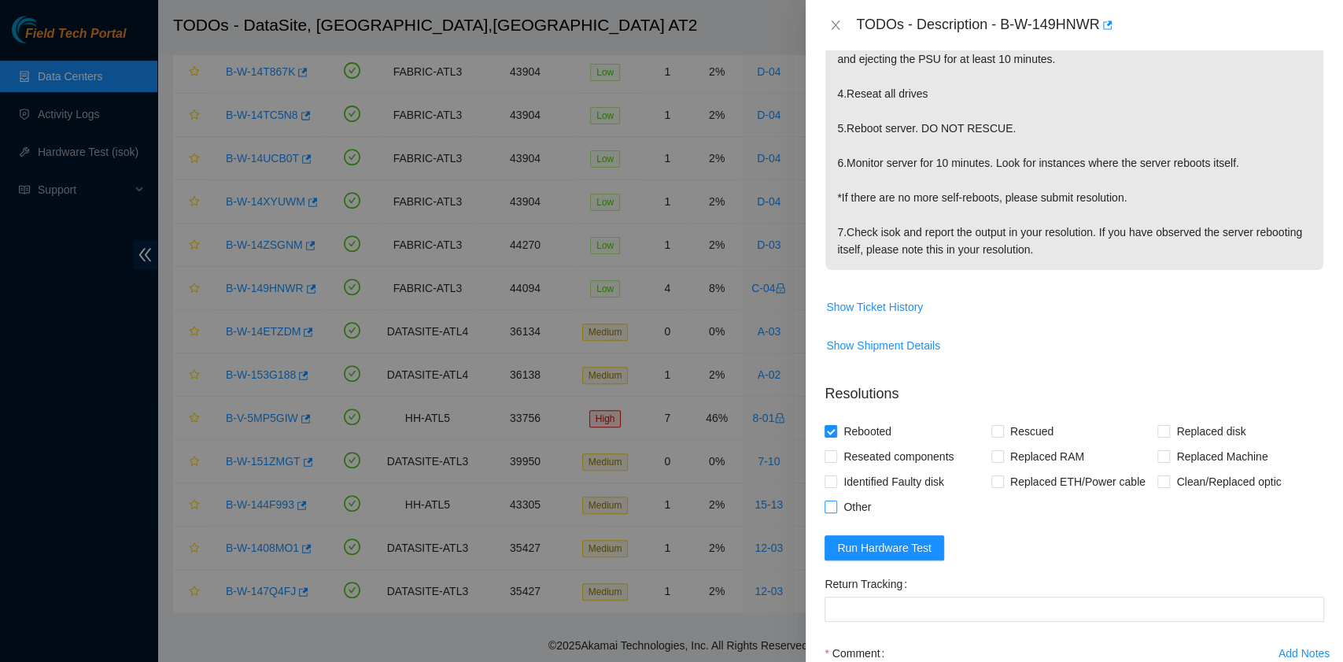
checkbox input "true"
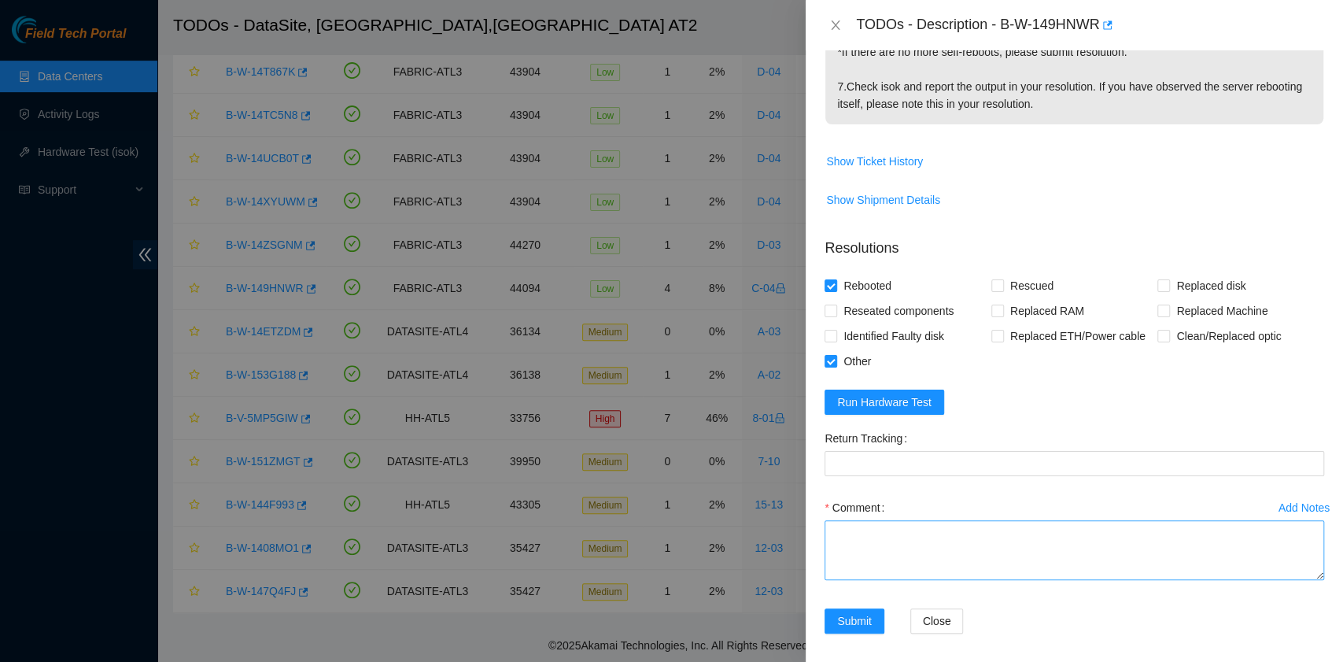
scroll to position [571, 0]
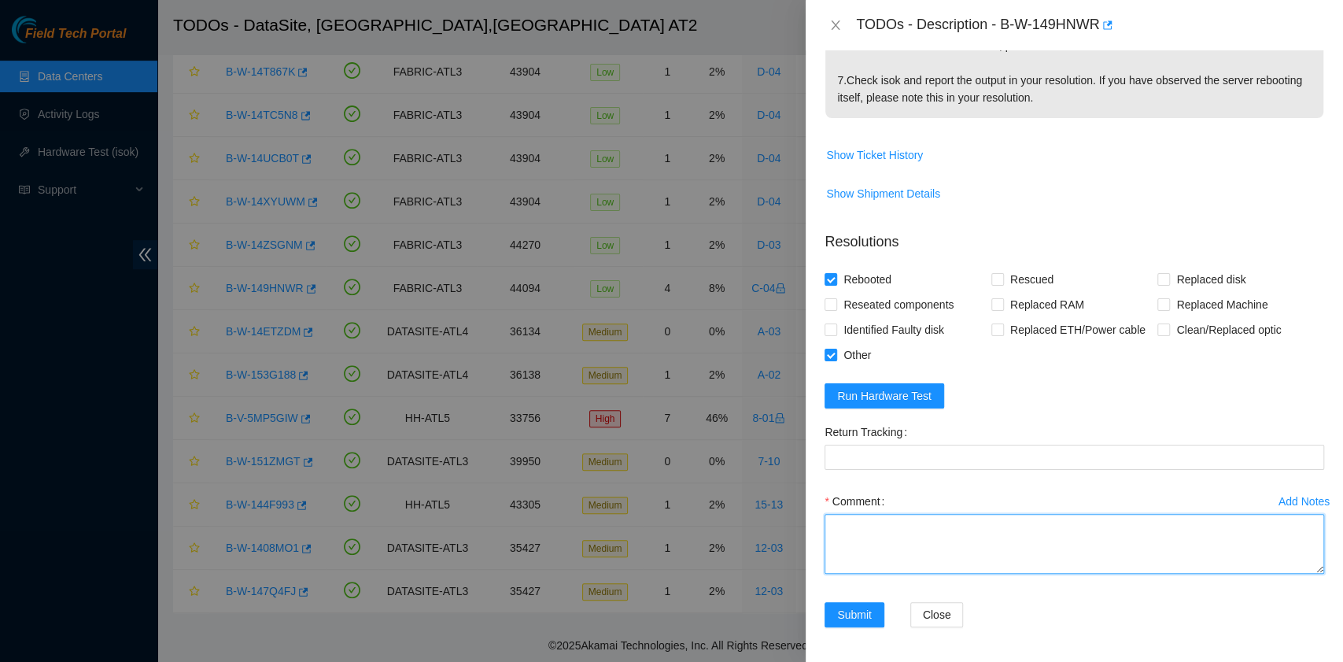
click at [952, 547] on textarea "Comment" at bounding box center [1075, 544] width 500 height 60
paste textarea "B-W-149HNWR rack# C-04 machine# 03 ESSL Security rack Reseated all drives. Rebo…"
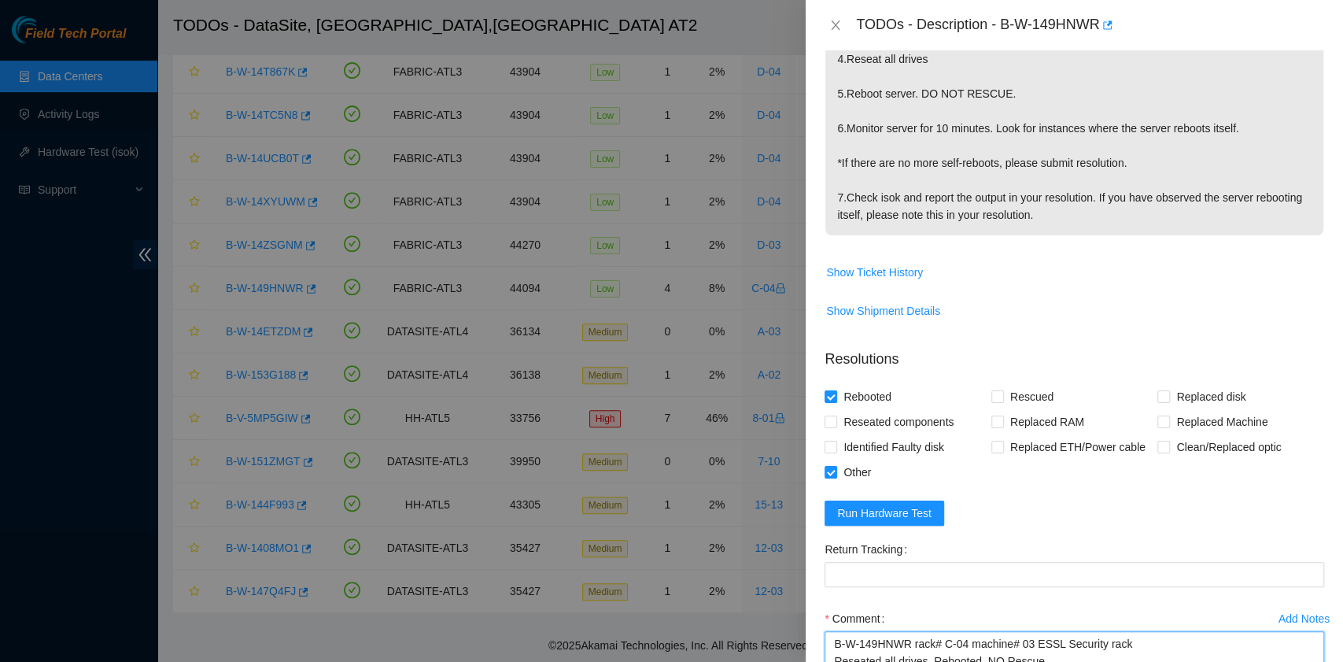
scroll to position [524, 0]
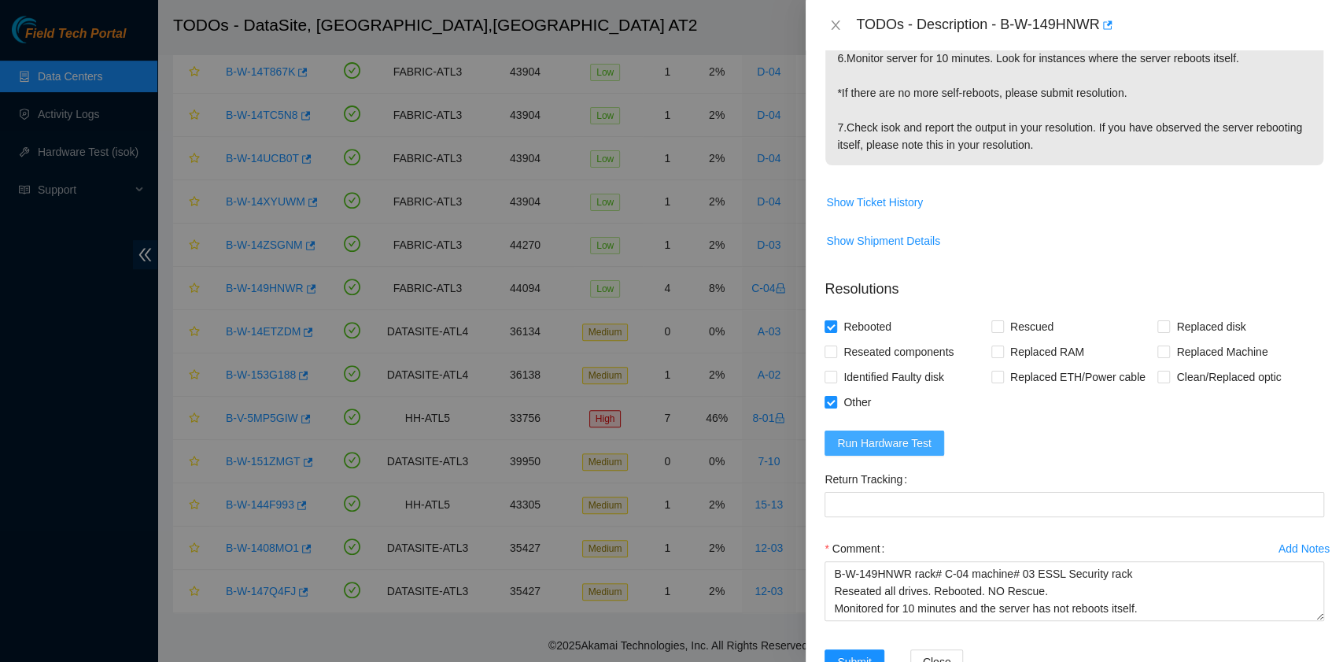
click at [909, 444] on span "Run Hardware Test" at bounding box center [884, 442] width 94 height 17
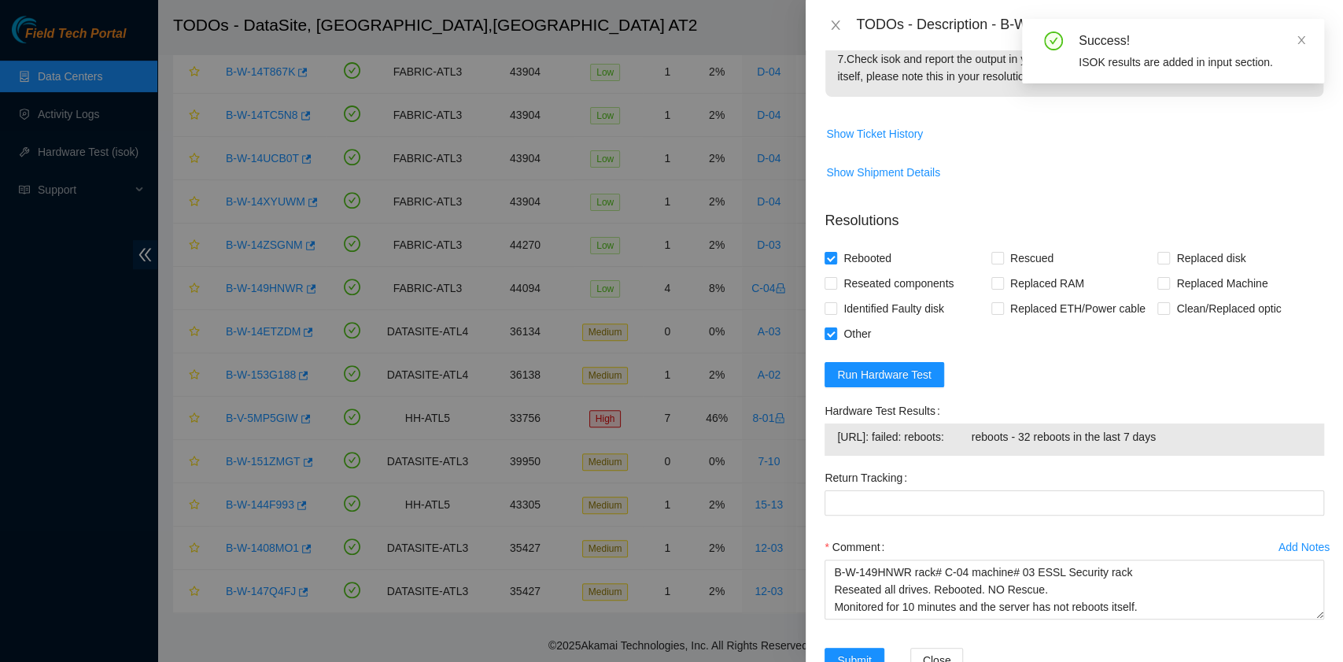
scroll to position [630, 0]
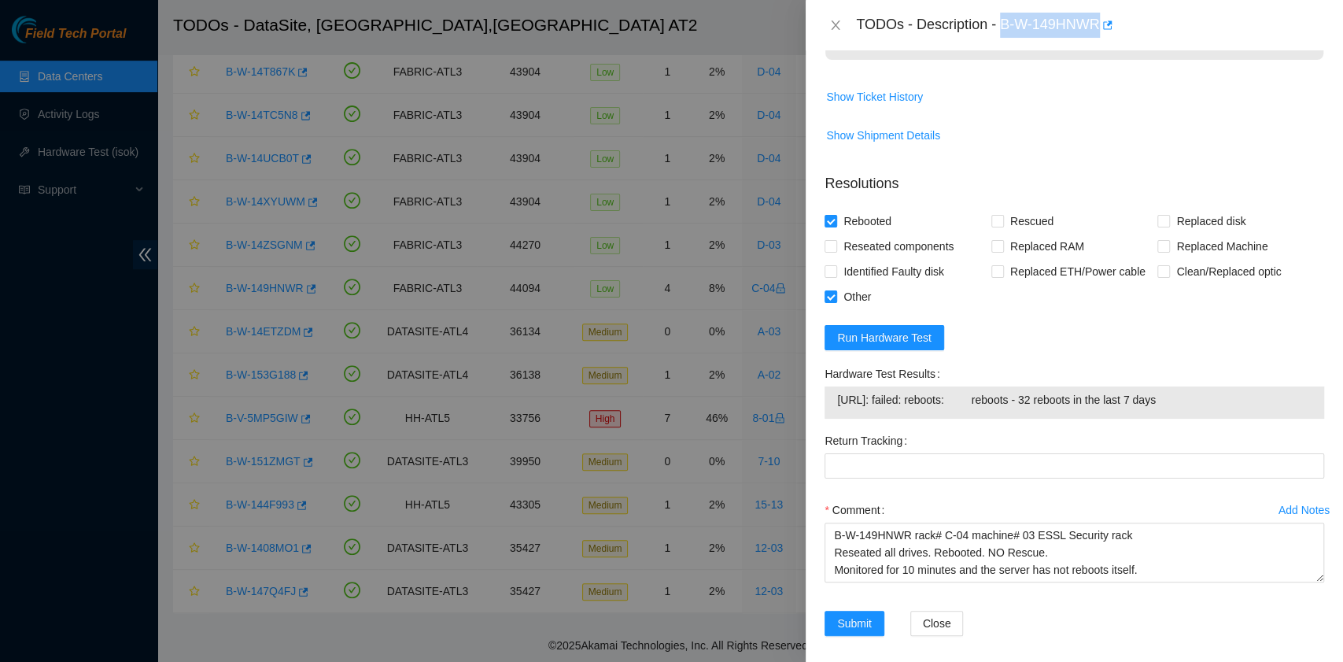
drag, startPoint x: 1003, startPoint y: 28, endPoint x: 1100, endPoint y: 39, distance: 98.1
click at [1100, 39] on div "TODOs - Description - B-W-149HNWR" at bounding box center [1074, 25] width 537 height 50
copy div "B-W-149HNWR"
drag, startPoint x: 834, startPoint y: 399, endPoint x: 1208, endPoint y: 396, distance: 373.8
click at [1208, 396] on div "23.219.171.70: failed: reboots: reboots - 32 reboots in the last 7 days" at bounding box center [1075, 402] width 500 height 32
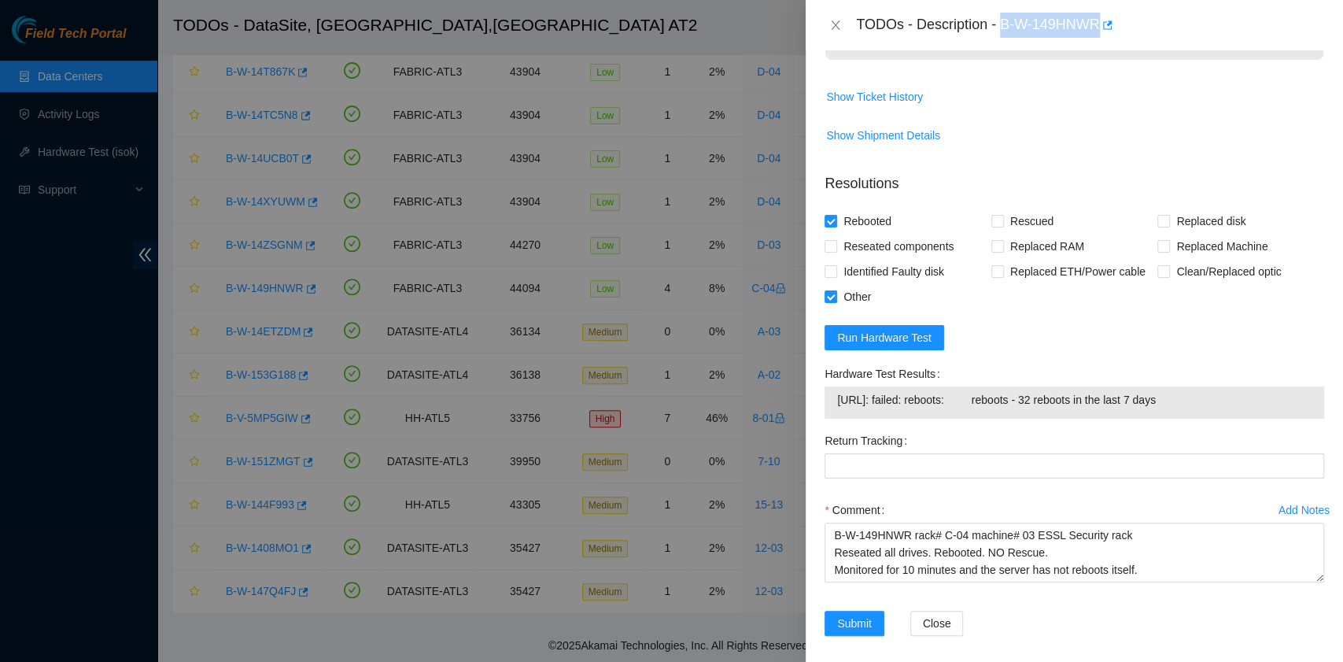
copy tbody "23.219.171.70: failed: reboots: reboots - 32 reboots in the last 7 days"
click at [919, 342] on span "Run Hardware Test" at bounding box center [884, 337] width 94 height 17
drag, startPoint x: 828, startPoint y: 397, endPoint x: 1202, endPoint y: 393, distance: 374.6
click at [1202, 393] on div "23.219.171.70: failed: reboots: reboots - 32 reboots in the last 7 days" at bounding box center [1075, 402] width 500 height 32
copy tbody "23.219.171.70: failed: reboots: reboots - 32 reboots in the last 7 days"
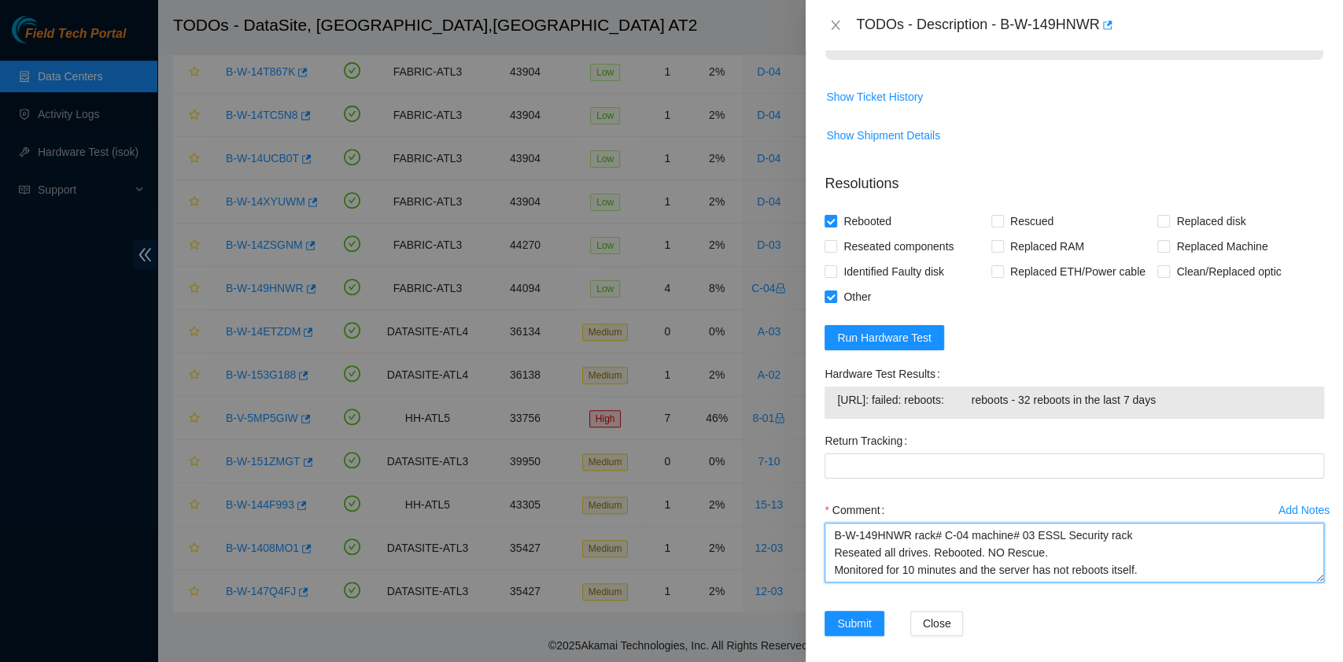
click at [1011, 574] on textarea "B-W-149HNWR rack# C-04 machine# 03 ESSL Security rack Reseated all drives. Rebo…" at bounding box center [1075, 553] width 500 height 60
paste textarea "23.219.171.70: failed: reboots: reboots - 32 reboots in the last 7 days"
paste textarea "Josue Solano ↜(╰ •ω•)╯|▬▬ι═══════> へ(⚈益⚈)へ 9/2/2025 10:41 AM • Submit resolutio…"
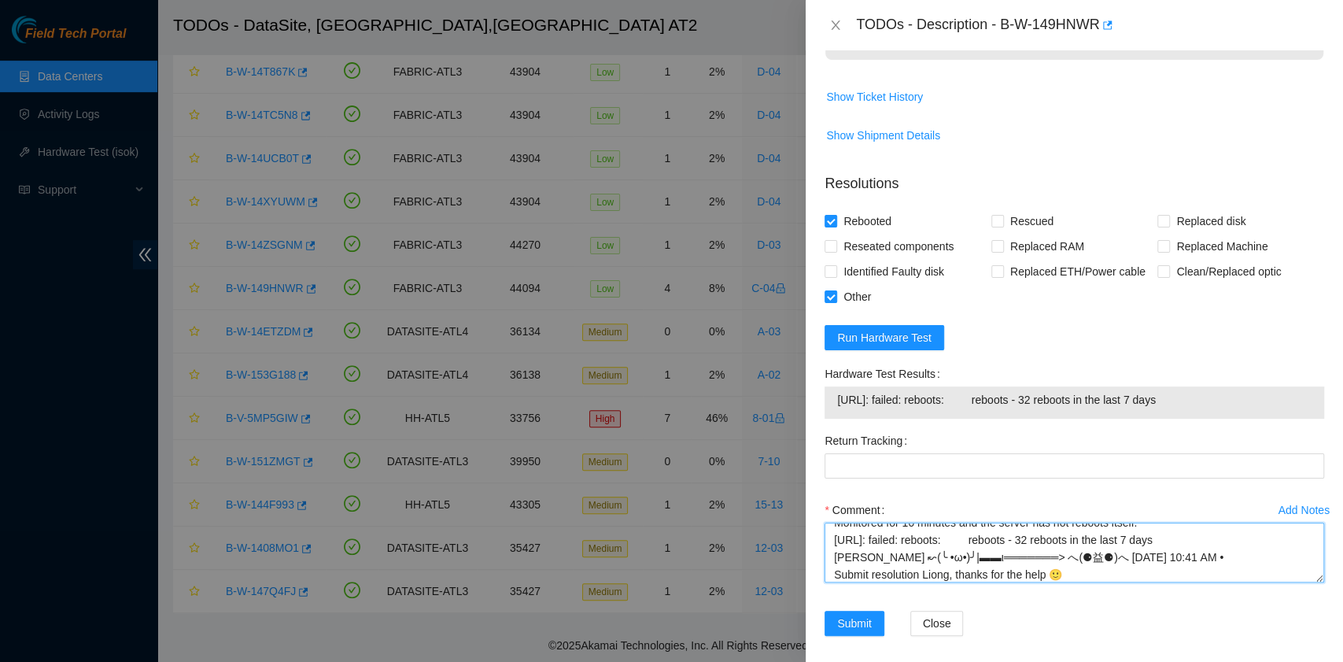
type textarea "B-W-149HNWR rack# C-04 machine# 03 ESSL Security rack Reseated all drives. Rebo…"
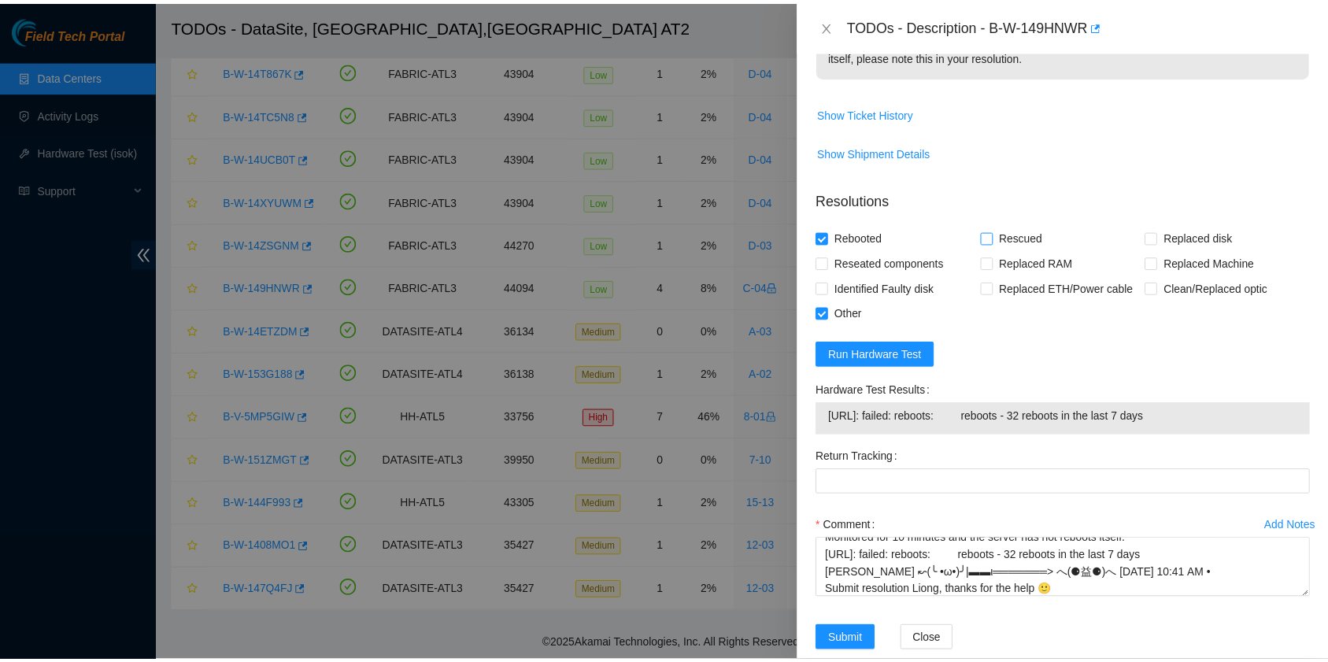
scroll to position [638, 0]
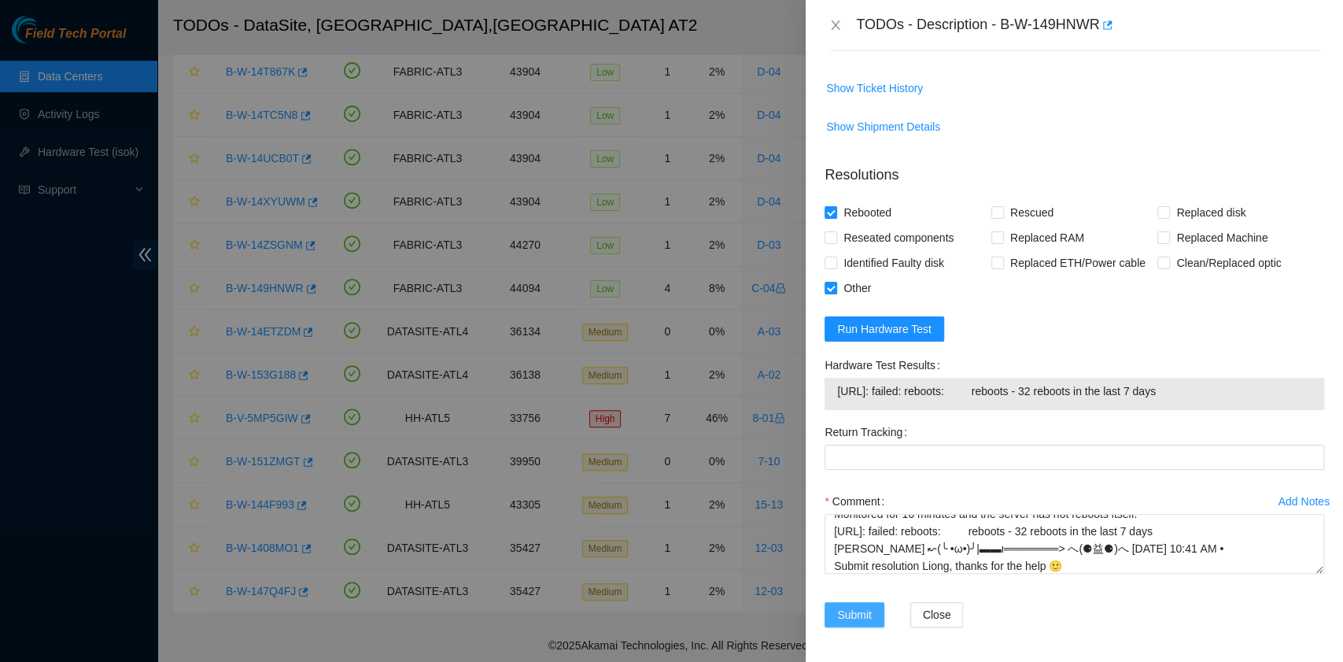
click at [848, 614] on span "Submit" at bounding box center [854, 614] width 35 height 17
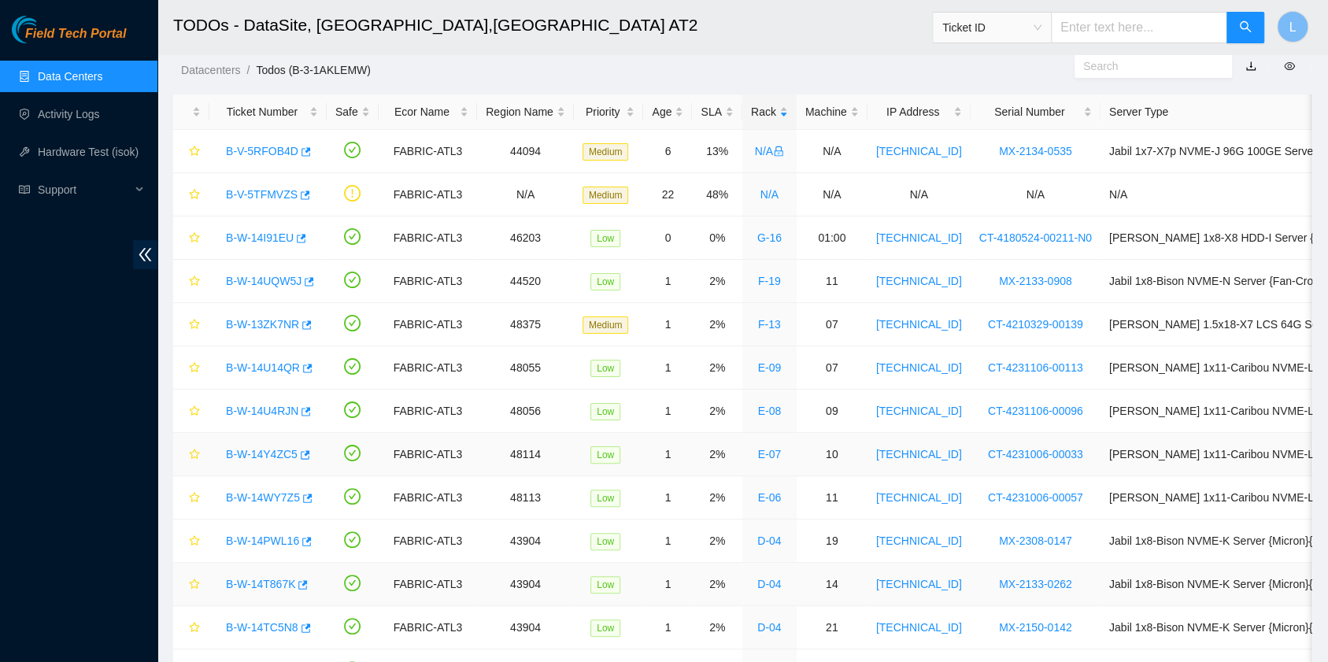
scroll to position [0, 0]
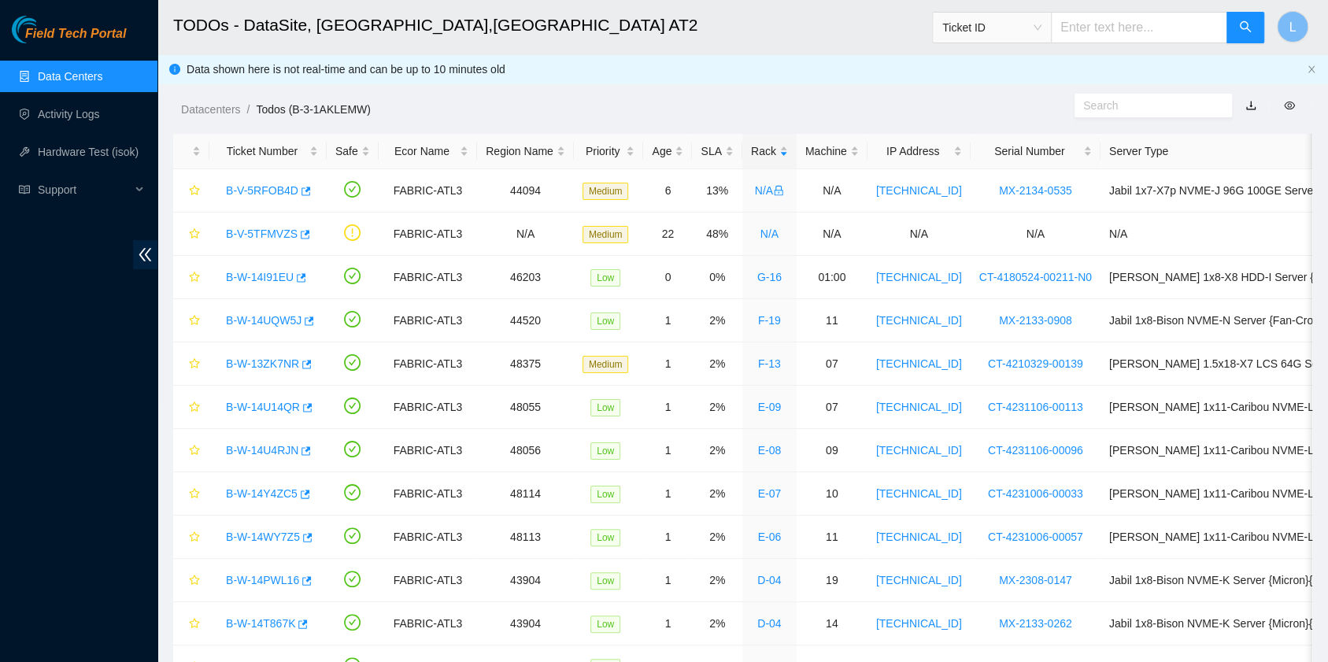
scroll to position [399, 0]
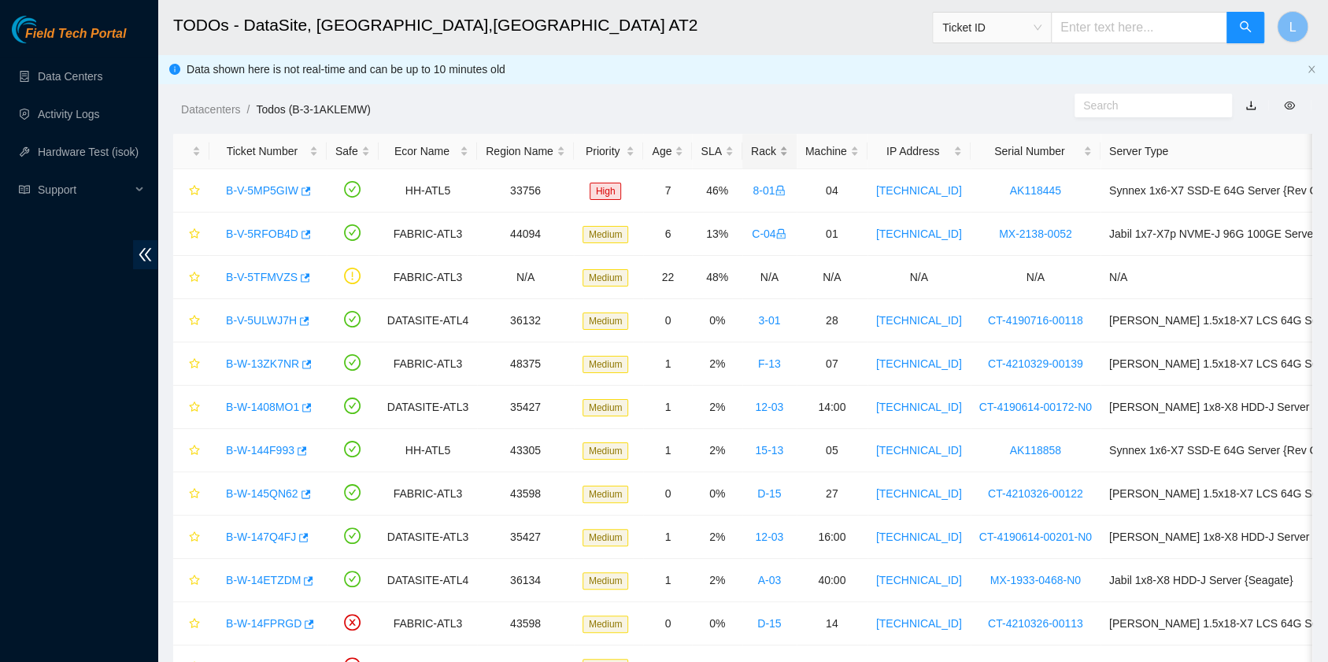
click at [751, 151] on div "Rack" at bounding box center [769, 150] width 37 height 17
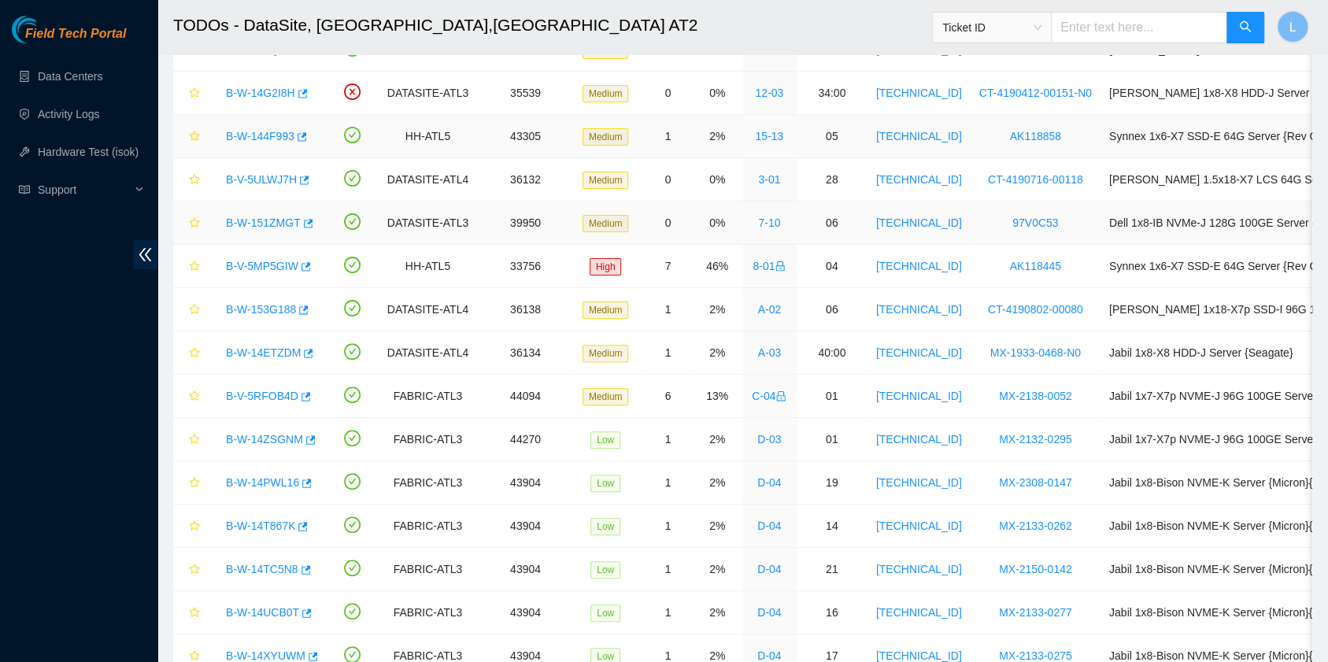
scroll to position [209, 0]
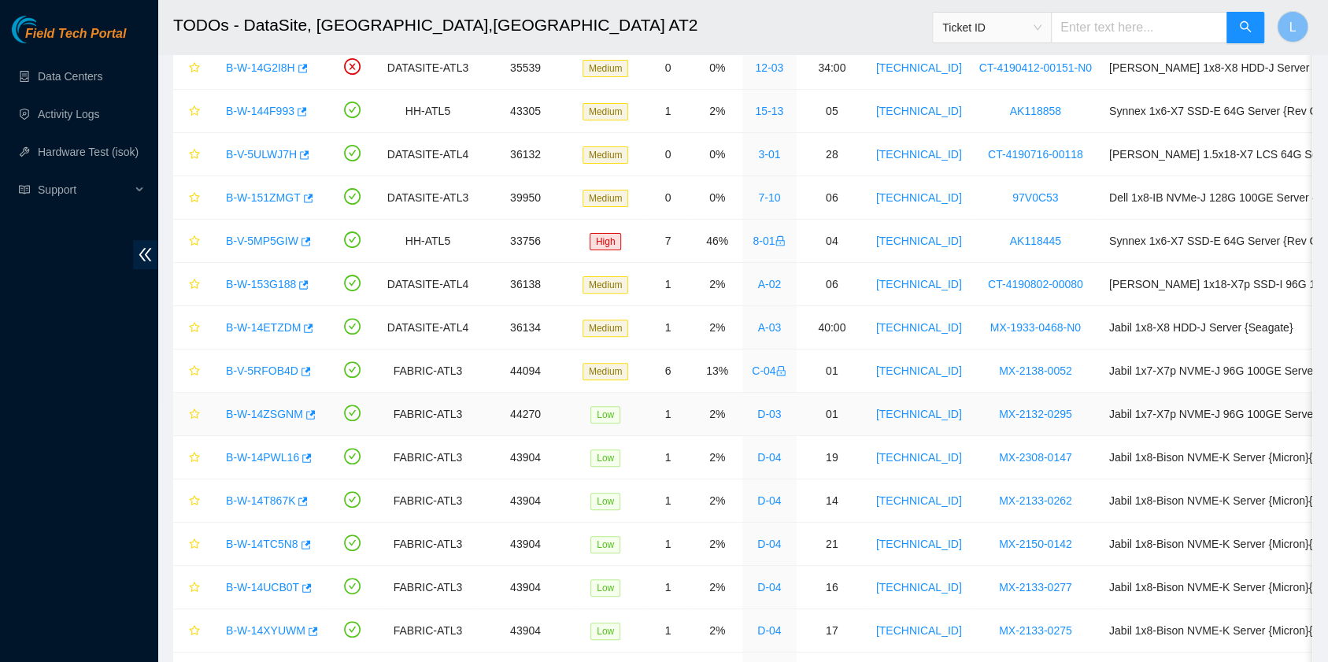
click at [273, 411] on link "B-W-14ZSGNM" at bounding box center [264, 414] width 77 height 13
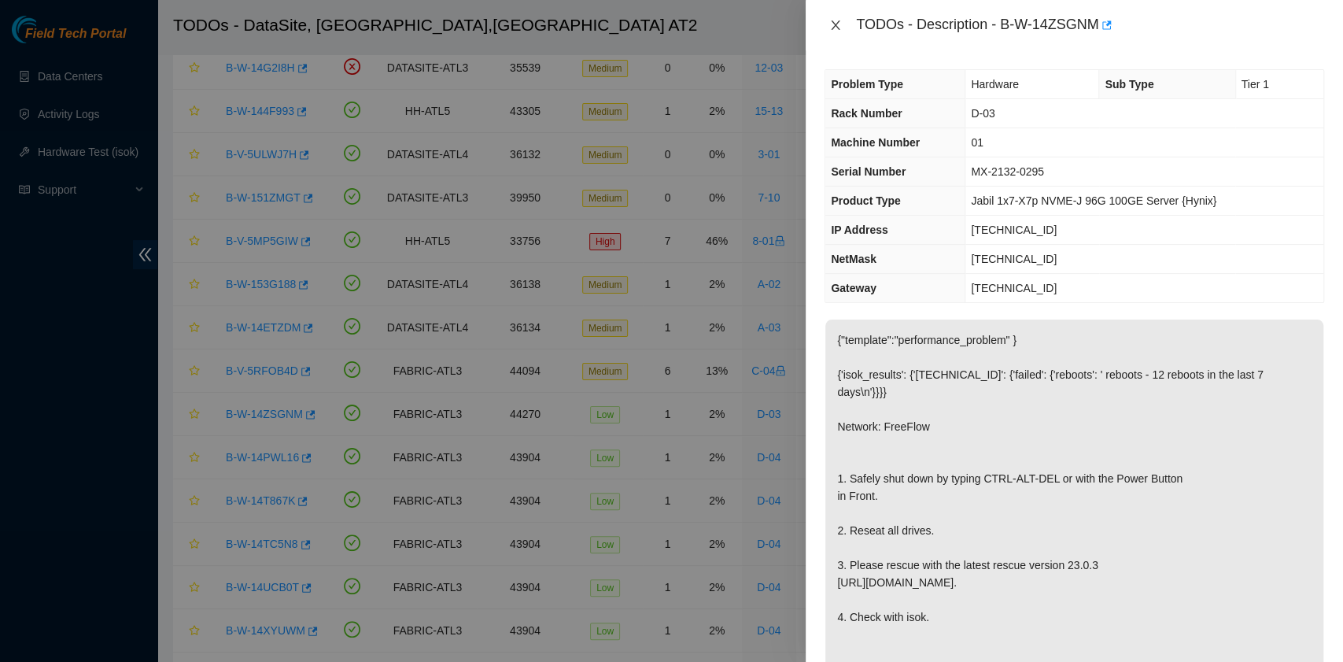
click at [837, 28] on icon "close" at bounding box center [835, 25] width 13 height 13
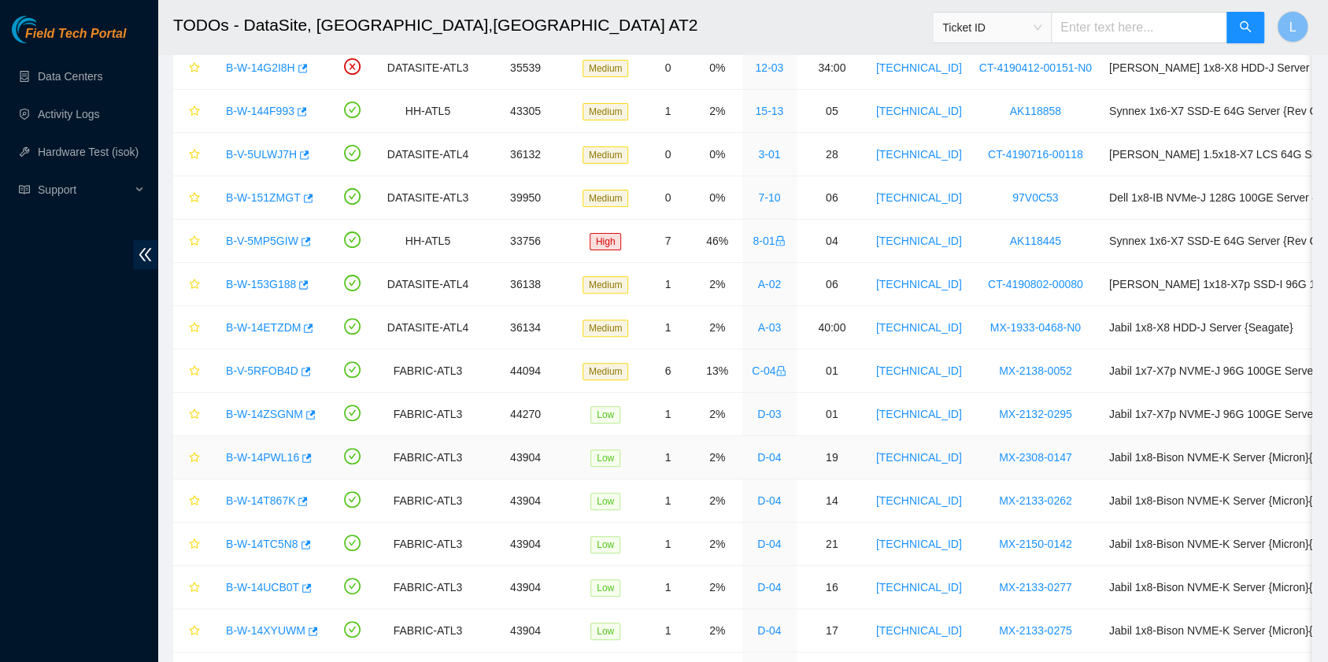
click at [290, 456] on link "B-W-14PWL16" at bounding box center [262, 457] width 73 height 13
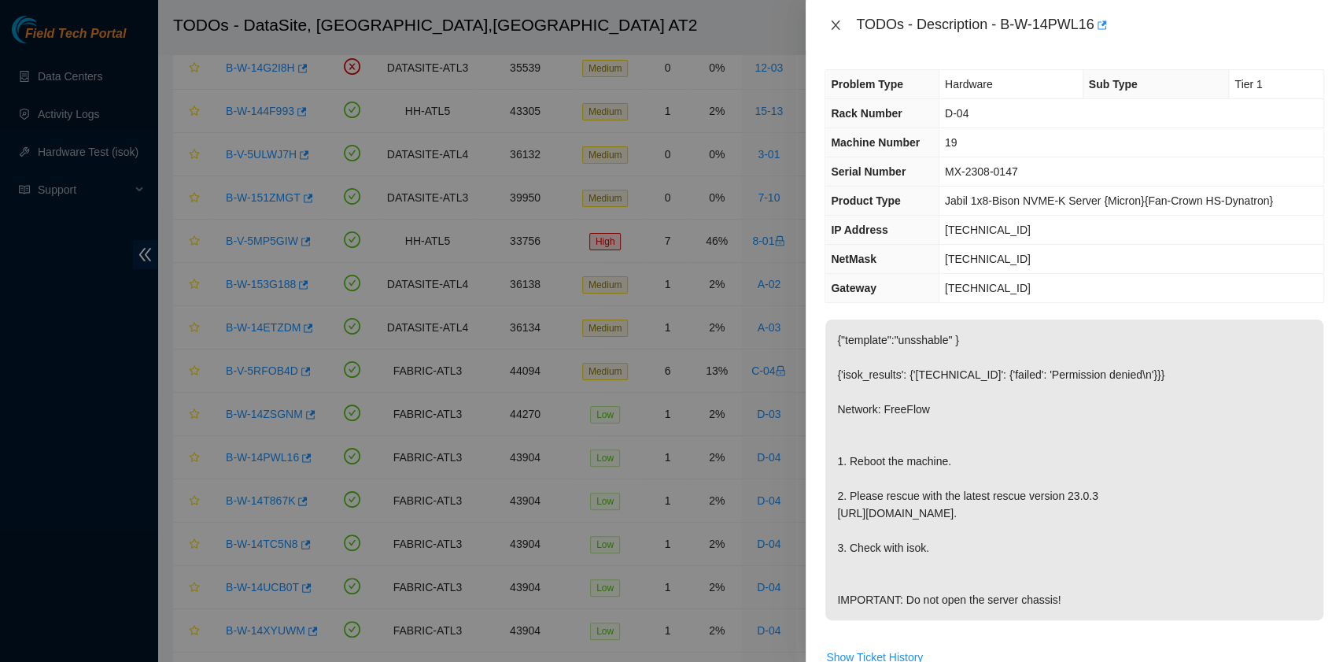
click at [842, 29] on button "Close" at bounding box center [836, 25] width 22 height 15
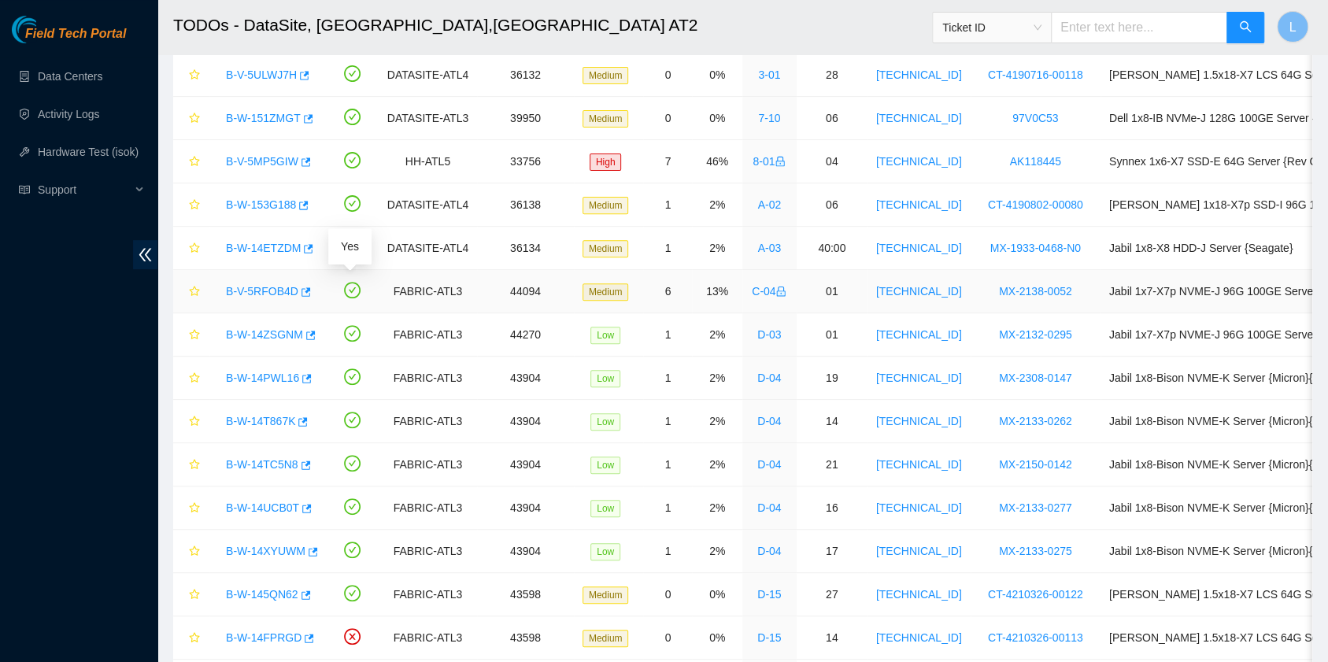
scroll to position [315, 0]
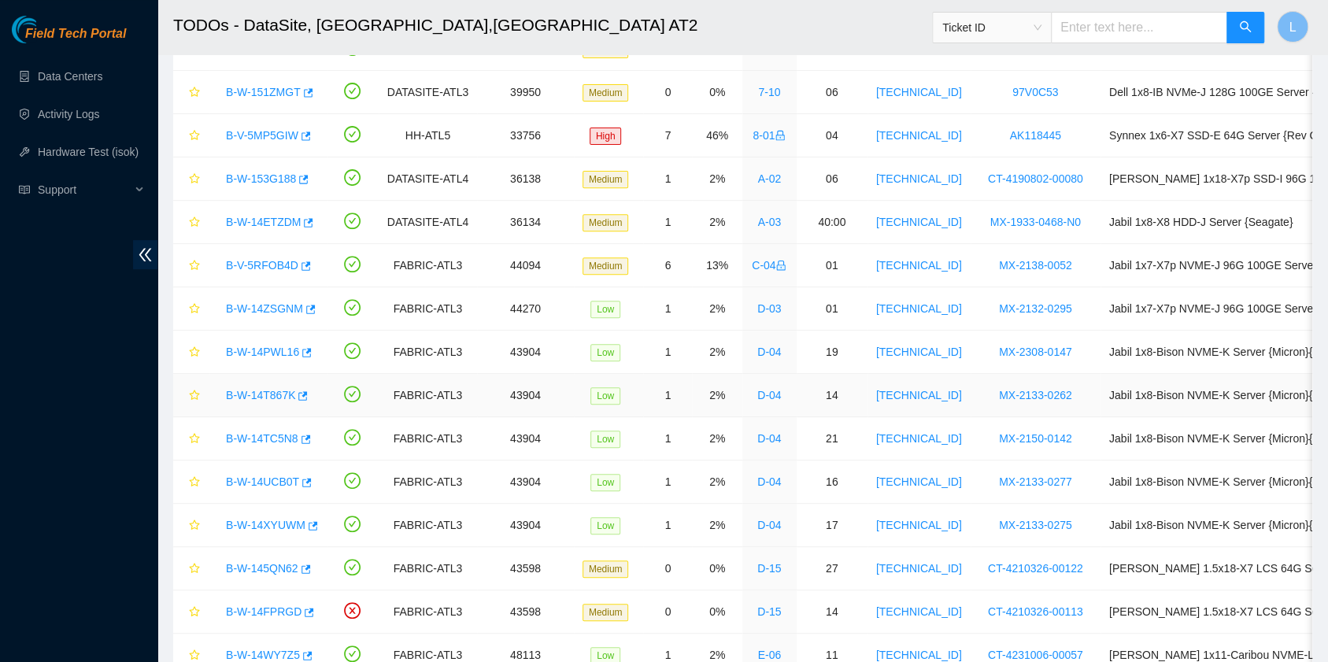
click at [265, 393] on link "B-W-14T867K" at bounding box center [260, 395] width 69 height 13
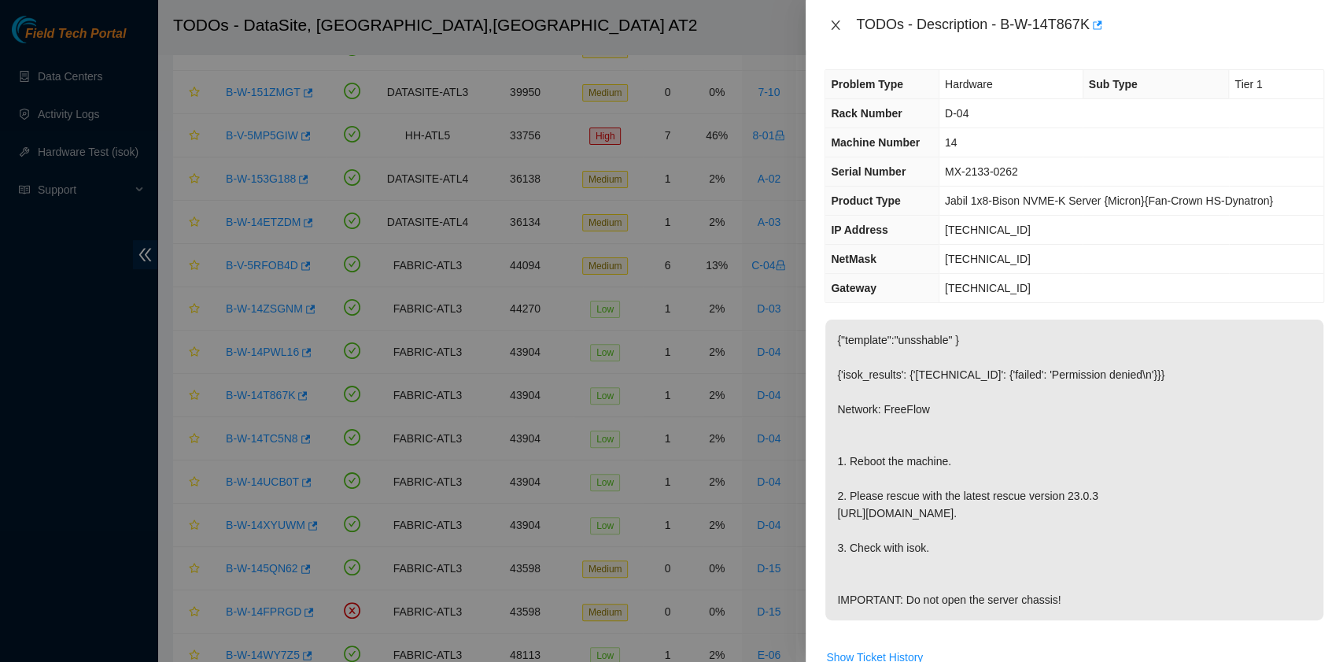
click at [833, 27] on icon "close" at bounding box center [836, 24] width 9 height 9
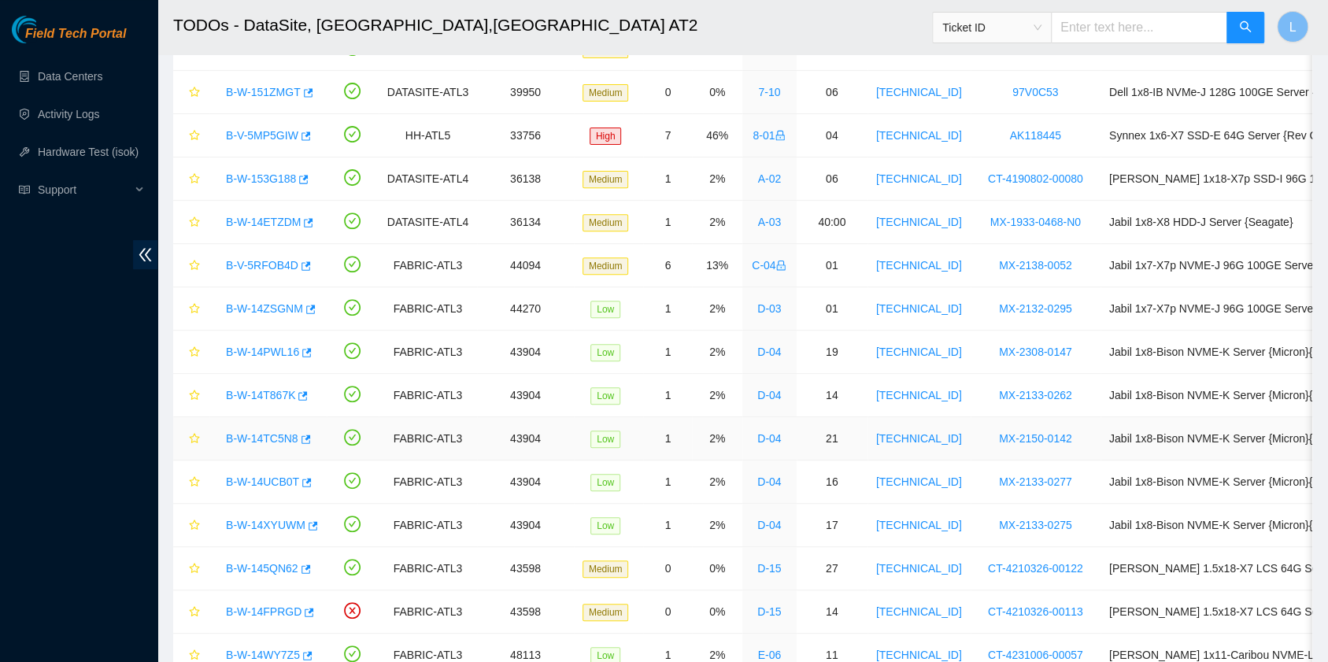
click at [260, 436] on link "B-W-14TC5N8" at bounding box center [262, 438] width 72 height 13
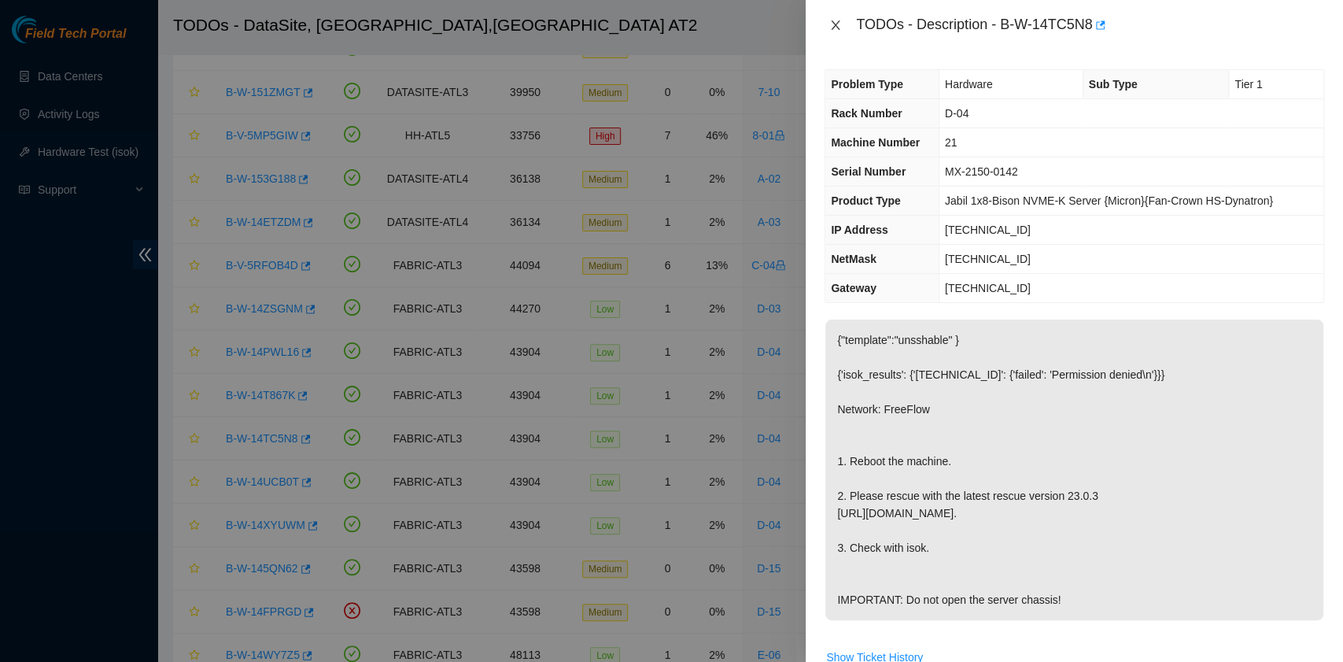
click at [837, 25] on icon "close" at bounding box center [835, 25] width 13 height 13
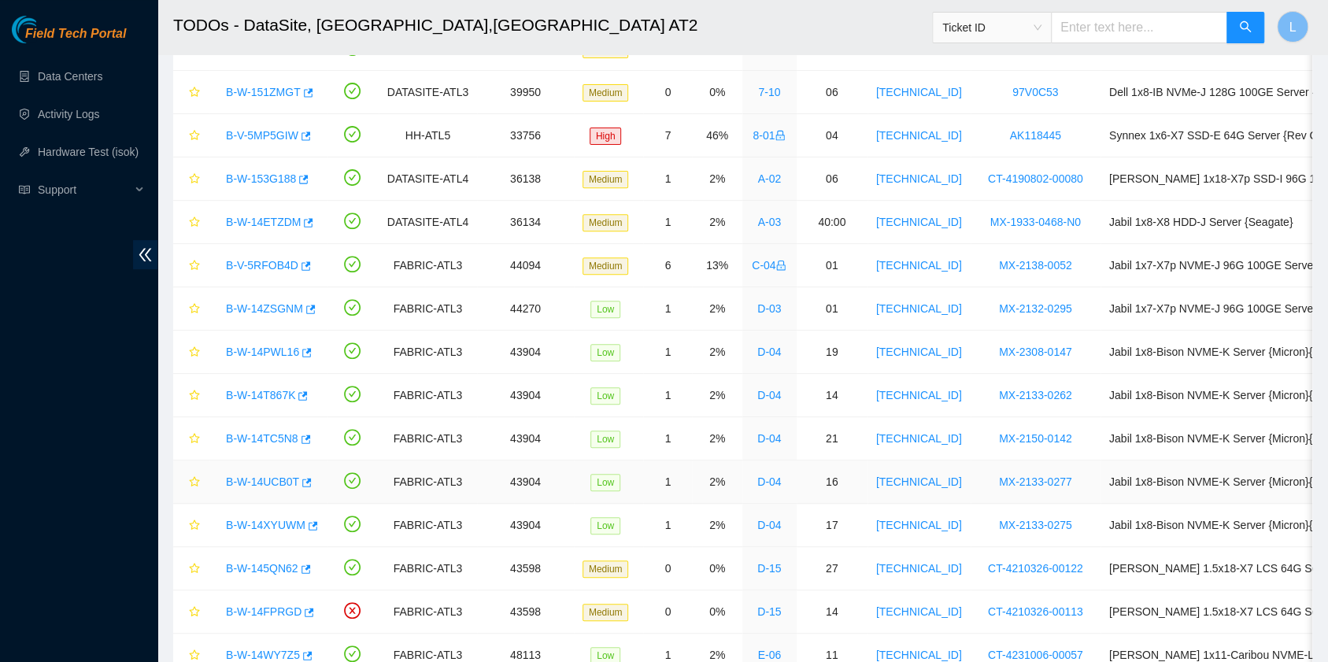
click at [263, 482] on link "B-W-14UCB0T" at bounding box center [262, 481] width 73 height 13
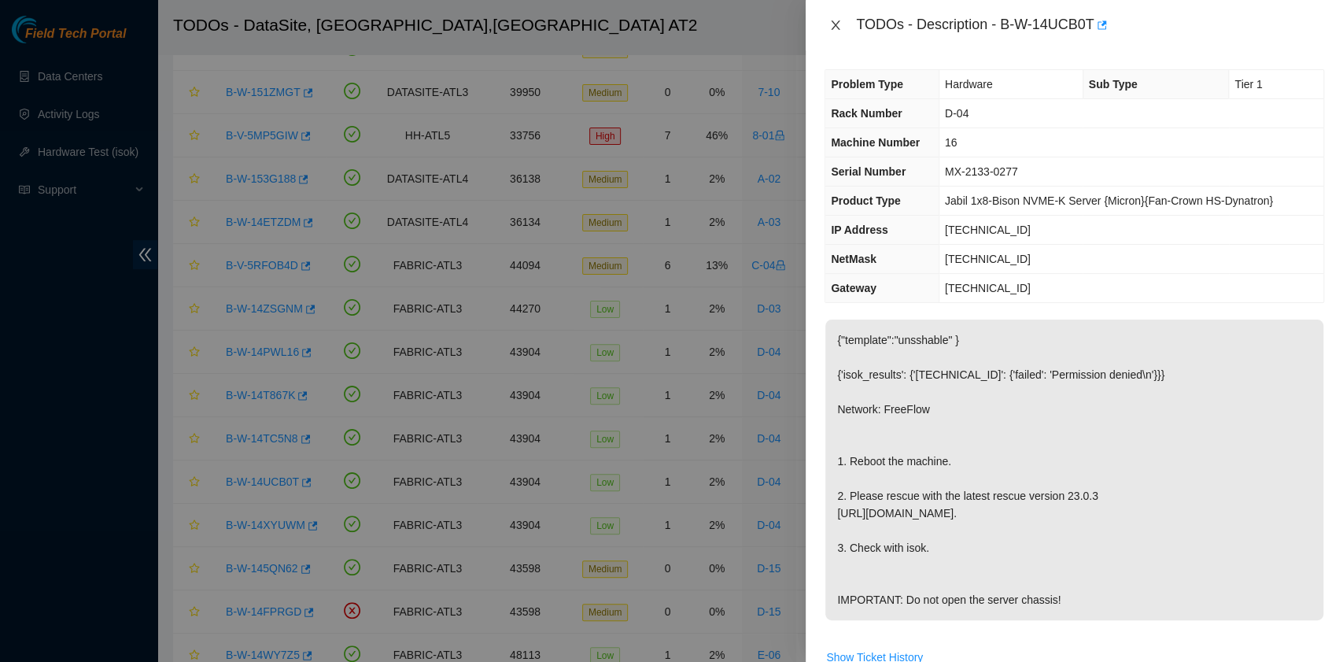
click at [836, 26] on icon "close" at bounding box center [836, 24] width 9 height 9
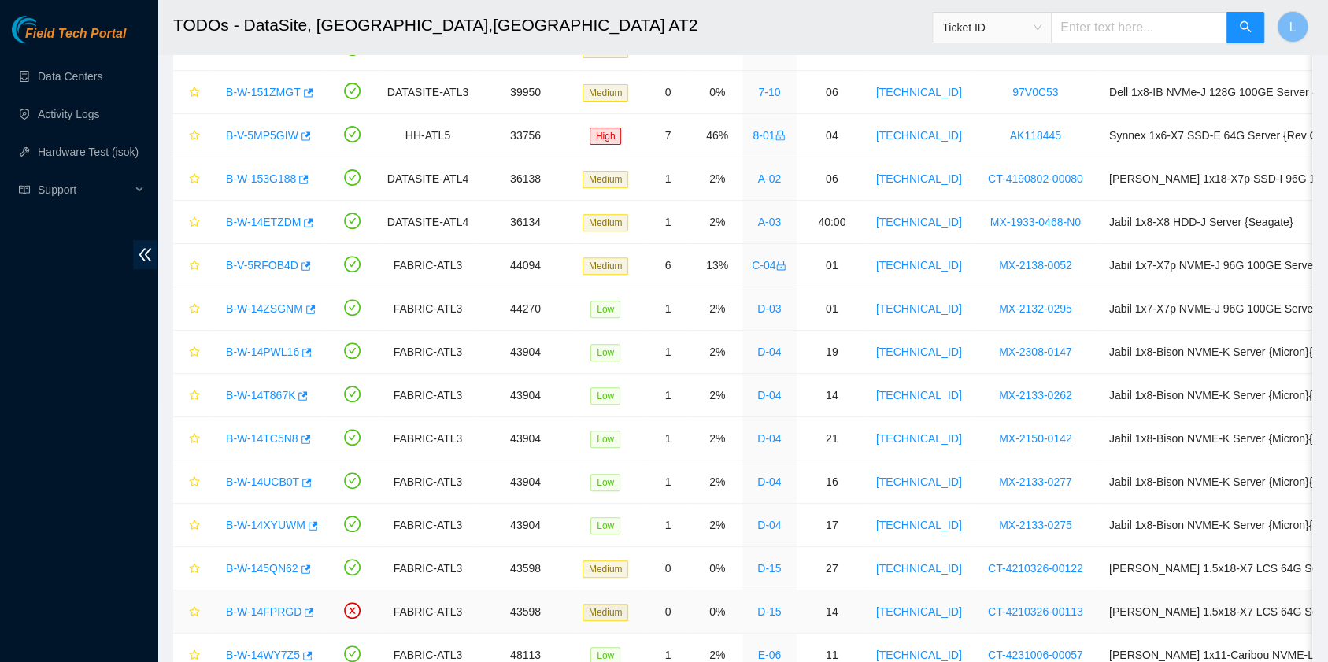
click at [251, 608] on link "B-W-14FPRGD" at bounding box center [264, 611] width 76 height 13
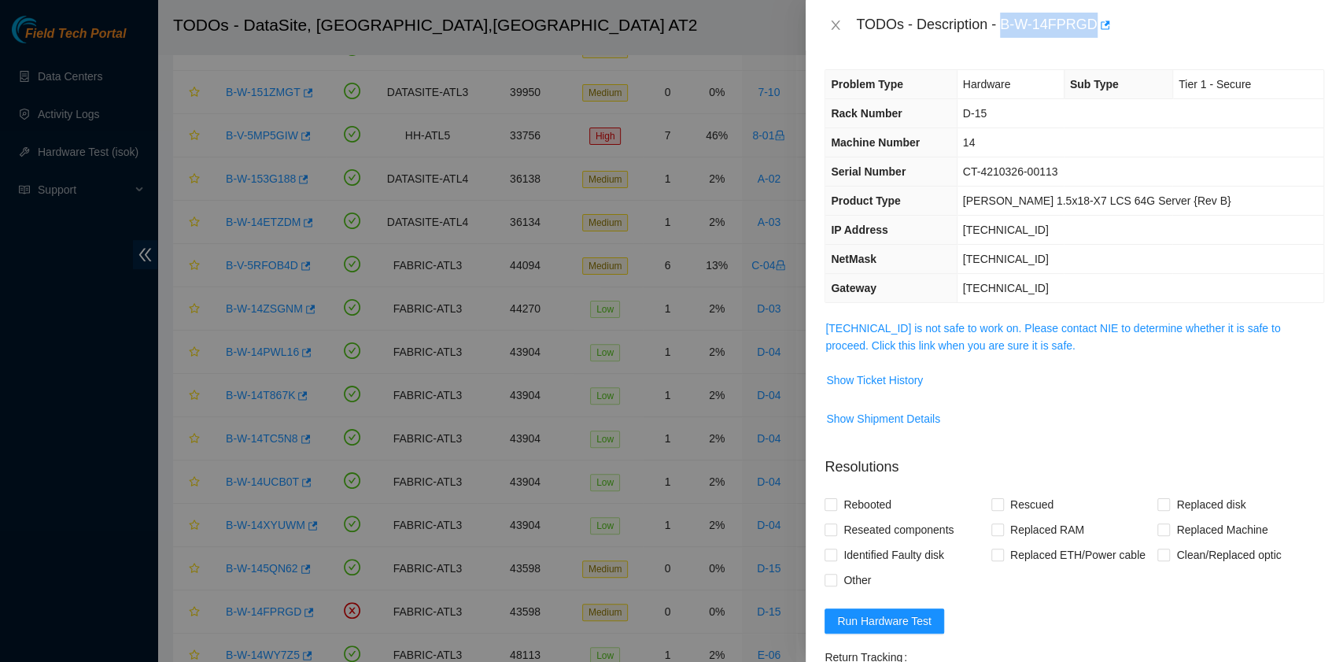
drag, startPoint x: 1005, startPoint y: 28, endPoint x: 1091, endPoint y: 28, distance: 85.8
click at [1091, 28] on div "TODOs - Description - B-W-14FPRGD" at bounding box center [1090, 25] width 468 height 25
copy div "B-W-14FPRGD"
click at [836, 25] on icon "close" at bounding box center [836, 24] width 9 height 9
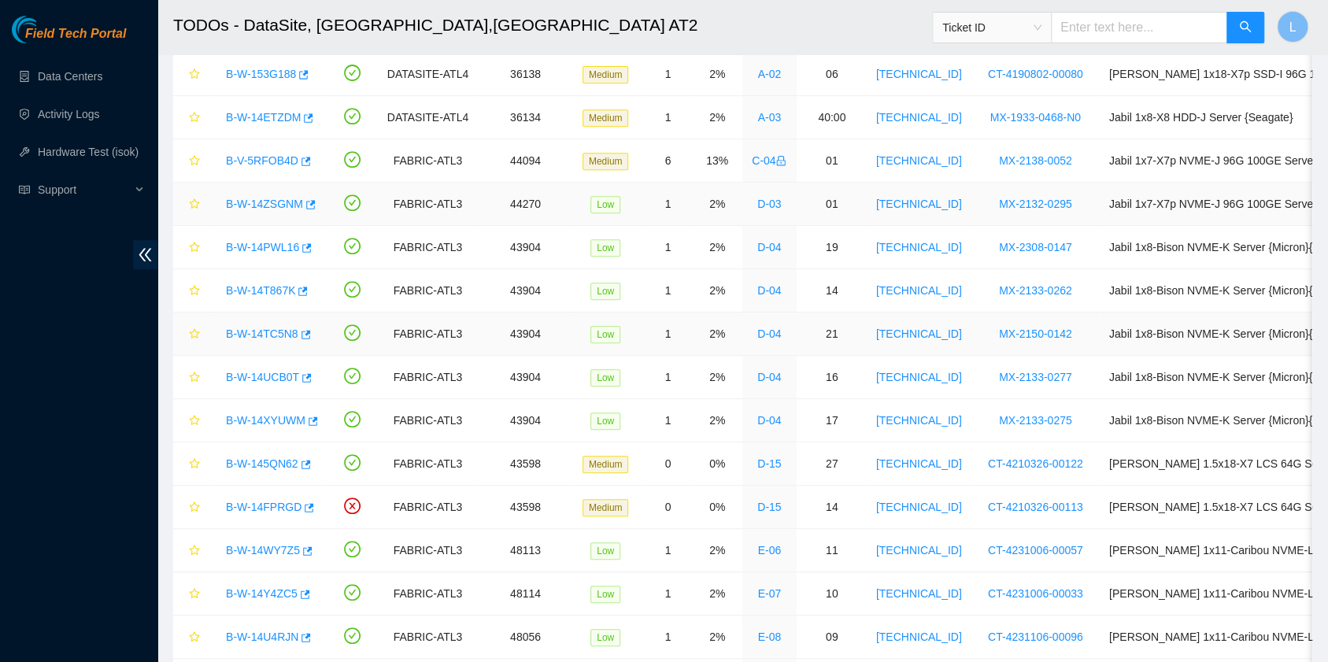
scroll to position [524, 0]
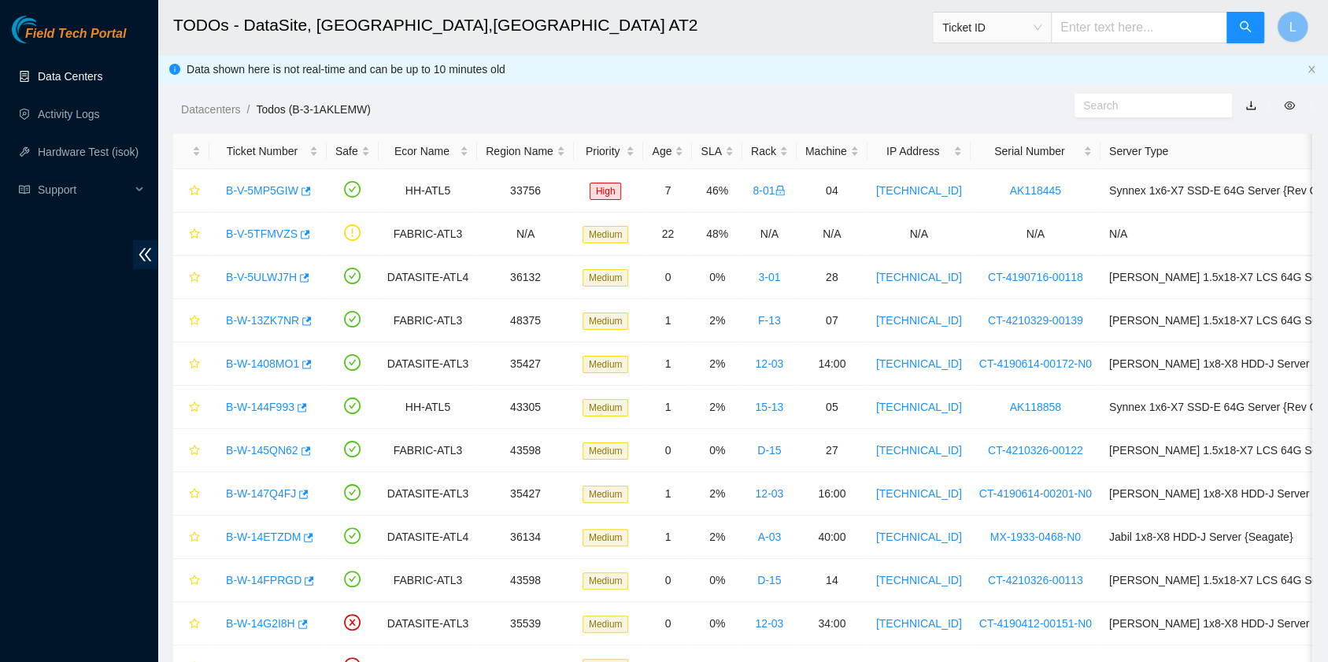
click at [66, 79] on link "Data Centers" at bounding box center [70, 76] width 65 height 13
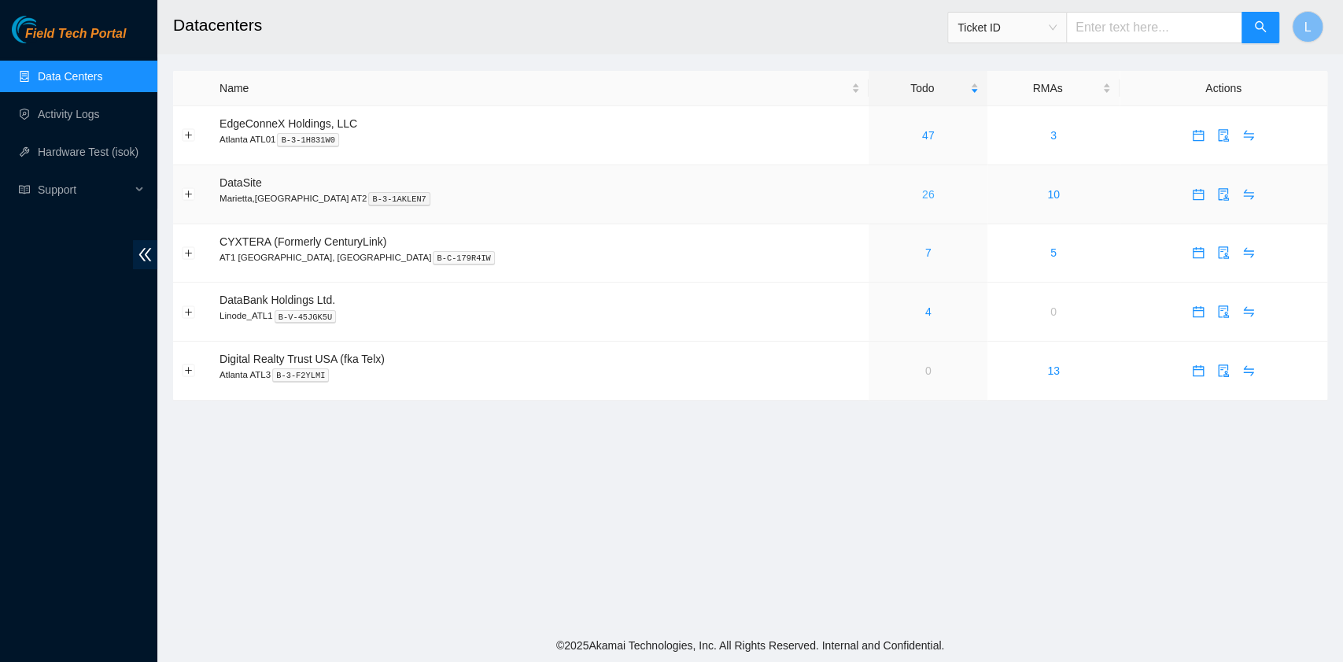
click at [922, 200] on link "26" at bounding box center [928, 194] width 13 height 13
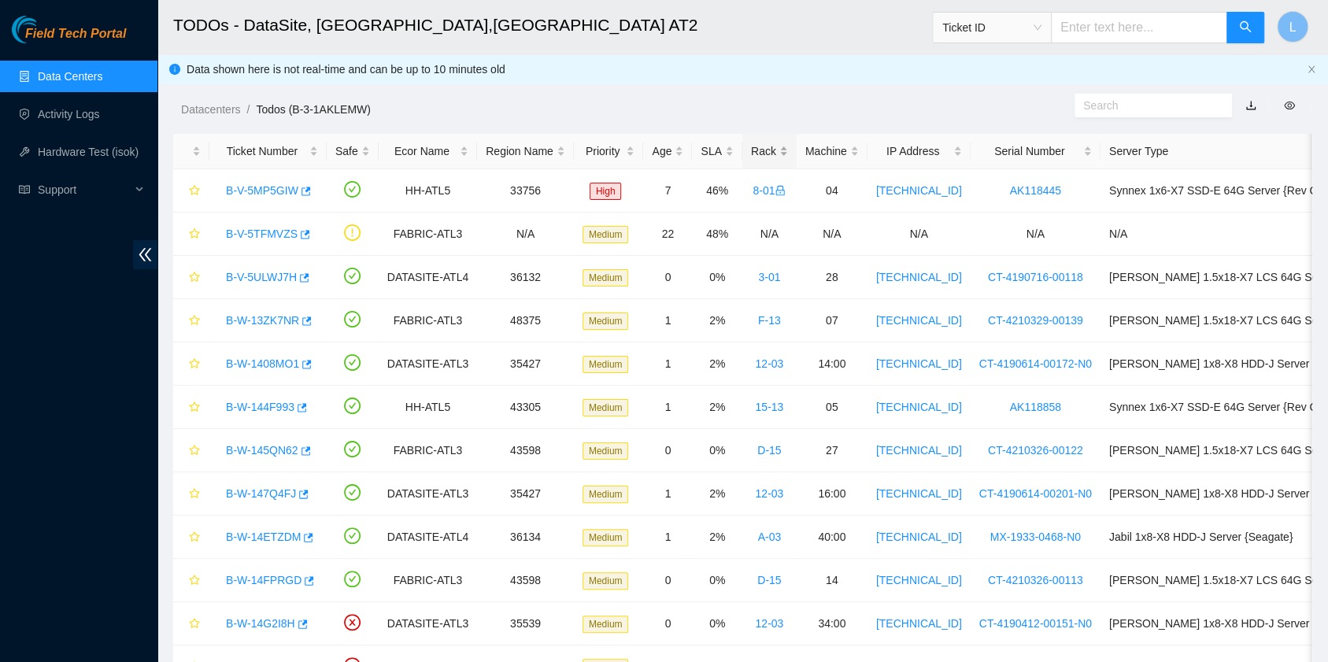
click at [751, 152] on div "Rack" at bounding box center [769, 150] width 37 height 17
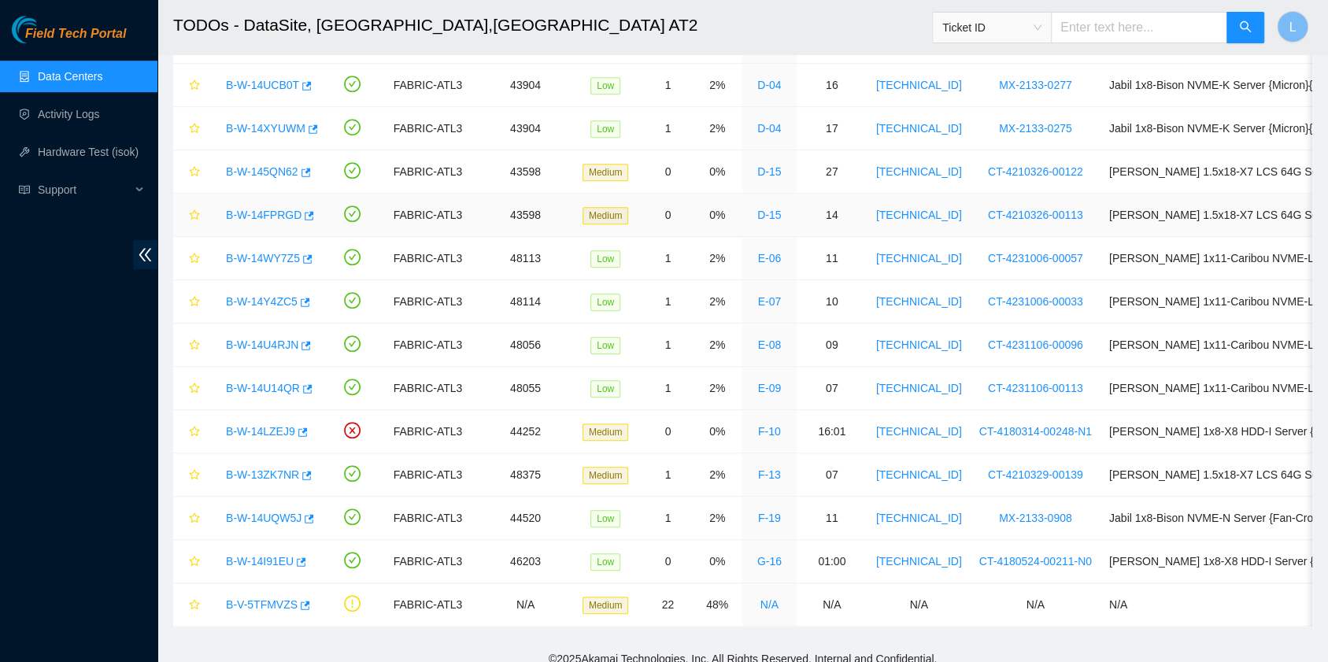
scroll to position [689, 0]
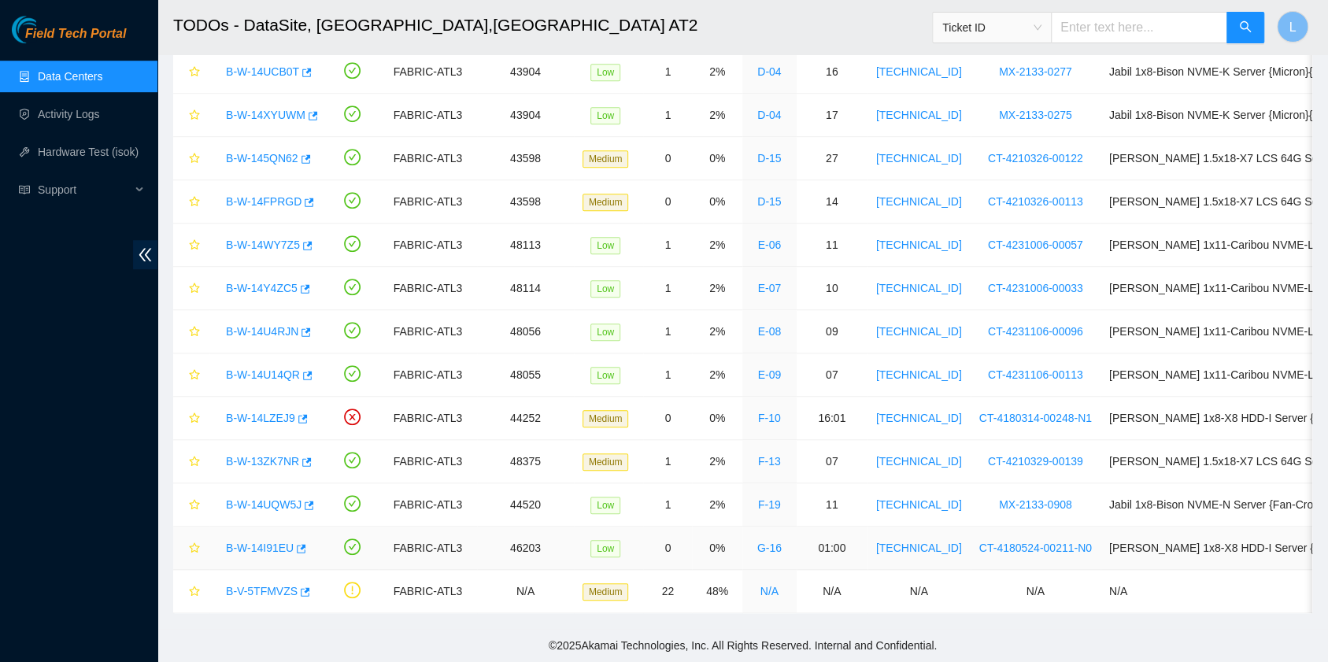
click at [272, 541] on link "B-W-14I91EU" at bounding box center [260, 547] width 68 height 13
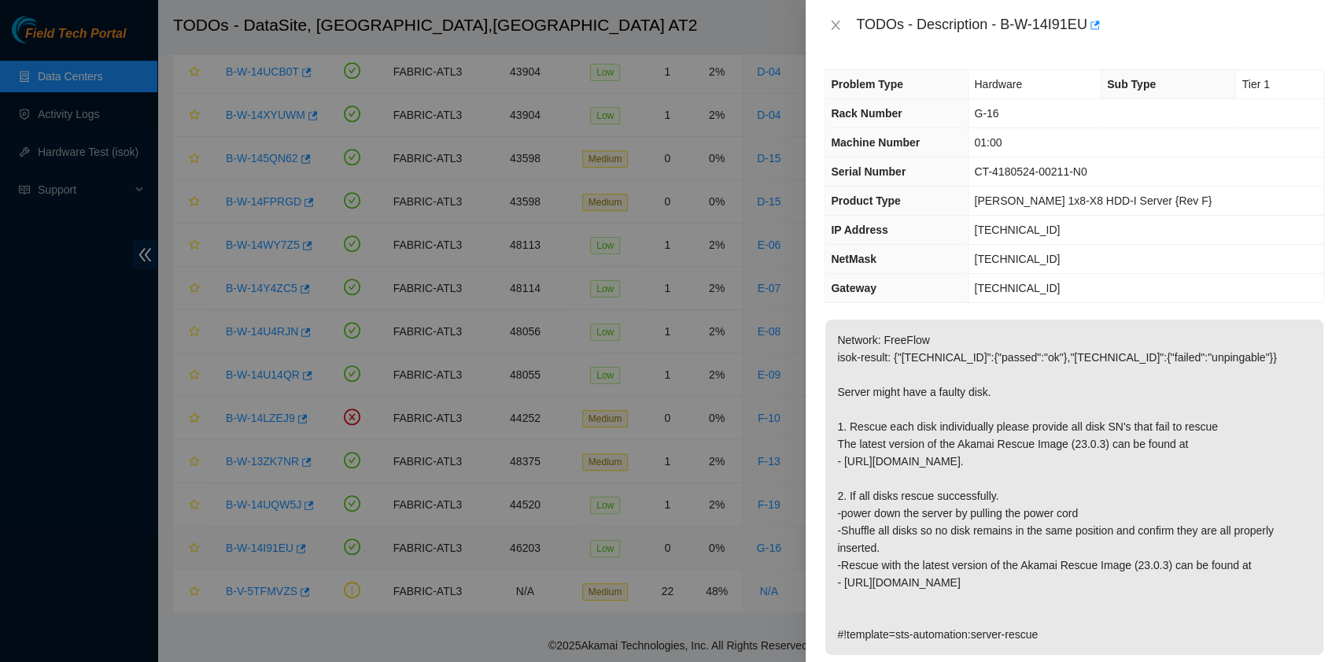
type textarea "After tried many time, finally successful. Thanks."
click at [837, 18] on button "Close" at bounding box center [836, 25] width 22 height 15
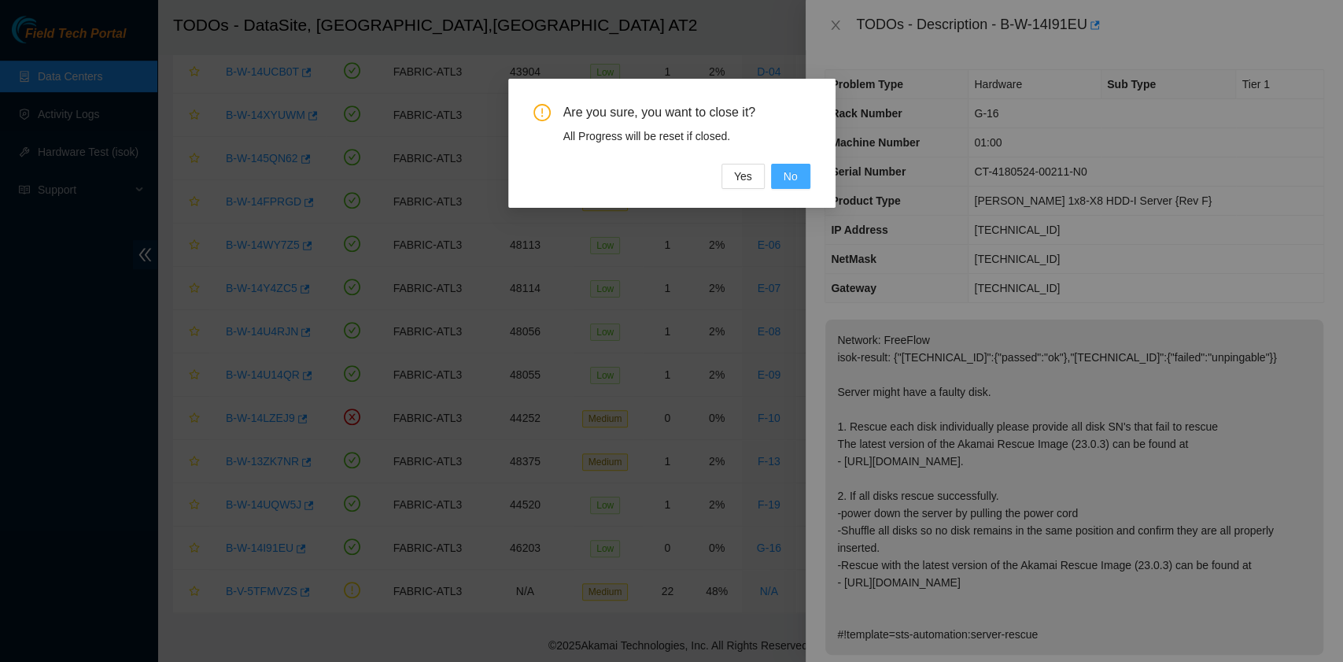
click at [797, 175] on span "No" at bounding box center [791, 176] width 14 height 17
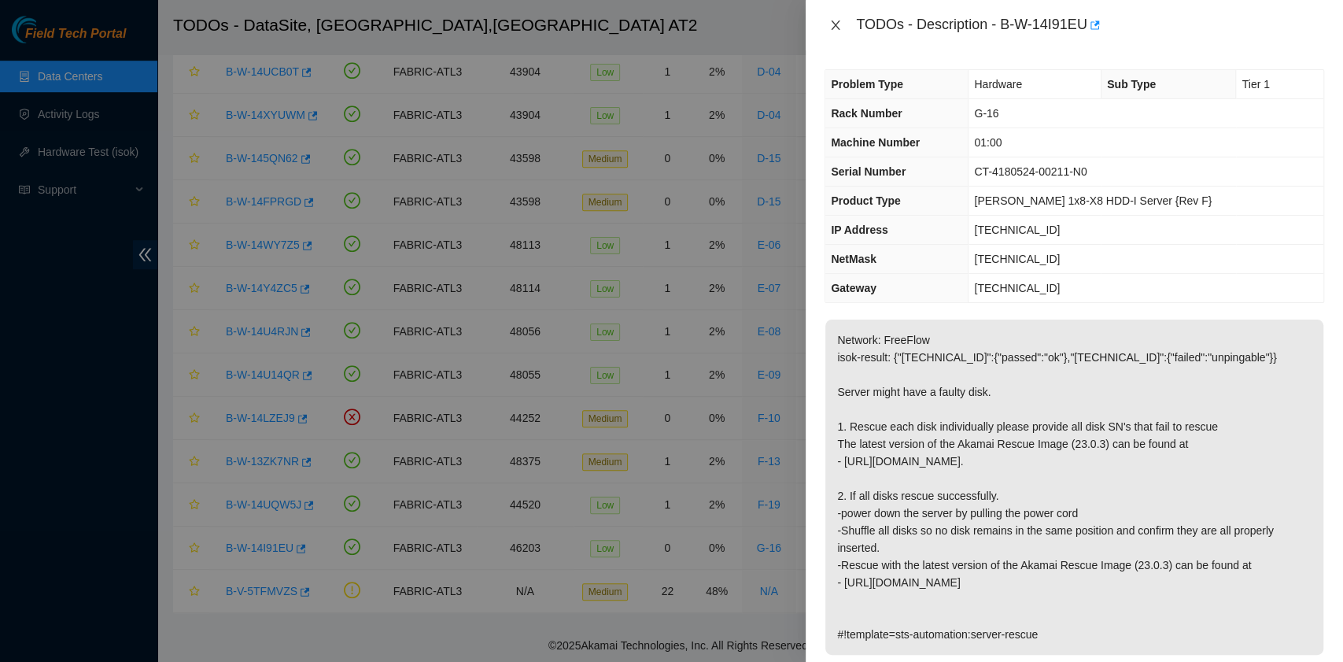
click at [836, 25] on icon "close" at bounding box center [836, 24] width 9 height 9
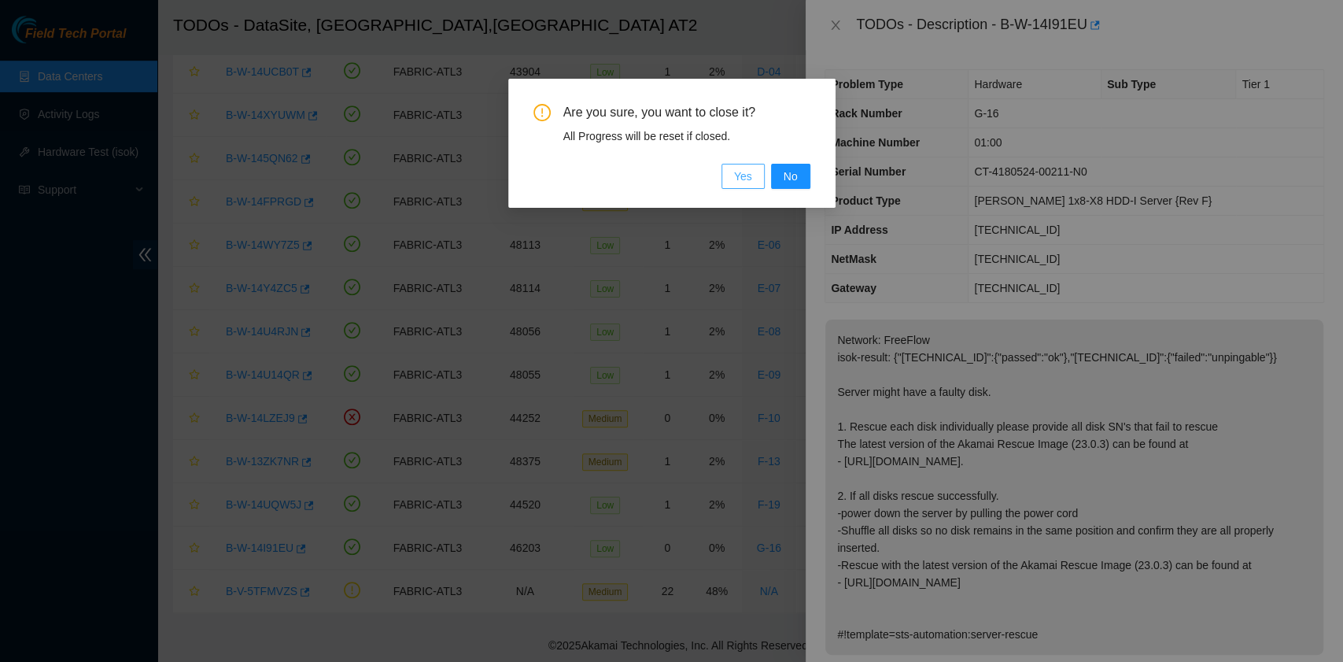
click at [741, 172] on span "Yes" at bounding box center [743, 176] width 18 height 17
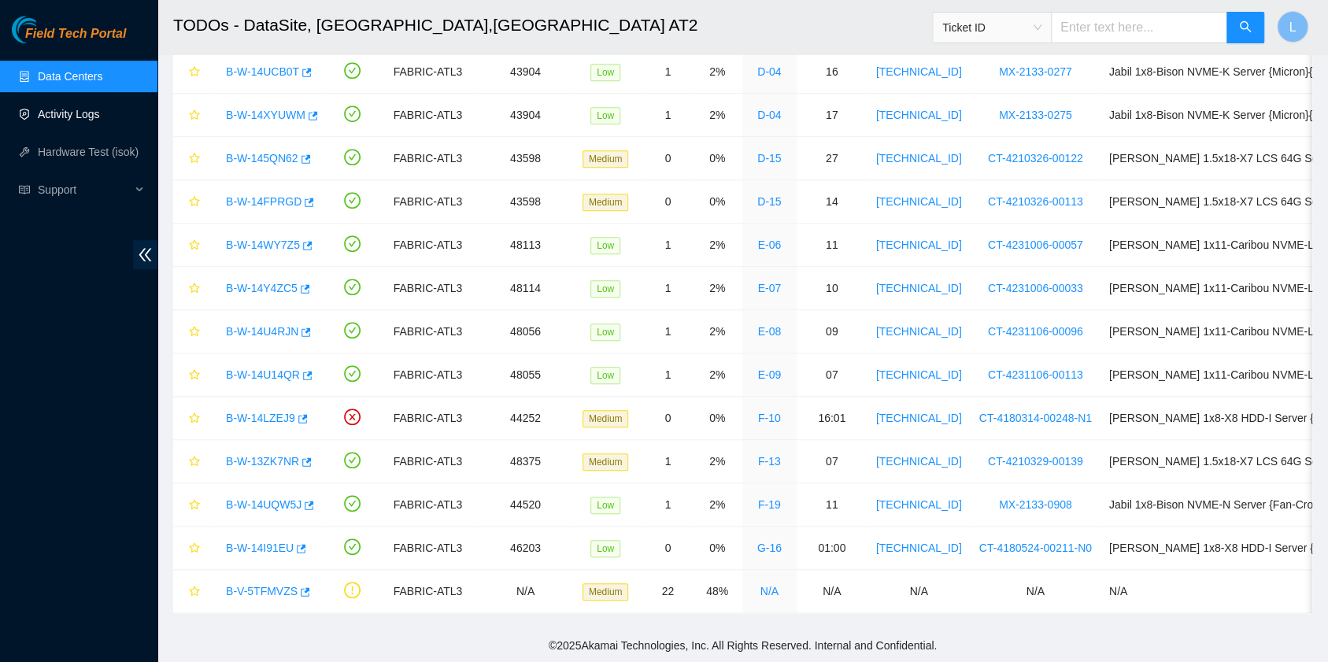
click at [63, 116] on link "Activity Logs" at bounding box center [69, 114] width 62 height 13
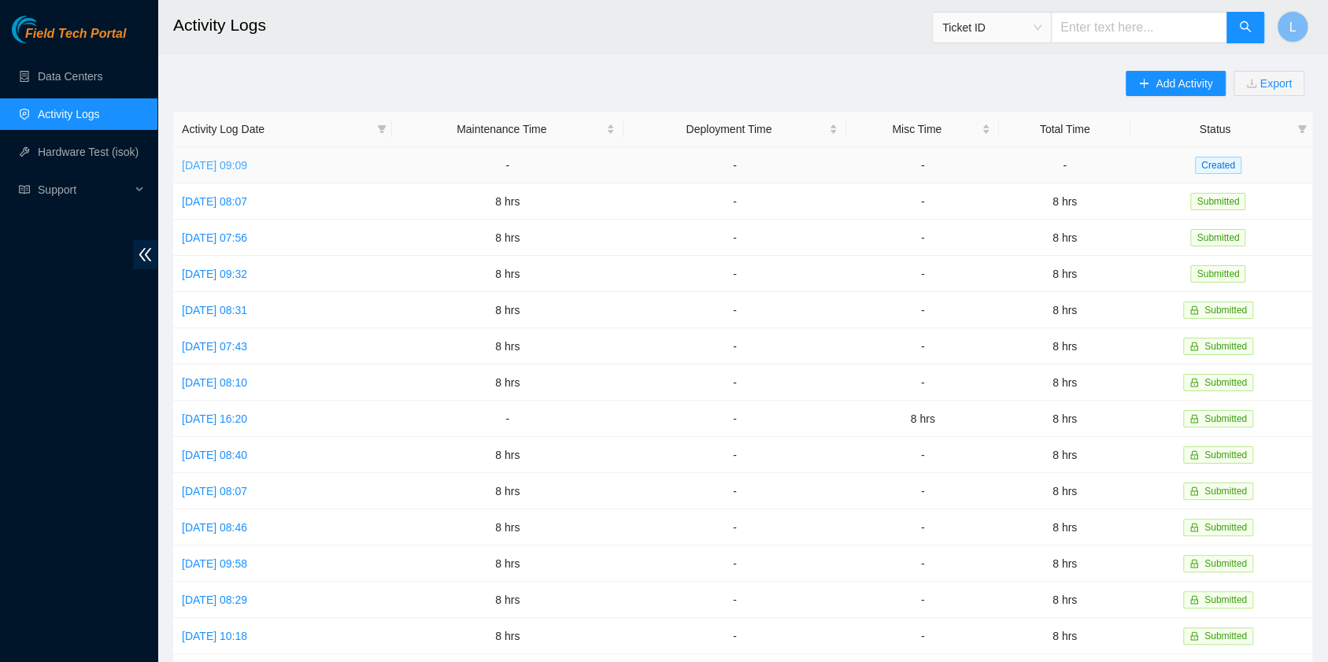
click at [247, 167] on link "Tue, 02 Sep 2025 09:09" at bounding box center [214, 165] width 65 height 13
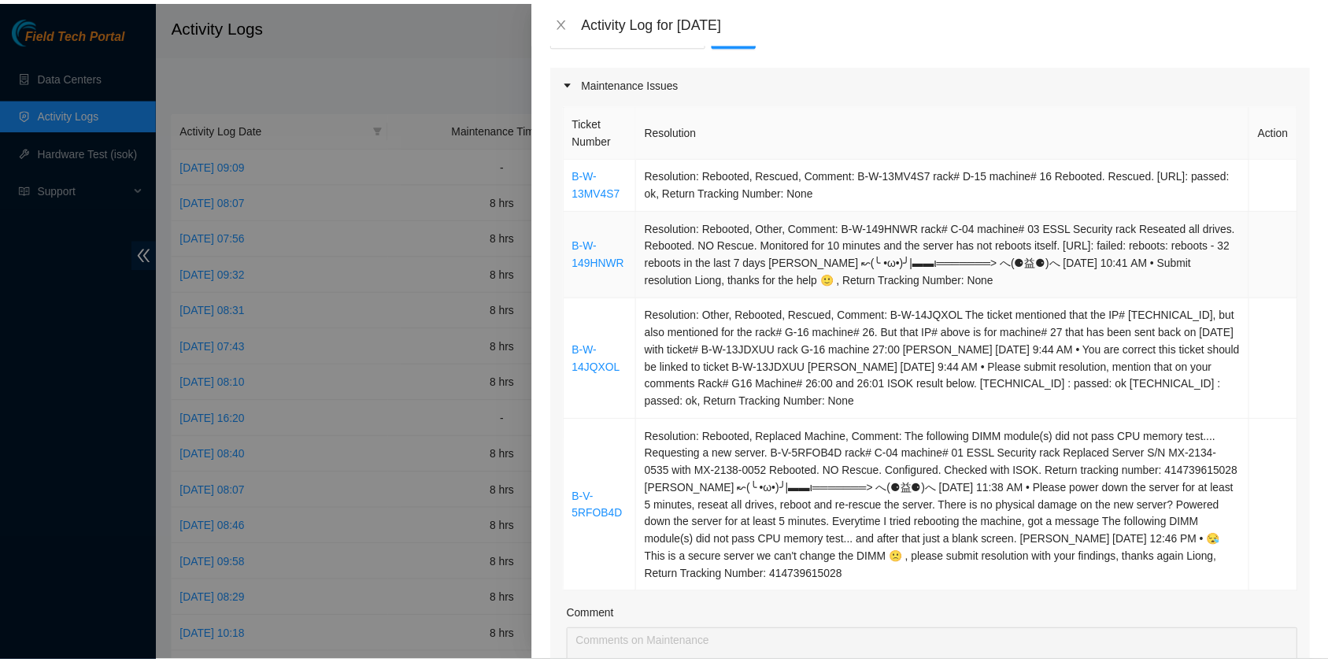
scroll to position [209, 0]
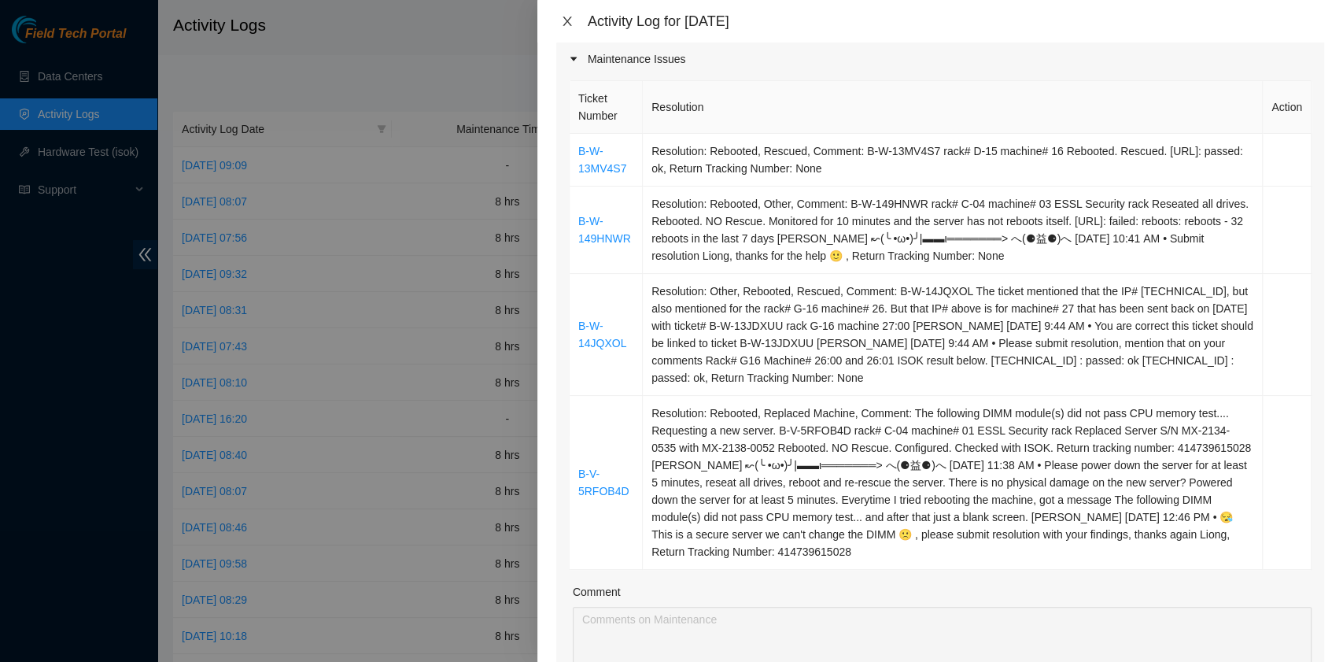
click at [568, 17] on icon "close" at bounding box center [567, 21] width 13 height 13
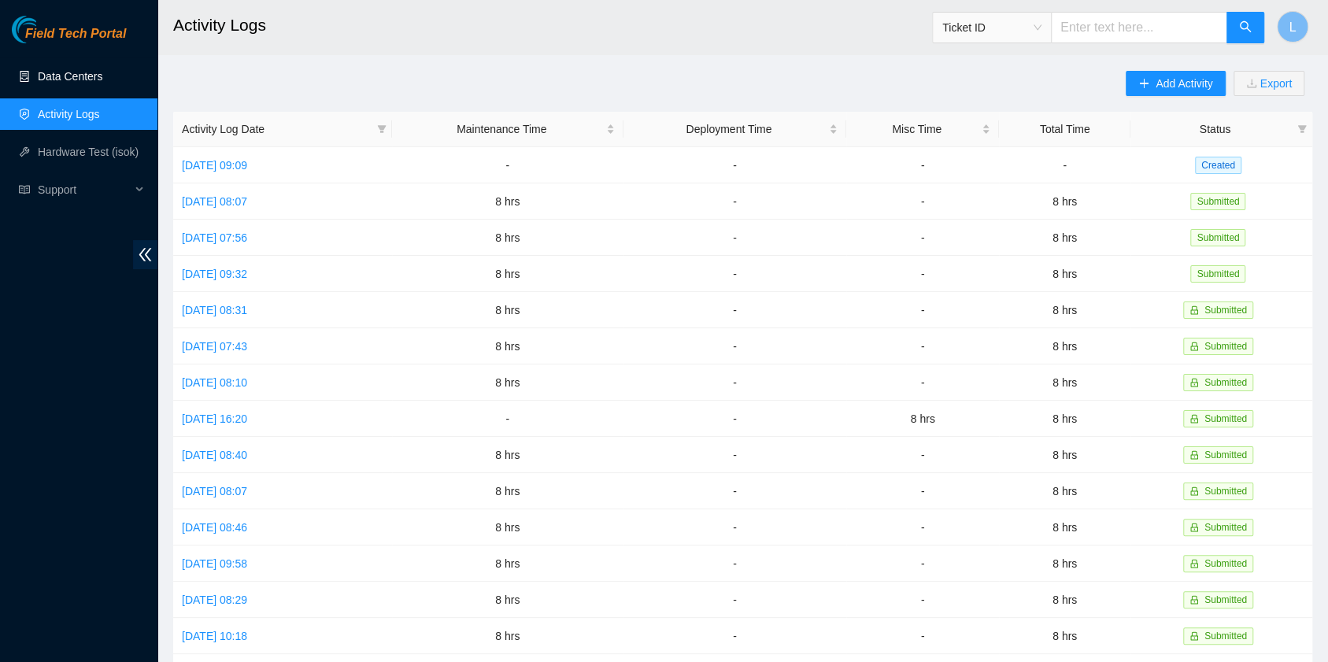
click at [52, 72] on link "Data Centers" at bounding box center [70, 76] width 65 height 13
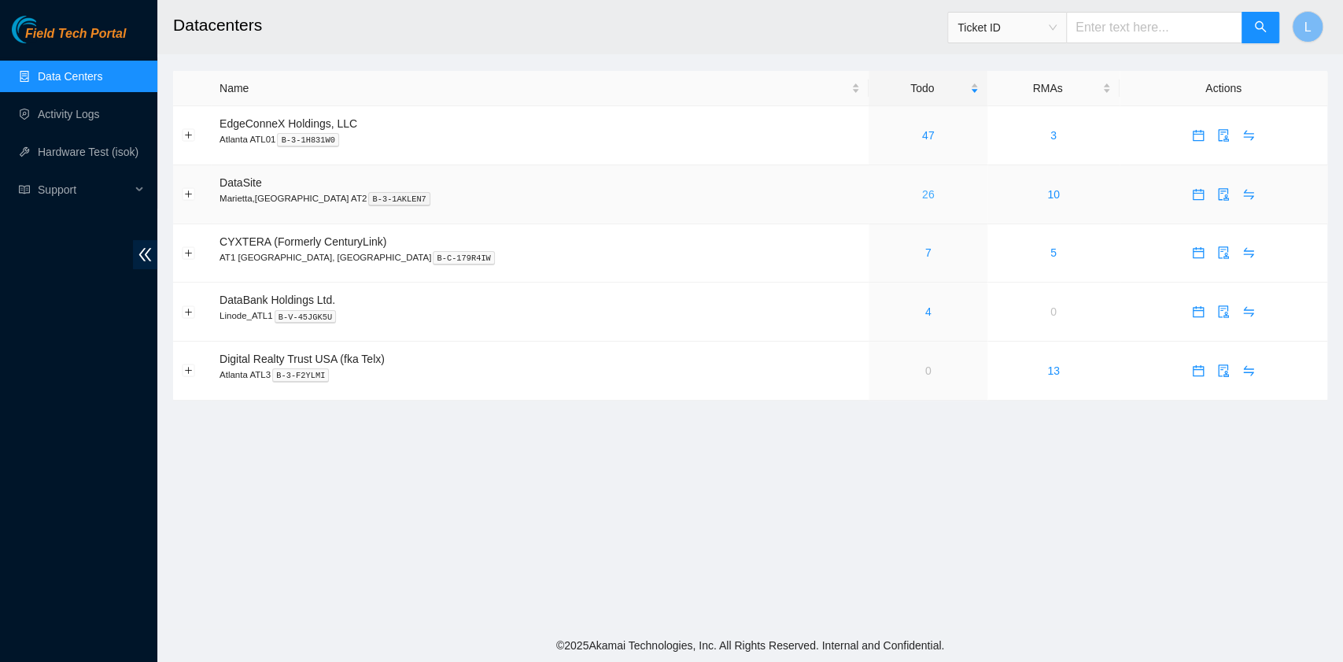
click at [922, 200] on link "26" at bounding box center [928, 194] width 13 height 13
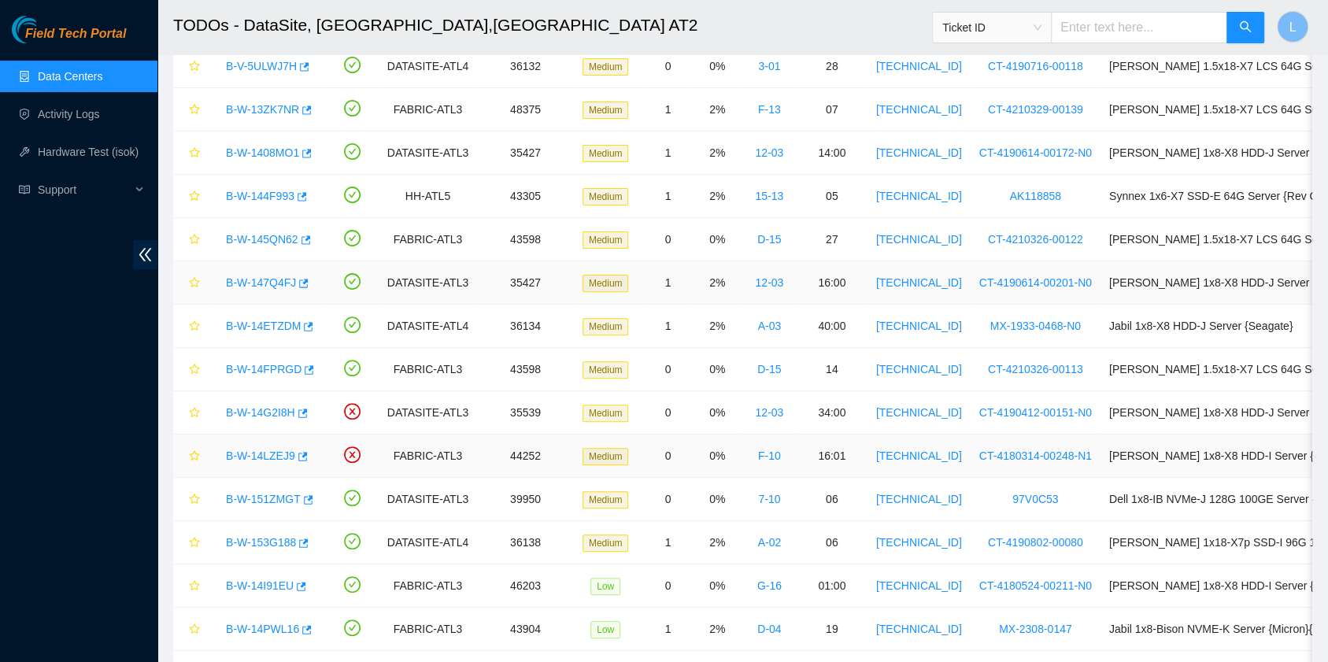
scroll to position [209, 0]
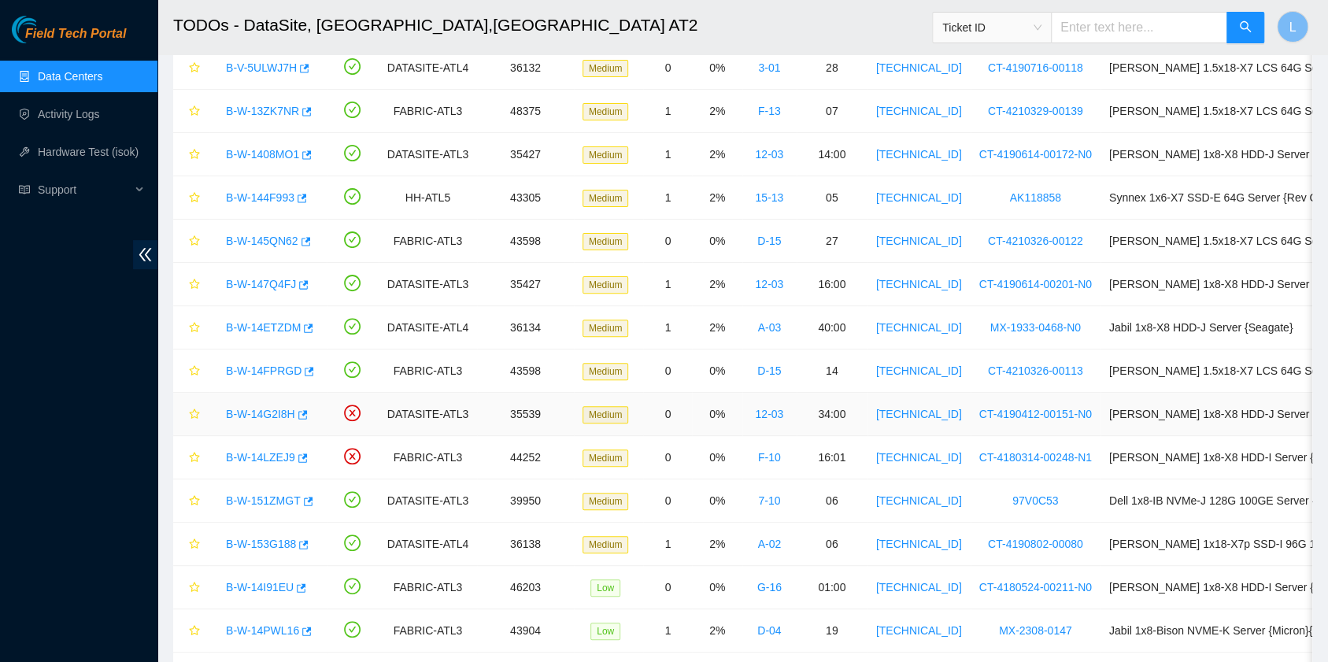
click at [266, 408] on link "B-W-14G2I8H" at bounding box center [260, 414] width 69 height 13
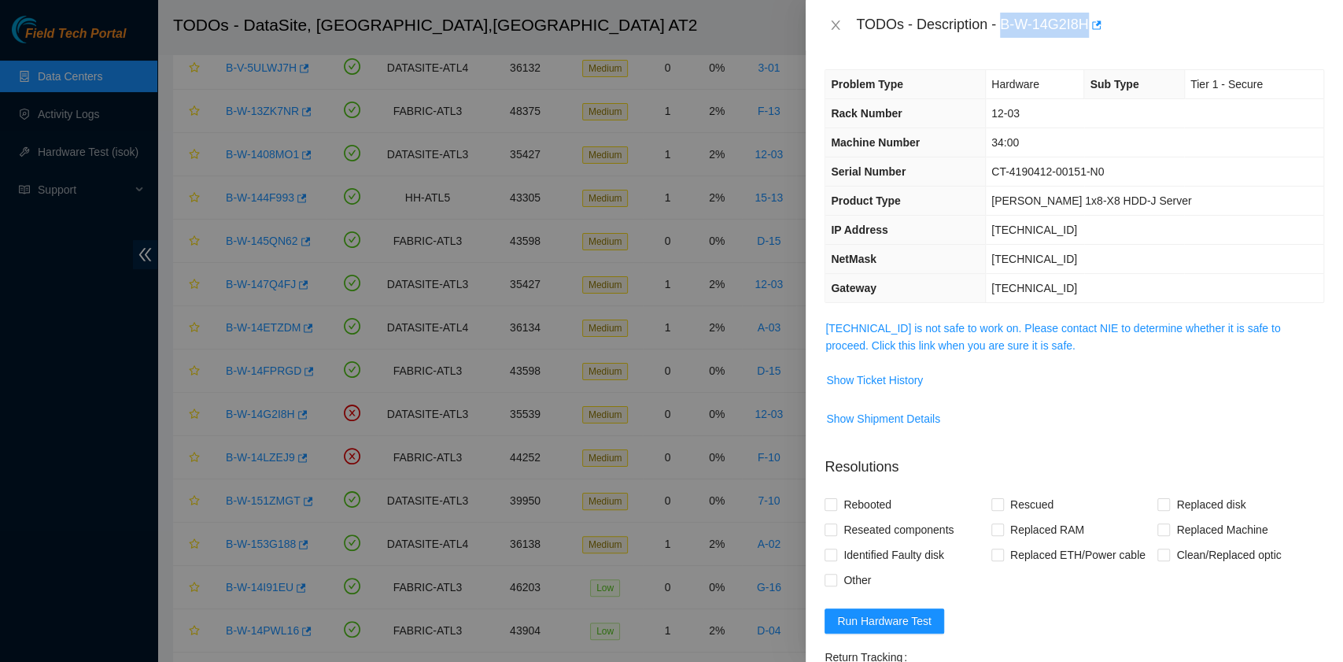
drag, startPoint x: 1003, startPoint y: 25, endPoint x: 1088, endPoint y: 31, distance: 85.2
click at [1088, 31] on div "TODOs - Description - B-W-14G2I8H" at bounding box center [1090, 25] width 468 height 25
copy div "B-W-14G2I8H"
click at [833, 21] on icon "close" at bounding box center [836, 24] width 9 height 9
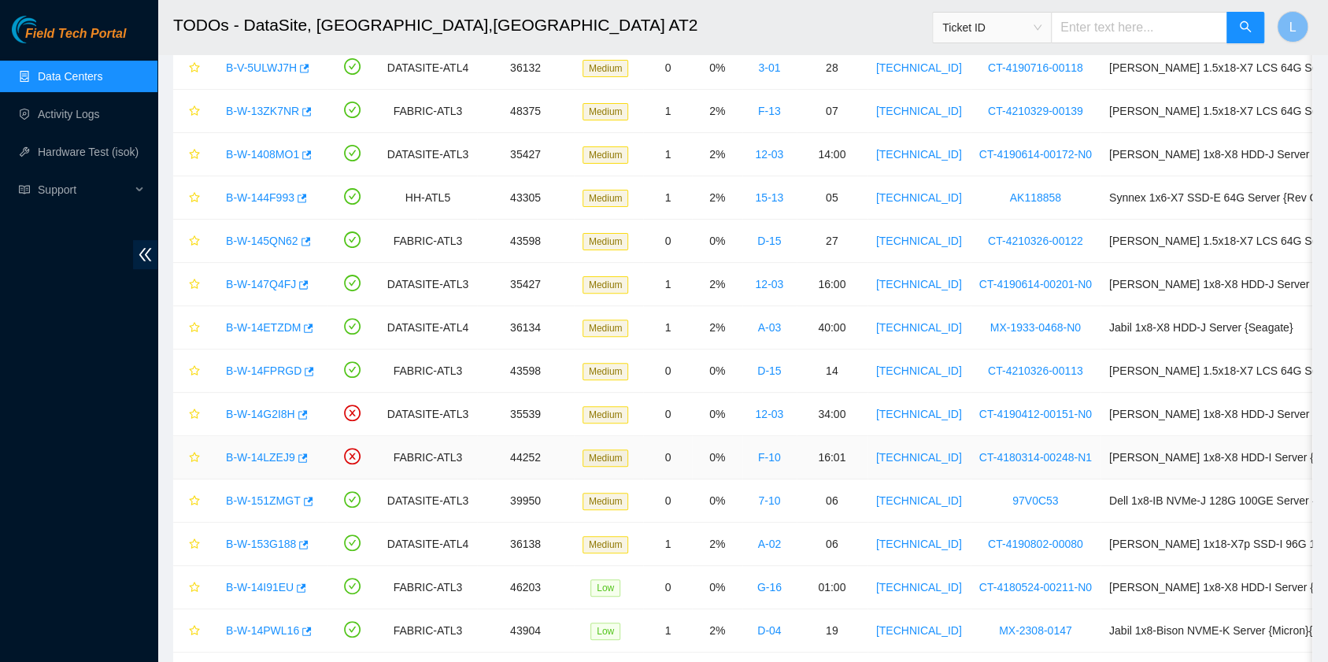
click at [266, 456] on link "B-W-14LZEJ9" at bounding box center [260, 457] width 69 height 13
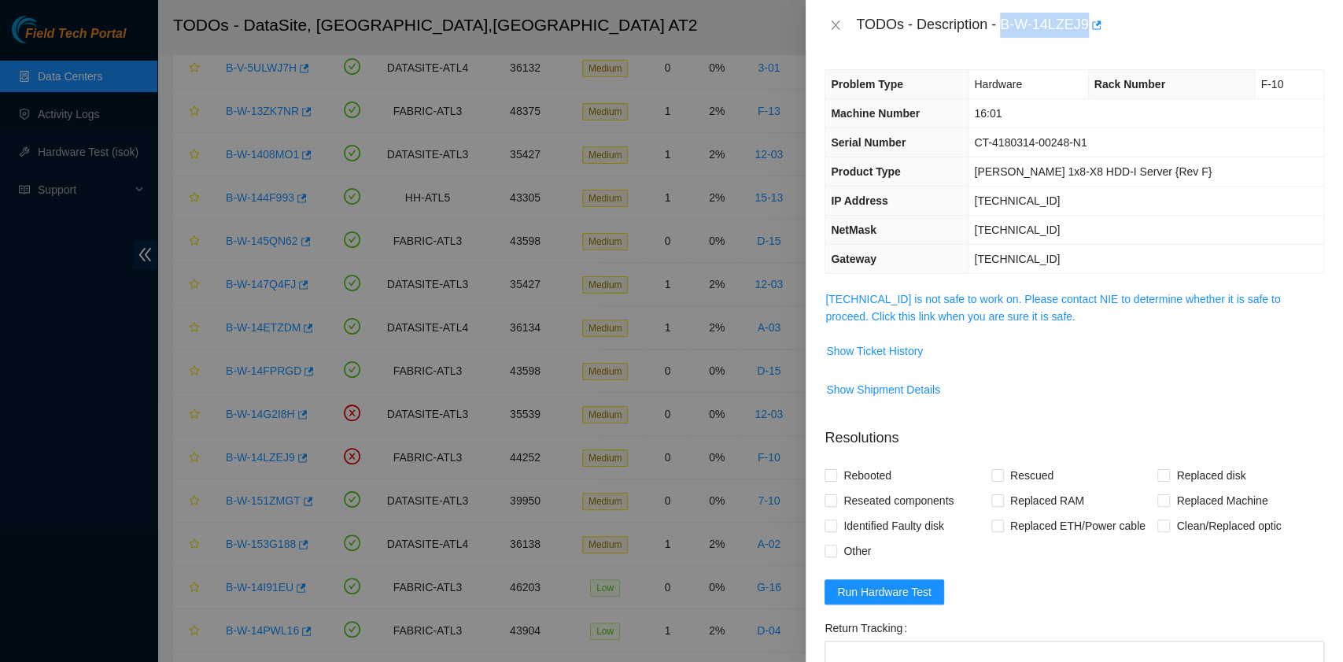
drag, startPoint x: 1004, startPoint y: 25, endPoint x: 1084, endPoint y: 25, distance: 80.3
click at [1084, 25] on div "TODOs - Description - B-W-14LZEJ9" at bounding box center [1090, 25] width 468 height 25
copy div "B-W-14LZEJ9"
click at [842, 26] on button "Close" at bounding box center [836, 25] width 22 height 15
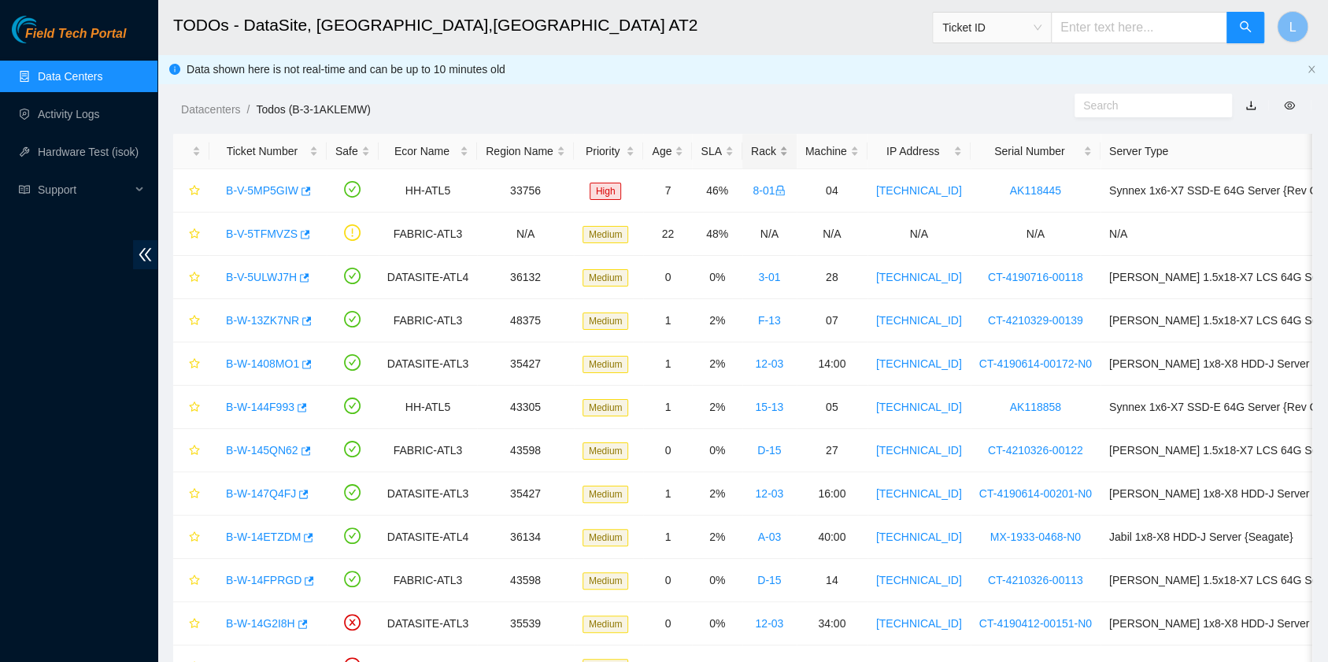
click at [751, 148] on div "Rack" at bounding box center [769, 150] width 37 height 17
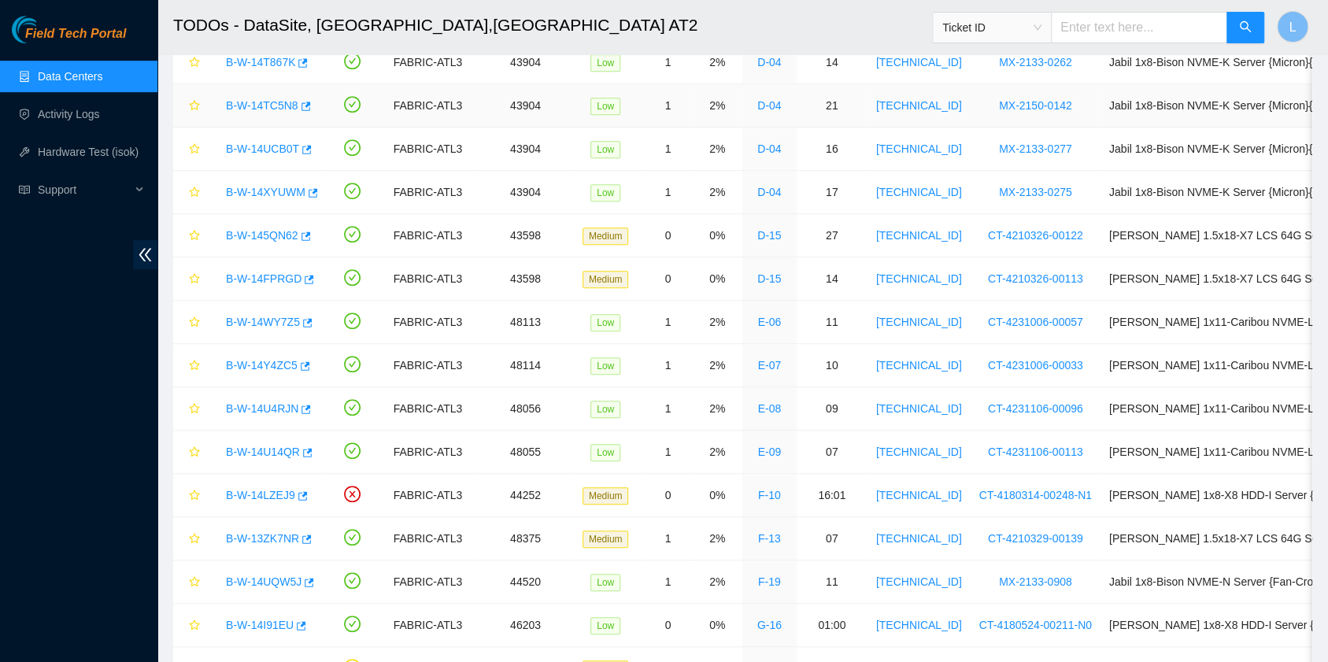
scroll to position [630, 0]
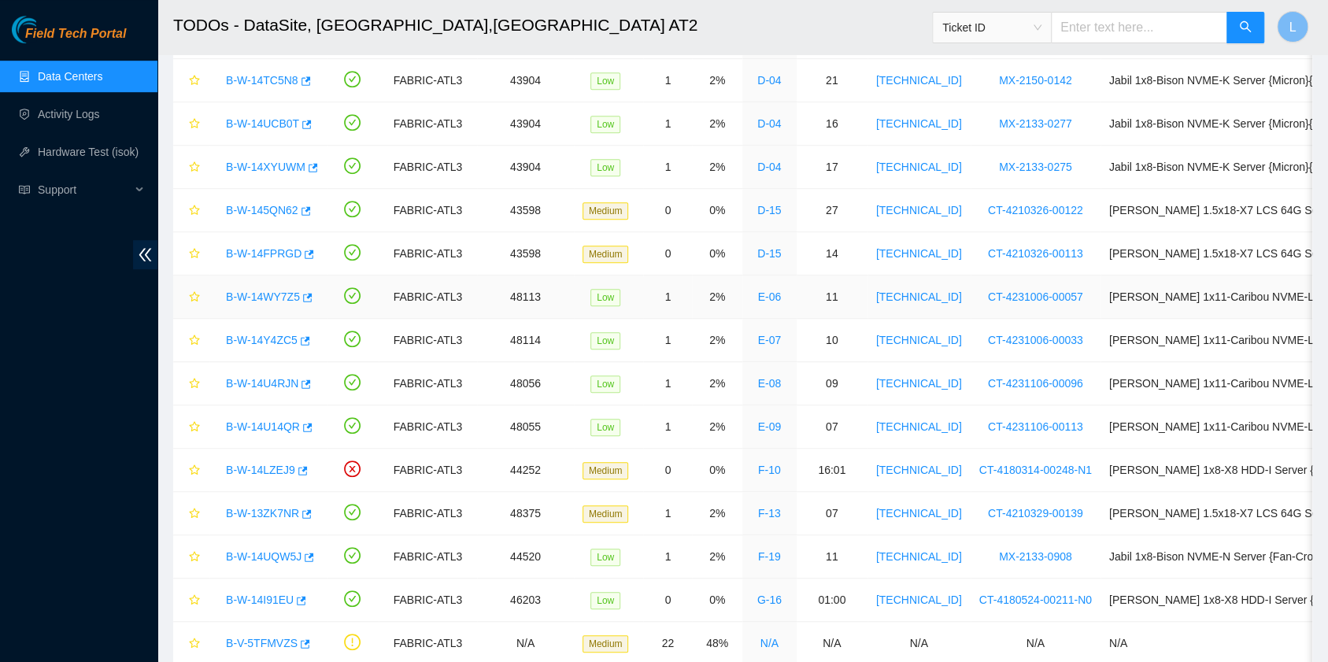
click at [263, 293] on link "B-W-14WY7Z5" at bounding box center [263, 296] width 74 height 13
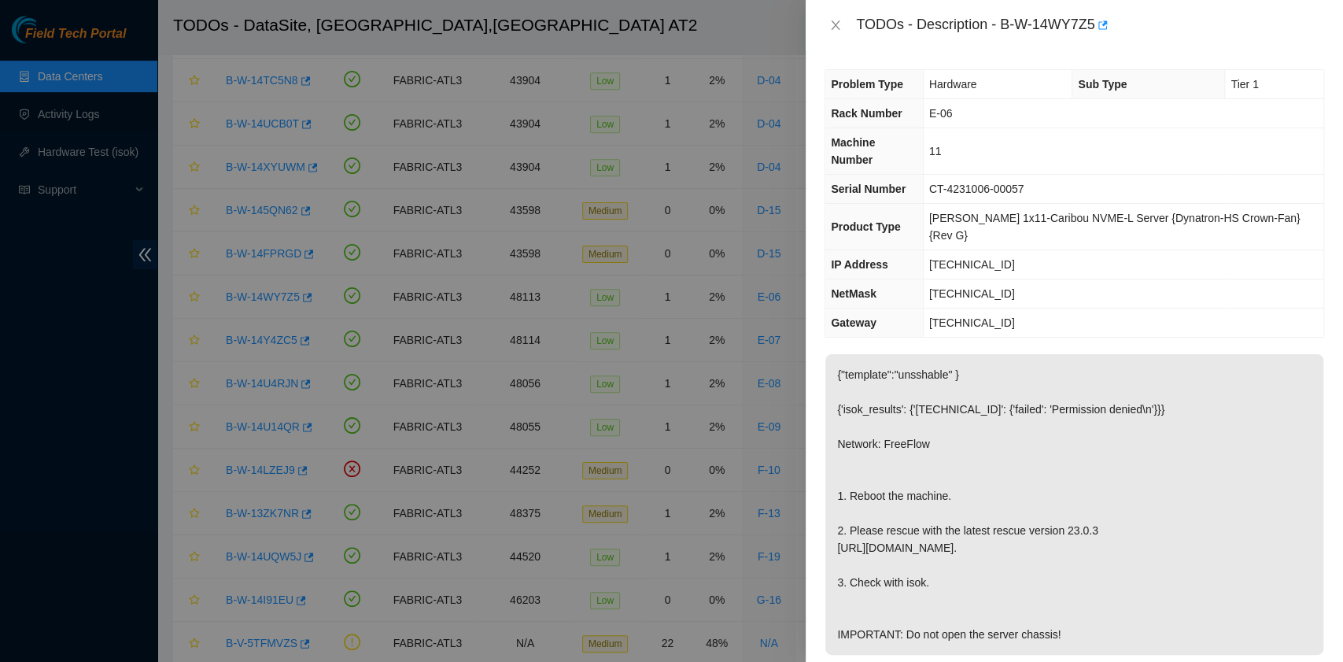
click at [837, 15] on div "TODOs - Description - B-W-14WY7Z5" at bounding box center [1075, 25] width 500 height 25
click at [837, 25] on icon "close" at bounding box center [835, 25] width 13 height 13
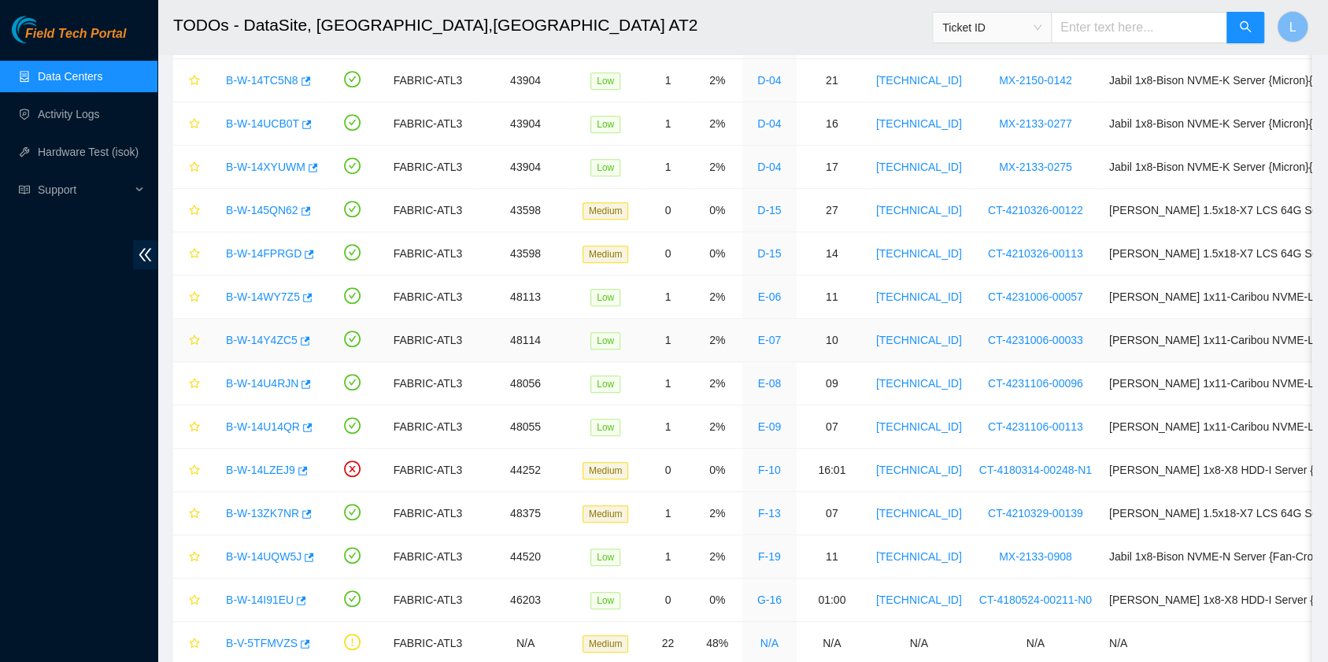
click at [261, 335] on link "B-W-14Y4ZC5" at bounding box center [262, 340] width 72 height 13
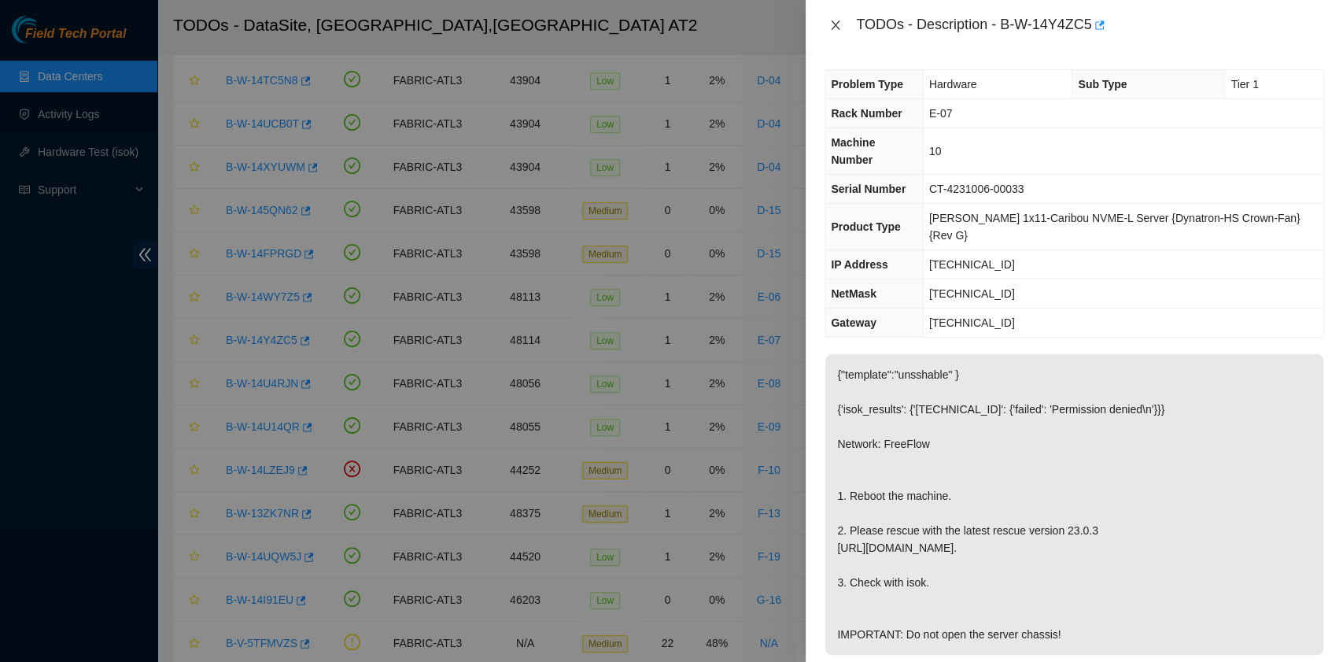
click at [837, 27] on icon "close" at bounding box center [836, 24] width 9 height 9
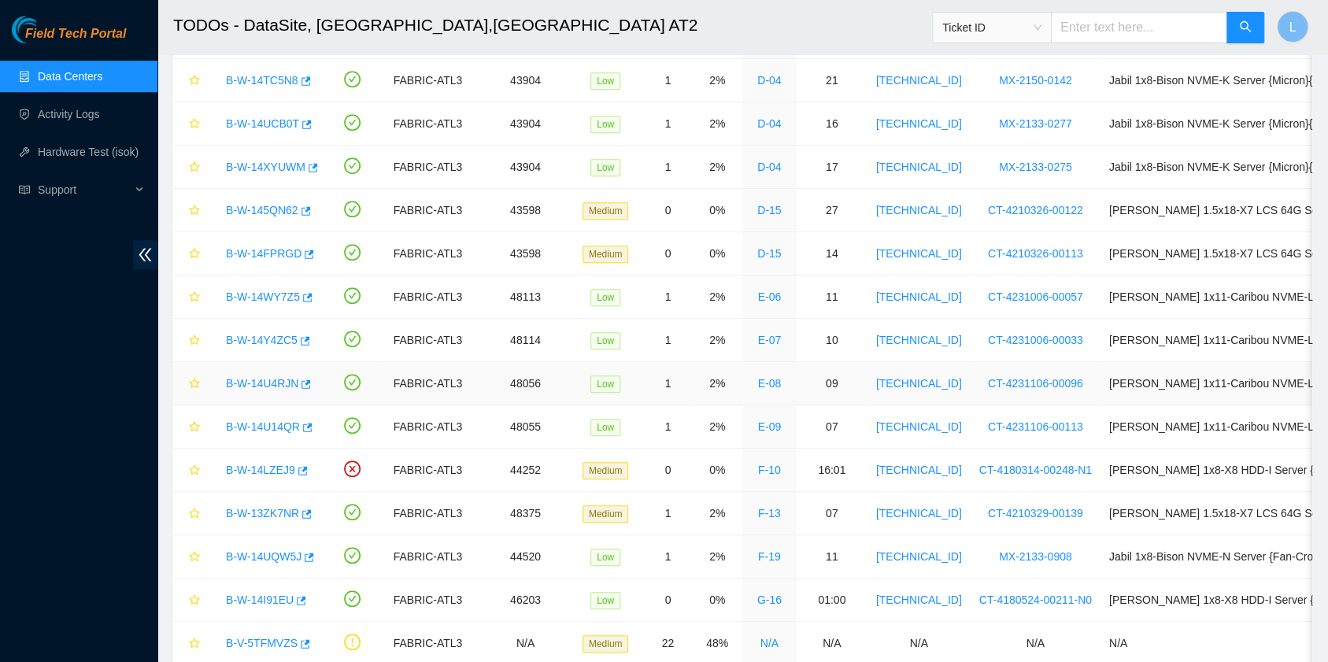
click at [277, 378] on link "B-W-14U4RJN" at bounding box center [262, 383] width 72 height 13
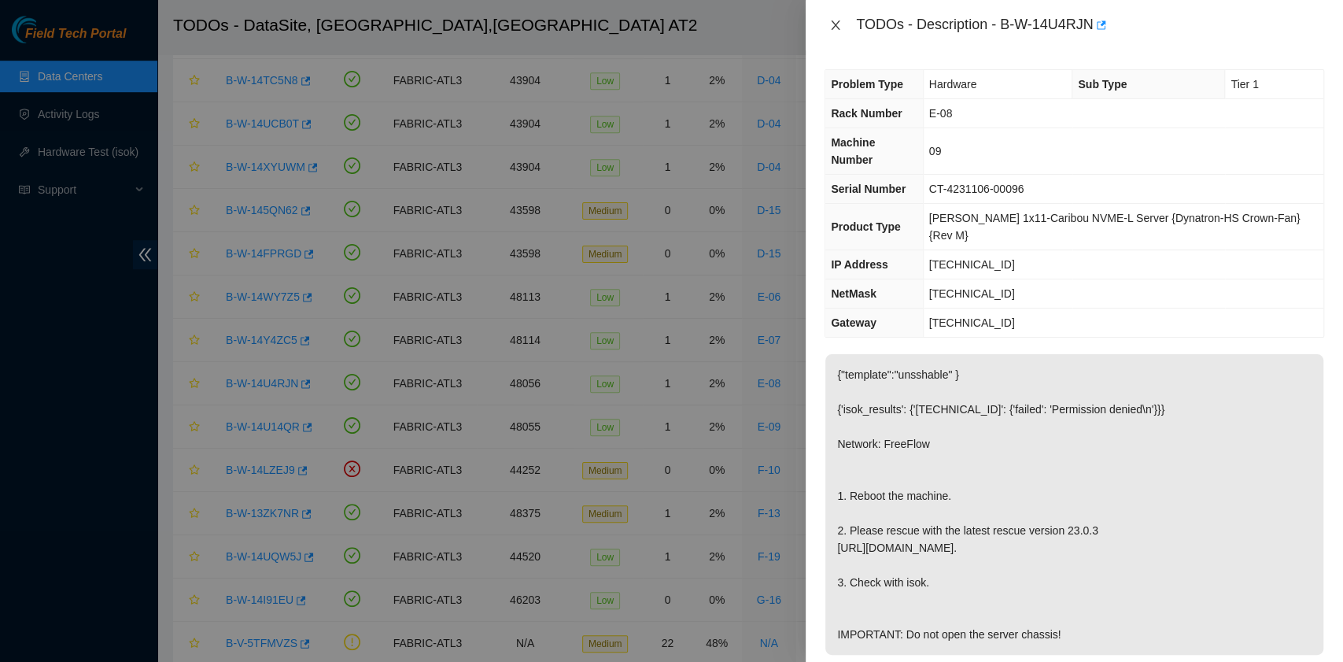
click at [839, 22] on icon "close" at bounding box center [835, 25] width 13 height 13
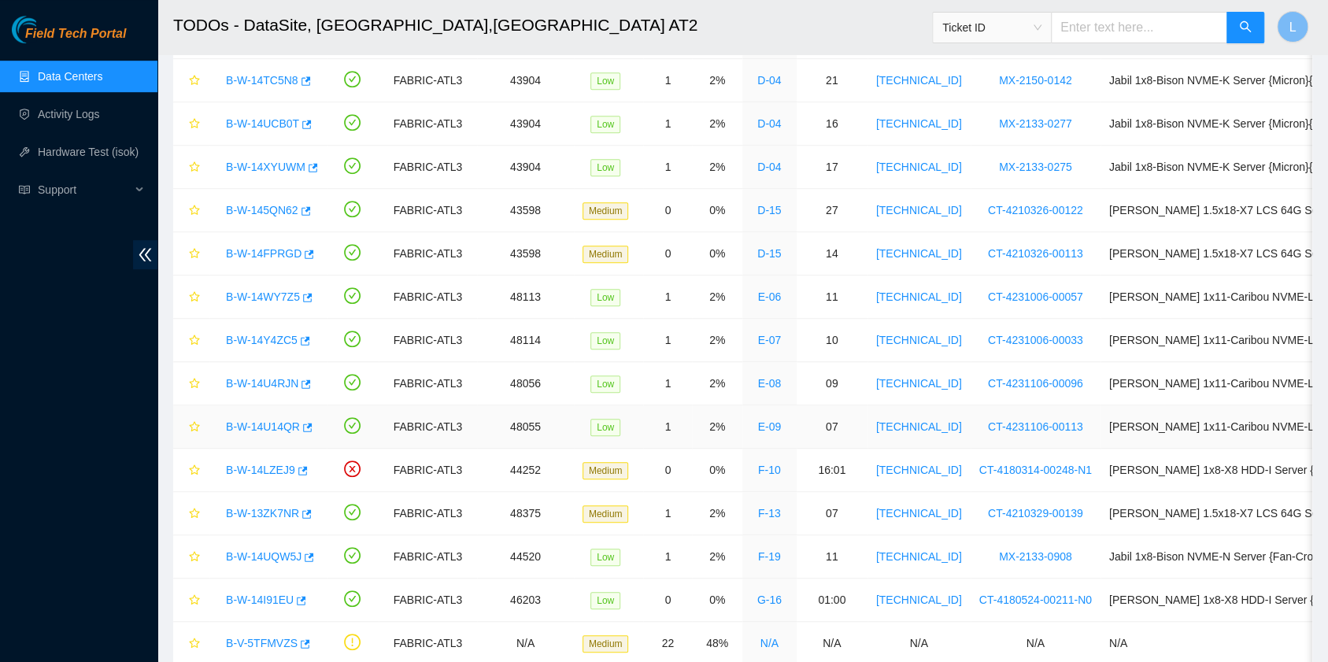
click at [256, 426] on link "B-W-14U14QR" at bounding box center [263, 426] width 74 height 13
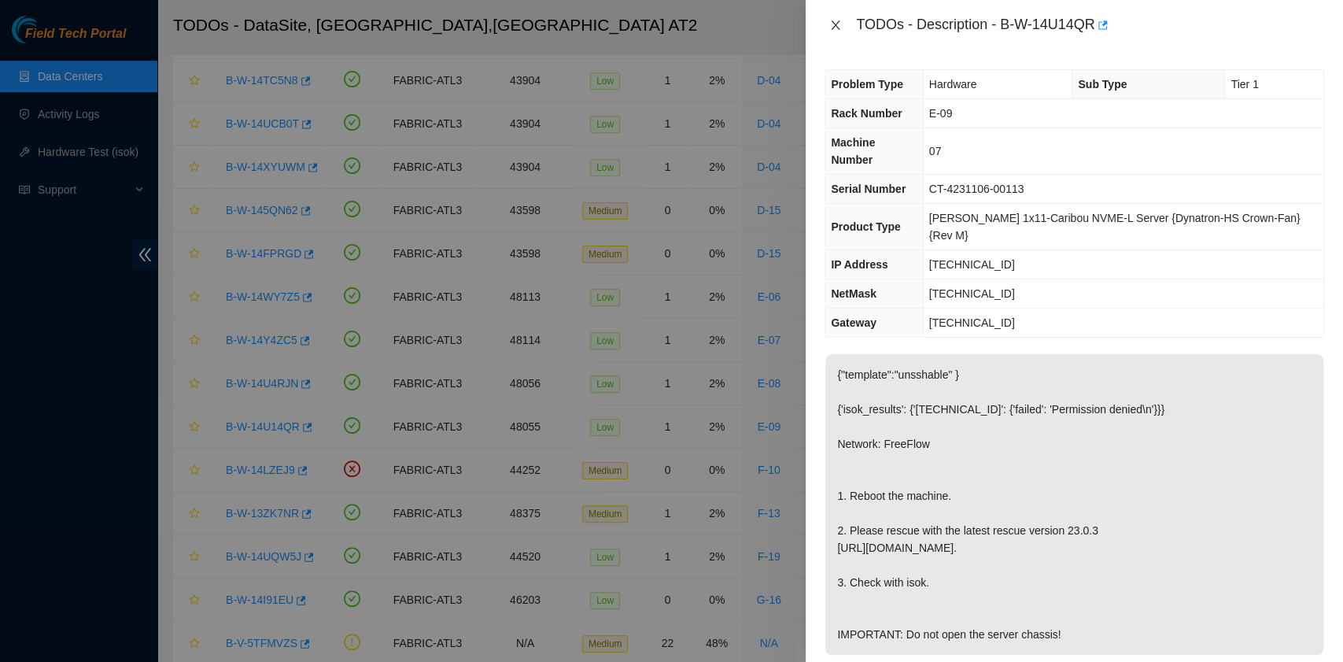
click at [838, 24] on icon "close" at bounding box center [835, 25] width 13 height 13
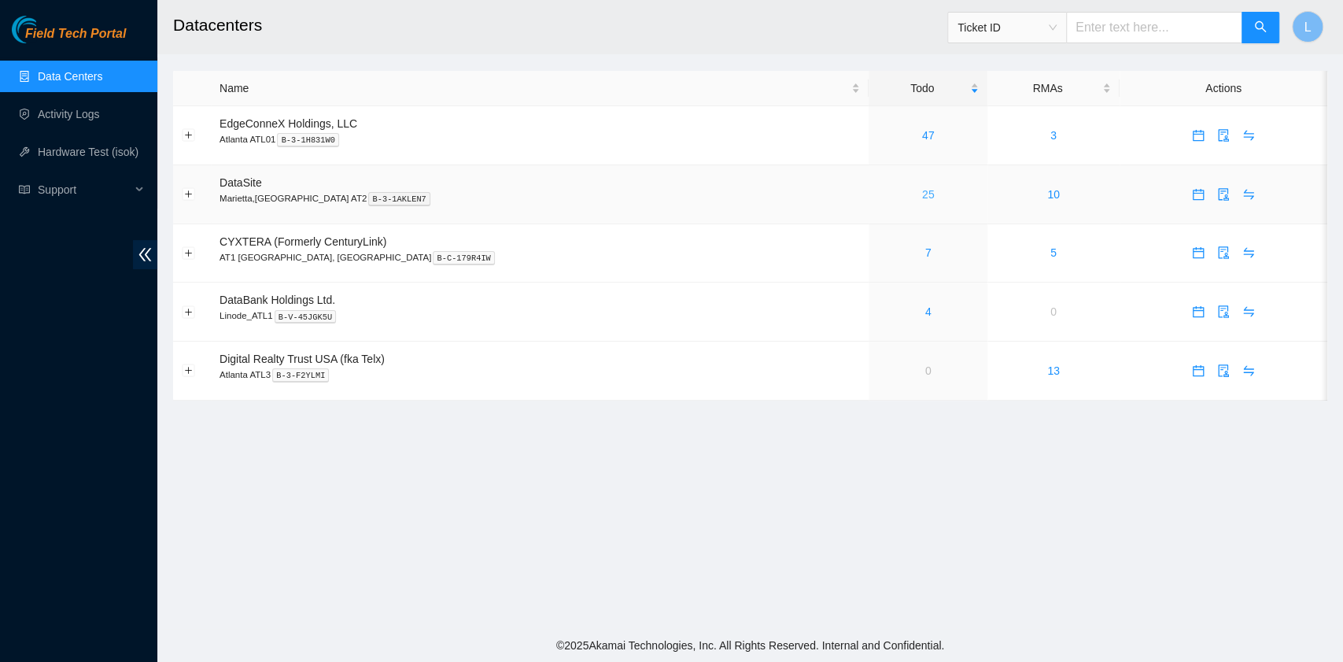
click at [922, 200] on link "25" at bounding box center [928, 194] width 13 height 13
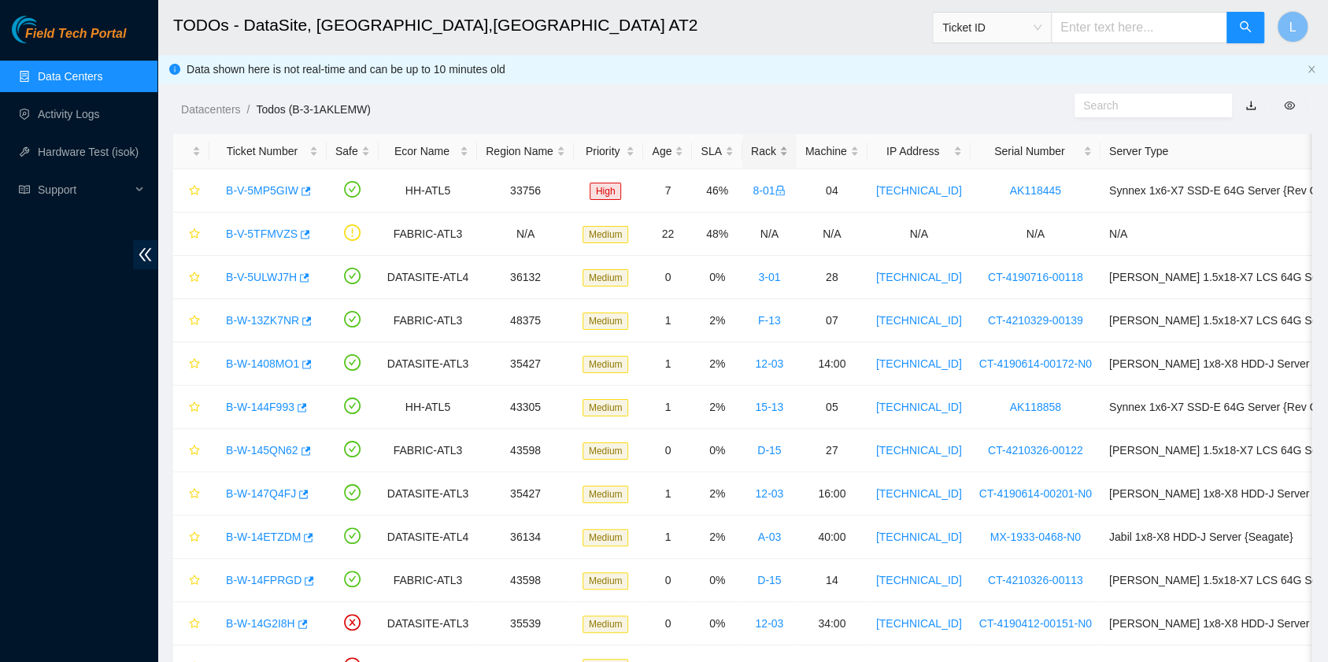
click at [753, 150] on div "Rack" at bounding box center [769, 150] width 37 height 17
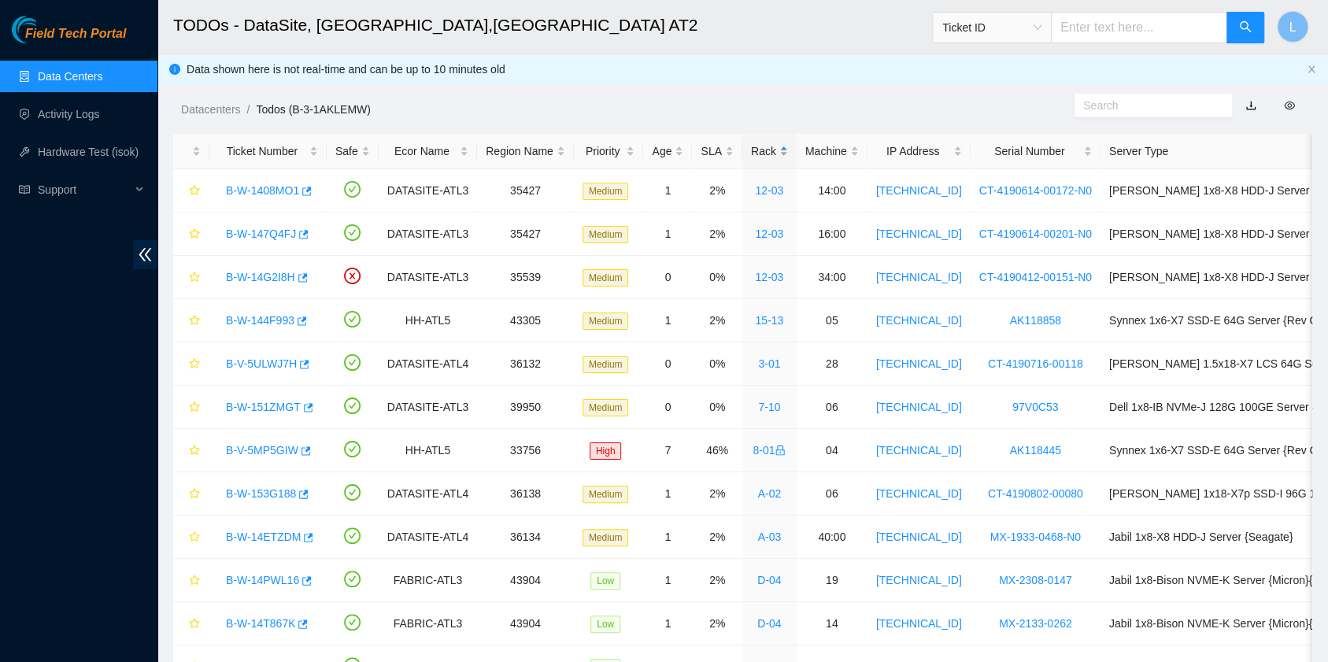
click at [753, 150] on div "Rack" at bounding box center [769, 150] width 37 height 17
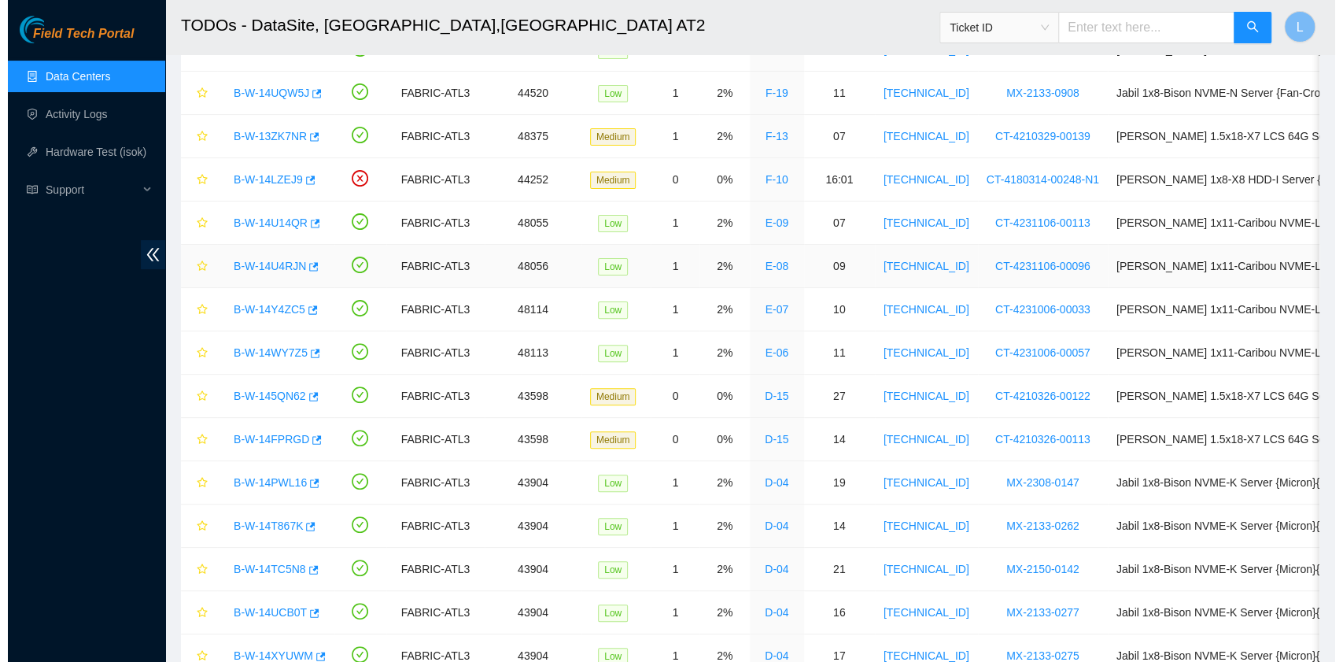
scroll to position [209, 0]
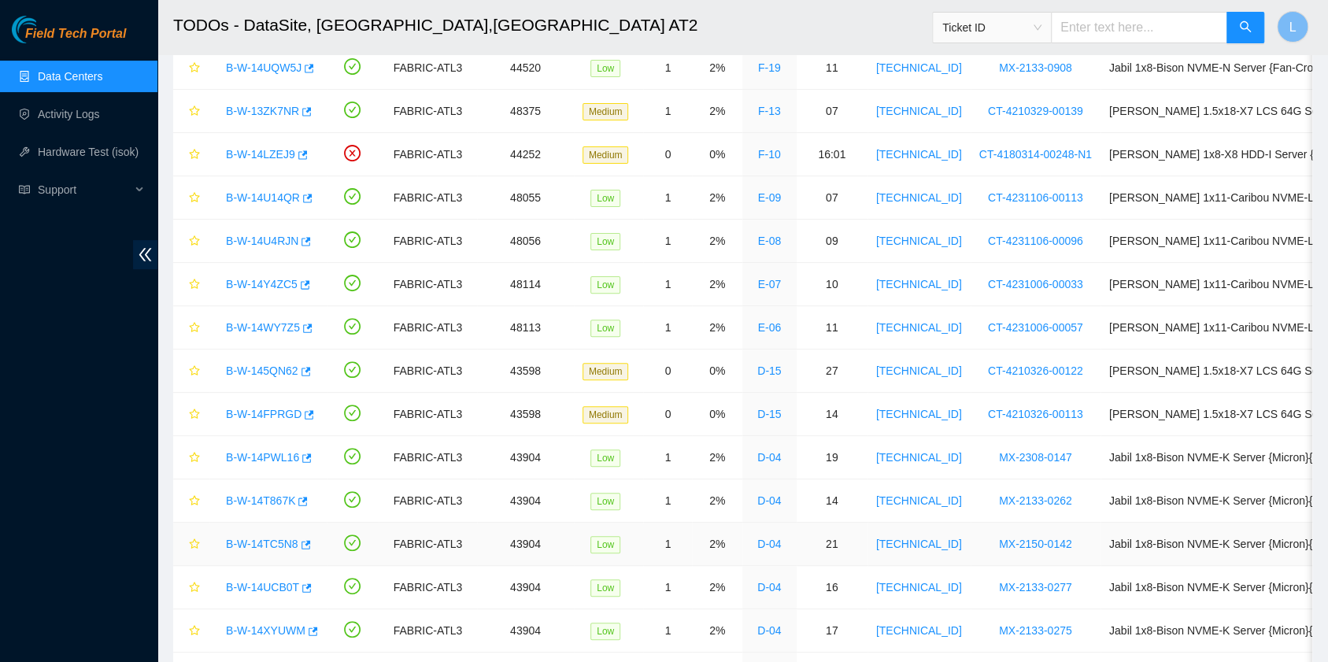
click at [285, 537] on link "B-W-14TC5N8" at bounding box center [262, 543] width 72 height 13
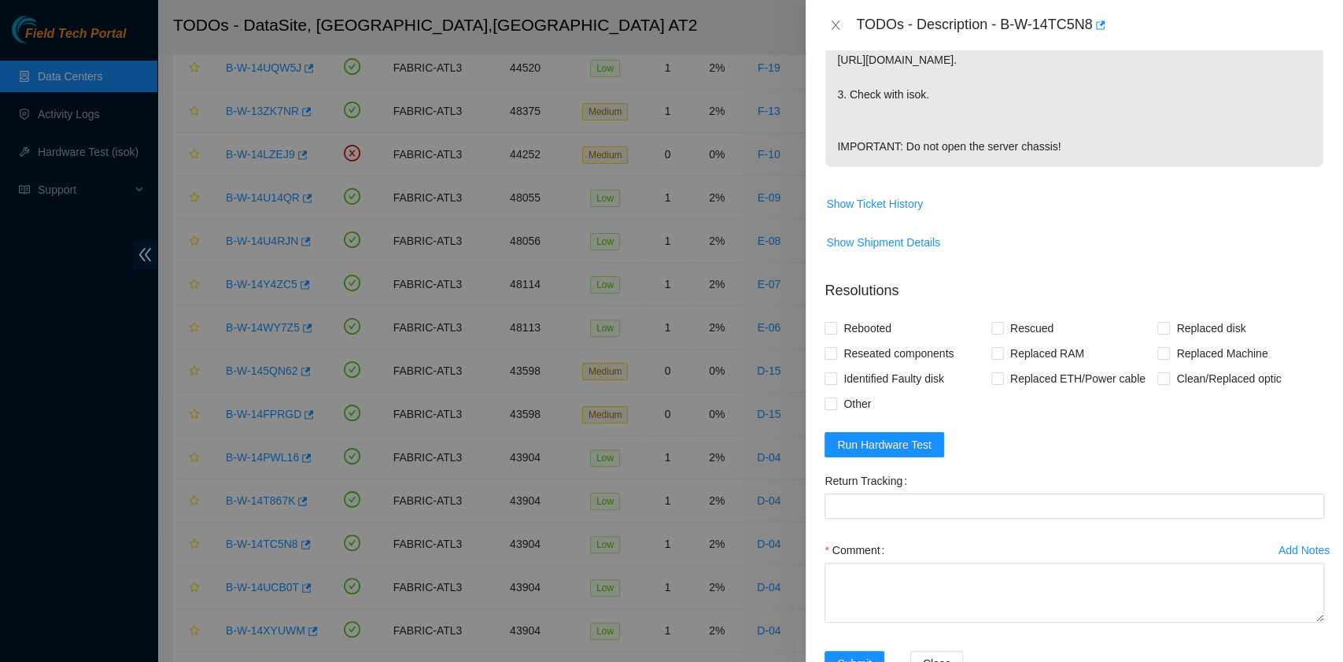
scroll to position [524, 0]
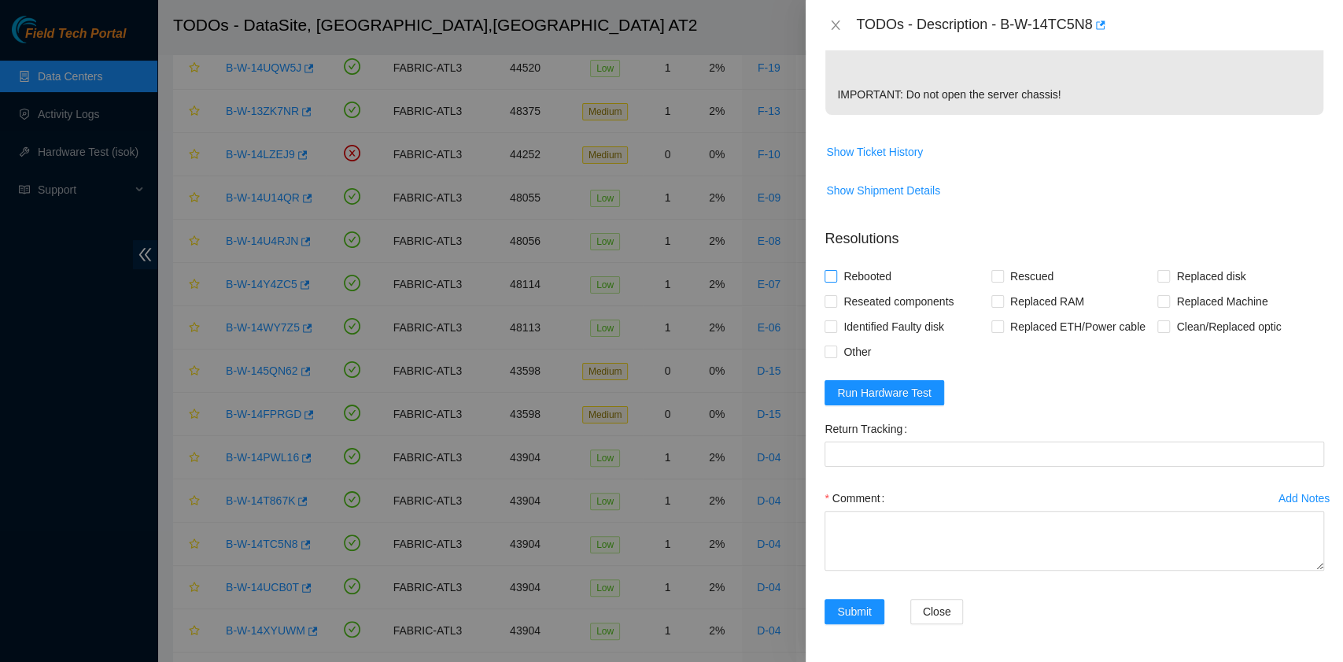
click at [866, 289] on span "Rebooted" at bounding box center [867, 276] width 61 height 25
click at [836, 281] on input "Rebooted" at bounding box center [830, 275] width 11 height 11
checkbox input "true"
click at [995, 281] on input "Rescued" at bounding box center [997, 275] width 11 height 11
checkbox input "true"
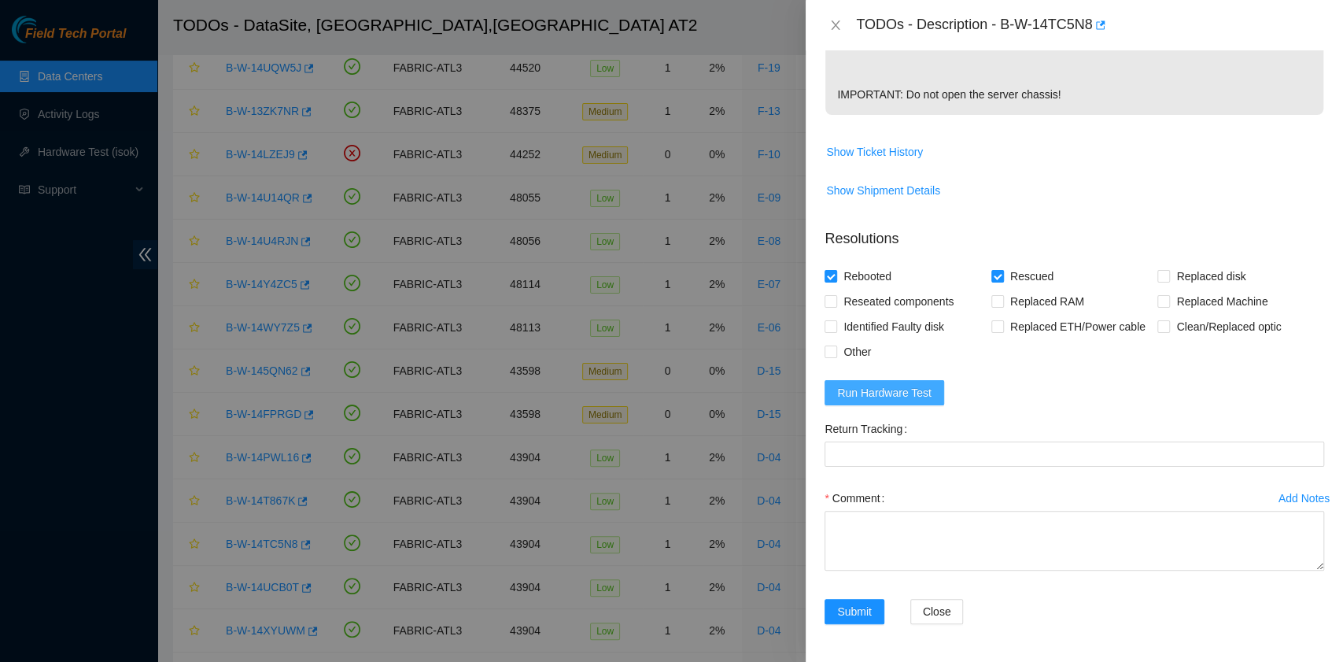
click at [912, 401] on span "Run Hardware Test" at bounding box center [884, 392] width 94 height 17
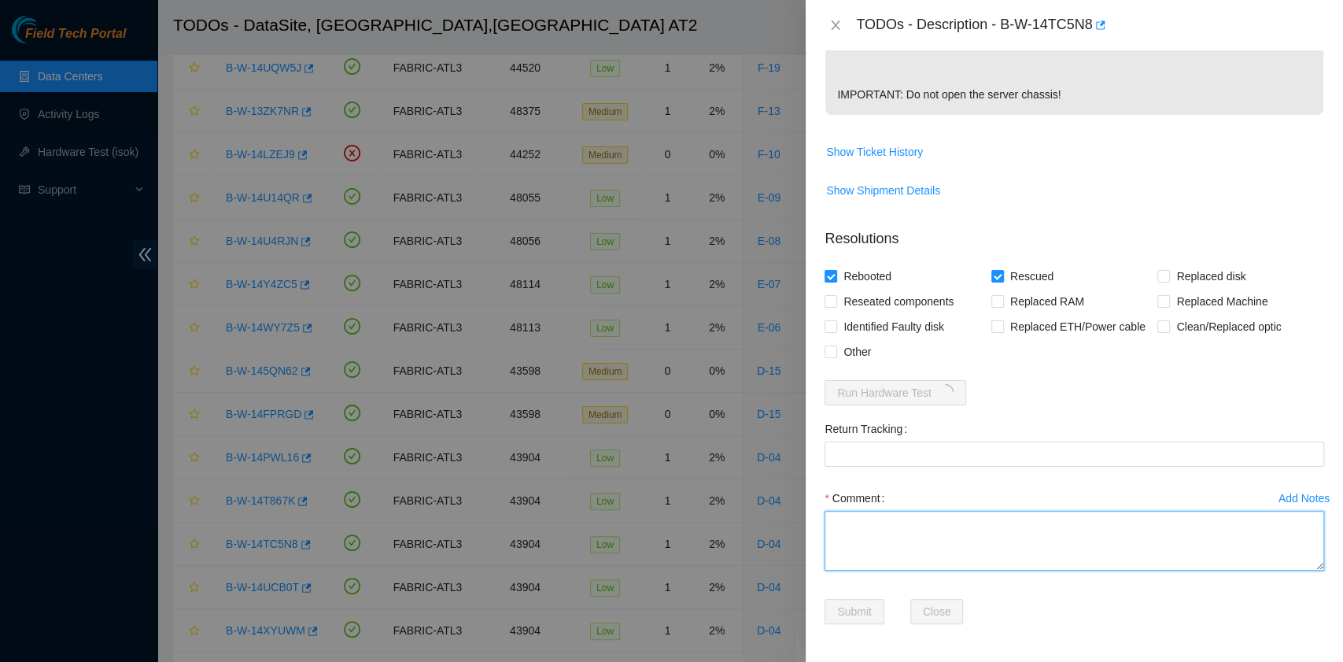
click at [848, 551] on textarea "Comment" at bounding box center [1075, 541] width 500 height 60
paste textarea "B-W-14TC5N8 rack# D-04 machine# 21 Rebooted. Rescued."
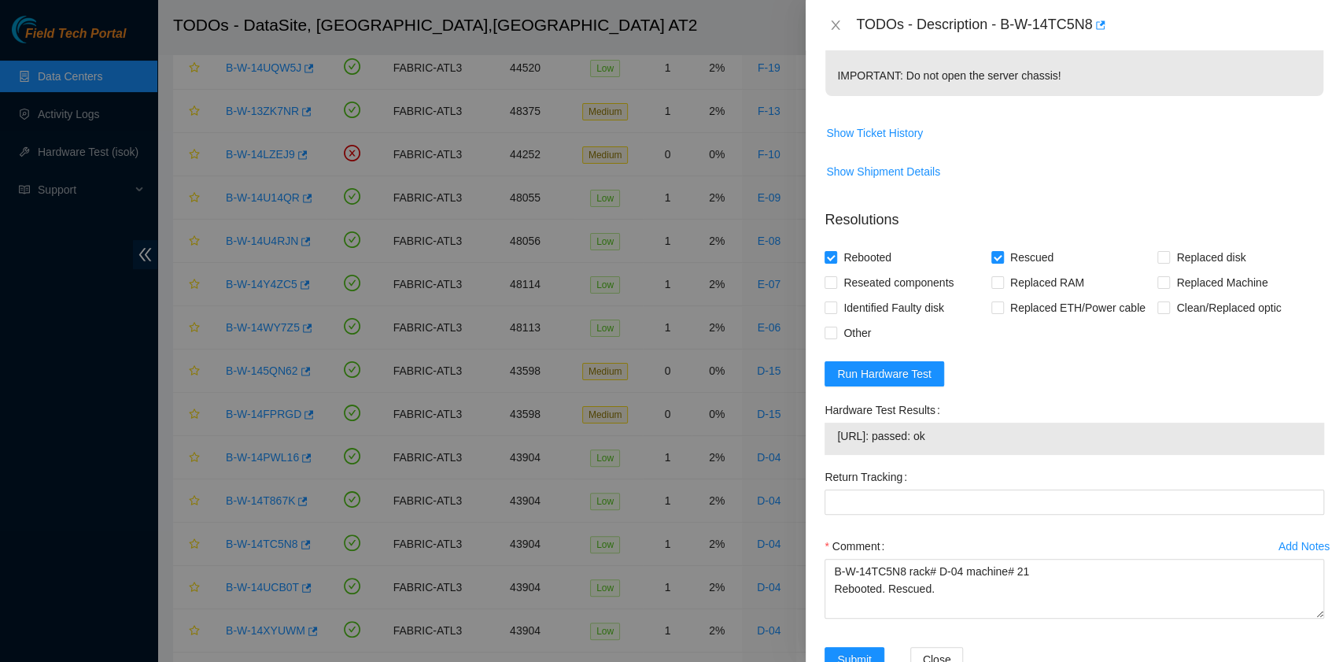
drag, startPoint x: 988, startPoint y: 474, endPoint x: 827, endPoint y: 482, distance: 161.6
click at [827, 455] on div "[URL]: passed: ok" at bounding box center [1075, 439] width 500 height 32
copy tbody "[URL]: passed: ok"
click at [863, 619] on textarea "B-W-14TC5N8 rack# D-04 machine# 21 Rebooted. Rescued." at bounding box center [1075, 589] width 500 height 60
paste textarea "[URL]: passed: ok"
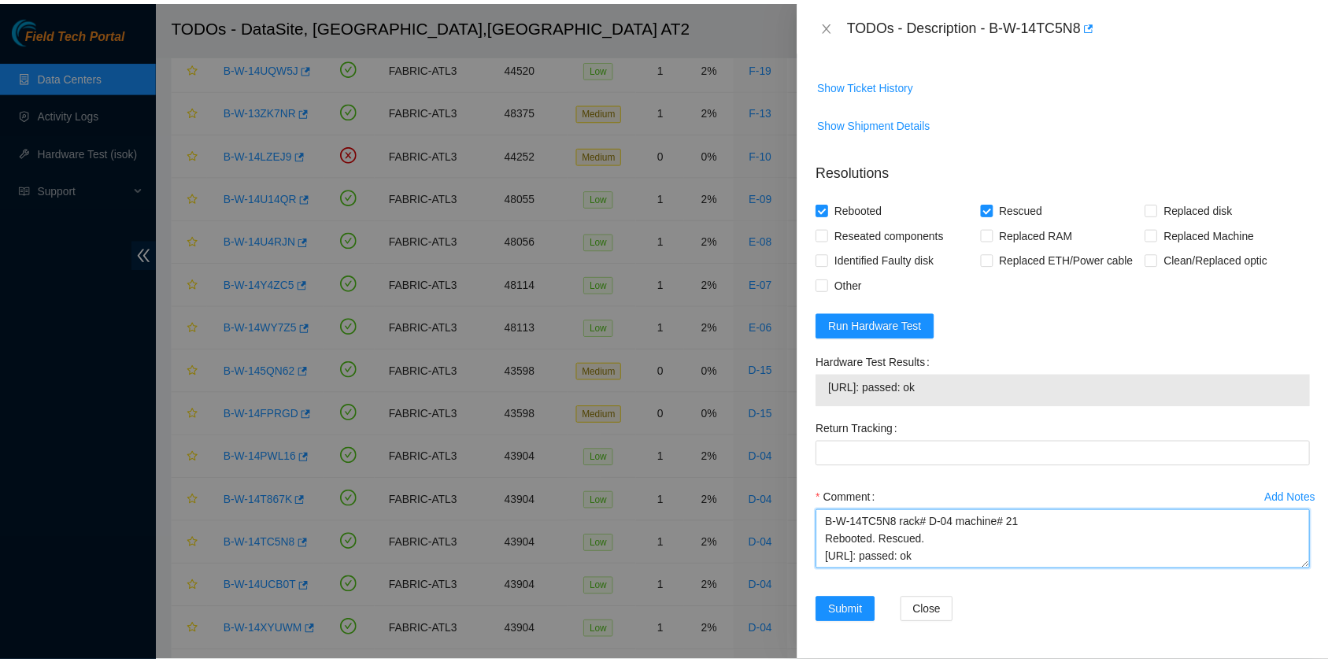
scroll to position [604, 0]
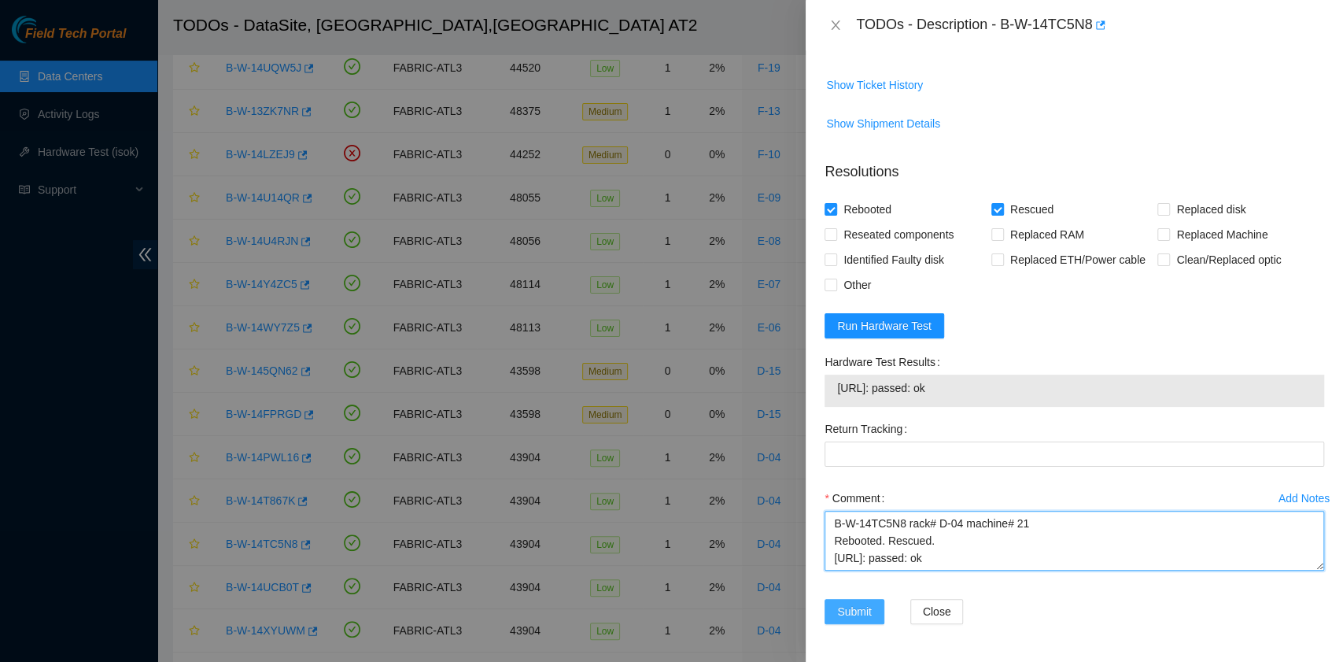
type textarea "B-W-14TC5N8 rack# D-04 machine# 21 Rebooted. Rescued. [URL]: passed: ok"
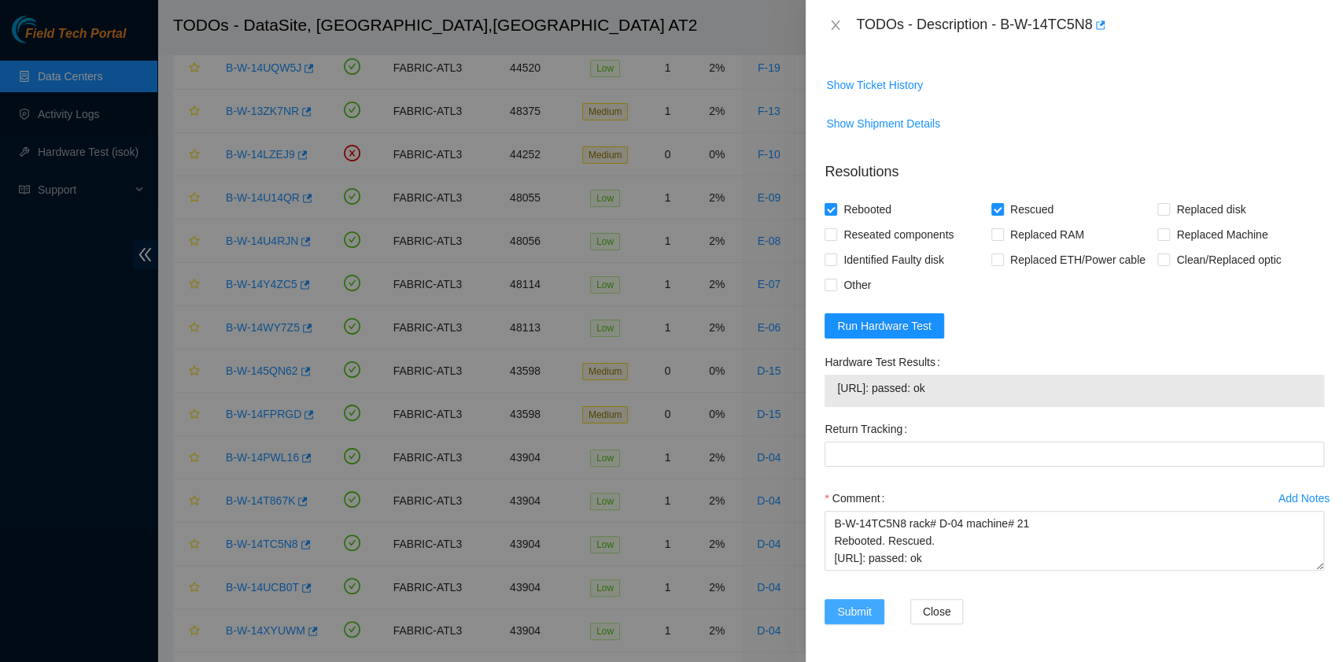
click at [867, 614] on span "Submit" at bounding box center [854, 611] width 35 height 17
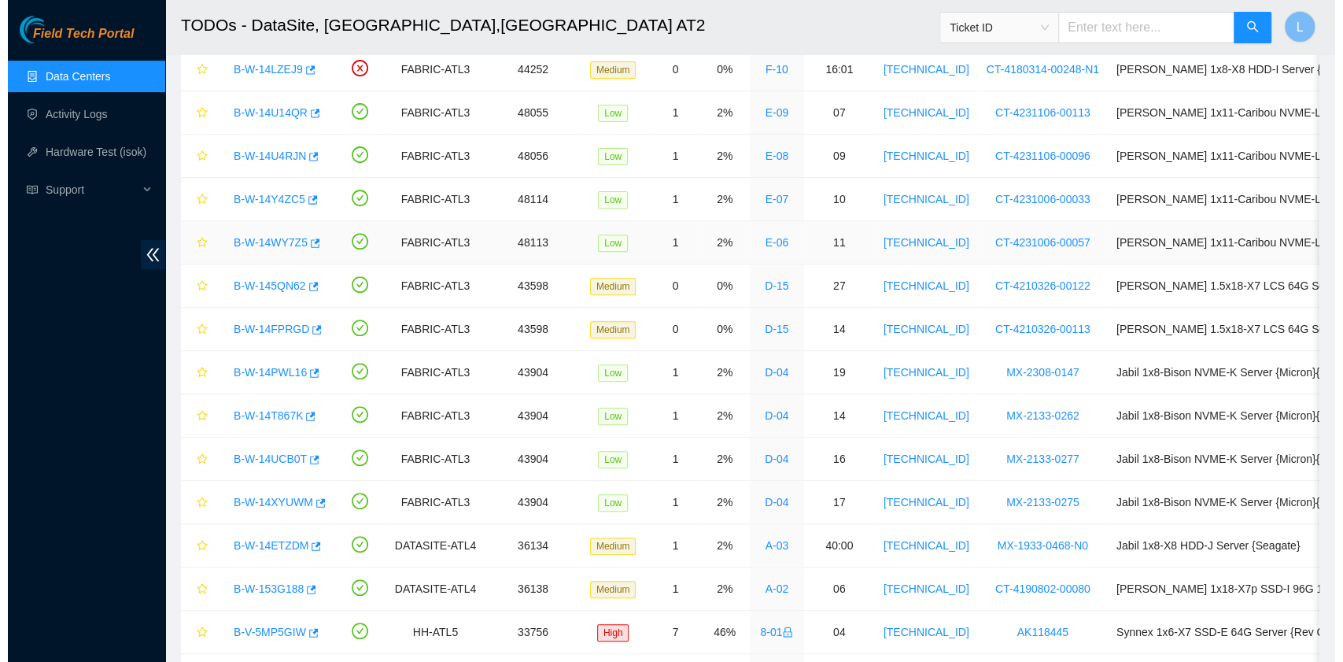
scroll to position [315, 0]
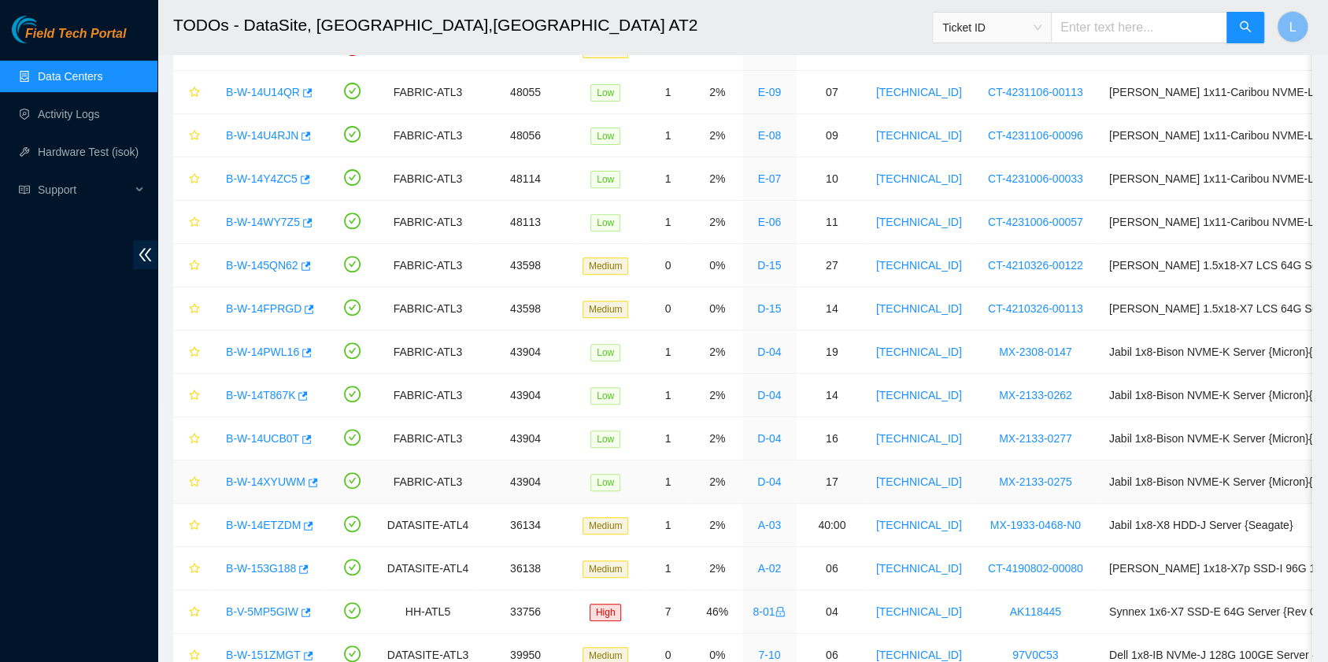
click at [271, 479] on link "B-W-14XYUWM" at bounding box center [265, 481] width 79 height 13
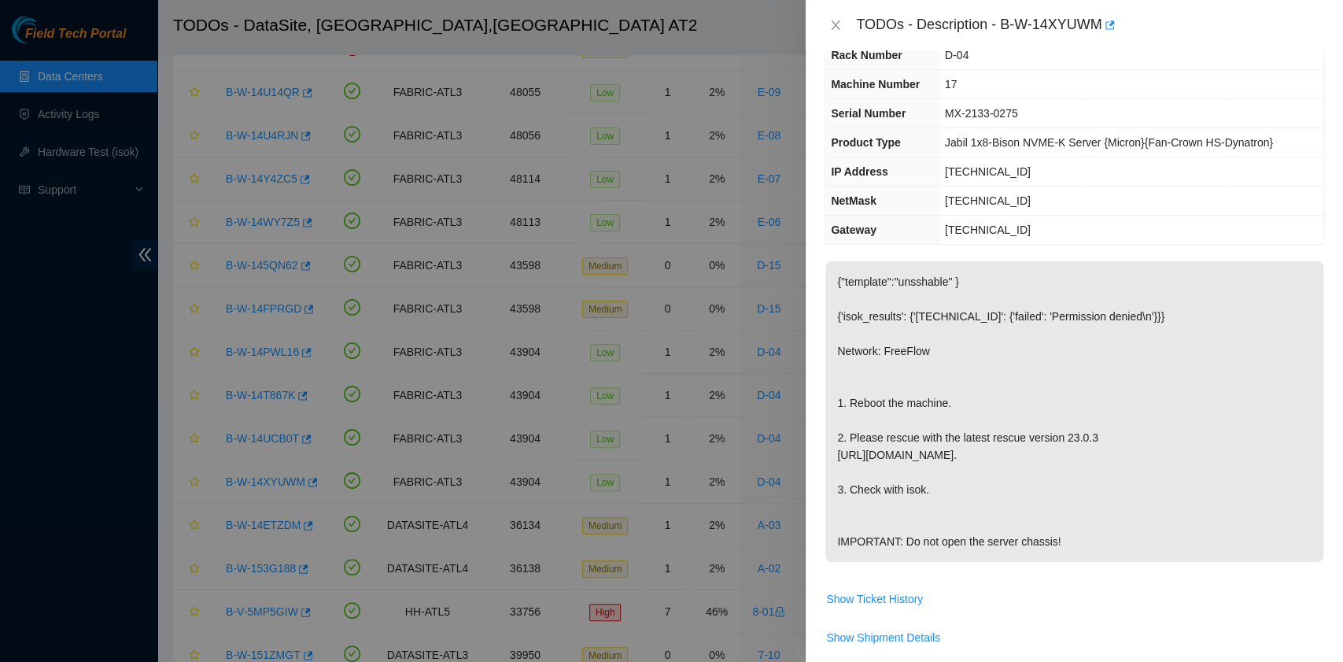
scroll to position [0, 0]
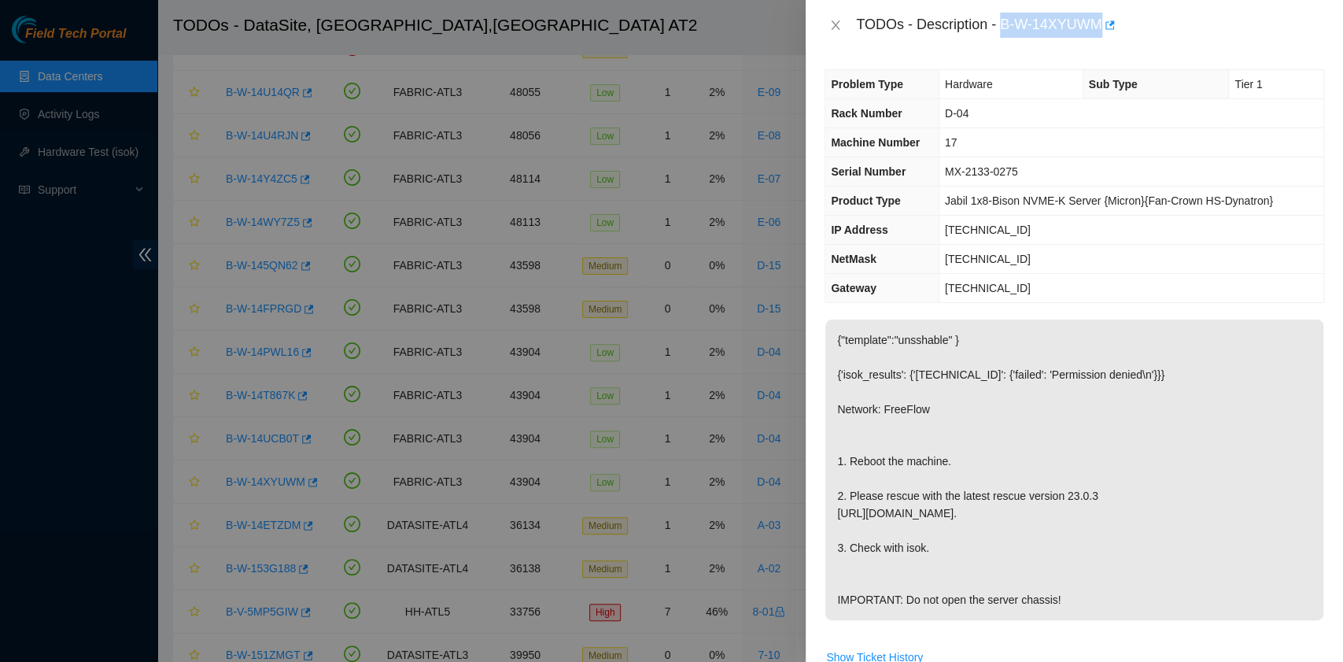
drag, startPoint x: 1004, startPoint y: 24, endPoint x: 1099, endPoint y: 35, distance: 95.0
click at [1099, 35] on div "TODOs - Description - B-W-14XYUWM" at bounding box center [1090, 25] width 468 height 25
copy div "B-W-14XYUWM"
click at [830, 24] on icon "close" at bounding box center [835, 25] width 13 height 13
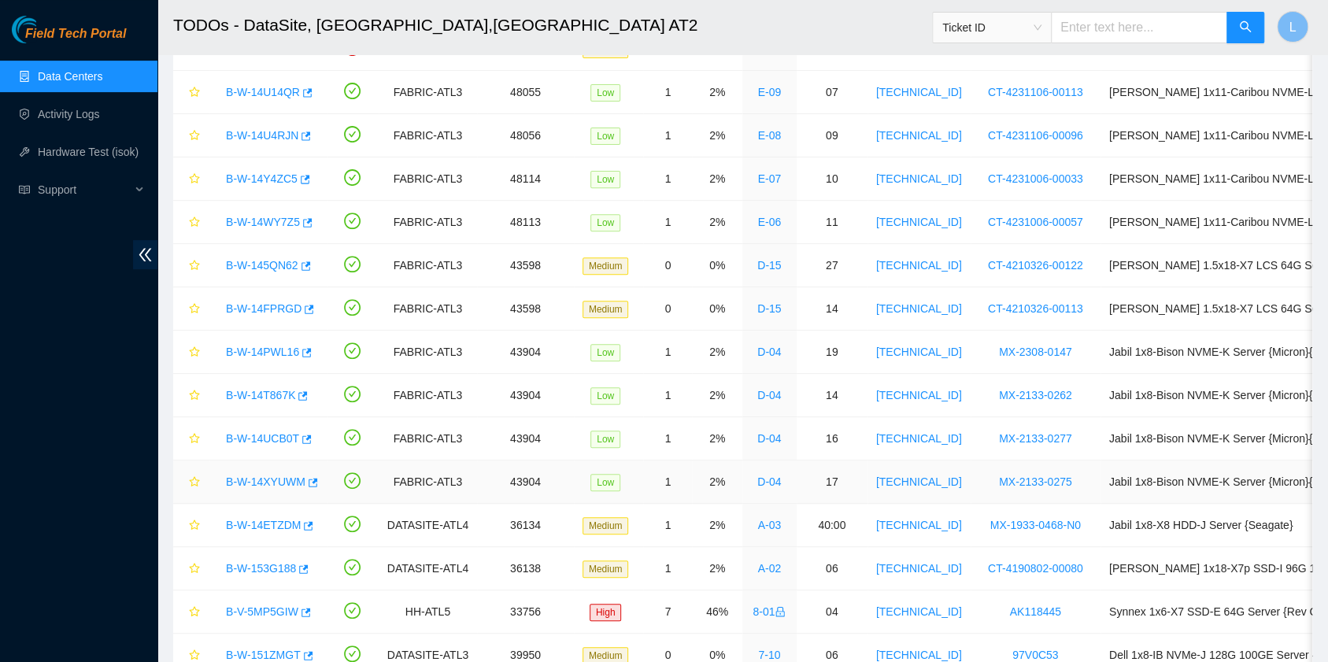
click at [271, 476] on link "B-W-14XYUWM" at bounding box center [265, 481] width 79 height 13
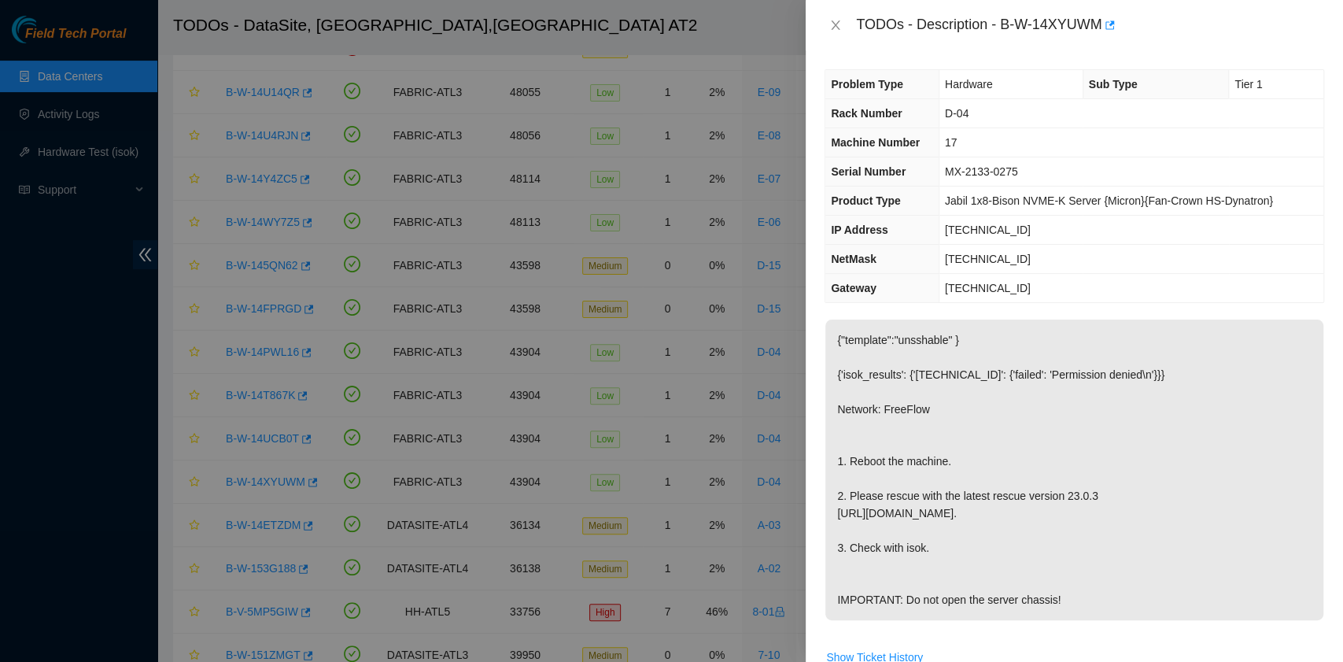
click at [916, 513] on p "{"template":"unsshable" } {'isok_results': {'23.219.171.148': {'failed': 'Permi…" at bounding box center [1075, 470] width 498 height 301
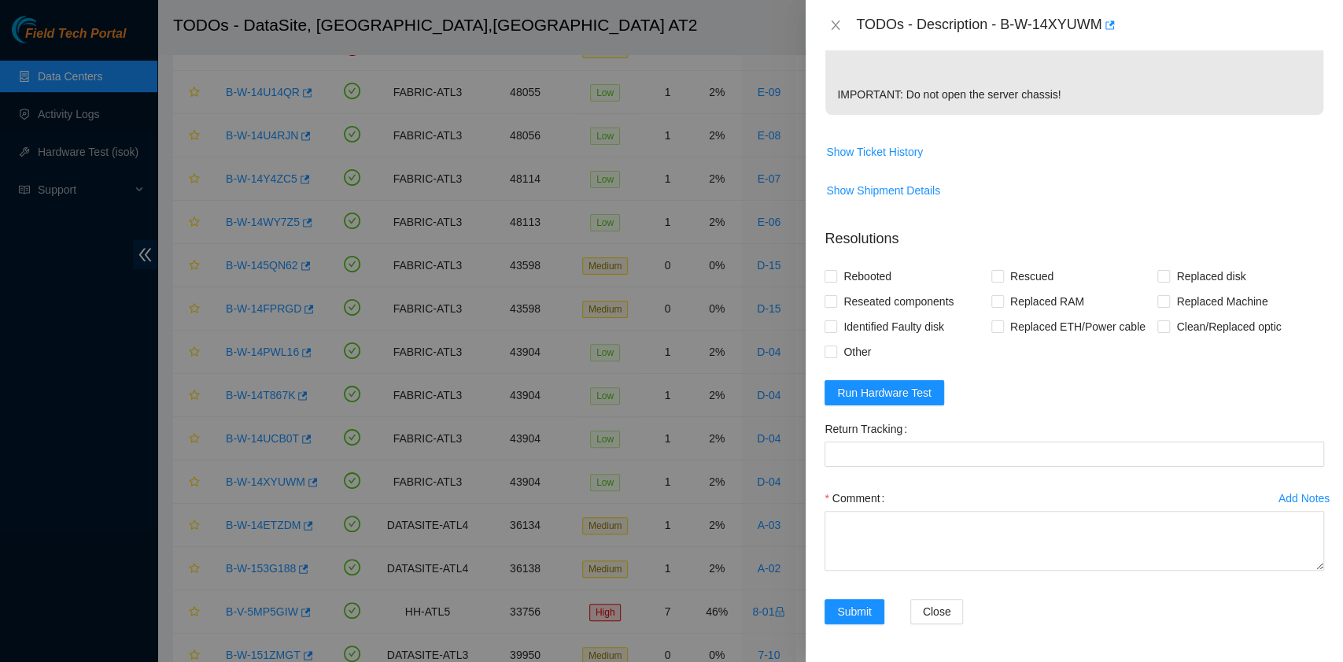
scroll to position [537, 0]
click at [871, 274] on span "Rebooted" at bounding box center [867, 276] width 61 height 25
click at [836, 274] on input "Rebooted" at bounding box center [830, 275] width 11 height 11
checkbox input "true"
click at [992, 281] on input "Rescued" at bounding box center [997, 275] width 11 height 11
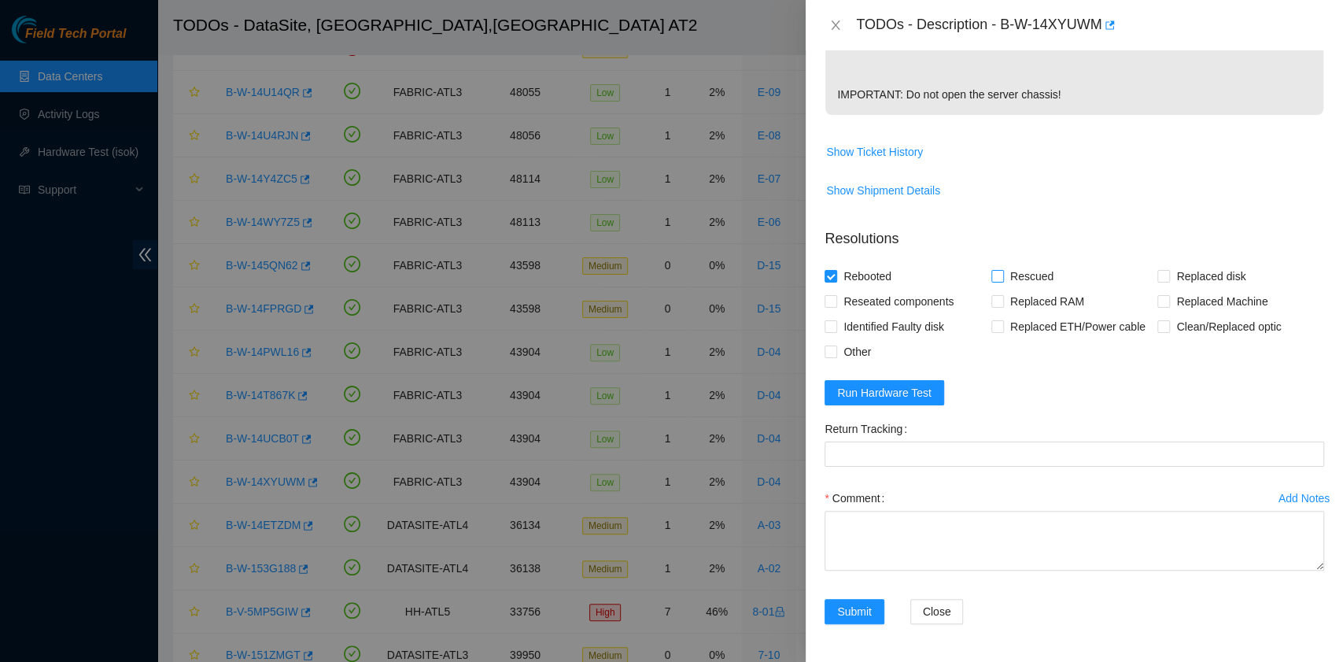
checkbox input "true"
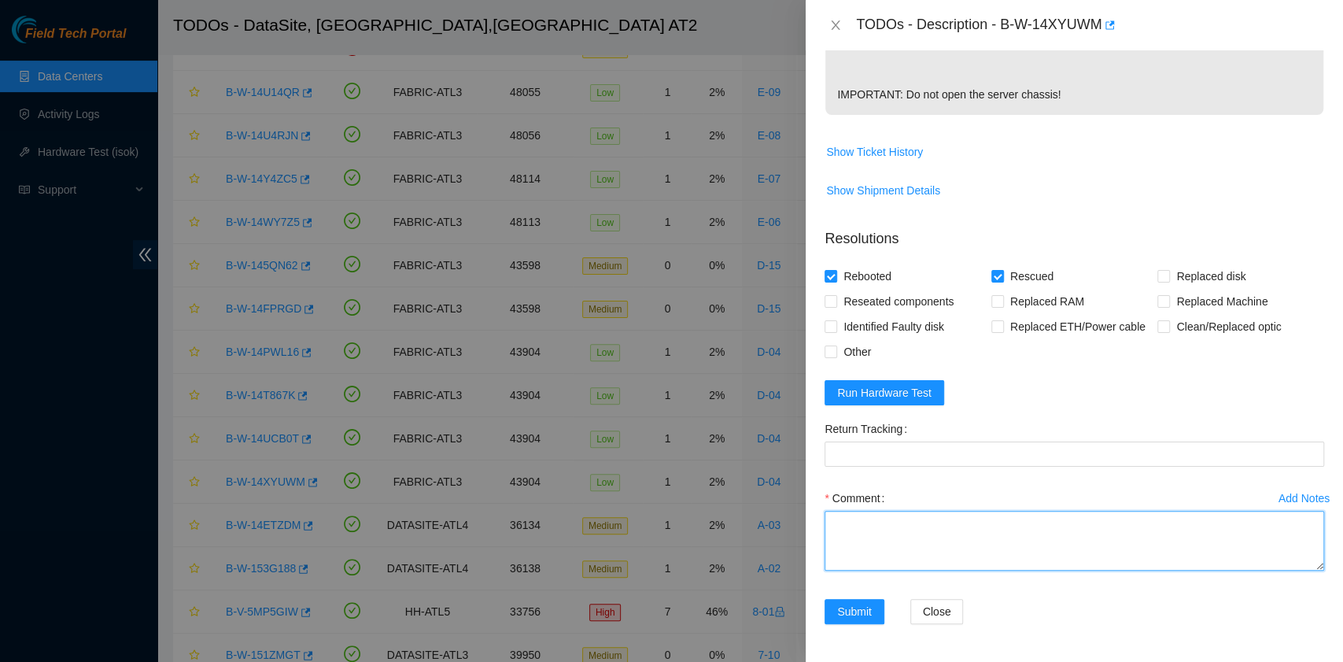
click at [929, 523] on textarea "Comment" at bounding box center [1075, 541] width 500 height 60
paste textarea "B-W-14XYUWM rack# D-04 machine 17 Rebooted. Rescued."
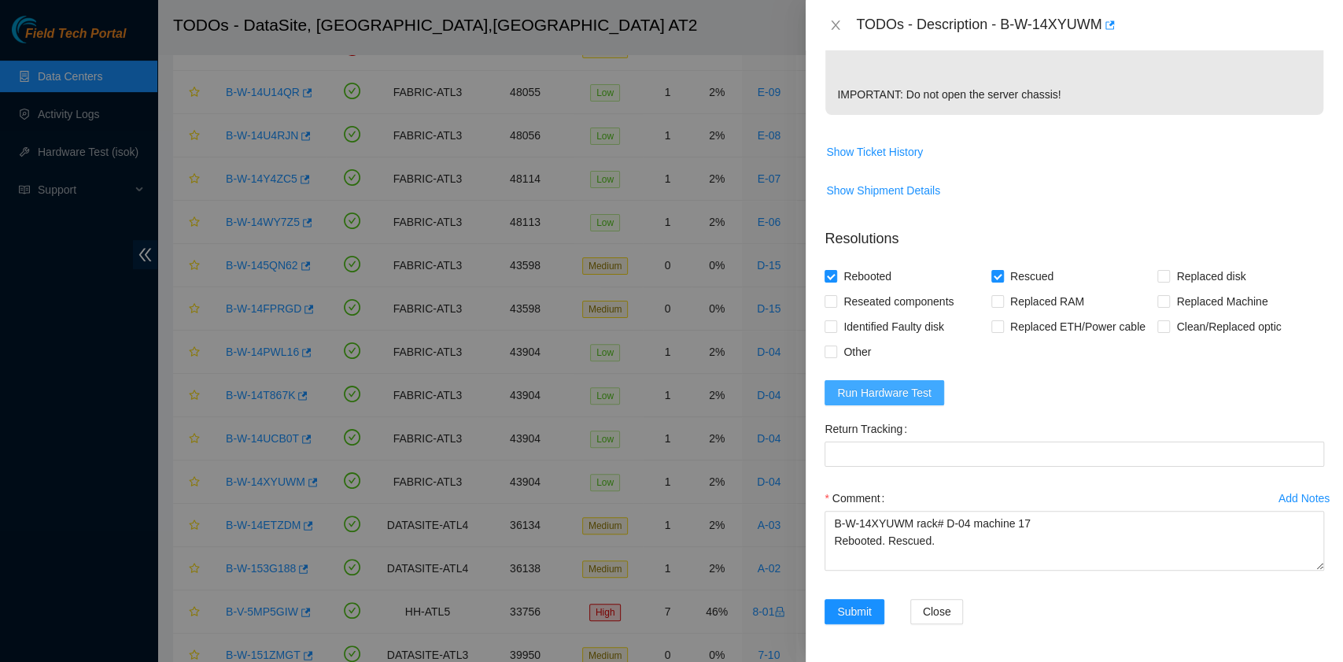
click at [918, 397] on span "Run Hardware Test" at bounding box center [884, 392] width 94 height 17
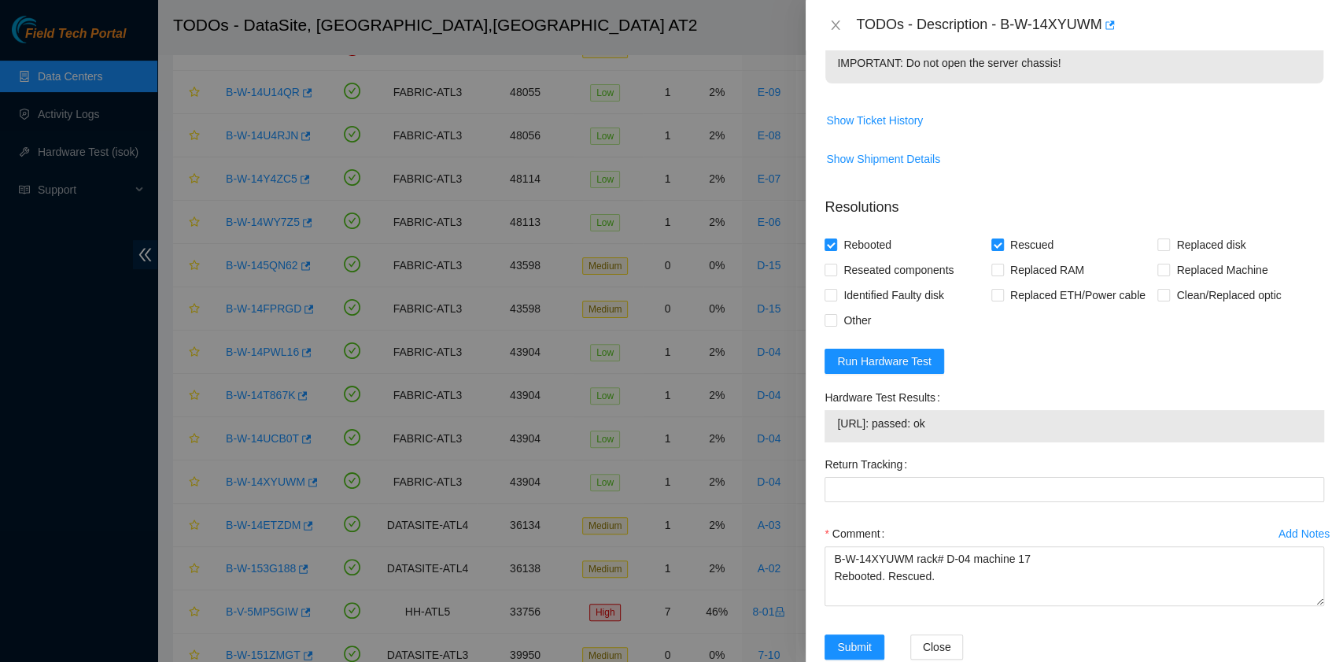
drag, startPoint x: 979, startPoint y: 460, endPoint x: 837, endPoint y: 464, distance: 141.7
click at [837, 432] on span "23.219.171.148: passed: ok" at bounding box center [1074, 423] width 475 height 17
copy span "23.219.171.148: passed: ok"
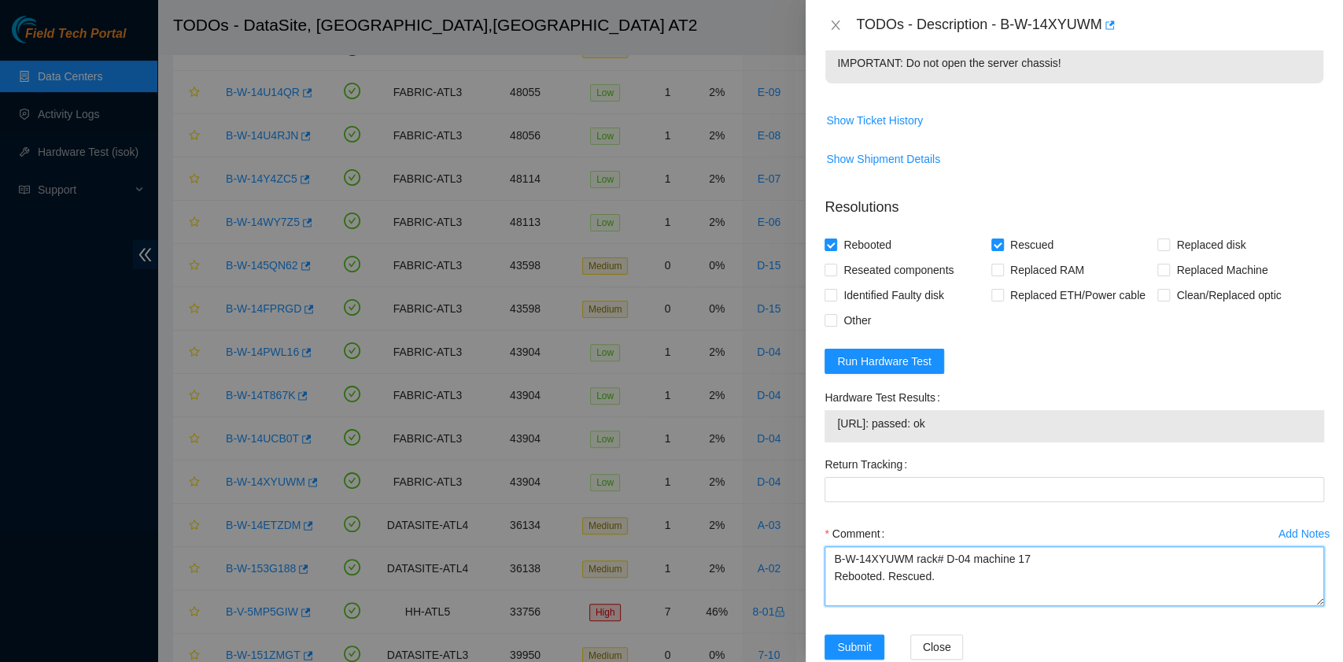
click at [847, 606] on textarea "B-W-14XYUWM rack# D-04 machine 17 Rebooted. Rescued." at bounding box center [1075, 576] width 500 height 60
paste textarea "23.219.171.148: passed: ok"
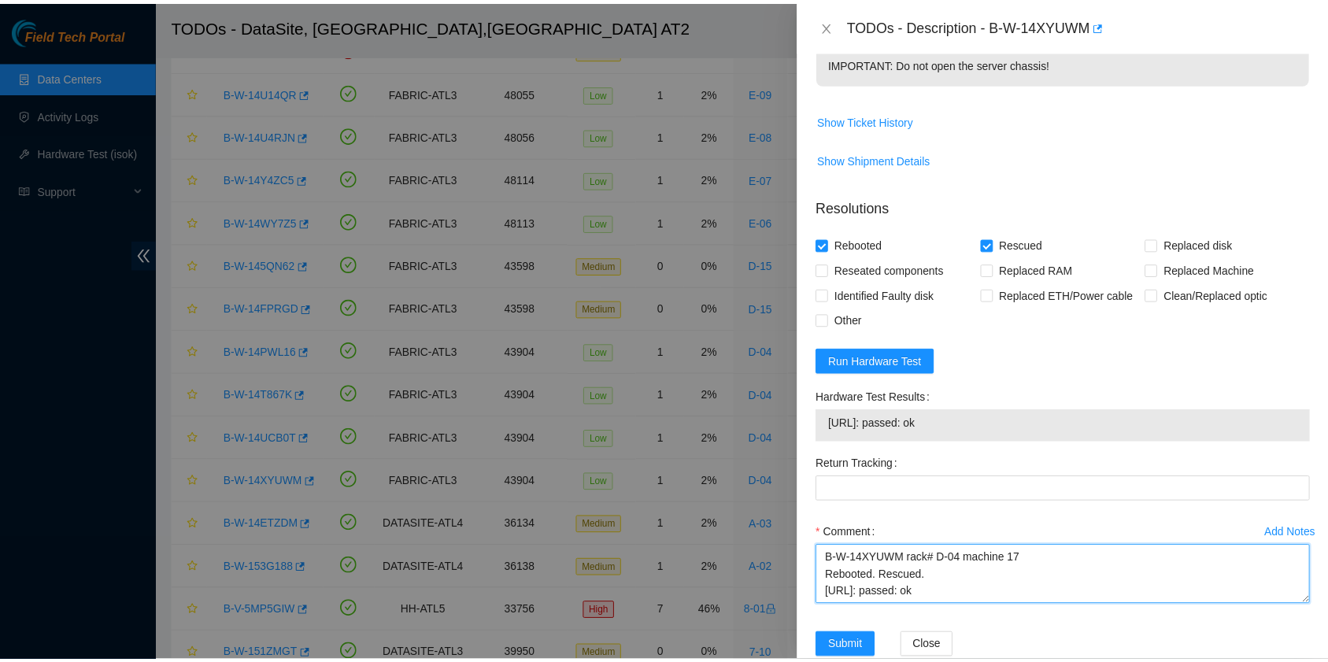
scroll to position [604, 0]
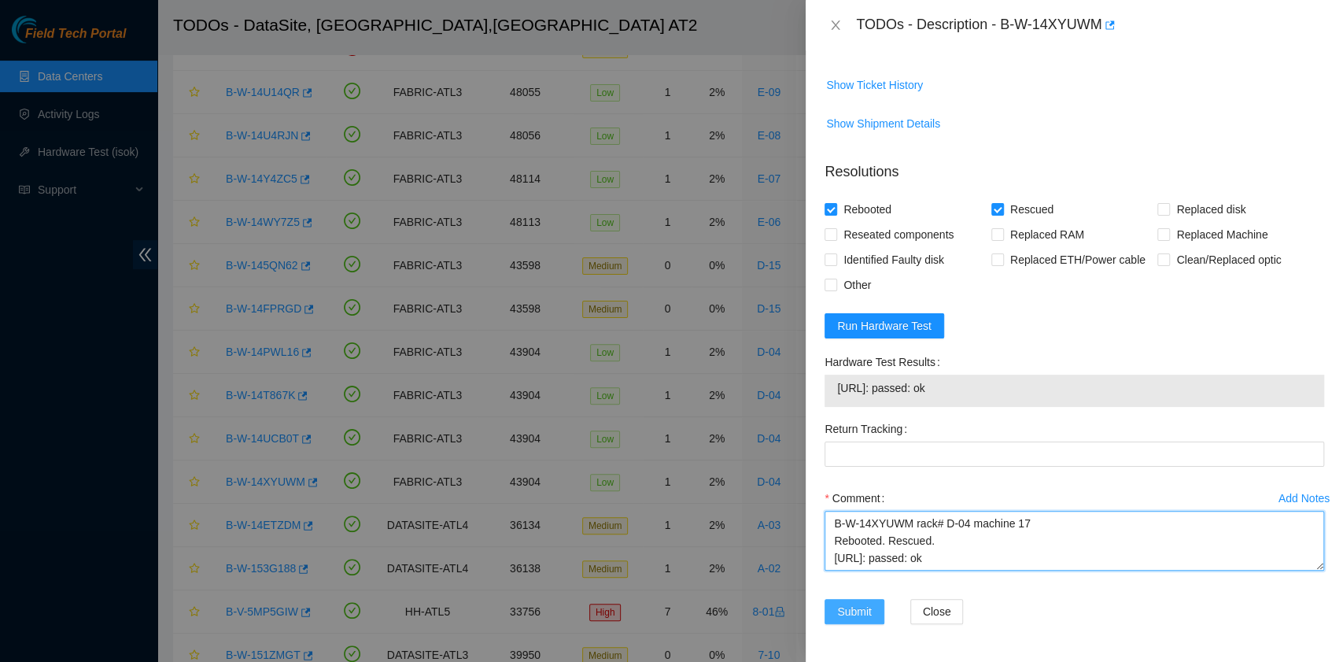
type textarea "B-W-14XYUWM rack# D-04 machine 17 Rebooted. Rescued. 23.219.171.148: passed: ok"
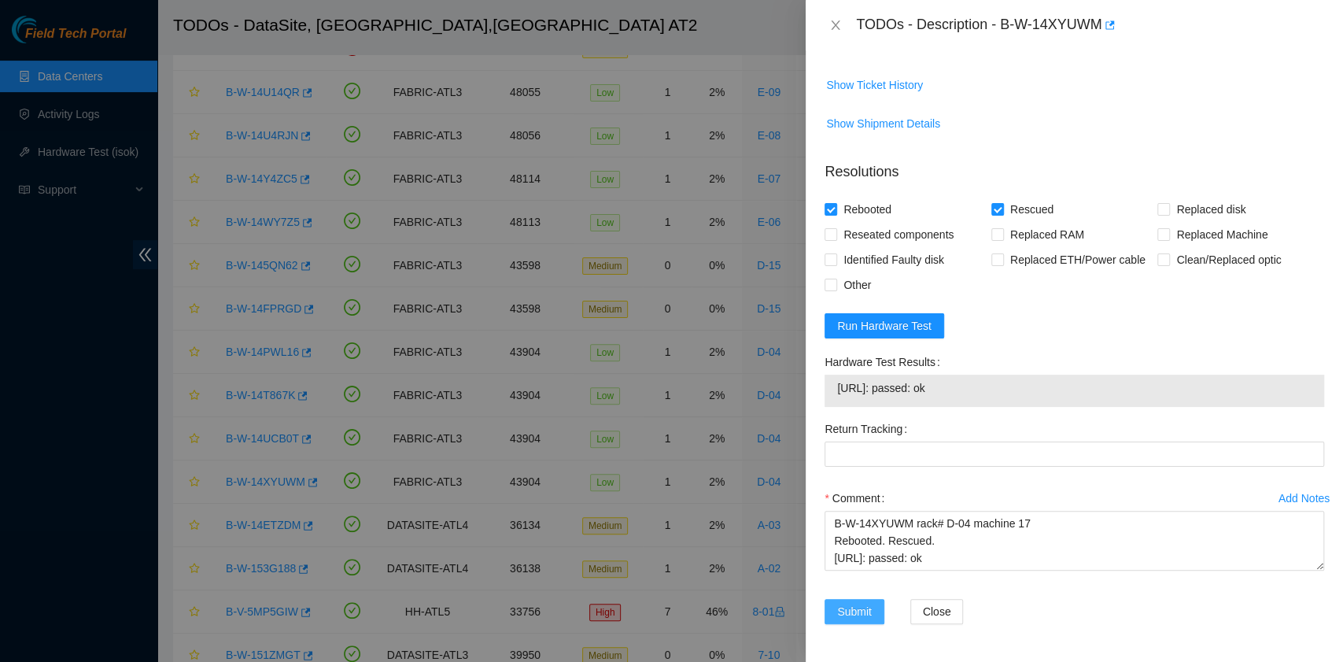
click at [848, 609] on span "Submit" at bounding box center [854, 611] width 35 height 17
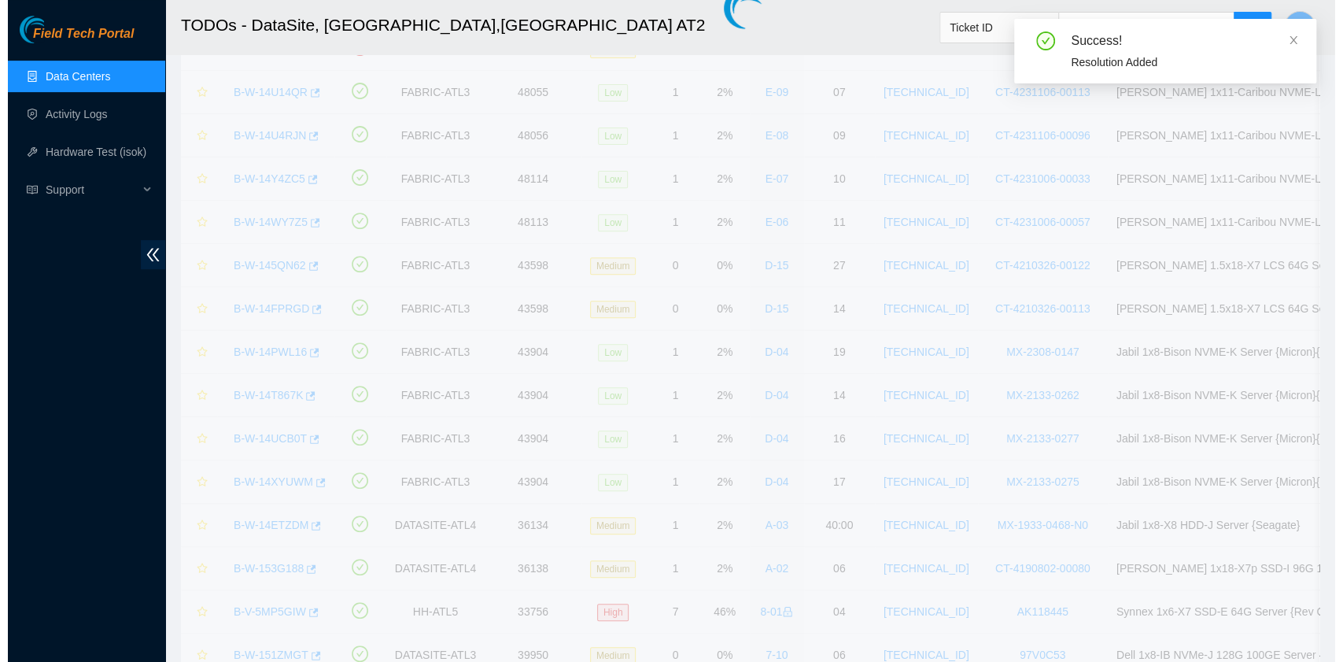
scroll to position [399, 0]
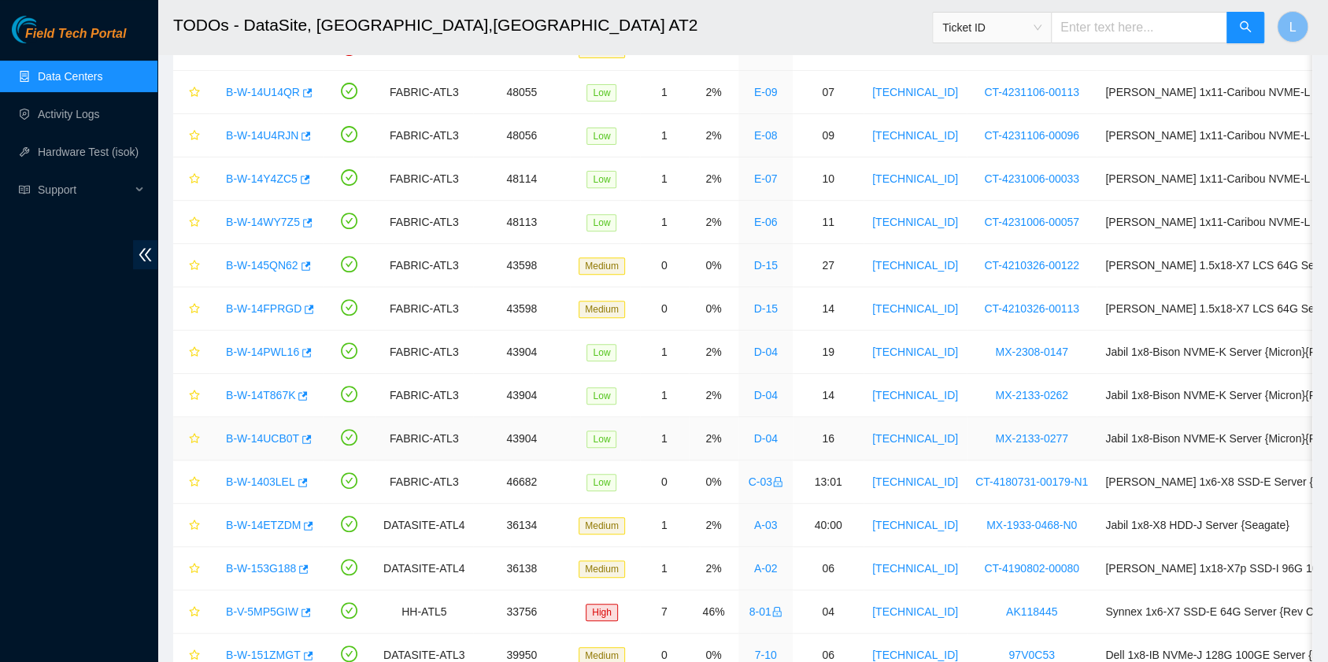
click at [264, 438] on link "B-W-14UCB0T" at bounding box center [262, 438] width 73 height 13
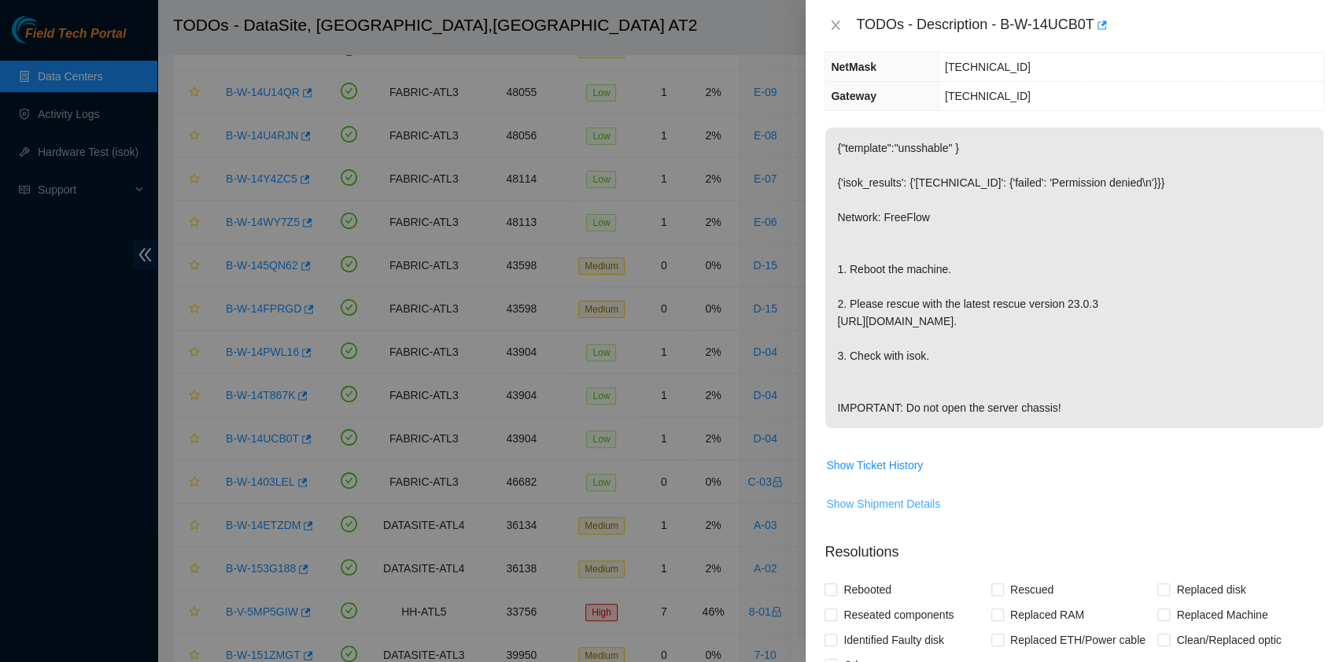
scroll to position [0, 0]
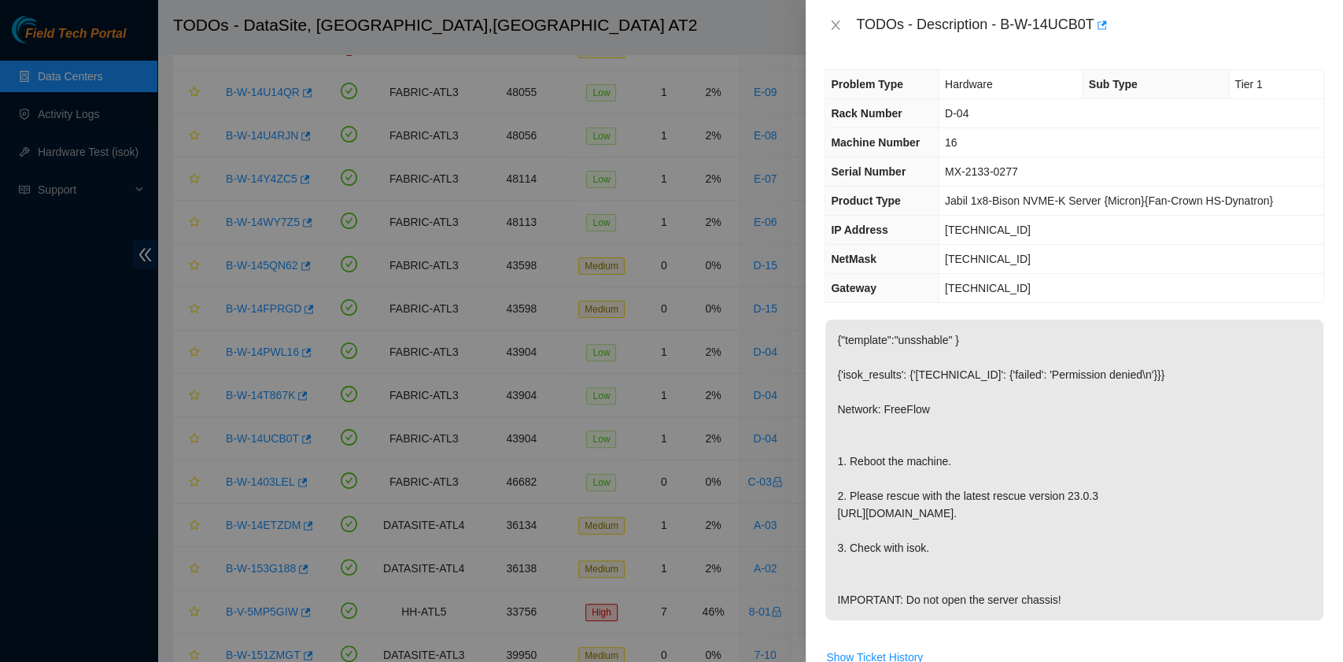
click at [1006, 25] on div "TODOs - Description - B-W-14UCB0T" at bounding box center [1090, 25] width 468 height 25
drag, startPoint x: 1002, startPoint y: 26, endPoint x: 1091, endPoint y: 31, distance: 89.1
click at [1091, 31] on div "TODOs - Description - B-W-14UCB0T" at bounding box center [1090, 25] width 468 height 25
copy div "B-W-14UCB0T"
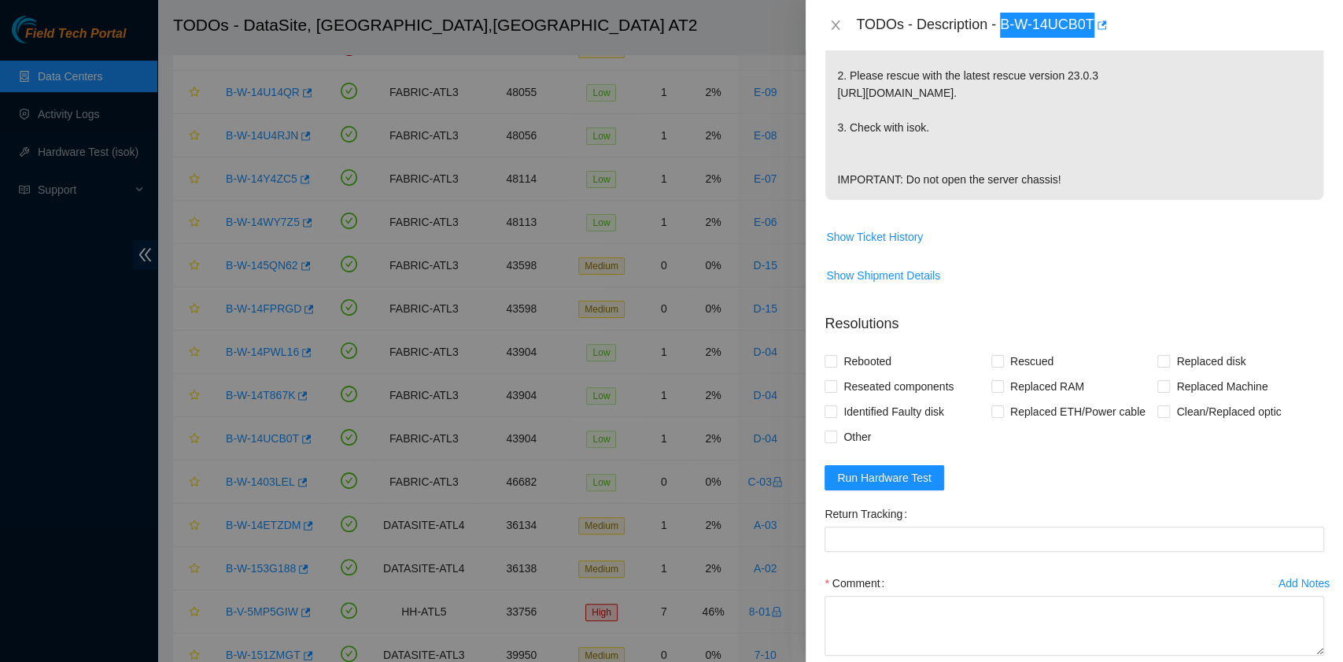
scroll to position [537, 0]
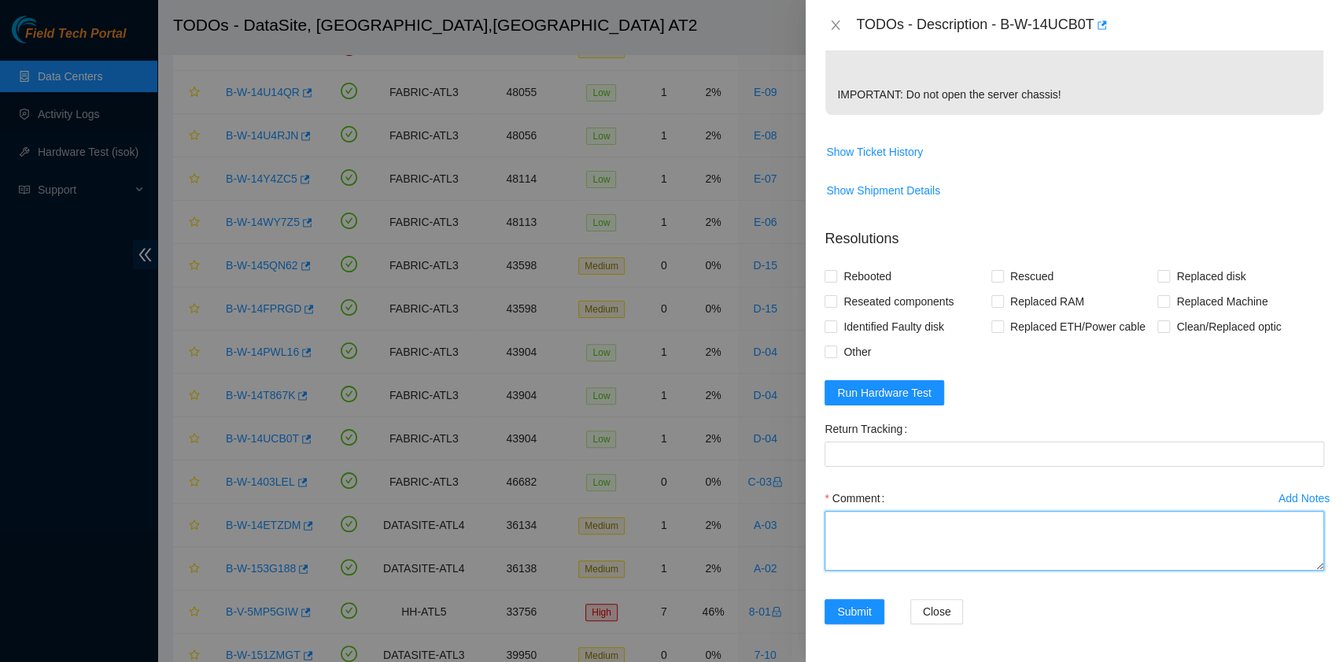
click at [923, 534] on textarea "Comment" at bounding box center [1075, 541] width 500 height 60
paste textarea "B-W-14UCB0T rack# D-04 machine# 16 Rebooted. Rescued."
type textarea "B-W-14UCB0T rack# D-04 machine# 16 Rebooted. Rescued."
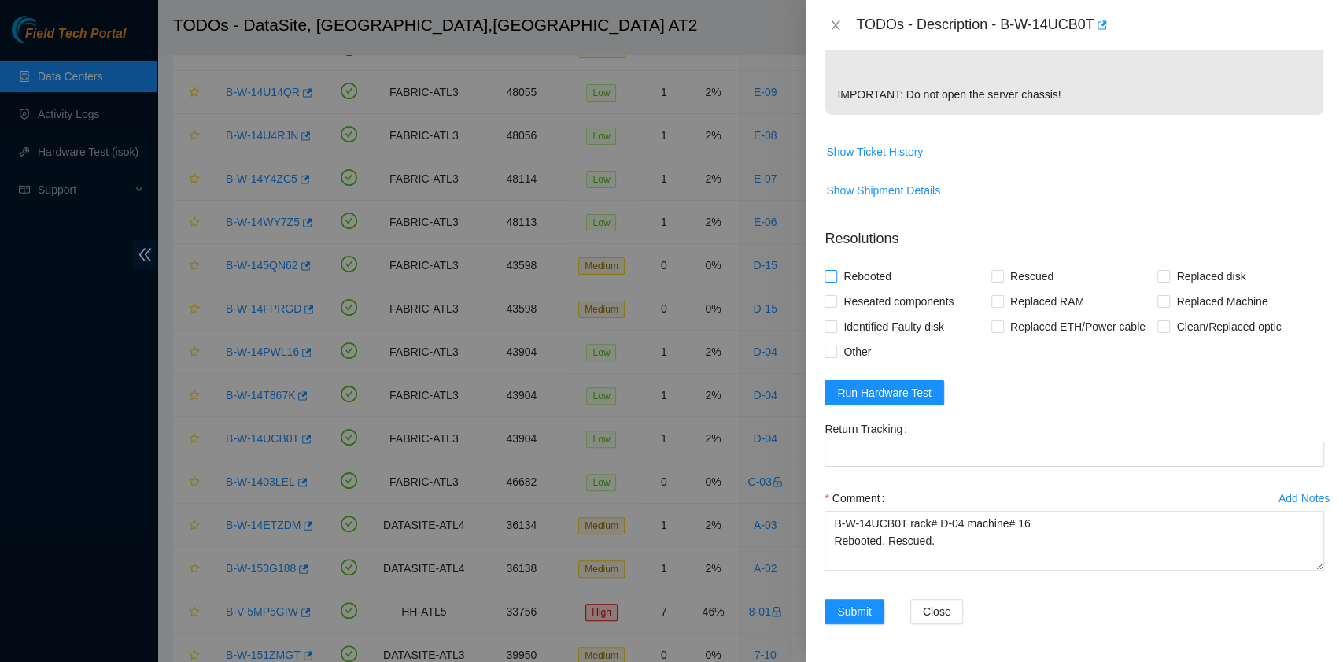
click at [872, 280] on span "Rebooted" at bounding box center [867, 276] width 61 height 25
click at [836, 280] on input "Rebooted" at bounding box center [830, 275] width 11 height 11
checkbox input "true"
click at [992, 279] on input "Rescued" at bounding box center [997, 275] width 11 height 11
checkbox input "true"
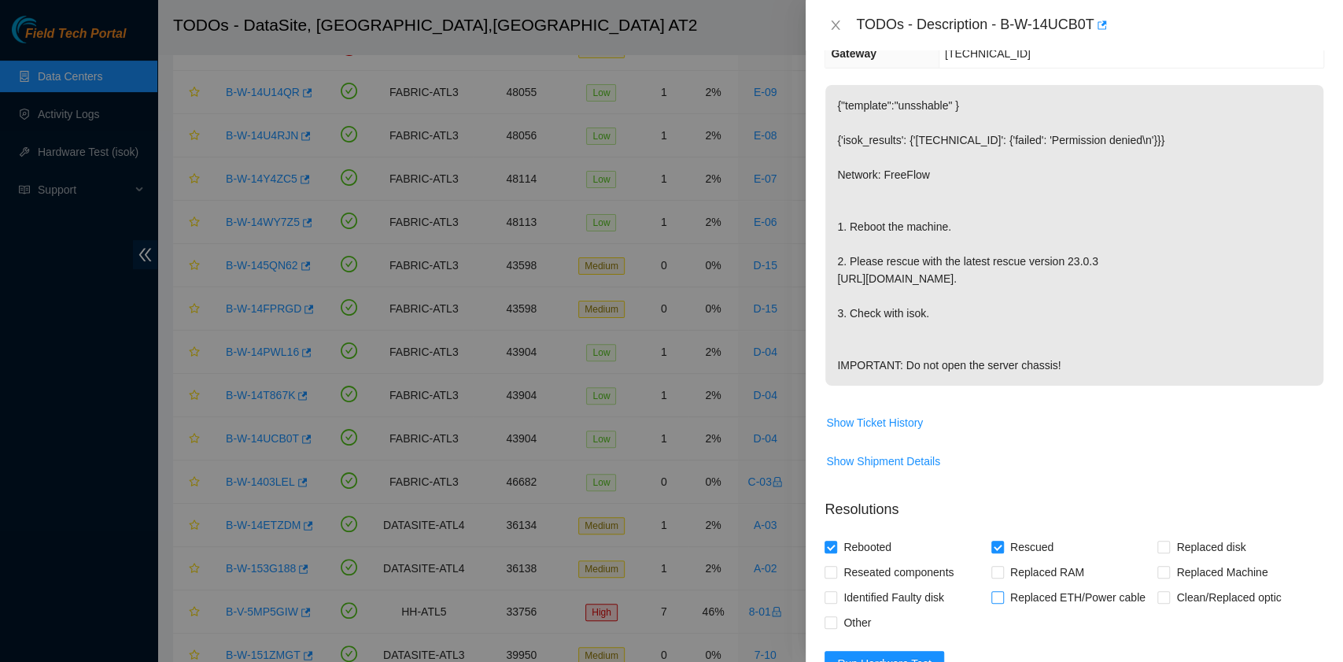
scroll to position [0, 0]
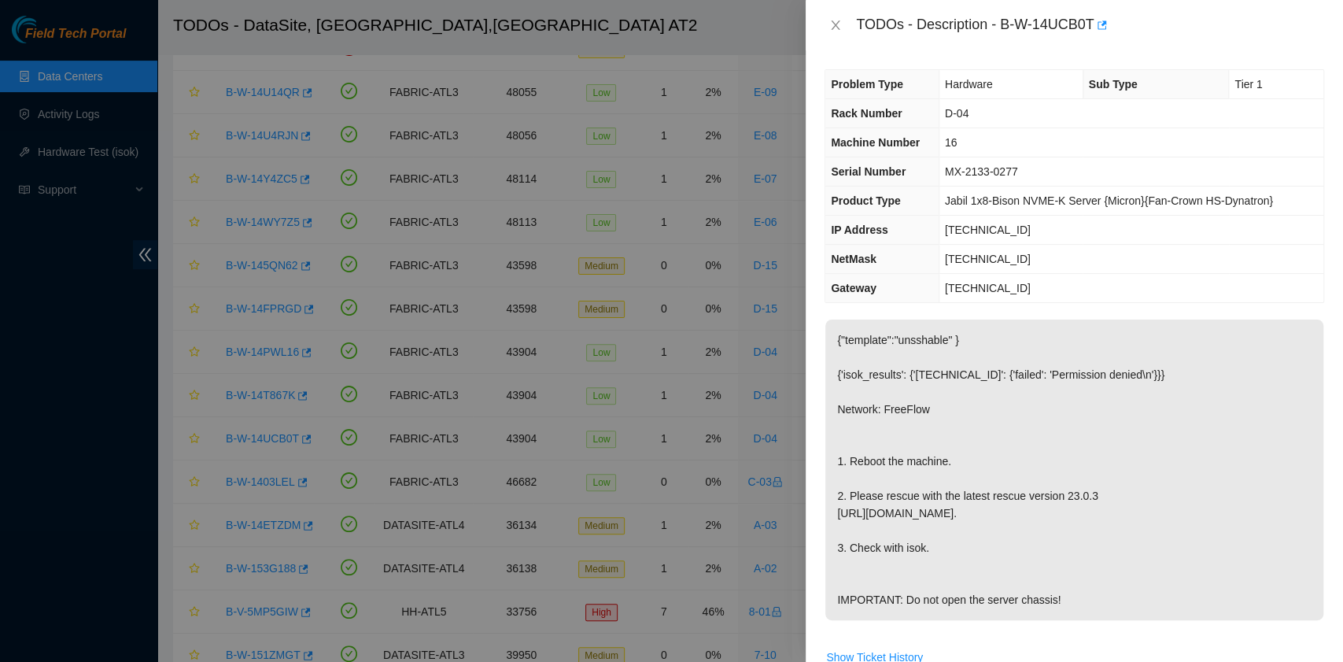
click at [1110, 419] on p "{"template":"unsshable" } {'isok_results': {'23.219.171.147': {'failed': 'Permi…" at bounding box center [1075, 470] width 498 height 301
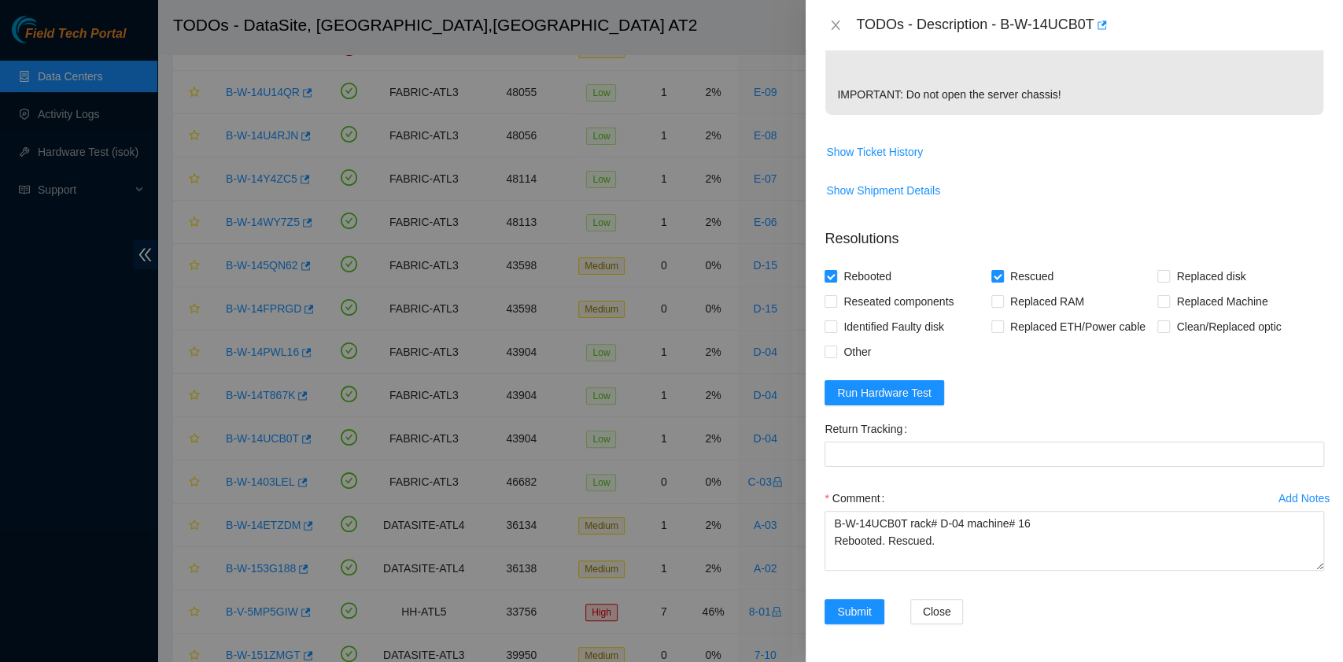
scroll to position [537, 0]
click at [896, 393] on span "Run Hardware Test" at bounding box center [884, 392] width 94 height 17
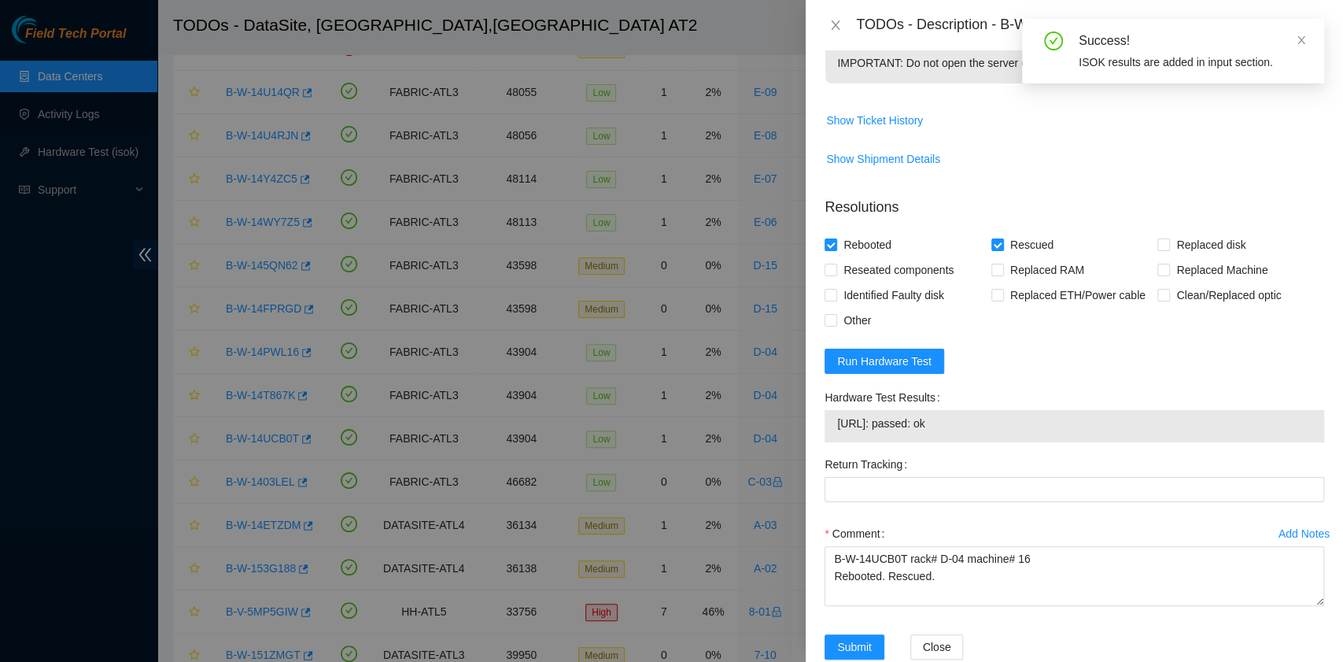
drag, startPoint x: 979, startPoint y: 458, endPoint x: 833, endPoint y: 465, distance: 146.5
click at [833, 442] on div "23.219.171.147: passed: ok" at bounding box center [1075, 426] width 500 height 32
copy tbody "23.219.171.147: passed: ok"
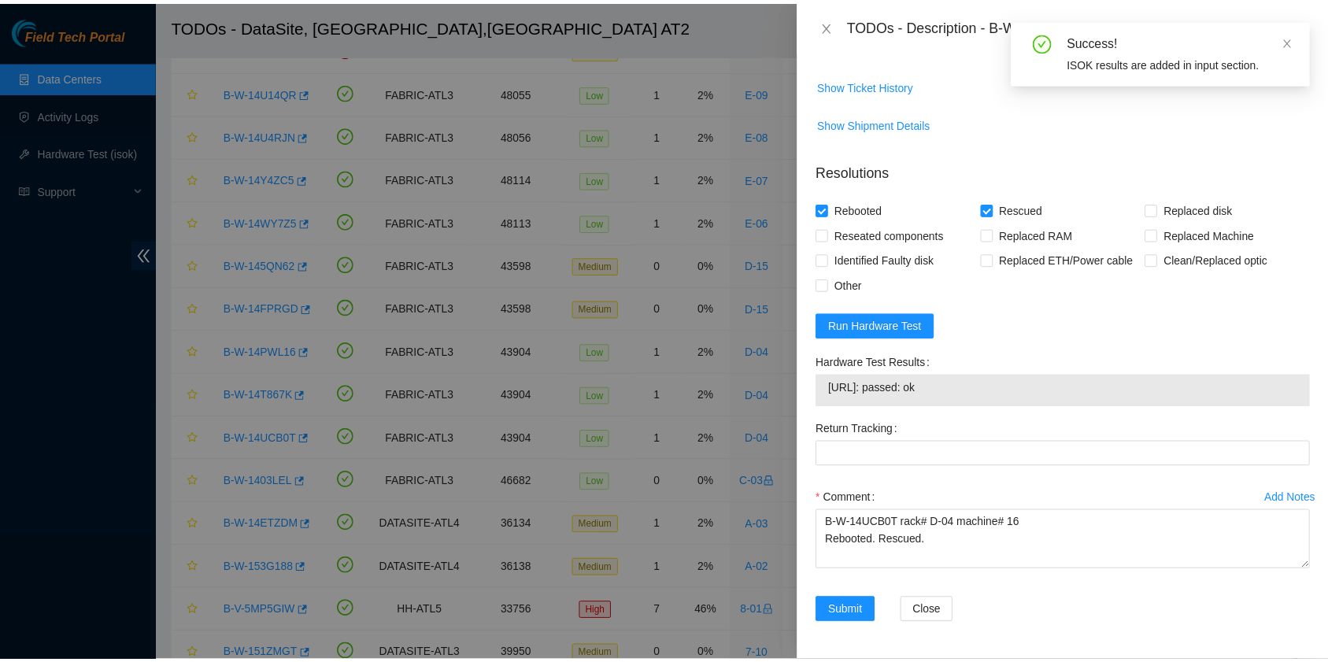
scroll to position [604, 0]
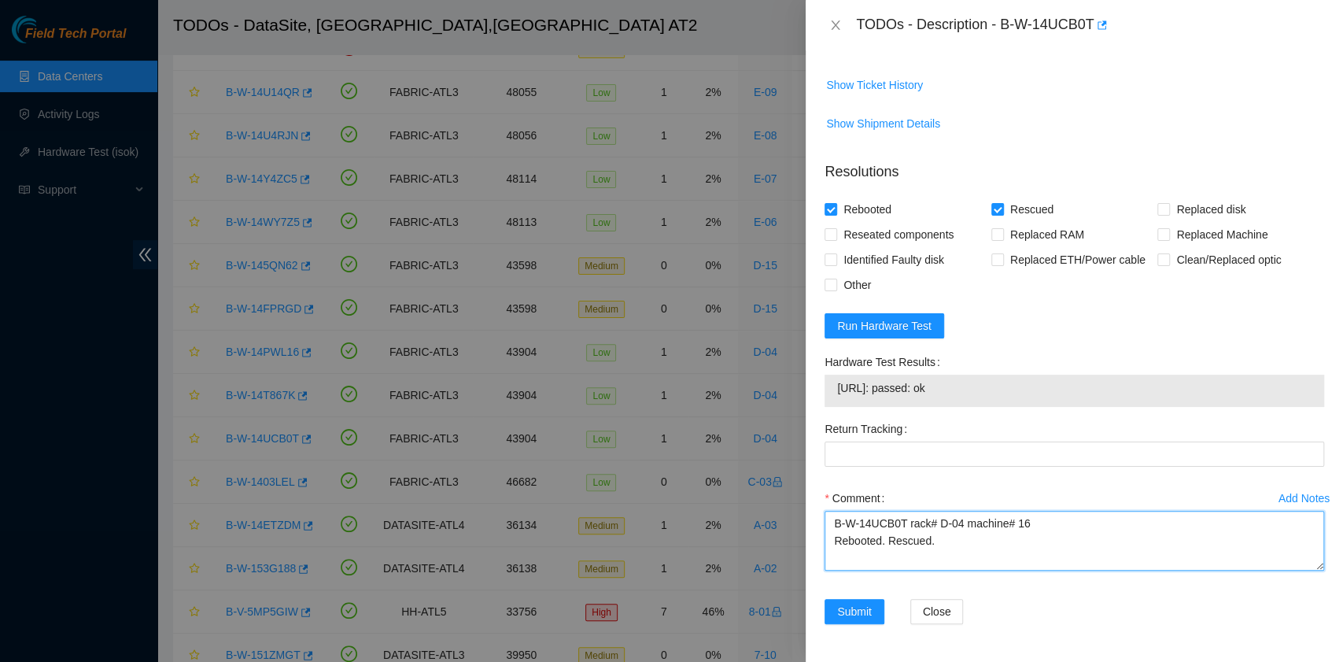
click at [855, 561] on textarea "B-W-14UCB0T rack# D-04 machine# 16 Rebooted. Rescued." at bounding box center [1075, 541] width 500 height 60
paste textarea "23.219.171.147: passed: ok"
type textarea "B-W-14UCB0T rack# D-04 machine# 16 Rebooted. Rescued. 23.219.171.147: passed: ok"
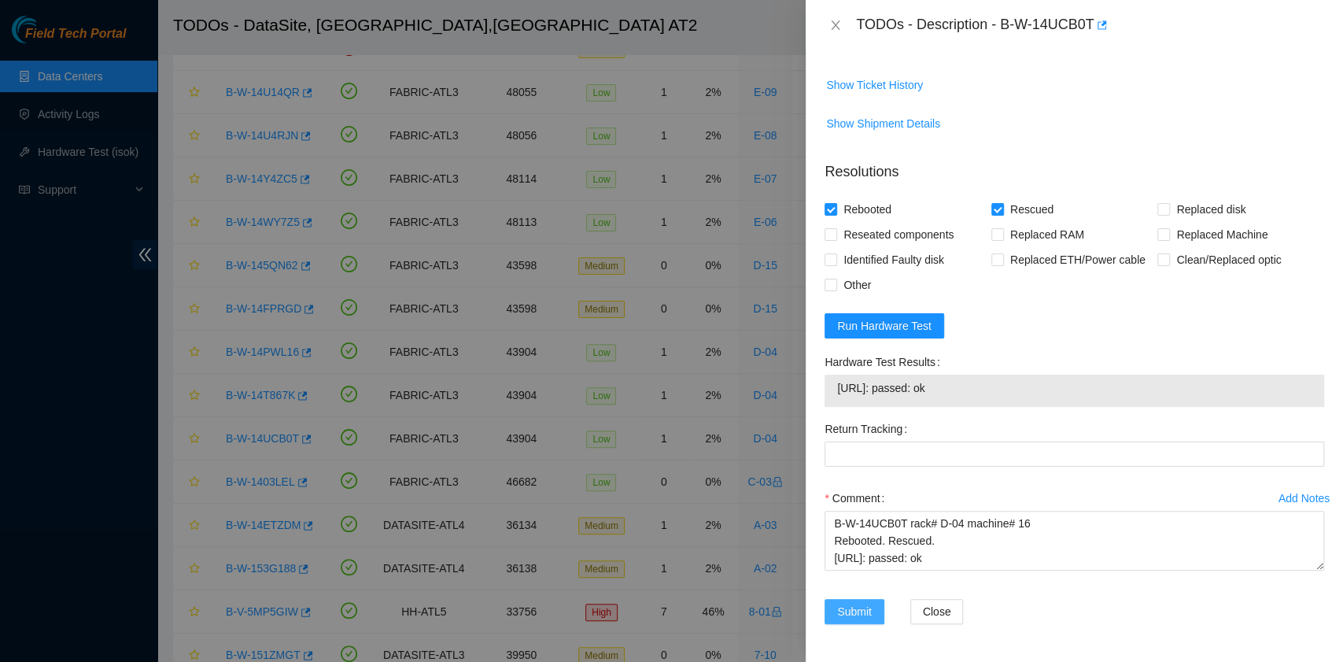
click at [864, 609] on span "Submit" at bounding box center [854, 611] width 35 height 17
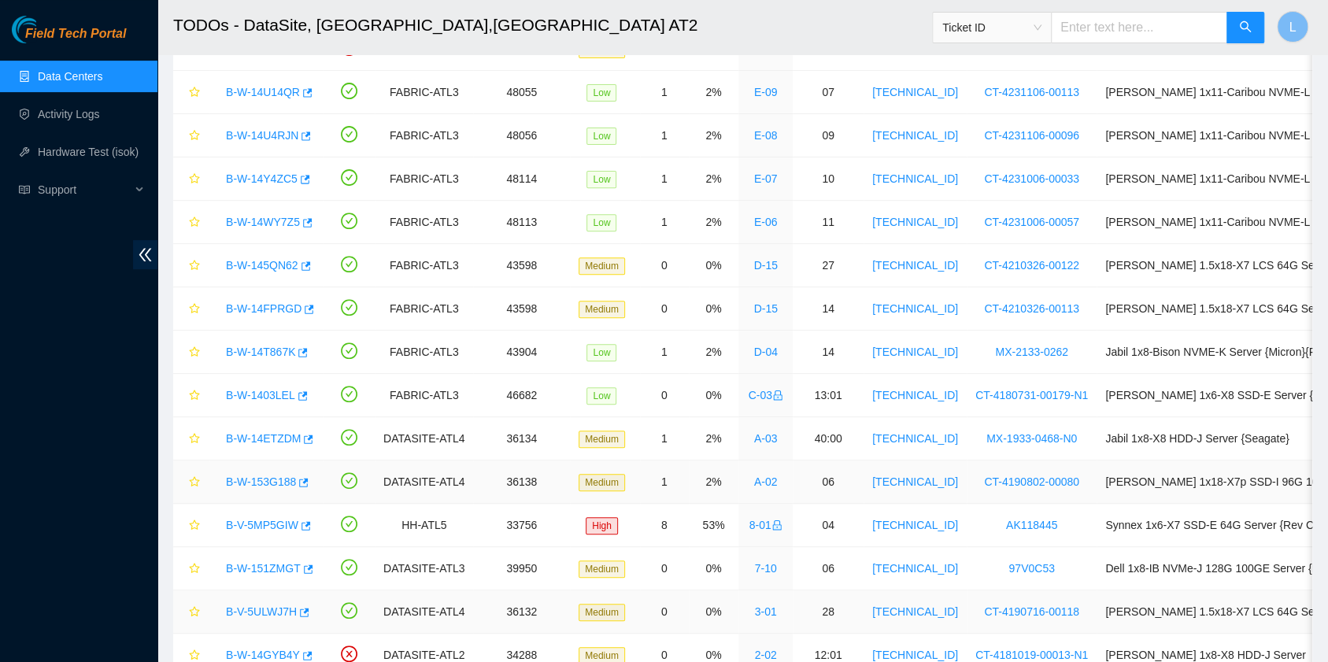
scroll to position [399, 0]
click at [863, 655] on td "[TECHNICAL_ID]" at bounding box center [914, 654] width 103 height 43
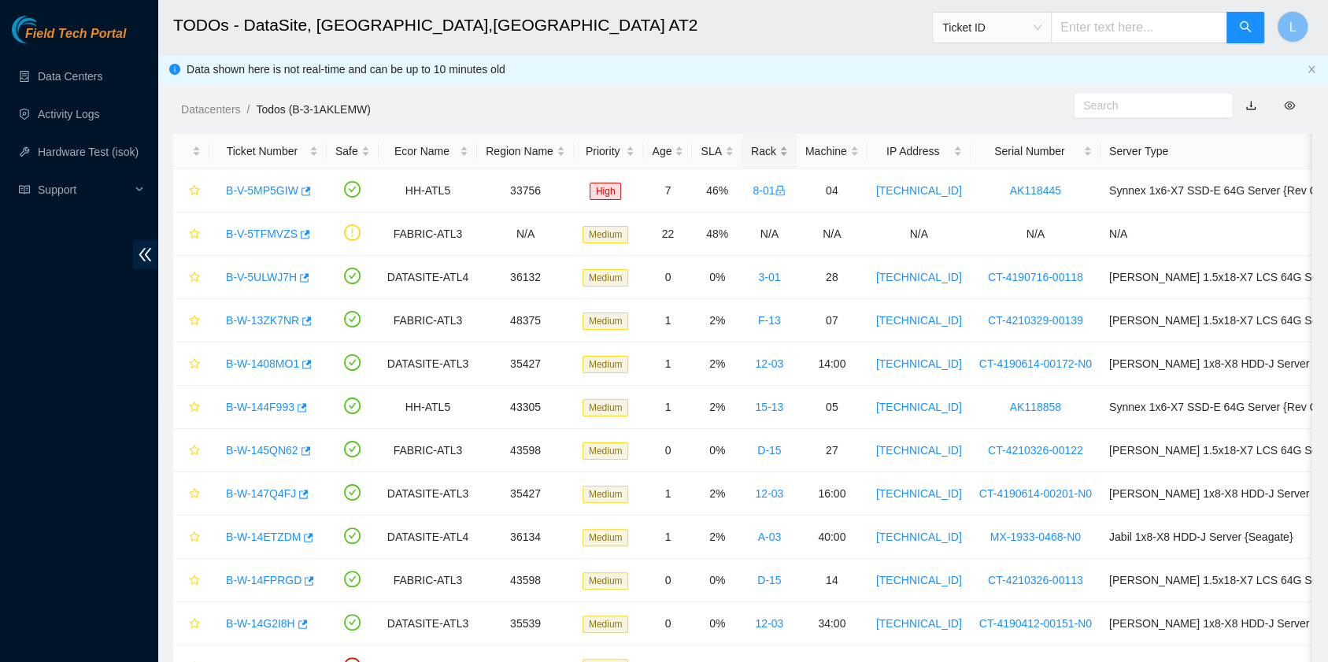
click at [751, 148] on div "Rack" at bounding box center [769, 150] width 37 height 17
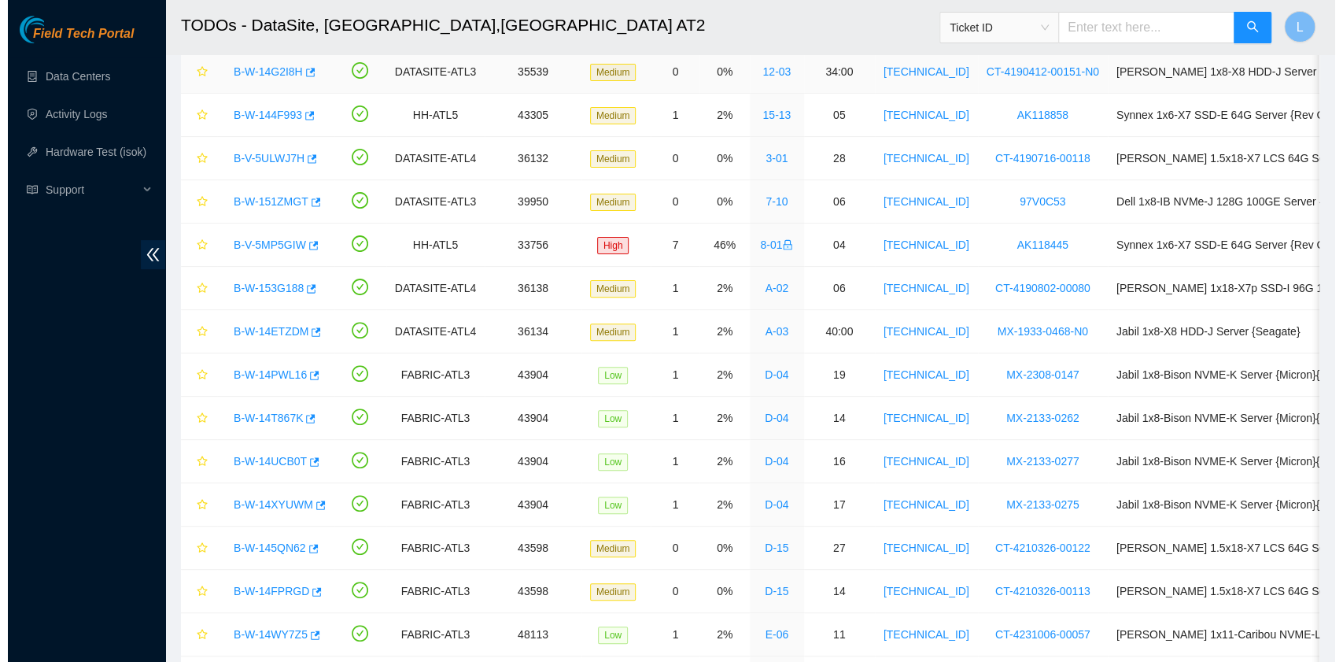
scroll to position [209, 0]
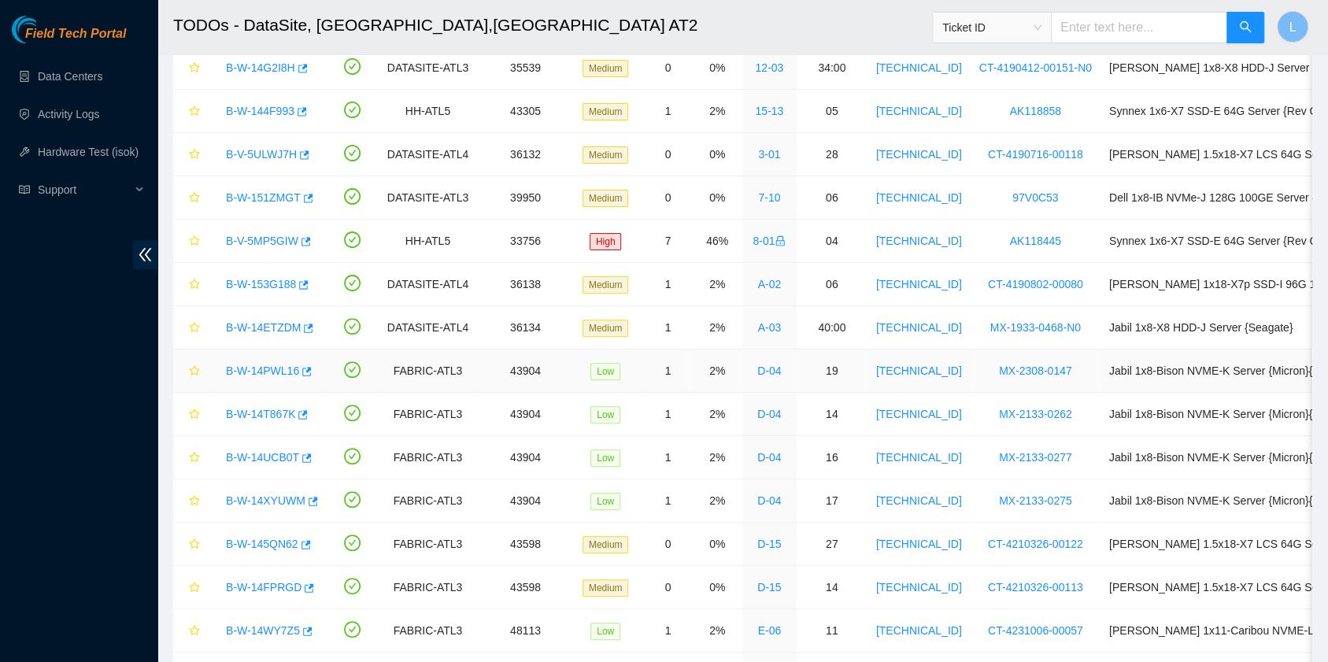
click at [280, 370] on link "B-W-14PWL16" at bounding box center [262, 370] width 73 height 13
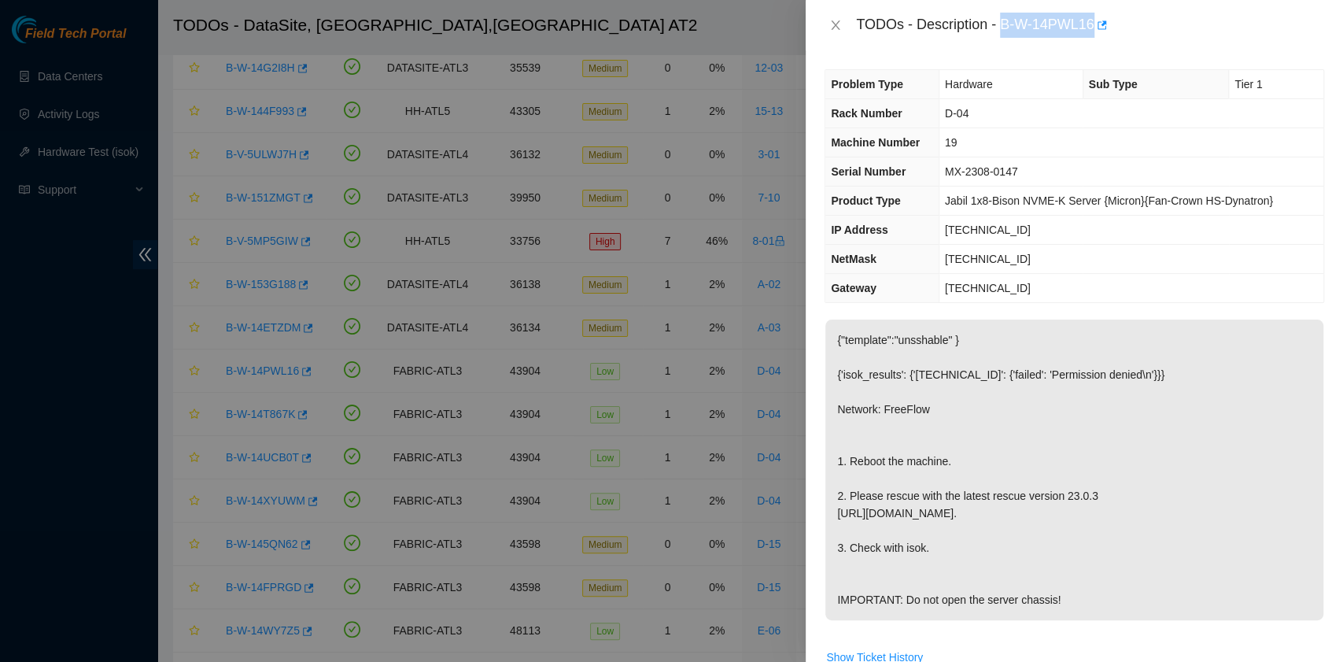
drag, startPoint x: 1002, startPoint y: 27, endPoint x: 1092, endPoint y: 30, distance: 90.6
click at [1092, 30] on div "TODOs - Description - B-W-14PWL16" at bounding box center [1090, 25] width 468 height 25
copy div "B-W-14PWL16"
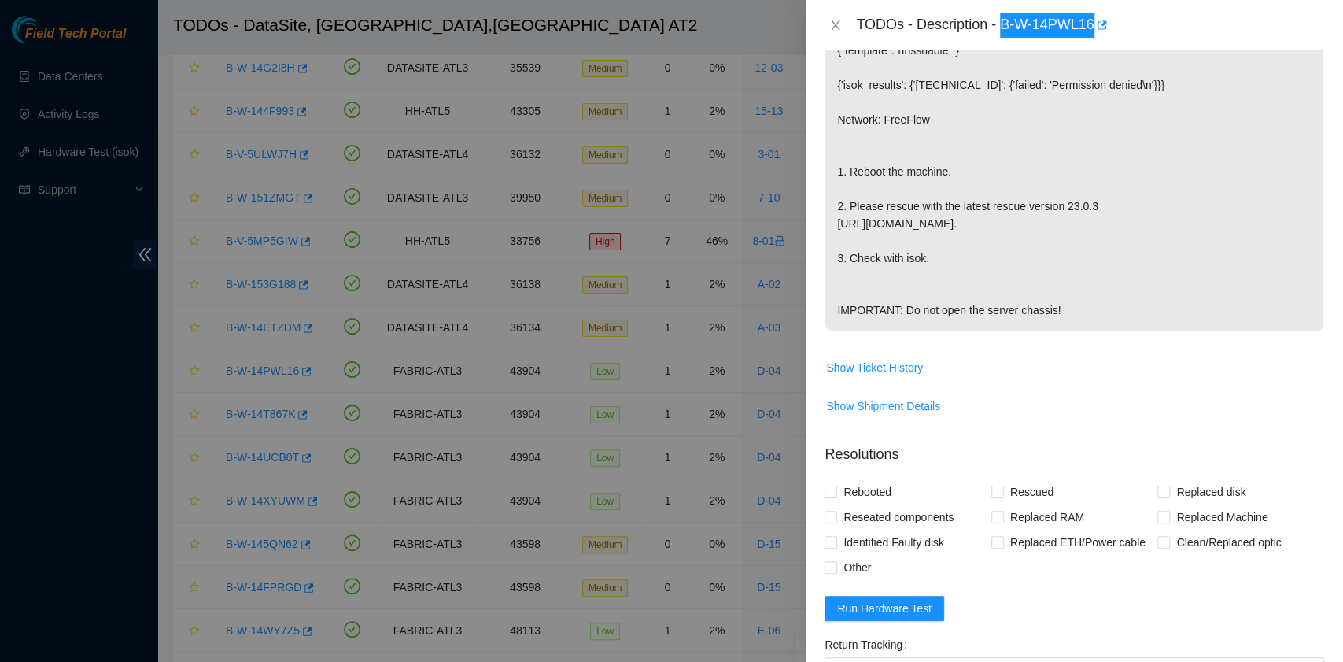
scroll to position [315, 0]
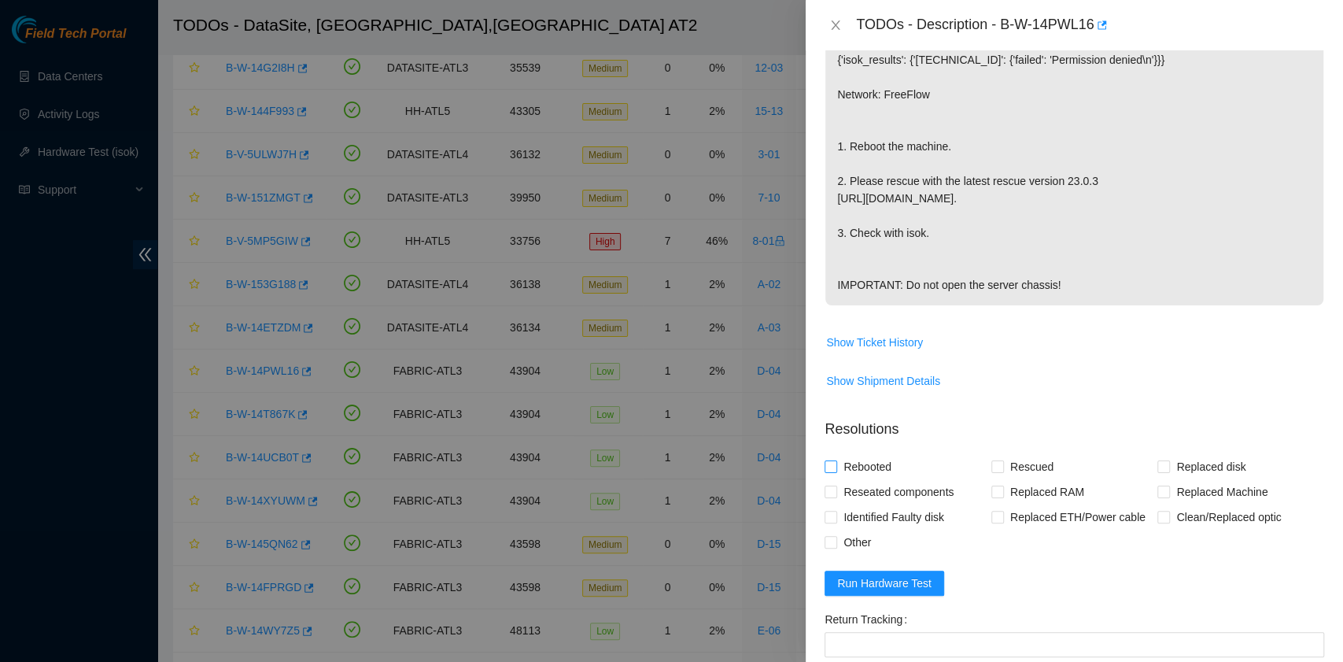
click at [881, 479] on span "Rebooted" at bounding box center [867, 466] width 61 height 25
click at [836, 471] on input "Rebooted" at bounding box center [830, 465] width 11 height 11
checkbox input "true"
click at [995, 471] on input "Rescued" at bounding box center [997, 465] width 11 height 11
checkbox input "true"
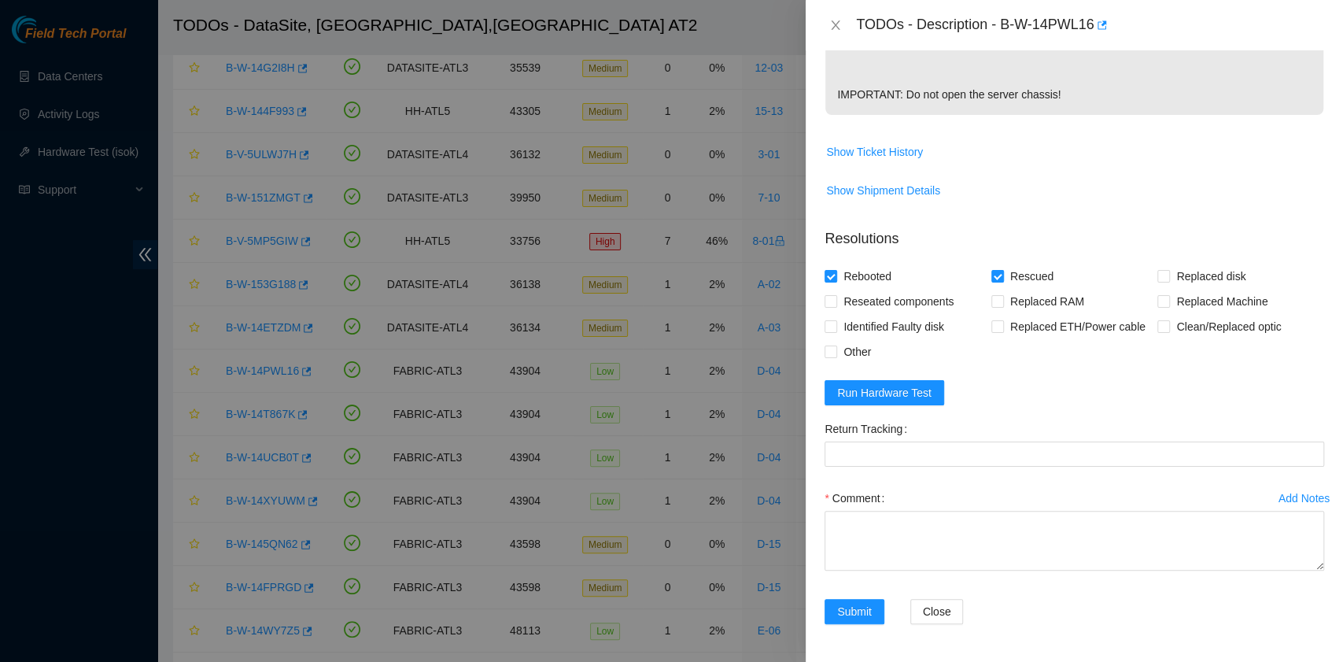
scroll to position [537, 0]
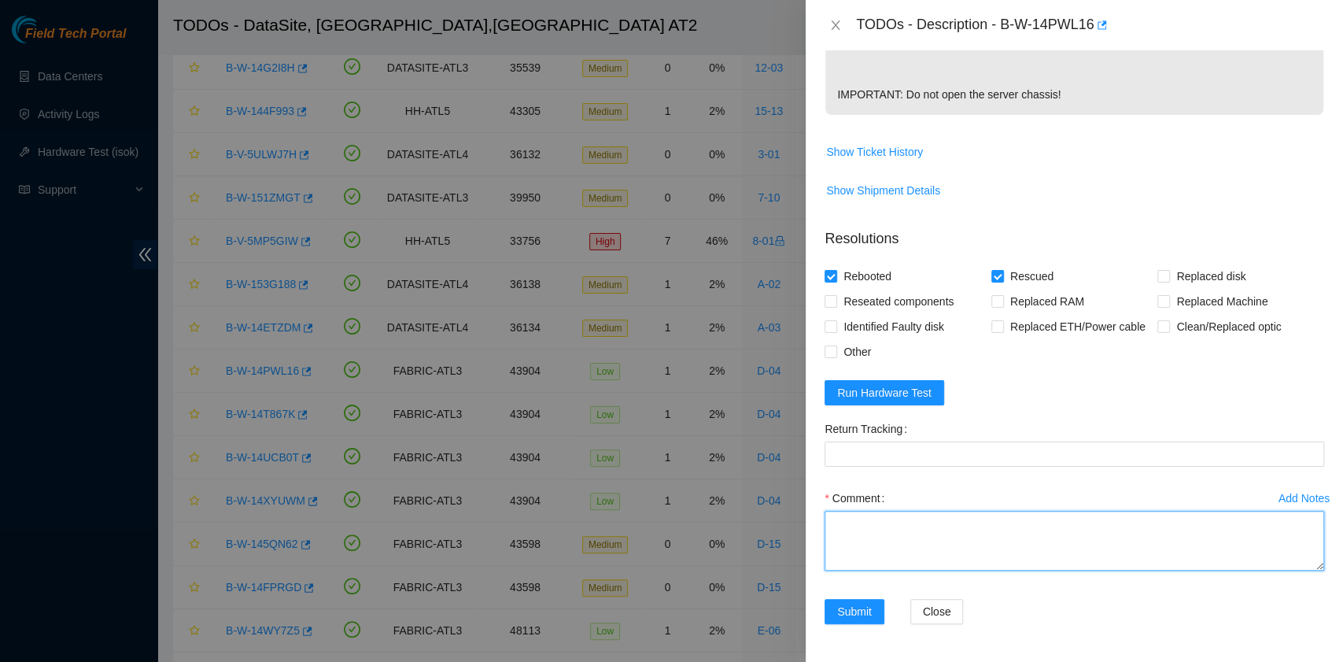
click at [909, 541] on textarea "Comment" at bounding box center [1075, 541] width 500 height 60
paste textarea "B-W-14PWL16 rack# D-04 machine 19 Rebooted. Rescued."
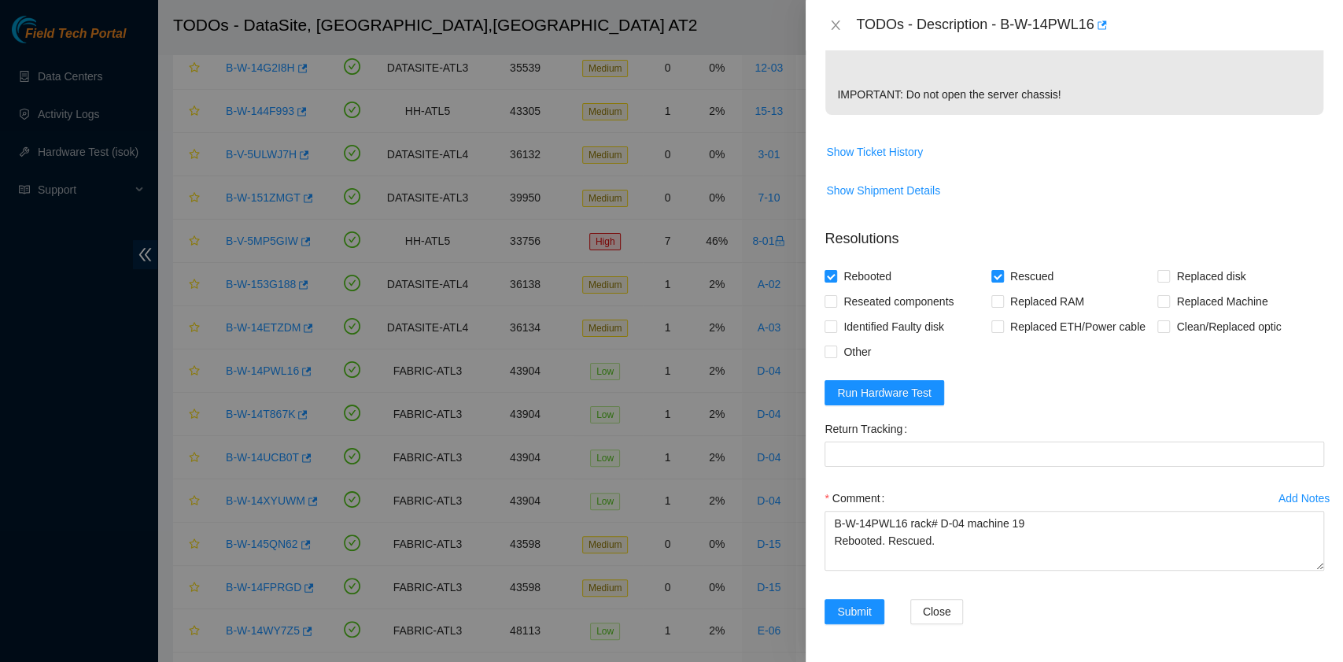
scroll to position [0, 0]
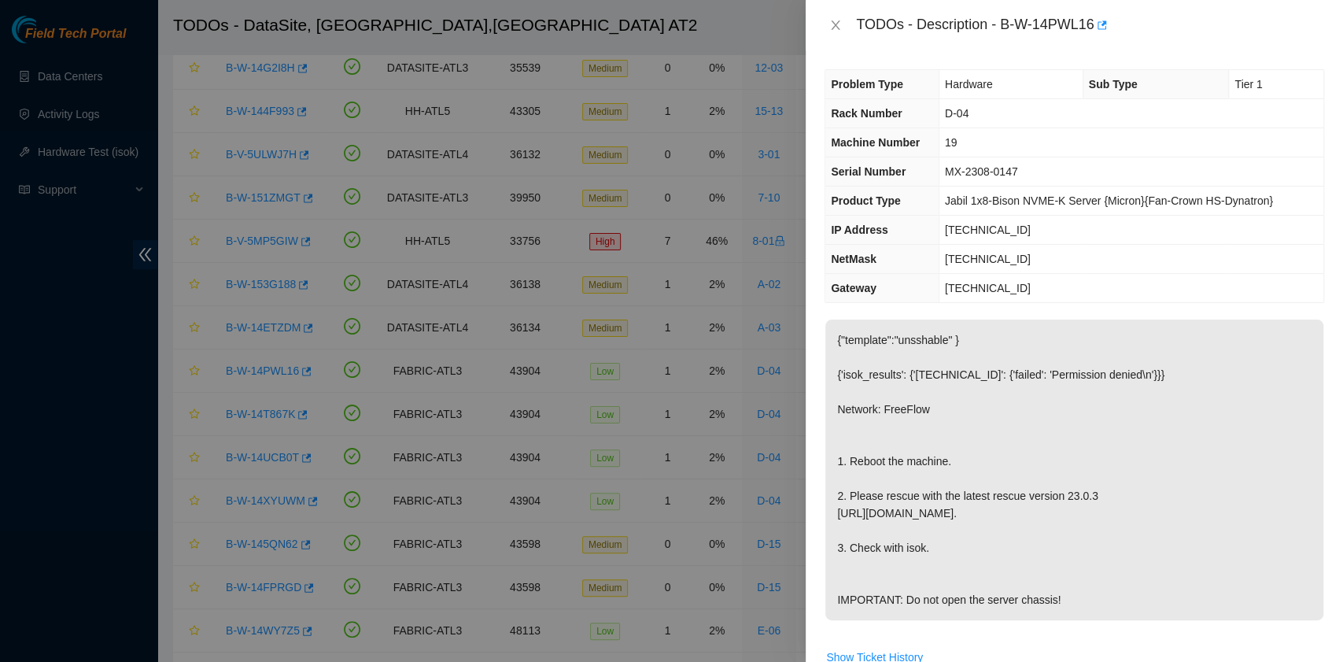
click at [1098, 545] on p "{"template":"unsshable" } {'isok_results': {'[TECHNICAL_ID]': {'failed': 'Permi…" at bounding box center [1075, 470] width 498 height 301
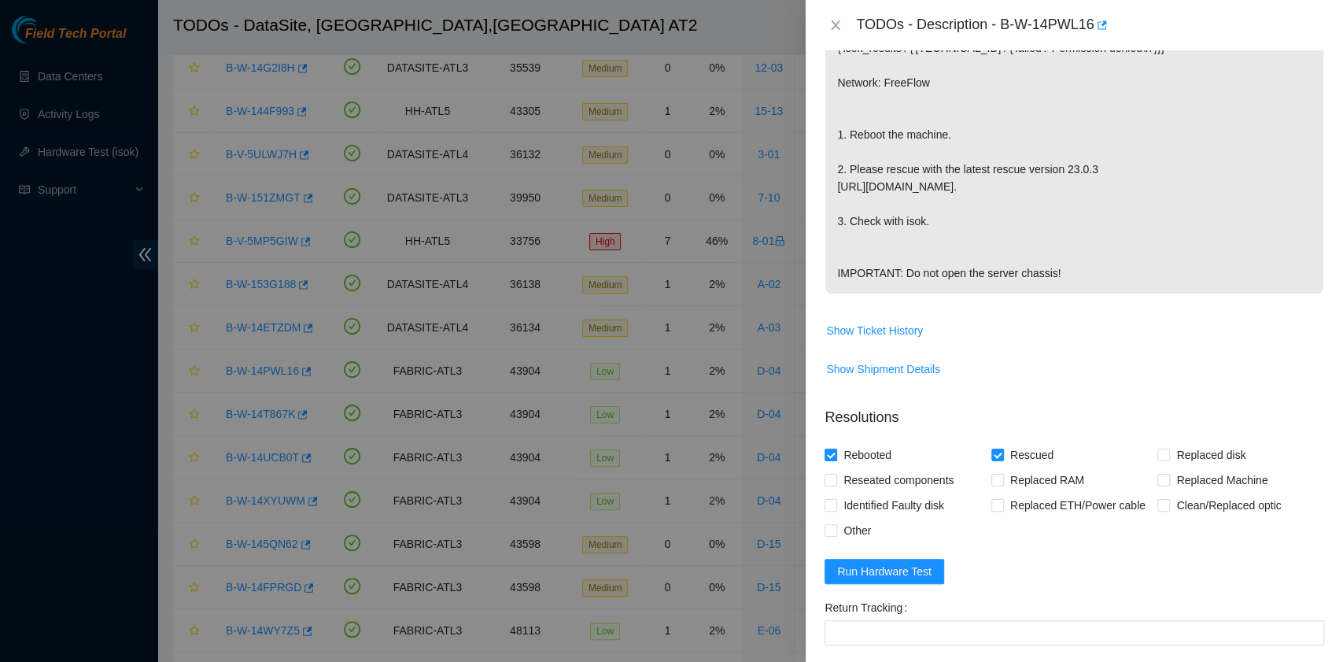
scroll to position [537, 0]
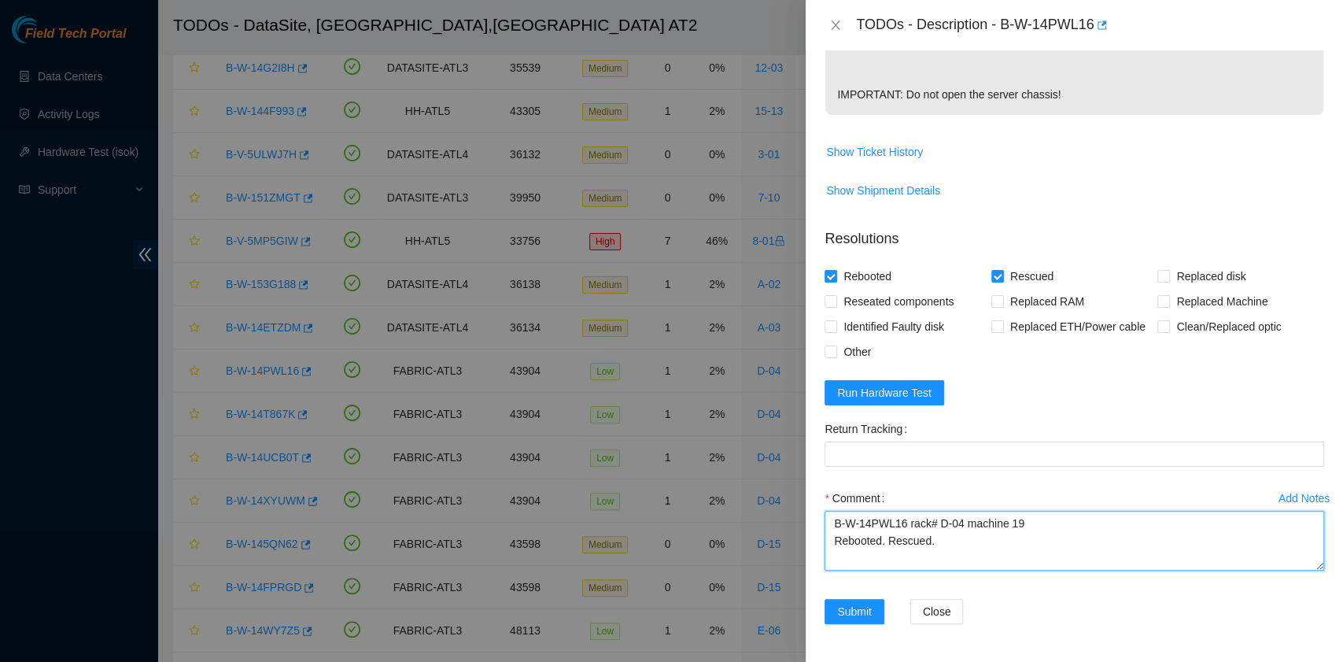
click at [856, 563] on textarea "B-W-14PWL16 rack# D-04 machine 19 Rebooted. Rescued." at bounding box center [1075, 541] width 500 height 60
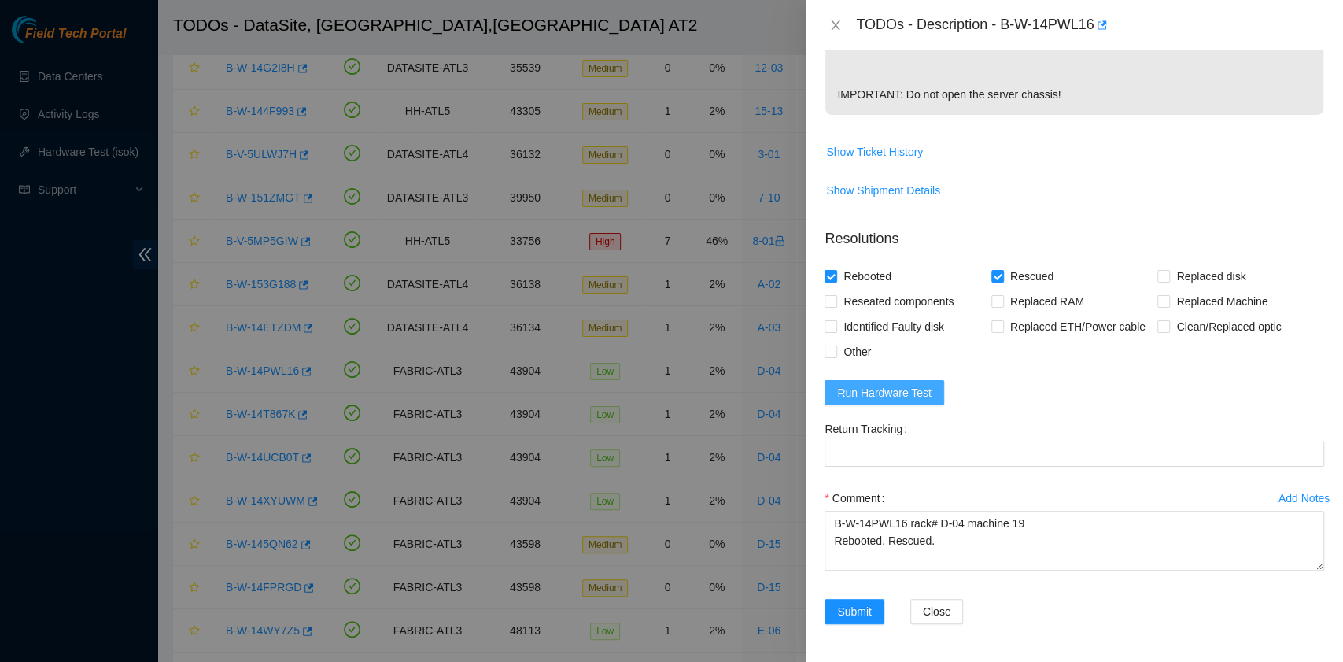
click at [911, 396] on span "Run Hardware Test" at bounding box center [884, 392] width 94 height 17
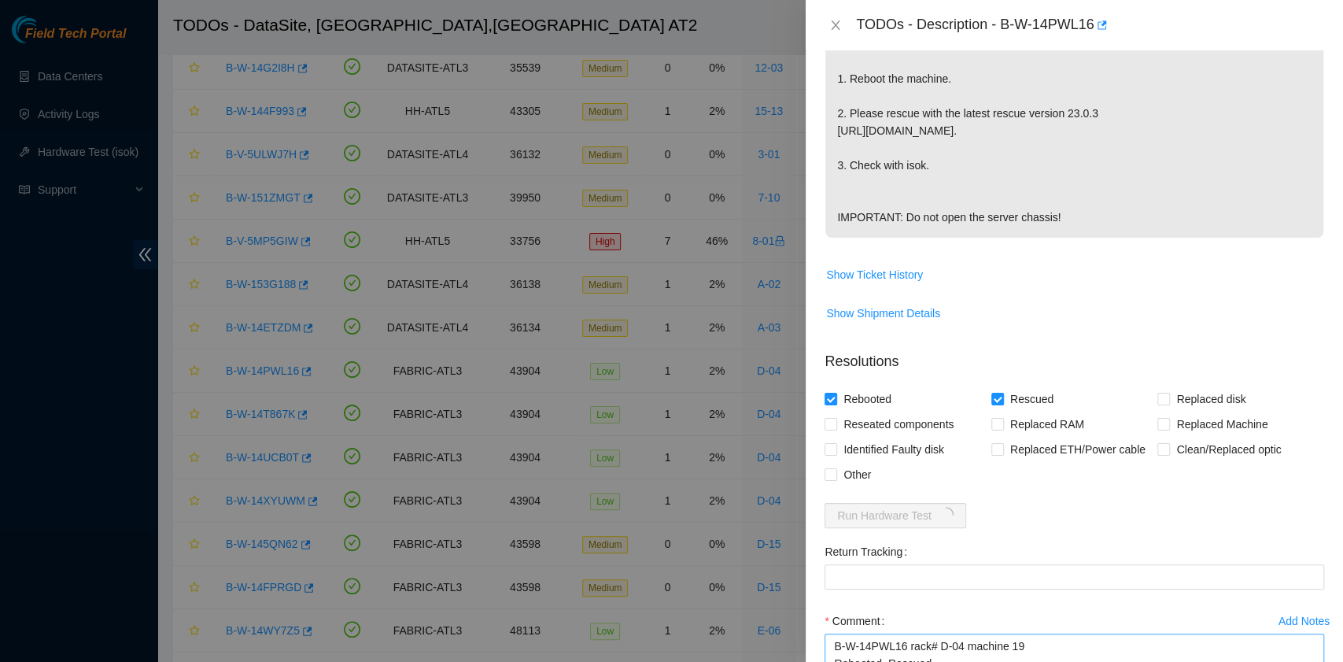
scroll to position [524, 0]
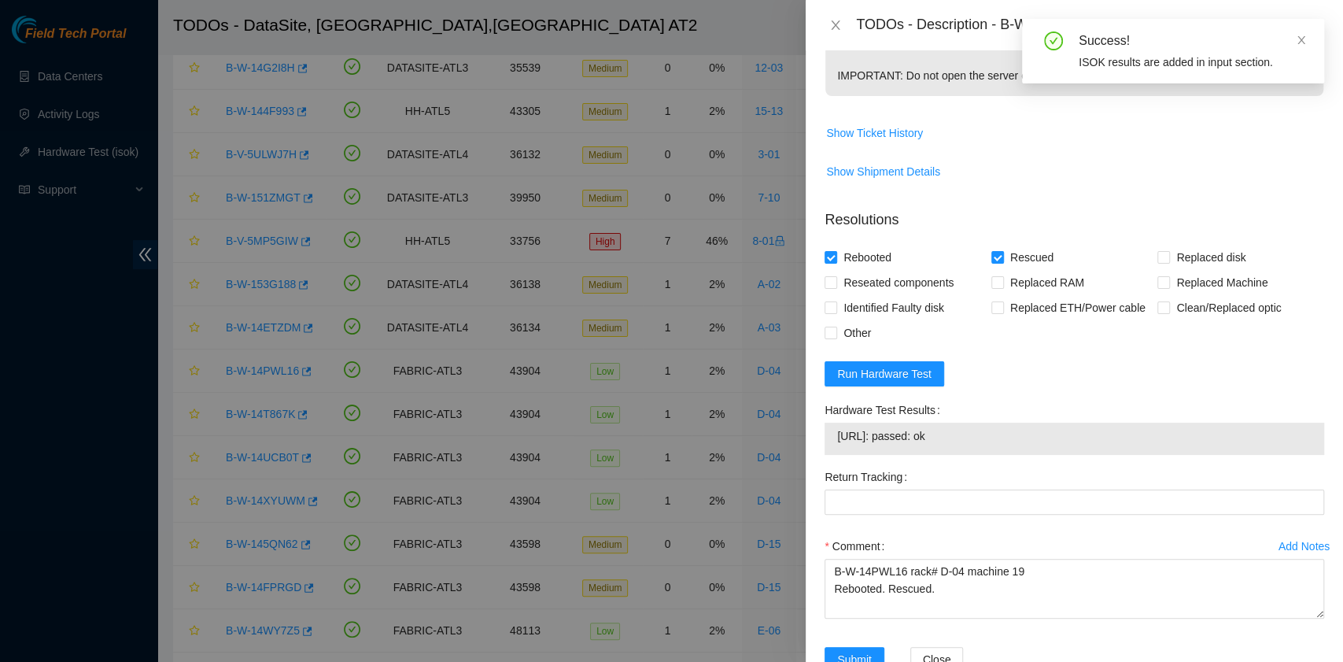
drag, startPoint x: 971, startPoint y: 469, endPoint x: 837, endPoint y: 464, distance: 133.9
click at [837, 445] on span "[URL]: passed: ok" at bounding box center [1074, 435] width 475 height 17
copy span "[URL]: passed: ok"
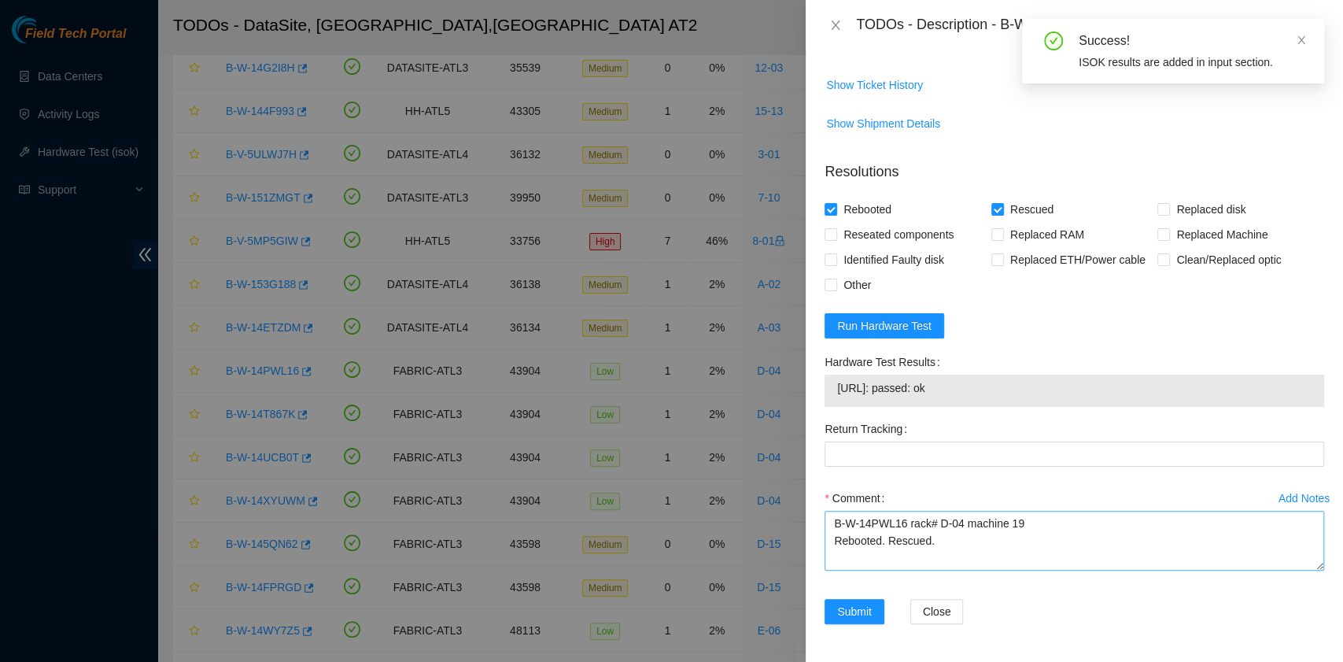
scroll to position [604, 0]
click at [855, 563] on textarea "B-W-14PWL16 rack# D-04 machine 19 Rebooted. Rescued." at bounding box center [1075, 541] width 500 height 60
paste textarea "[URL]: passed: ok"
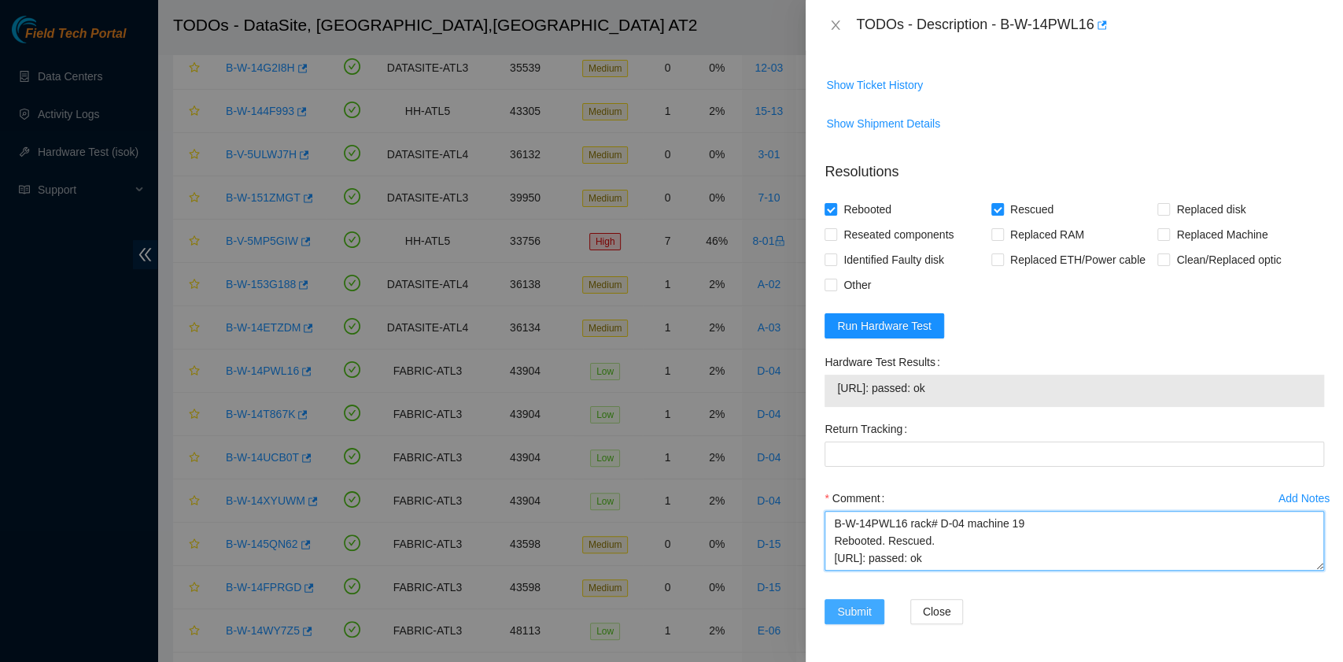
type textarea "B-W-14PWL16 rack# D-04 machine 19 Rebooted. Rescued. [URL]: passed: ok"
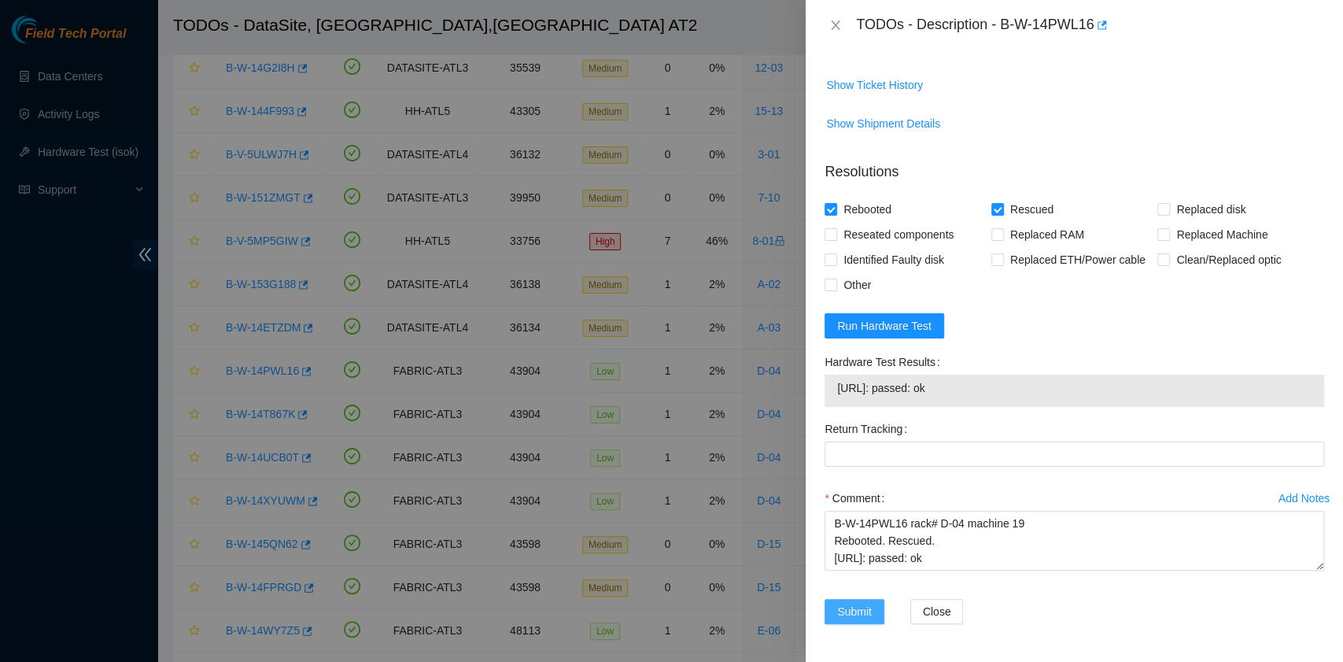
click at [851, 607] on span "Submit" at bounding box center [854, 611] width 35 height 17
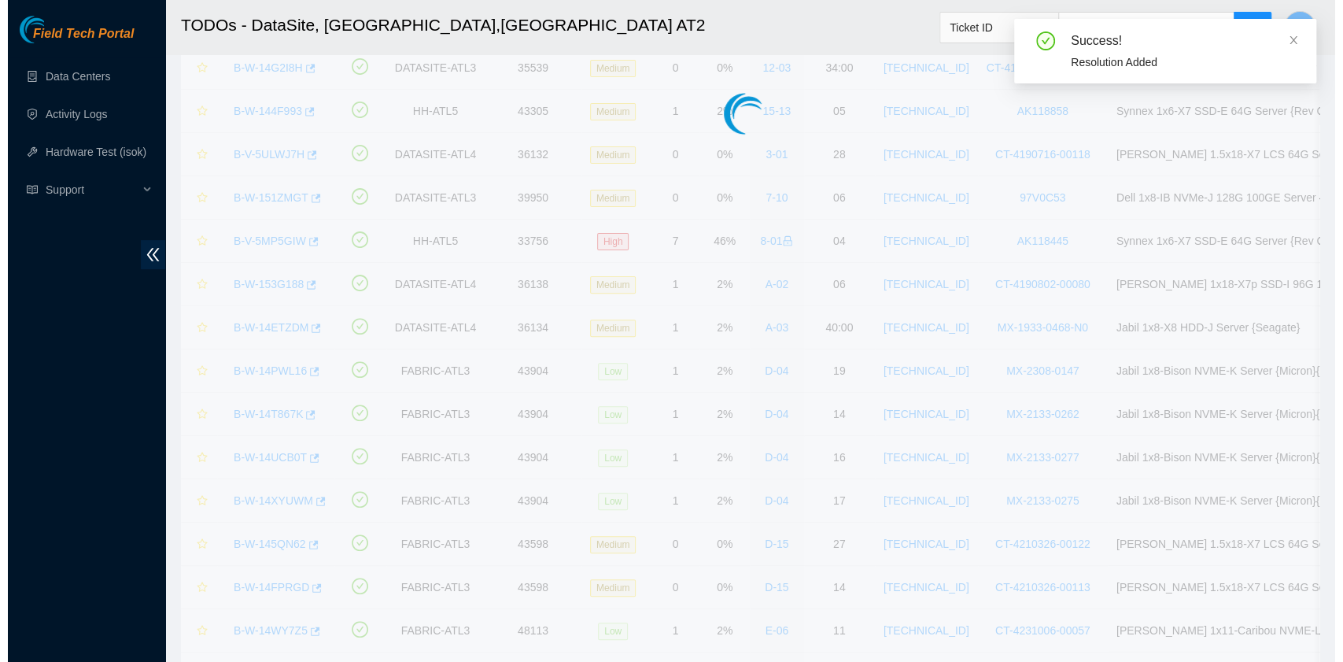
scroll to position [399, 0]
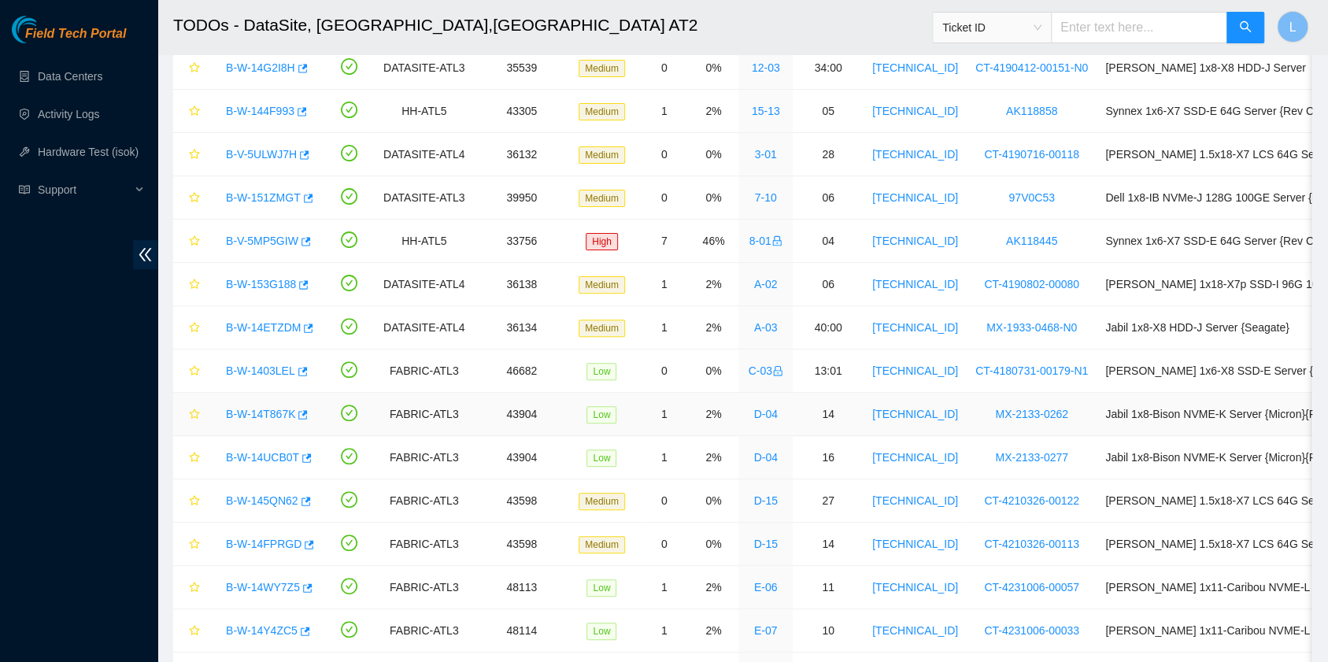
click at [236, 408] on link "B-W-14T867K" at bounding box center [260, 414] width 69 height 13
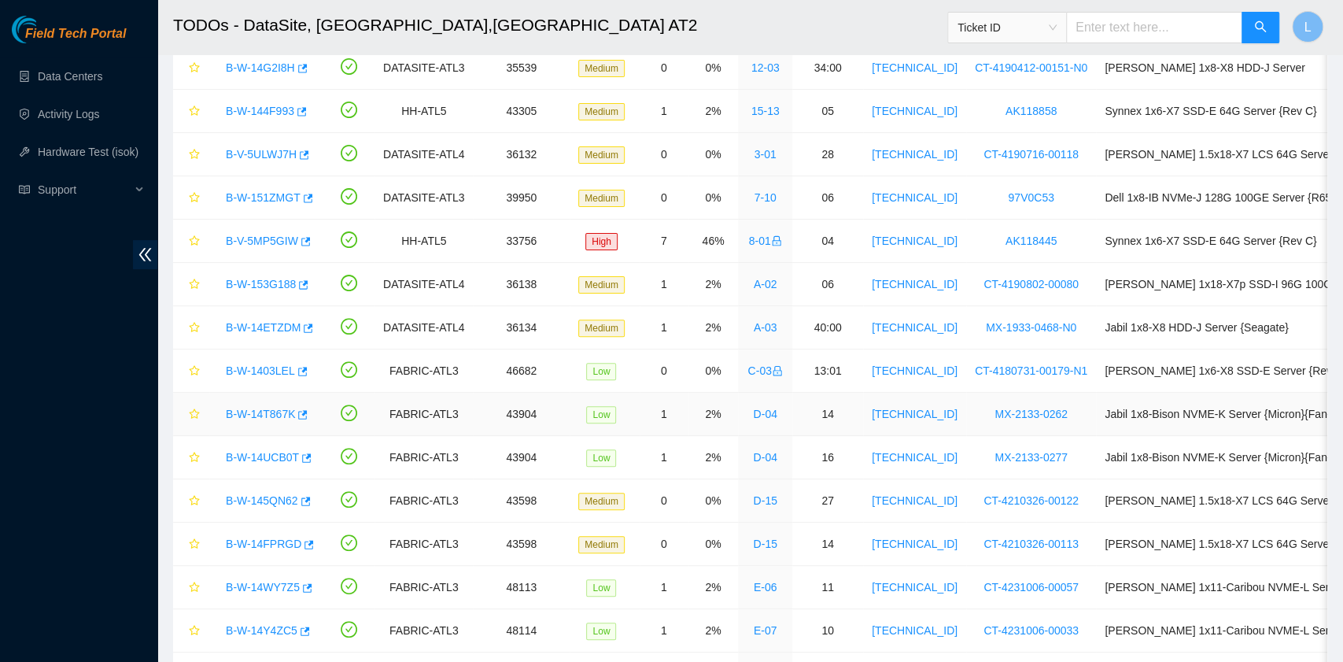
scroll to position [537, 0]
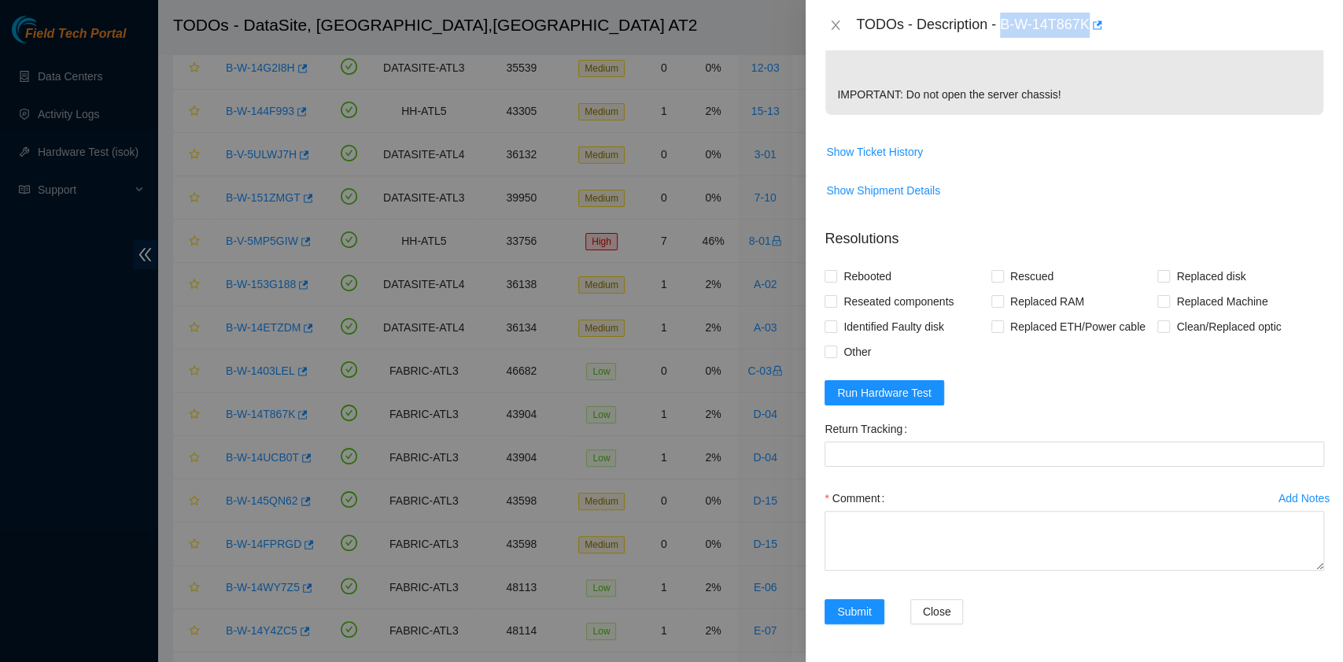
drag, startPoint x: 1006, startPoint y: 25, endPoint x: 1087, endPoint y: 31, distance: 81.3
click at [1087, 31] on div "TODOs - Description - B-W-14T867K" at bounding box center [1090, 25] width 468 height 25
copy div "B-W-14T867K"
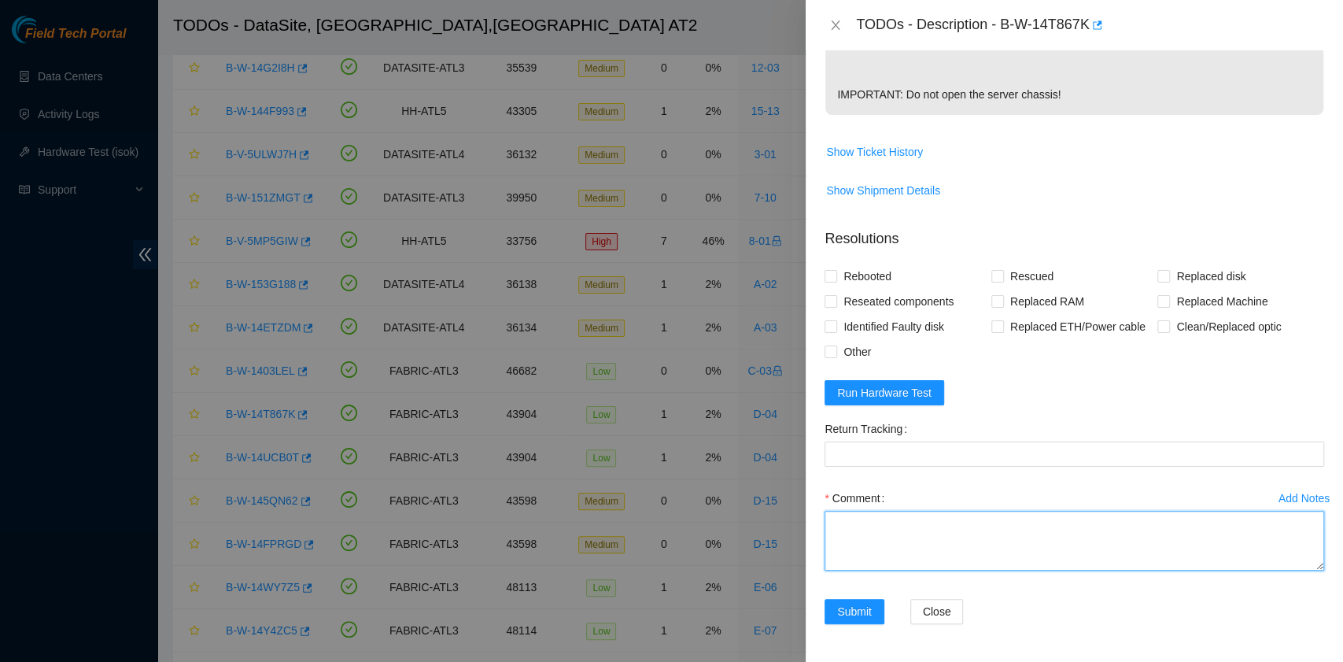
click at [938, 545] on textarea "Comment" at bounding box center [1075, 541] width 500 height 60
paste textarea "B-W-14T867K rack# D-04 machine# 14 Rebooted. Rescued."
type textarea "B-W-14T867K rack# D-04 machine# 14 Rebooted. Rescued."
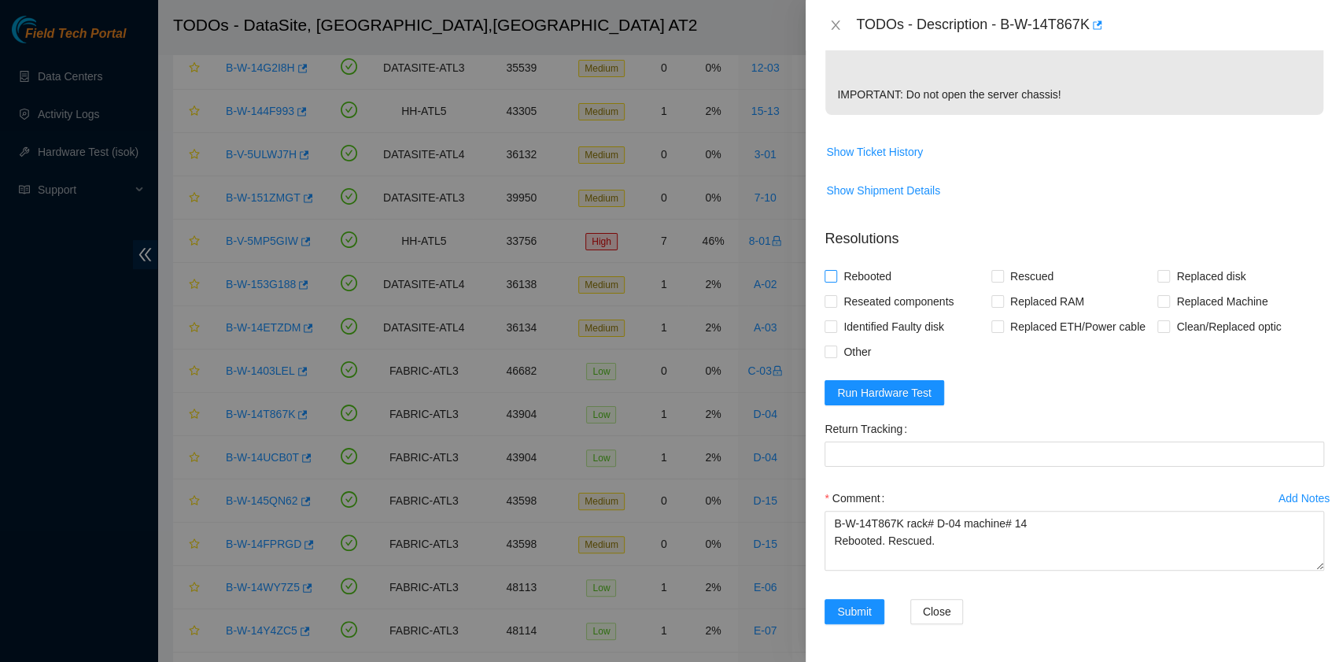
click at [872, 274] on span "Rebooted" at bounding box center [867, 276] width 61 height 25
click at [836, 274] on input "Rebooted" at bounding box center [830, 275] width 11 height 11
checkbox input "true"
click at [992, 279] on input "Rescued" at bounding box center [997, 275] width 11 height 11
checkbox input "true"
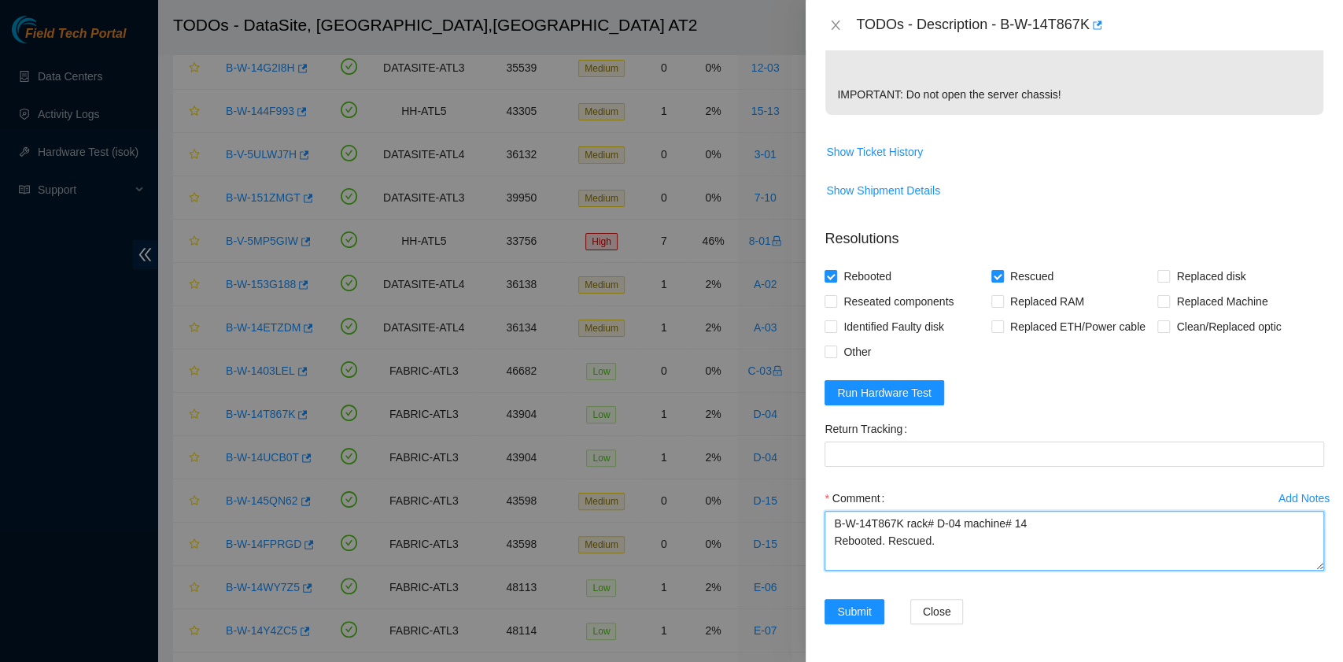
click at [857, 556] on textarea "B-W-14T867K rack# D-04 machine# 14 Rebooted. Rescued." at bounding box center [1075, 541] width 500 height 60
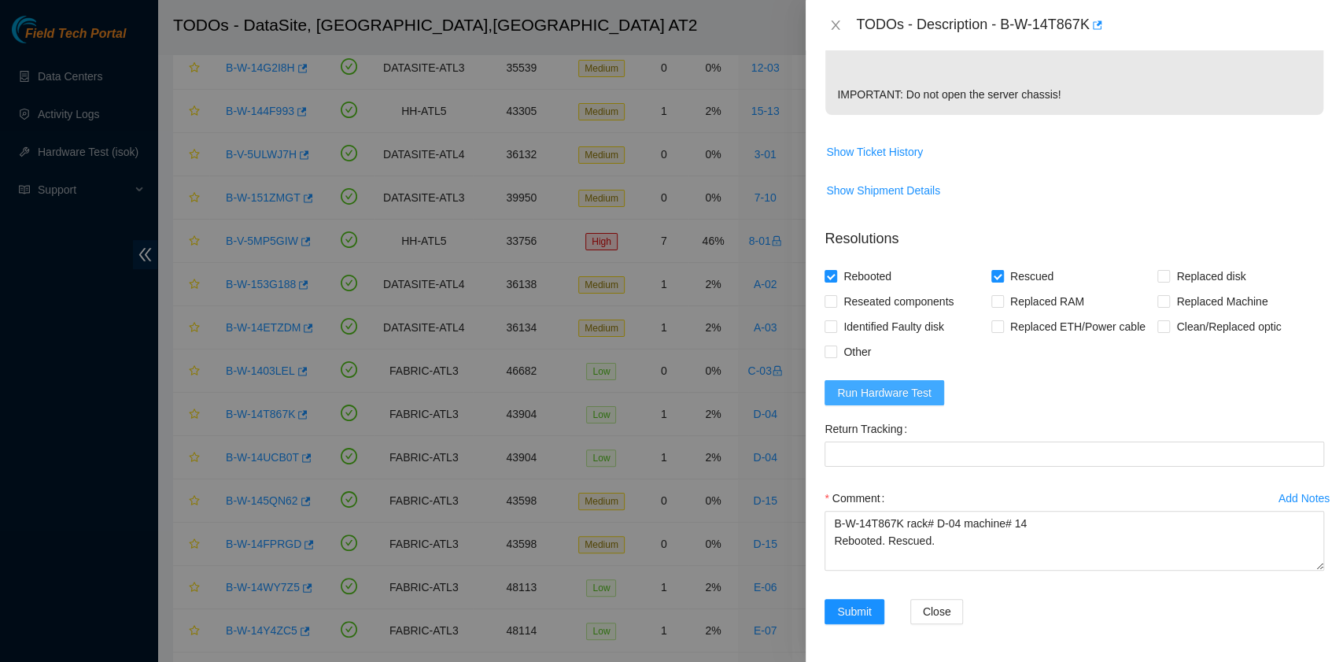
click at [899, 392] on span "Run Hardware Test" at bounding box center [884, 392] width 94 height 17
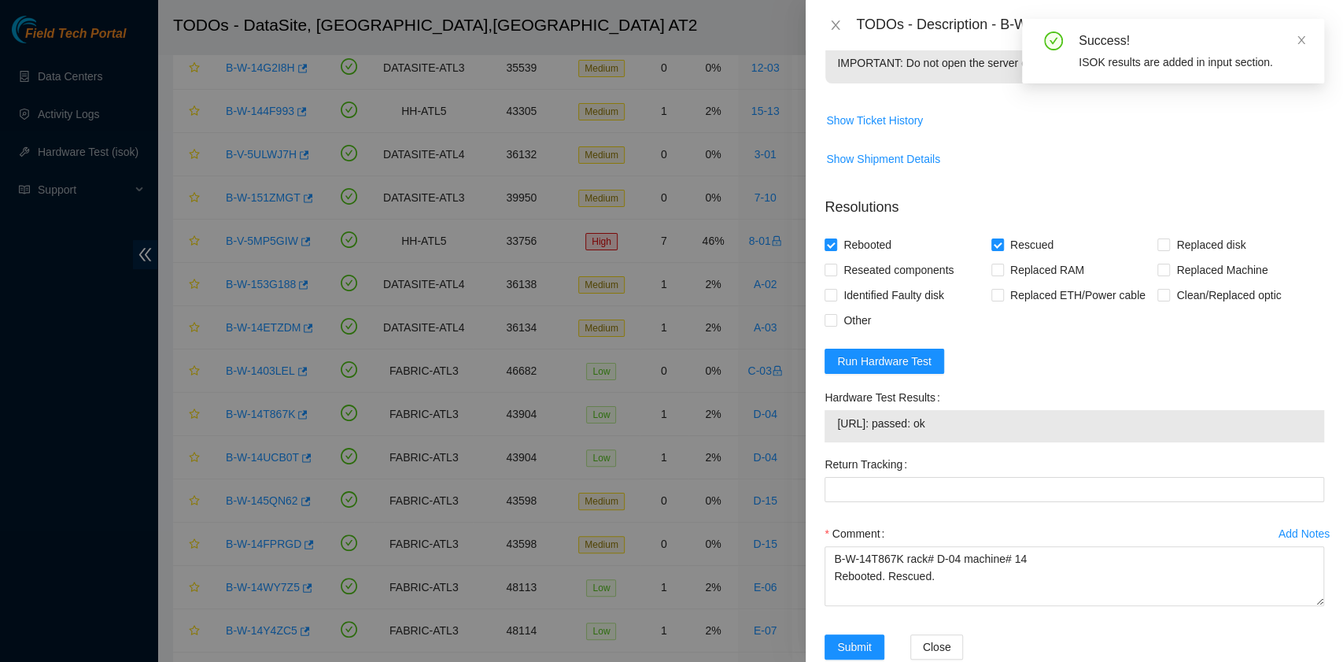
drag, startPoint x: 990, startPoint y: 464, endPoint x: 833, endPoint y: 464, distance: 157.4
click at [833, 442] on div "23.219.171.145: passed: ok" at bounding box center [1075, 426] width 500 height 32
copy tbody "23.219.171.145: passed: ok"
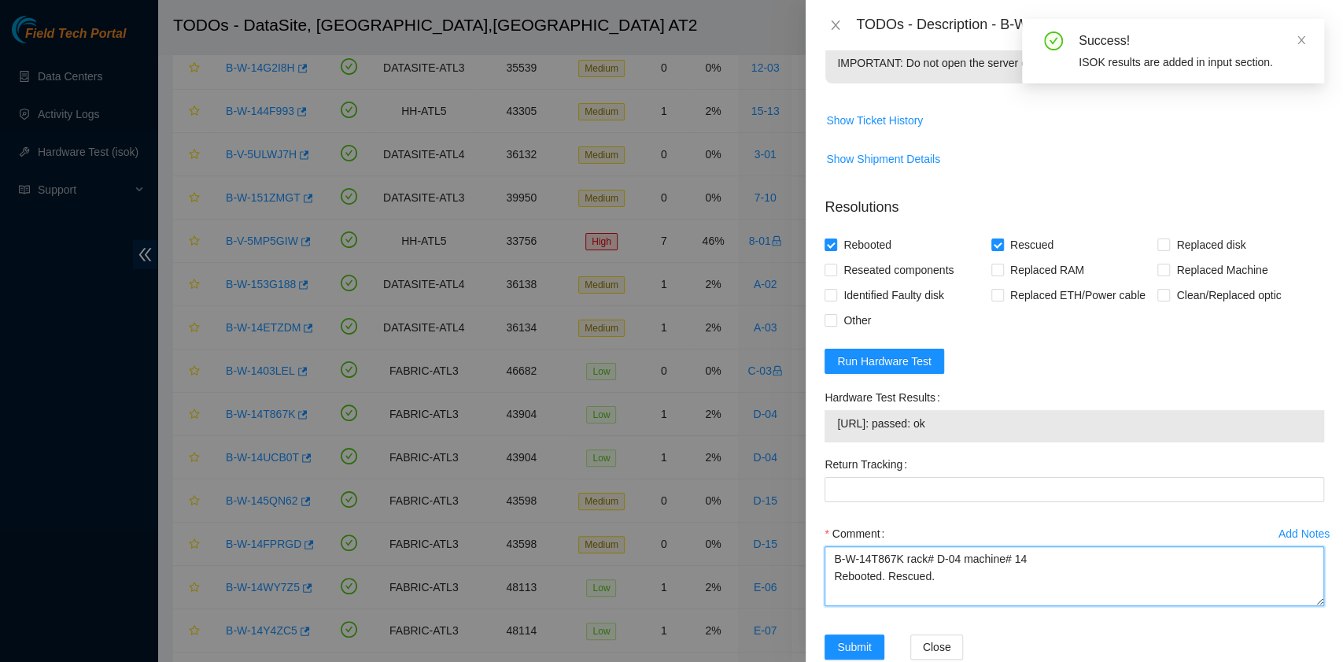
click at [856, 606] on textarea "B-W-14T867K rack# D-04 machine# 14 Rebooted. Rescued." at bounding box center [1075, 576] width 500 height 60
paste textarea "23.219.171.145: passed: ok"
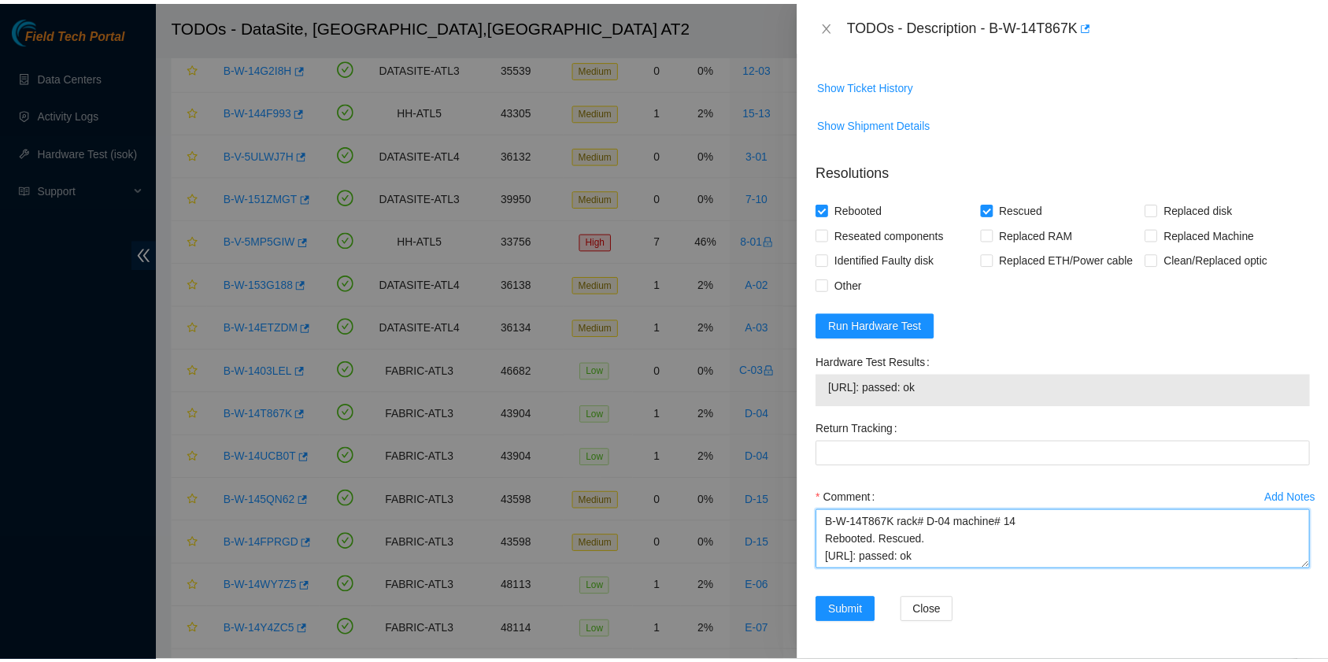
scroll to position [604, 0]
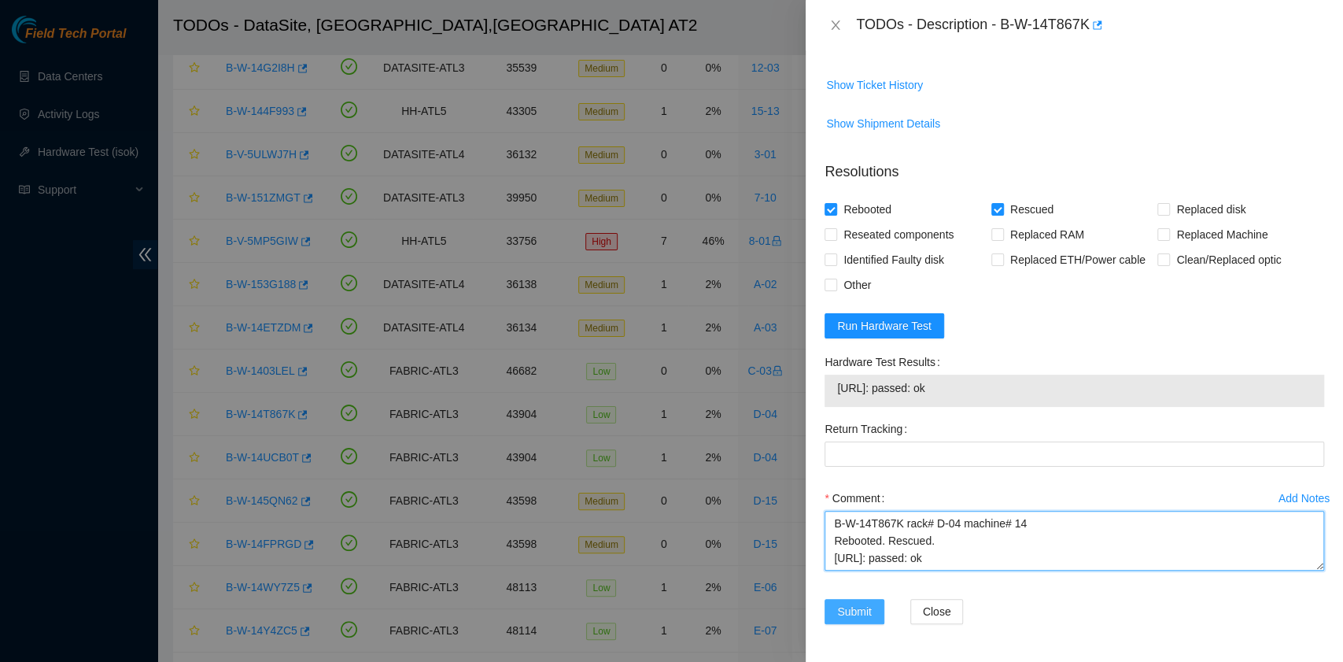
type textarea "B-W-14T867K rack# D-04 machine# 14 Rebooted. Rescued. 23.219.171.145: passed: ok"
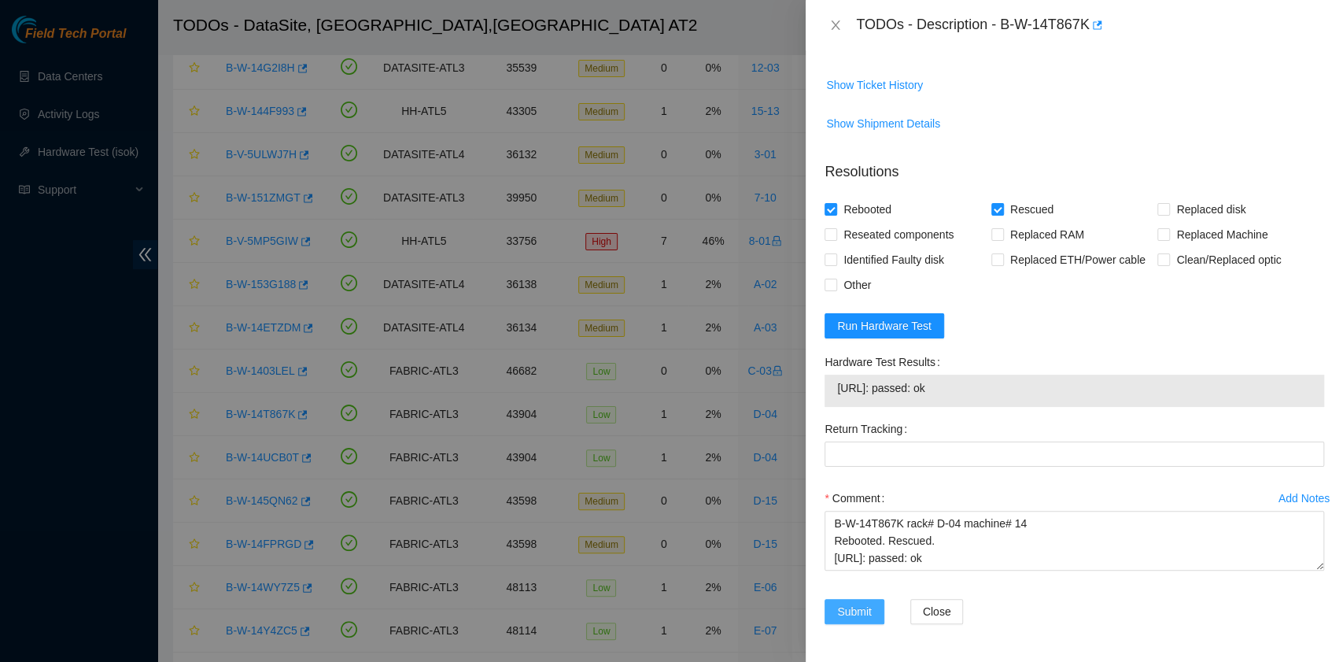
click at [860, 611] on span "Submit" at bounding box center [854, 611] width 35 height 17
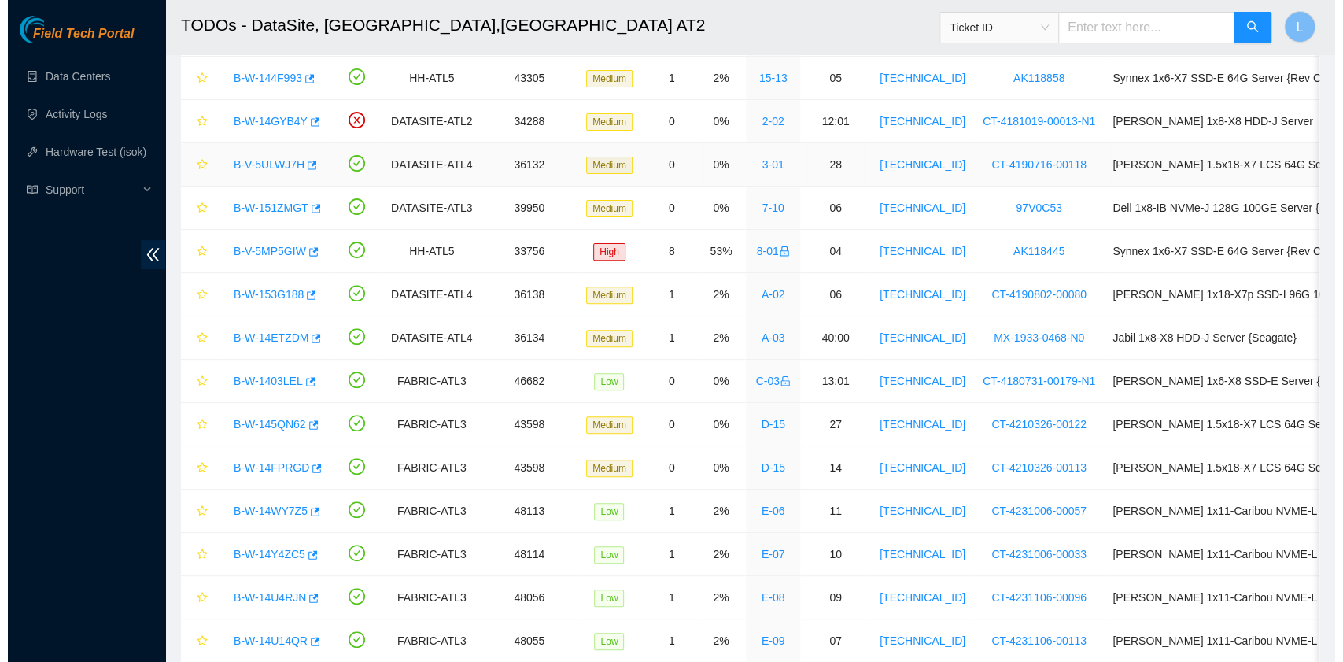
scroll to position [315, 0]
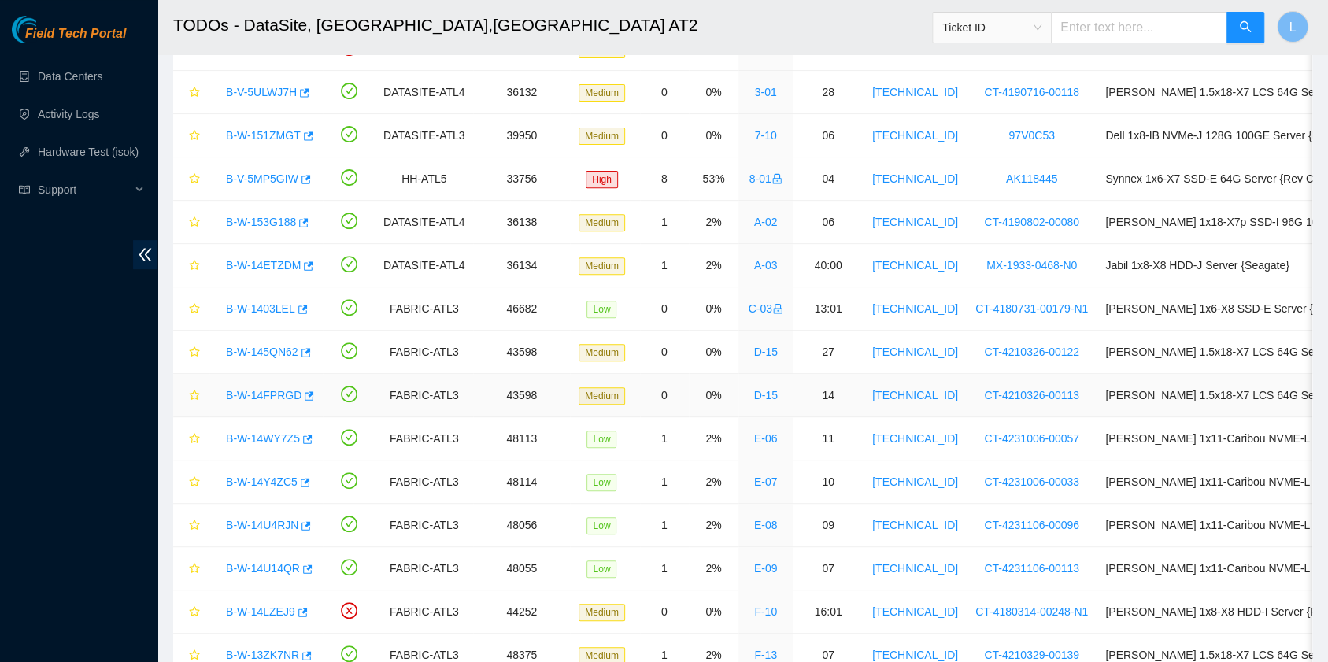
click at [279, 393] on link "B-W-14FPRGD" at bounding box center [264, 395] width 76 height 13
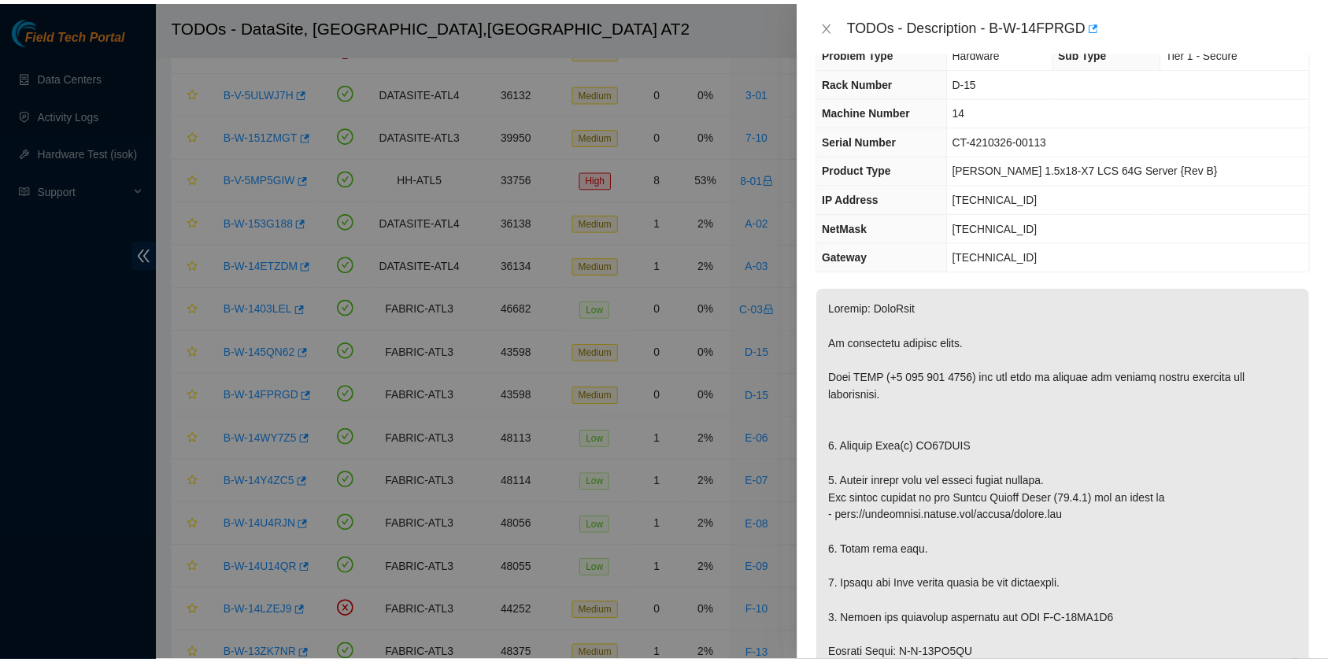
scroll to position [0, 0]
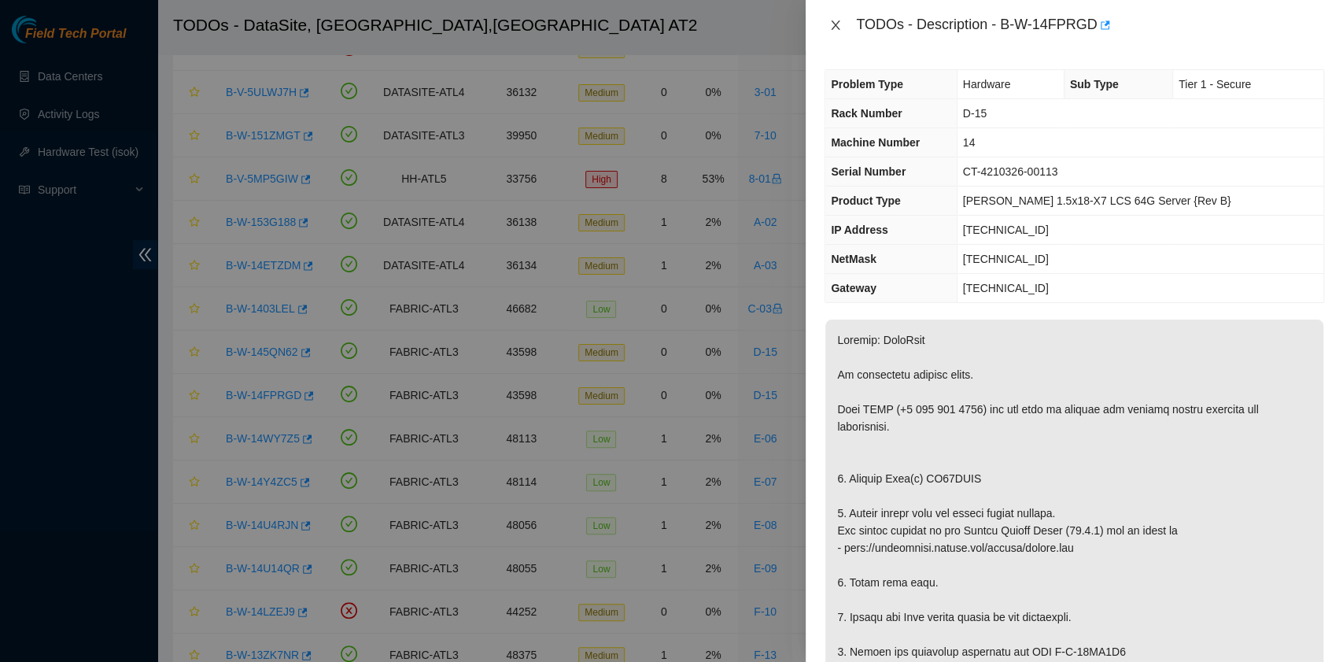
click at [839, 23] on icon "close" at bounding box center [835, 25] width 13 height 13
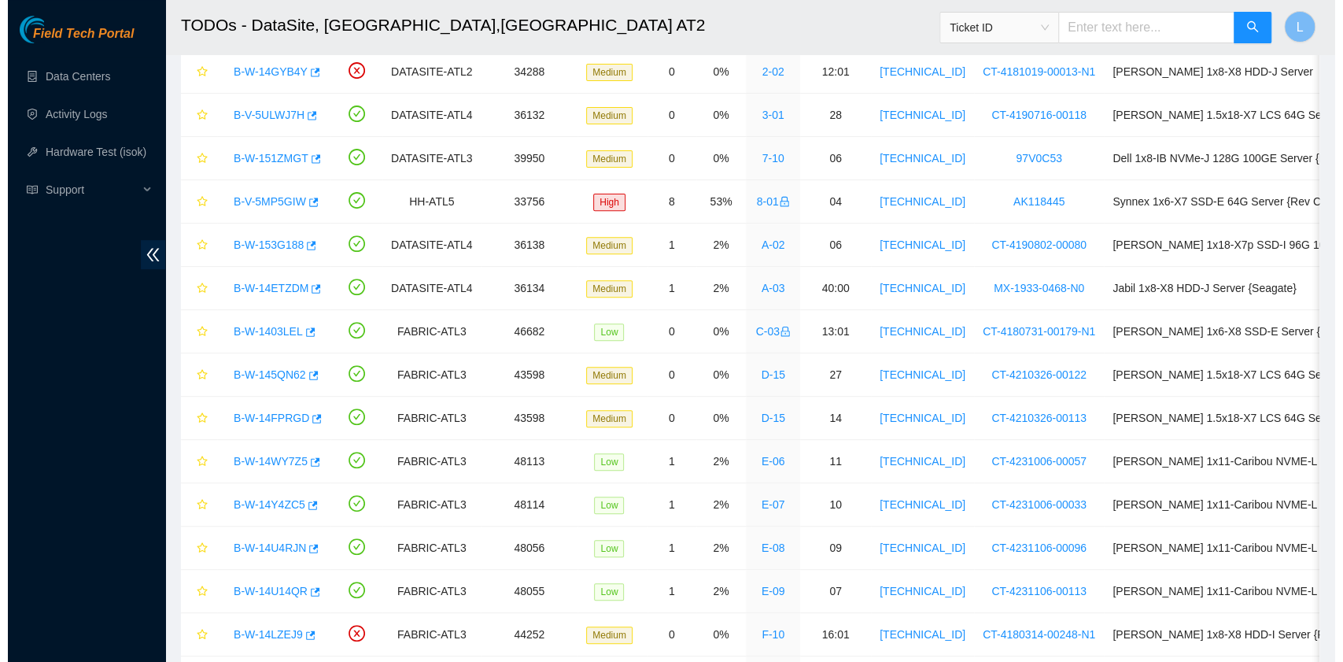
scroll to position [315, 0]
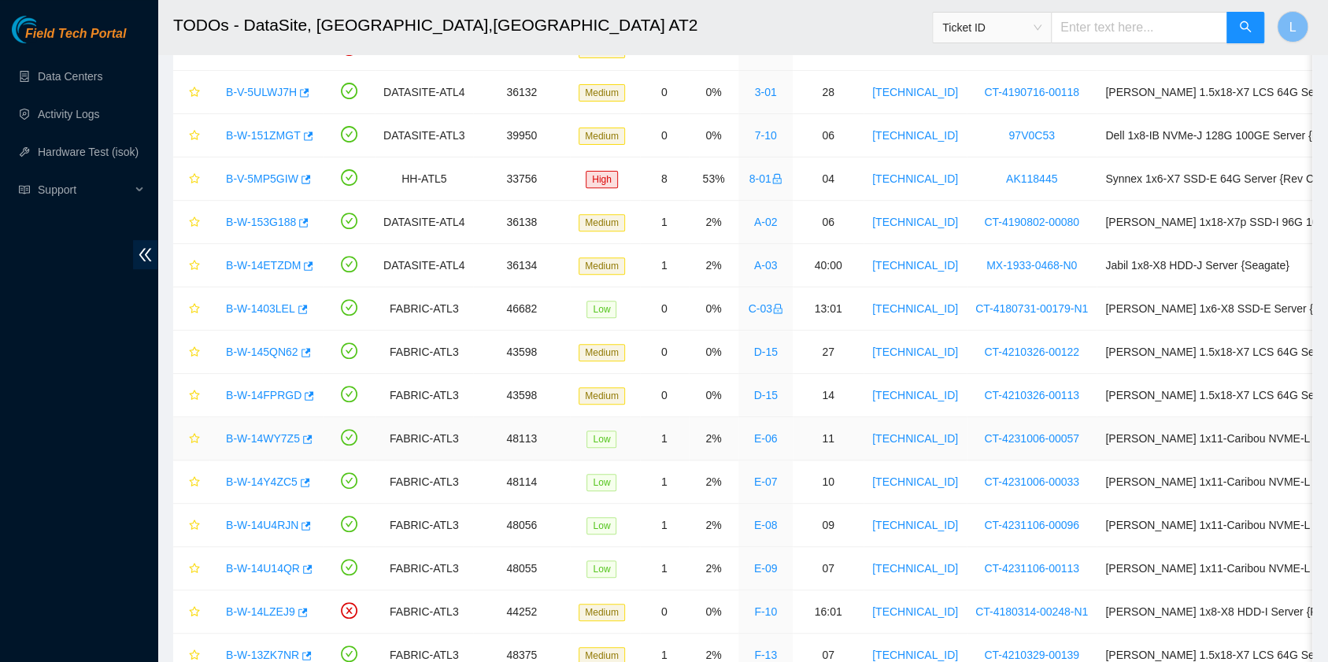
click at [270, 433] on link "B-W-14WY7Z5" at bounding box center [263, 438] width 74 height 13
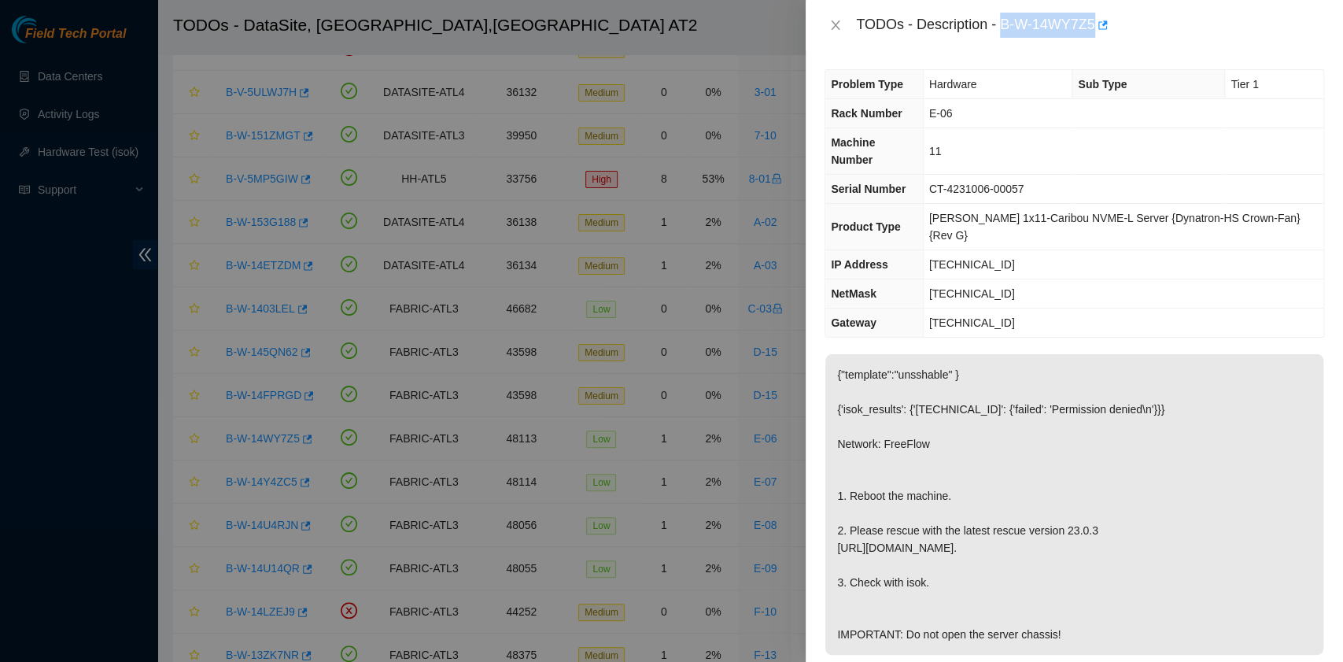
drag, startPoint x: 1003, startPoint y: 28, endPoint x: 1093, endPoint y: 26, distance: 90.5
click at [1093, 26] on div "TODOs - Description - B-W-14WY7Z5" at bounding box center [1090, 25] width 468 height 25
copy div "B-W-14WY7Z5"
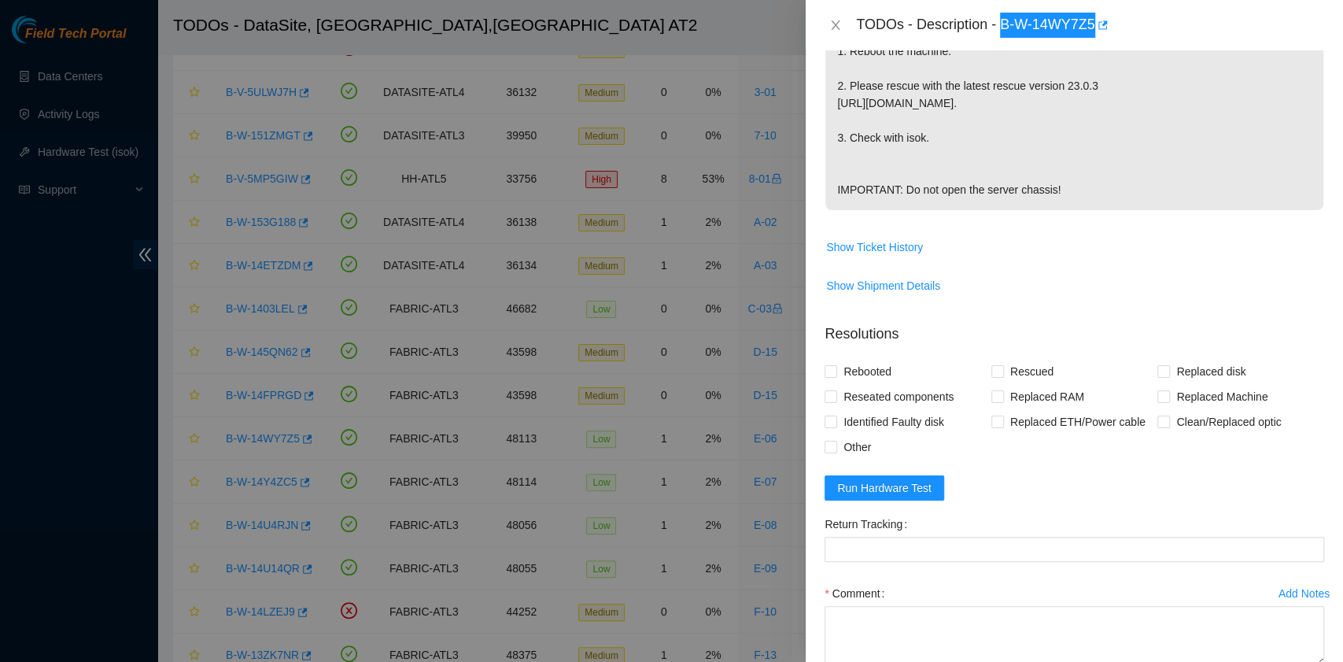
scroll to position [419, 0]
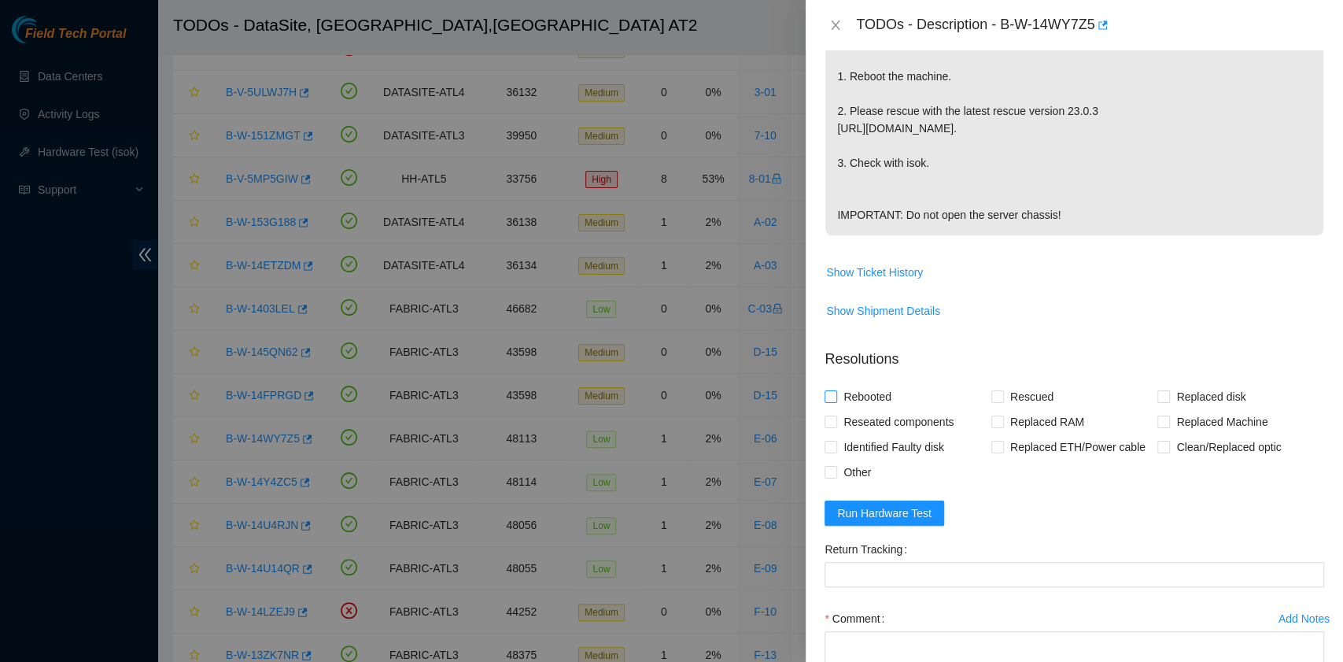
click at [859, 390] on span "Rebooted" at bounding box center [867, 396] width 61 height 25
click at [836, 390] on input "Rebooted" at bounding box center [830, 395] width 11 height 11
checkbox input "true"
click at [995, 401] on label "Rescued" at bounding box center [1026, 396] width 68 height 25
click at [995, 401] on input "Rescued" at bounding box center [997, 395] width 11 height 11
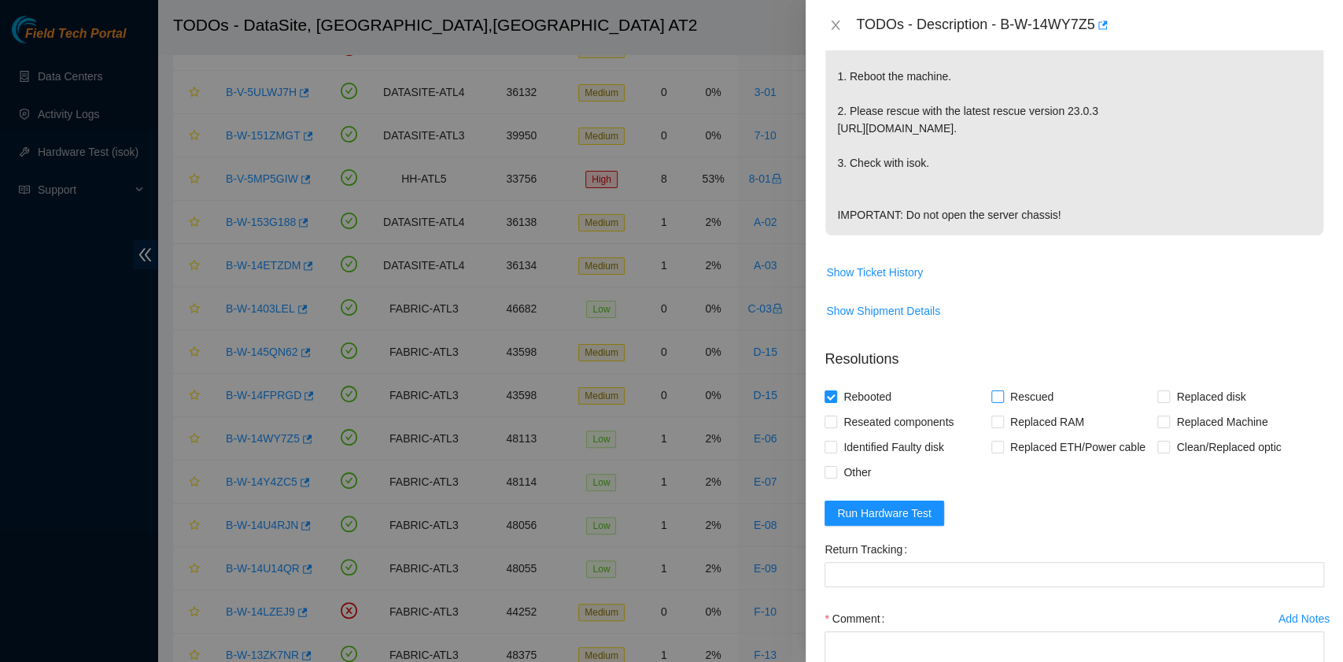
checkbox input "true"
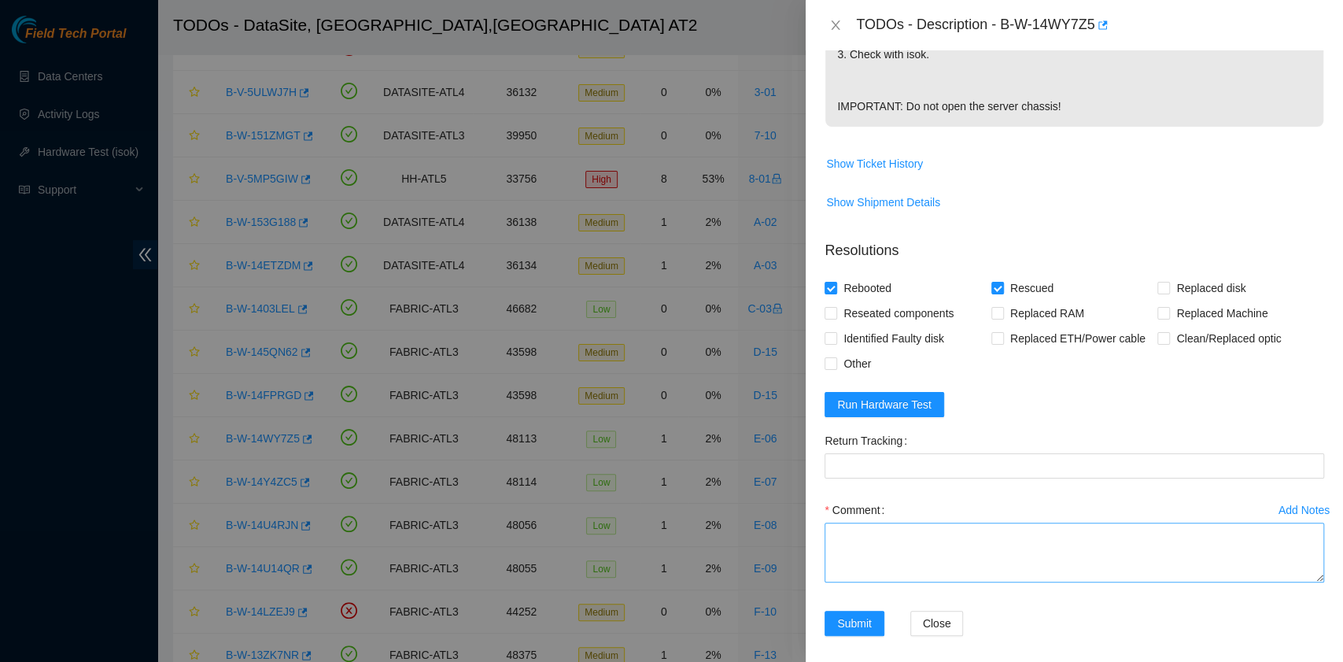
scroll to position [537, 0]
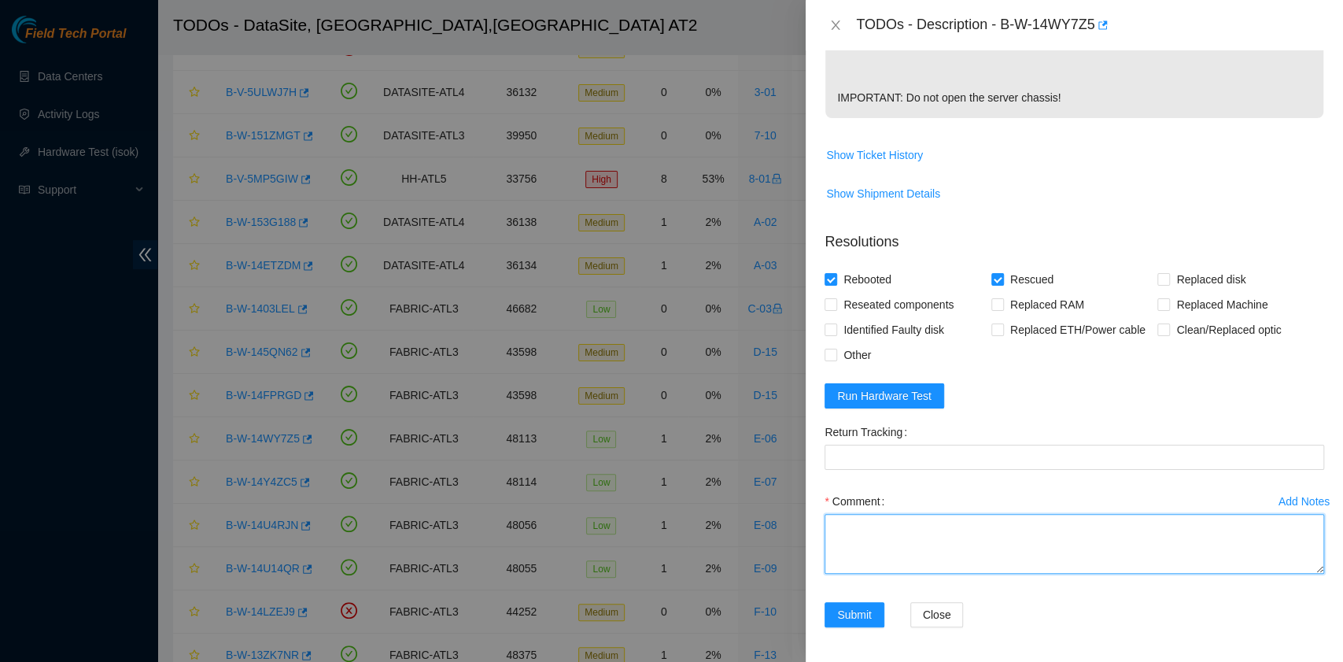
click at [940, 537] on textarea "Comment" at bounding box center [1075, 544] width 500 height 60
paste textarea "B-W-14WY7Z5 rack# E-06 machine# 11 Rebooted. Rescued"
click at [940, 537] on textarea "B-W-14WY7Z5 rack# E-06 machine# 11 Rebooted. Rescued" at bounding box center [1075, 544] width 500 height 60
click at [1030, 543] on textarea "B-W-14WY7Z5 rack# E-06 machine# 11 Rebooted. Rescued" at bounding box center [1075, 544] width 500 height 60
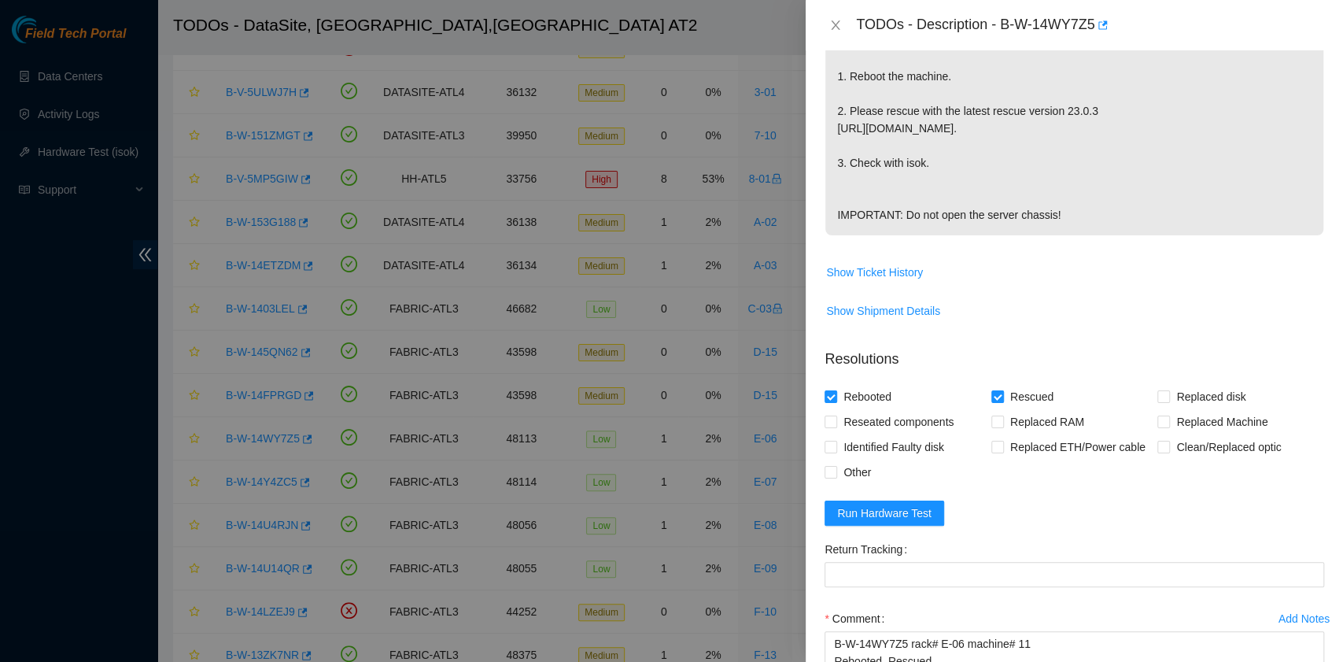
scroll to position [431, 0]
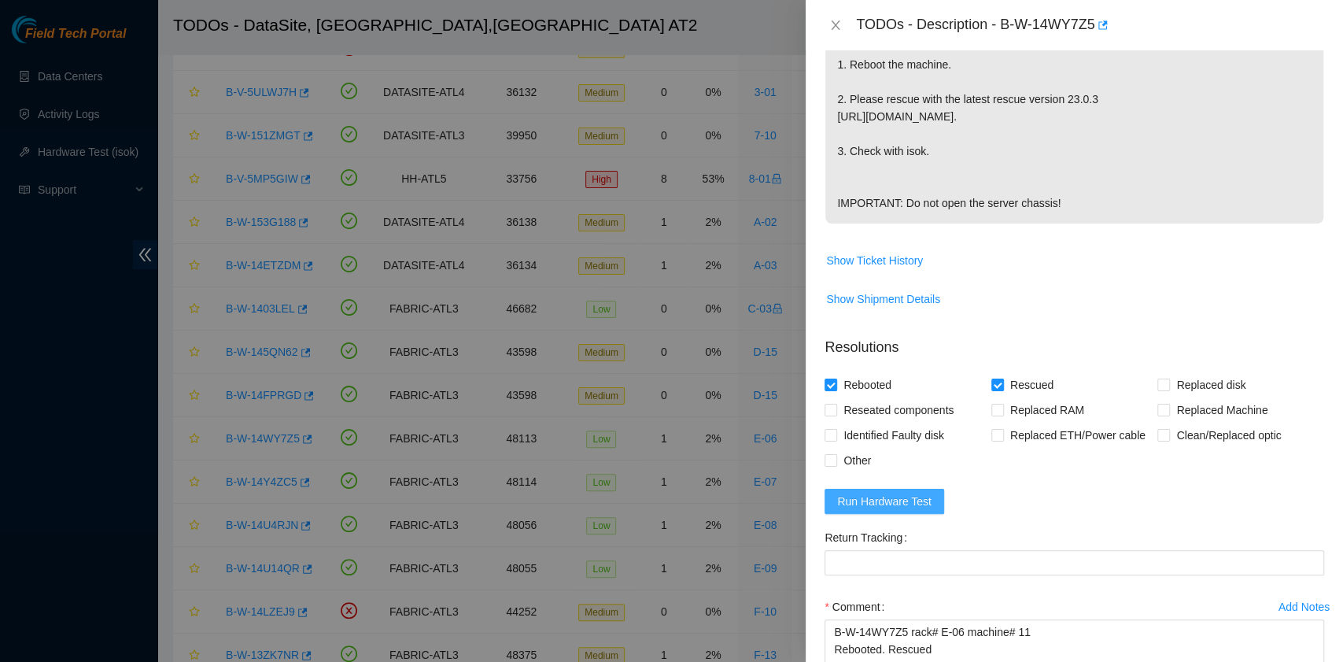
click at [899, 501] on span "Run Hardware Test" at bounding box center [884, 501] width 94 height 17
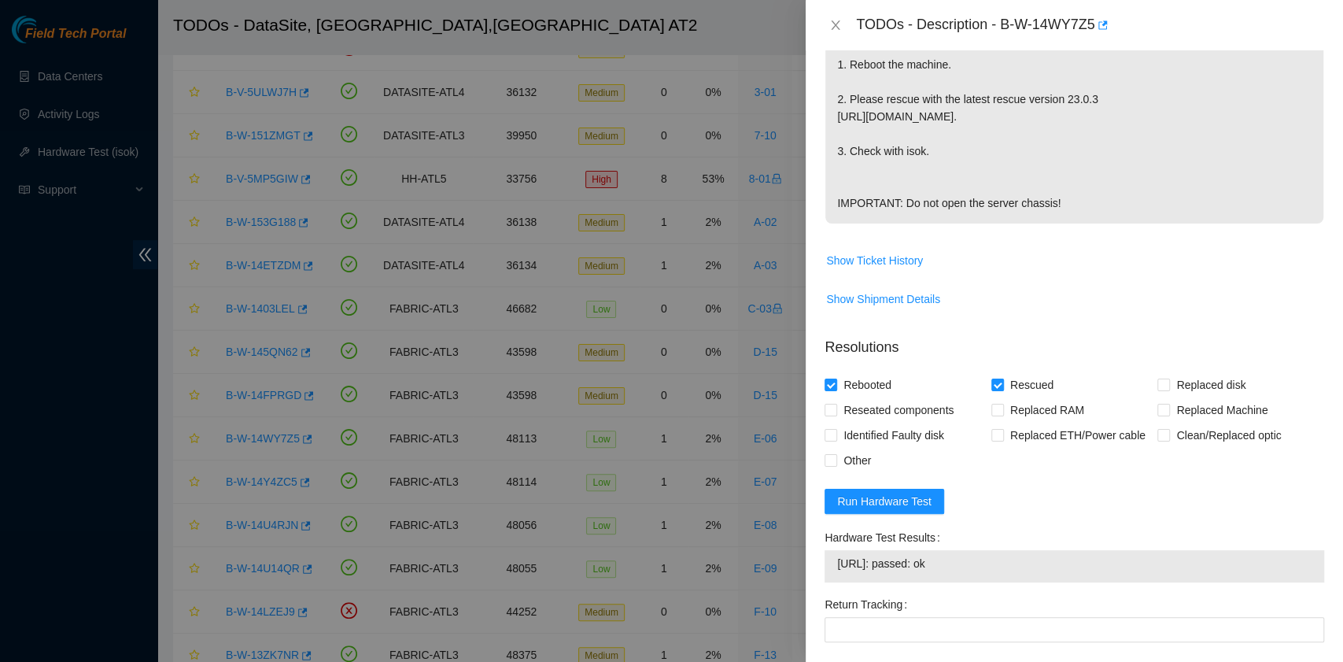
drag, startPoint x: 971, startPoint y: 562, endPoint x: 833, endPoint y: 562, distance: 137.7
click at [833, 562] on div "23.218.233.110: passed: ok" at bounding box center [1075, 566] width 500 height 32
copy tbody "23.218.233.110: passed: ok"
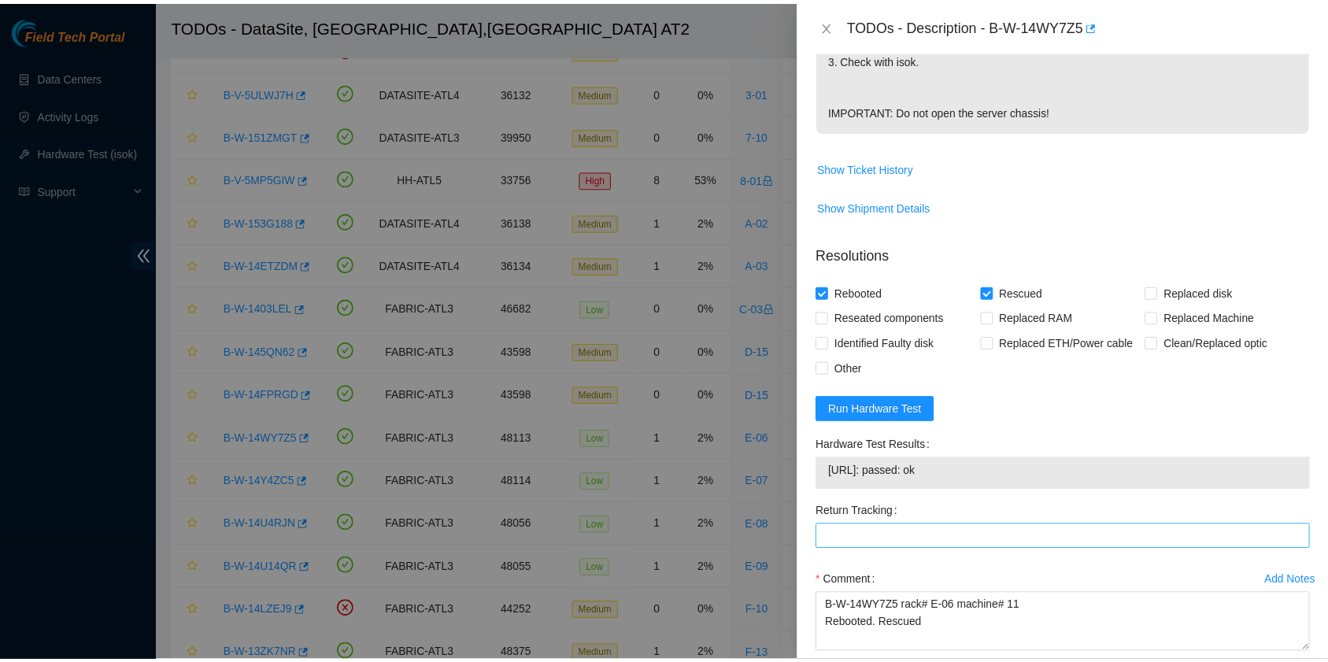
scroll to position [604, 0]
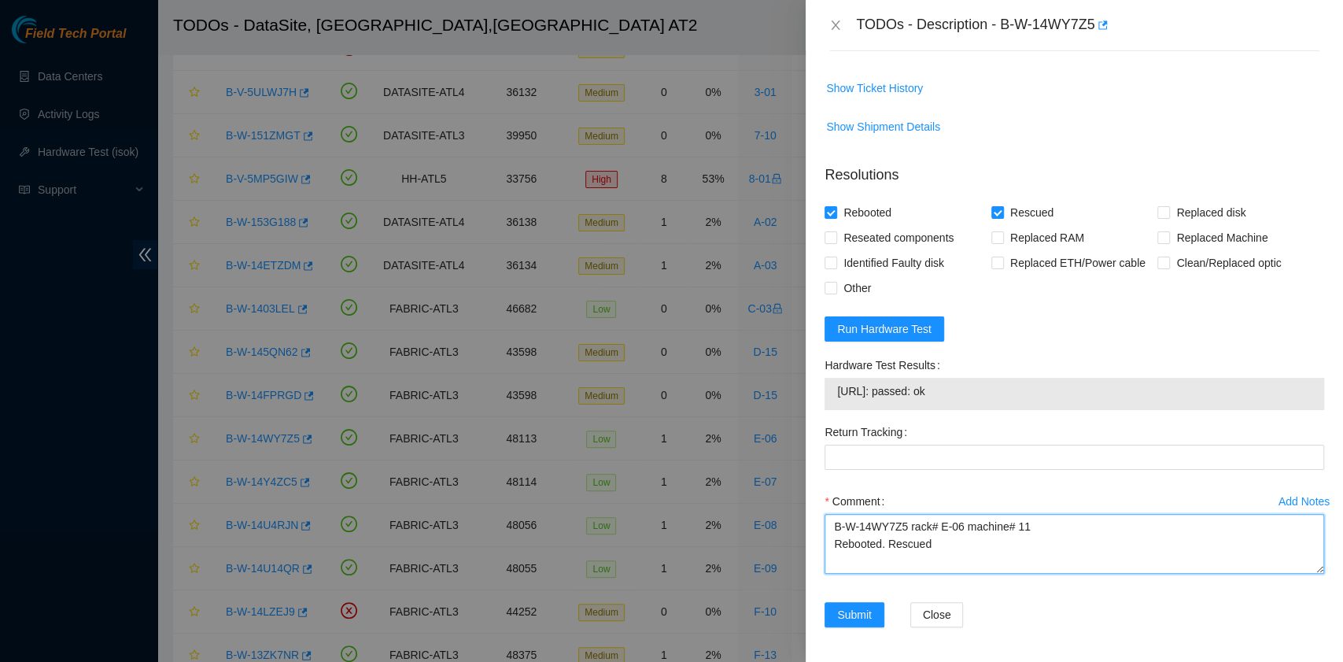
click at [869, 563] on textarea "B-W-14WY7Z5 rack# E-06 machine# 11 Rebooted. Rescued" at bounding box center [1075, 544] width 500 height 60
click at [952, 549] on textarea "B-W-14WY7Z5 rack# E-06 machine# 11 Rebooted. Rescued" at bounding box center [1075, 544] width 500 height 60
paste textarea "23.218.233.110: passed: ok"
type textarea "B-W-14WY7Z5 rack# E-06 machine# 11 Rebooted. Rescued 23.218.233.110: passed: ok"
click at [866, 611] on span "Submit" at bounding box center [854, 614] width 35 height 17
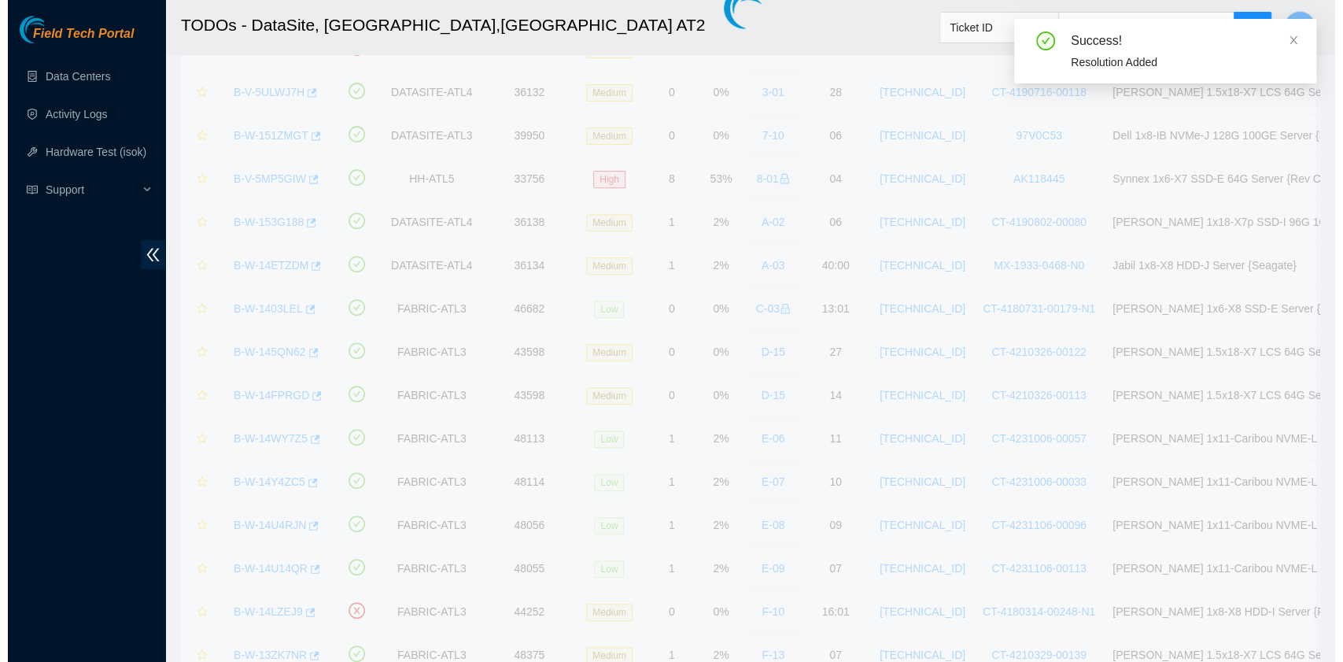
scroll to position [399, 0]
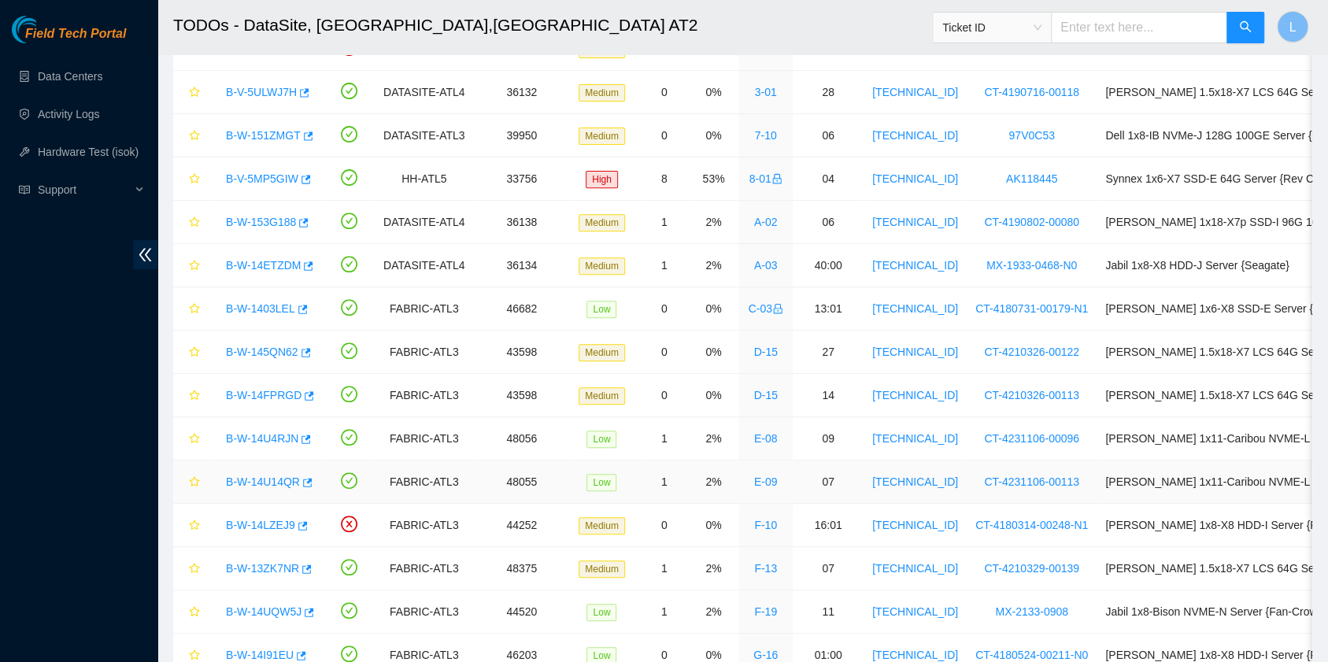
click at [285, 482] on link "B-W-14U14QR" at bounding box center [263, 481] width 74 height 13
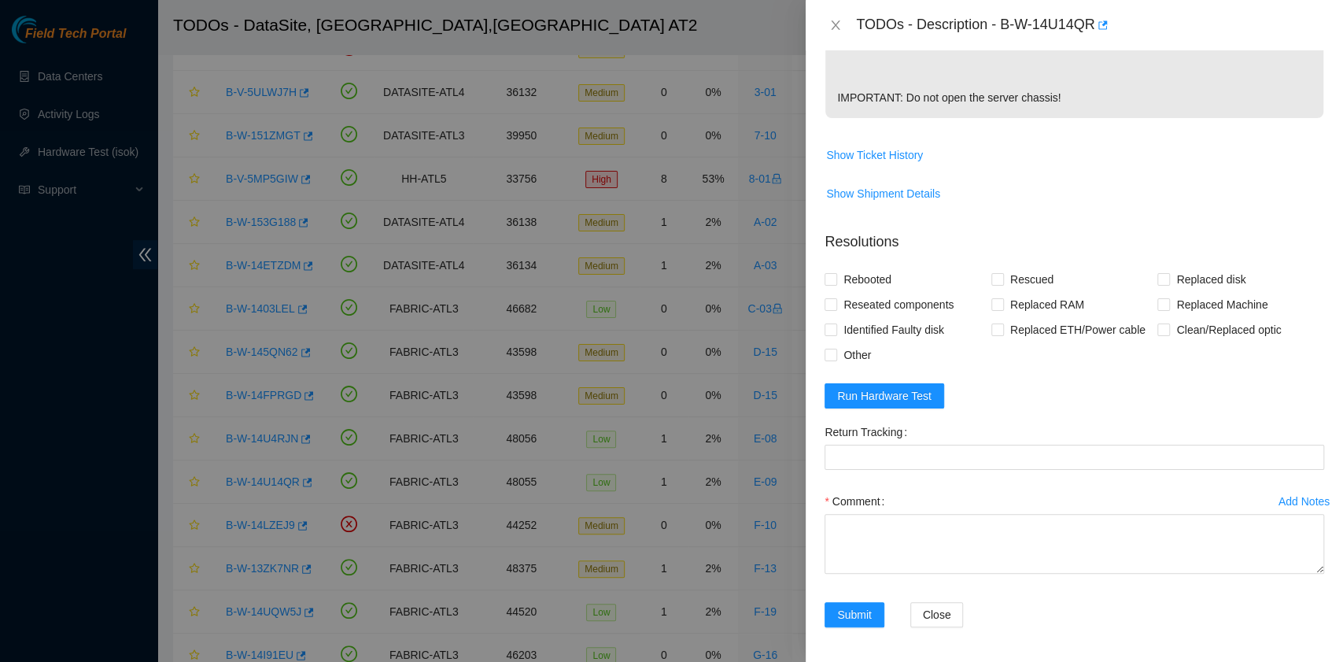
scroll to position [537, 0]
click at [866, 268] on span "Rebooted" at bounding box center [867, 279] width 61 height 25
click at [836, 273] on input "Rebooted" at bounding box center [830, 278] width 11 height 11
checkbox input "true"
click at [994, 282] on input "Rescued" at bounding box center [997, 278] width 11 height 11
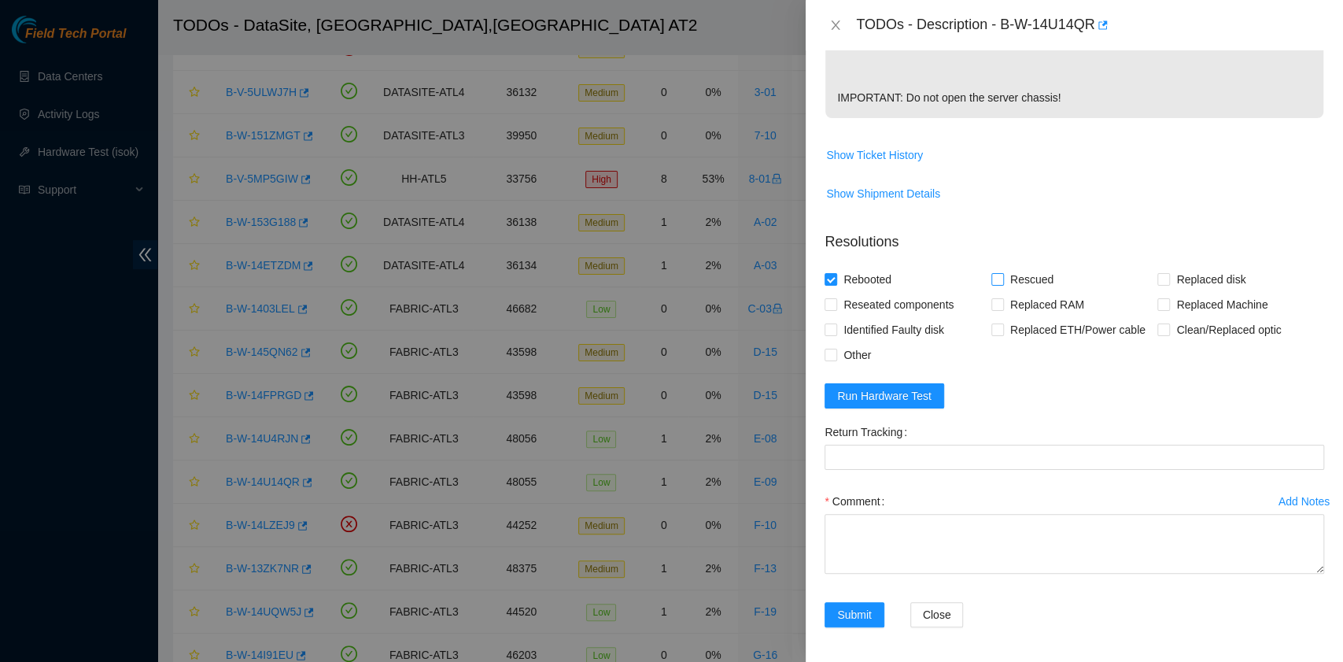
checkbox input "true"
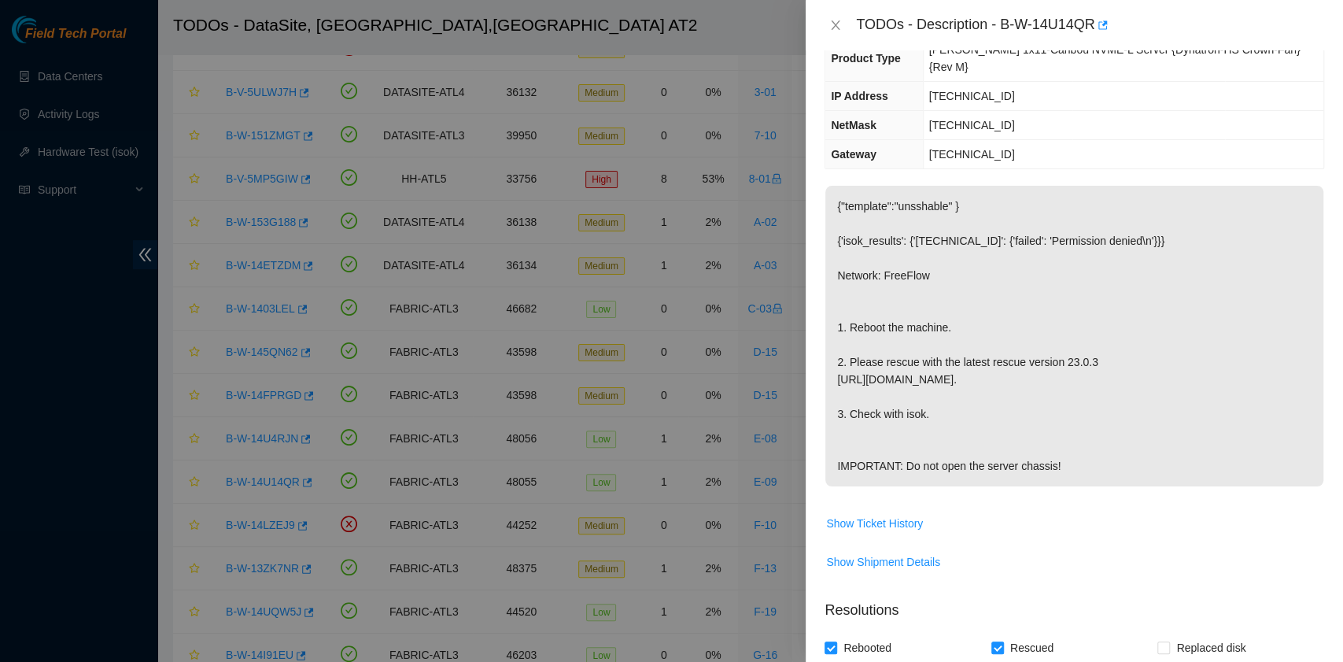
scroll to position [0, 0]
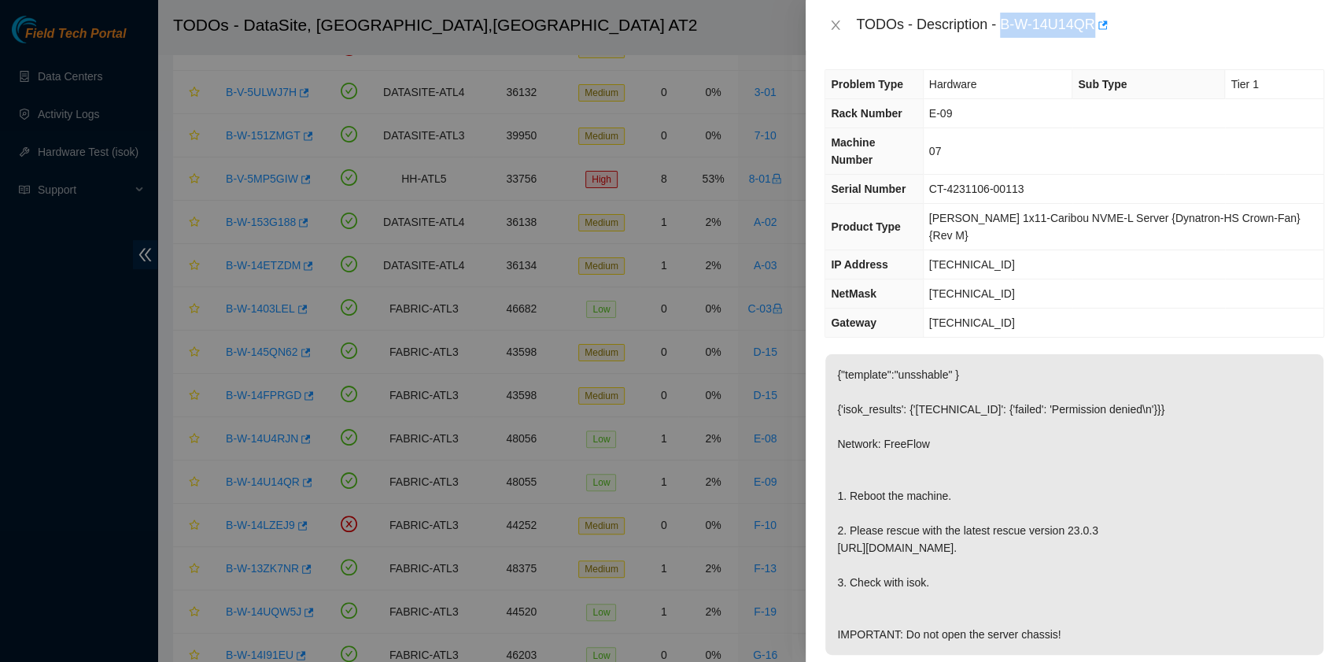
drag, startPoint x: 1003, startPoint y: 28, endPoint x: 1094, endPoint y: 24, distance: 91.4
click at [1094, 24] on div "TODOs - Description - B-W-14U14QR" at bounding box center [1090, 25] width 468 height 25
copy div "B-W-14U14QR"
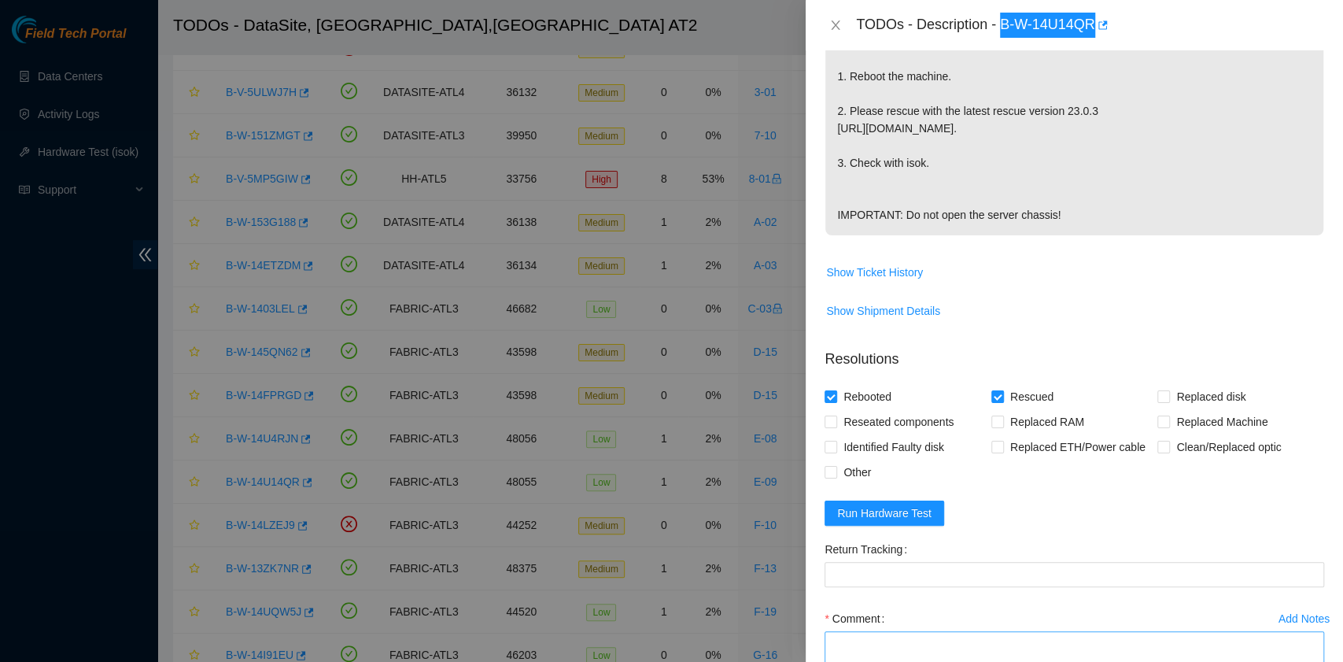
scroll to position [524, 0]
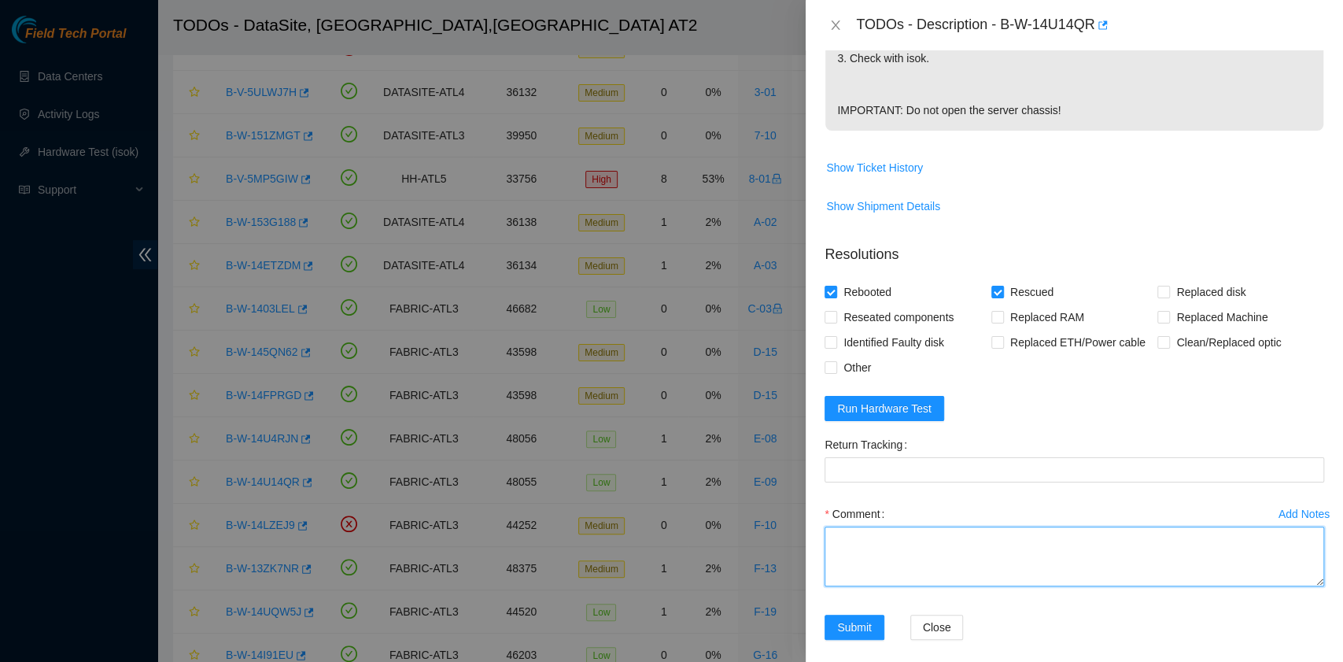
click at [883, 541] on textarea "Comment" at bounding box center [1075, 556] width 500 height 60
paste textarea "B-W-14U14QR rack# E-09 machine# 07 Rebooted. Rescued."
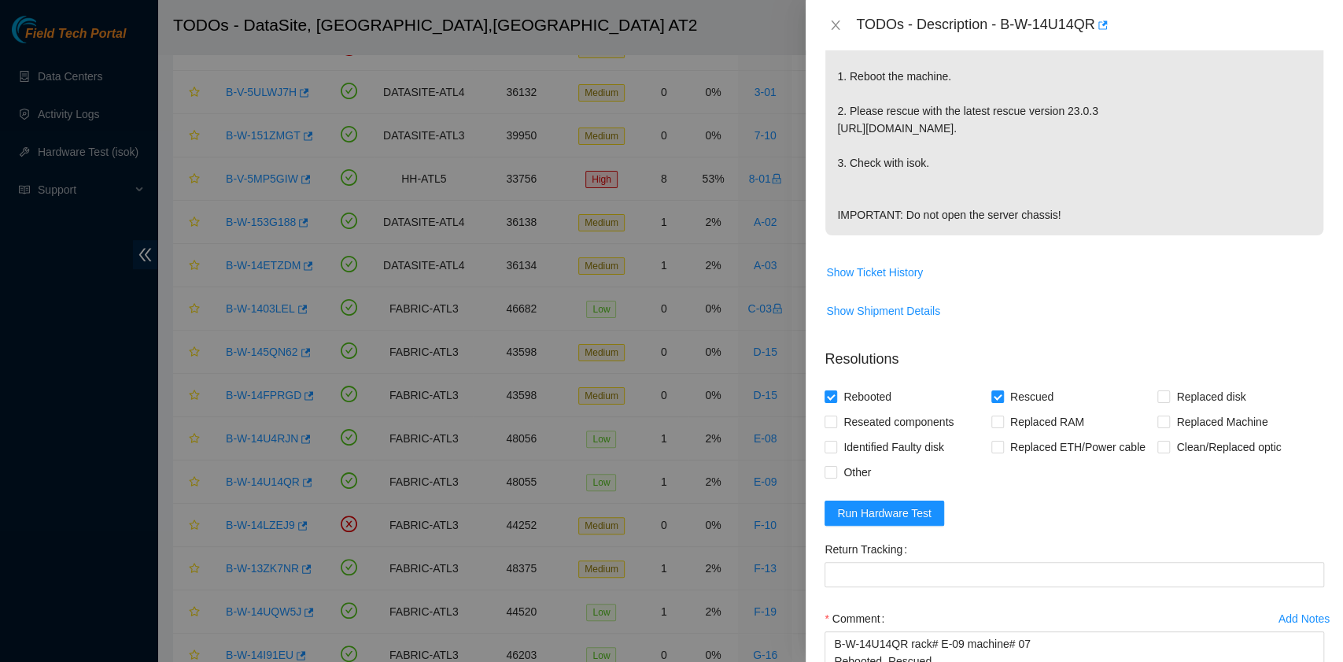
scroll to position [537, 0]
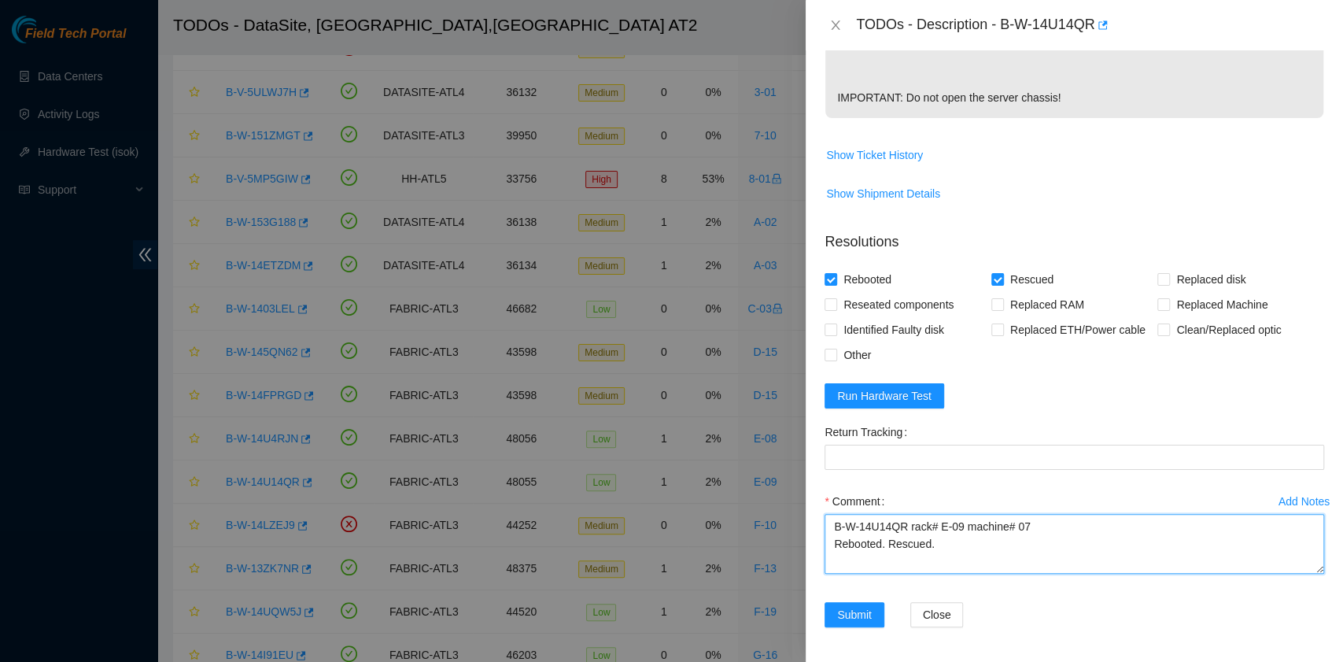
click at [926, 563] on textarea "B-W-14U14QR rack# E-09 machine# 07 Rebooted. Rescued." at bounding box center [1075, 544] width 500 height 60
click at [908, 393] on span "Run Hardware Test" at bounding box center [884, 395] width 94 height 17
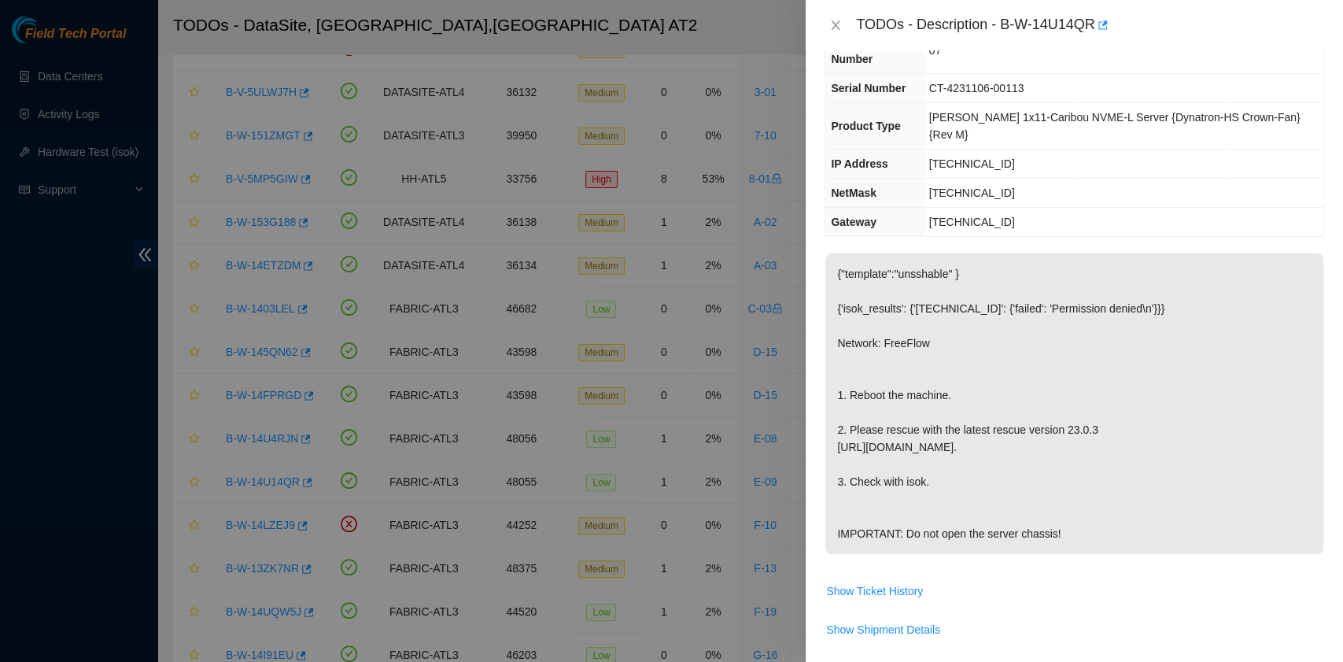
scroll to position [524, 0]
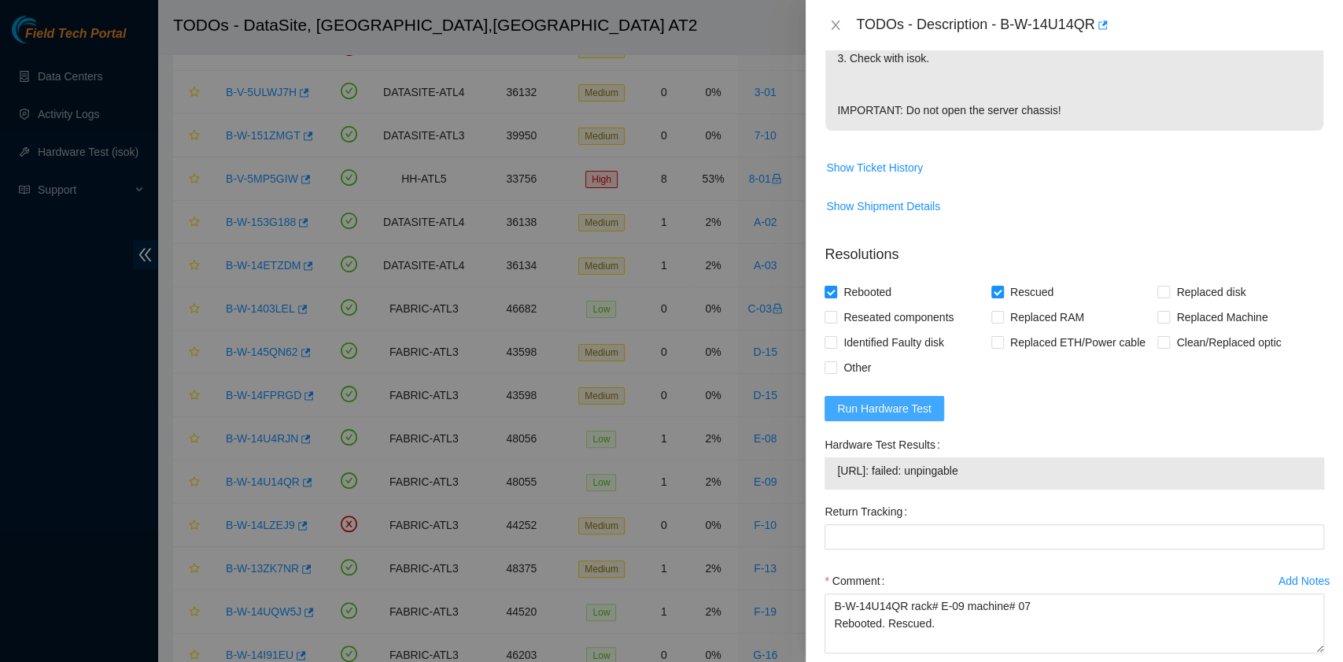
click at [905, 412] on span "Run Hardware Test" at bounding box center [884, 408] width 94 height 17
click at [891, 404] on span "Run Hardware Test" at bounding box center [884, 408] width 94 height 17
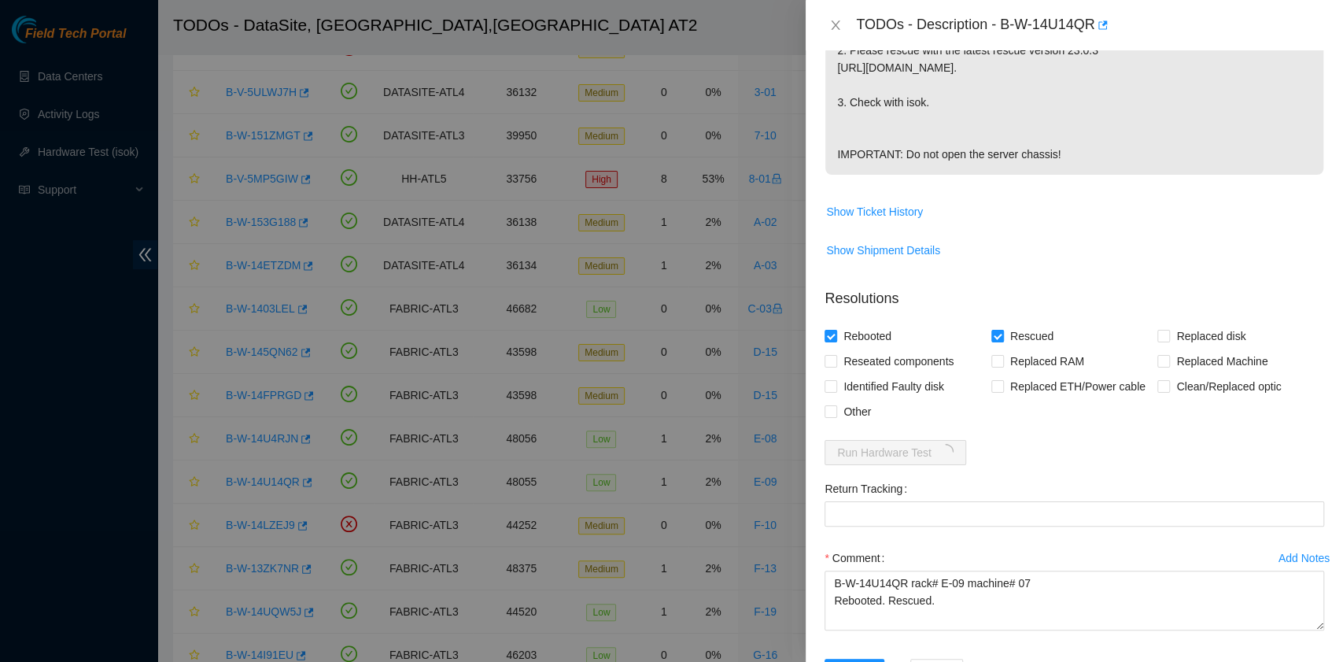
scroll to position [537, 0]
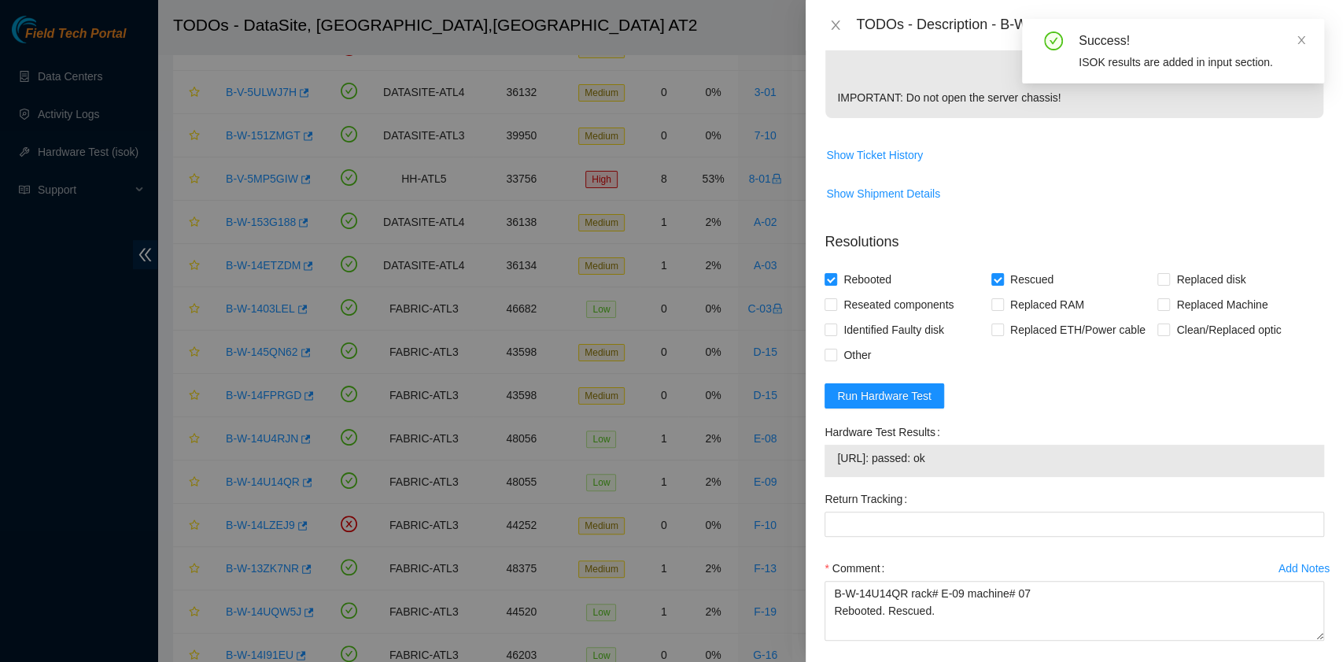
drag, startPoint x: 977, startPoint y: 461, endPoint x: 834, endPoint y: 463, distance: 142.4
click at [834, 463] on div "23.219.171.202: passed: ok" at bounding box center [1075, 461] width 500 height 32
copy tbody "23.219.171.202: passed: ok"
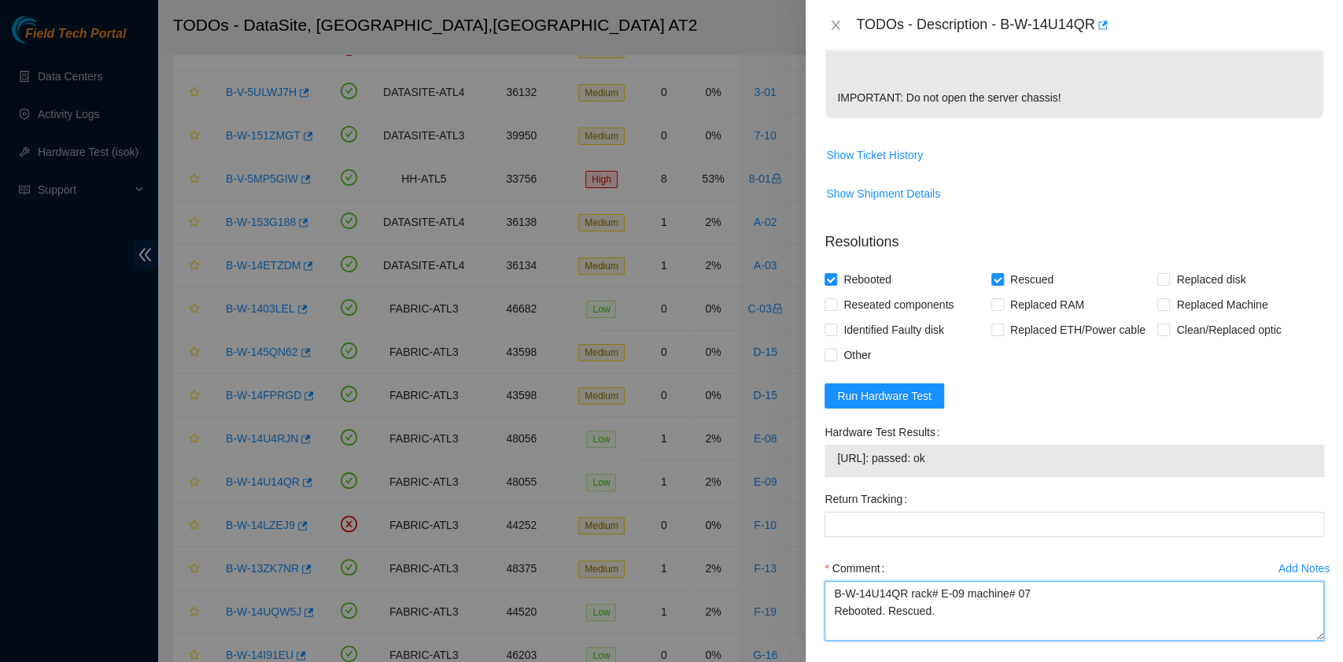
click at [837, 623] on textarea "B-W-14U14QR rack# E-09 machine# 07 Rebooted. Rescued." at bounding box center [1075, 611] width 500 height 60
paste textarea "23.219.171.202: passed: ok"
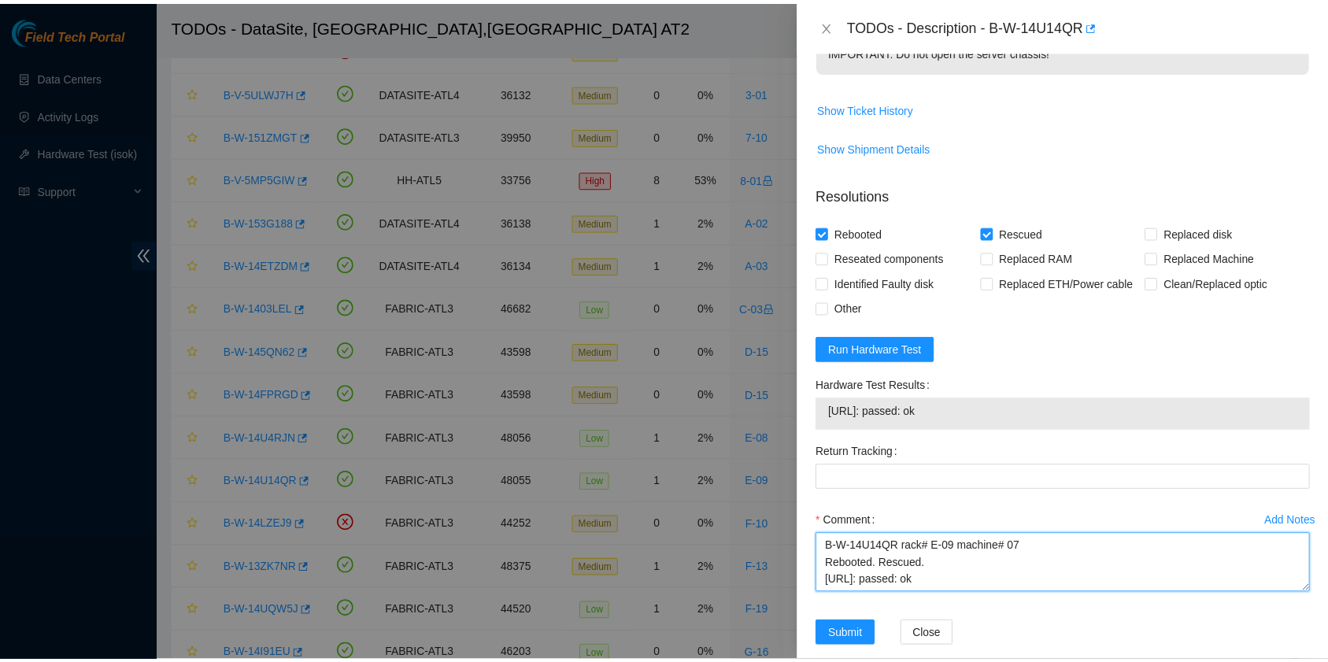
scroll to position [604, 0]
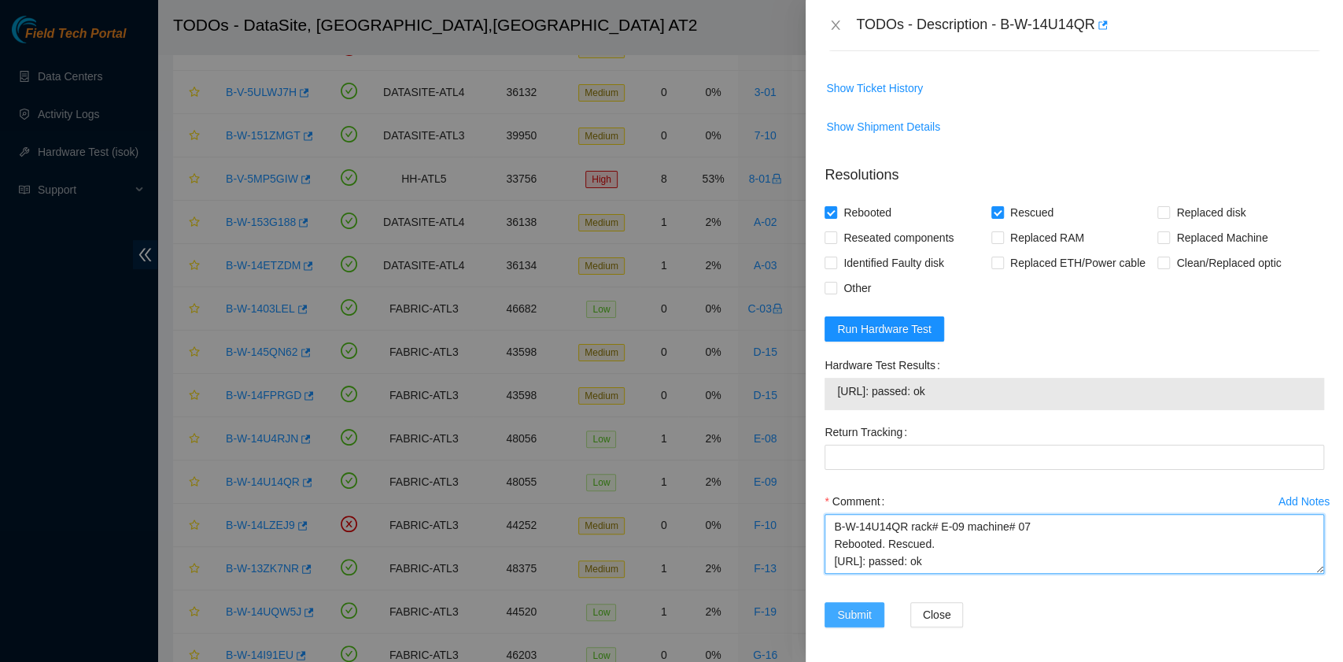
type textarea "B-W-14U14QR rack# E-09 machine# 07 Rebooted. Rescued. 23.219.171.202: passed: ok"
click at [856, 613] on span "Submit" at bounding box center [854, 614] width 35 height 17
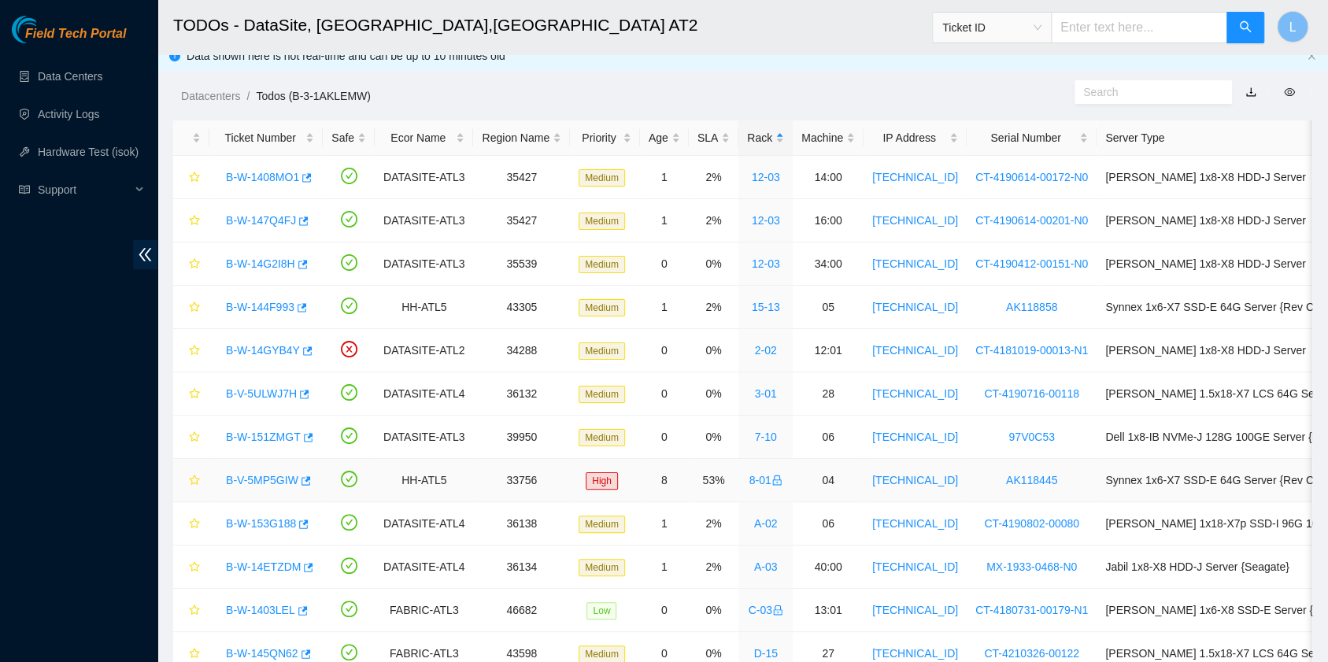
scroll to position [0, 0]
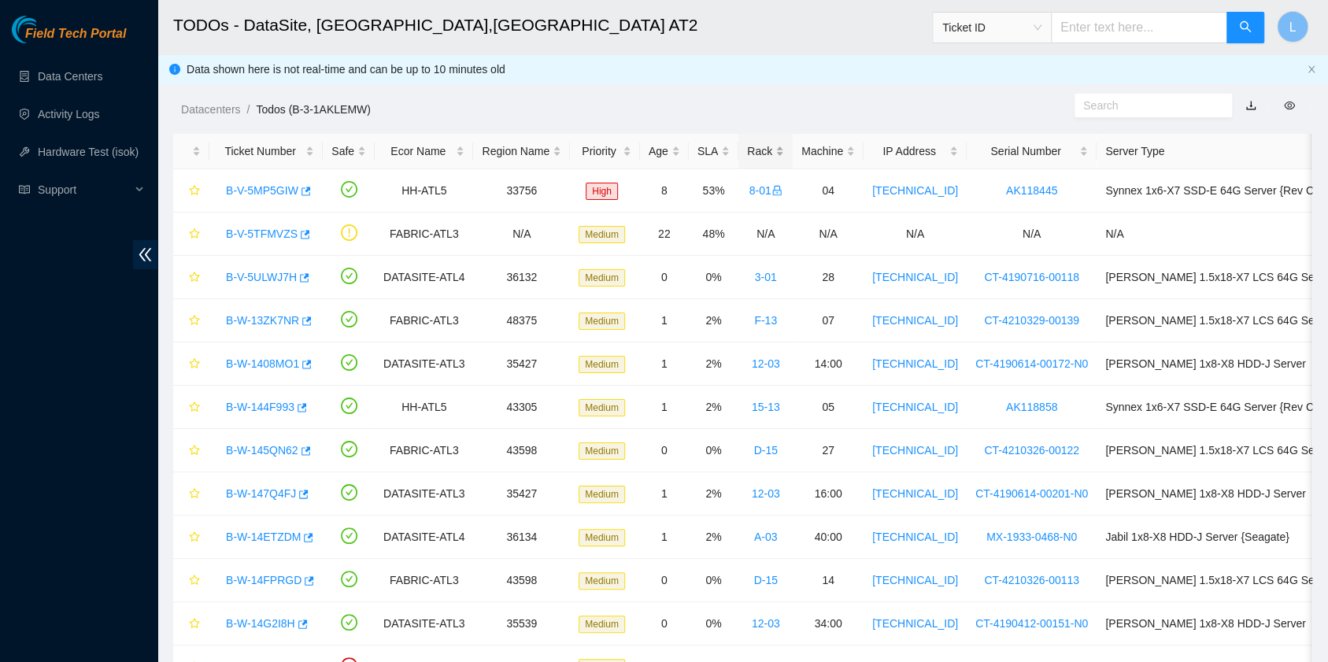
click at [747, 155] on div "Rack" at bounding box center [765, 150] width 37 height 17
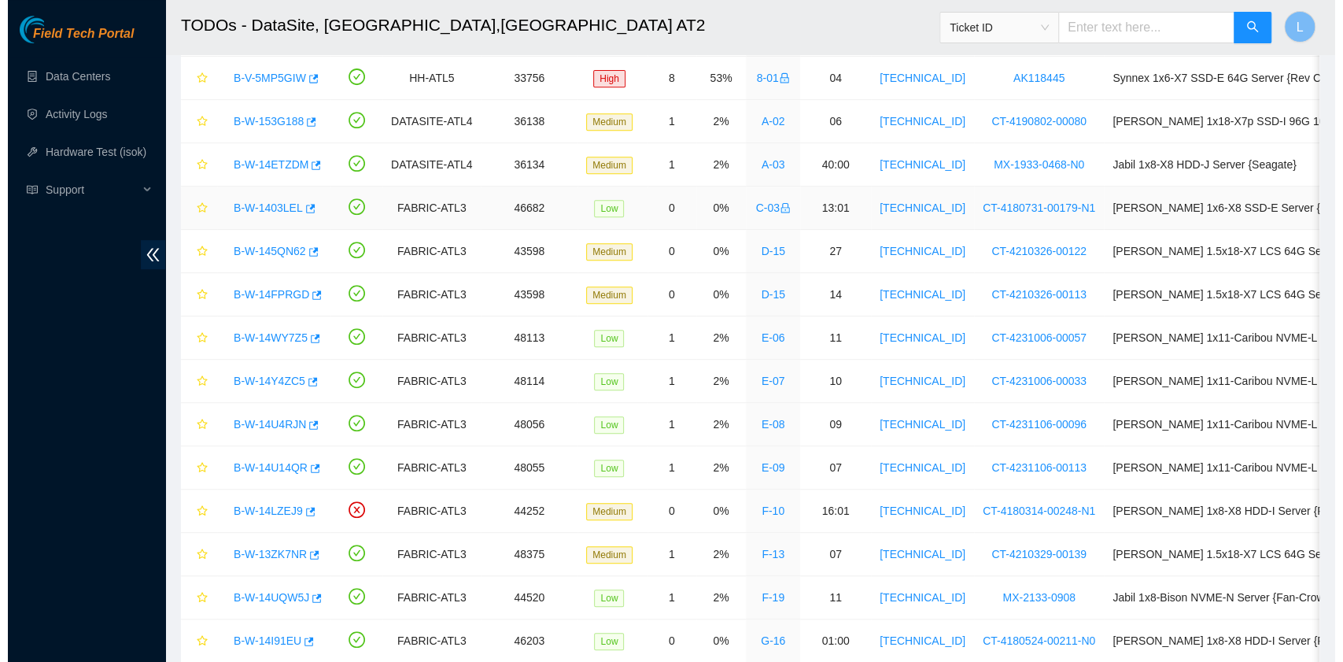
scroll to position [419, 0]
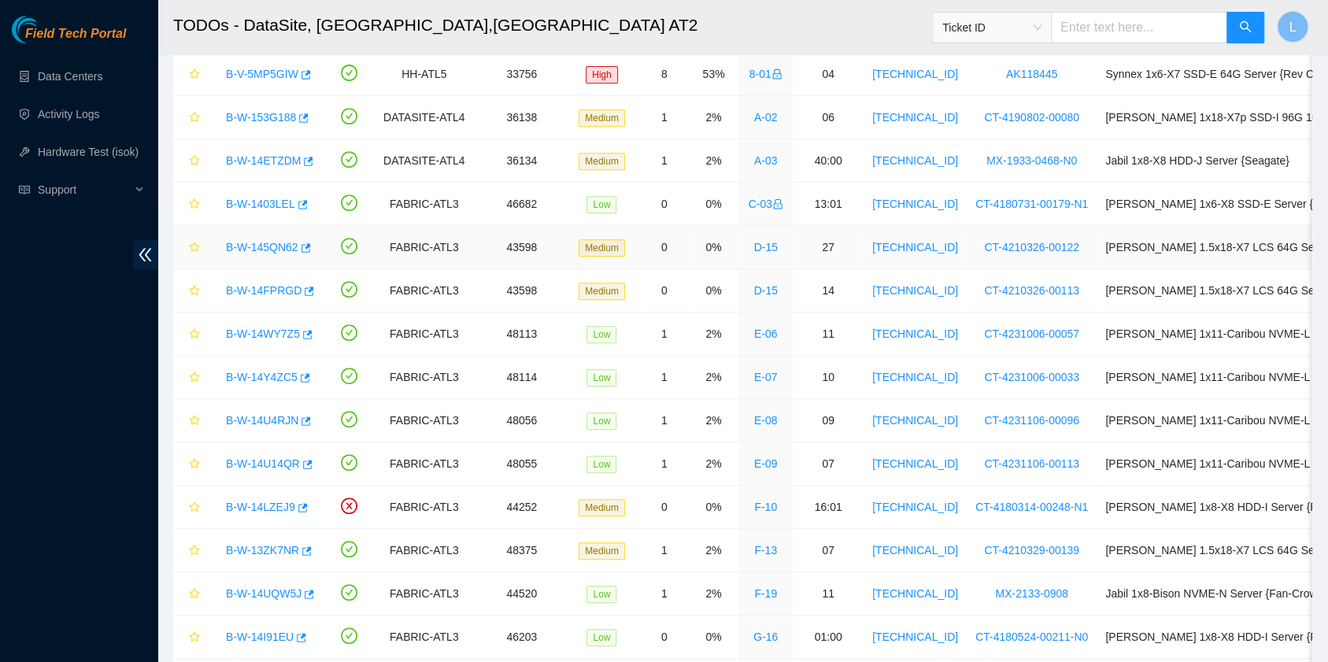
click at [279, 246] on link "B-W-145QN62" at bounding box center [262, 247] width 72 height 13
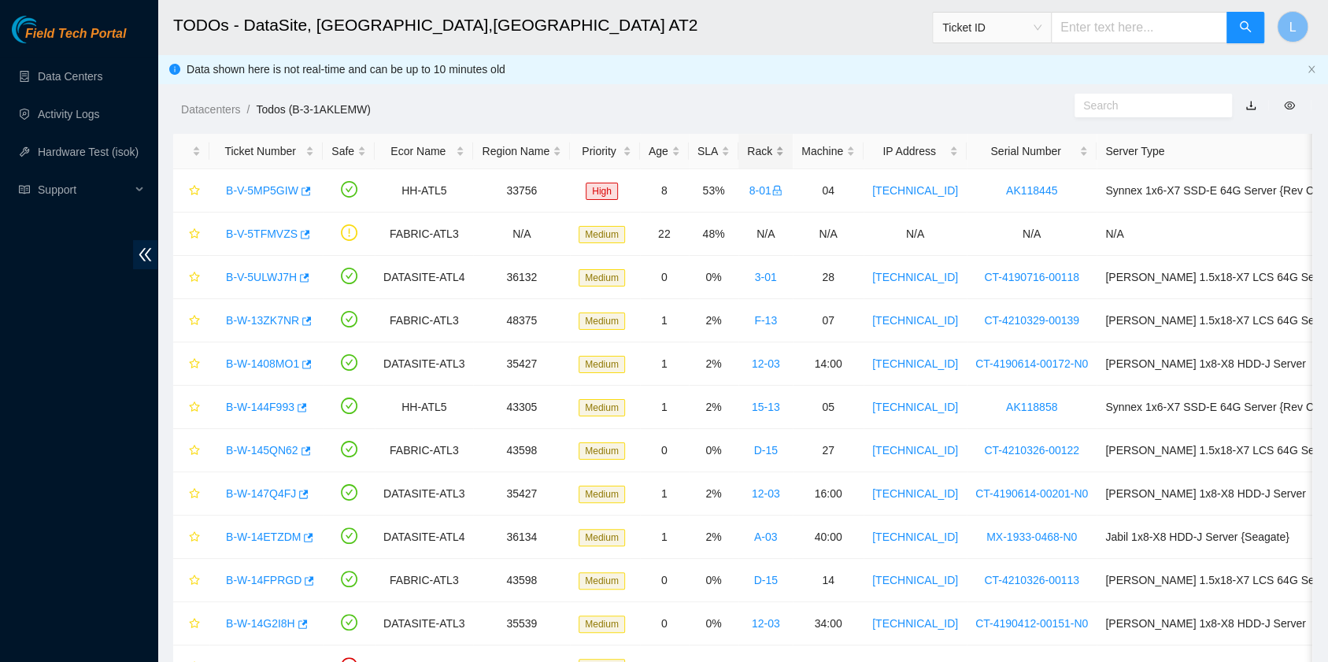
click at [751, 152] on div "Rack" at bounding box center [765, 150] width 37 height 17
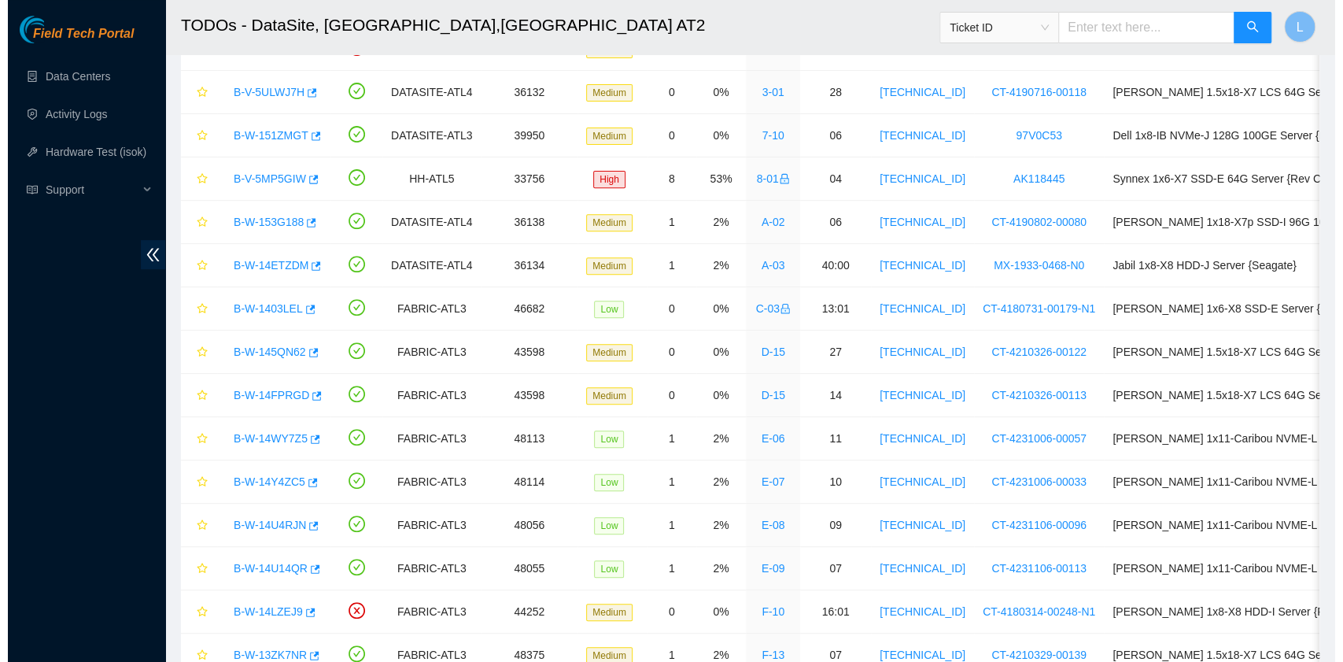
scroll to position [419, 0]
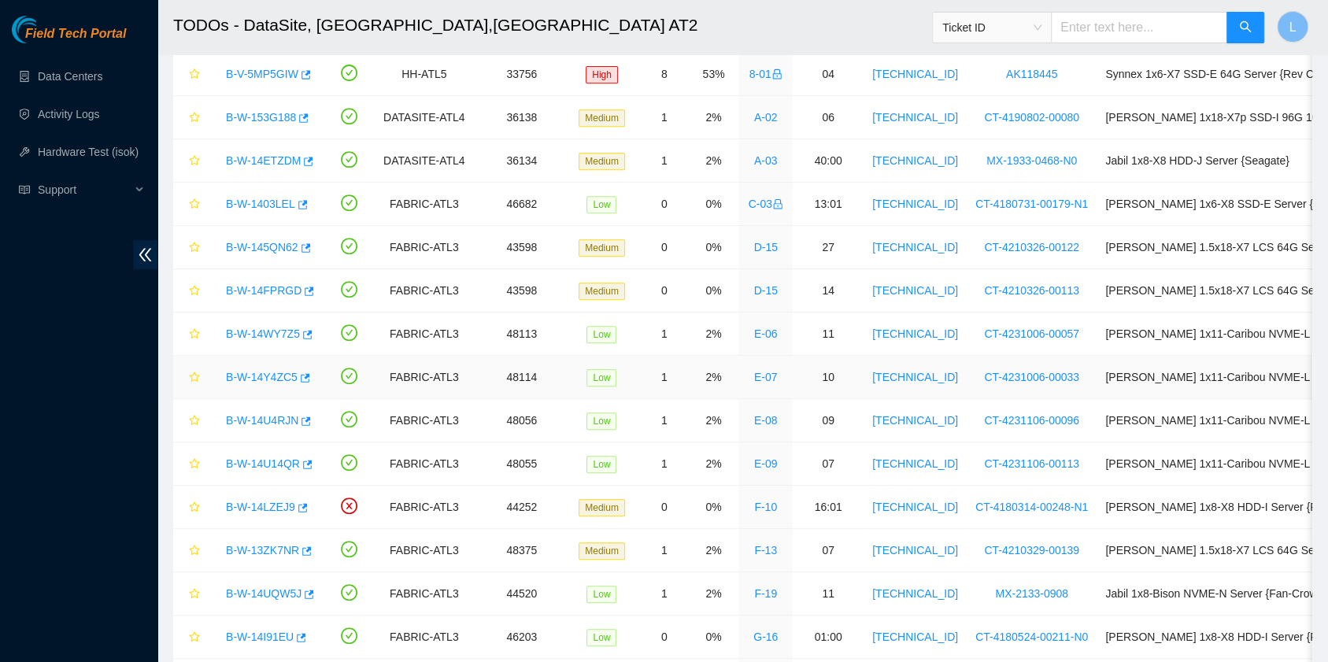
click at [258, 376] on link "B-W-14Y4ZC5" at bounding box center [262, 377] width 72 height 13
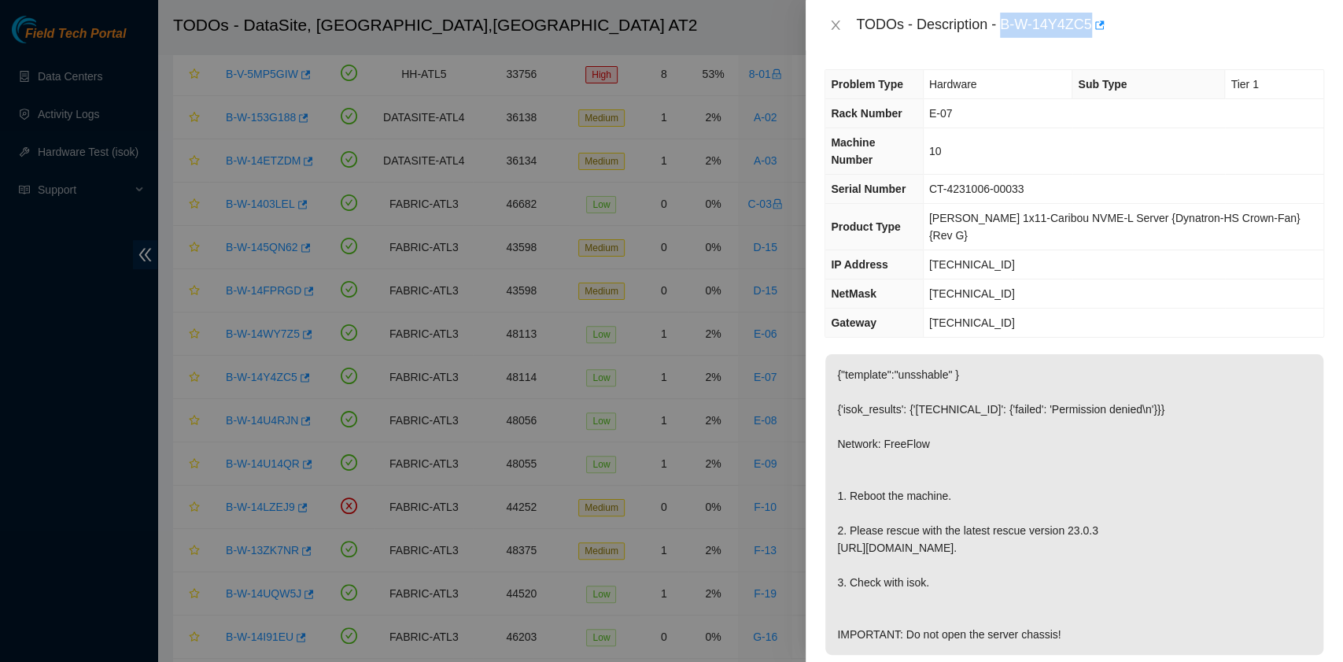
drag, startPoint x: 1004, startPoint y: 27, endPoint x: 1089, endPoint y: 31, distance: 85.1
click at [1089, 31] on div "TODOs - Description - B-W-14Y4ZC5" at bounding box center [1090, 25] width 468 height 25
copy div "B-W-14Y4ZC5"
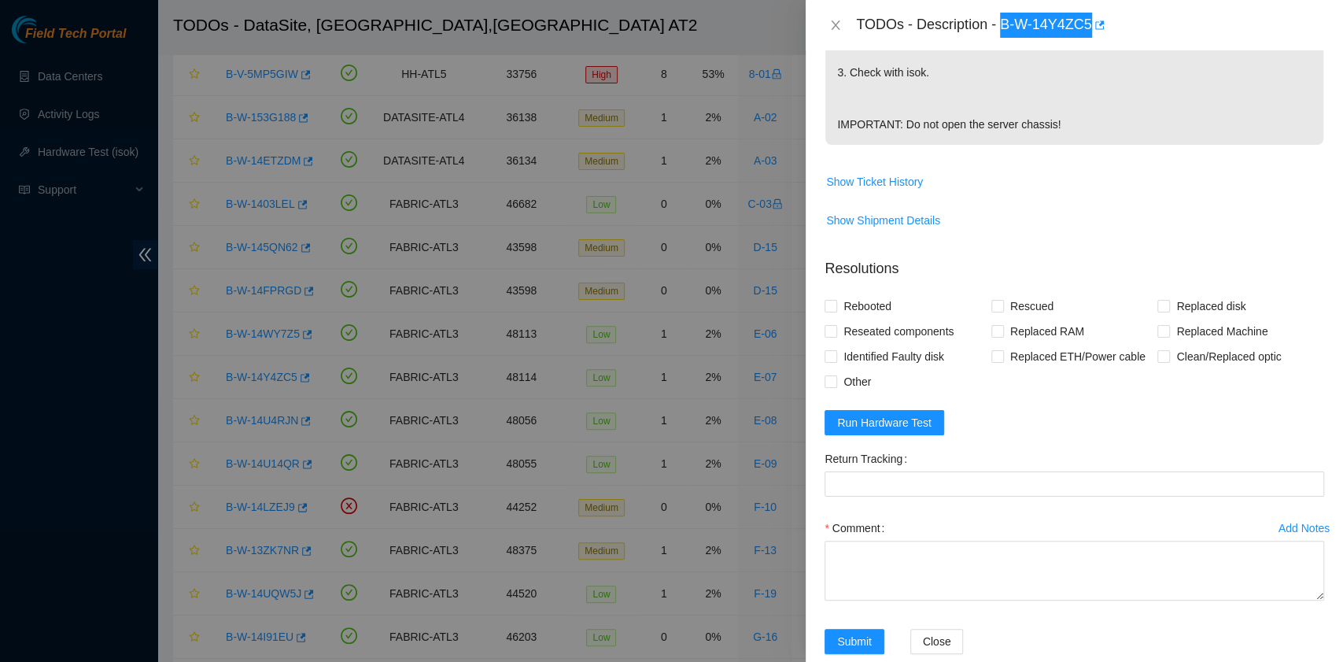
scroll to position [537, 0]
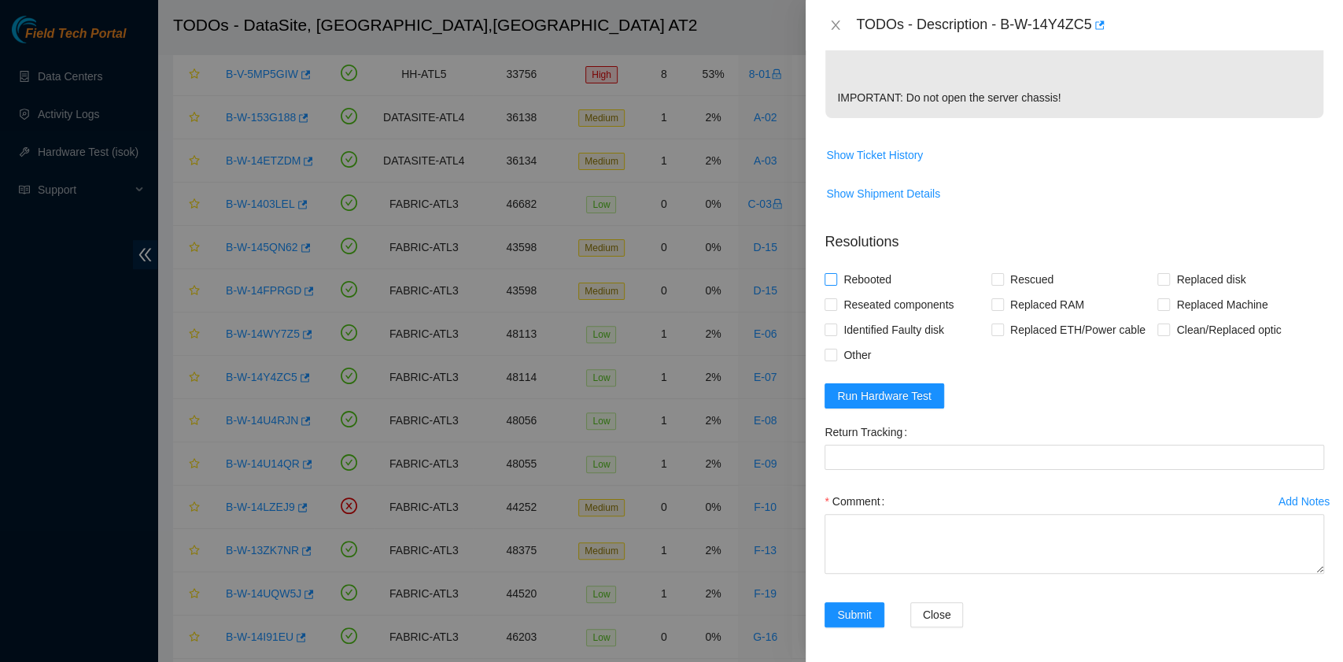
click at [867, 277] on span "Rebooted" at bounding box center [867, 279] width 61 height 25
click at [836, 277] on input "Rebooted" at bounding box center [830, 278] width 11 height 11
checkbox input "true"
click at [997, 283] on span at bounding box center [998, 279] width 13 height 13
click at [997, 283] on input "Rescued" at bounding box center [997, 278] width 11 height 11
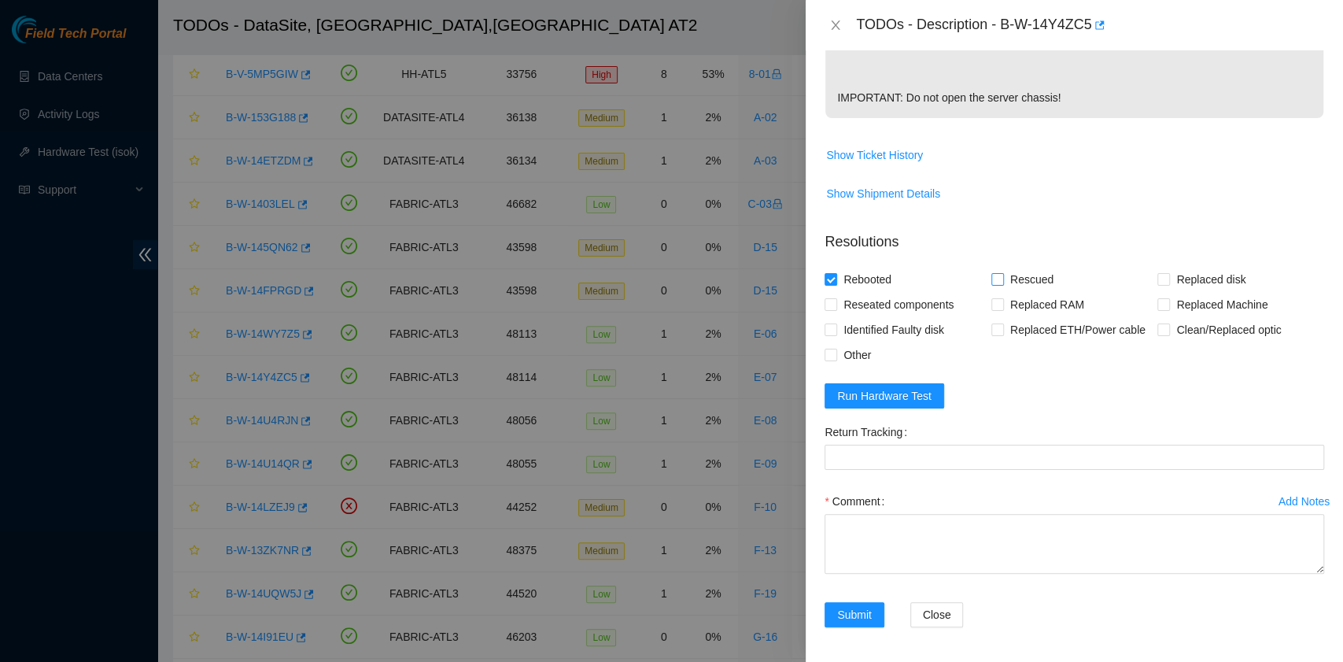
checkbox input "true"
click at [938, 534] on textarea "Comment" at bounding box center [1075, 544] width 500 height 60
paste textarea "B-W-14Y4ZC5 rack# E-07 machine# 10 Rebooted. Rescued."
click at [902, 387] on span "Run Hardware Test" at bounding box center [884, 395] width 94 height 17
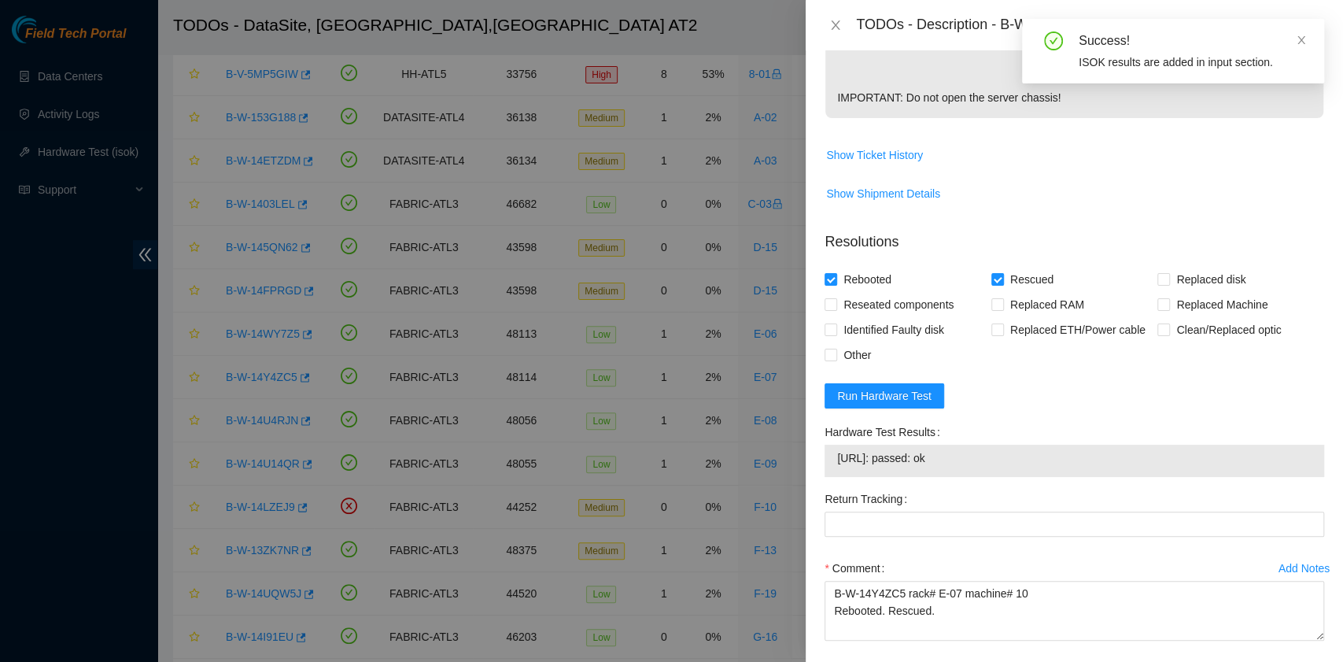
drag, startPoint x: 975, startPoint y: 456, endPoint x: 836, endPoint y: 452, distance: 139.3
click at [837, 452] on td "23.218.233.77: passed: ok" at bounding box center [1075, 461] width 476 height 24
copy span "23.218.233.77: passed: ok"
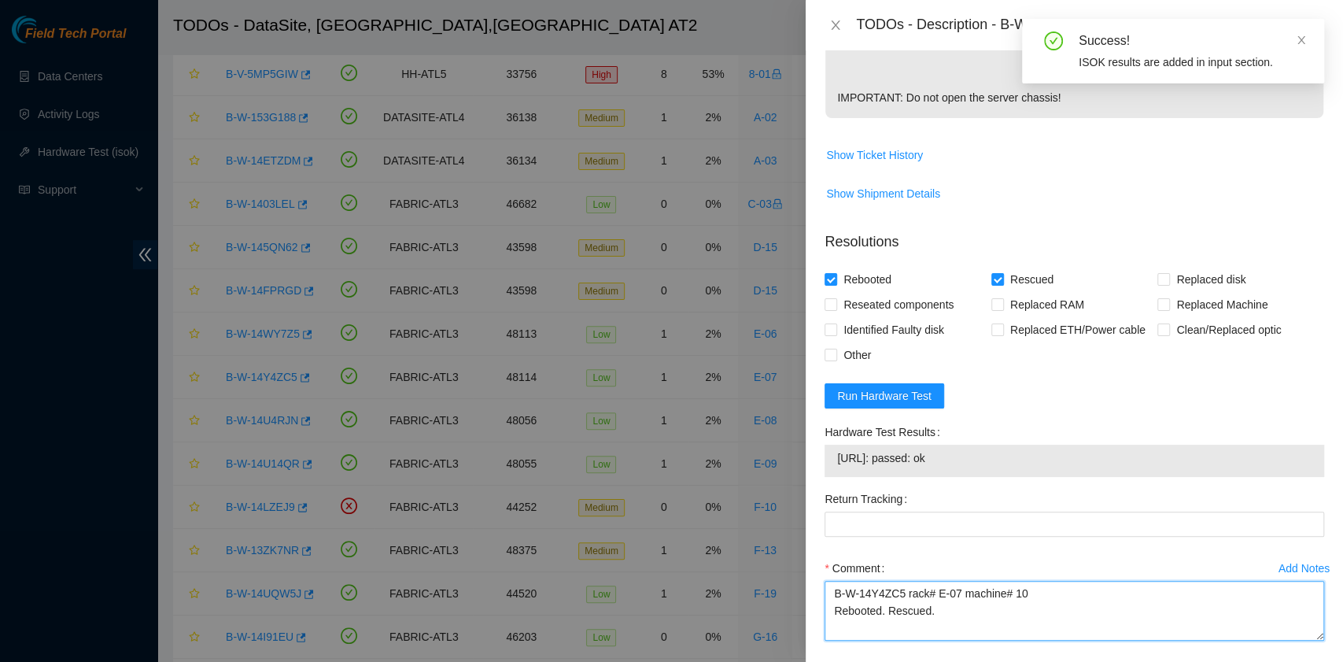
click at [911, 629] on textarea "B-W-14Y4ZC5 rack# E-07 machine# 10 Rebooted. Rescued." at bounding box center [1075, 611] width 500 height 60
paste textarea "23.218.233.77: passed: ok"
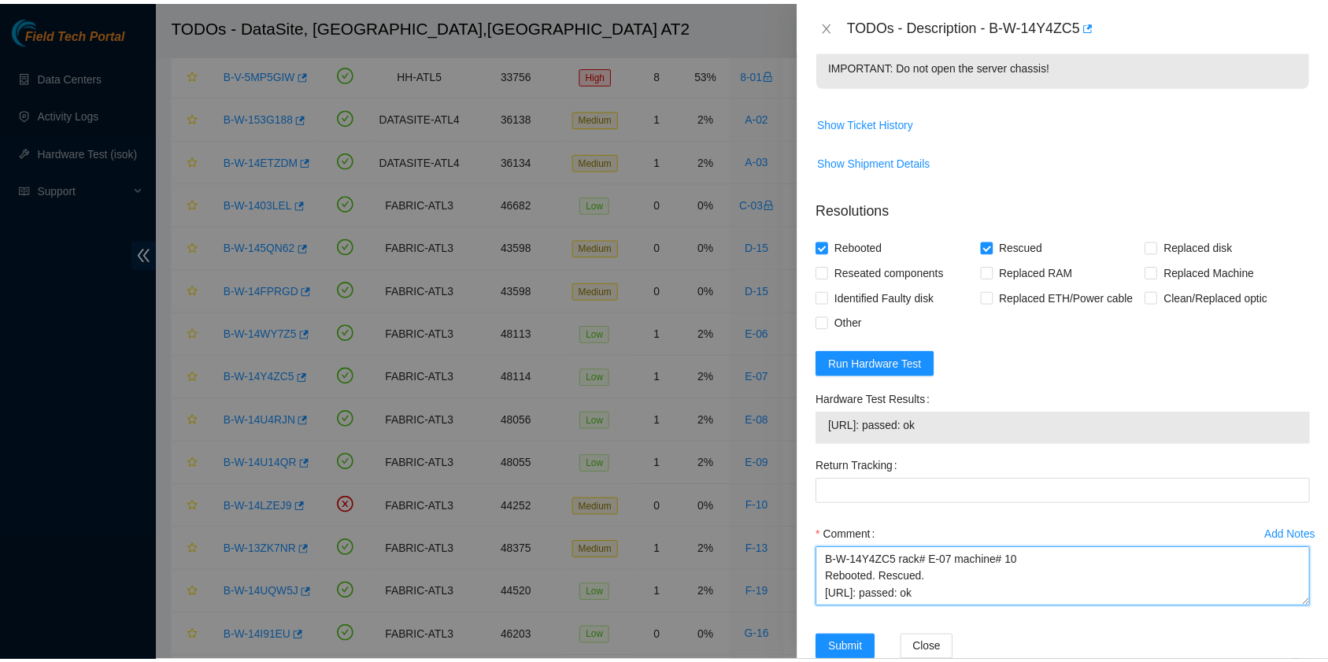
scroll to position [604, 0]
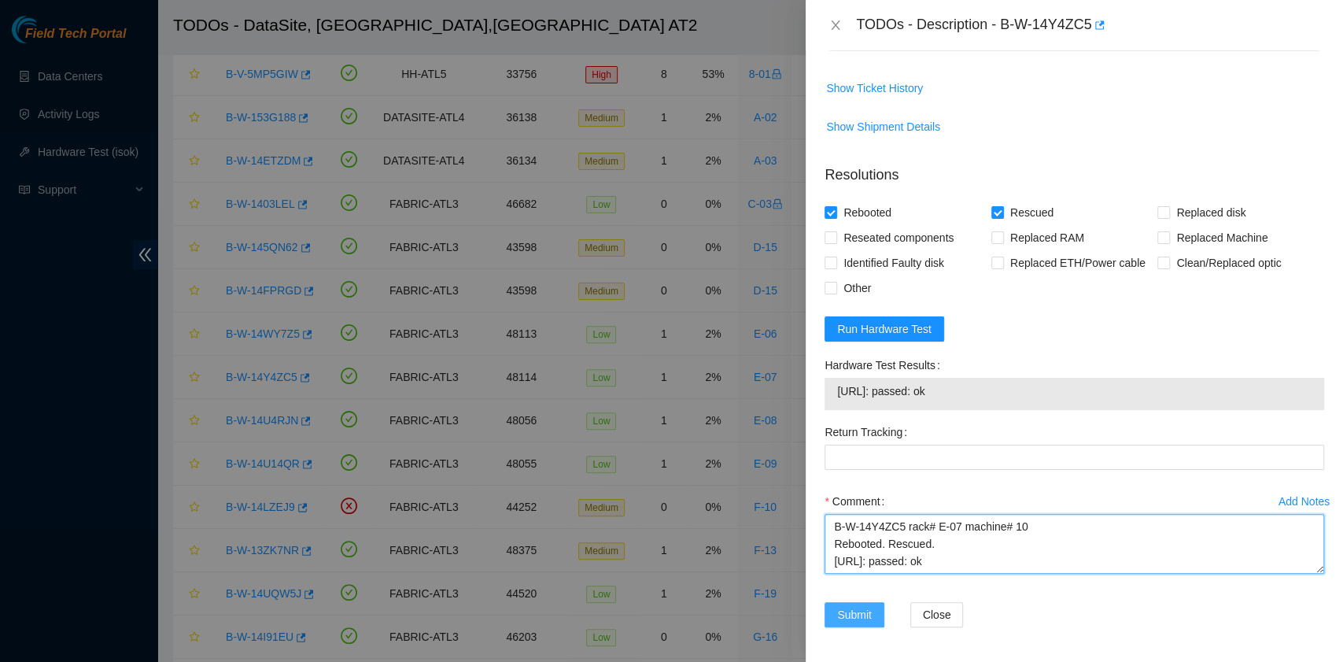
type textarea "B-W-14Y4ZC5 rack# E-07 machine# 10 Rebooted. Rescued. 23.218.233.77: passed: ok"
click at [859, 612] on span "Submit" at bounding box center [854, 614] width 35 height 17
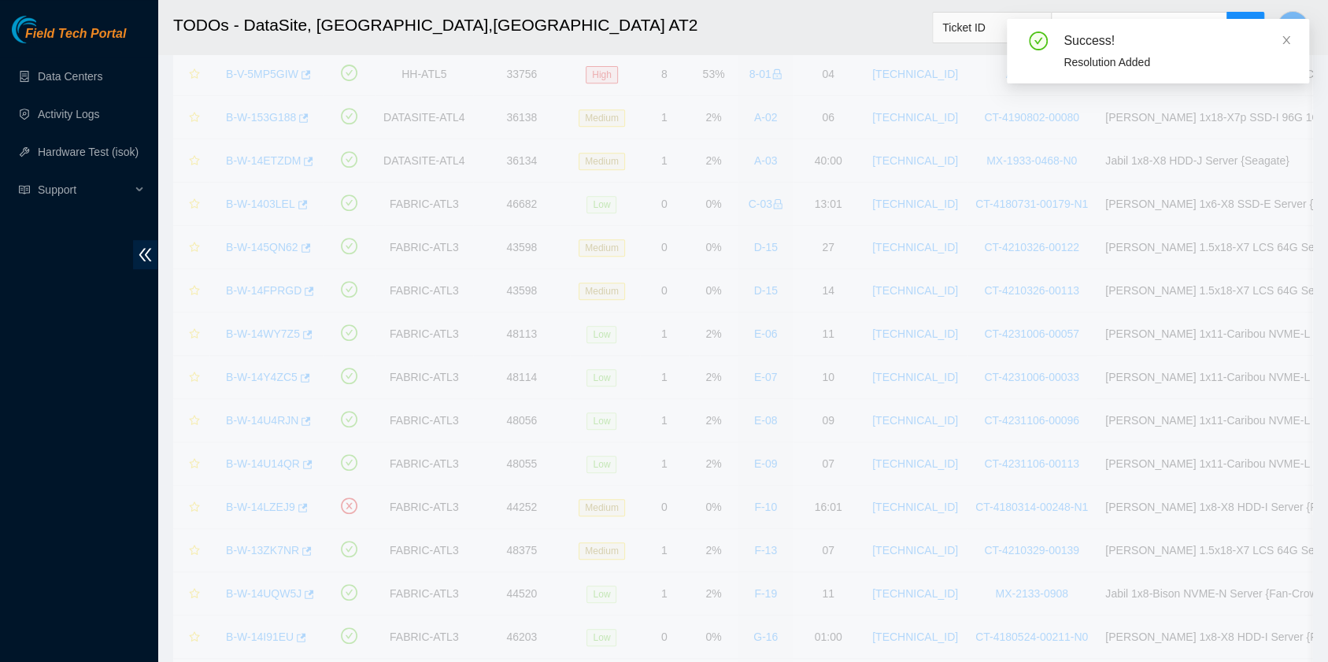
scroll to position [399, 0]
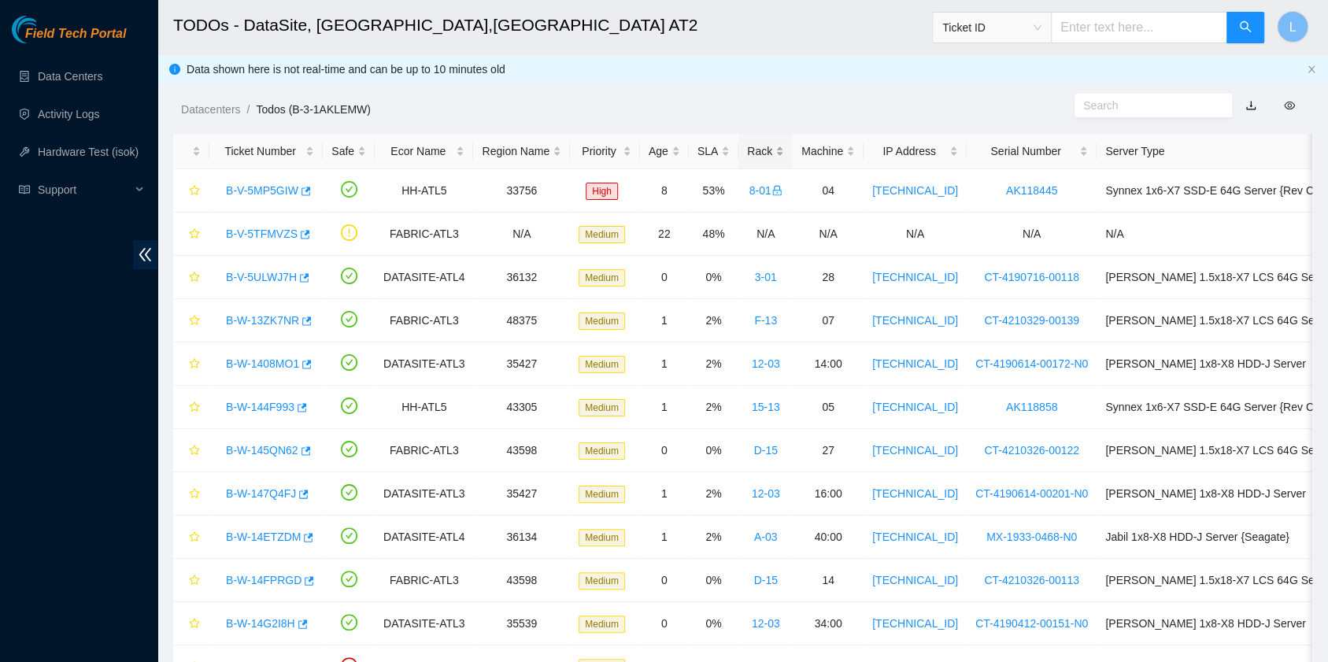
click at [748, 153] on div "Rack" at bounding box center [765, 150] width 37 height 17
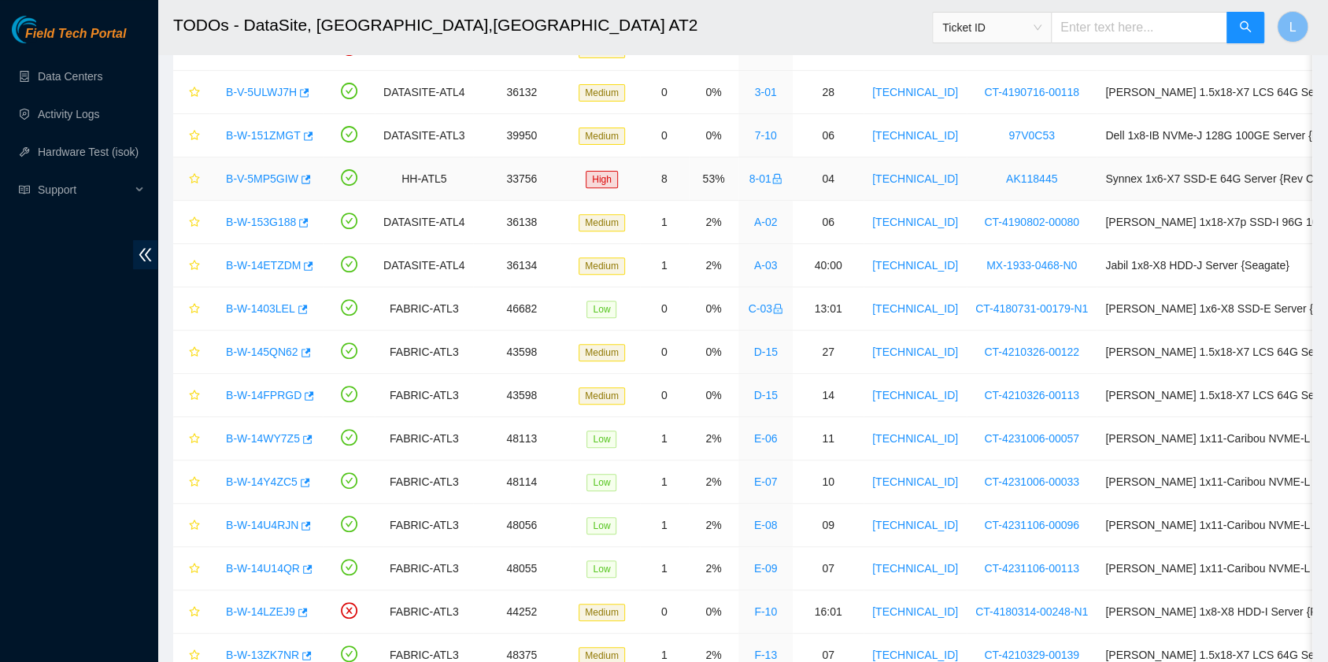
scroll to position [419, 0]
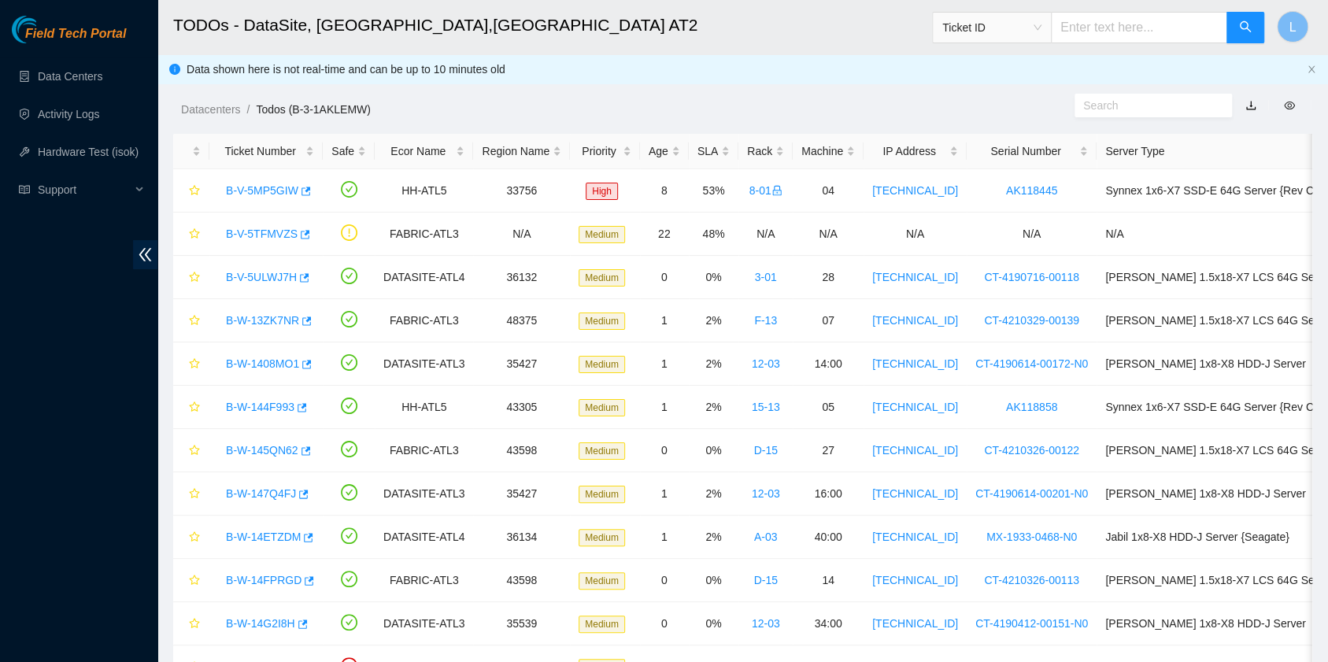
click at [913, 67] on div "Datacenters / Todos (B-3-1AKLEMW) /" at bounding box center [595, 74] width 877 height 88
click at [747, 156] on div "Rack" at bounding box center [765, 150] width 37 height 17
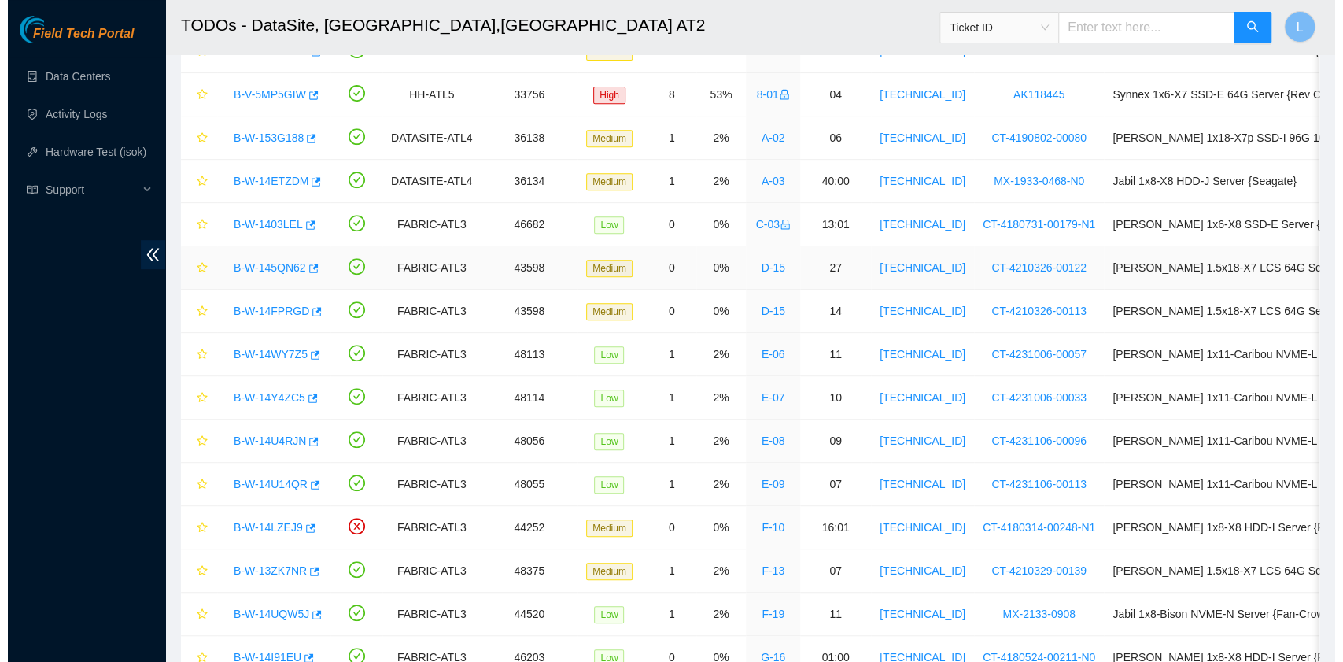
scroll to position [419, 0]
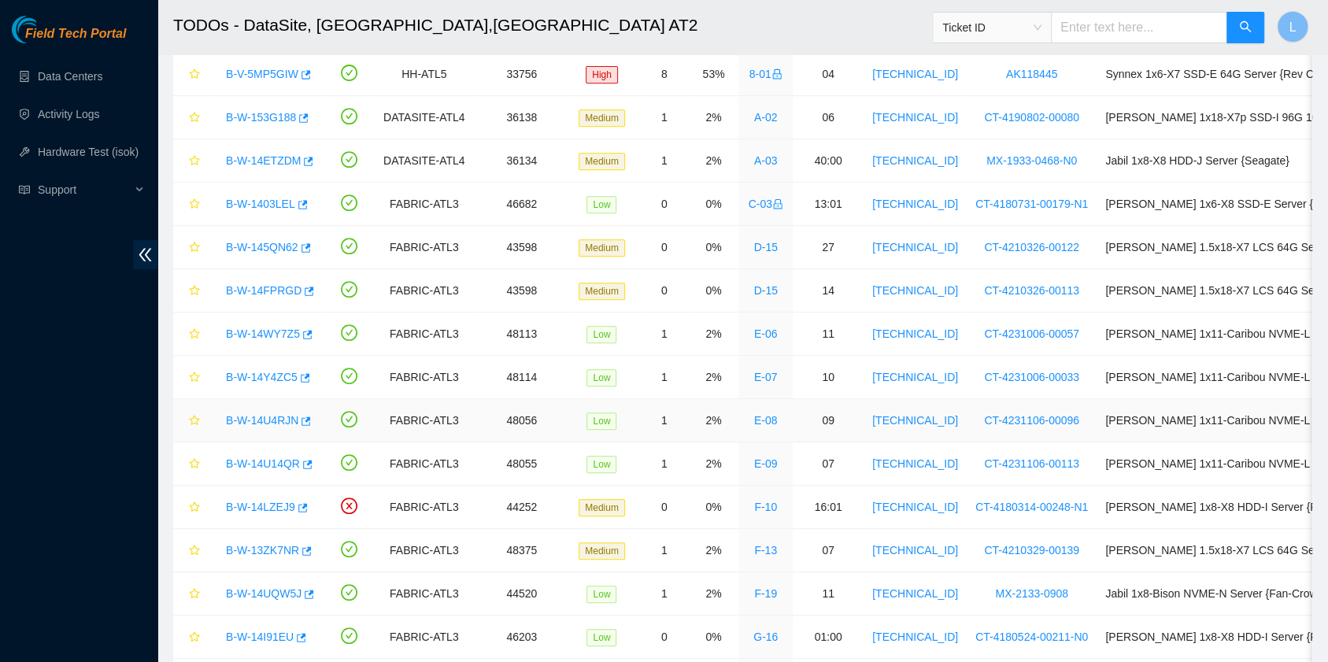
click at [272, 408] on div "B-W-14U4RJN" at bounding box center [266, 420] width 96 height 25
click at [268, 417] on link "B-W-14U4RJN" at bounding box center [262, 420] width 72 height 13
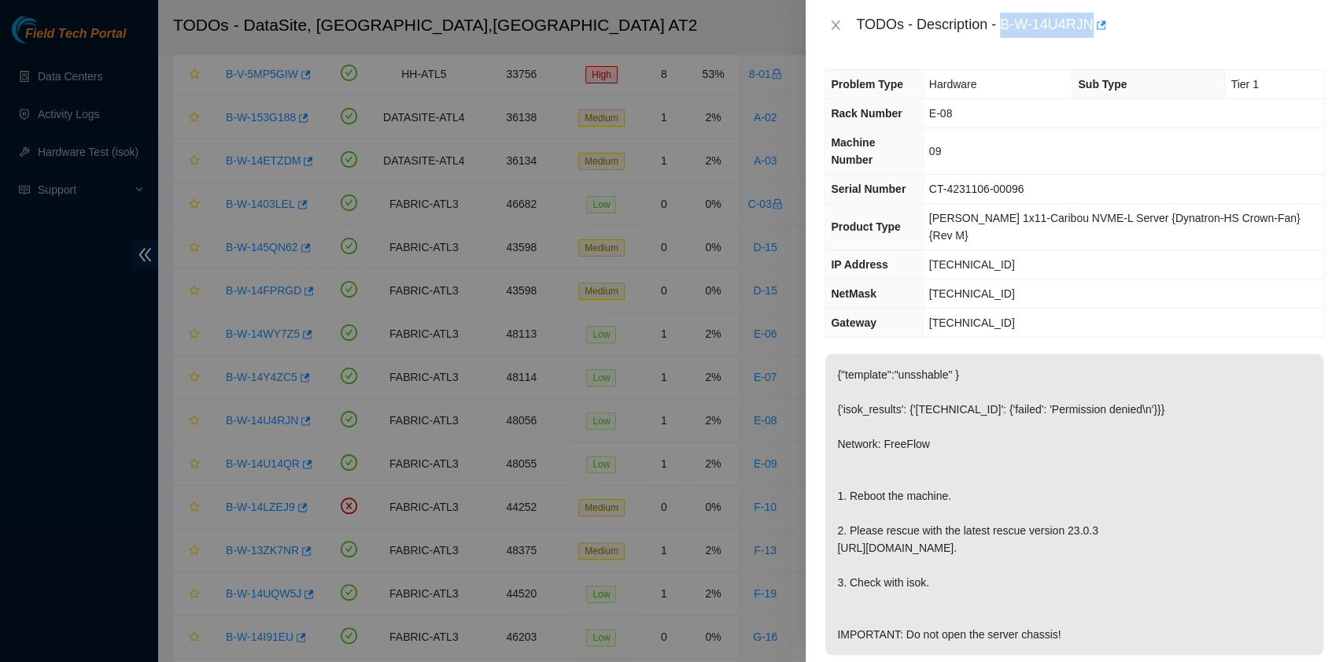
drag, startPoint x: 1000, startPoint y: 29, endPoint x: 1089, endPoint y: 31, distance: 88.9
click at [1089, 31] on div "TODOs - Description - B-W-14U4RJN" at bounding box center [1090, 25] width 468 height 25
copy div "B-W-14U4RJN"
click at [897, 490] on p "{"template":"unsshable" } {'isok_results': {'[TECHNICAL_ID]': {'failed': 'Permi…" at bounding box center [1075, 504] width 498 height 301
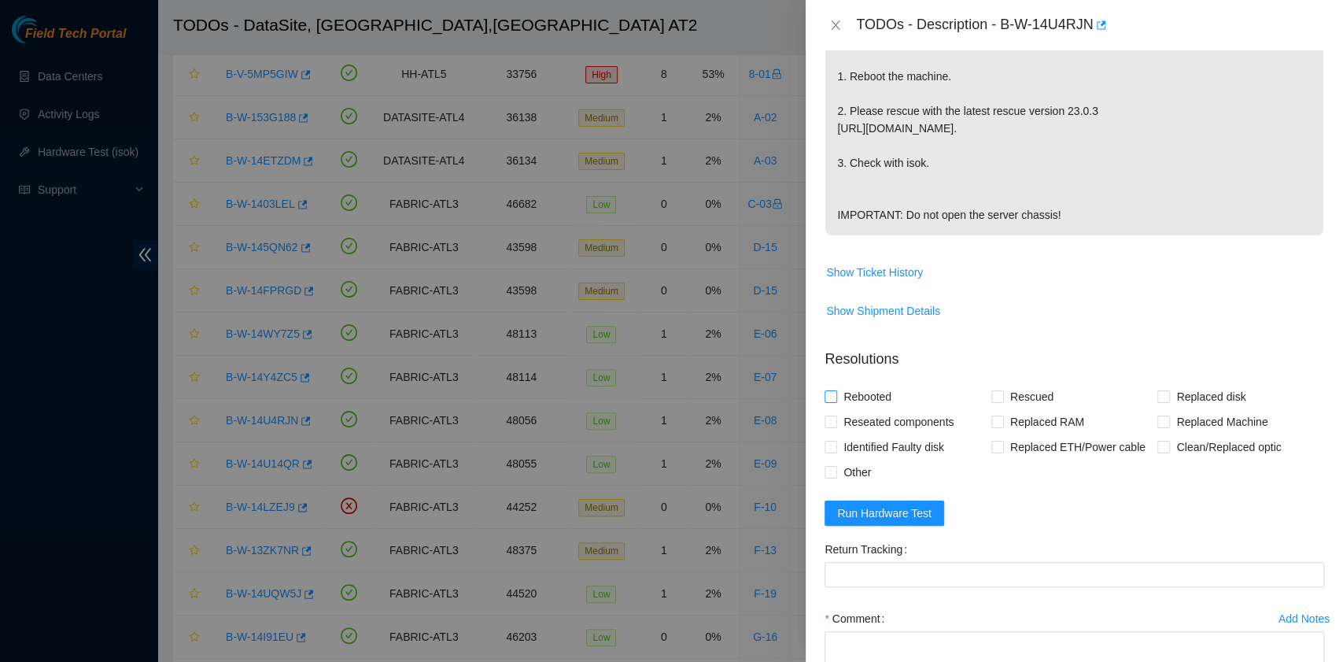
click at [879, 392] on span "Rebooted" at bounding box center [867, 396] width 61 height 25
click at [836, 392] on input "Rebooted" at bounding box center [830, 395] width 11 height 11
checkbox input "true"
click at [1004, 402] on span "Rescued" at bounding box center [1032, 396] width 56 height 25
click at [1003, 401] on input "Rescued" at bounding box center [997, 395] width 11 height 11
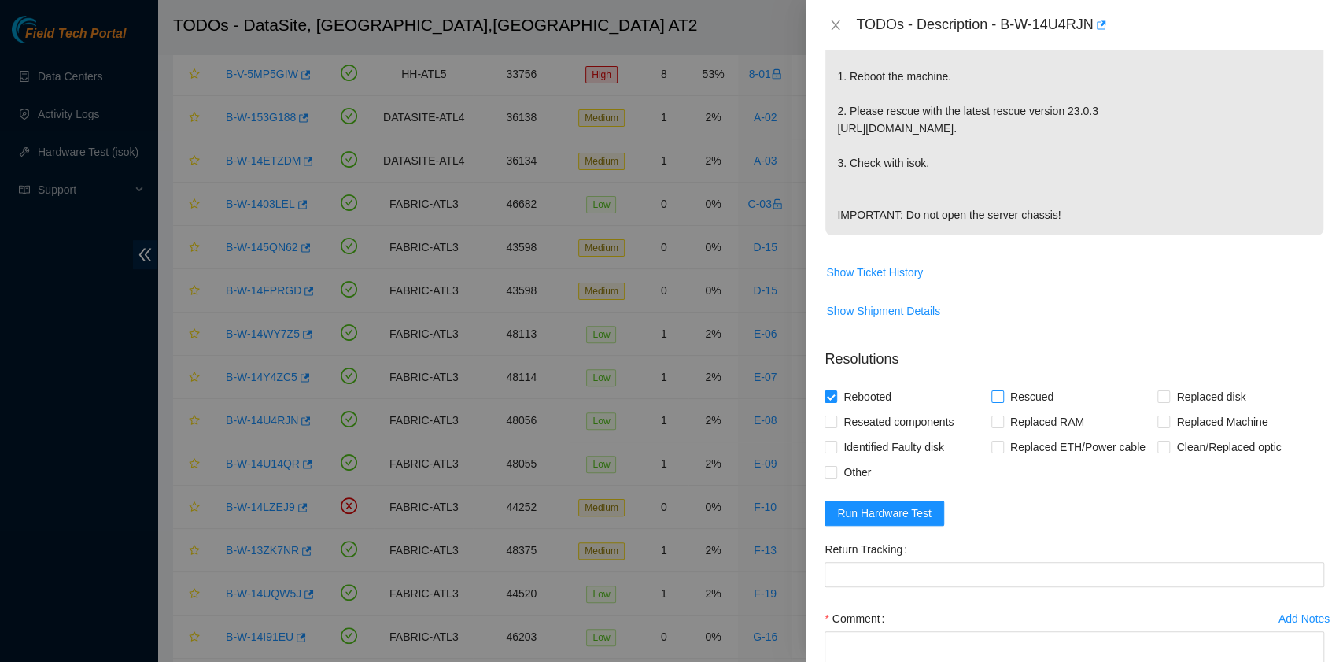
checkbox input "true"
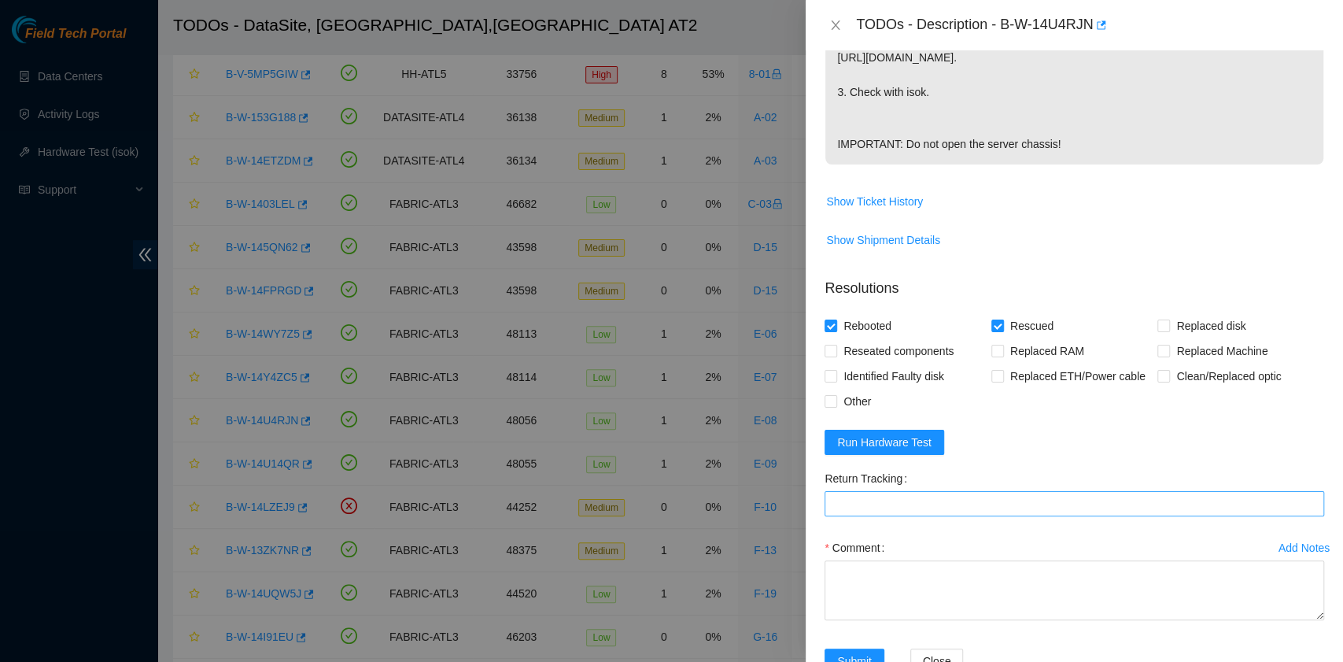
scroll to position [537, 0]
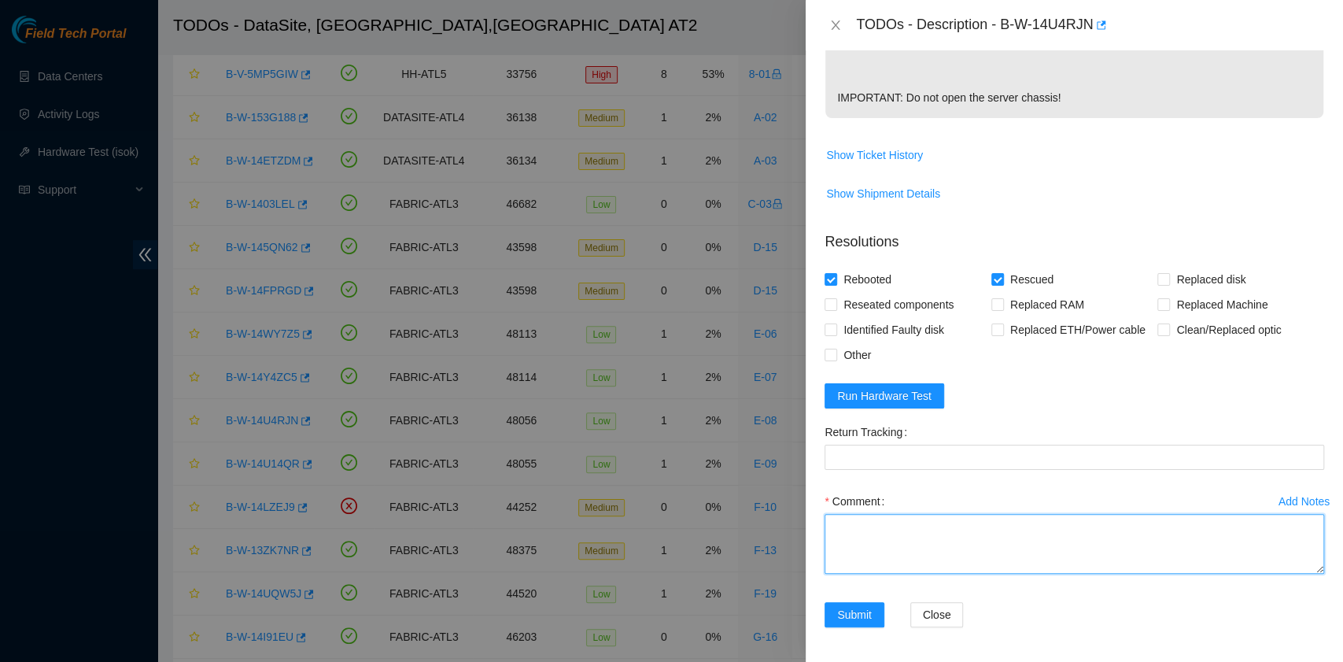
click at [899, 541] on textarea "Comment" at bounding box center [1075, 544] width 500 height 60
paste textarea "B-W-14U4RJN rack# E-08 machine# 09 Rebooted. Rescued."
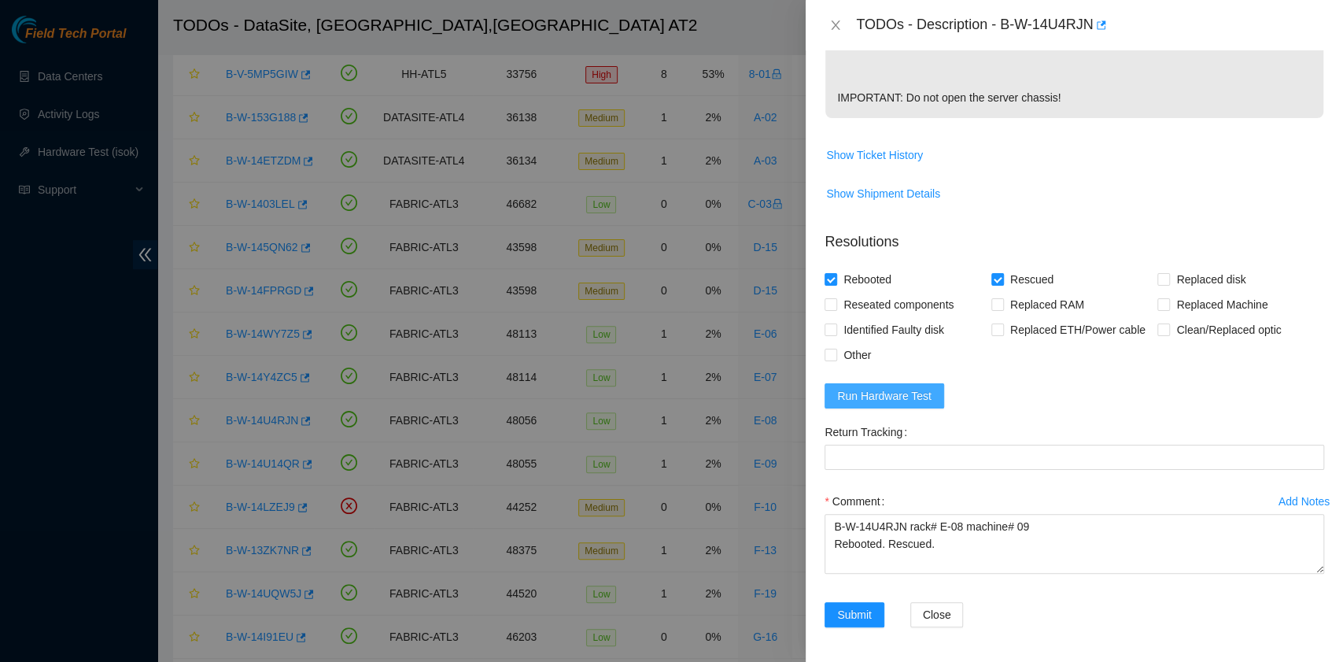
click at [919, 395] on span "Run Hardware Test" at bounding box center [884, 395] width 94 height 17
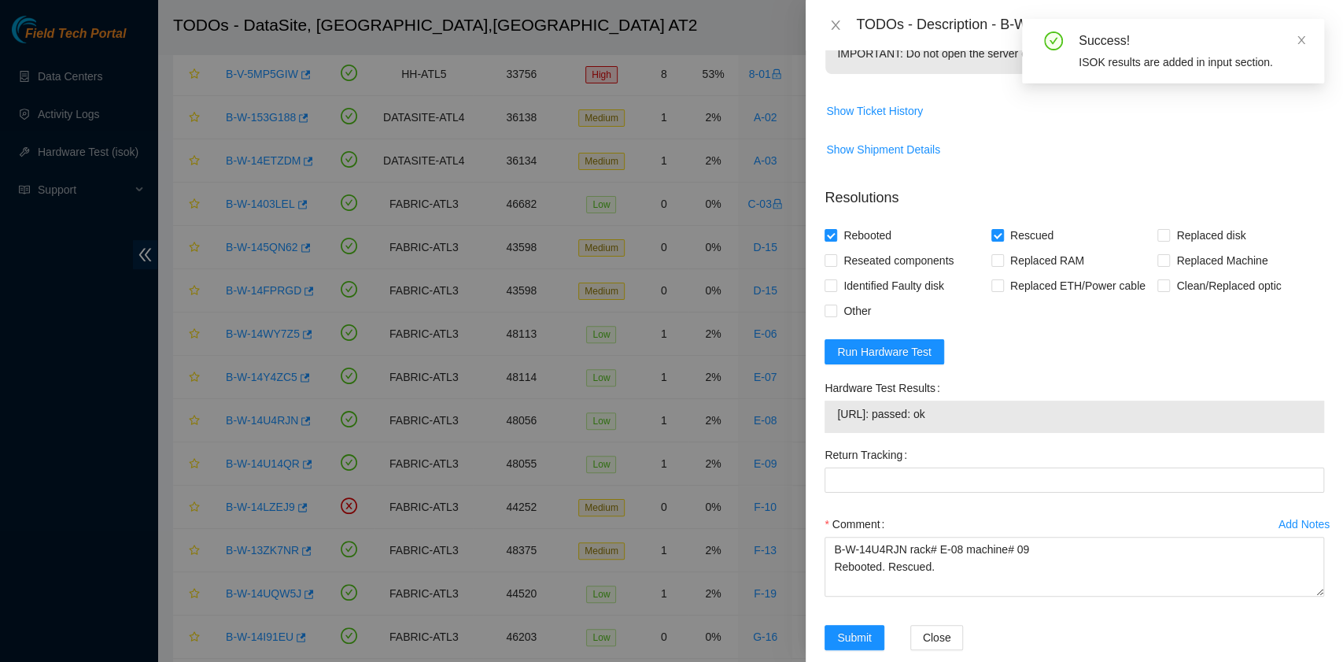
scroll to position [604, 0]
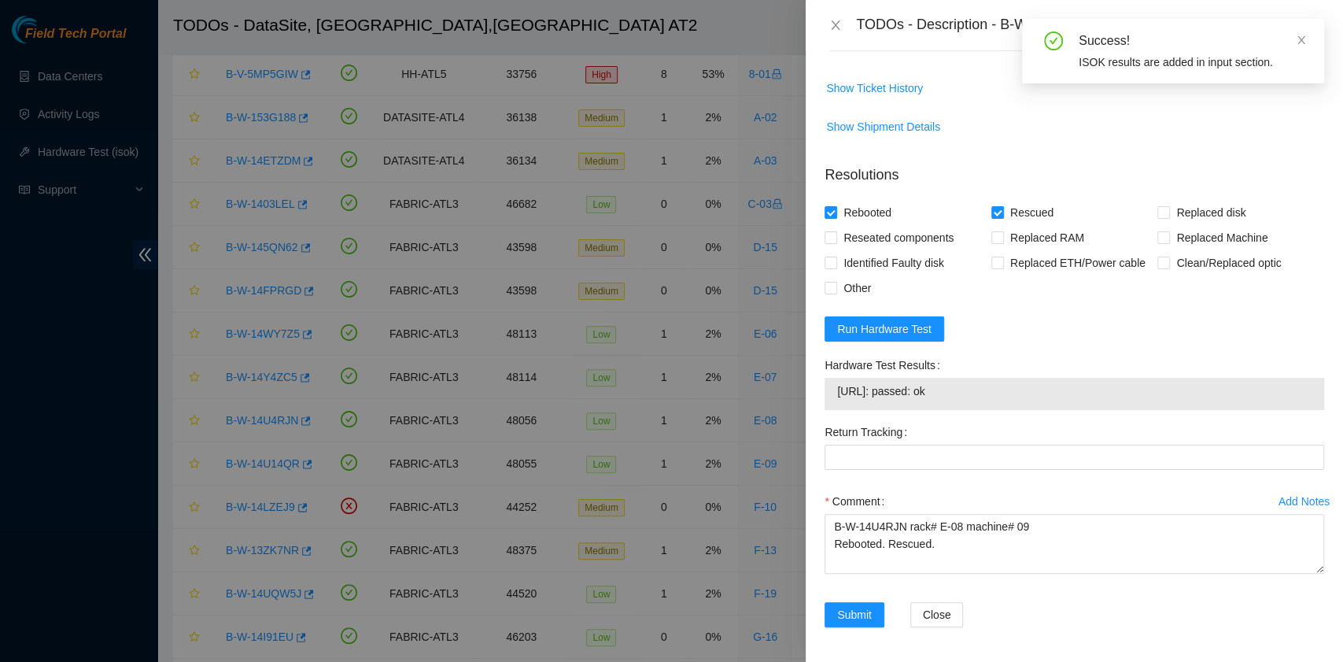
drag, startPoint x: 976, startPoint y: 388, endPoint x: 837, endPoint y: 386, distance: 139.3
click at [837, 386] on td "[URL]: passed: ok" at bounding box center [1075, 394] width 476 height 24
copy span "[URL]: passed: ok"
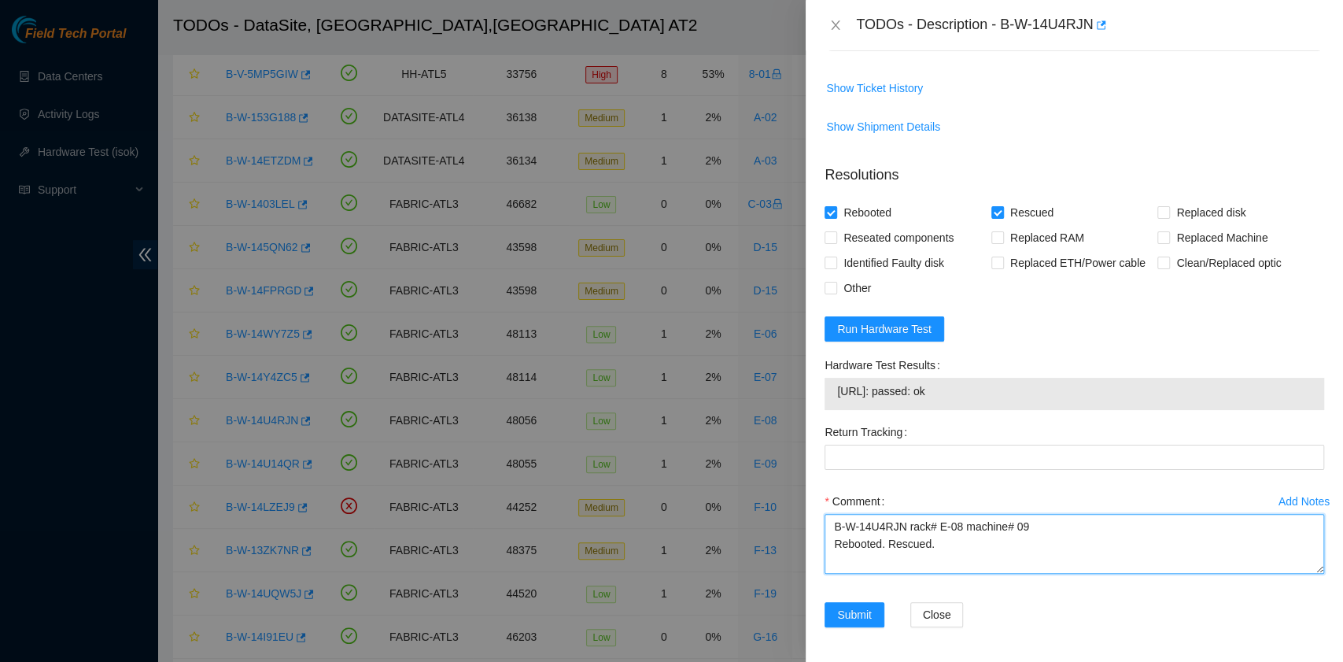
click at [878, 556] on textarea "B-W-14U4RJN rack# E-08 machine# 09 Rebooted. Rescued." at bounding box center [1075, 544] width 500 height 60
paste textarea "[URL]: passed: ok"
type textarea "B-W-14U4RJN rack# E-08 machine# 09 Rebooted. Rescued. [URL]: passed: ok"
click at [868, 609] on span "Submit" at bounding box center [854, 614] width 35 height 17
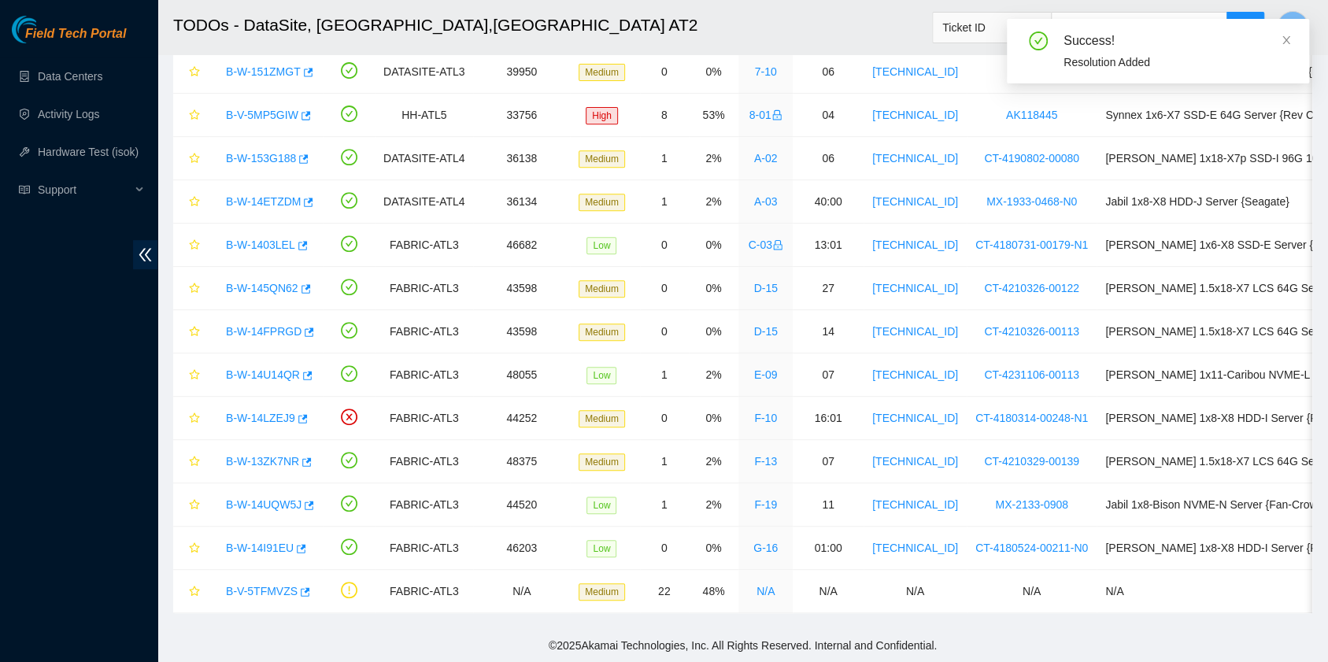
scroll to position [389, 0]
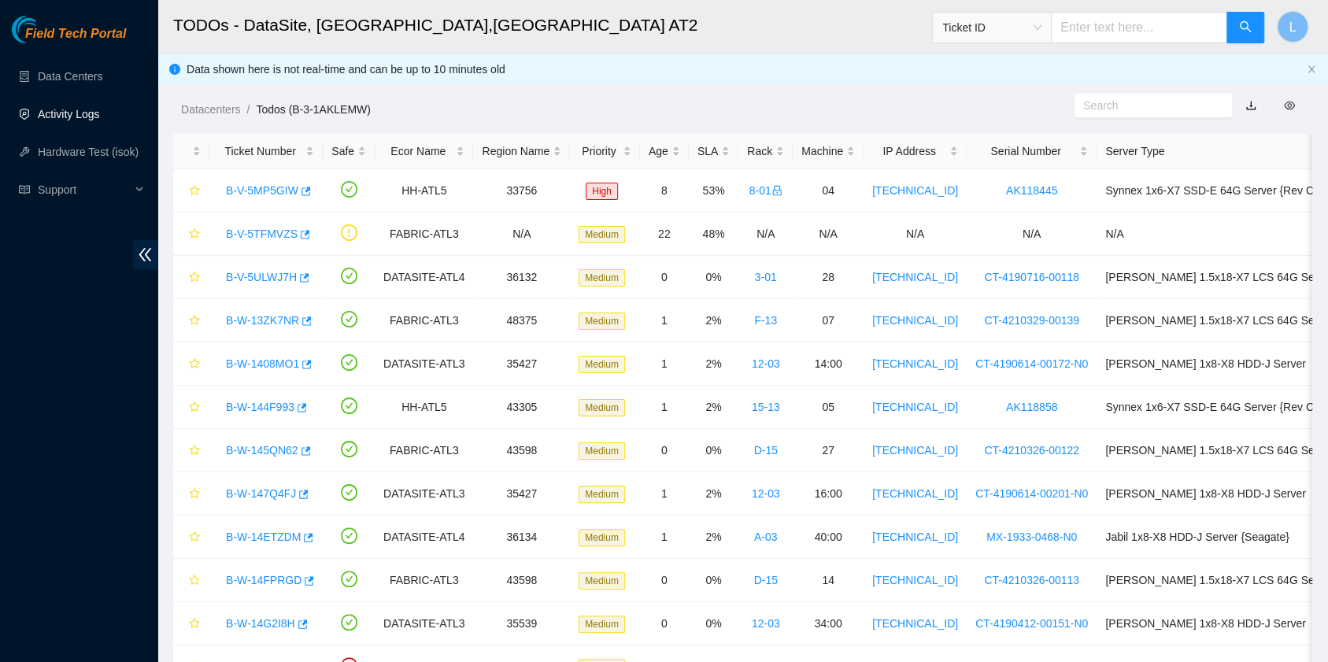
click at [69, 120] on link "Activity Logs" at bounding box center [69, 114] width 62 height 13
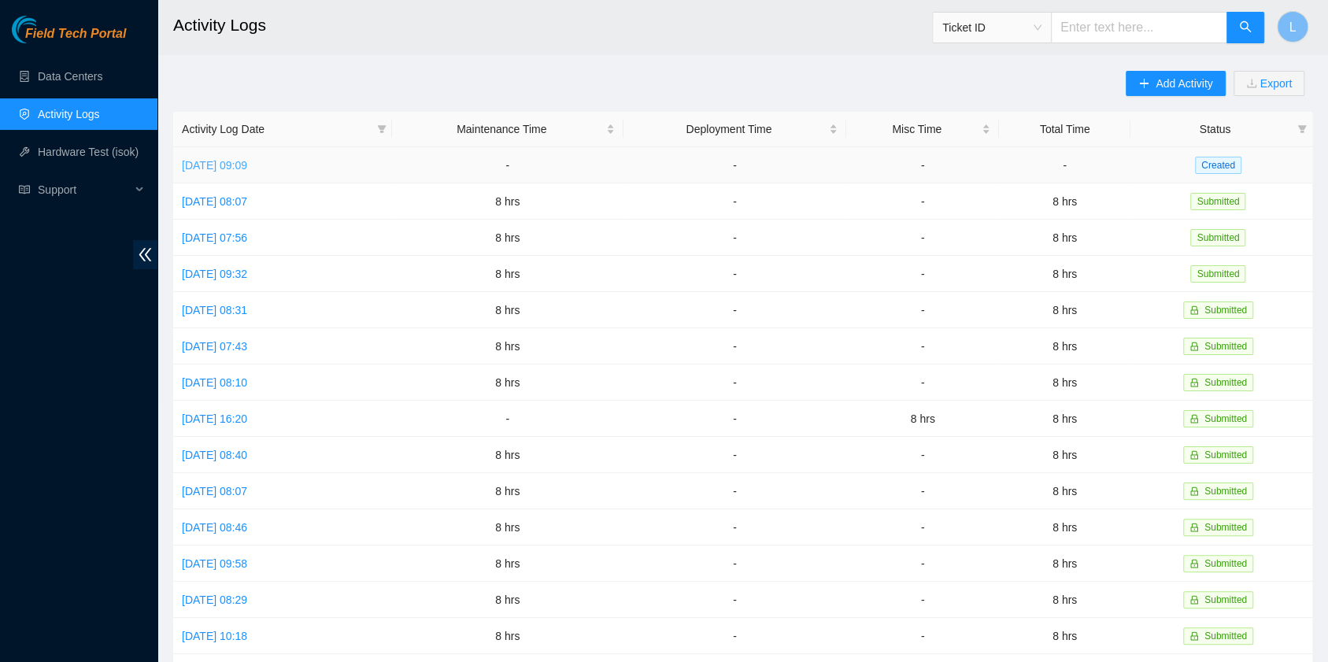
click at [247, 164] on link "[DATE] 09:09" at bounding box center [214, 165] width 65 height 13
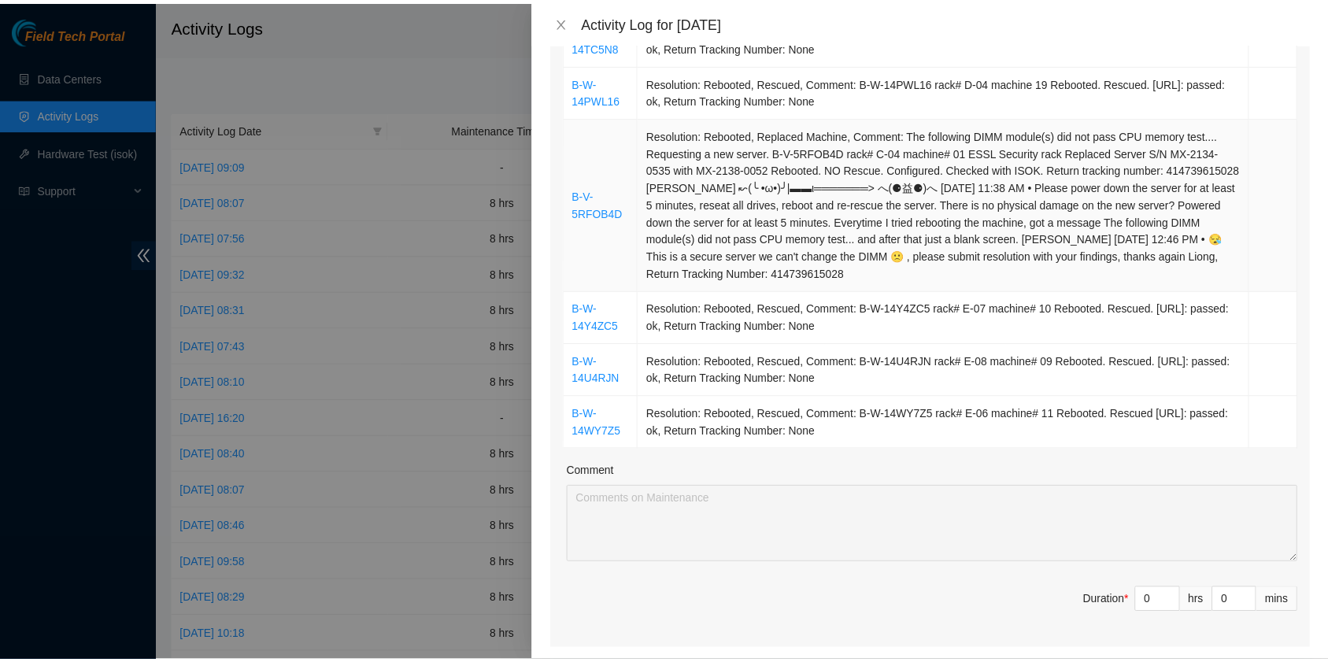
scroll to position [839, 0]
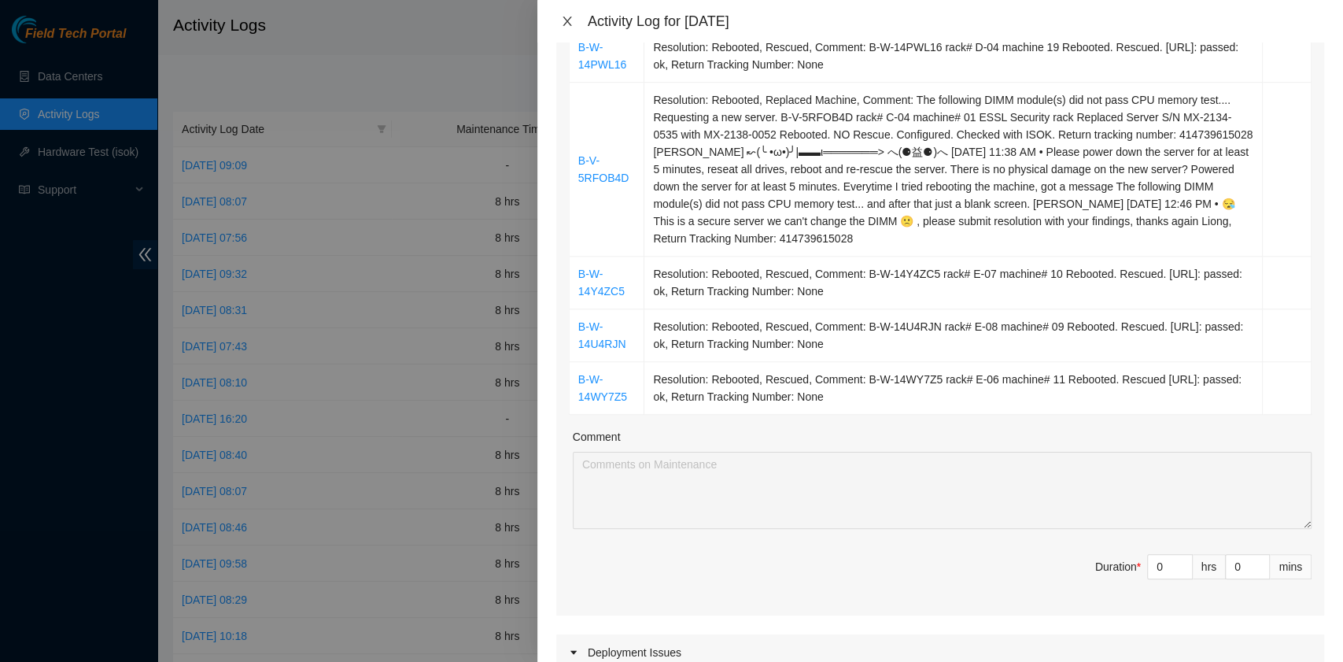
click at [570, 19] on icon "close" at bounding box center [567, 21] width 13 height 13
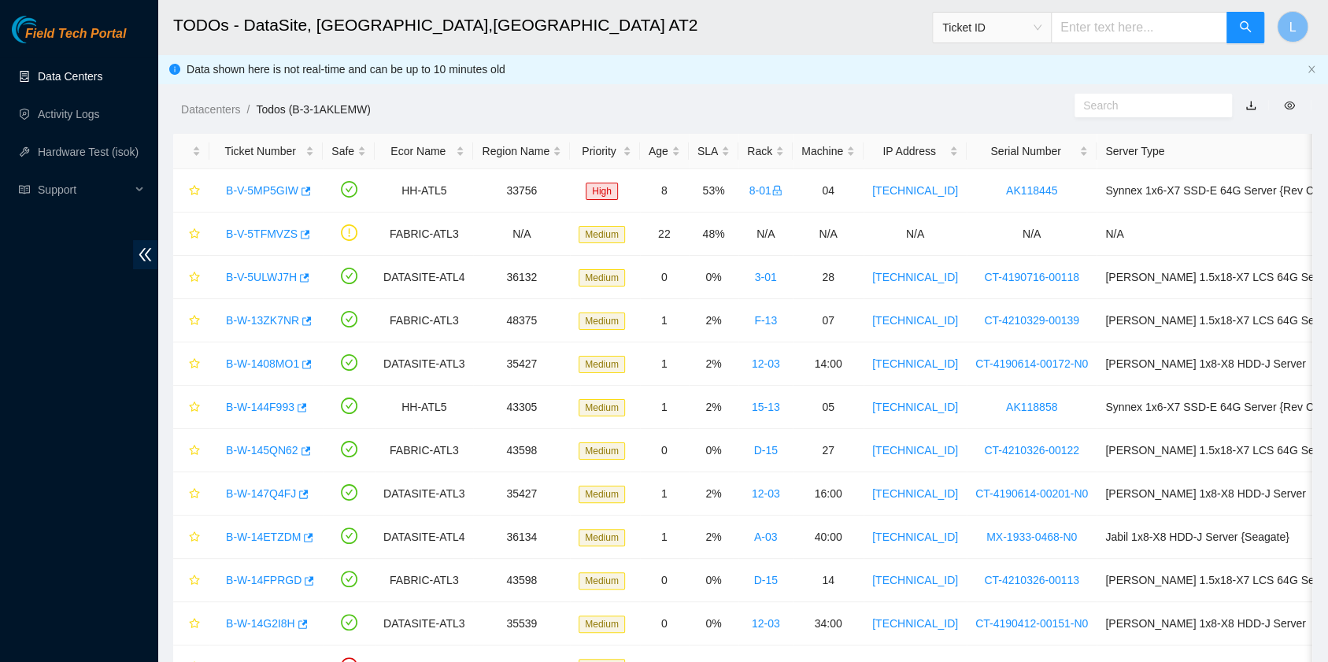
click at [57, 79] on link "Data Centers" at bounding box center [70, 76] width 65 height 13
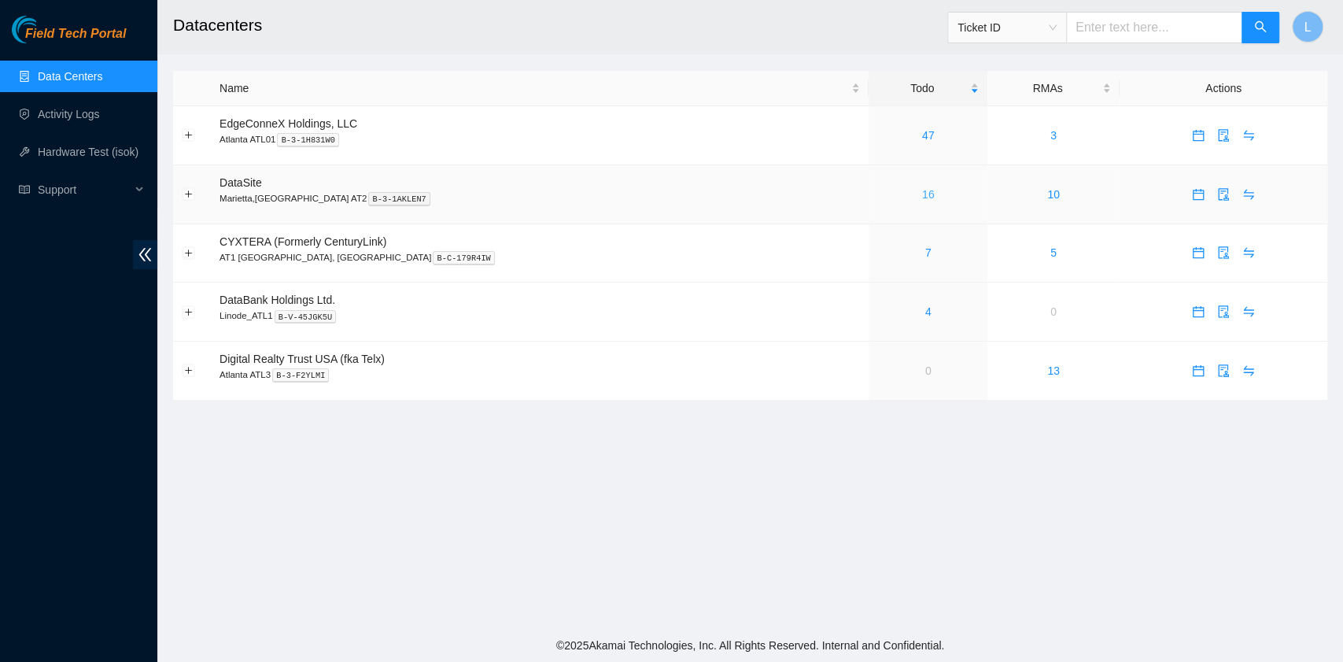
click at [922, 198] on link "16" at bounding box center [928, 194] width 13 height 13
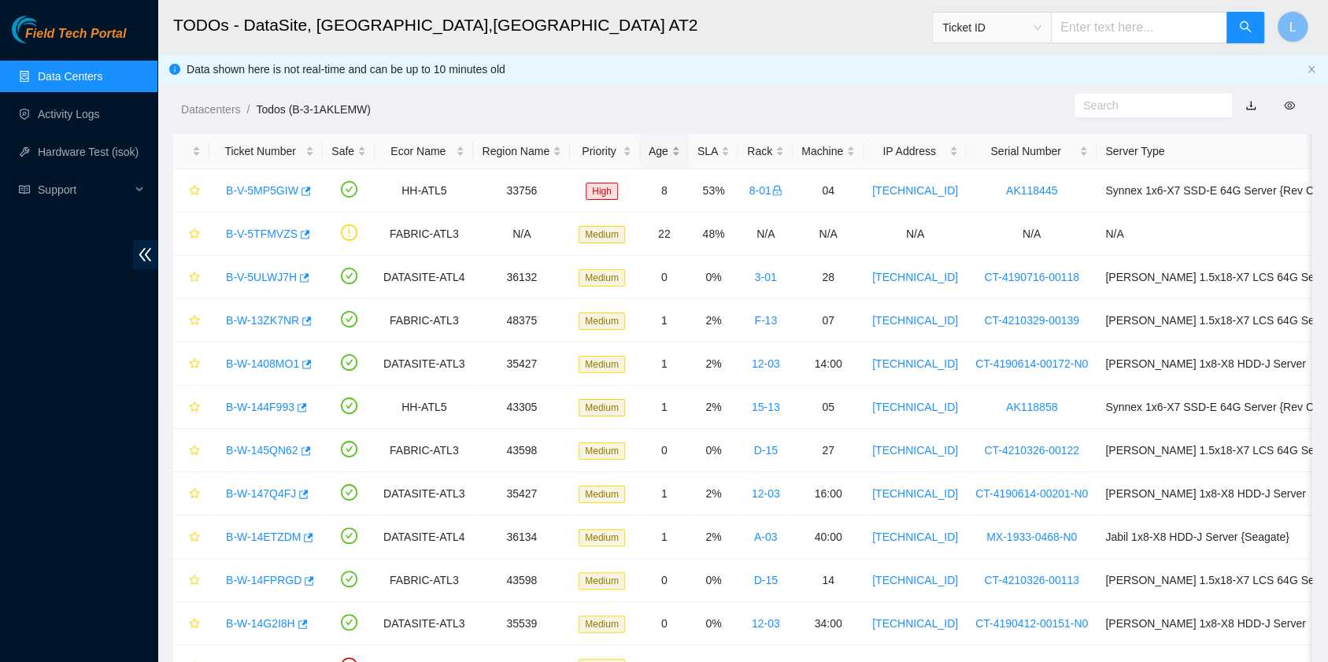
click at [651, 148] on div "Age" at bounding box center [663, 150] width 31 height 17
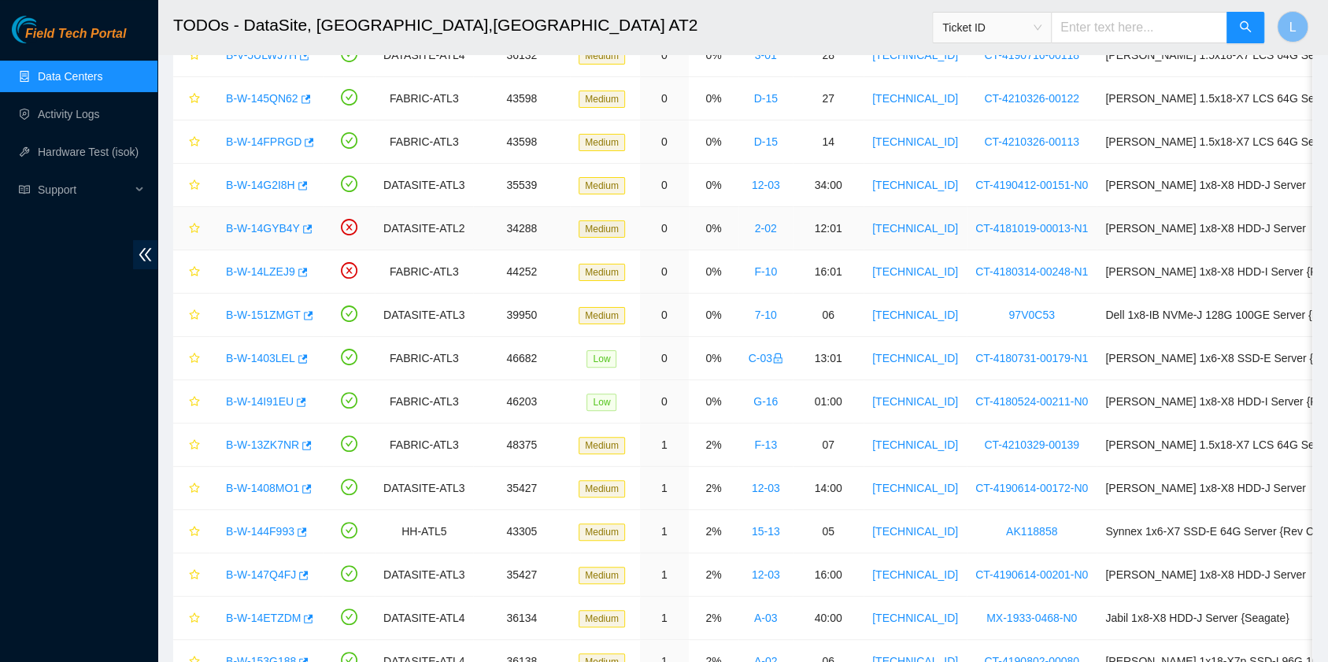
scroll to position [31, 0]
